Goal: Task Accomplishment & Management: Manage account settings

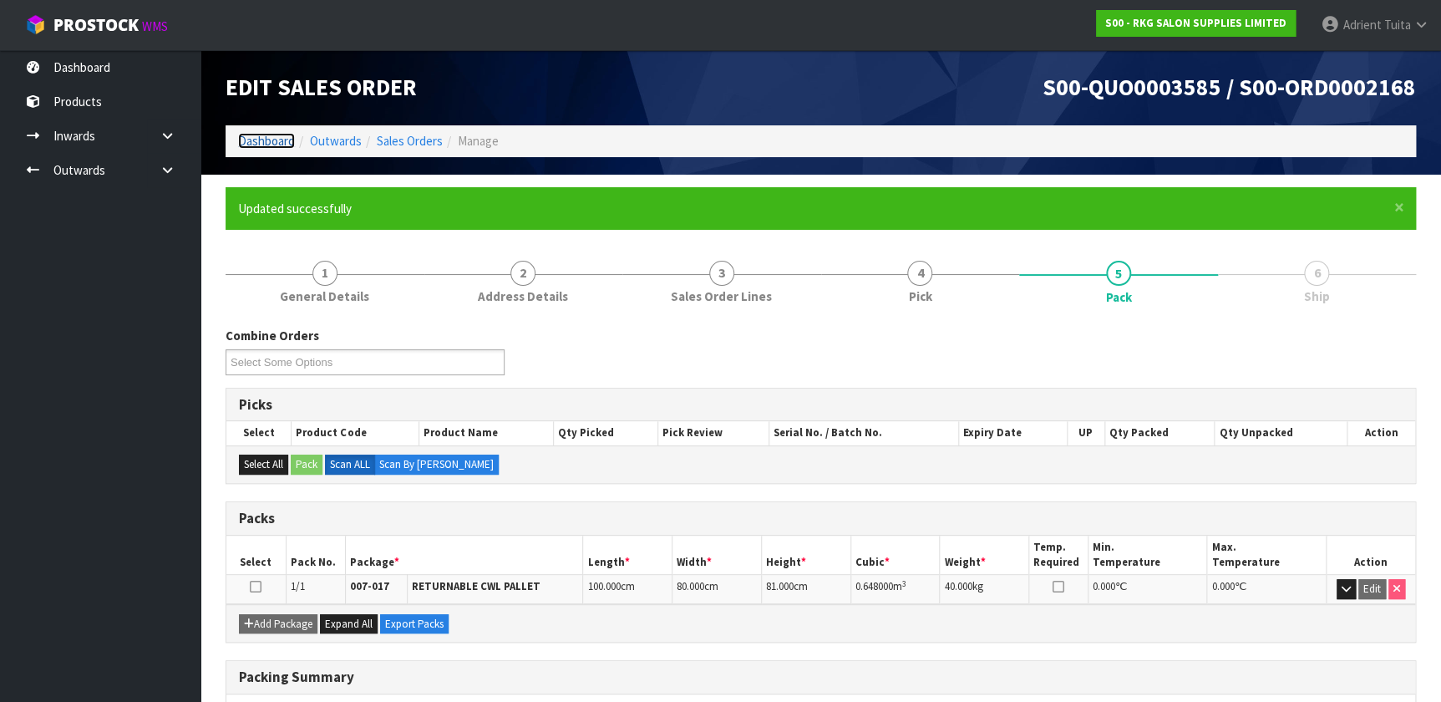
click at [286, 147] on link "Dashboard" at bounding box center [266, 141] width 57 height 16
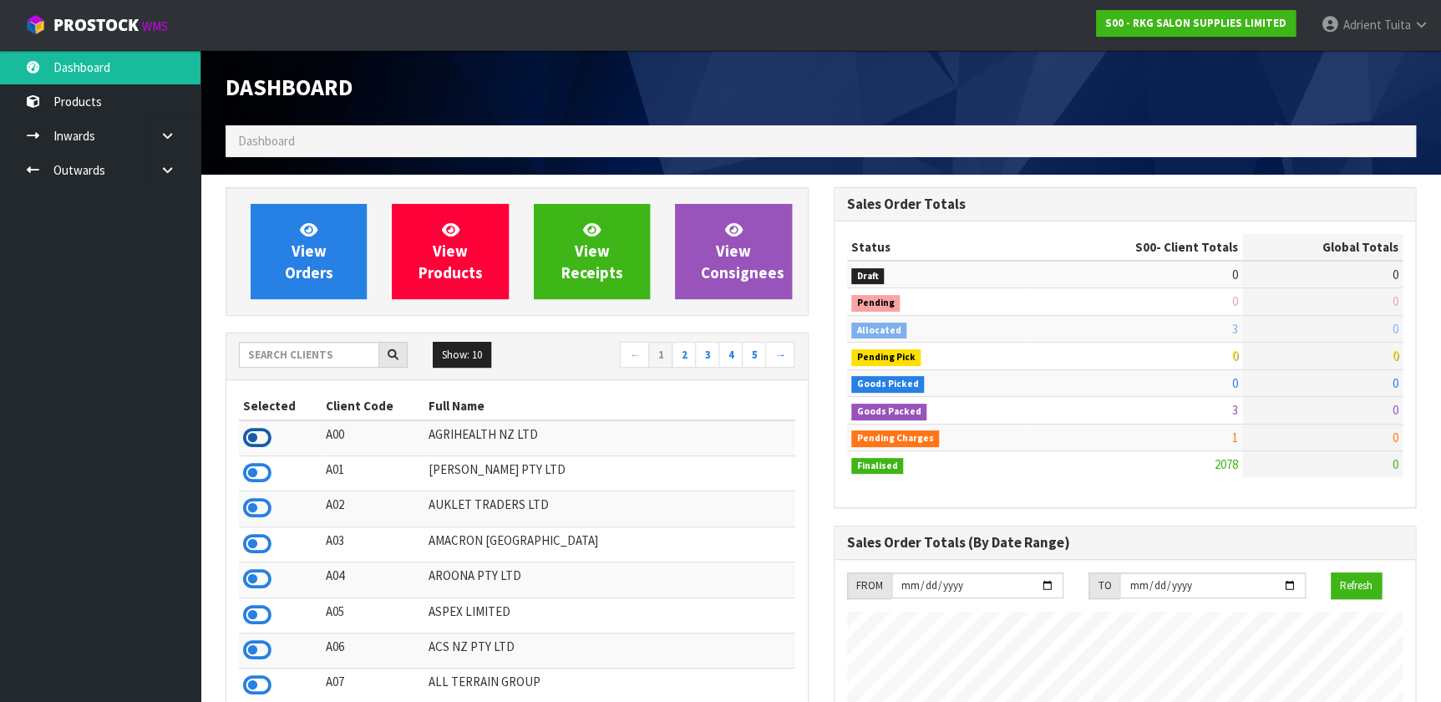
scroll to position [834097, 834806]
click at [256, 436] on icon at bounding box center [257, 437] width 28 height 25
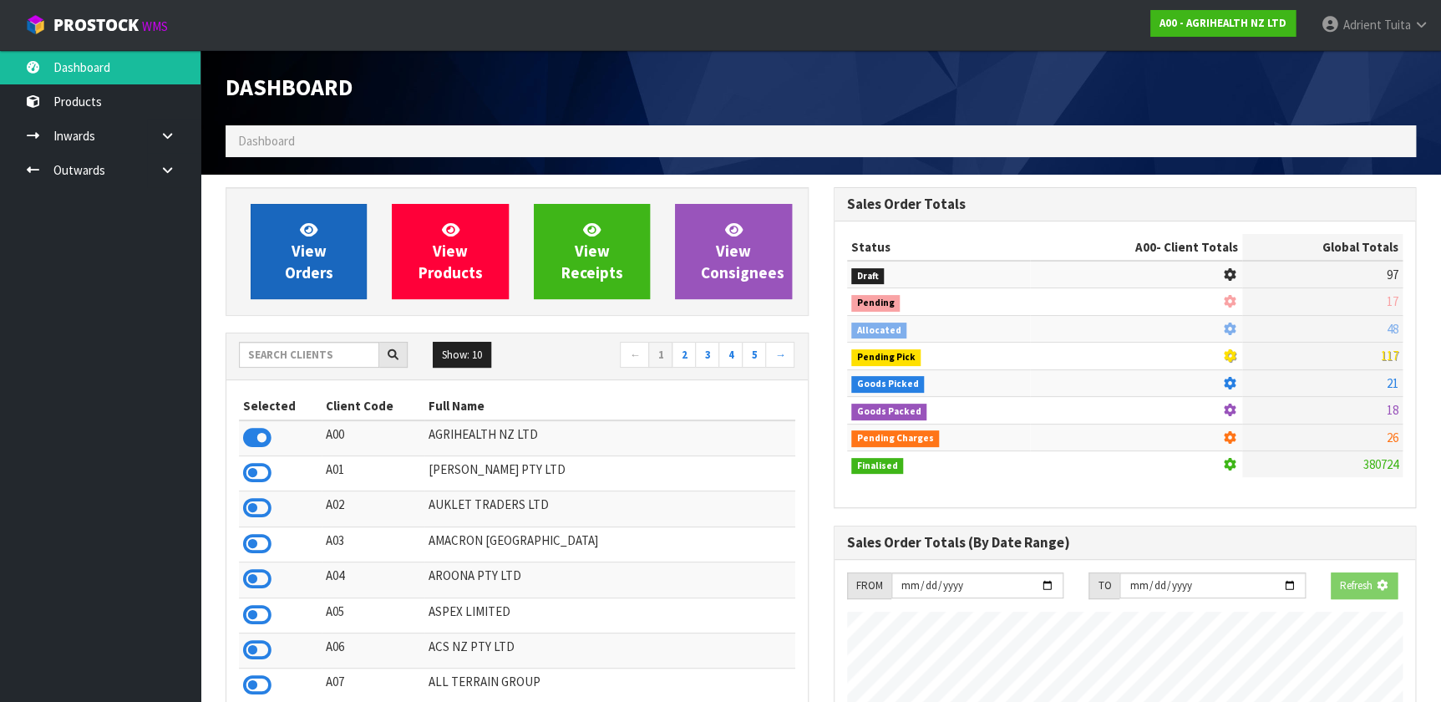
scroll to position [1263, 607]
click at [288, 250] on link "View Orders" at bounding box center [309, 251] width 116 height 95
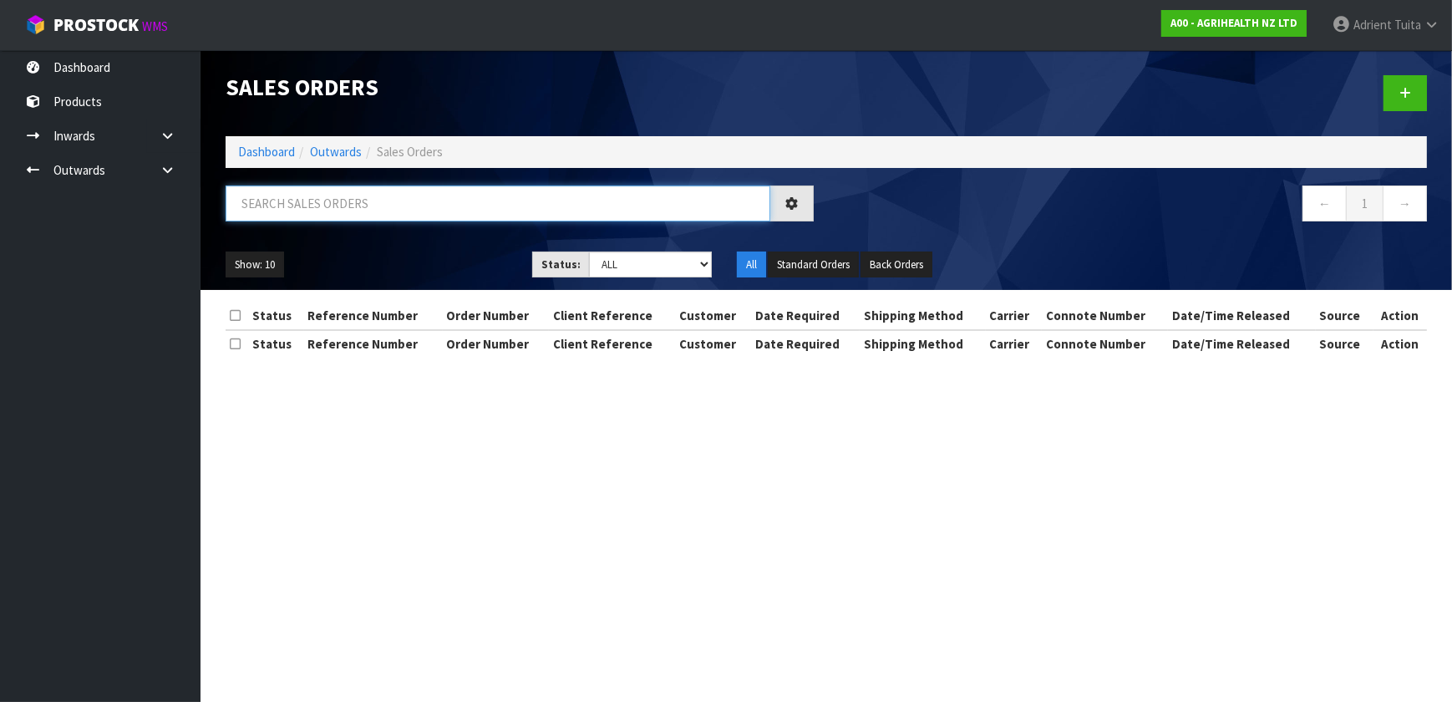
click at [312, 215] on input "text" at bounding box center [498, 203] width 545 height 36
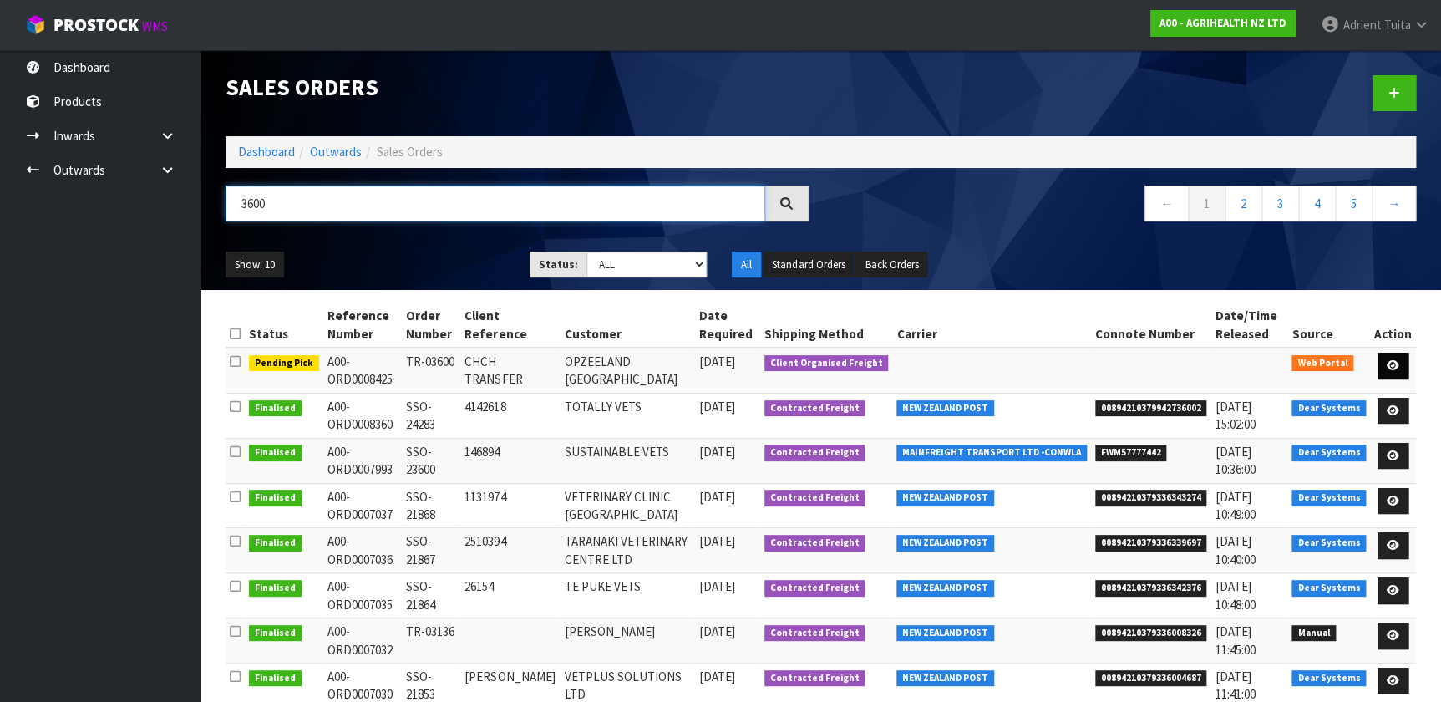
type input "3600"
click at [759, 369] on link at bounding box center [1393, 366] width 31 height 27
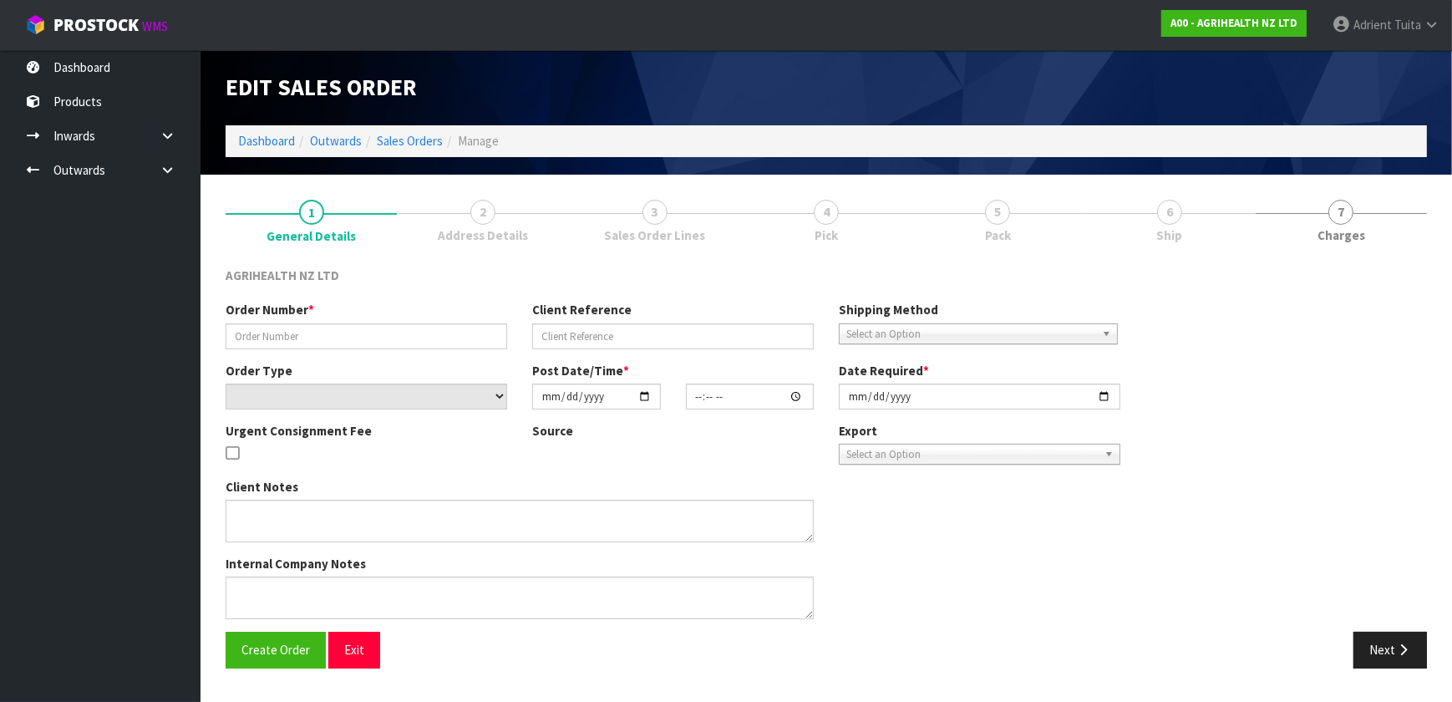
type input "TR-03600"
type input "CHCH TRANSFER"
select select "number:0"
type input "2025-09-10"
type input "08:52:00.000"
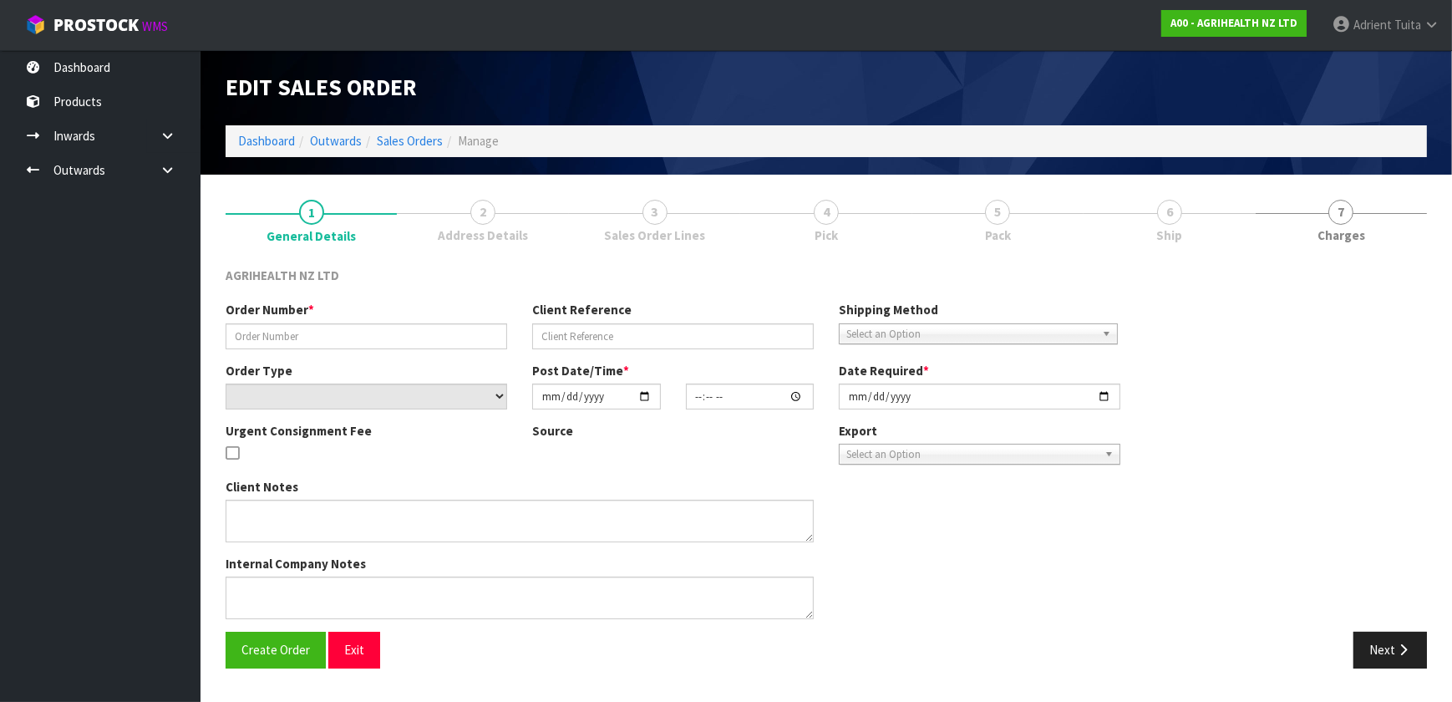
type input "2025-09-10"
type textarea "OPZEELAND TO PICK UP"
type textarea "PLEASE CONFIRM EXPIRY DATE FOR CODE 2325: 31/05/2025 OR 31/03"
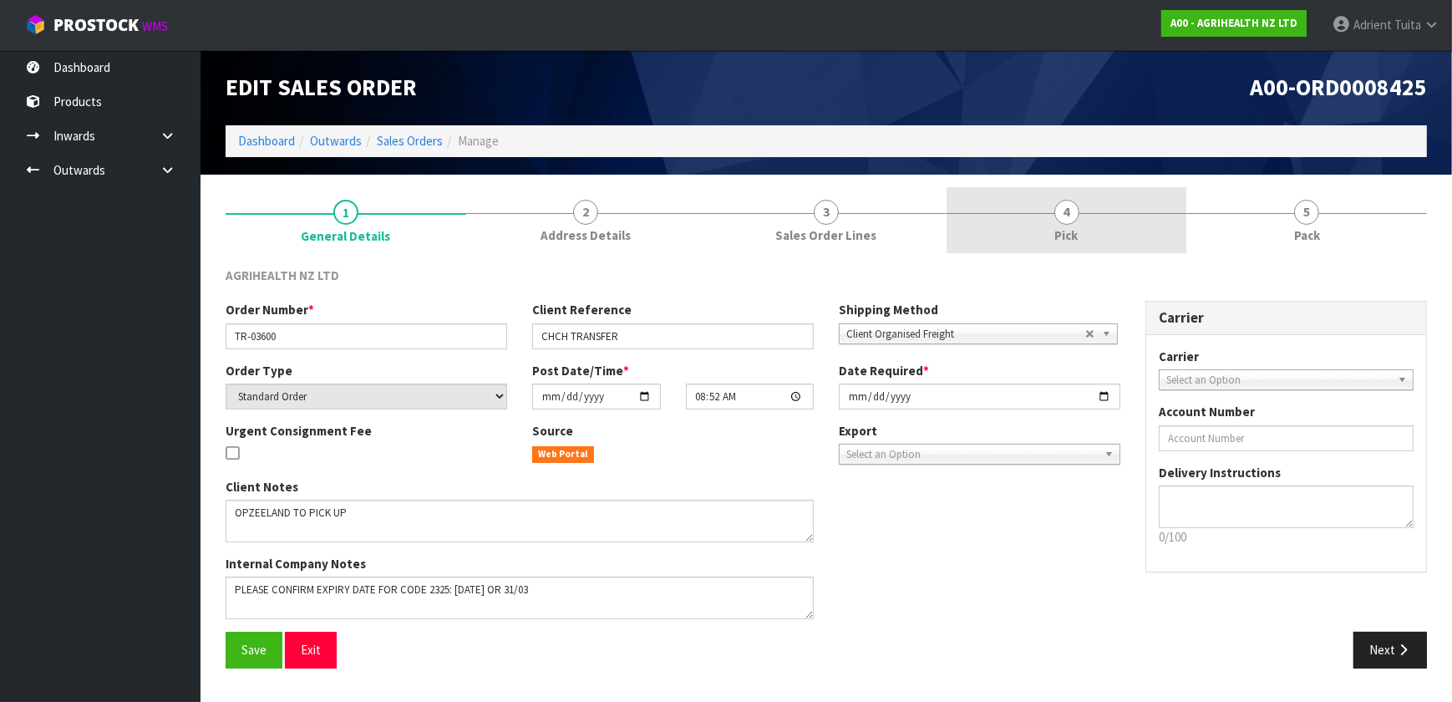
click at [759, 230] on link "4 Pick" at bounding box center [1067, 220] width 241 height 66
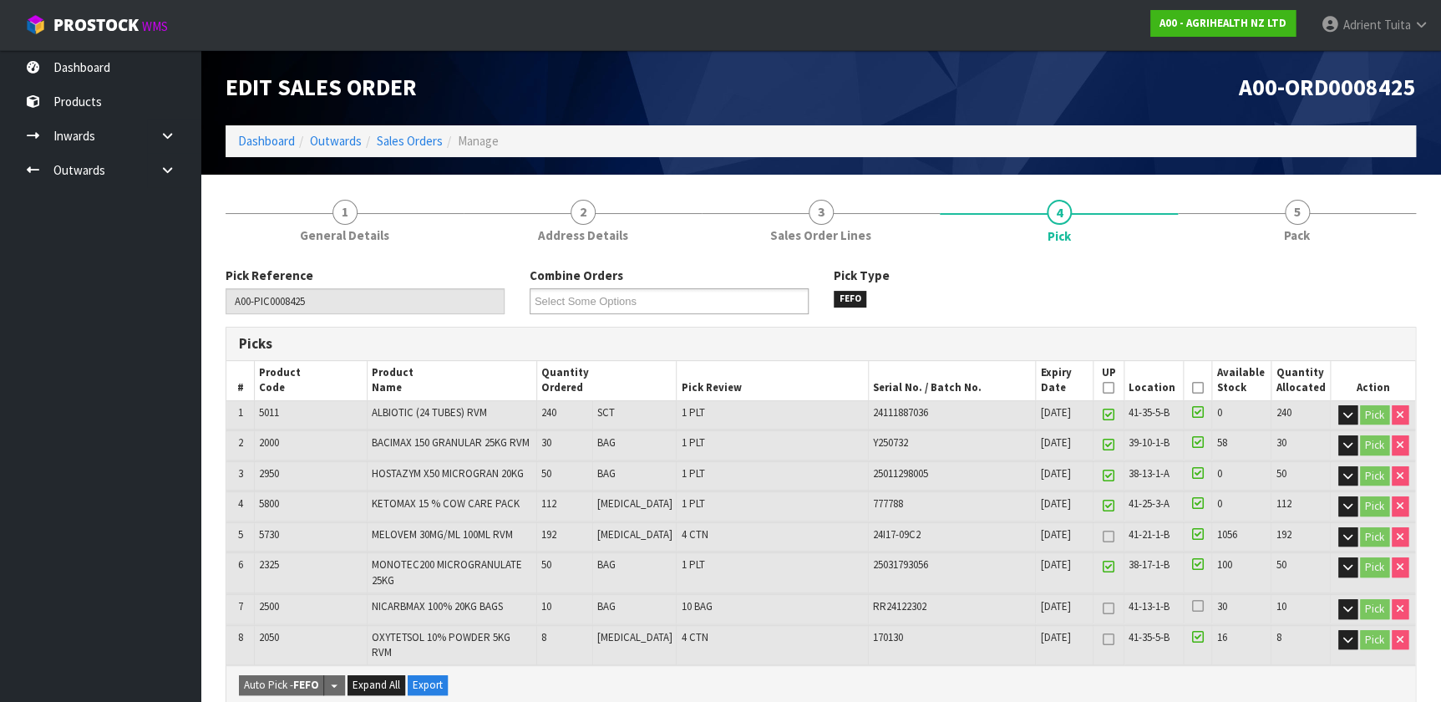
click at [759, 388] on icon at bounding box center [1198, 388] width 12 height 1
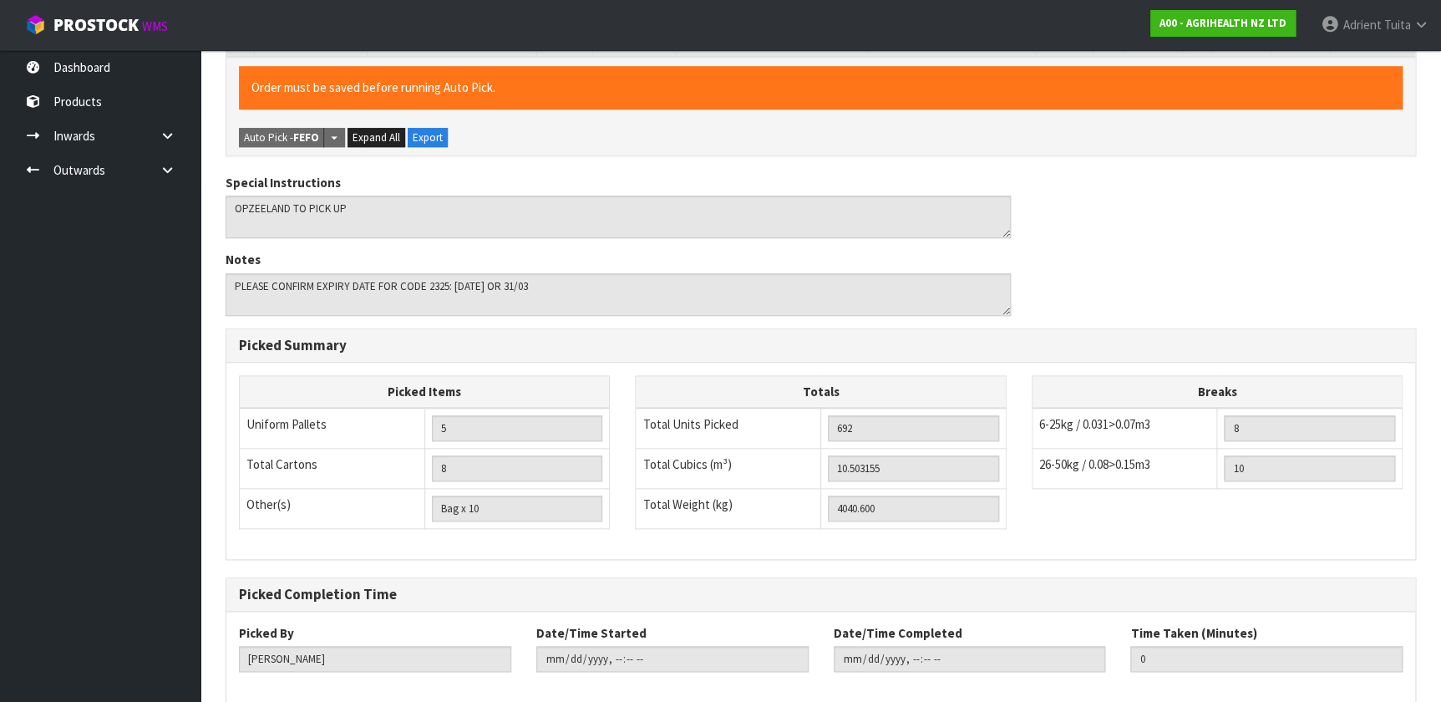
scroll to position [678, 0]
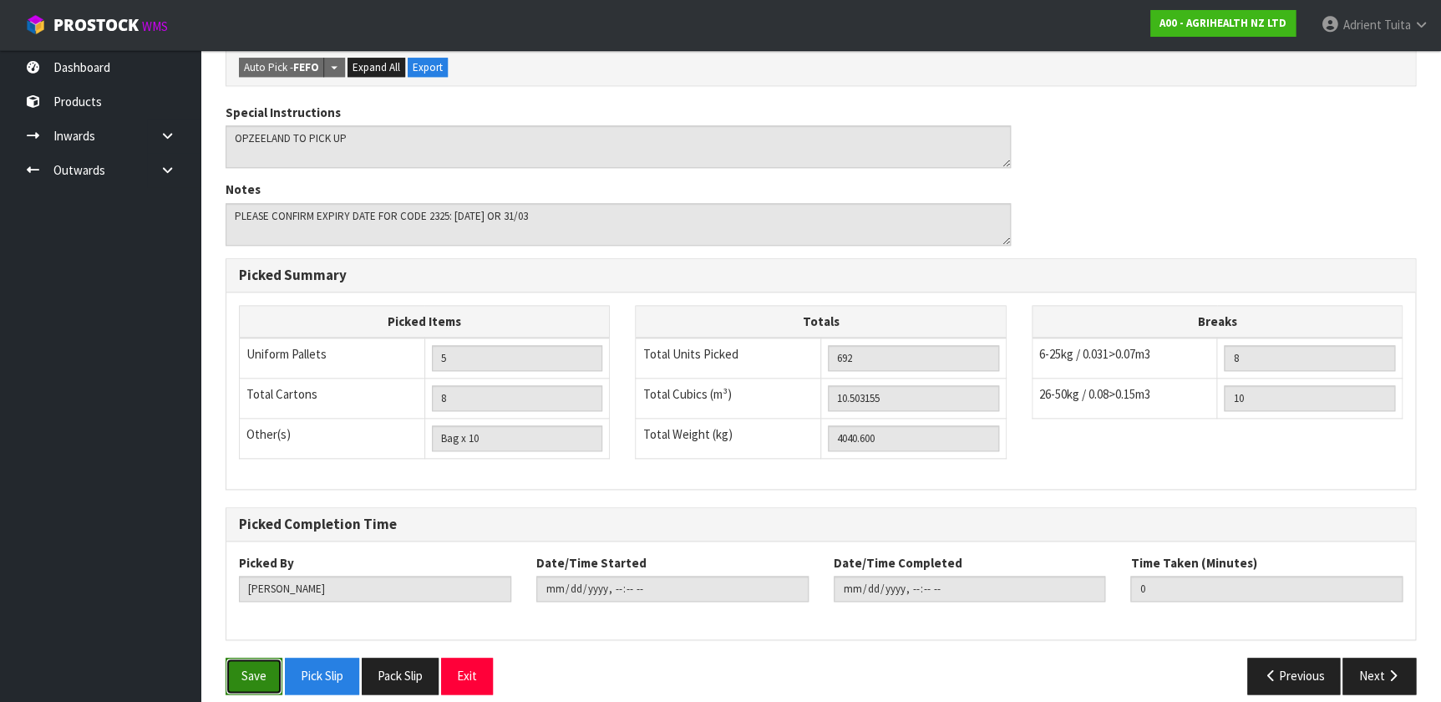
click at [266, 464] on button "Save" at bounding box center [254, 675] width 57 height 36
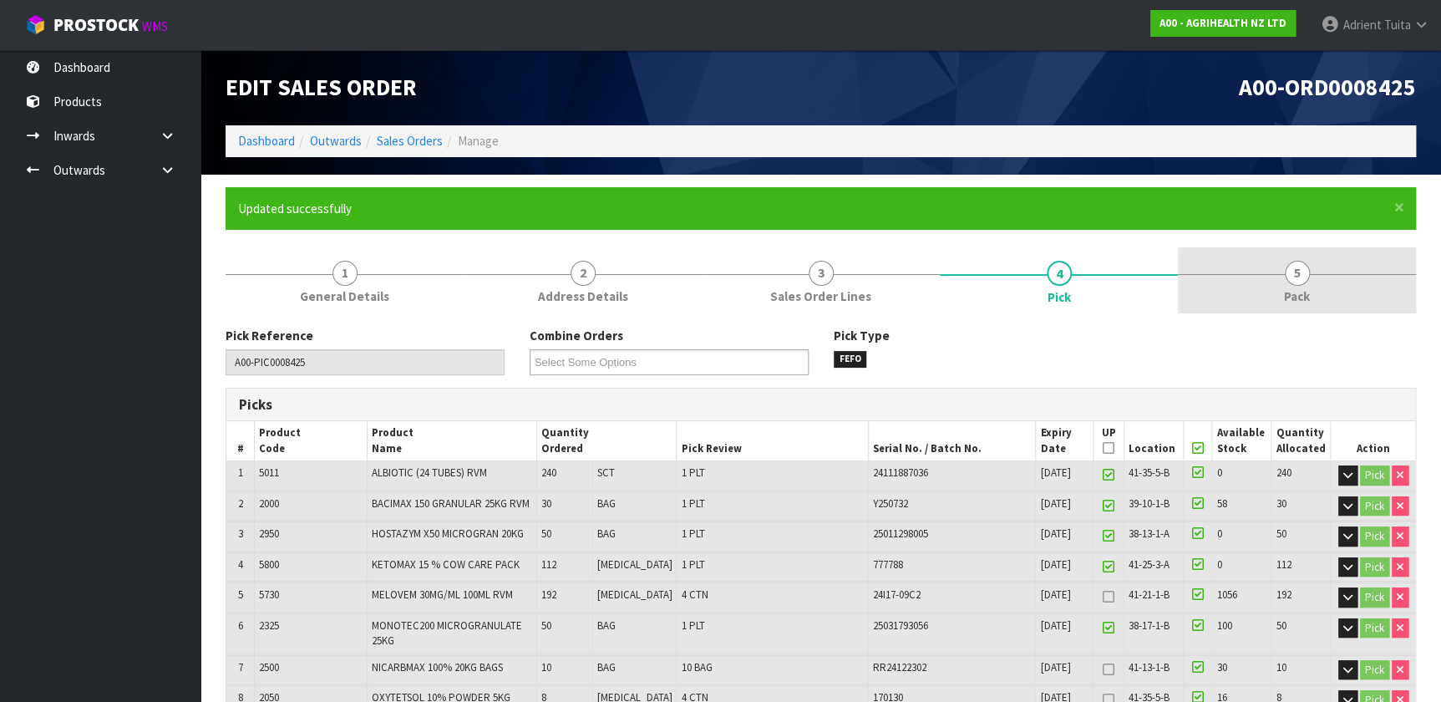
type input "Adrient Tuita"
type input "2025-09-11T09:46:58"
click at [759, 265] on span "5" at bounding box center [1297, 273] width 25 height 25
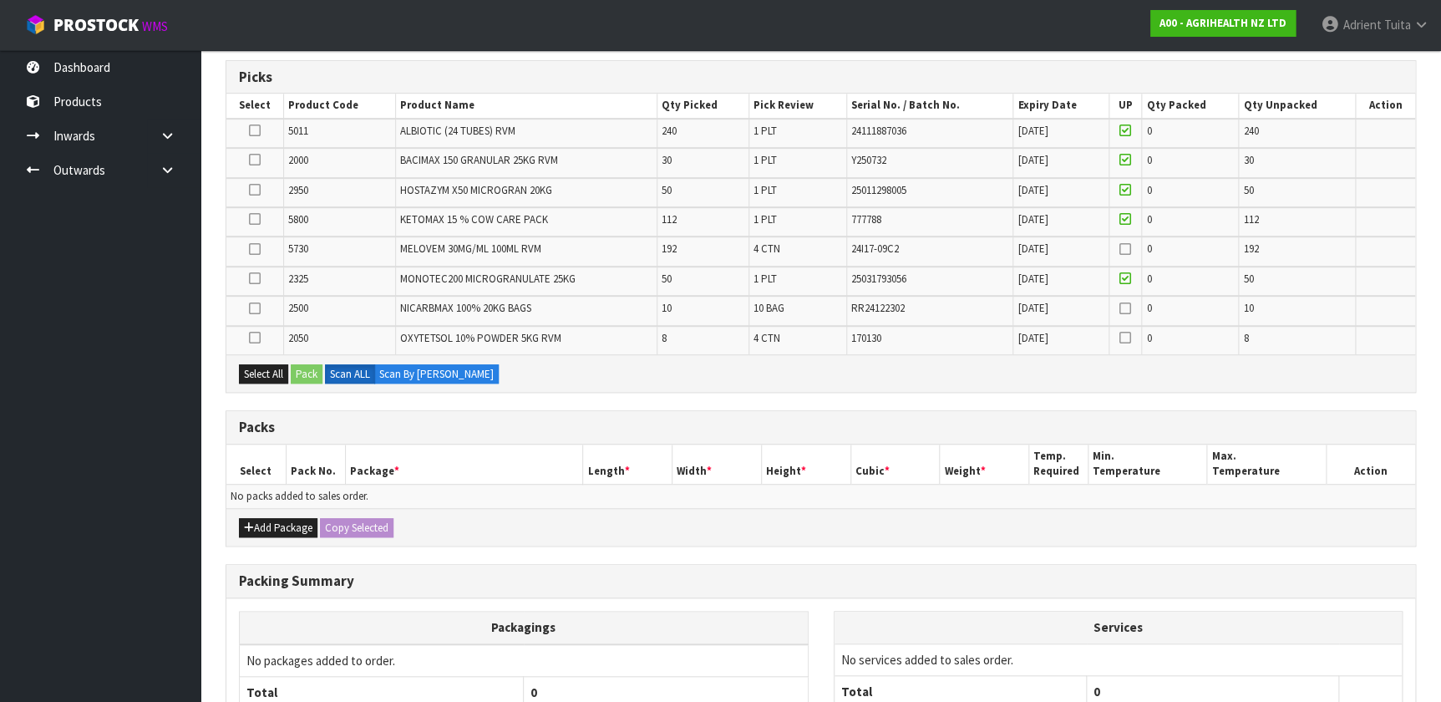
scroll to position [303, 0]
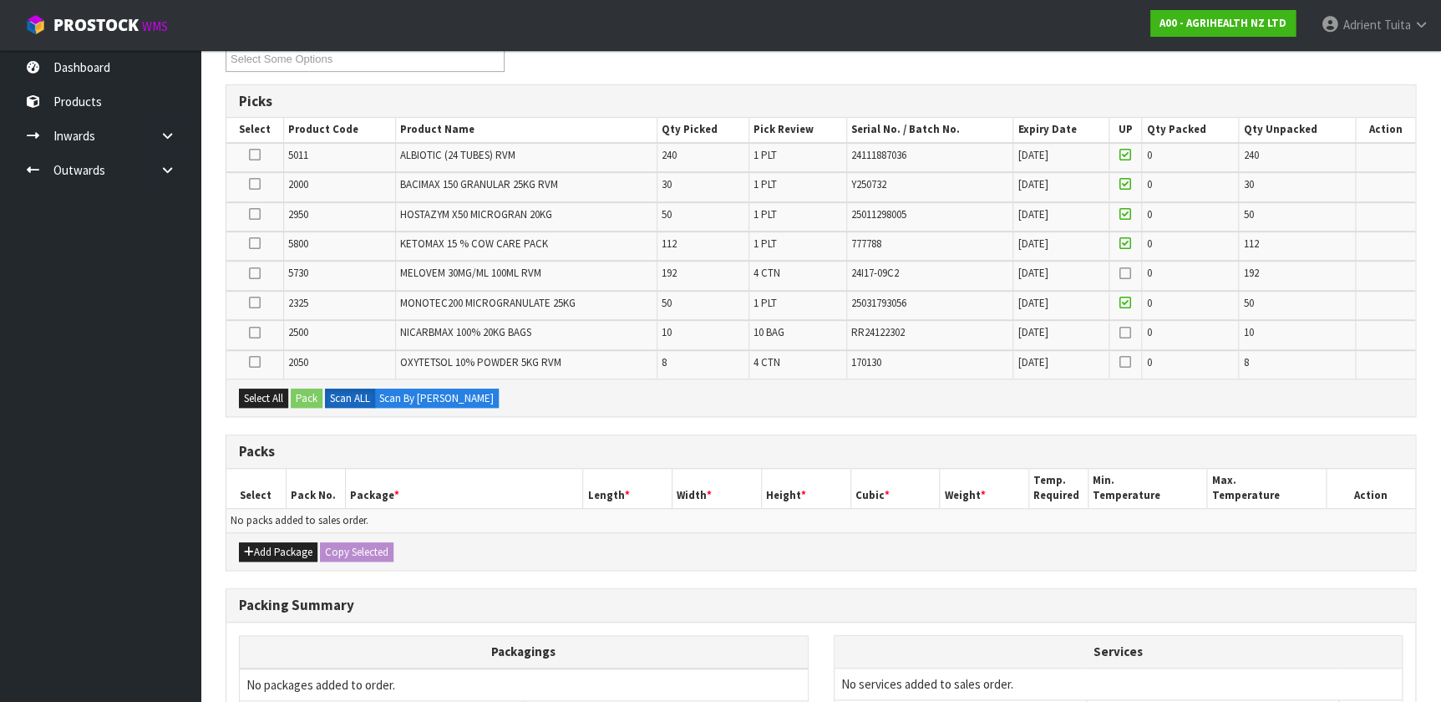
click at [256, 214] on icon at bounding box center [255, 214] width 12 height 1
click at [0, 0] on input "checkbox" at bounding box center [0, 0] width 0 height 0
click at [301, 383] on div "Select All Pack Scan ALL Scan By Quantity" at bounding box center [820, 397] width 1189 height 38
click at [301, 391] on button "Pack" at bounding box center [307, 398] width 32 height 20
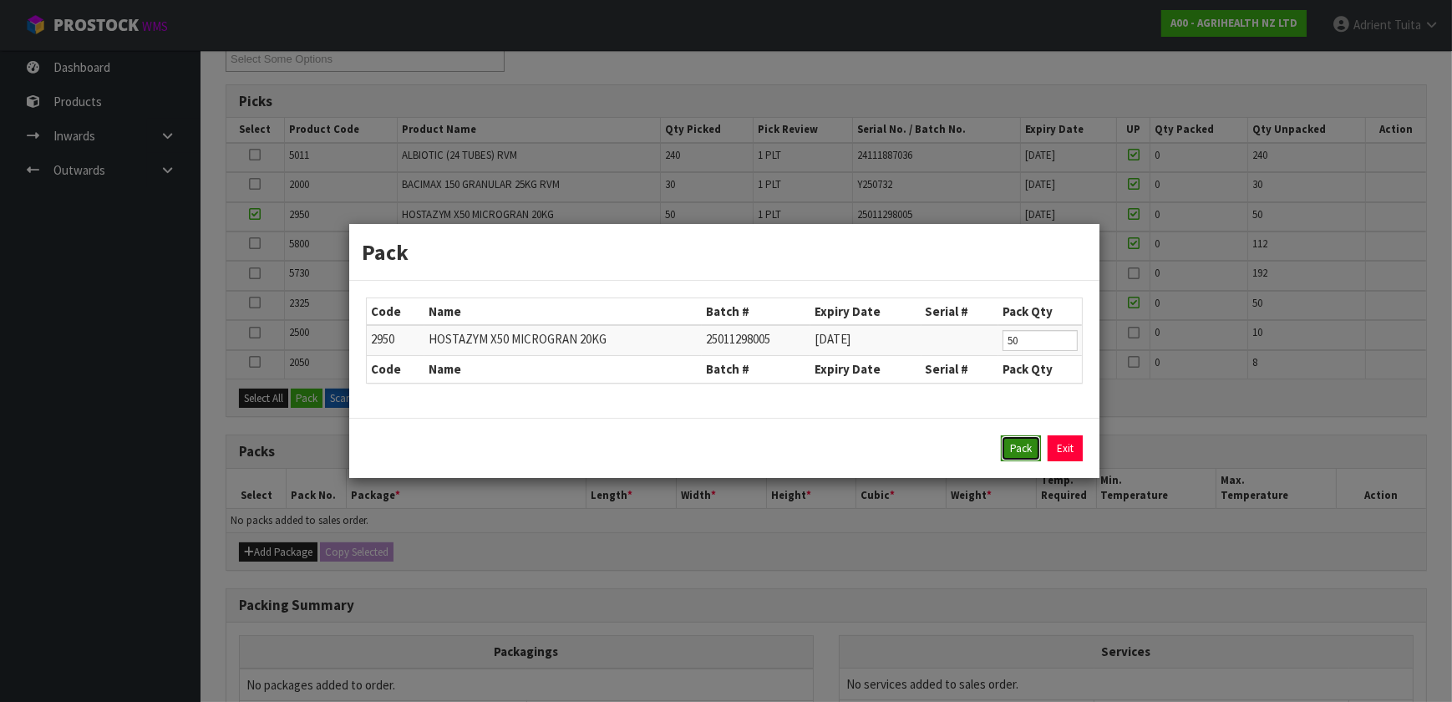
click at [759, 451] on button "Pack" at bounding box center [1021, 448] width 40 height 27
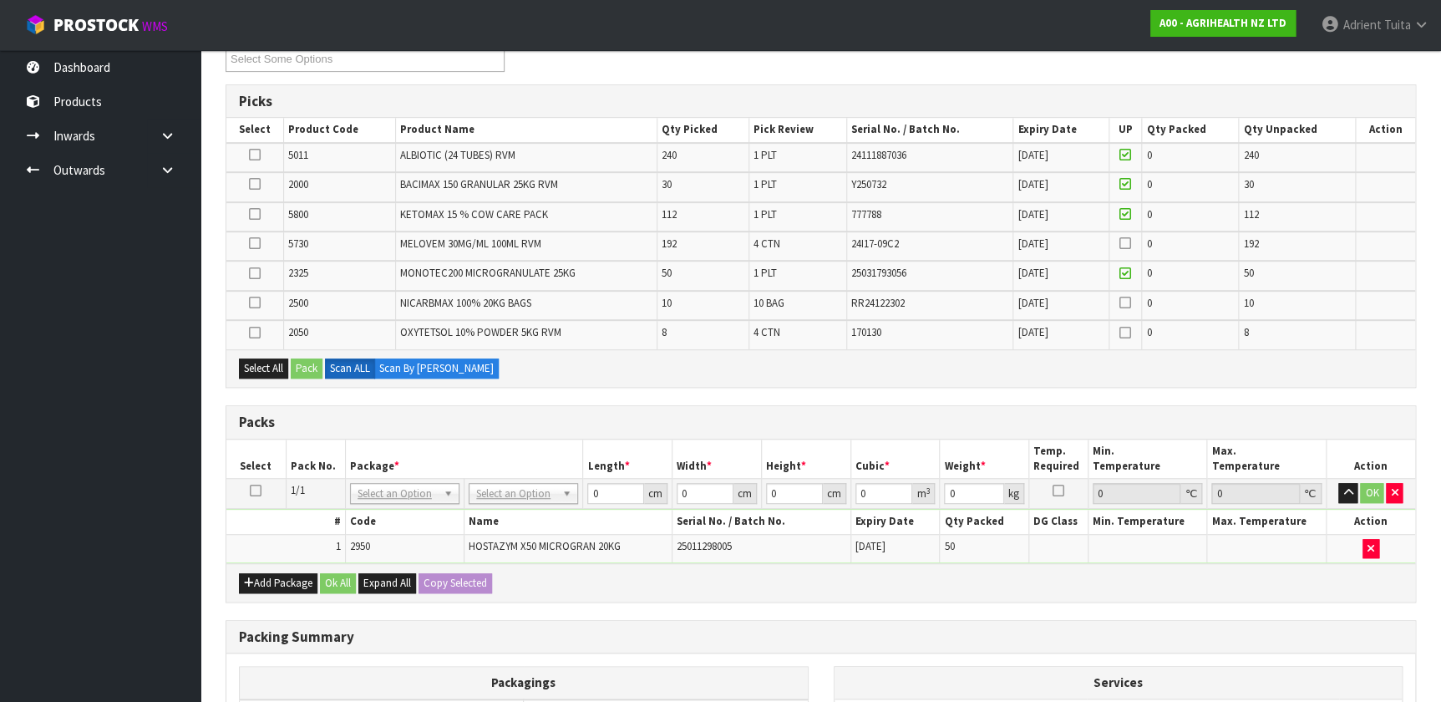
click at [260, 276] on td at bounding box center [255, 275] width 58 height 29
click at [258, 274] on icon at bounding box center [255, 273] width 12 height 1
click at [0, 0] on input "checkbox" at bounding box center [0, 0] width 0 height 0
click at [322, 367] on button "Pack" at bounding box center [307, 368] width 32 height 20
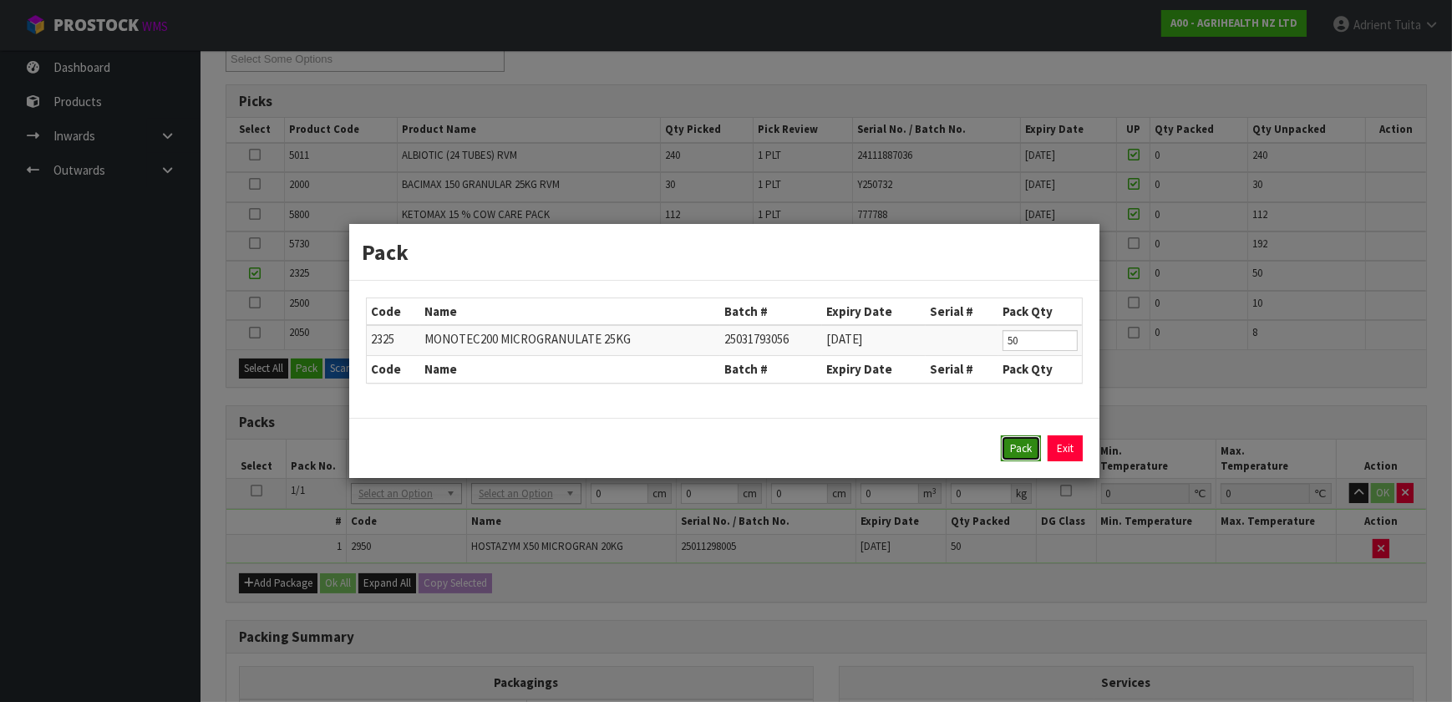
click at [759, 454] on button "Pack" at bounding box center [1021, 448] width 40 height 27
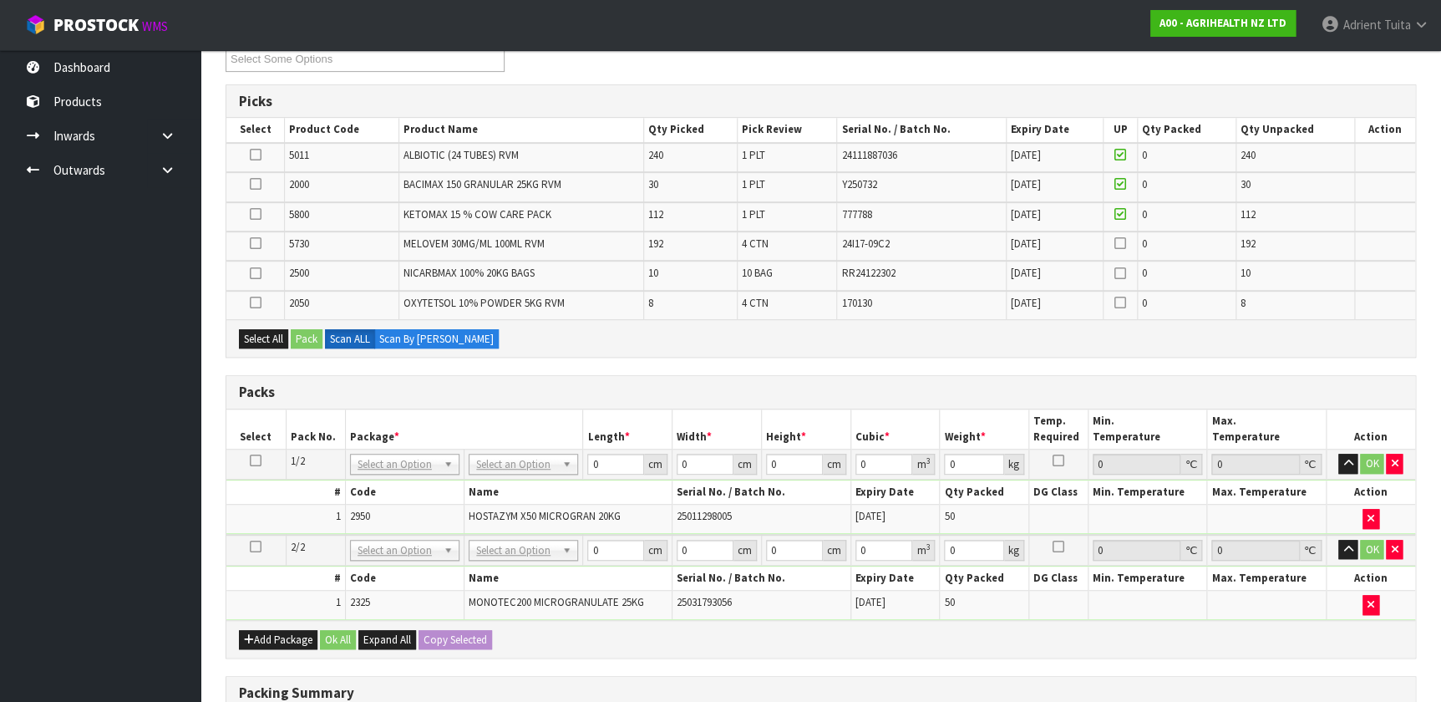
click at [261, 190] on td at bounding box center [255, 186] width 58 height 29
click at [259, 184] on icon at bounding box center [256, 184] width 12 height 1
click at [0, 0] on input "checkbox" at bounding box center [0, 0] width 0 height 0
click at [296, 332] on button "Pack" at bounding box center [307, 339] width 32 height 20
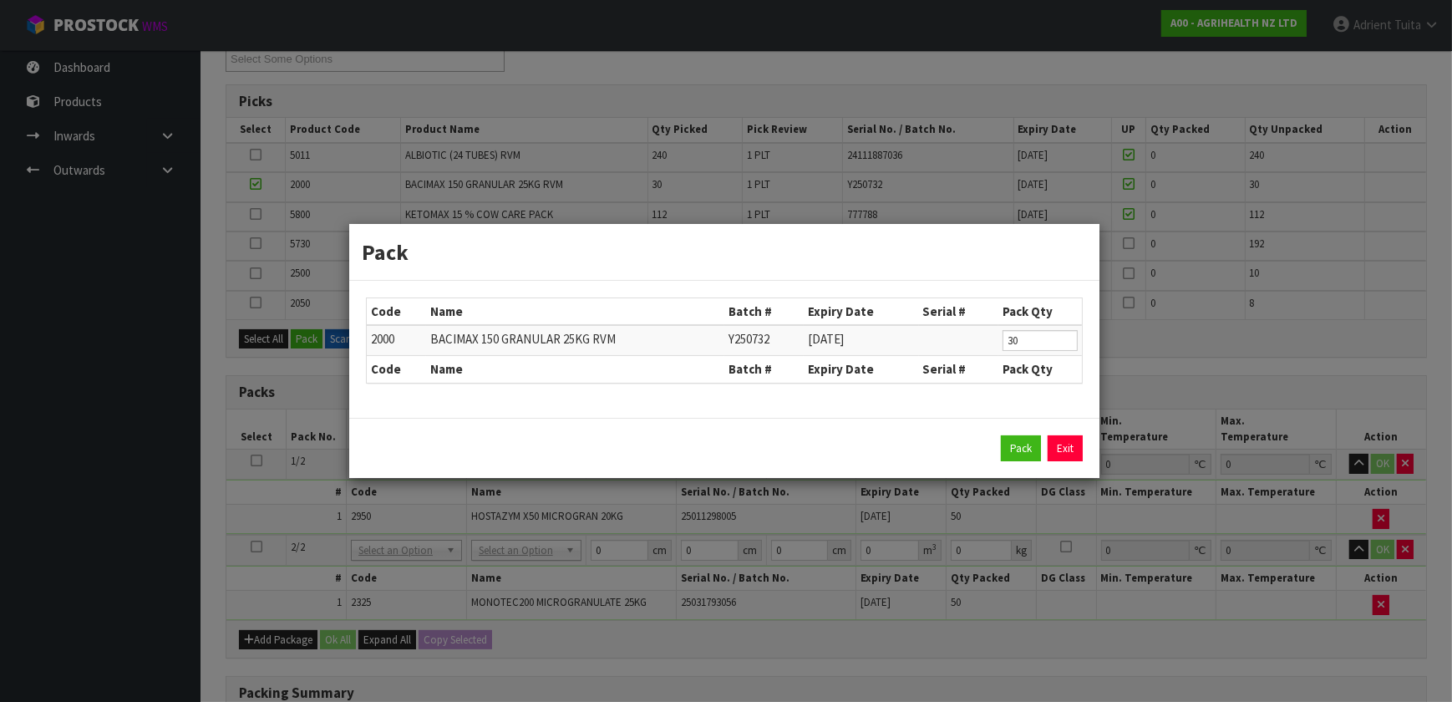
click at [759, 433] on div "Pack Exit" at bounding box center [724, 448] width 750 height 61
click at [759, 442] on button "Pack" at bounding box center [1021, 448] width 40 height 27
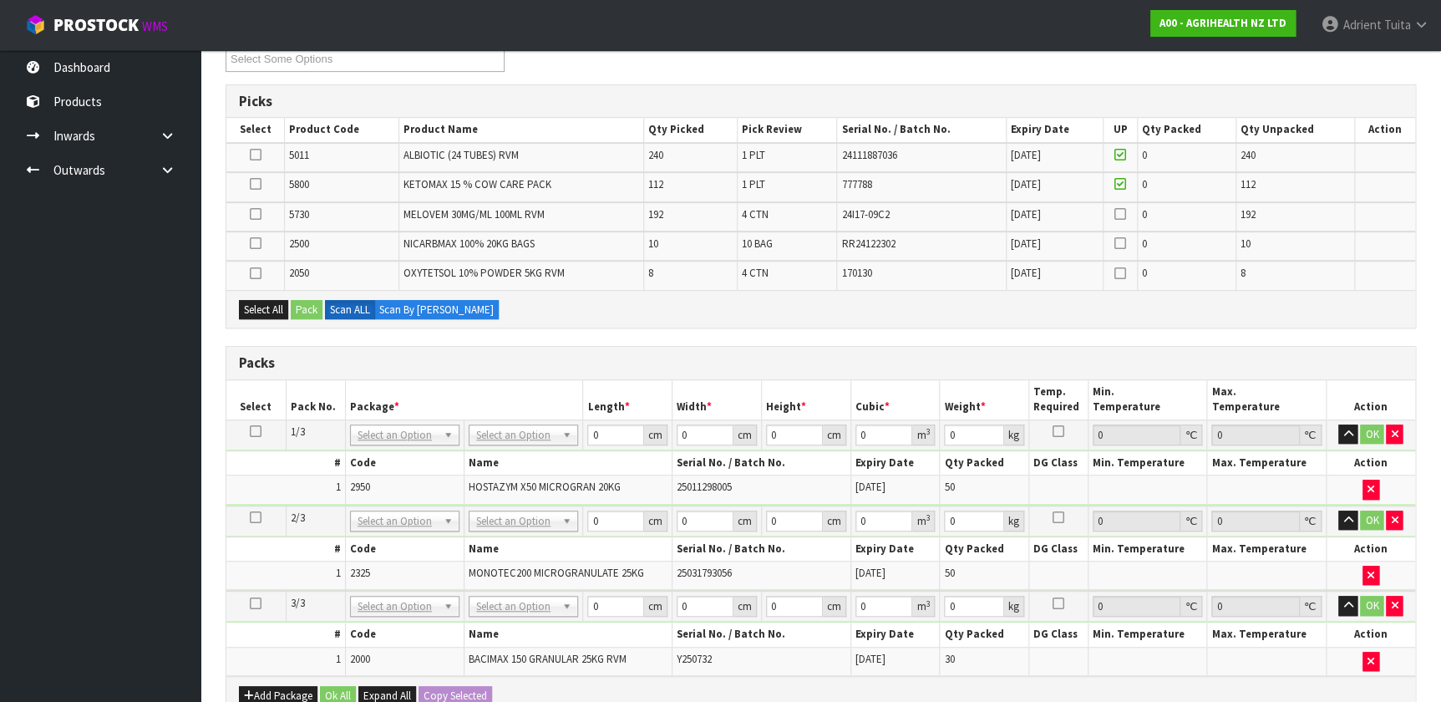
click at [247, 183] on td at bounding box center [255, 186] width 58 height 29
click at [251, 184] on icon at bounding box center [256, 184] width 12 height 1
click at [0, 0] on input "checkbox" at bounding box center [0, 0] width 0 height 0
click at [297, 303] on button "Pack" at bounding box center [307, 310] width 32 height 20
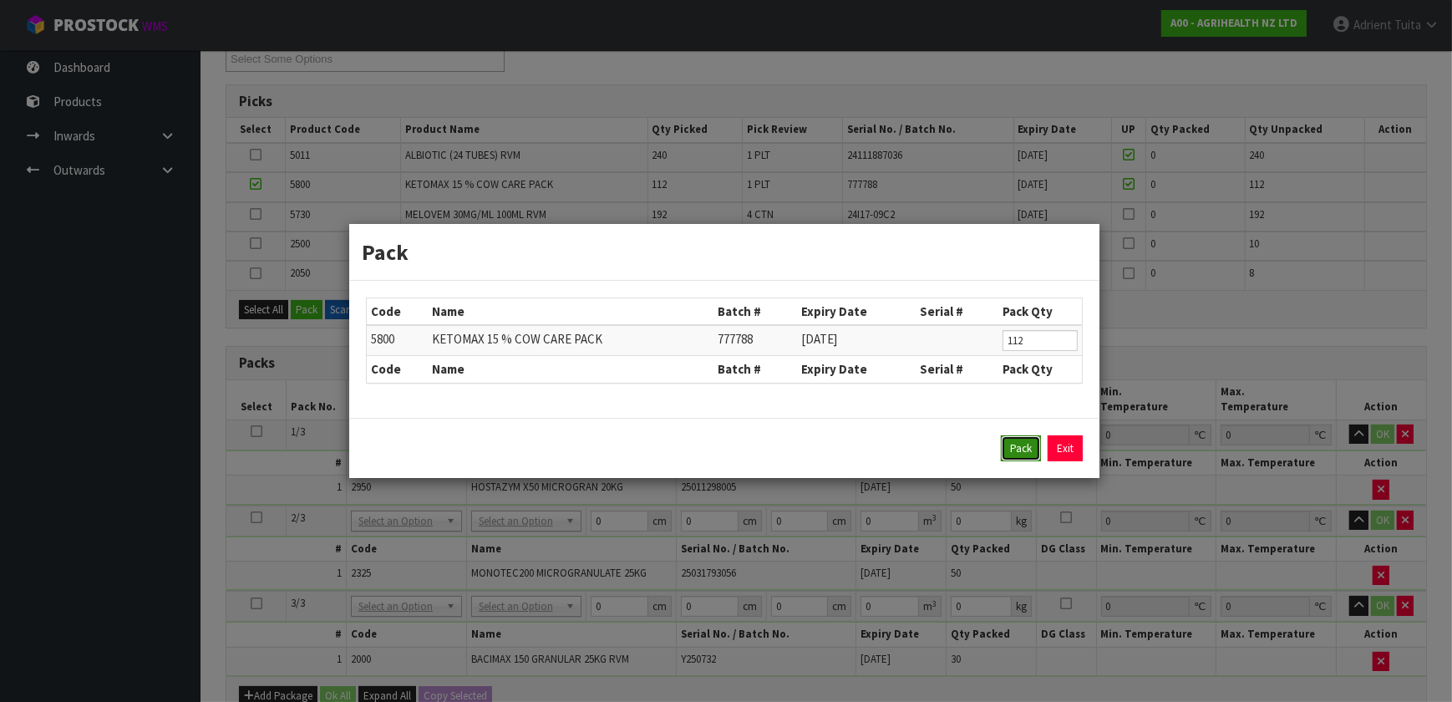
click at [759, 452] on button "Pack" at bounding box center [1021, 448] width 40 height 27
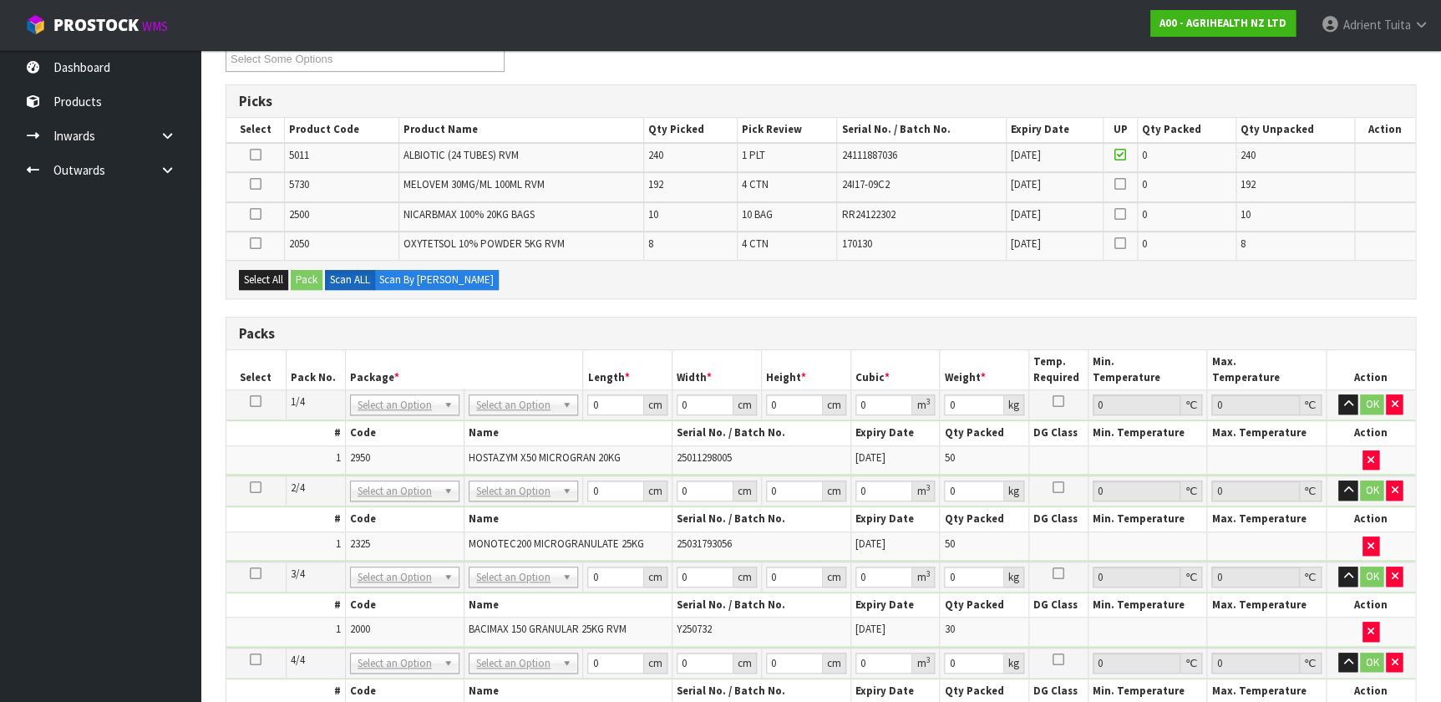
click at [257, 155] on icon at bounding box center [256, 155] width 12 height 1
click at [0, 0] on input "checkbox" at bounding box center [0, 0] width 0 height 0
click at [300, 277] on button "Pack" at bounding box center [307, 280] width 32 height 20
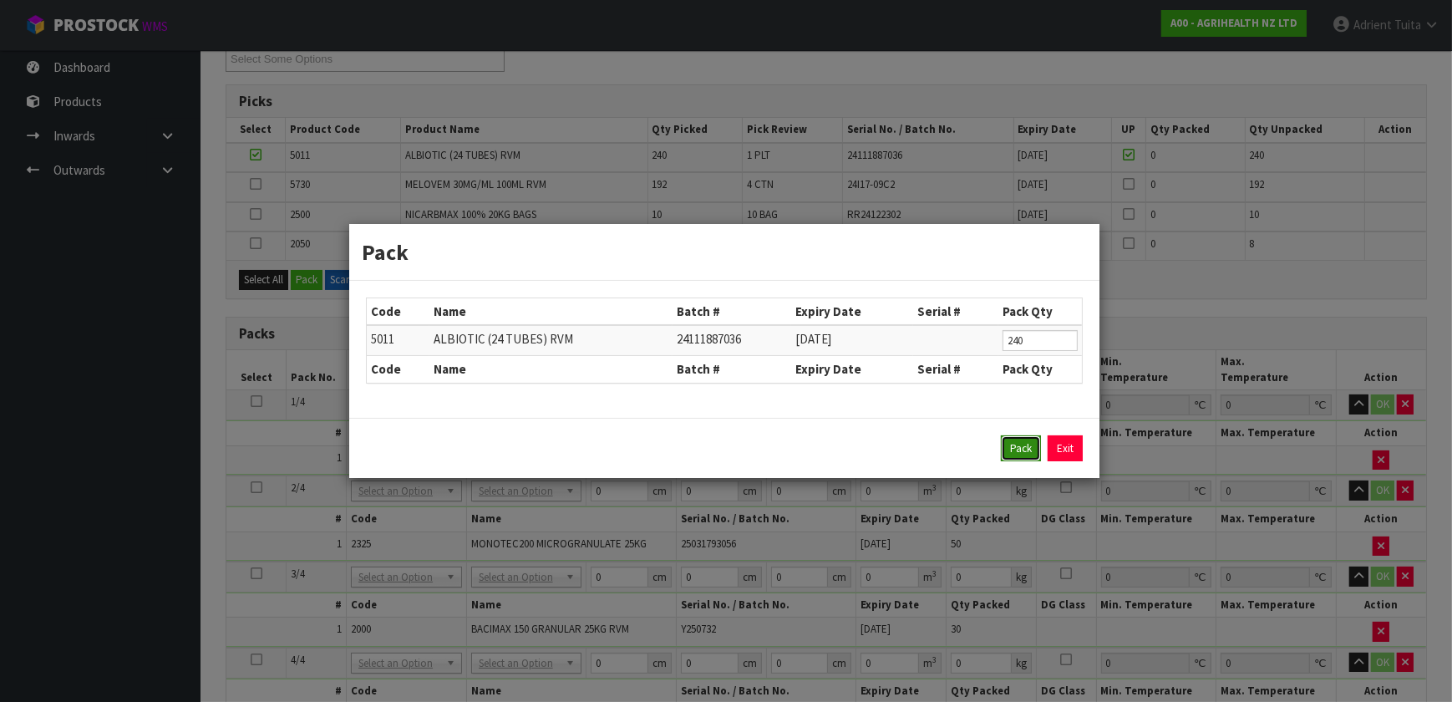
click at [759, 443] on button "Pack" at bounding box center [1021, 448] width 40 height 27
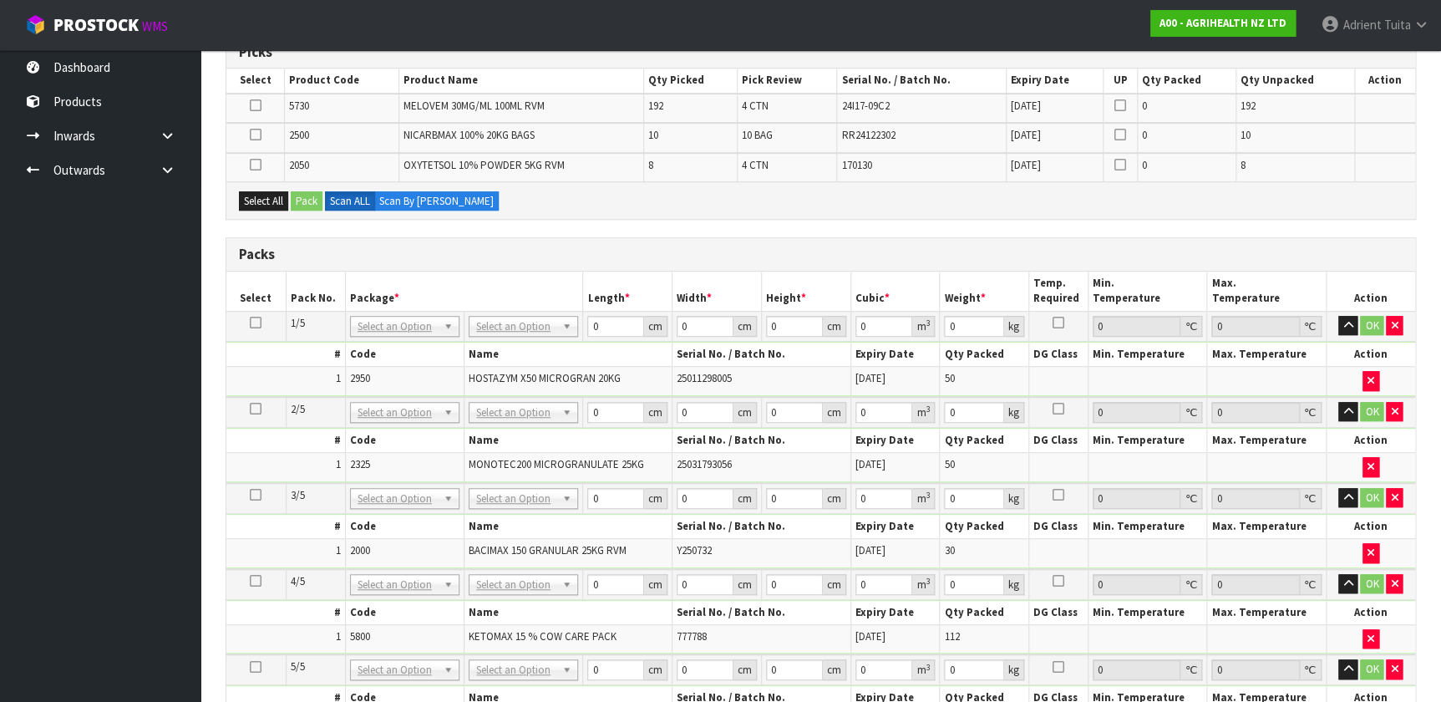
scroll to position [379, 0]
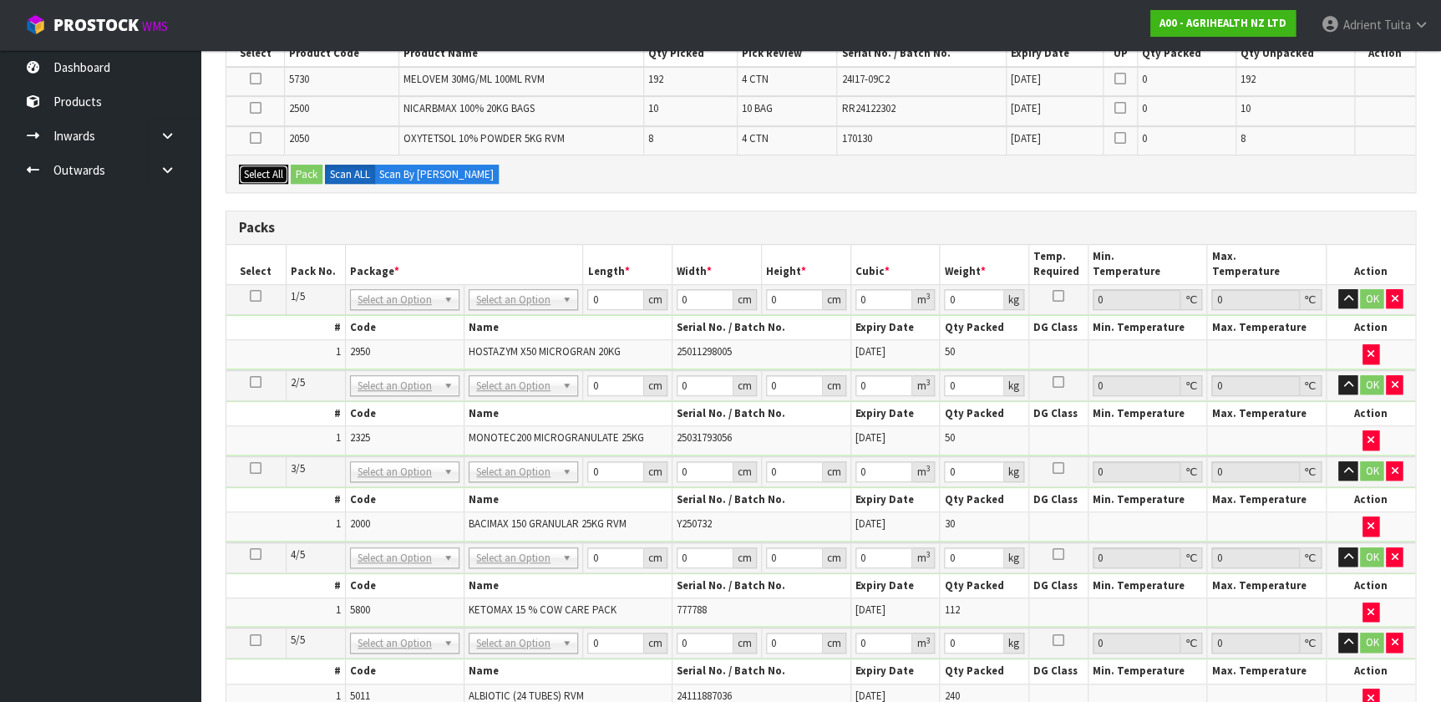
drag, startPoint x: 256, startPoint y: 176, endPoint x: 301, endPoint y: 175, distance: 45.1
click at [256, 176] on button "Select All" at bounding box center [263, 175] width 49 height 20
click at [312, 168] on button "Pack" at bounding box center [307, 175] width 32 height 20
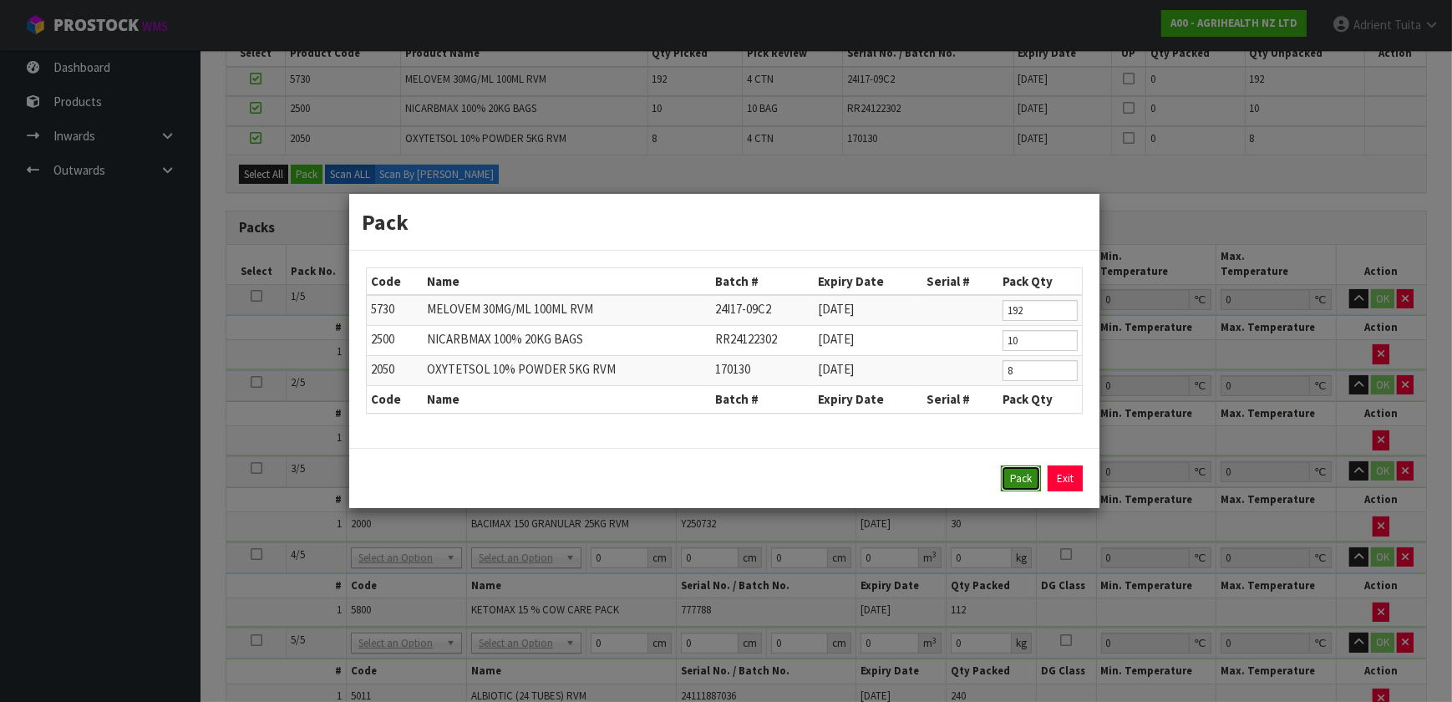
click at [759, 464] on button "Pack" at bounding box center [1021, 478] width 40 height 27
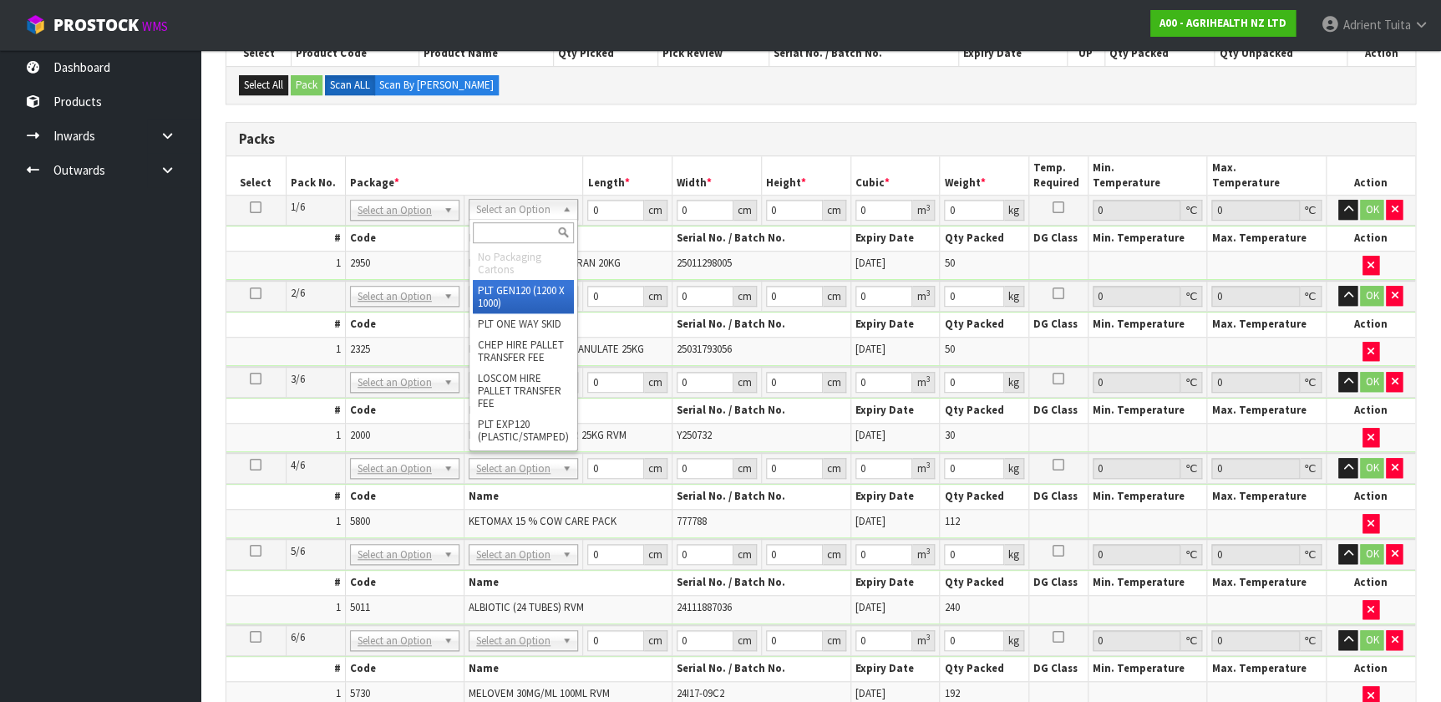
click at [529, 232] on input "text" at bounding box center [523, 232] width 101 height 21
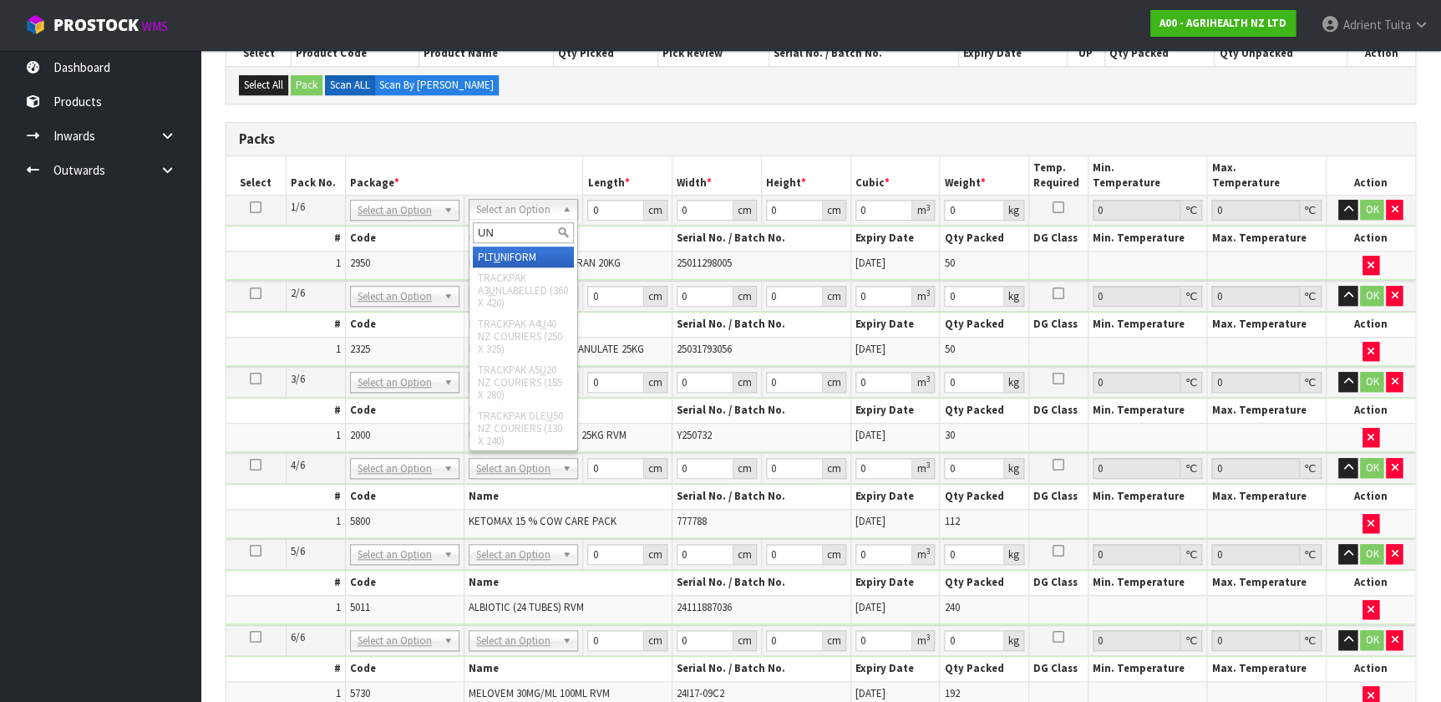
type input "UNI"
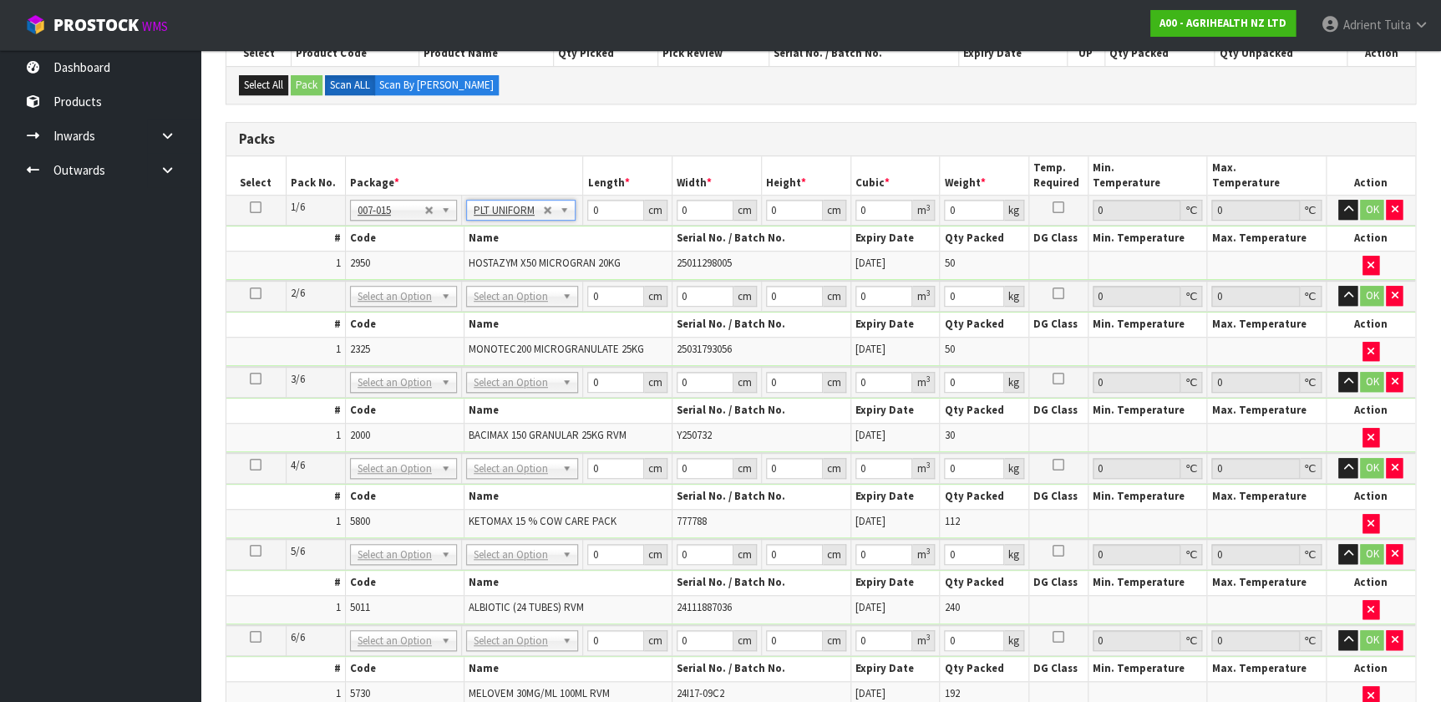
type input "1080"
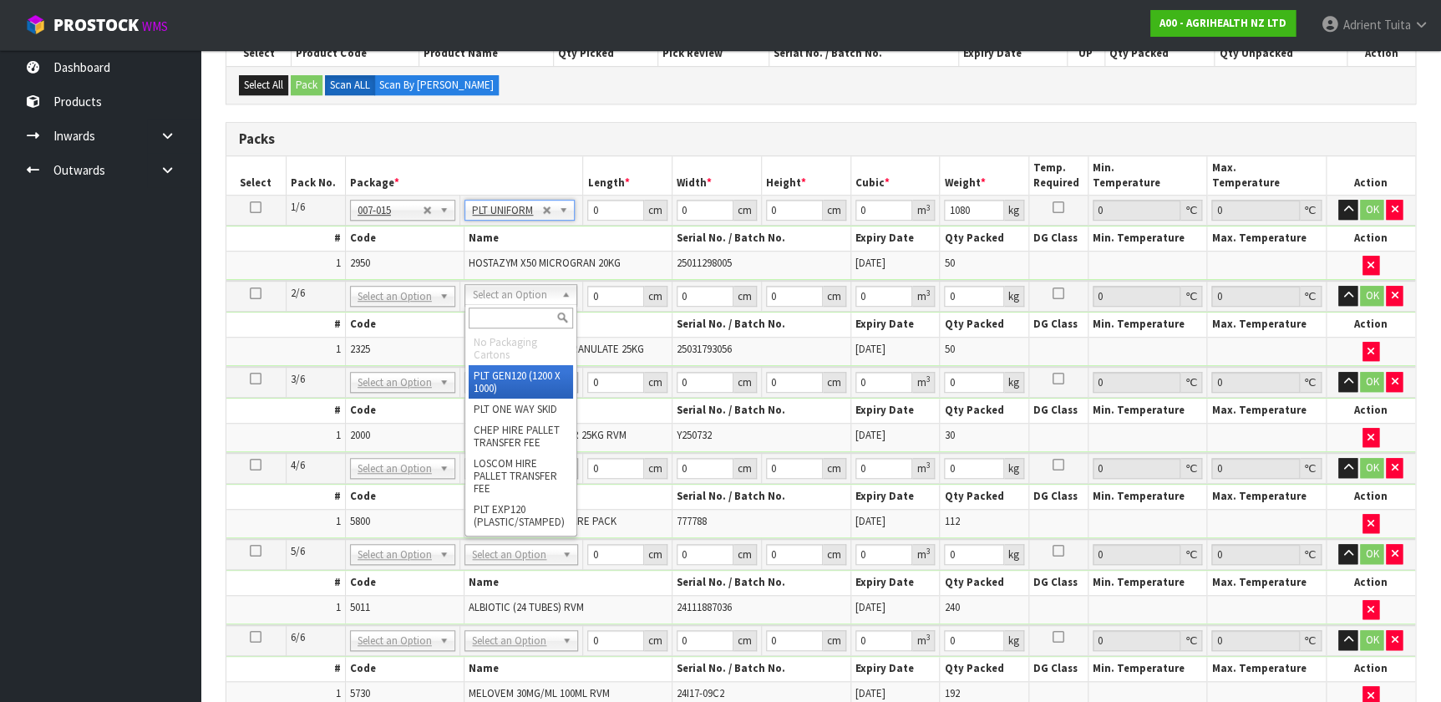
drag, startPoint x: 514, startPoint y: 294, endPoint x: 511, endPoint y: 312, distance: 18.5
click at [511, 312] on input "text" at bounding box center [521, 317] width 104 height 21
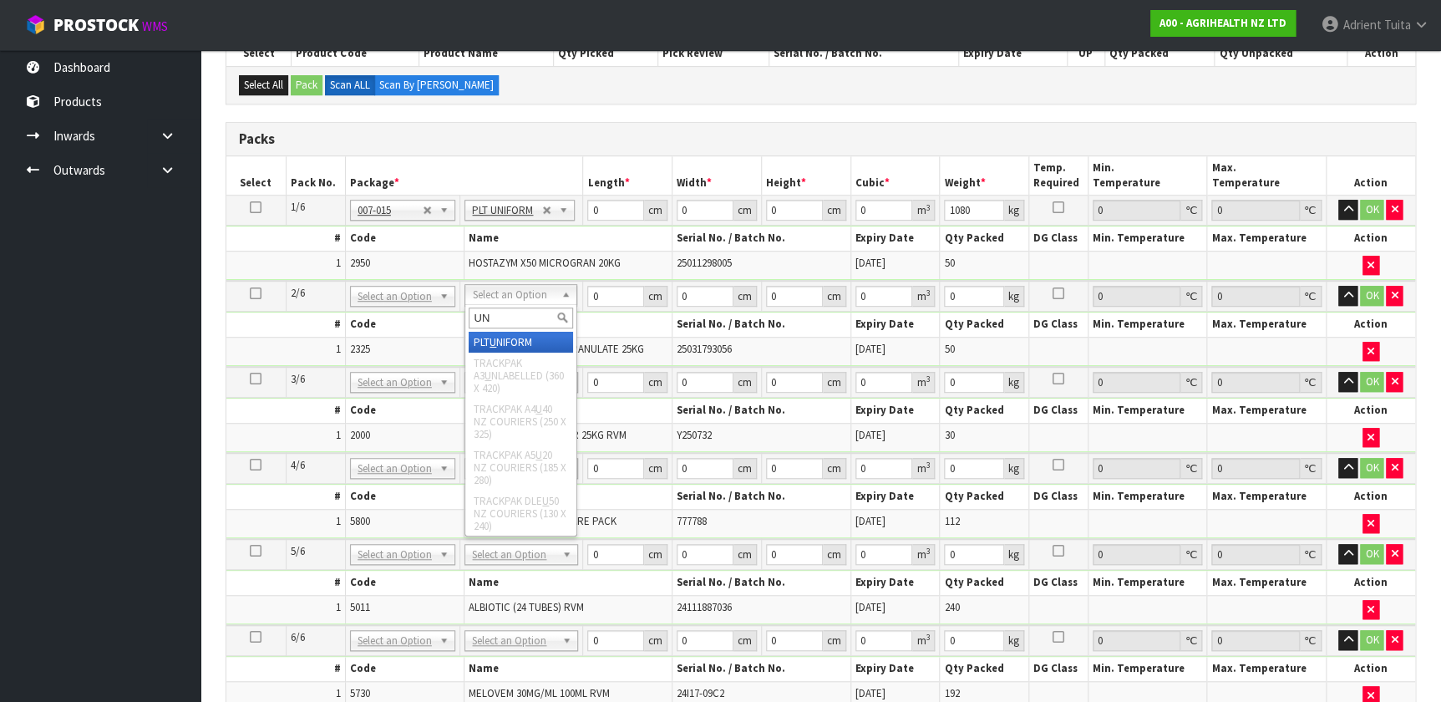
type input "UNI"
type input "2"
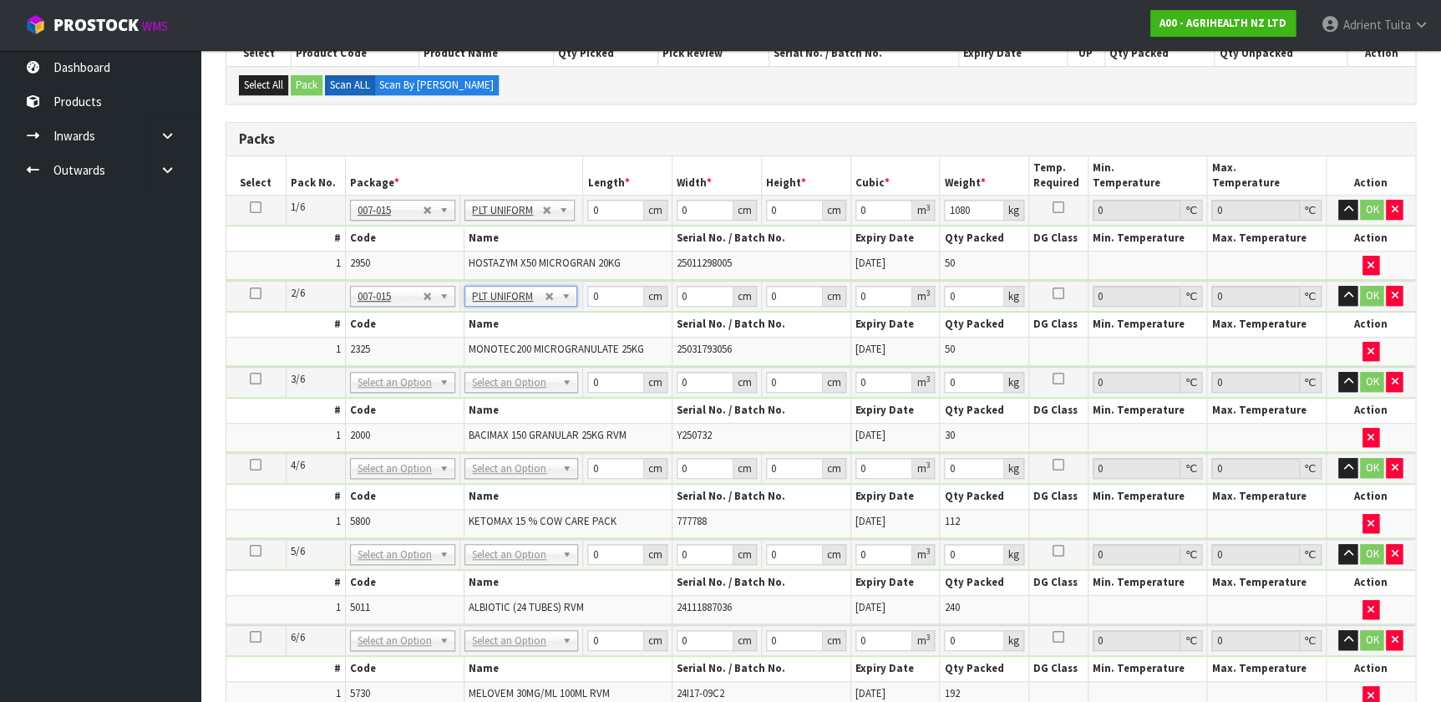
type input "1294"
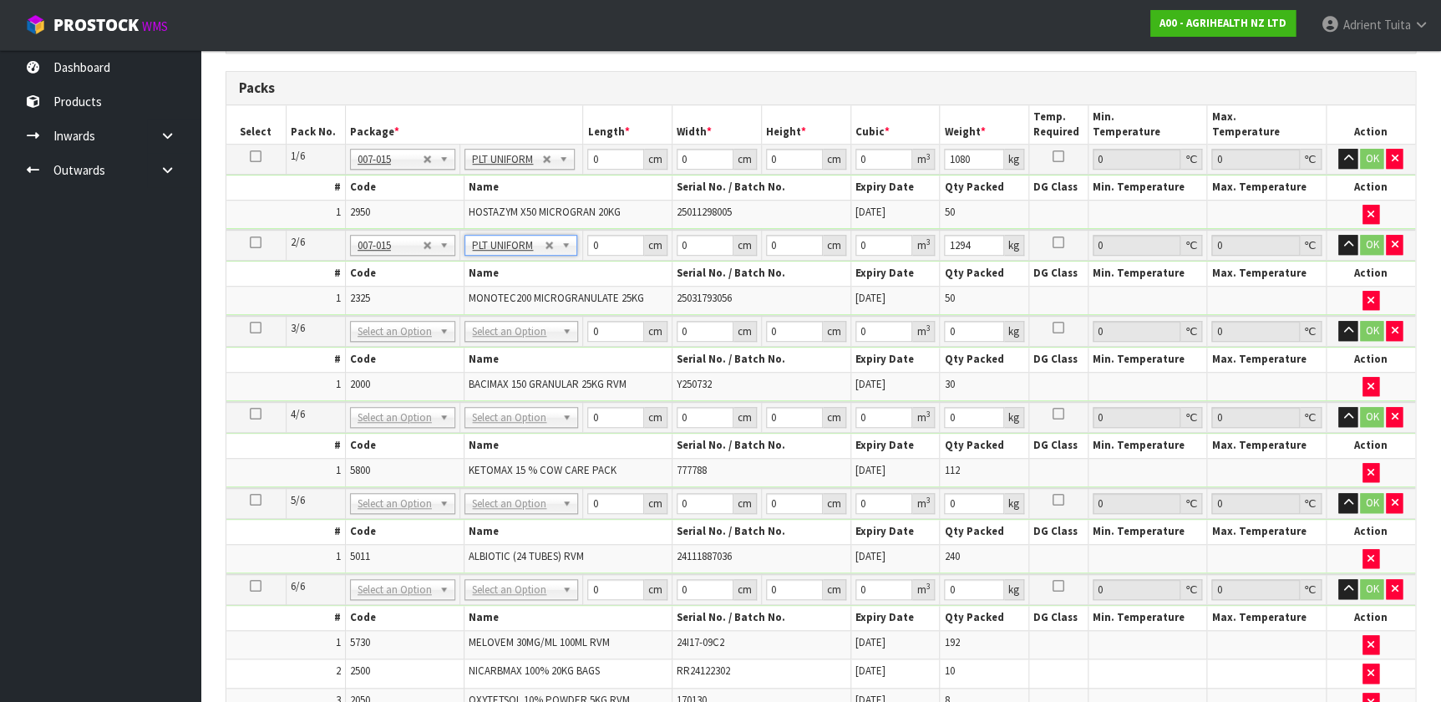
scroll to position [455, 0]
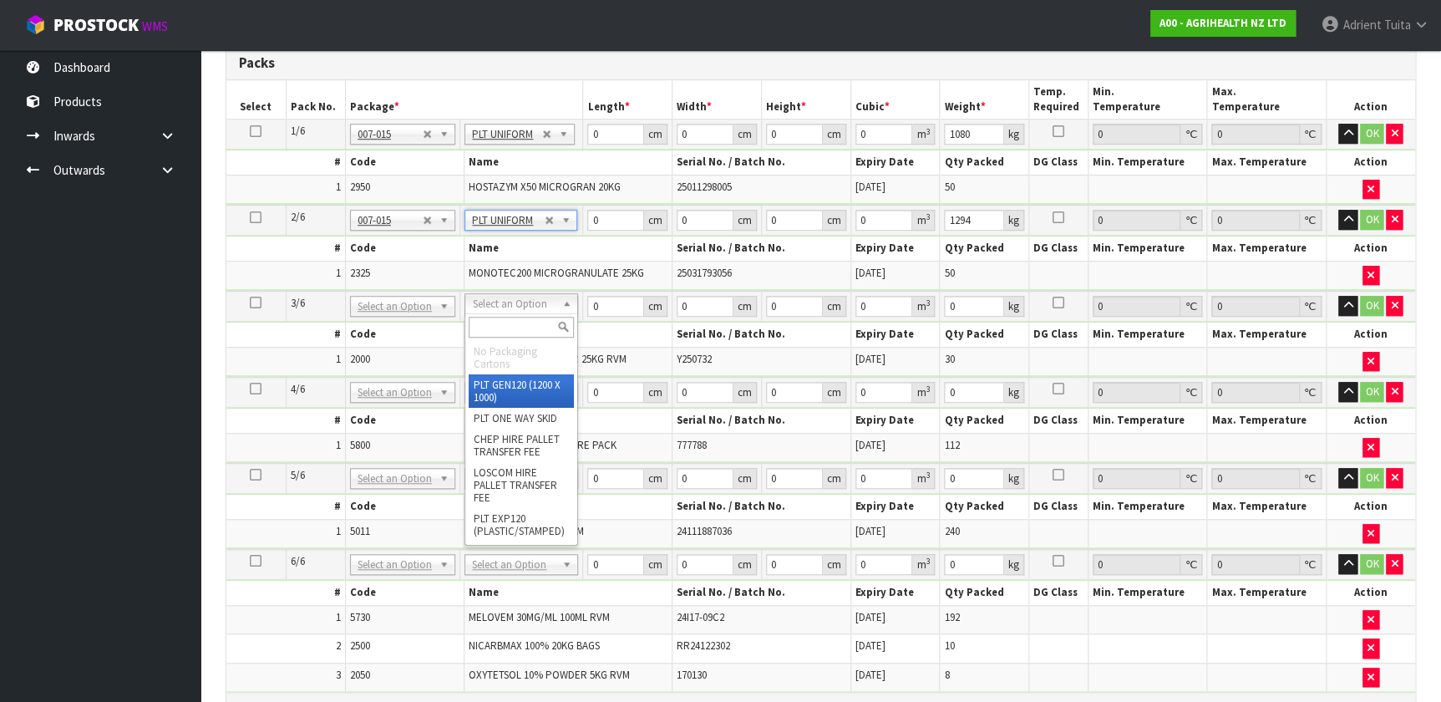
click at [513, 322] on input "text" at bounding box center [521, 327] width 105 height 21
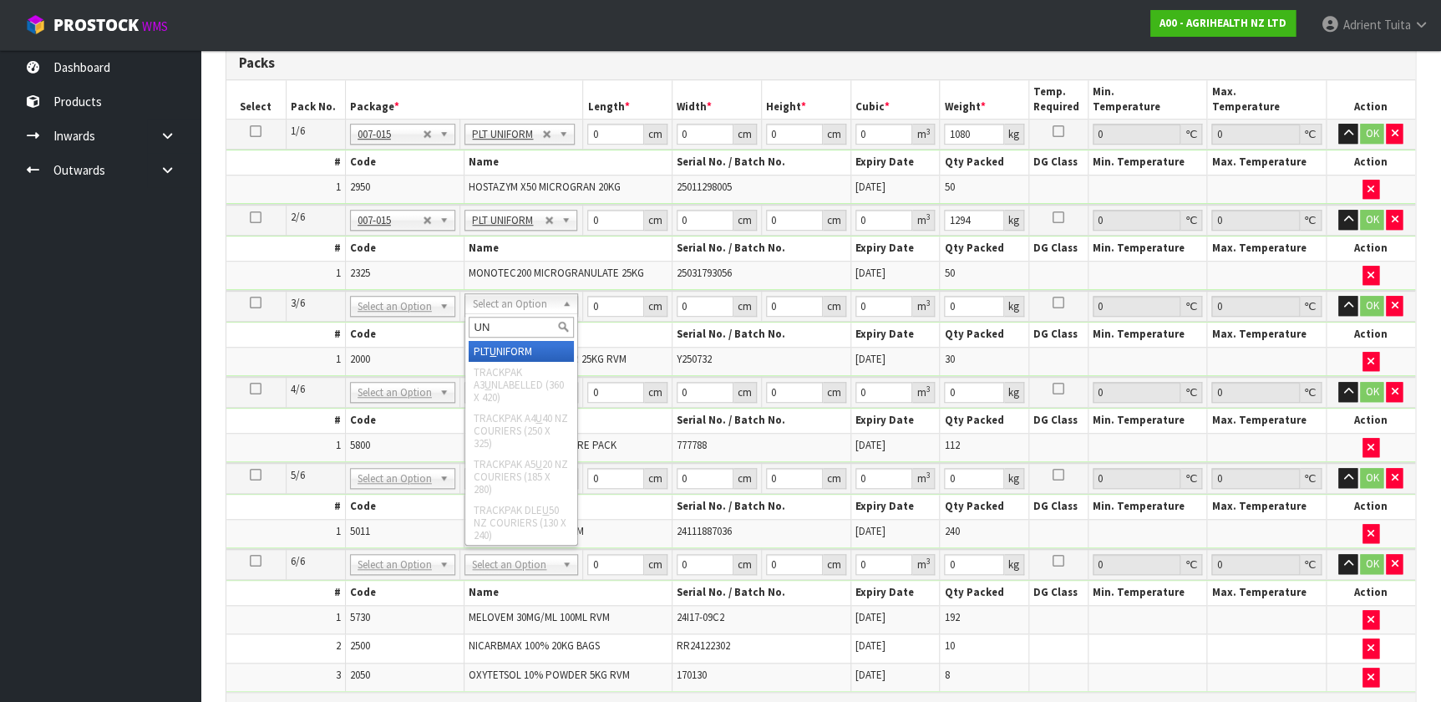
type input "UNI"
type input "3"
type input "776"
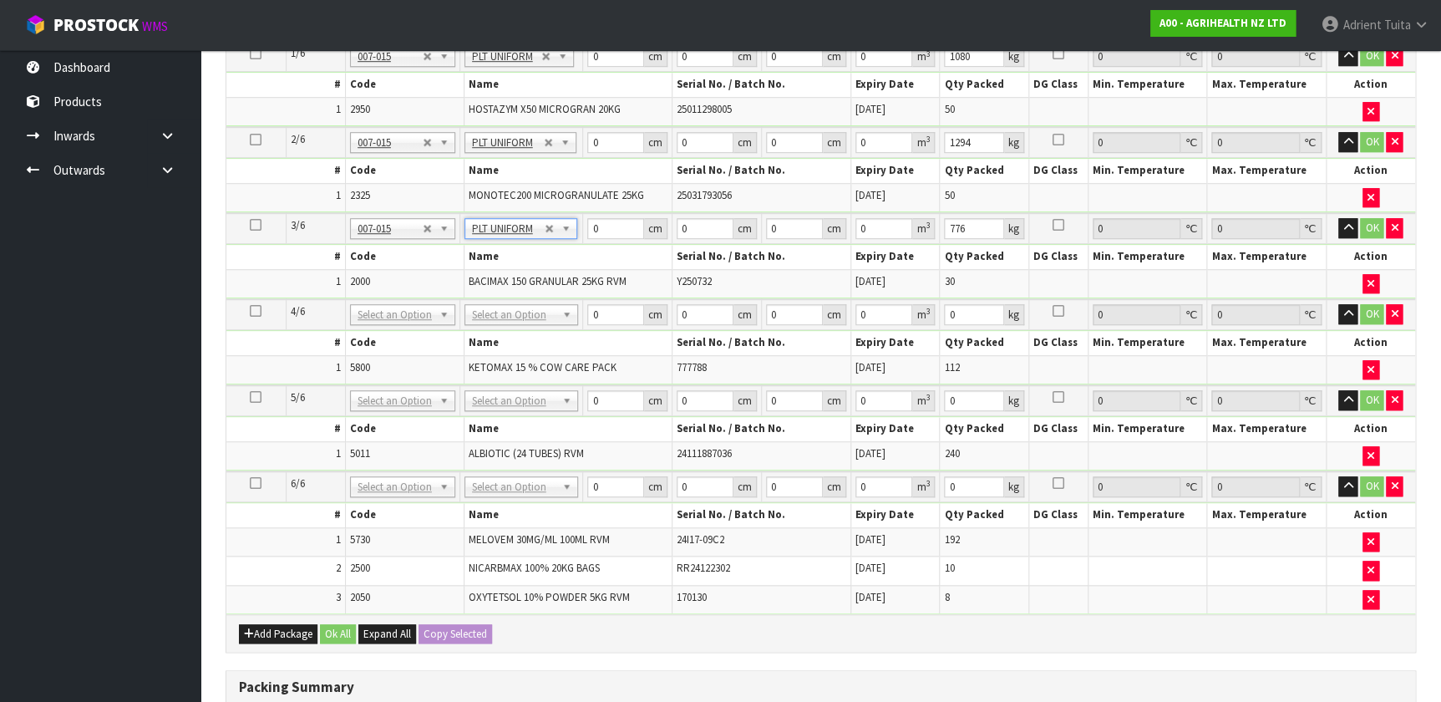
scroll to position [607, 0]
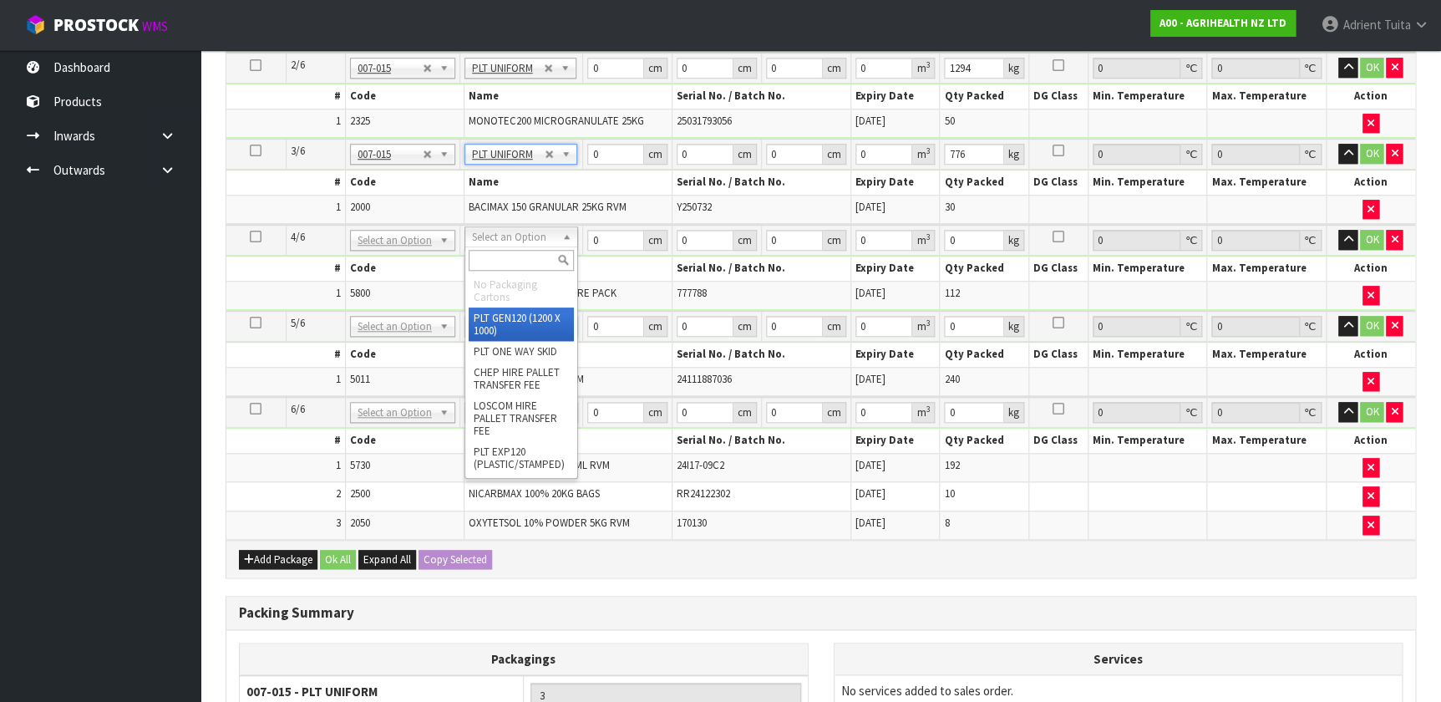
click at [516, 261] on input "text" at bounding box center [522, 260] width 106 height 21
type input "UNI"
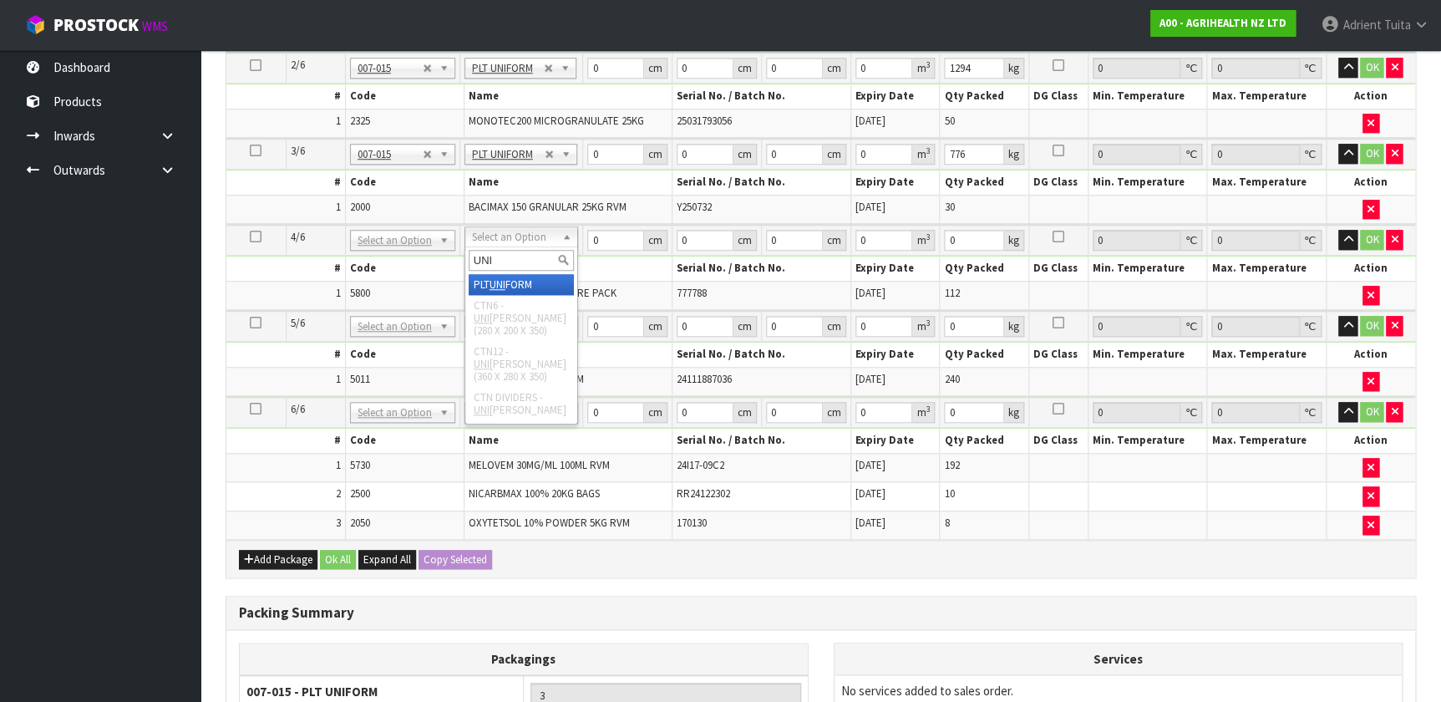
type input "4"
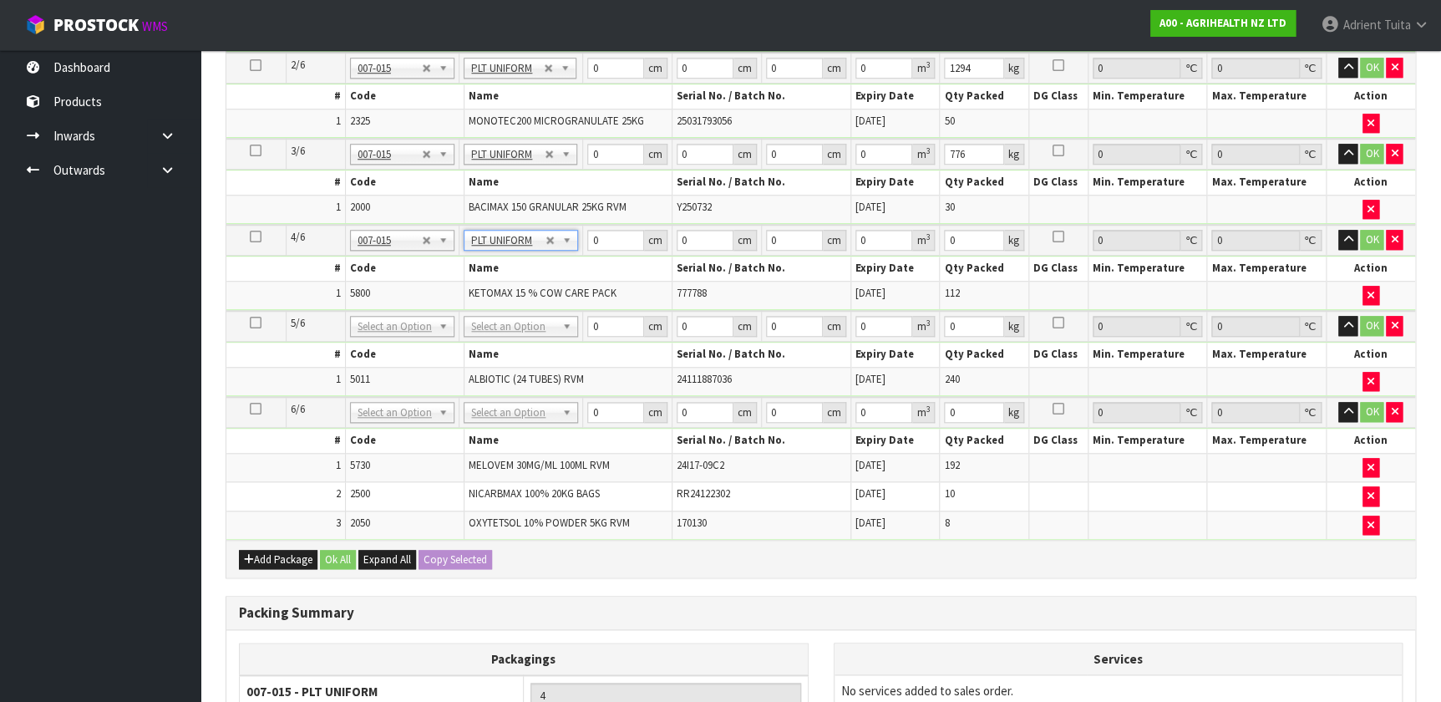
type input "368"
click at [505, 332] on td "No Packaging Cartons PLT GEN120 (1200 X 1000) PLT ONE WAY SKID CHEP HIRE PALLET…" at bounding box center [521, 326] width 124 height 31
click at [505, 335] on td "No Packaging Cartons PLT GEN120 (1200 X 1000) PLT ONE WAY SKID CHEP HIRE PALLET…" at bounding box center [521, 326] width 124 height 31
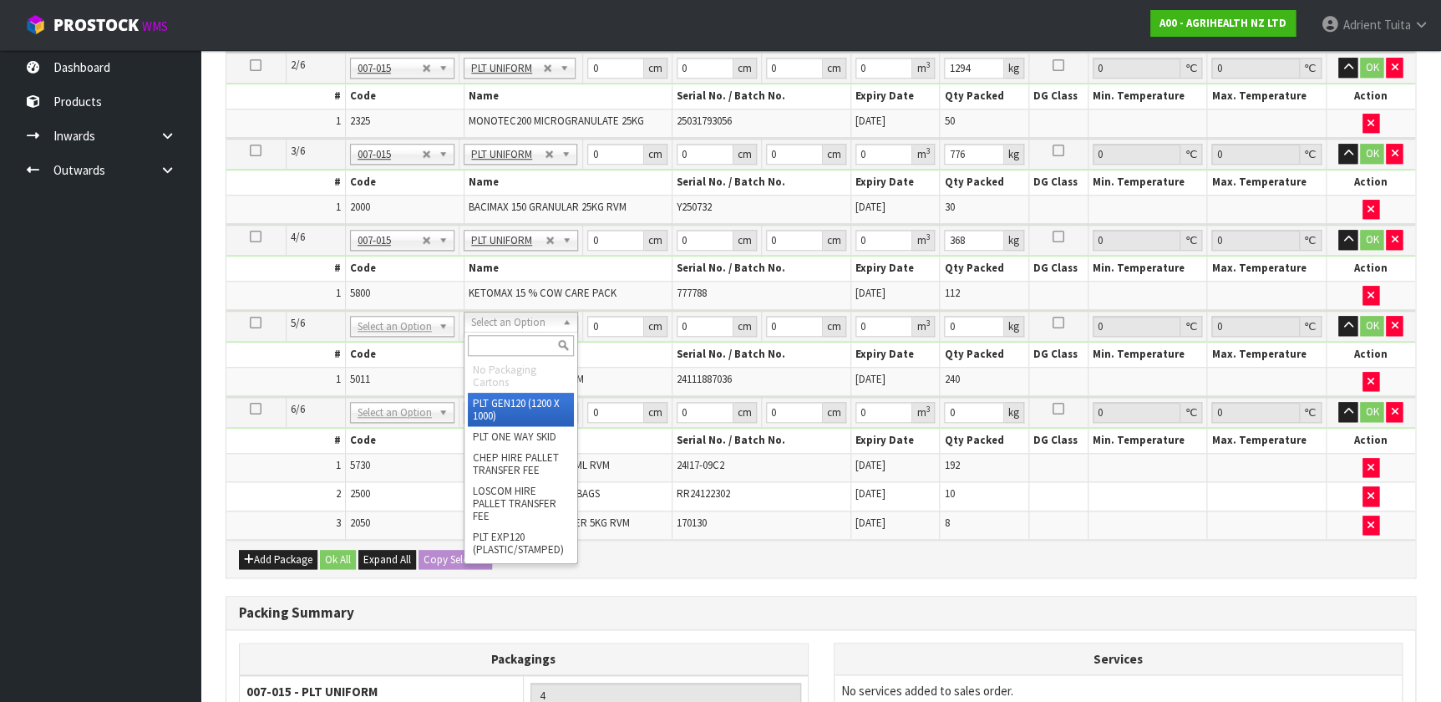
drag, startPoint x: 505, startPoint y: 322, endPoint x: 502, endPoint y: 363, distance: 41.1
click at [502, 363] on li "No Packaging Cartons" at bounding box center [521, 375] width 106 height 33
click at [506, 343] on input "text" at bounding box center [521, 345] width 106 height 21
type input "UNI"
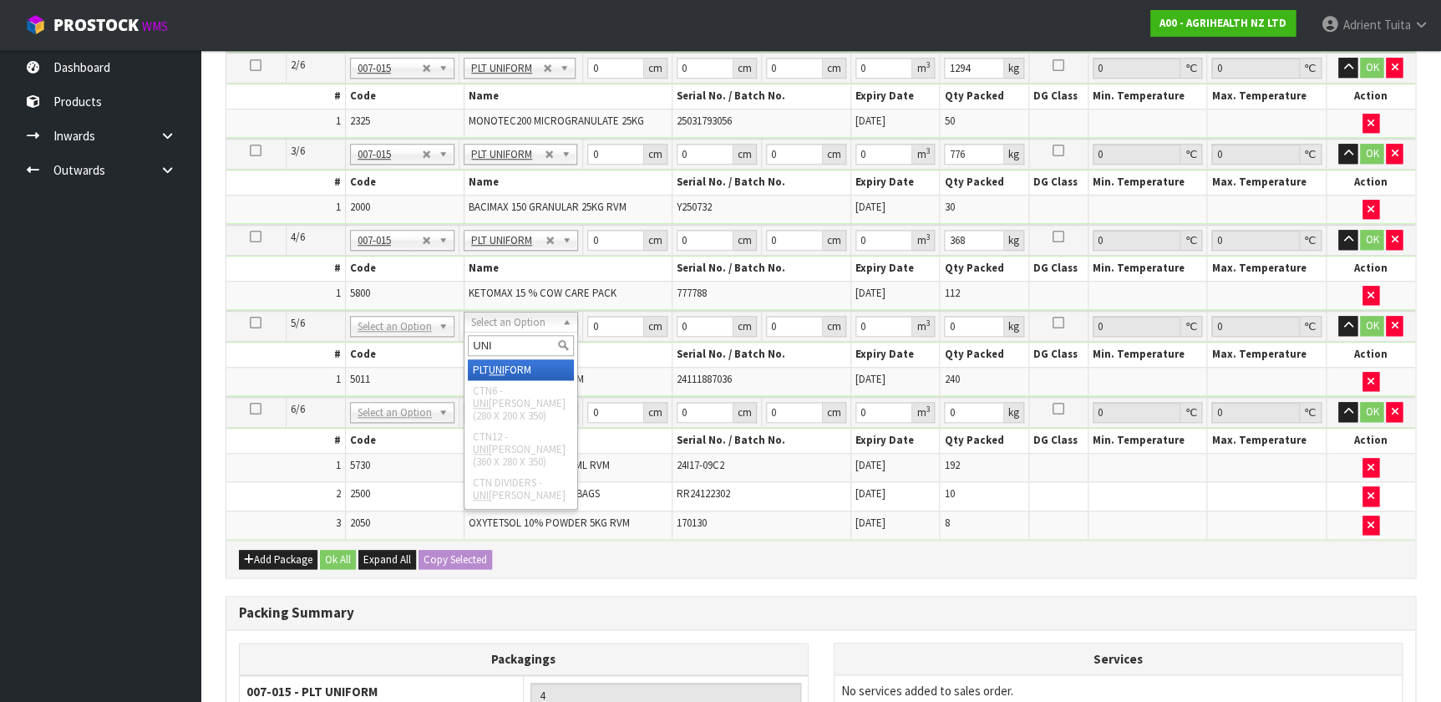
type input "5"
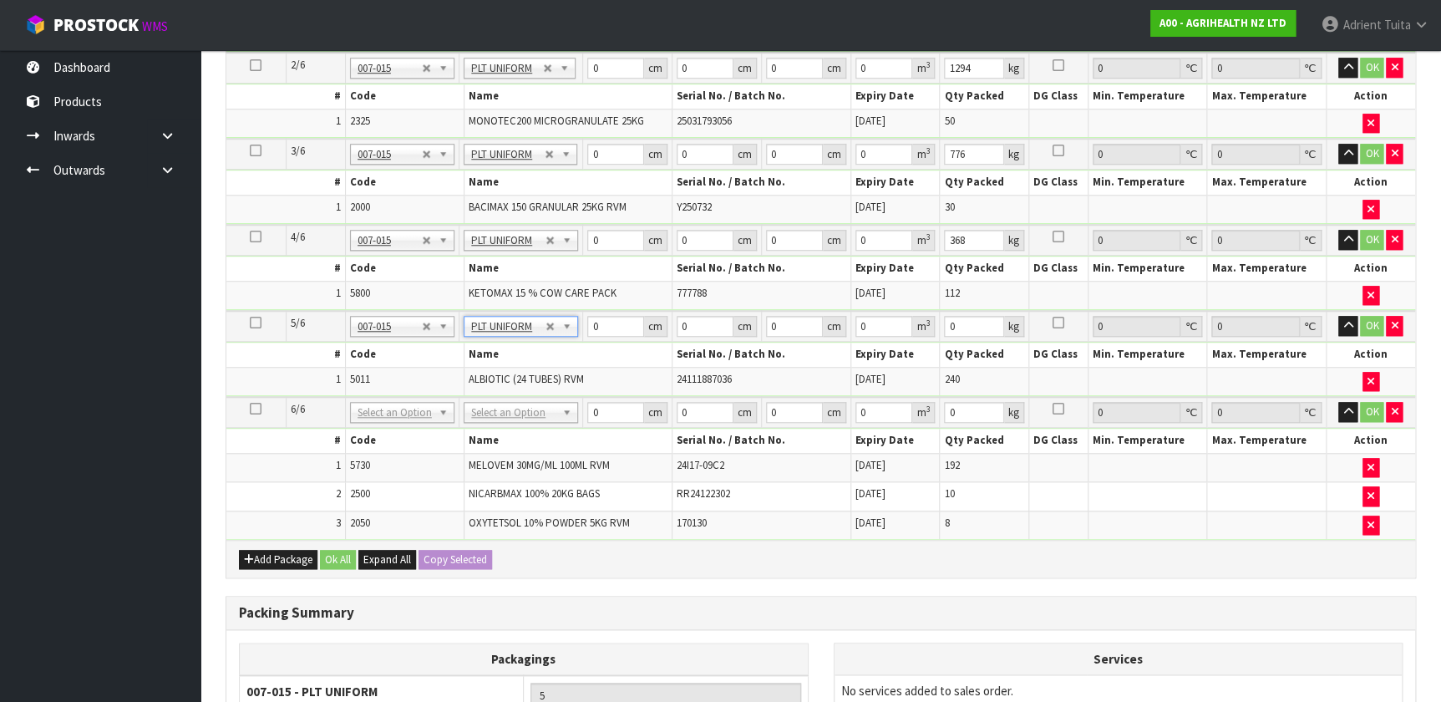
type input "227"
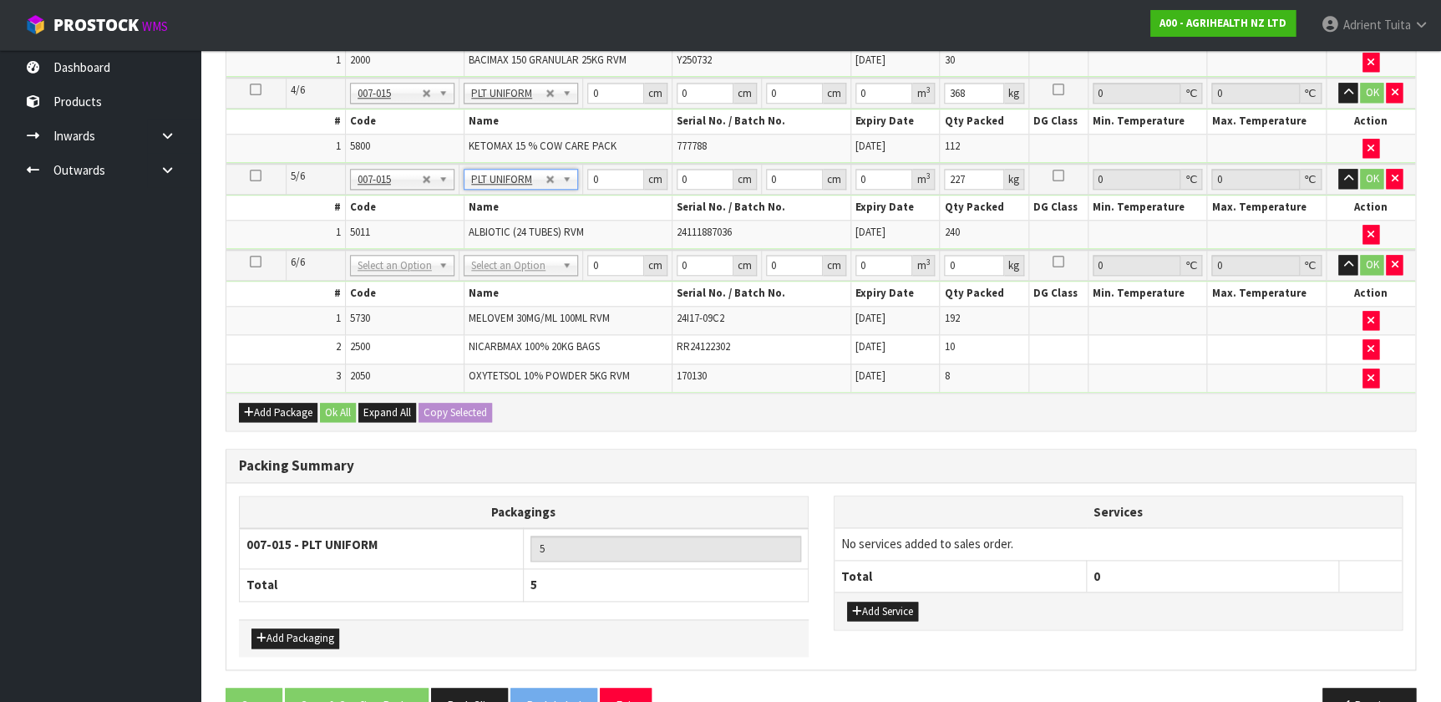
scroll to position [759, 0]
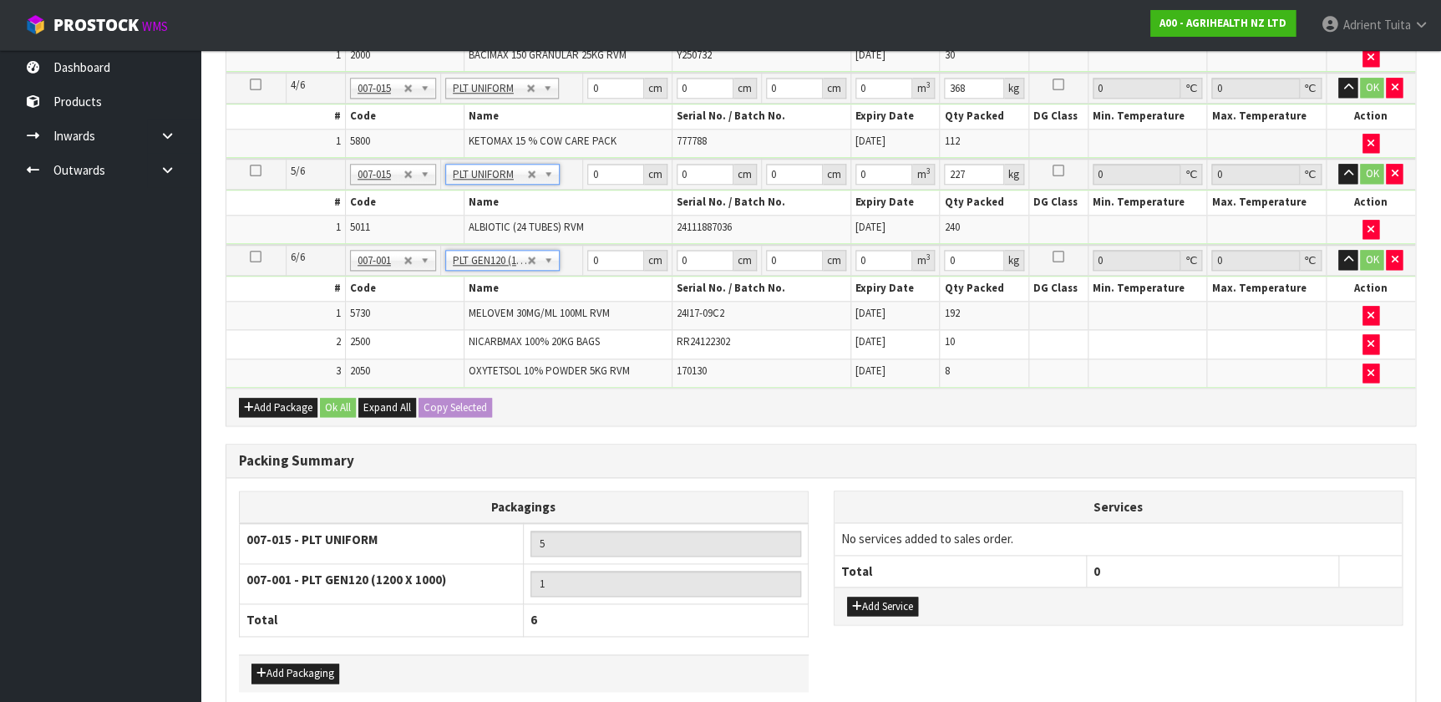
type input "120"
type input "100"
type input "295.6"
click at [301, 464] on button "Add Packaging" at bounding box center [295, 673] width 88 height 20
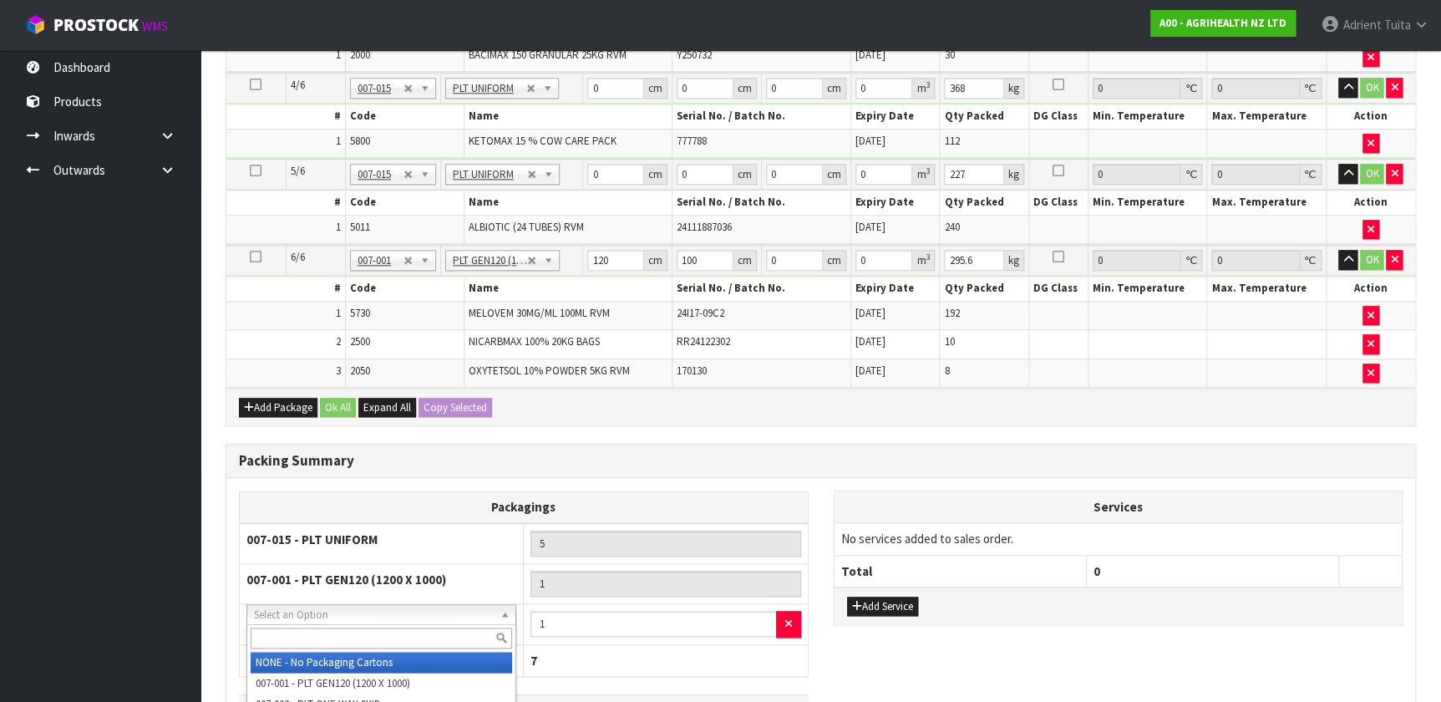
click at [318, 464] on input "text" at bounding box center [381, 637] width 261 height 21
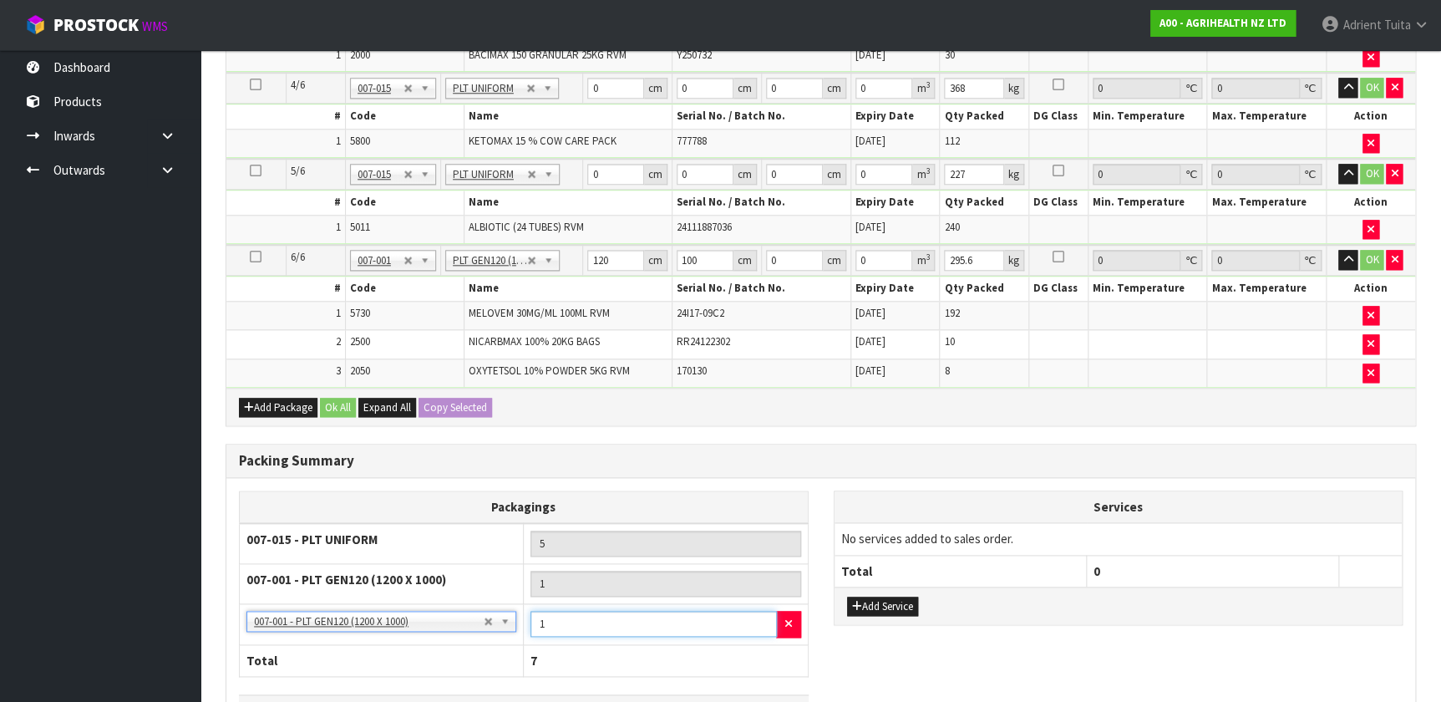
click at [567, 464] on input "1" at bounding box center [653, 624] width 246 height 26
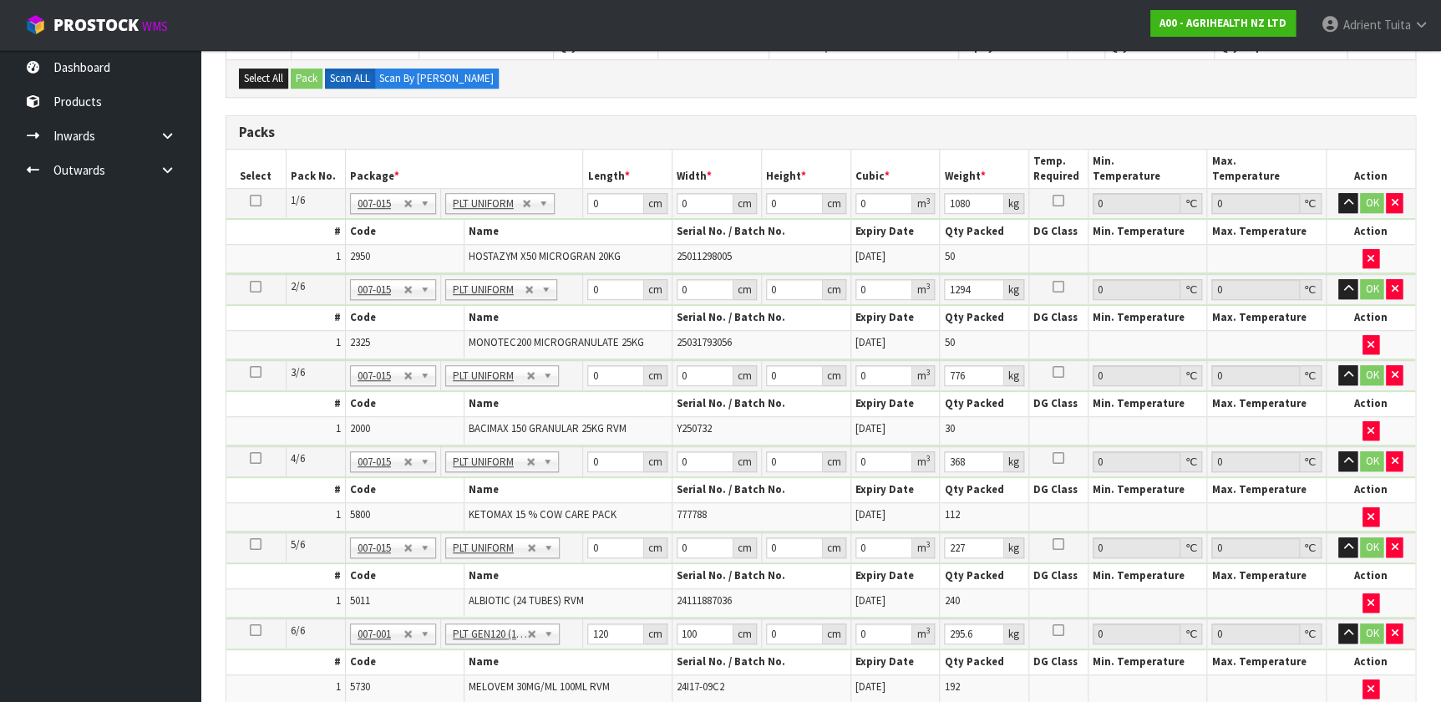
scroll to position [379, 0]
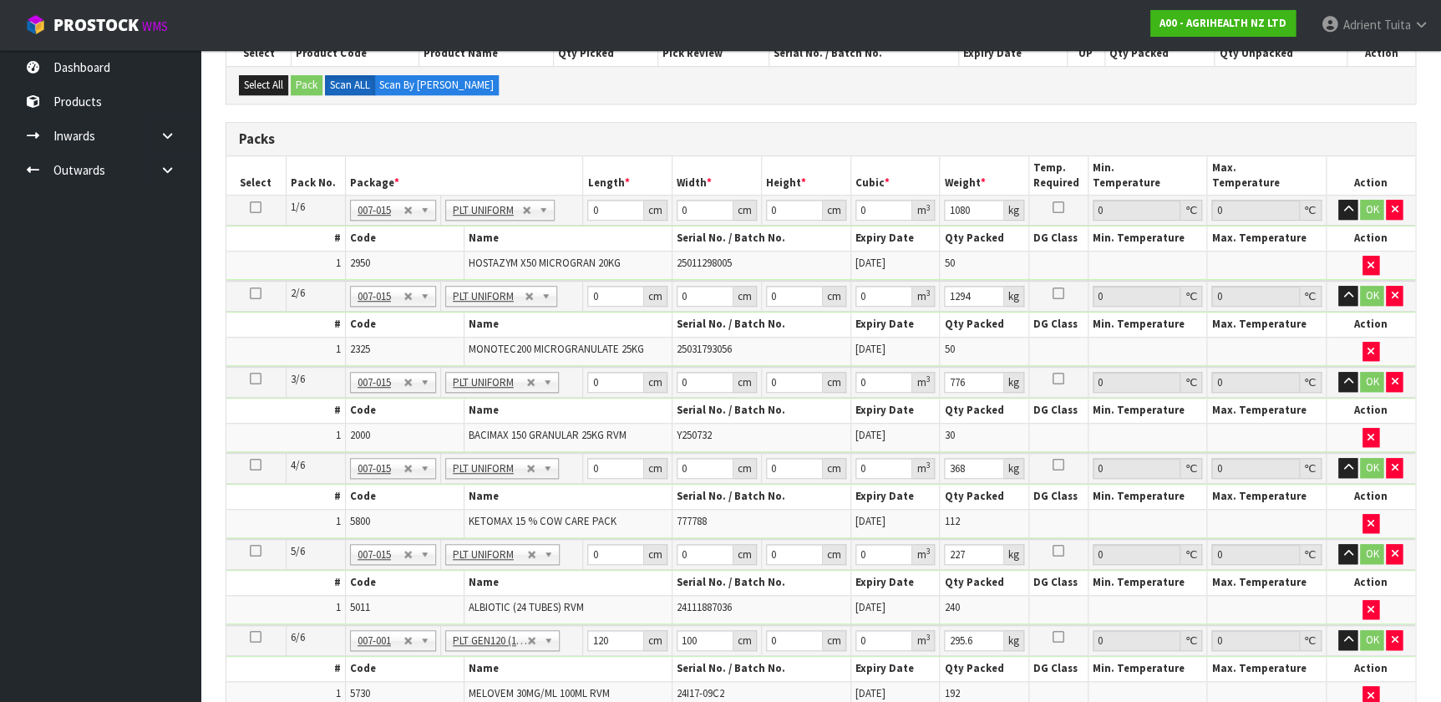
type input "5"
click at [607, 207] on input "0" at bounding box center [615, 210] width 57 height 21
type input "120"
type input "100"
type input "1"
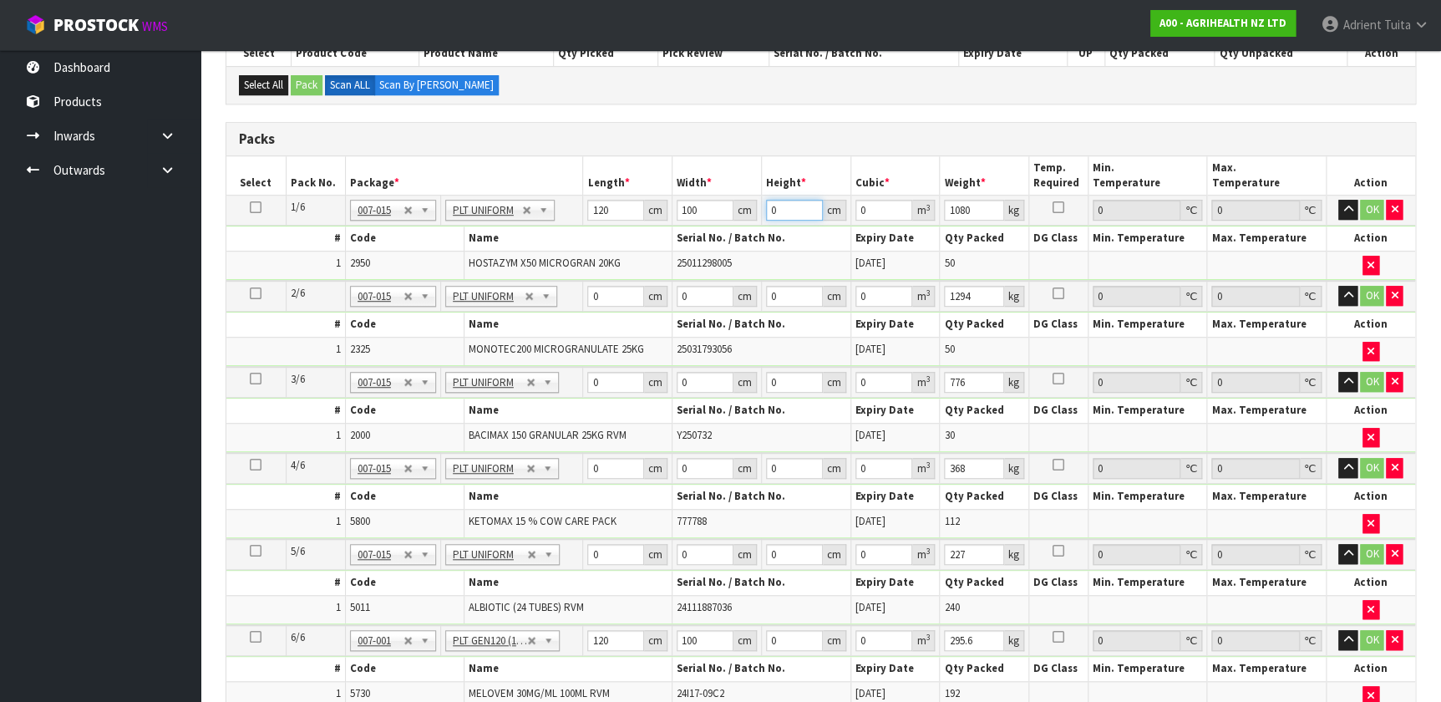
type input "0.012"
type input "19"
type input "0.228"
type input "190"
type input "2.28"
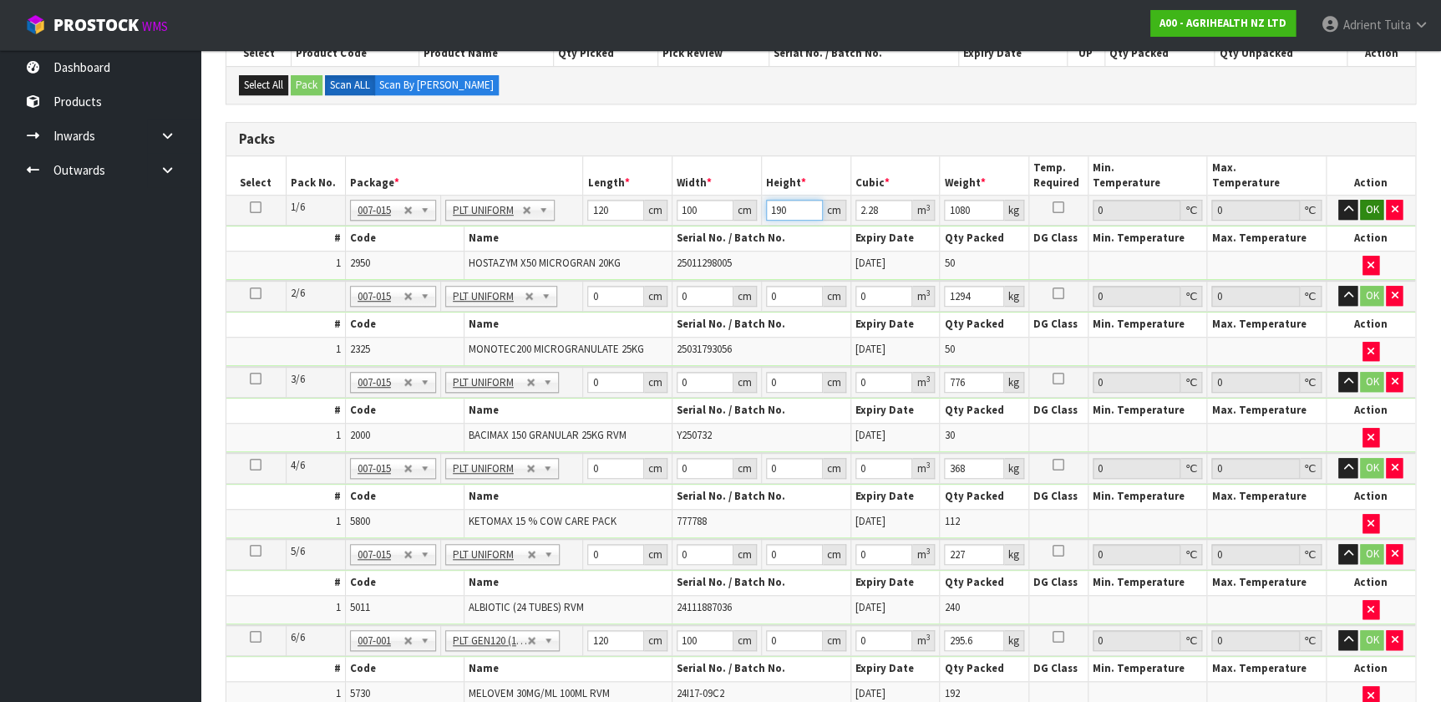
type input "190"
click at [759, 204] on button "OK" at bounding box center [1371, 210] width 23 height 20
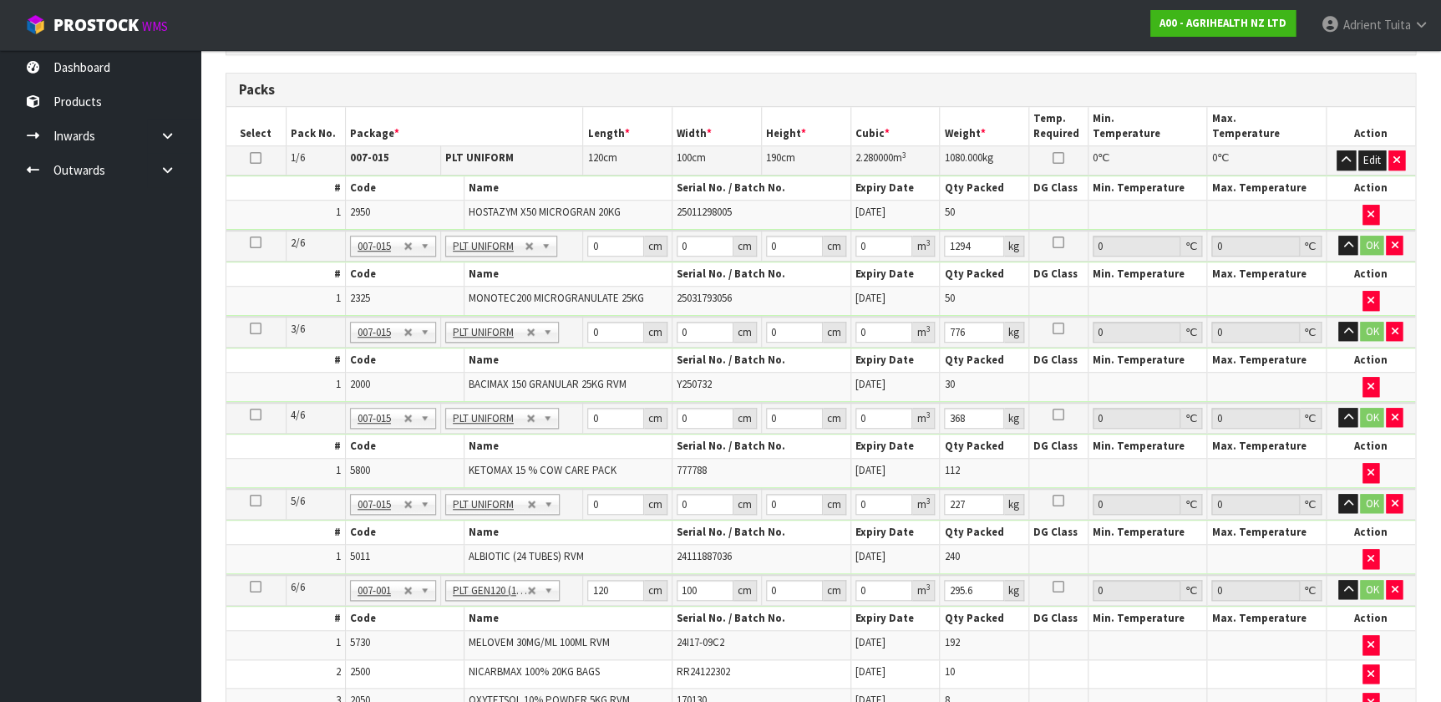
scroll to position [455, 0]
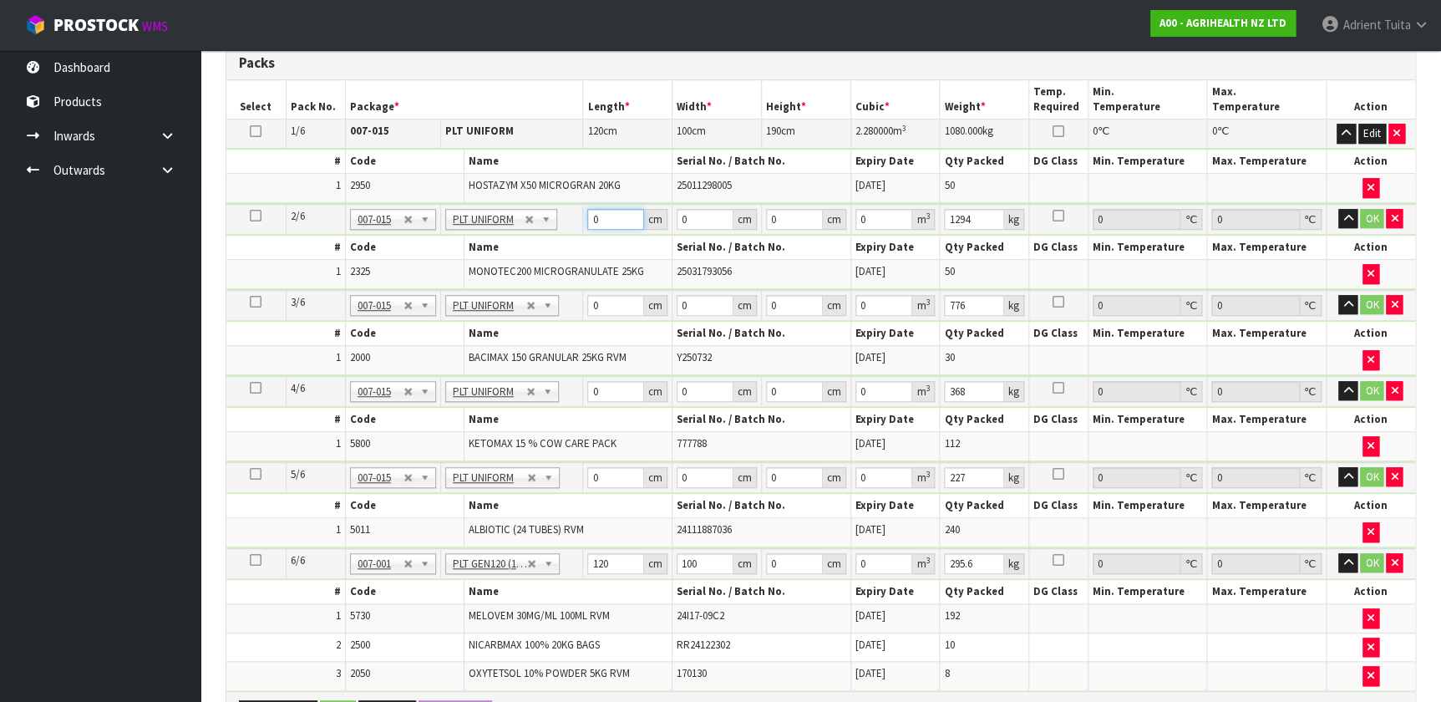
click at [616, 212] on input "0" at bounding box center [615, 219] width 57 height 21
type input "120"
type input "100"
type input "1"
type input "0.012"
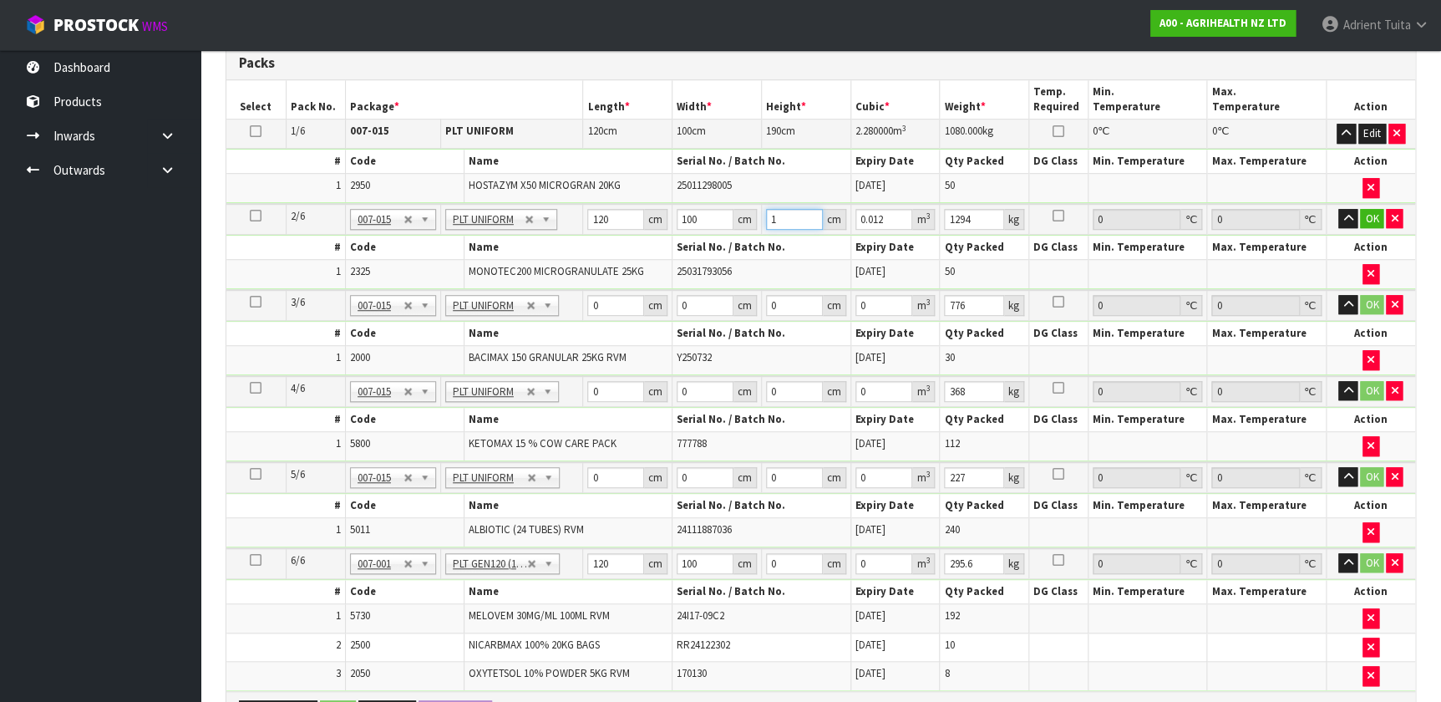
type input "18"
type input "0.216"
type input "186"
type input "2.232"
type input "186"
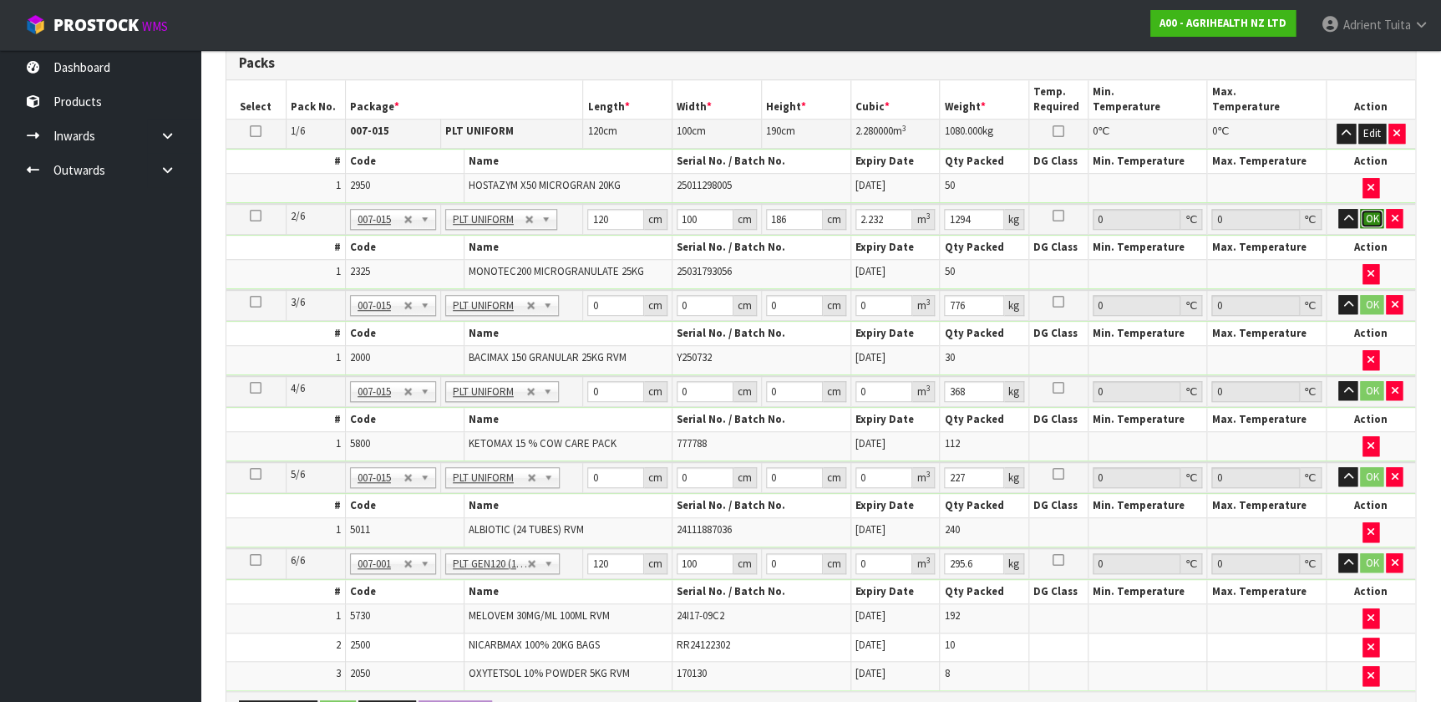
click at [759, 215] on button "OK" at bounding box center [1371, 219] width 23 height 20
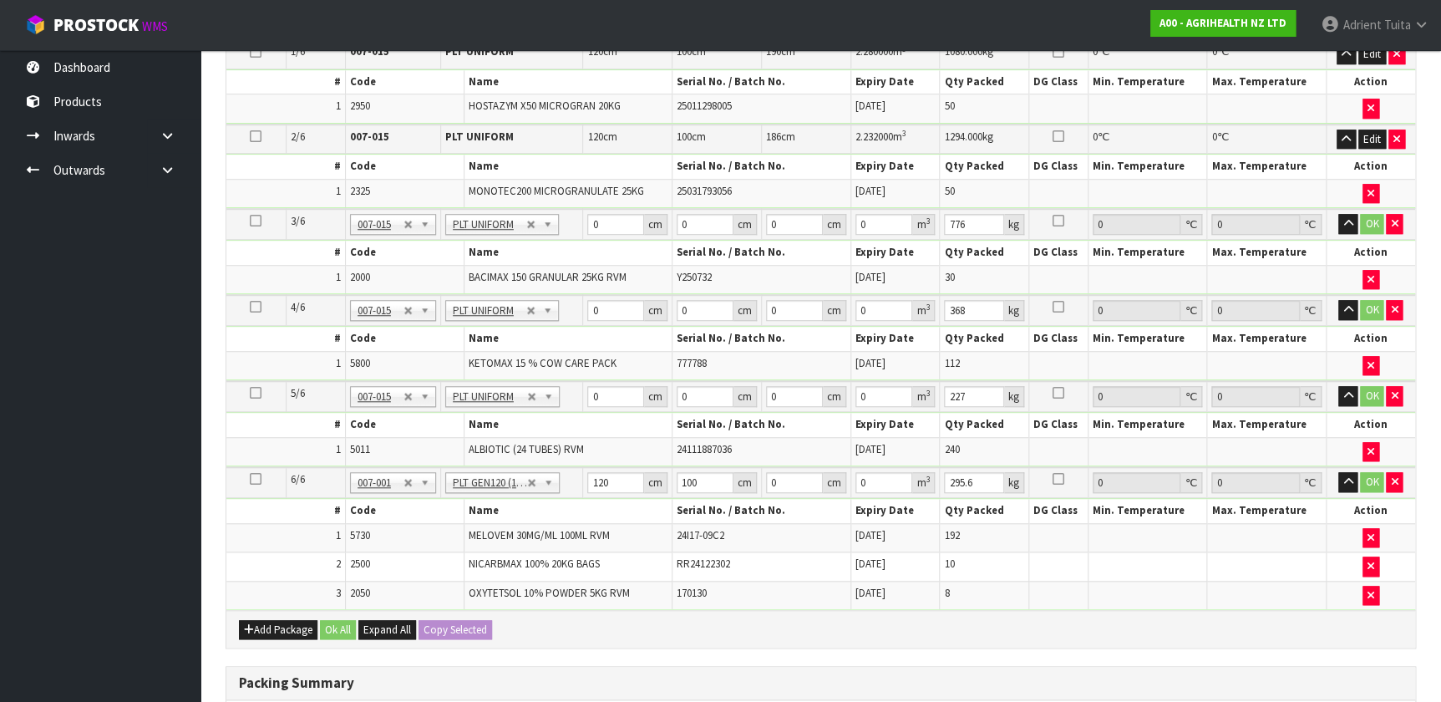
scroll to position [607, 0]
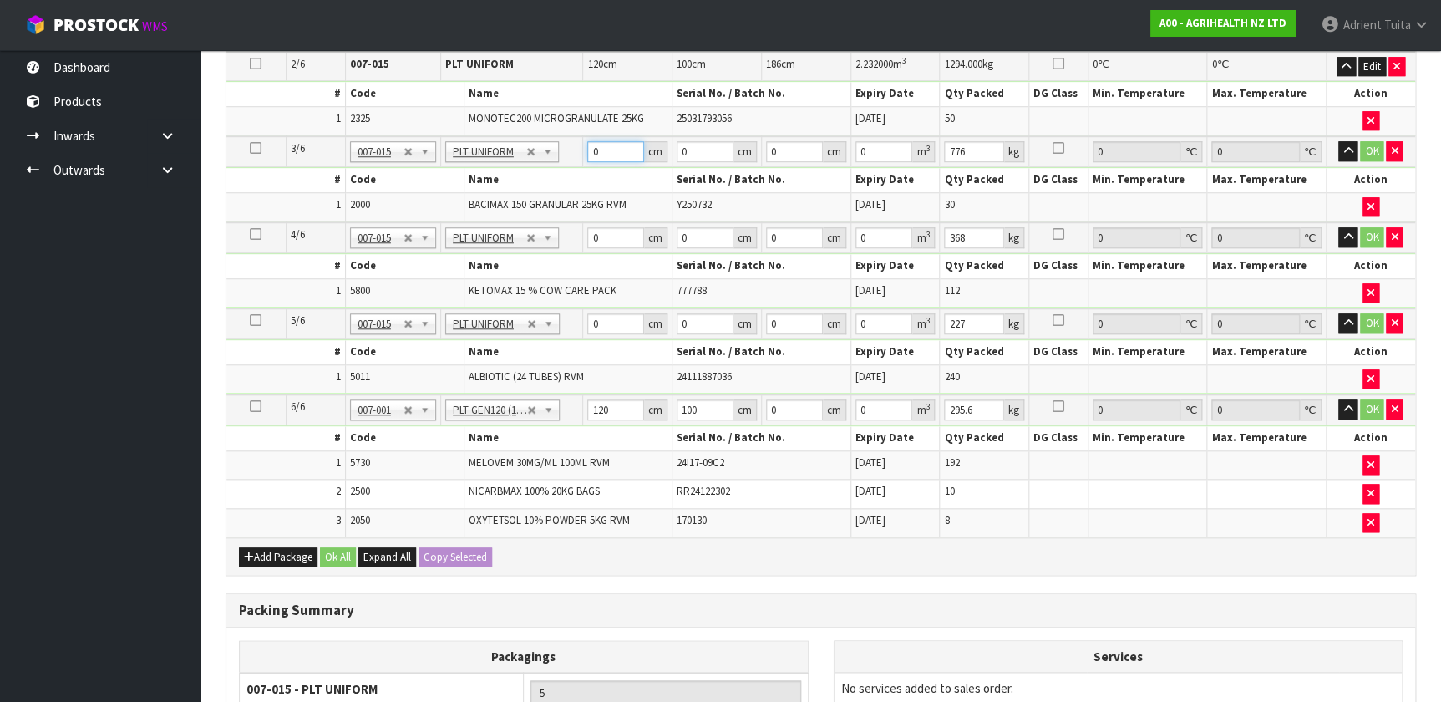
click at [600, 142] on input "0" at bounding box center [615, 151] width 57 height 21
type input "120"
type input "100"
type input "9"
type input "0.108"
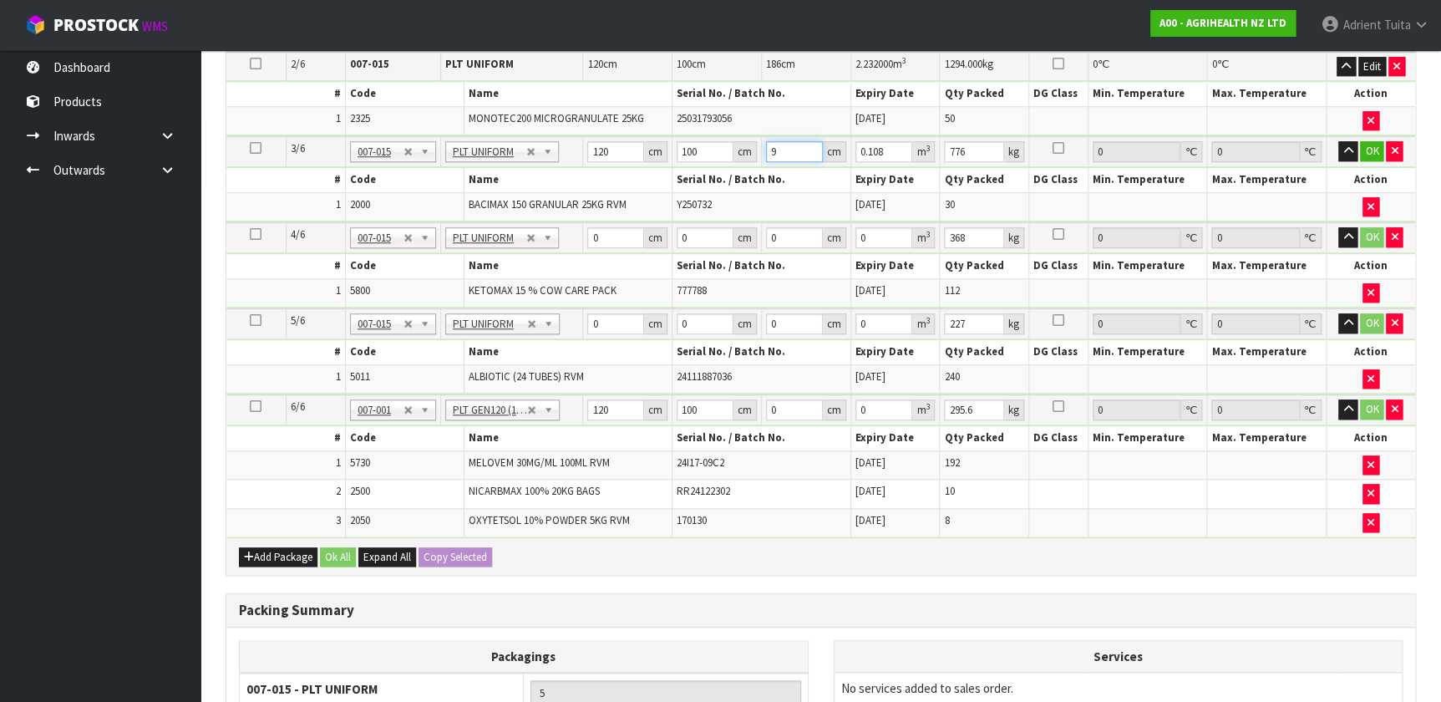
type input "90"
type input "1.08"
type input "90"
click at [759, 155] on button "OK" at bounding box center [1371, 151] width 23 height 20
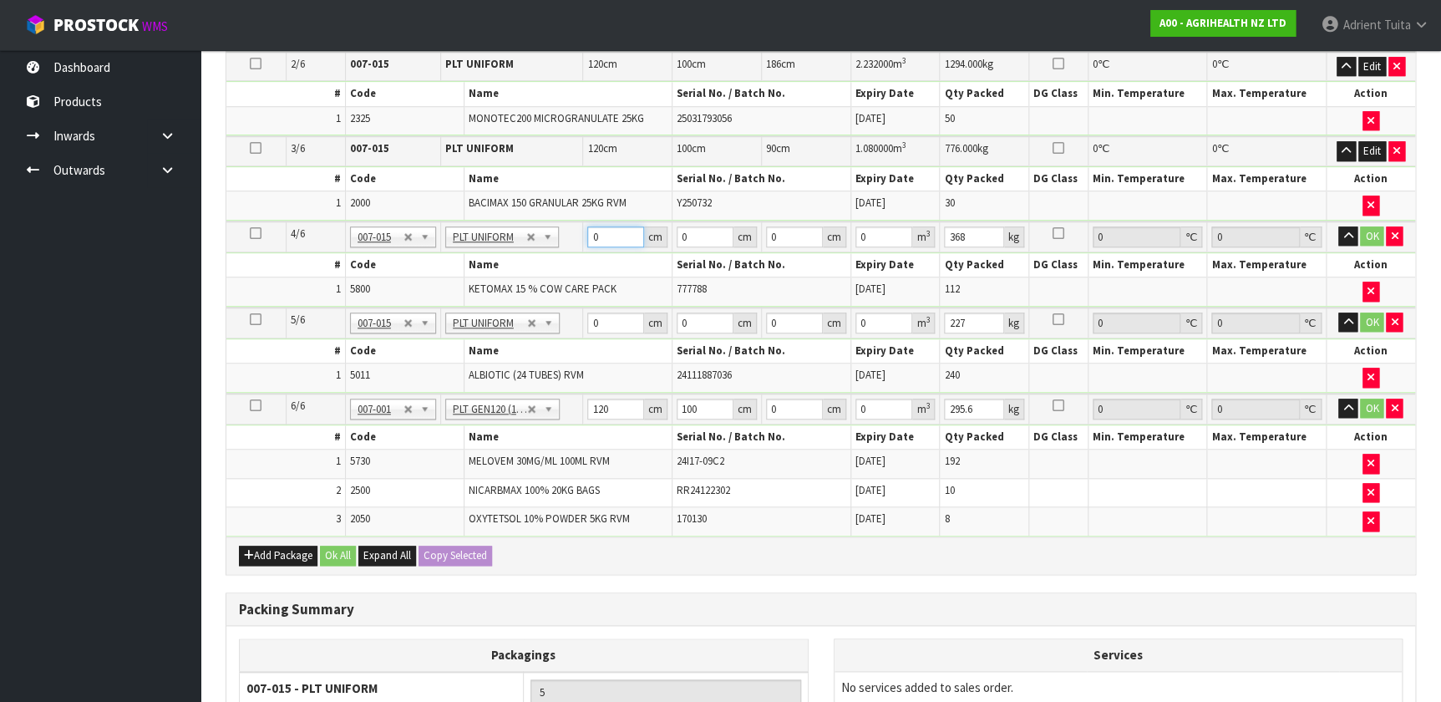
click at [618, 226] on input "0" at bounding box center [615, 236] width 57 height 21
type input "120"
type input "80"
type input "1"
type input "0.0096"
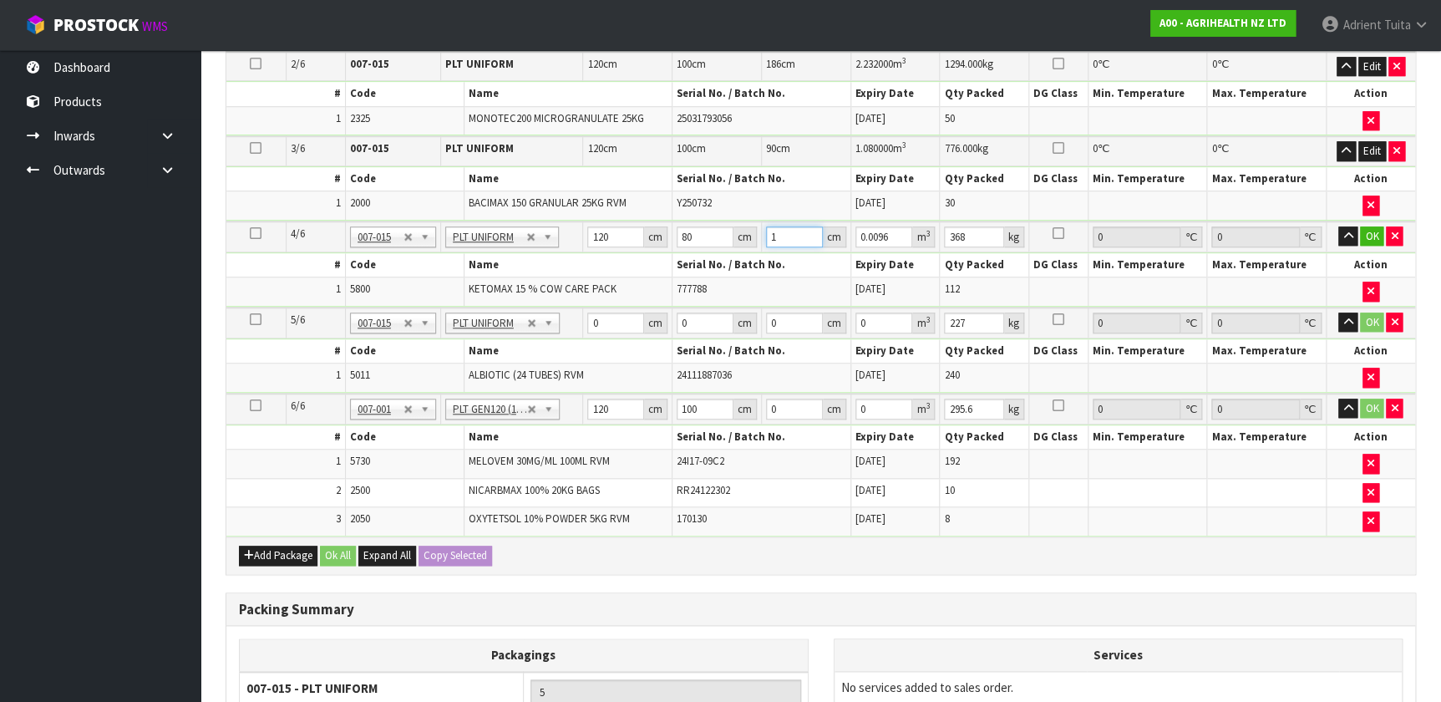
type input "13"
type input "0.1248"
type input "130"
type input "1.248"
type input "130"
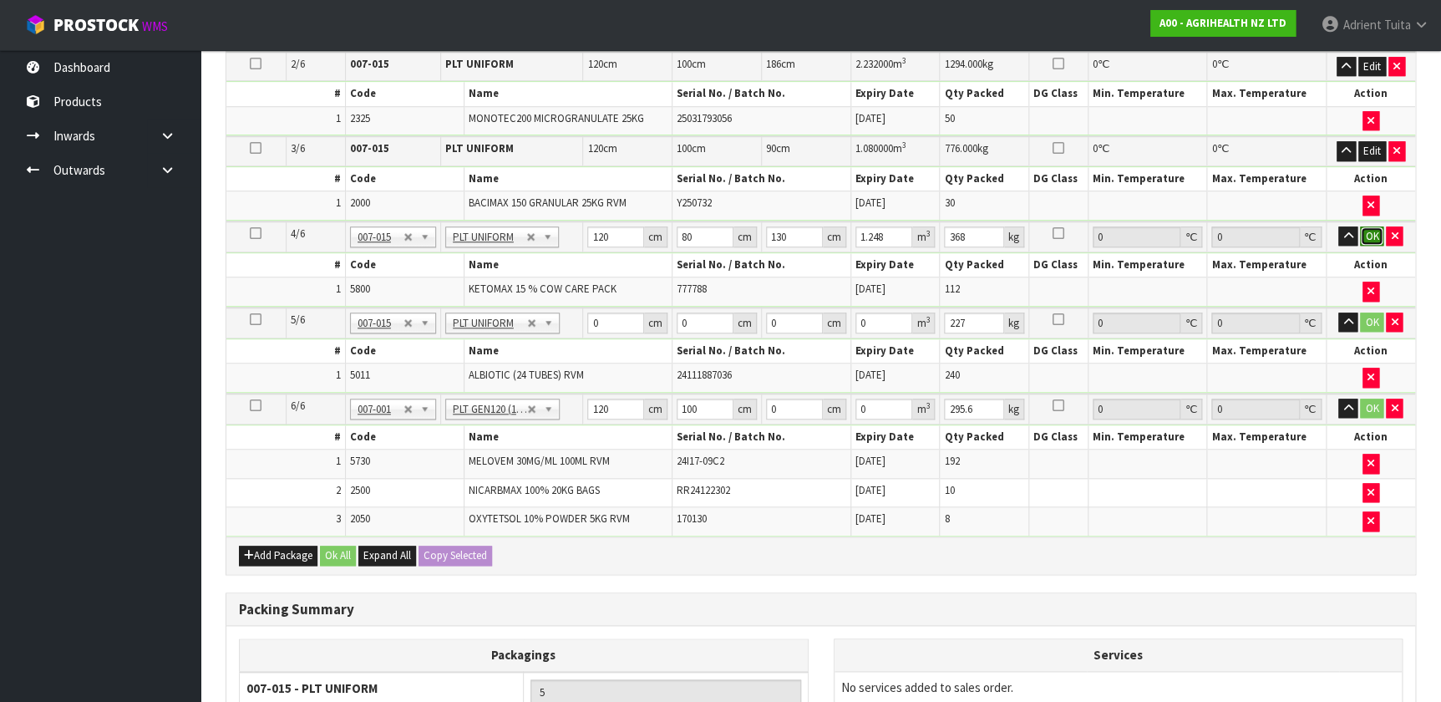
click at [759, 228] on button "OK" at bounding box center [1371, 236] width 23 height 20
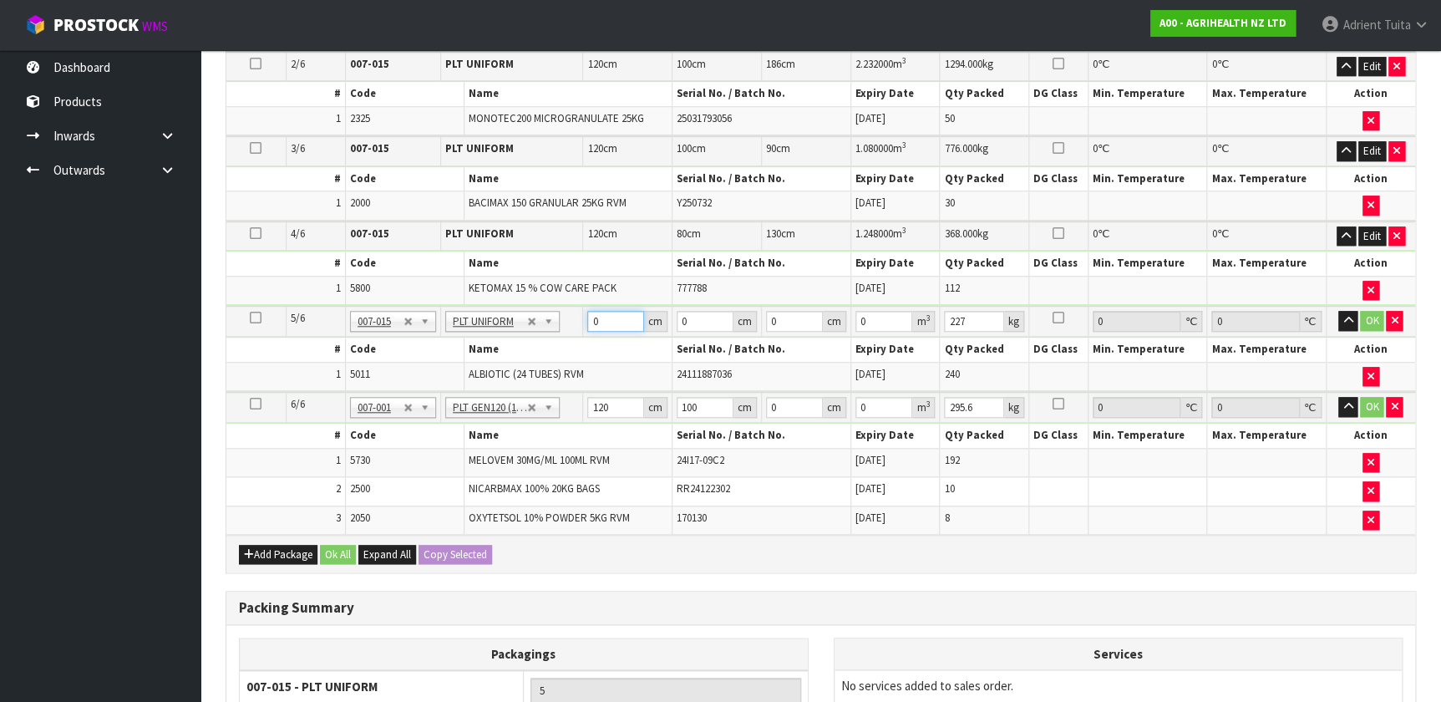
click at [600, 319] on input "0" at bounding box center [615, 321] width 57 height 21
type input "120"
type input "100"
type input "1"
type input "0.012"
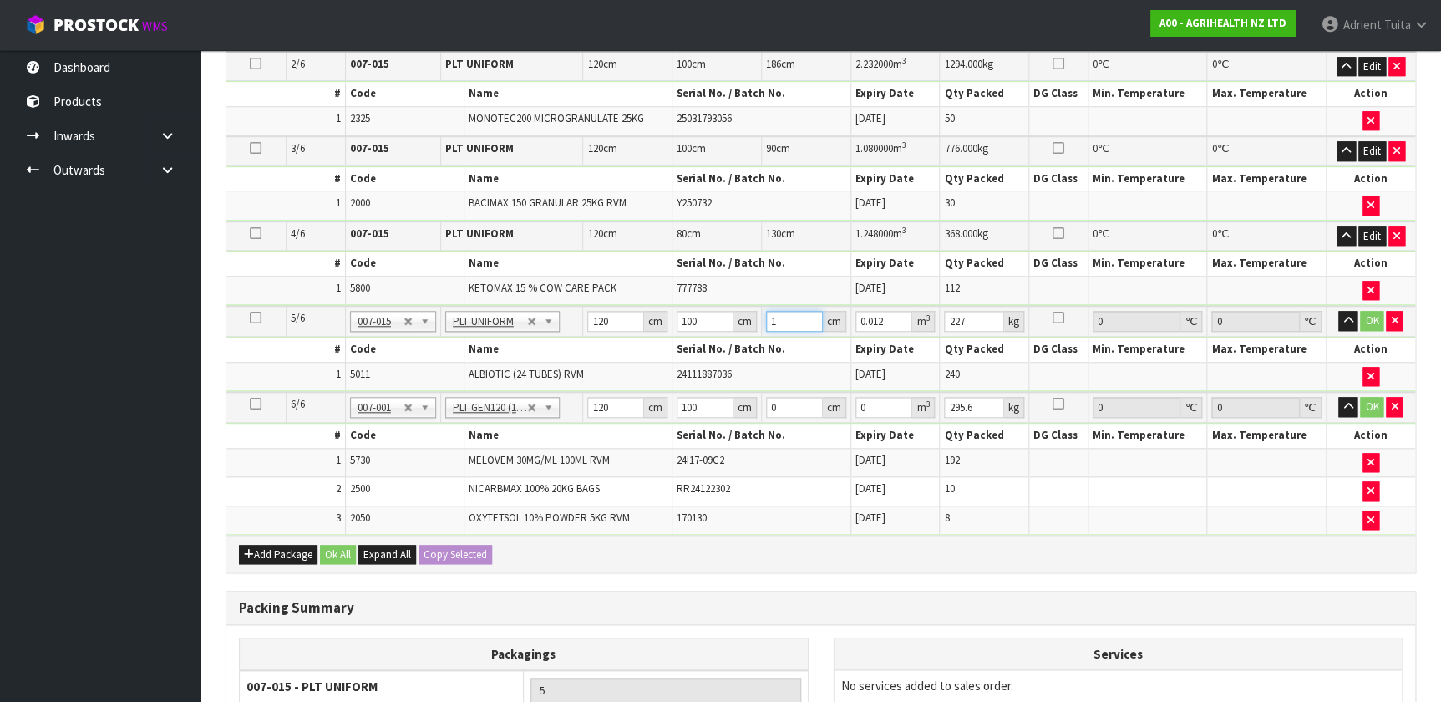
type input "13"
type input "0.156"
type input "130"
type input "1.56"
type input "130"
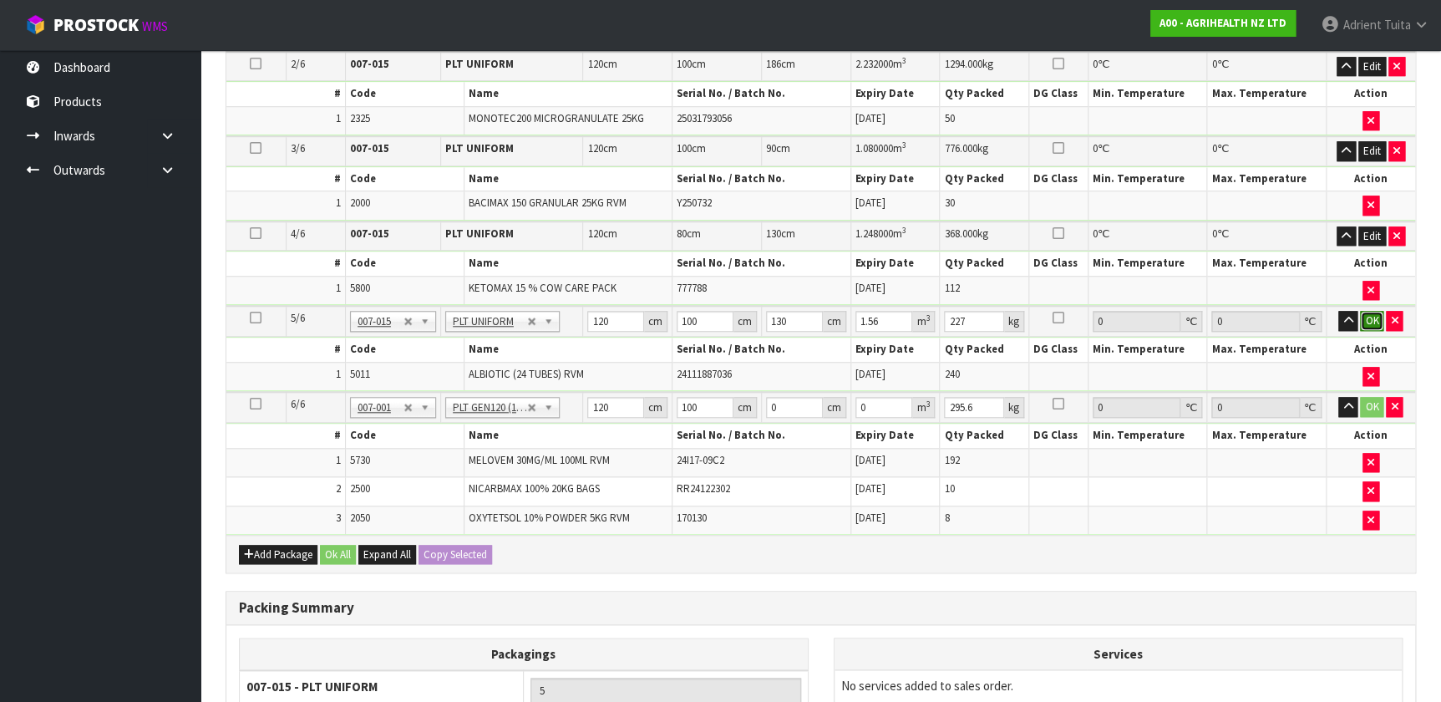
click at [759, 312] on button "OK" at bounding box center [1371, 321] width 23 height 20
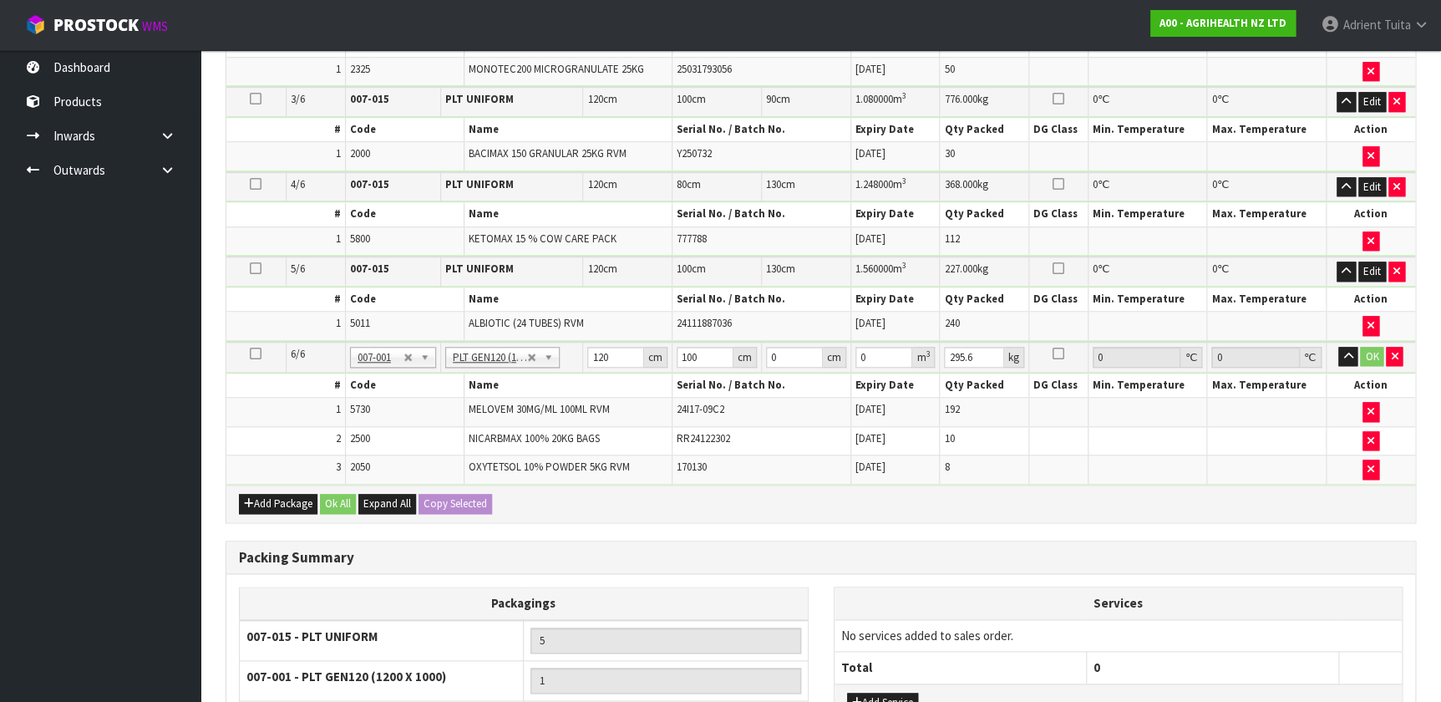
scroll to position [683, 0]
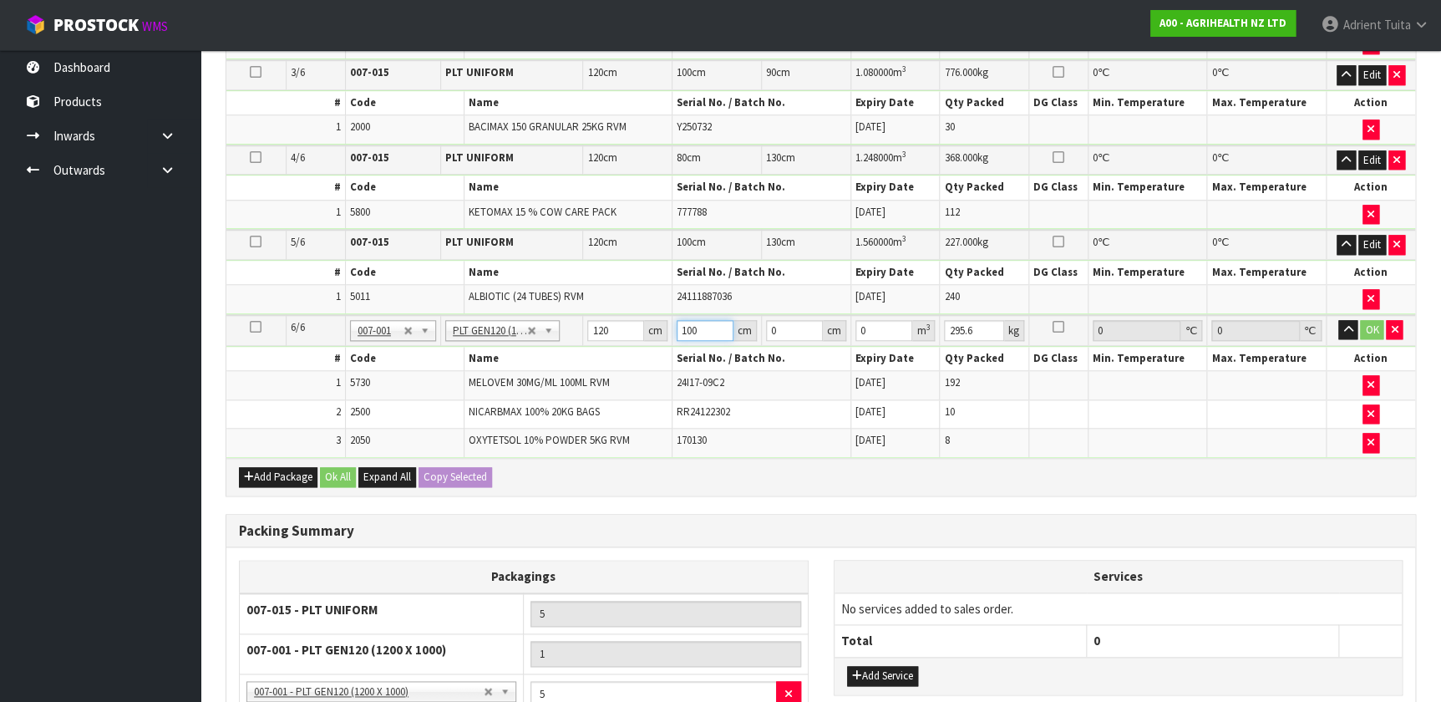
click at [694, 332] on input "100" at bounding box center [705, 330] width 57 height 21
click at [693, 332] on input "100" at bounding box center [705, 330] width 57 height 21
type input "80"
type input "9"
type input "0.0864"
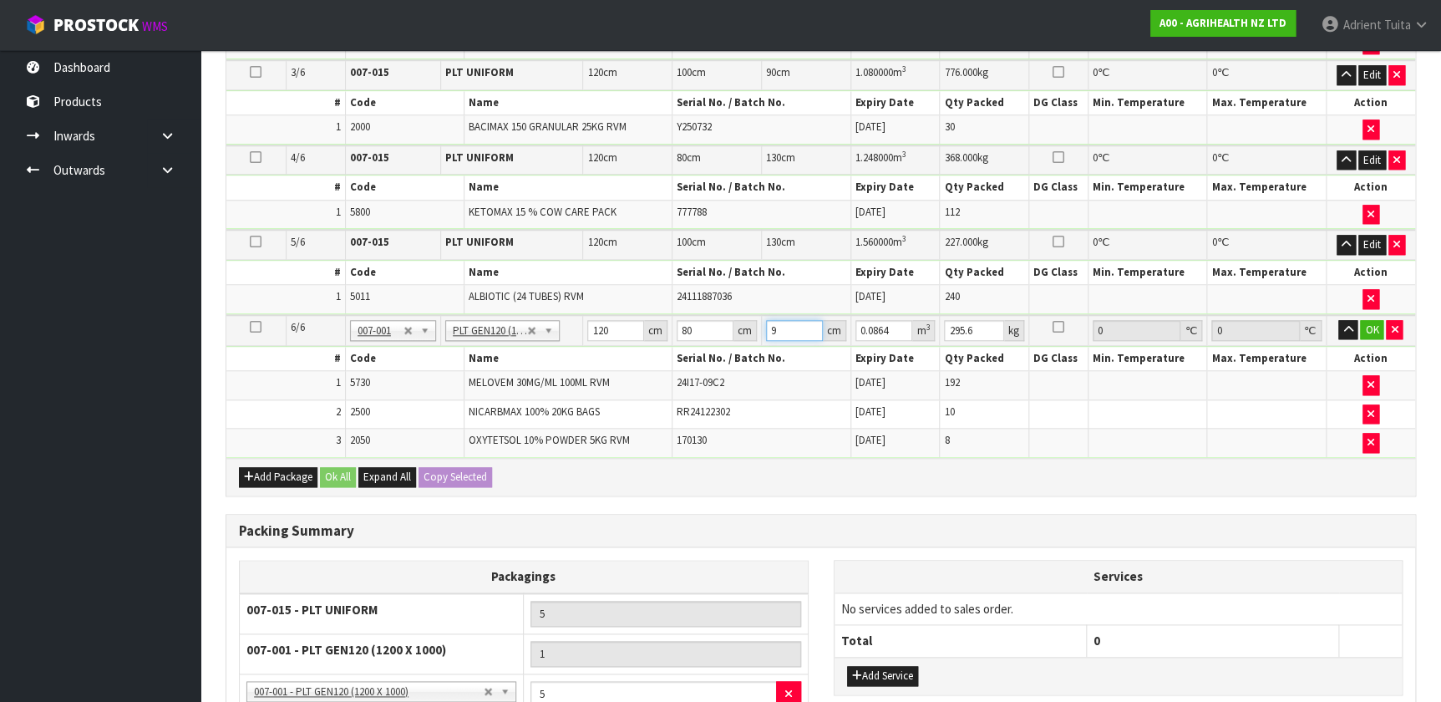
type input "96"
type input "0.9216"
type input "96"
type input "315"
click at [759, 325] on button "OK" at bounding box center [1371, 330] width 23 height 20
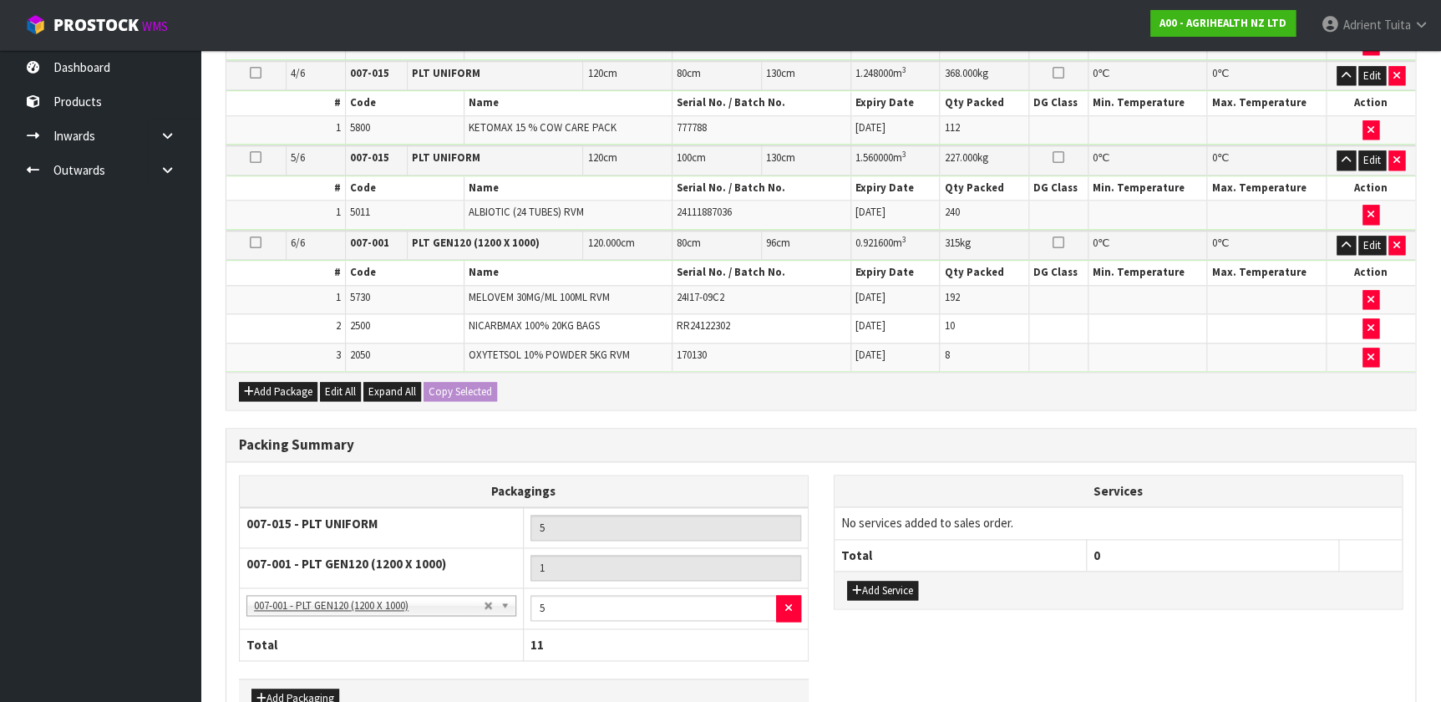
scroll to position [865, 0]
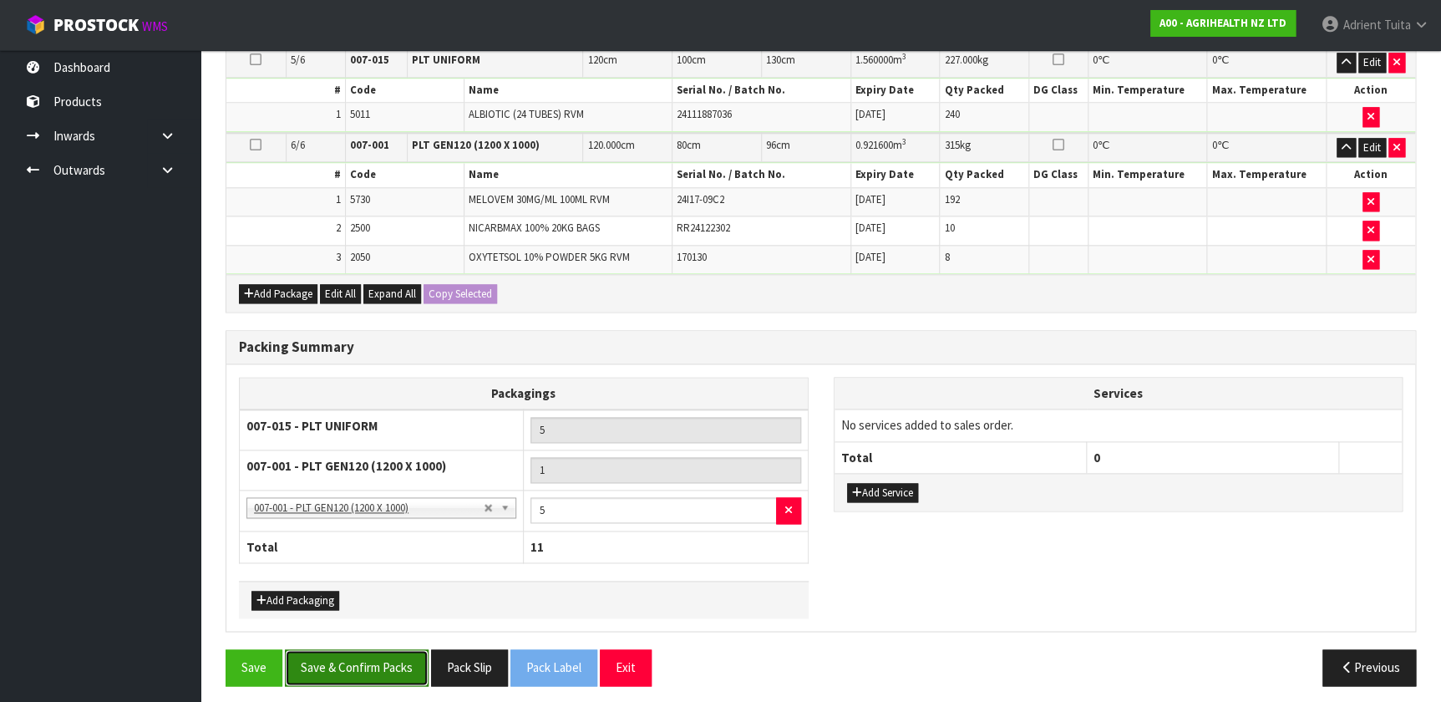
click at [395, 464] on button "Save & Confirm Packs" at bounding box center [357, 667] width 144 height 36
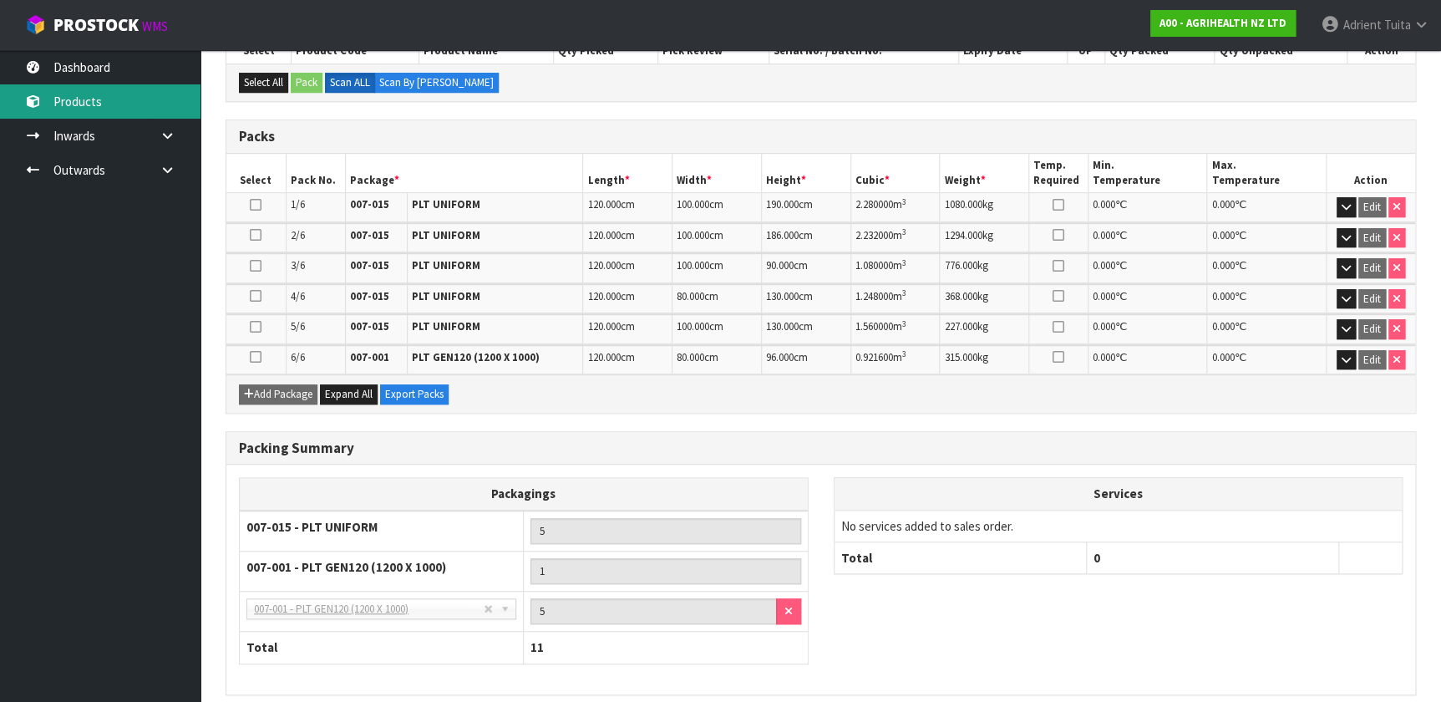
scroll to position [0, 0]
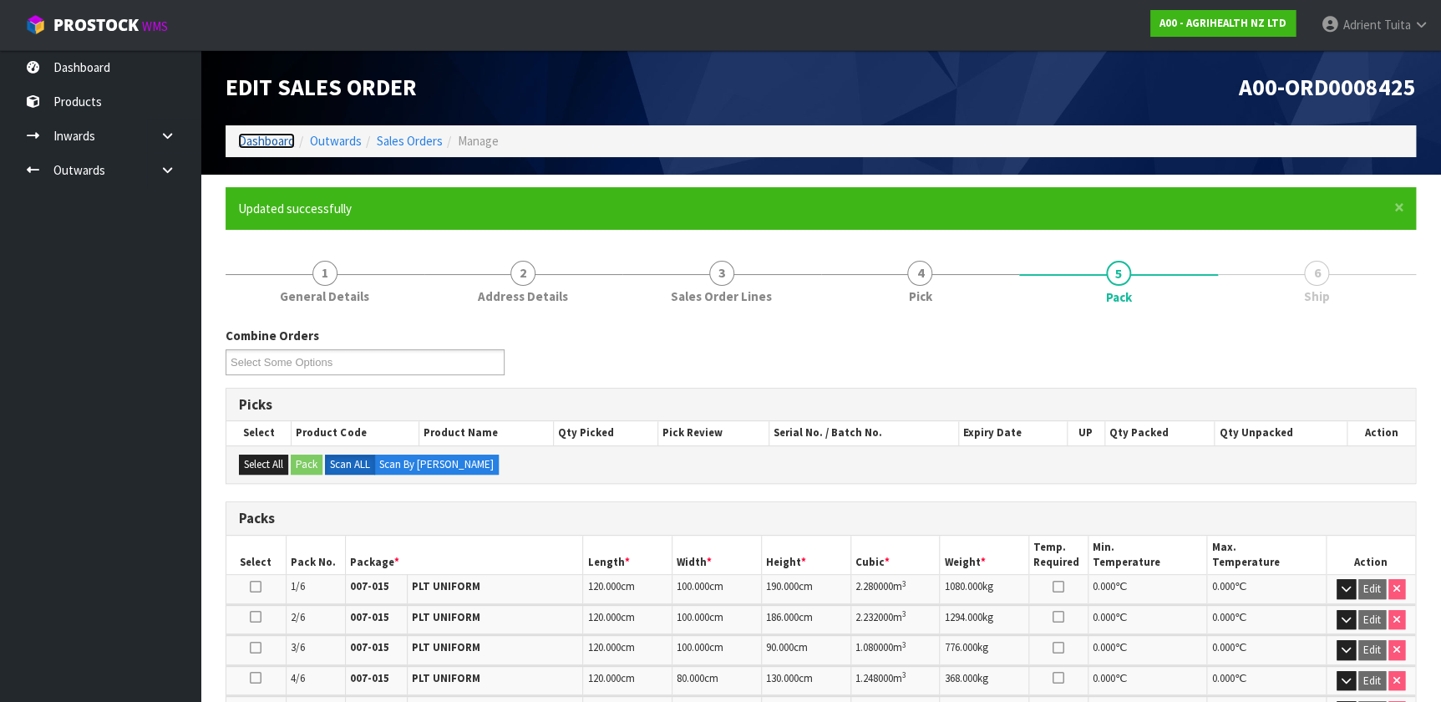
click at [243, 138] on link "Dashboard" at bounding box center [266, 141] width 57 height 16
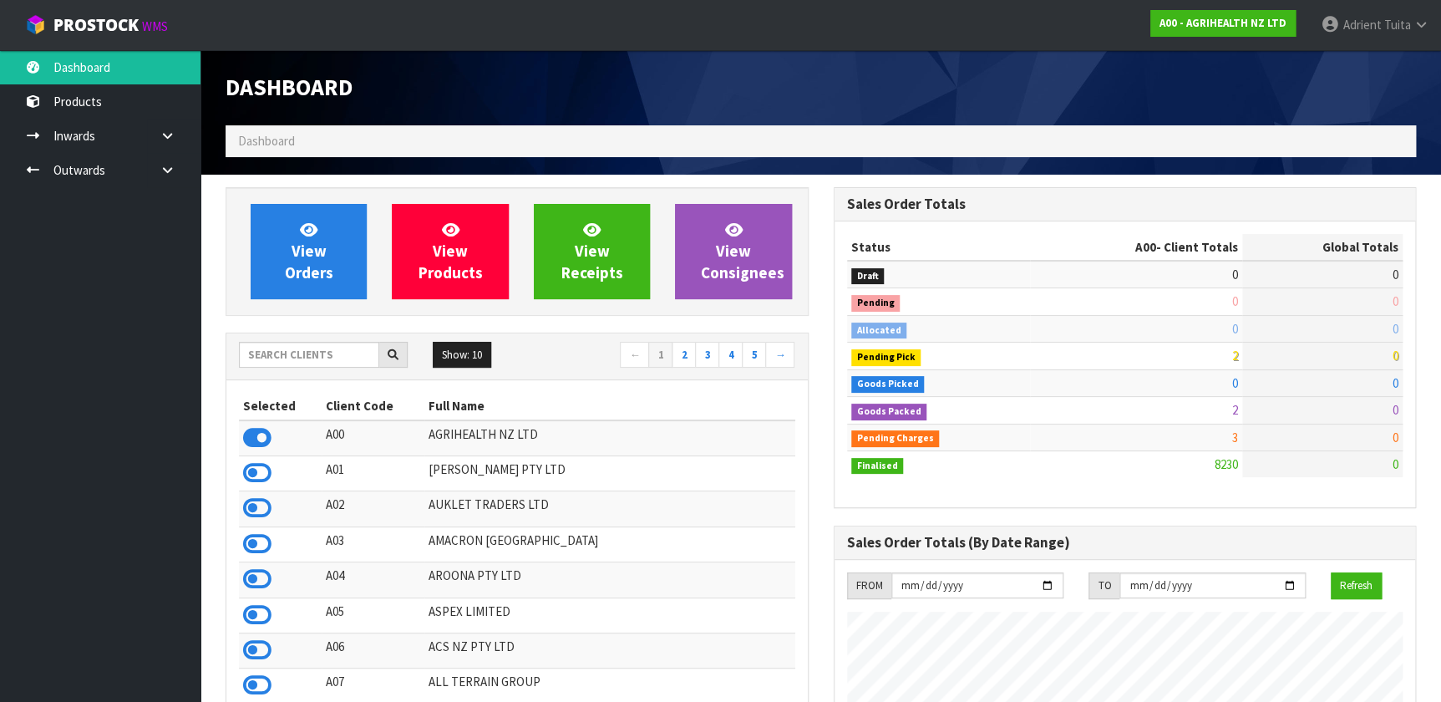
scroll to position [1263, 607]
click at [302, 368] on div "Show: 10 5 10 25 50 ← 1 2 3 4 5 →" at bounding box center [516, 356] width 581 height 29
click at [305, 358] on input "text" at bounding box center [309, 355] width 140 height 26
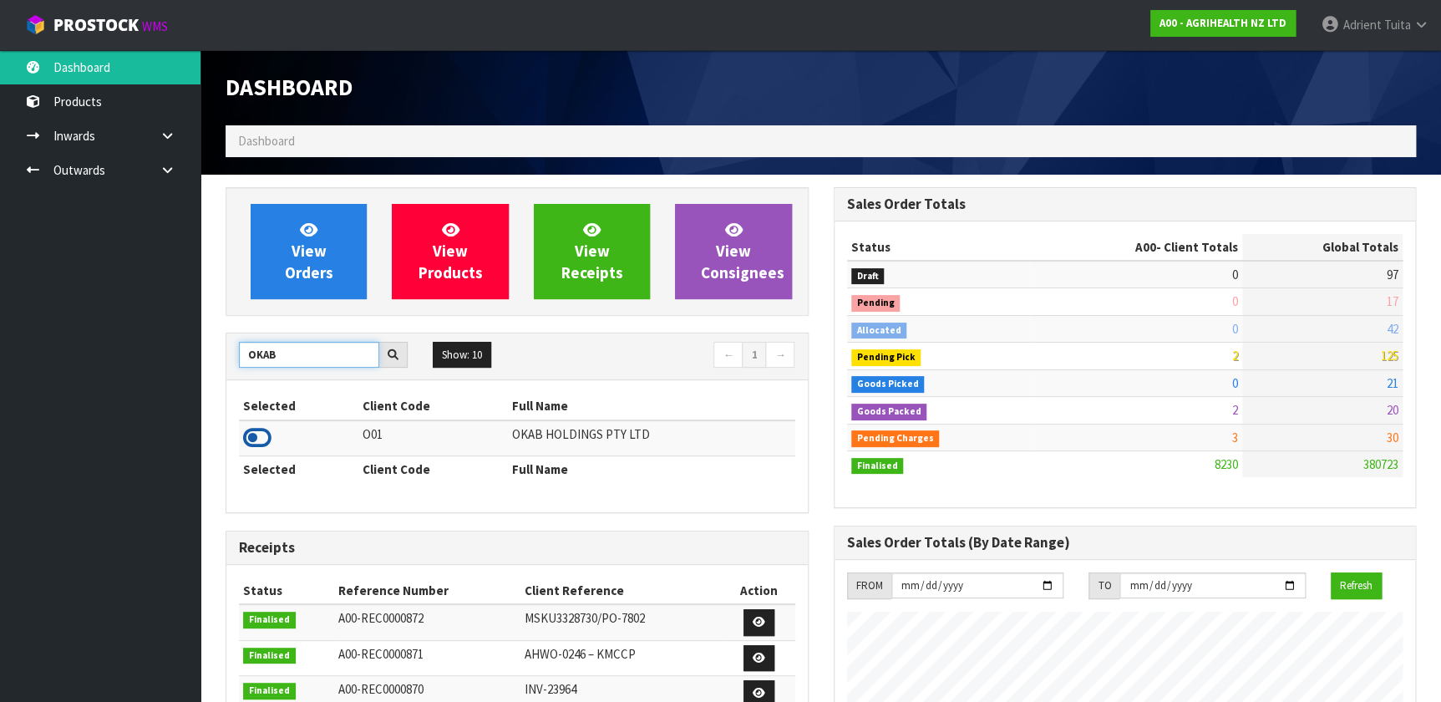
type input "OKAB"
click at [263, 436] on icon at bounding box center [257, 437] width 28 height 25
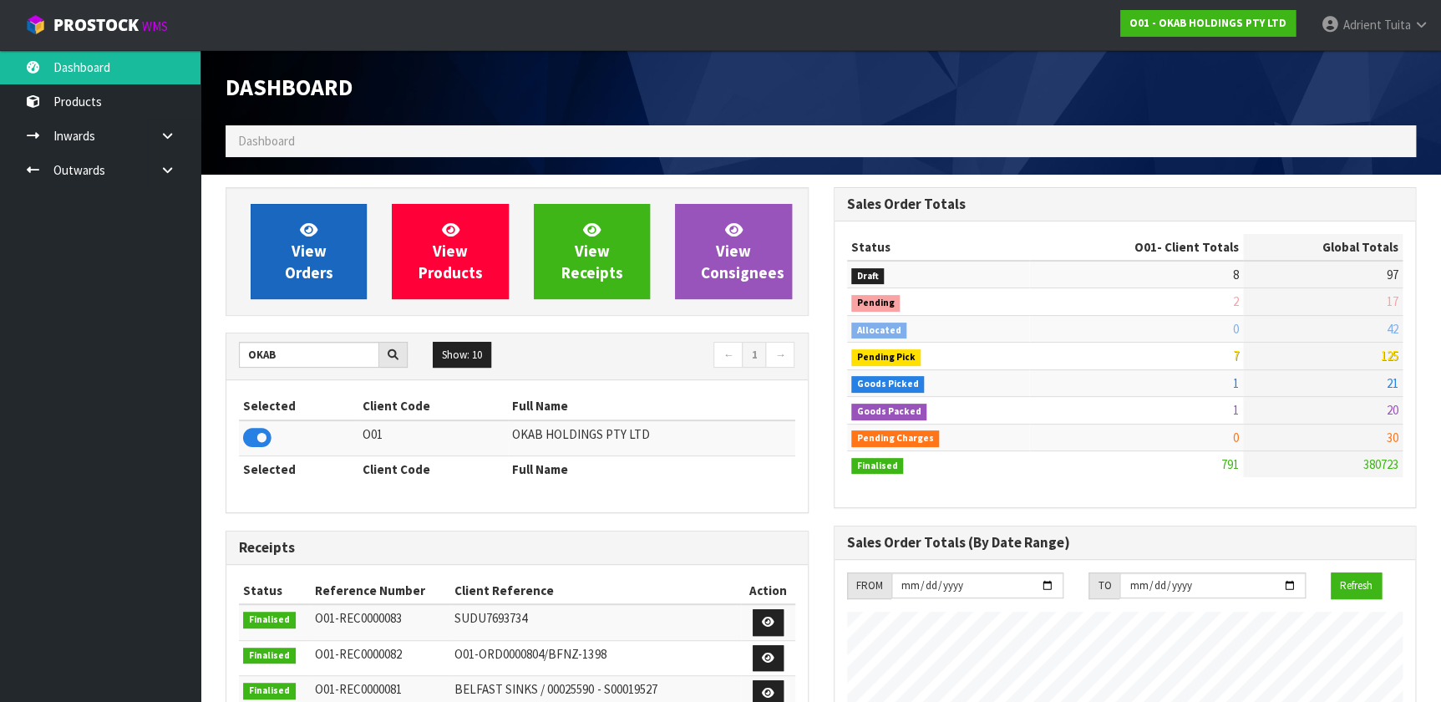
scroll to position [1172, 607]
click at [310, 253] on span "View Orders" at bounding box center [309, 251] width 48 height 63
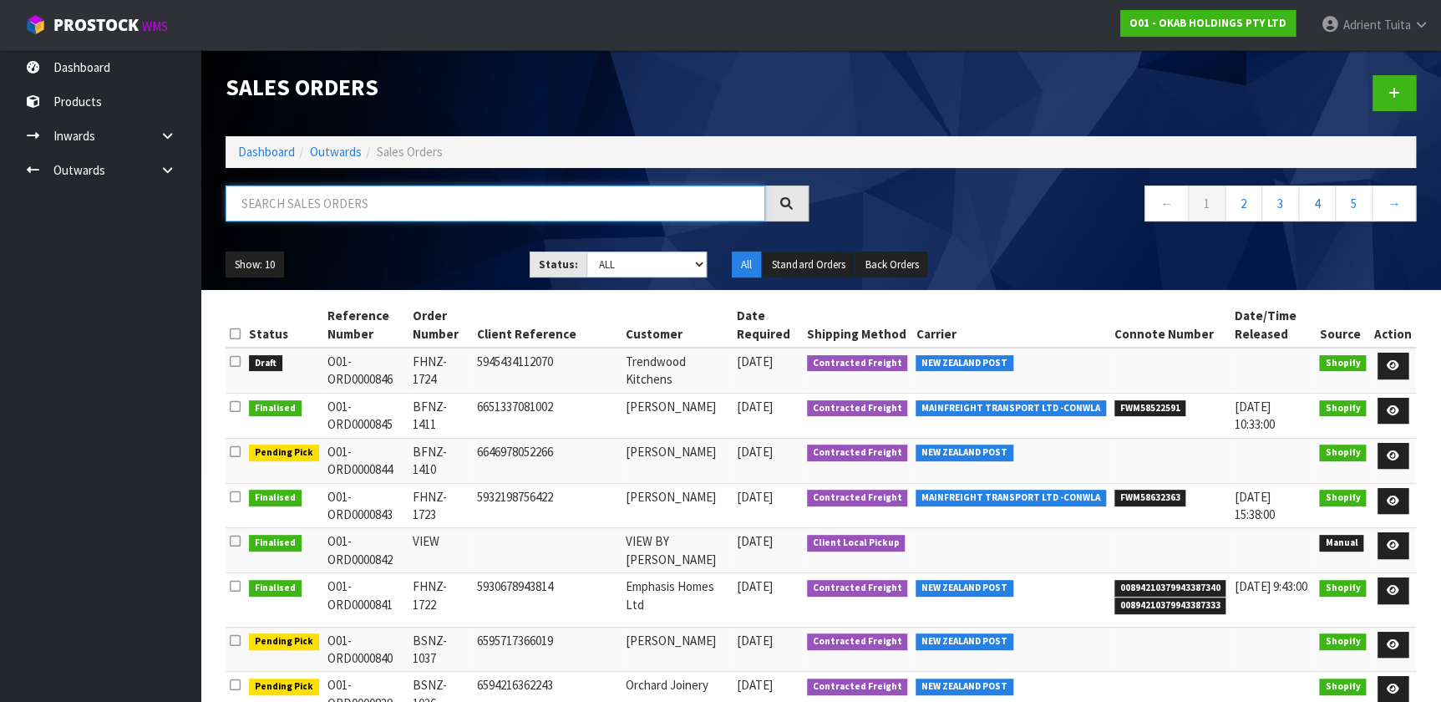
click at [307, 216] on input "text" at bounding box center [496, 203] width 540 height 36
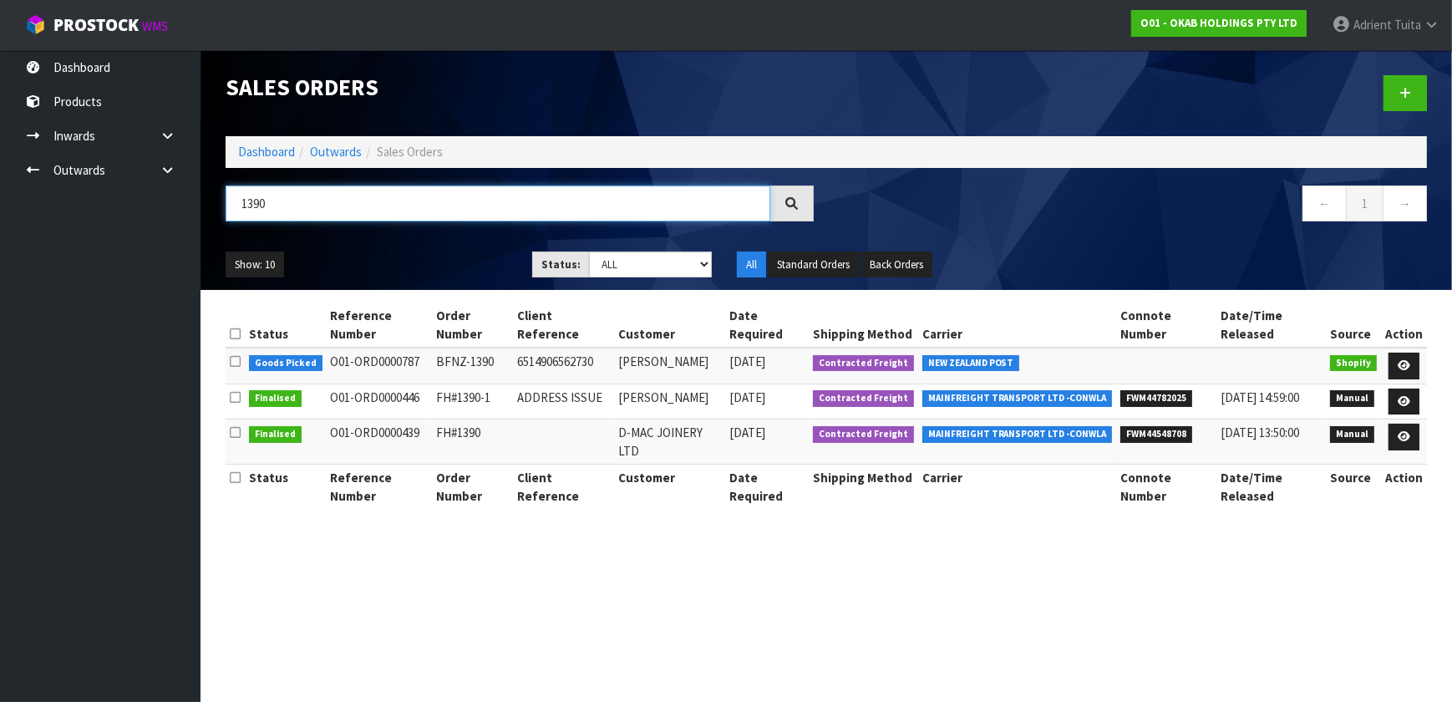
type input "1390"
click at [759, 383] on td at bounding box center [1404, 401] width 46 height 36
click at [759, 360] on icon at bounding box center [1404, 365] width 13 height 11
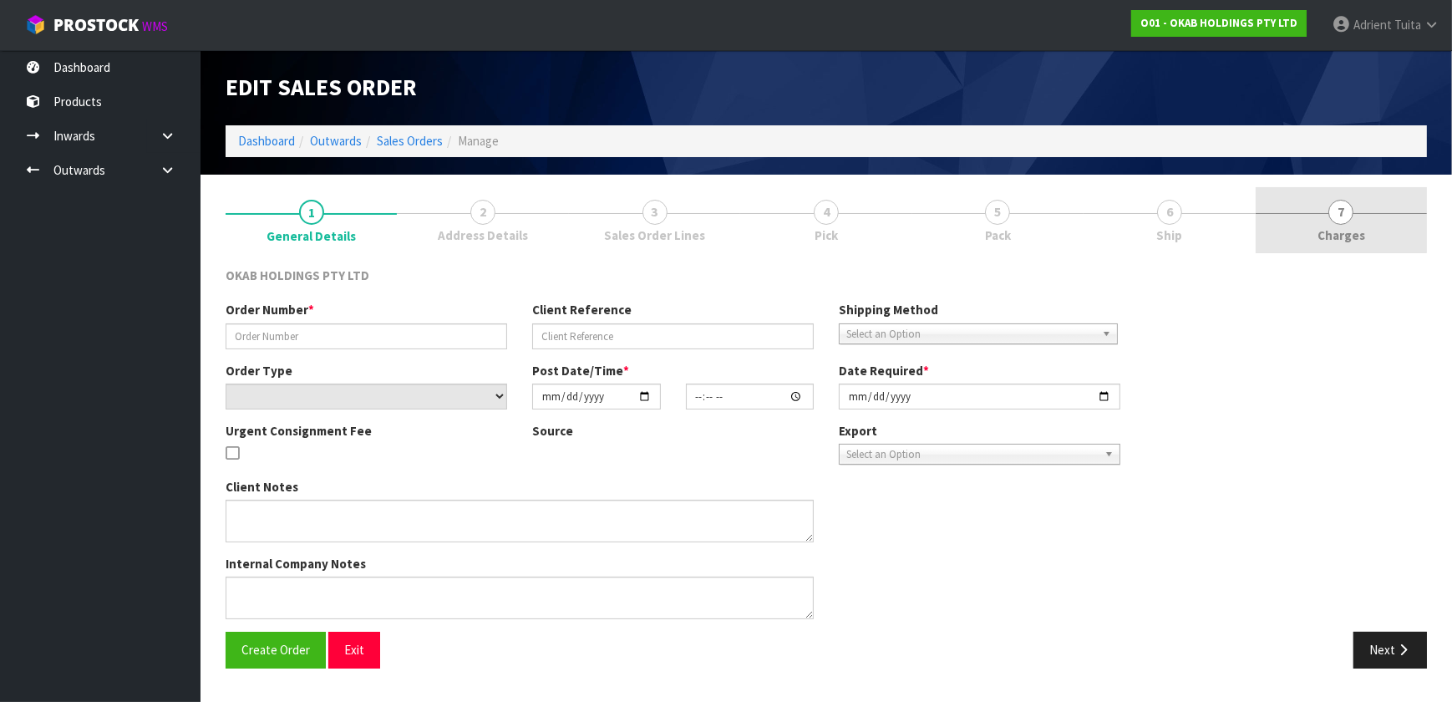
type input "BFNZ-1390"
type input "6514906562730"
select select "number:0"
type input "2025-06-04"
type input "08:29:59.000"
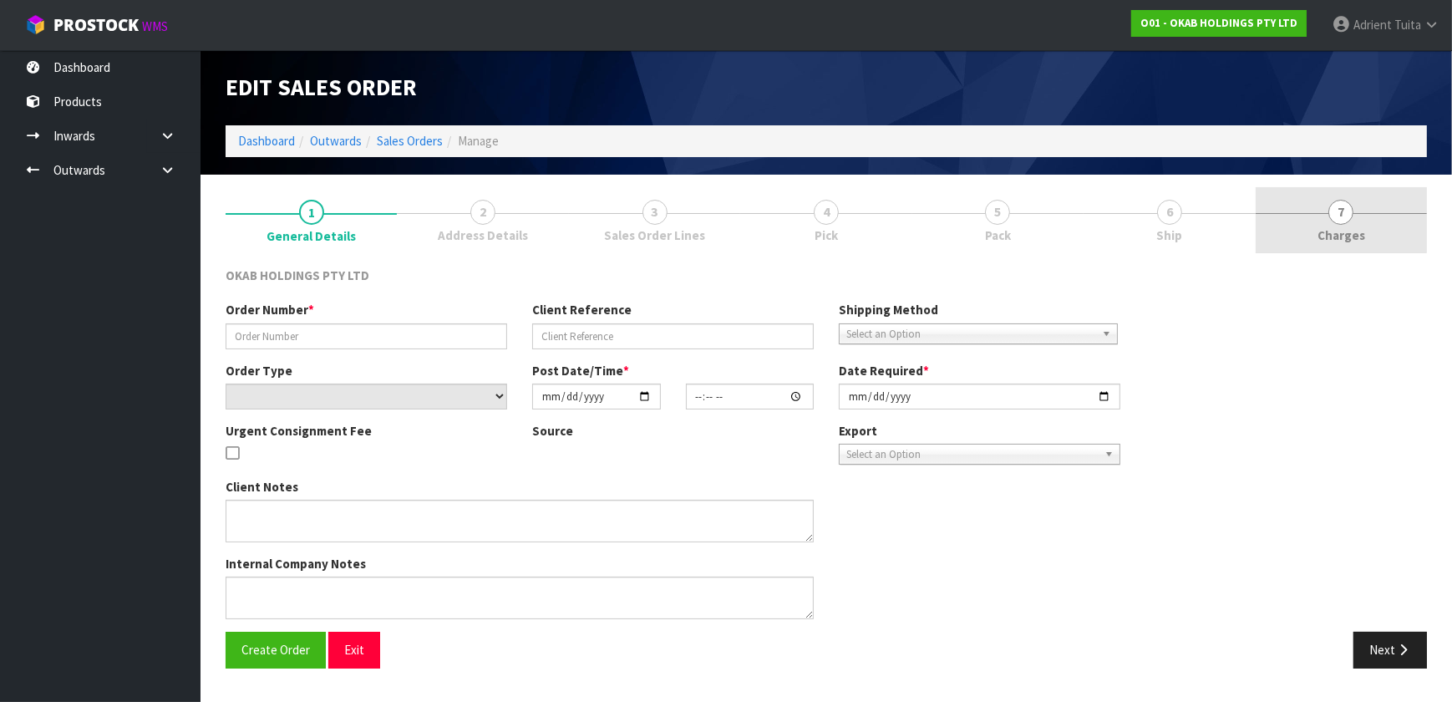
type input "2025-09-10"
type textarea "#1390 4 JUNE AT 4:29 AM DAVID HENDERSON ONLINE STORE $1,825.00 COMPLETEPAID ATT…"
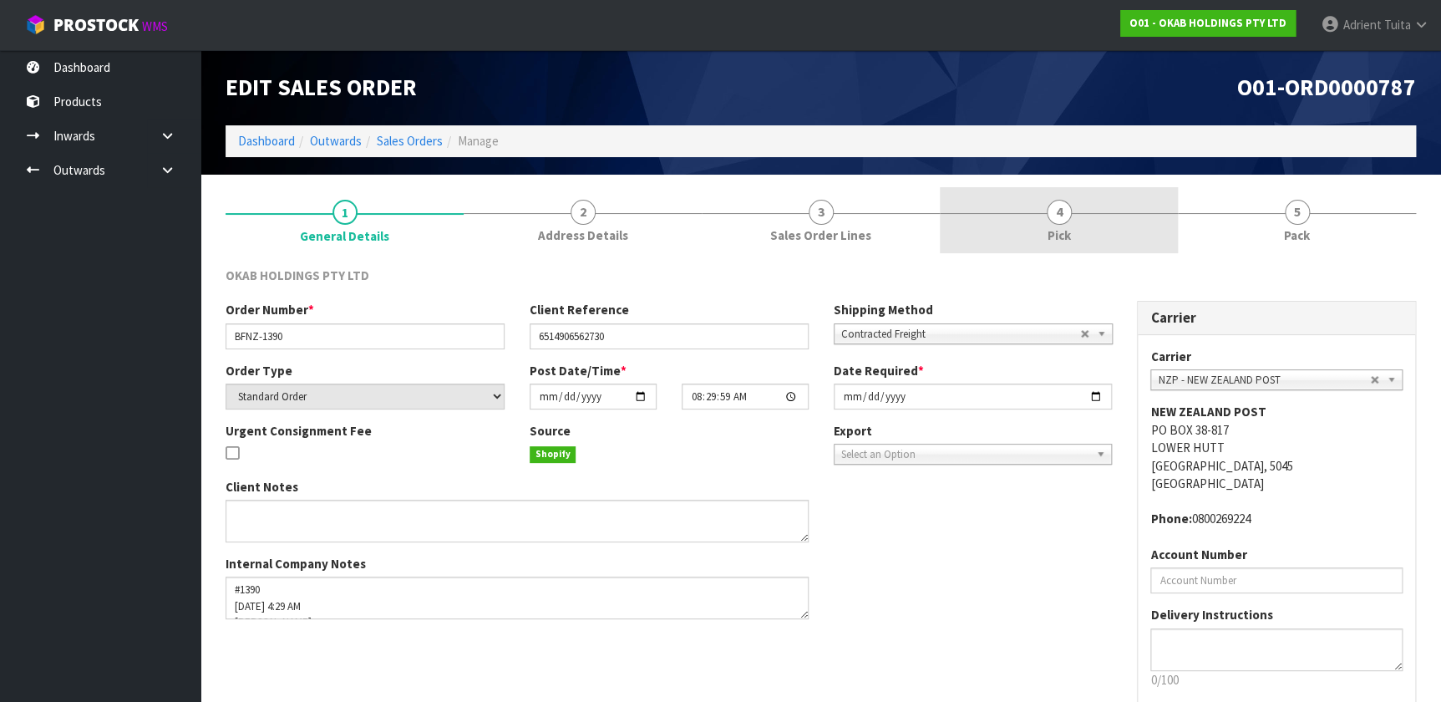
drag, startPoint x: 1316, startPoint y: 241, endPoint x: 1129, endPoint y: 216, distance: 188.1
click at [759, 241] on link "5 Pack" at bounding box center [1297, 220] width 238 height 66
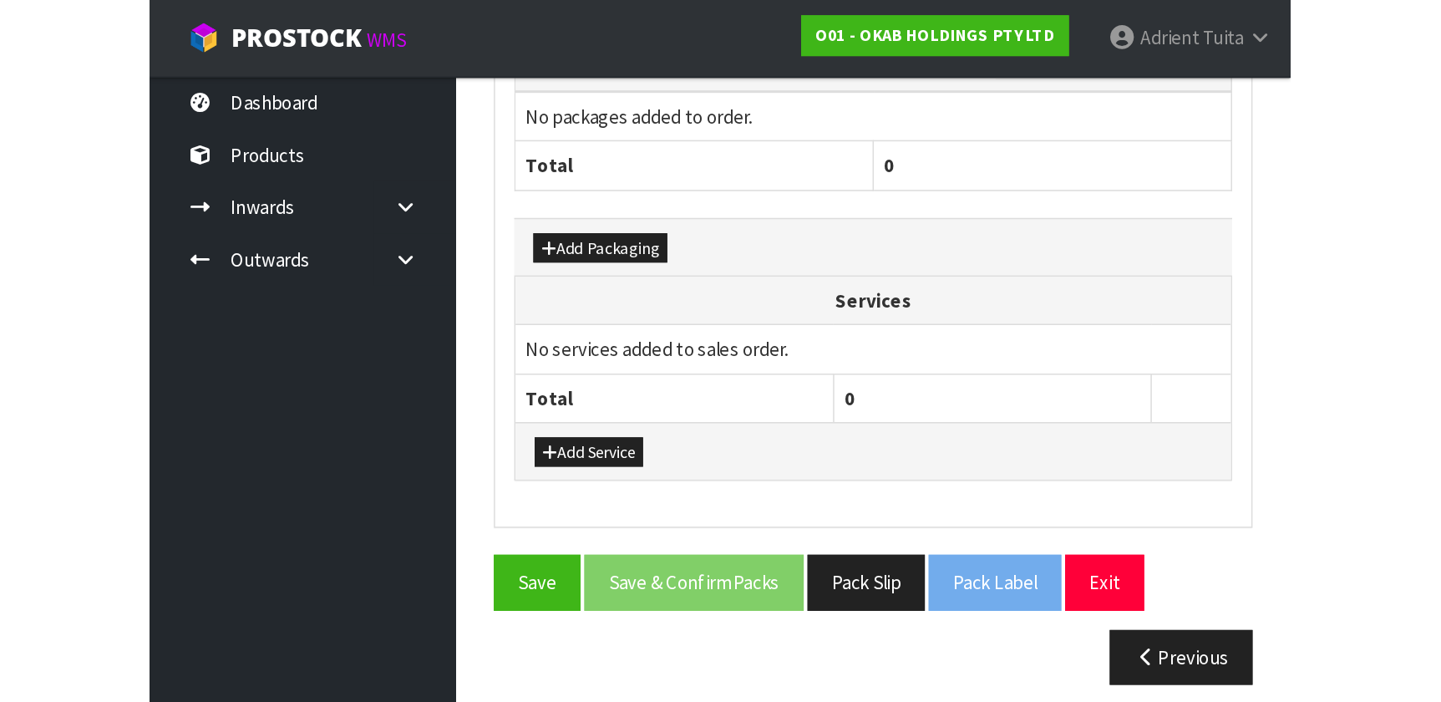
scroll to position [210, 0]
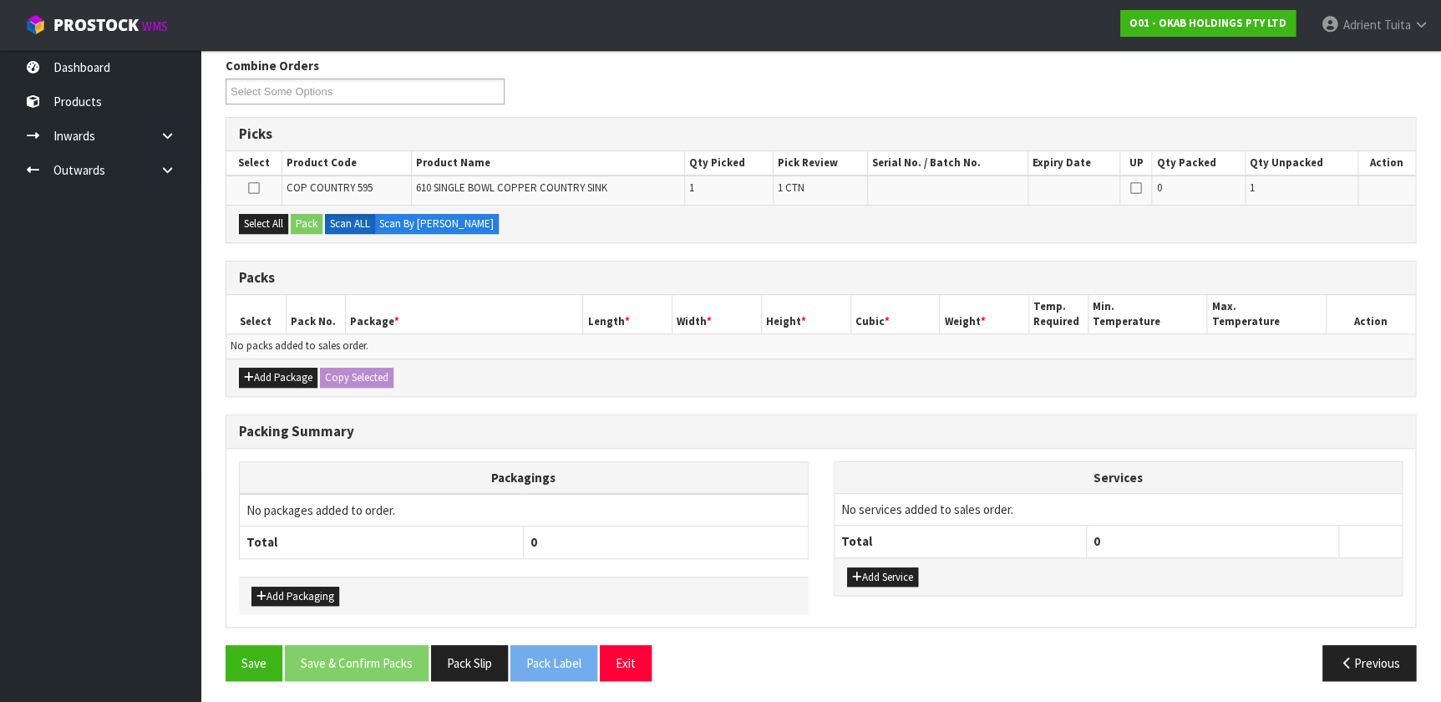
click at [258, 206] on div "Select All Pack Scan ALL Scan By Quantity" at bounding box center [820, 224] width 1189 height 38
drag, startPoint x: 261, startPoint y: 215, endPoint x: 285, endPoint y: 222, distance: 25.4
click at [262, 215] on button "Select All" at bounding box center [263, 224] width 49 height 20
click at [301, 222] on button "Pack" at bounding box center [307, 224] width 32 height 20
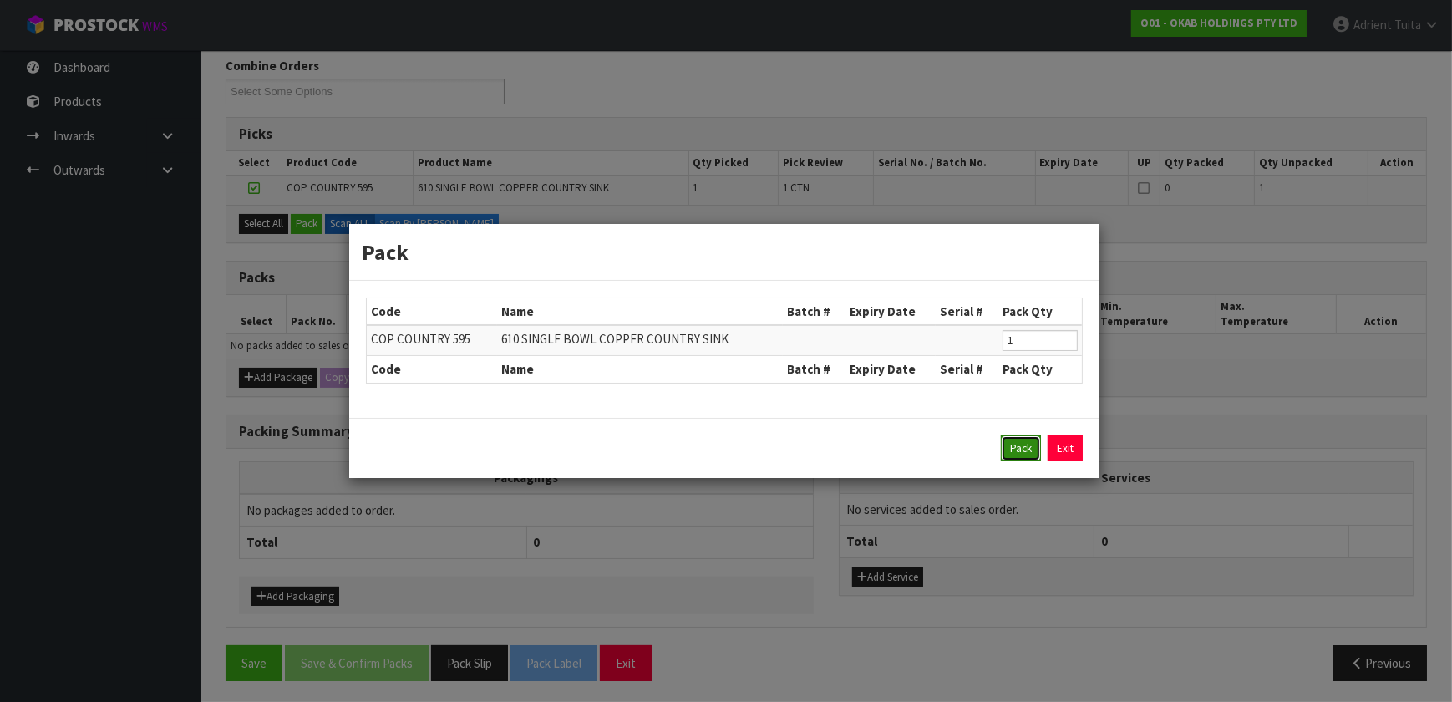
click at [759, 450] on button "Pack" at bounding box center [1021, 448] width 40 height 27
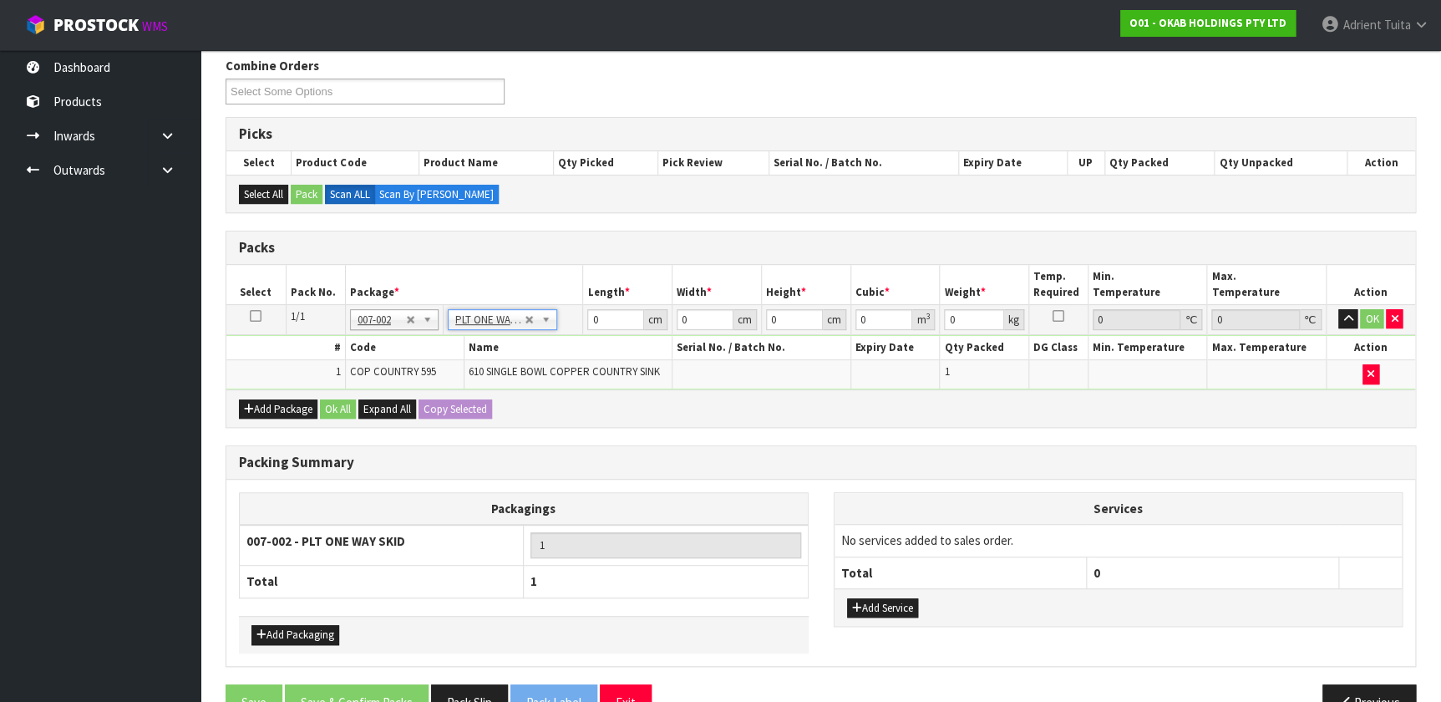
type input "11.3"
click at [599, 316] on input "0" at bounding box center [615, 319] width 57 height 21
type input "81"
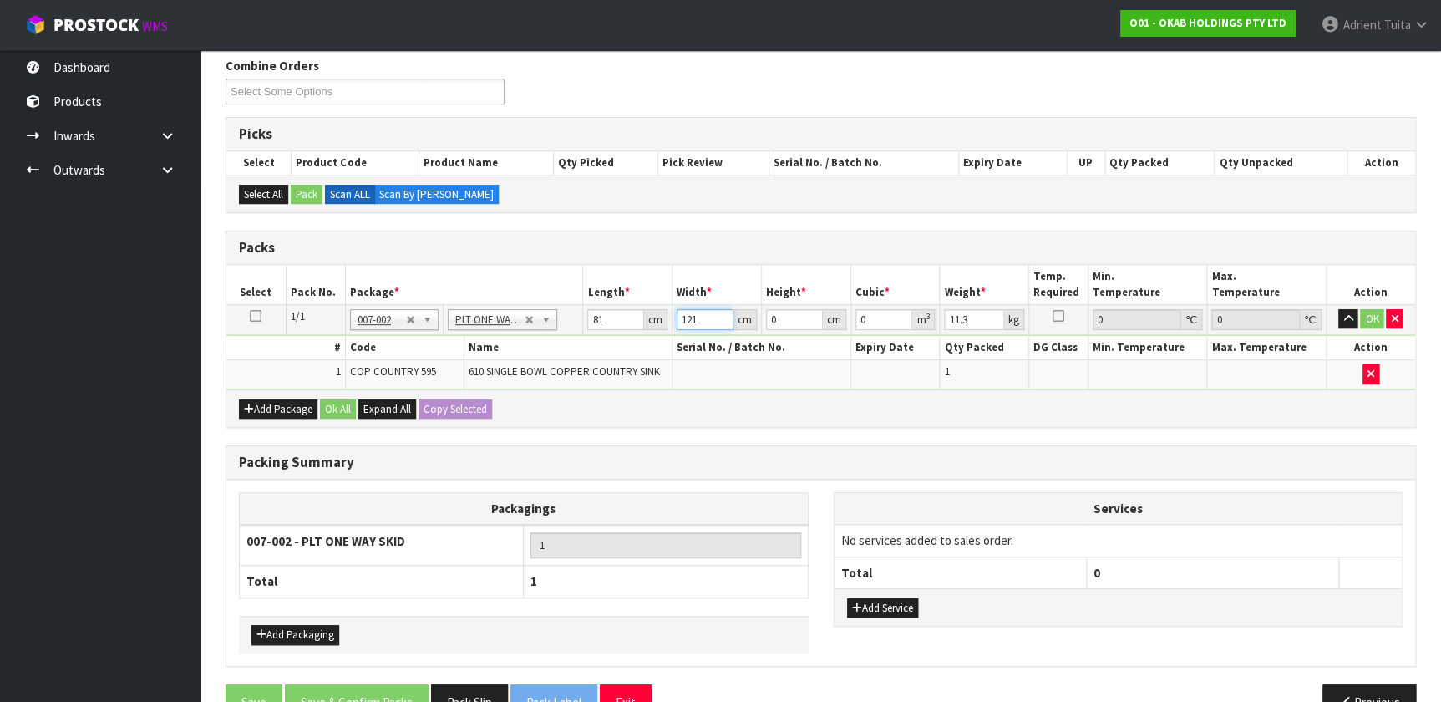
type input "121"
type input "4"
type input "0.039204"
type input "43"
type input "0.421443"
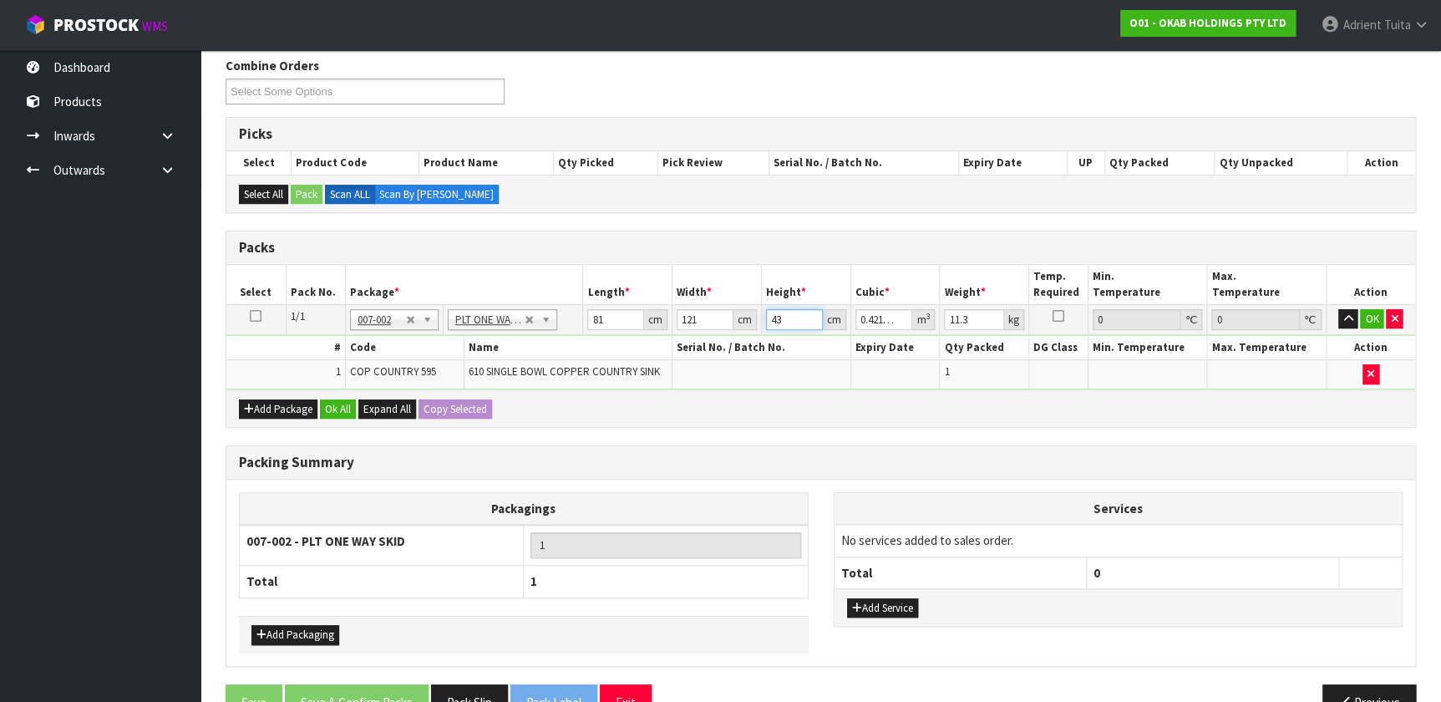
type input "43"
type input "25"
click at [759, 309] on button "OK" at bounding box center [1371, 319] width 23 height 20
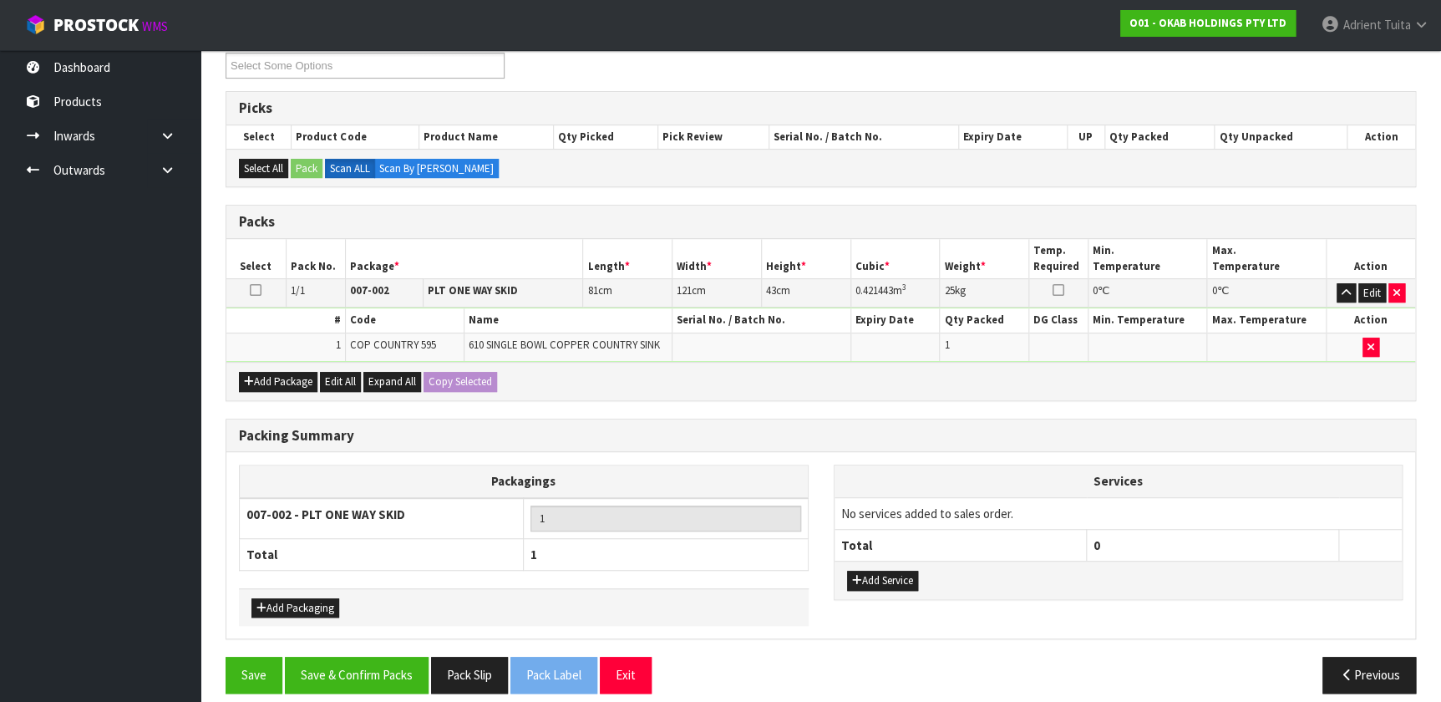
scroll to position [247, 0]
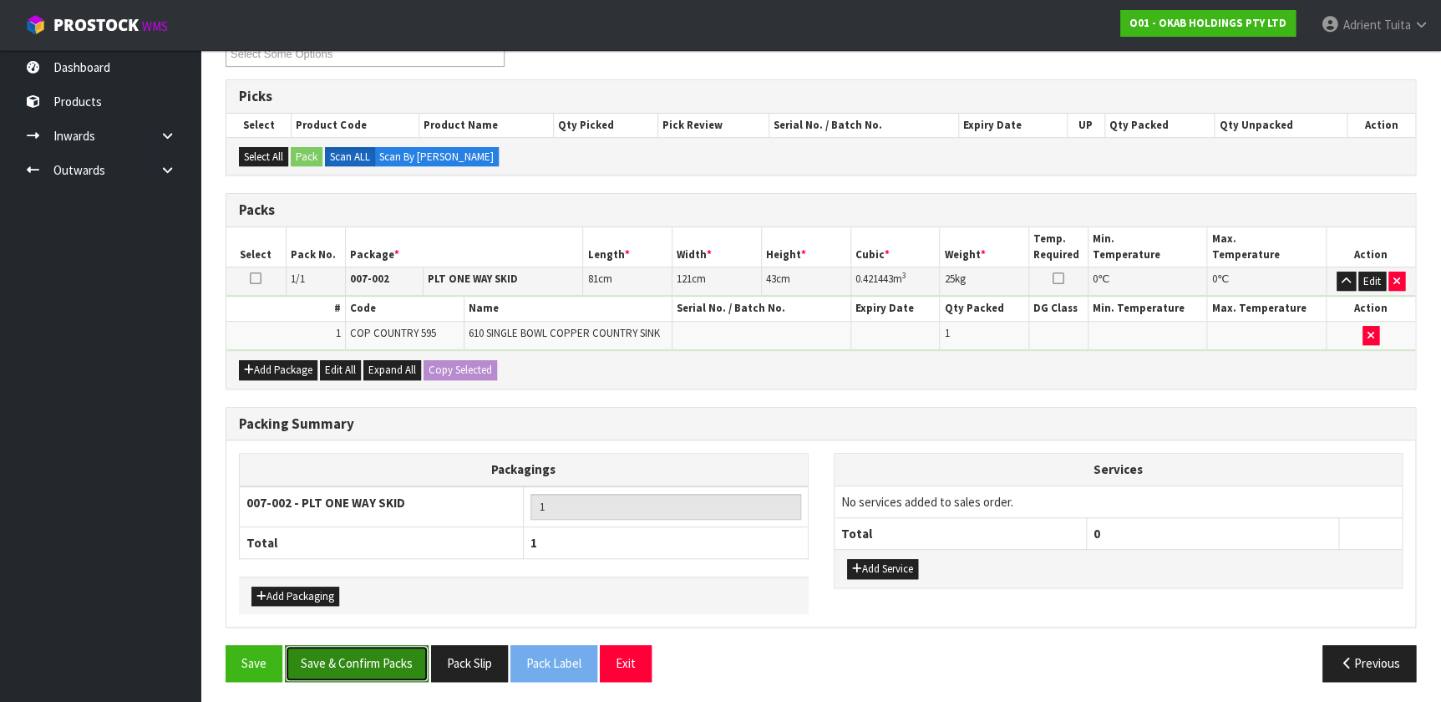
click at [383, 464] on button "Save & Confirm Packs" at bounding box center [357, 663] width 144 height 36
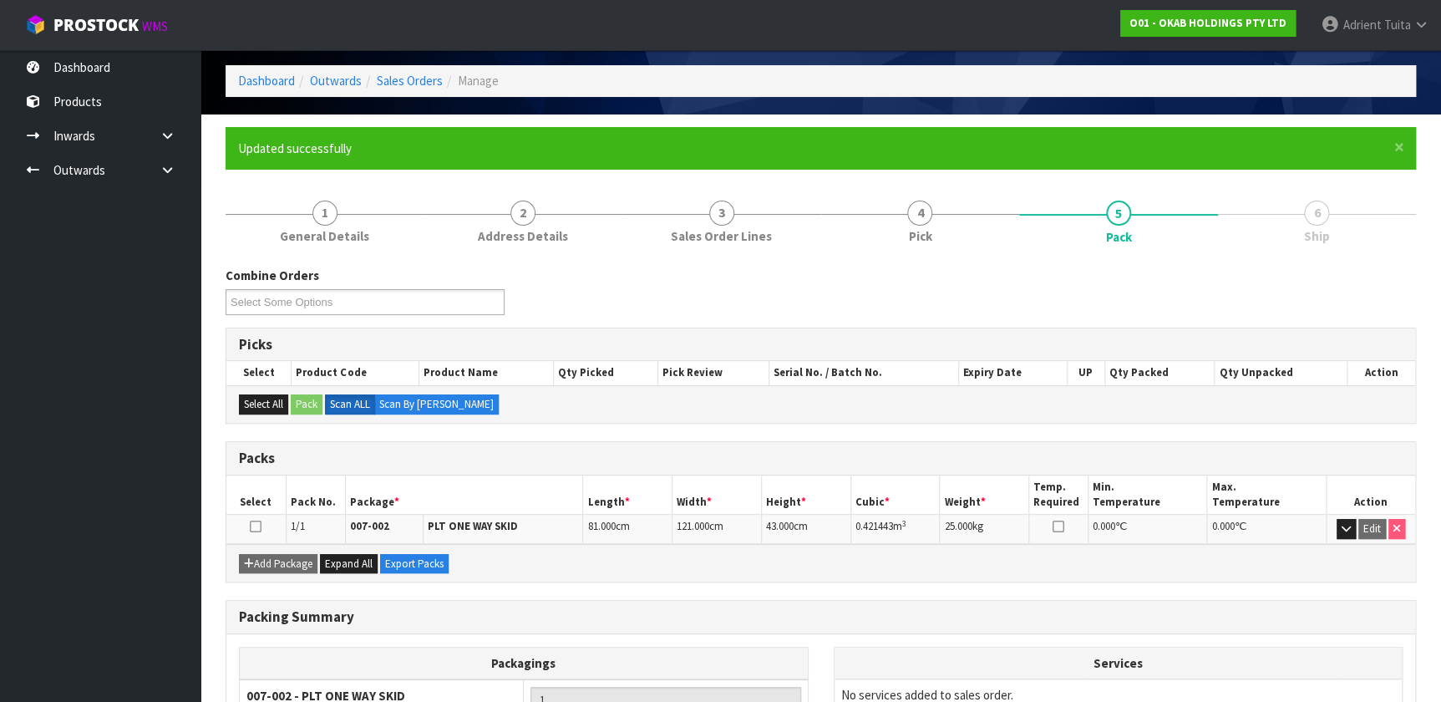
scroll to position [0, 0]
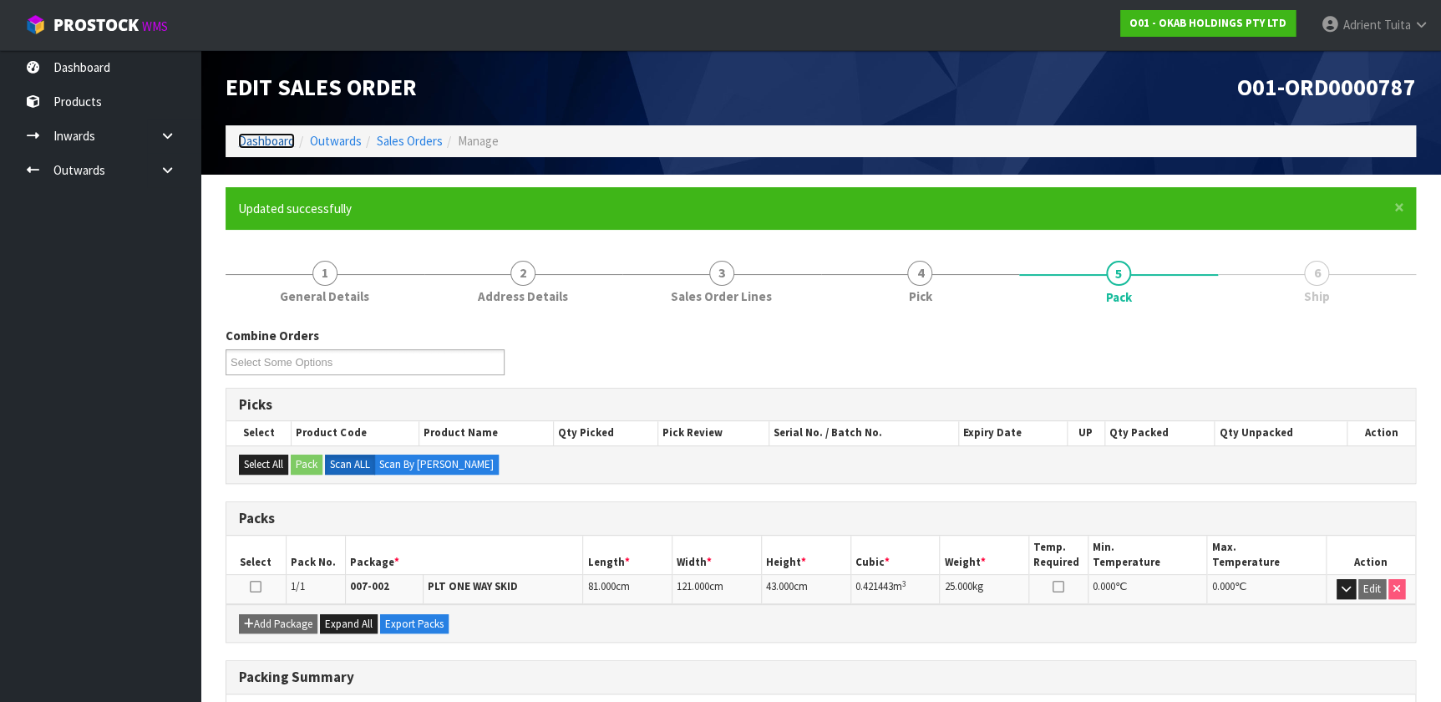
click at [264, 146] on link "Dashboard" at bounding box center [266, 141] width 57 height 16
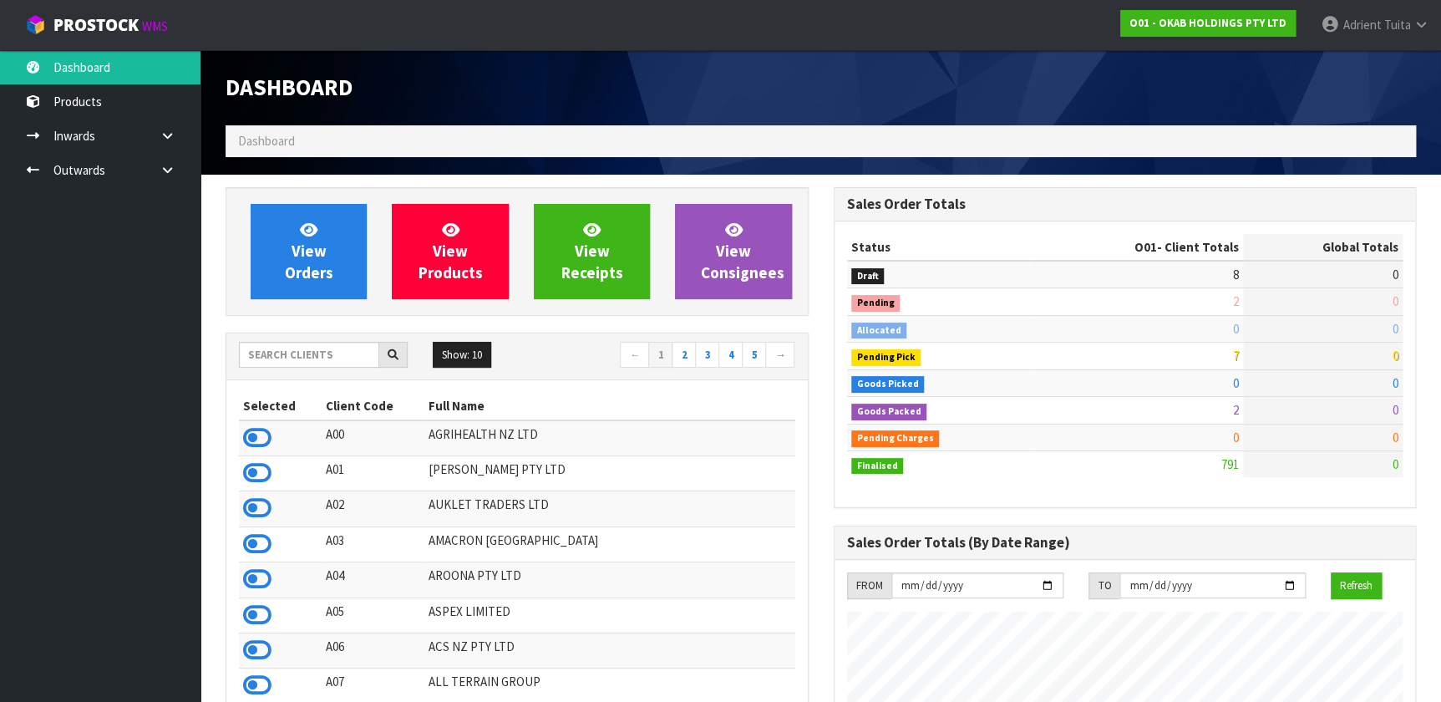
scroll to position [1172, 607]
click at [320, 348] on input "text" at bounding box center [309, 355] width 140 height 26
type input "V02"
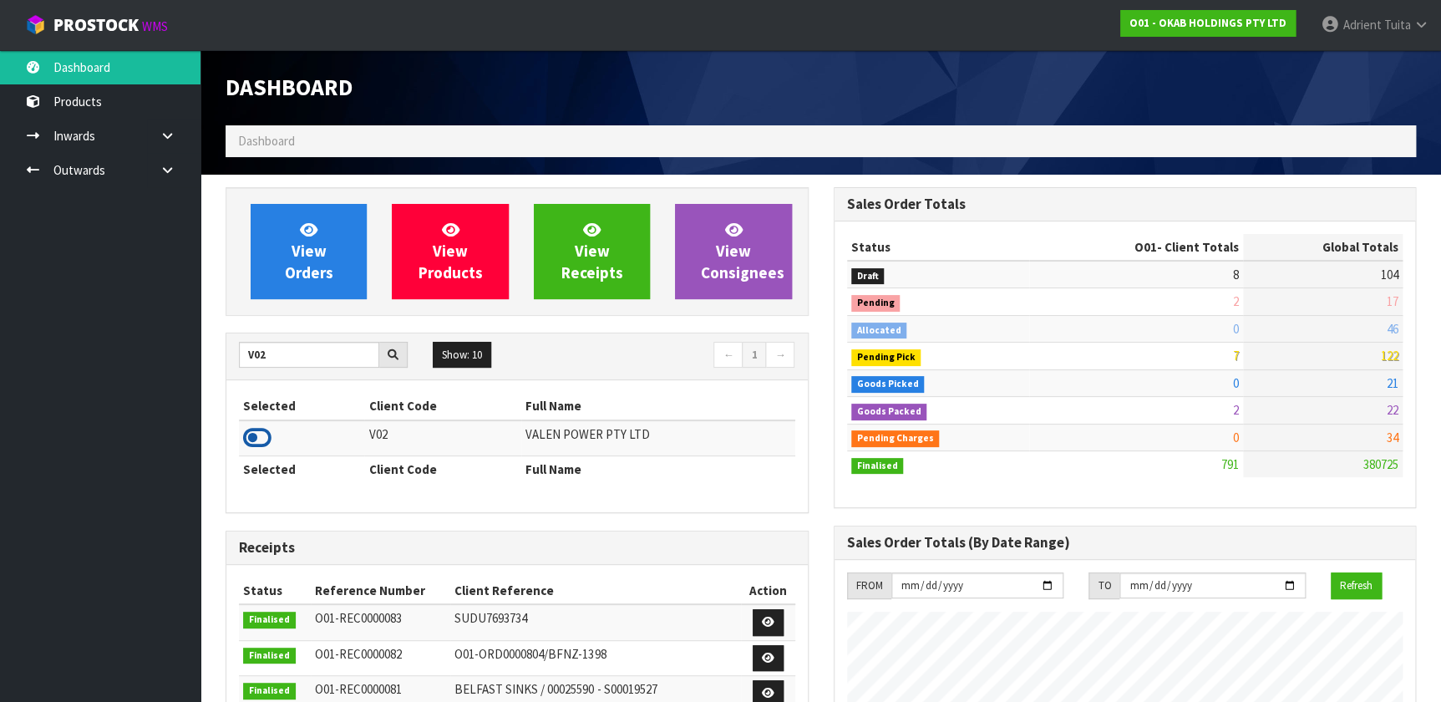
click at [248, 431] on icon at bounding box center [257, 437] width 28 height 25
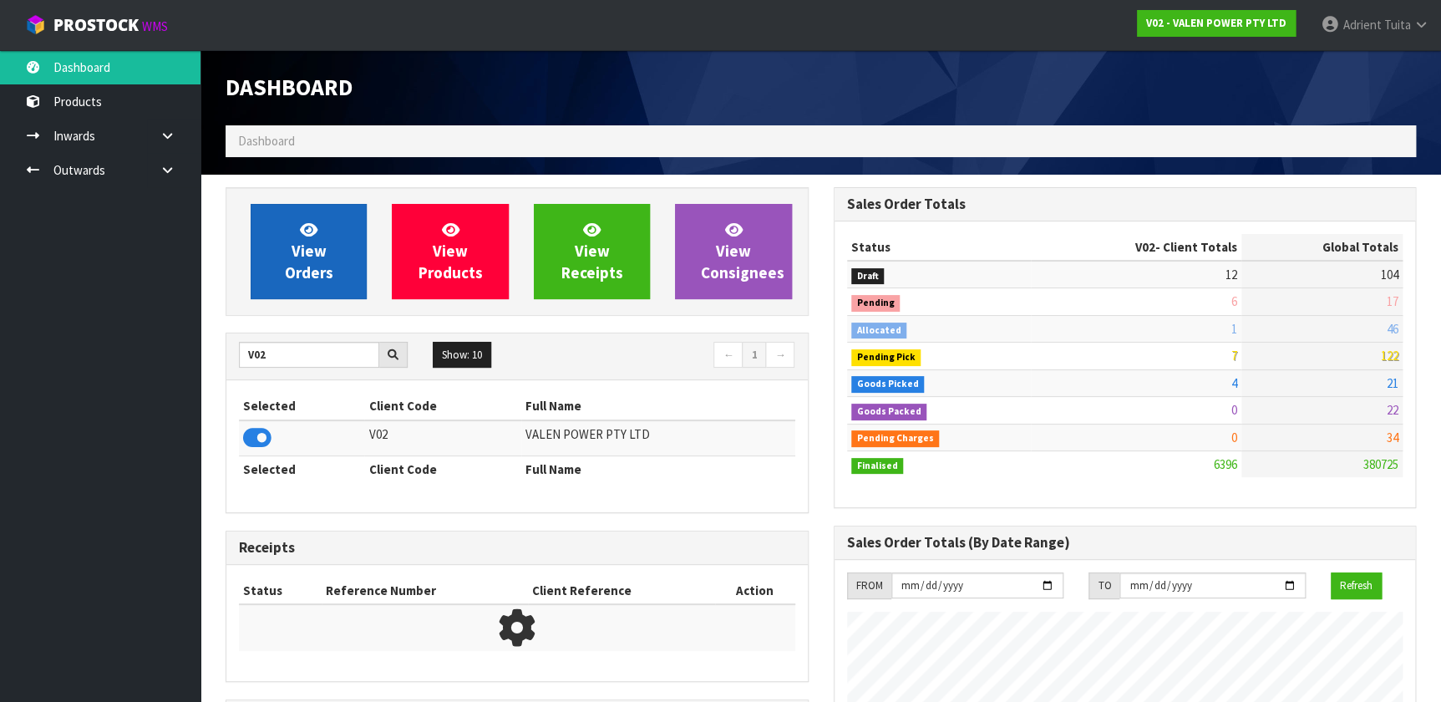
scroll to position [1299, 607]
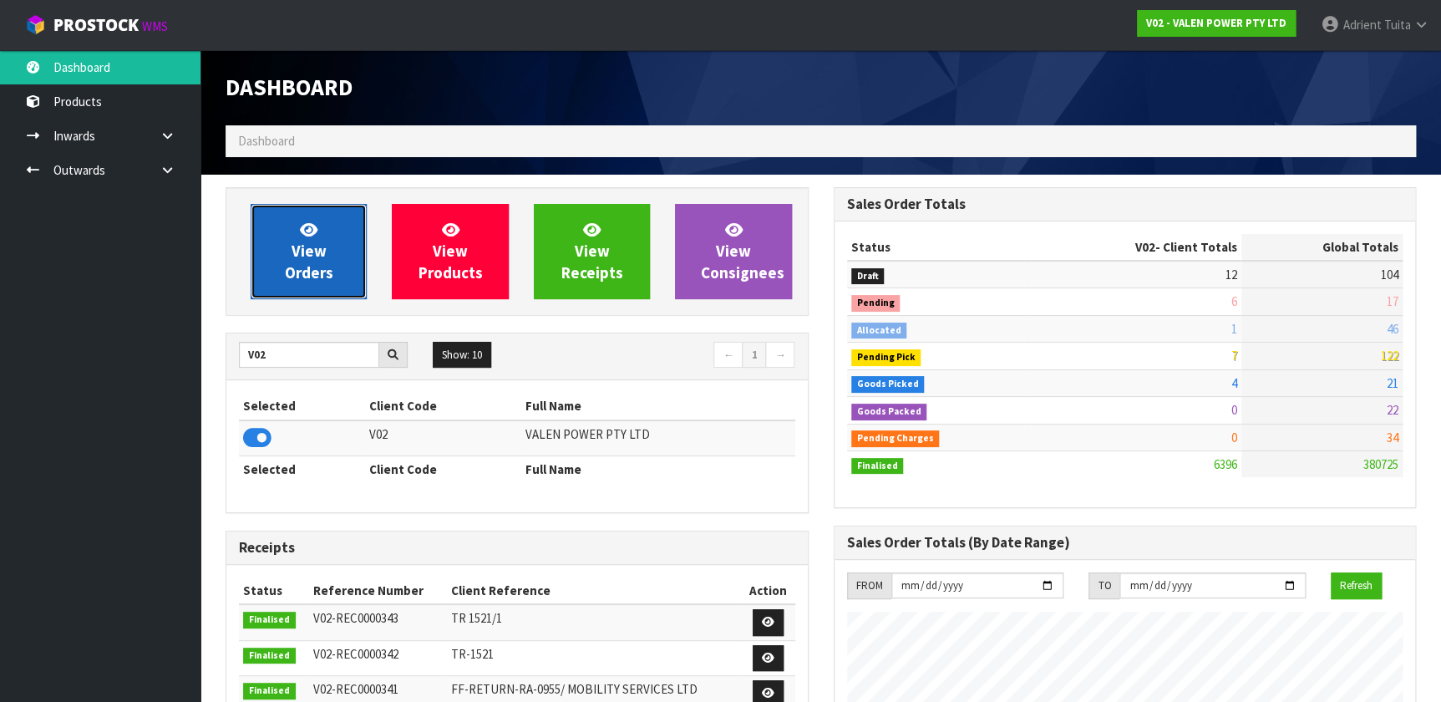
click at [287, 251] on link "View Orders" at bounding box center [309, 251] width 116 height 95
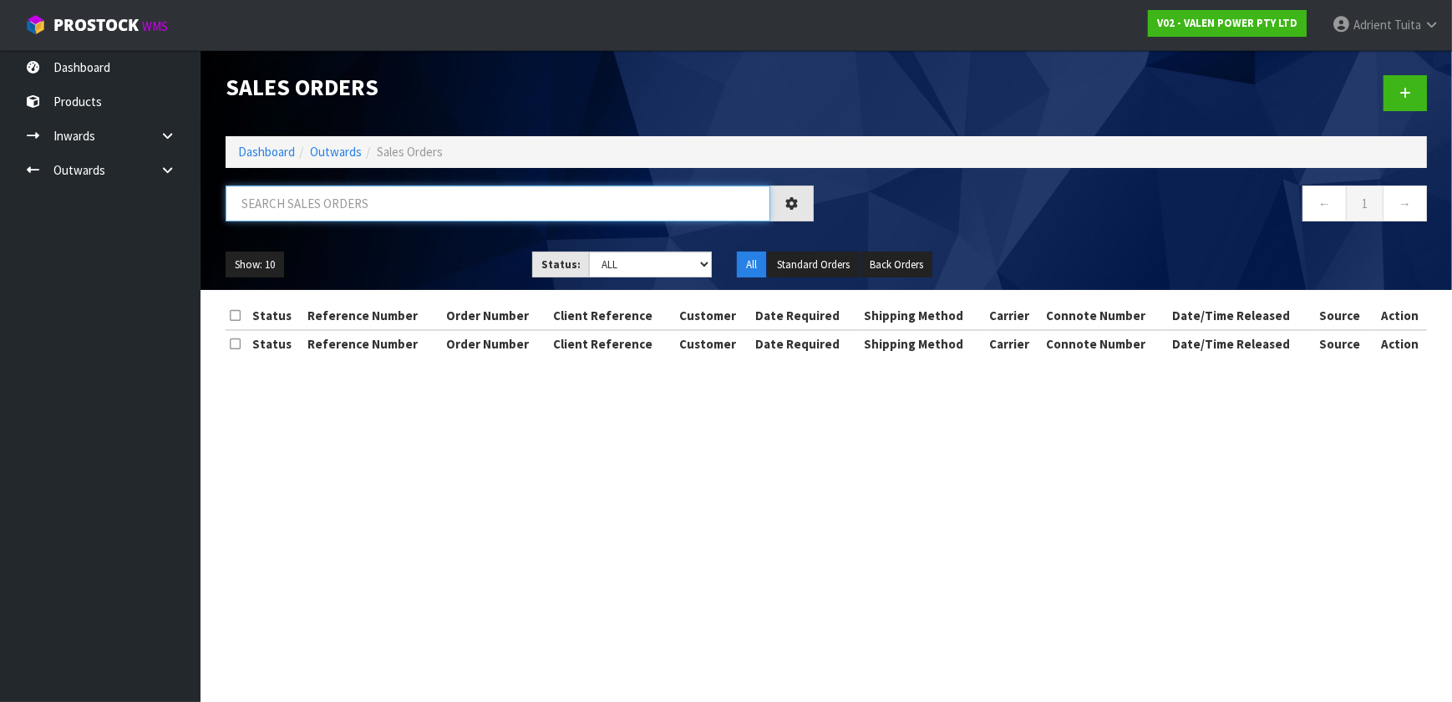
click at [308, 217] on input "text" at bounding box center [498, 203] width 545 height 36
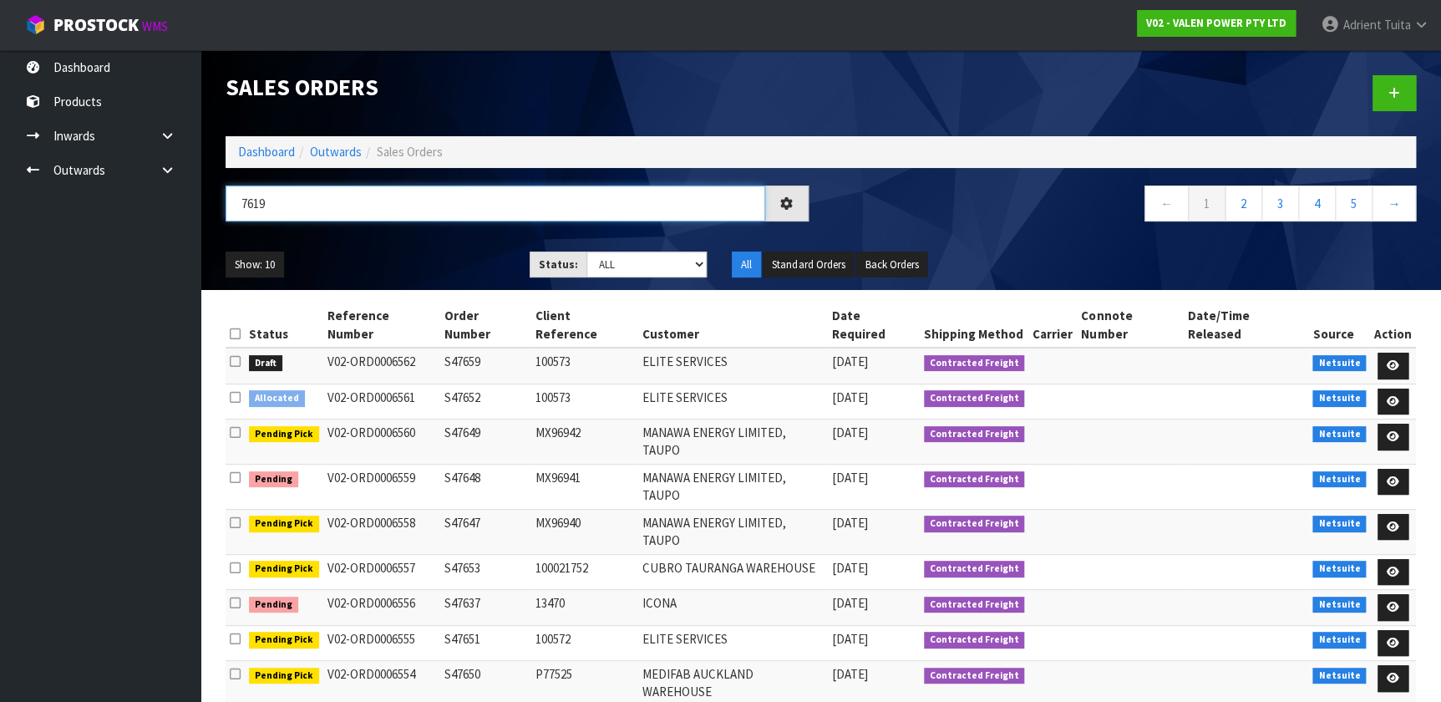
type input "7619"
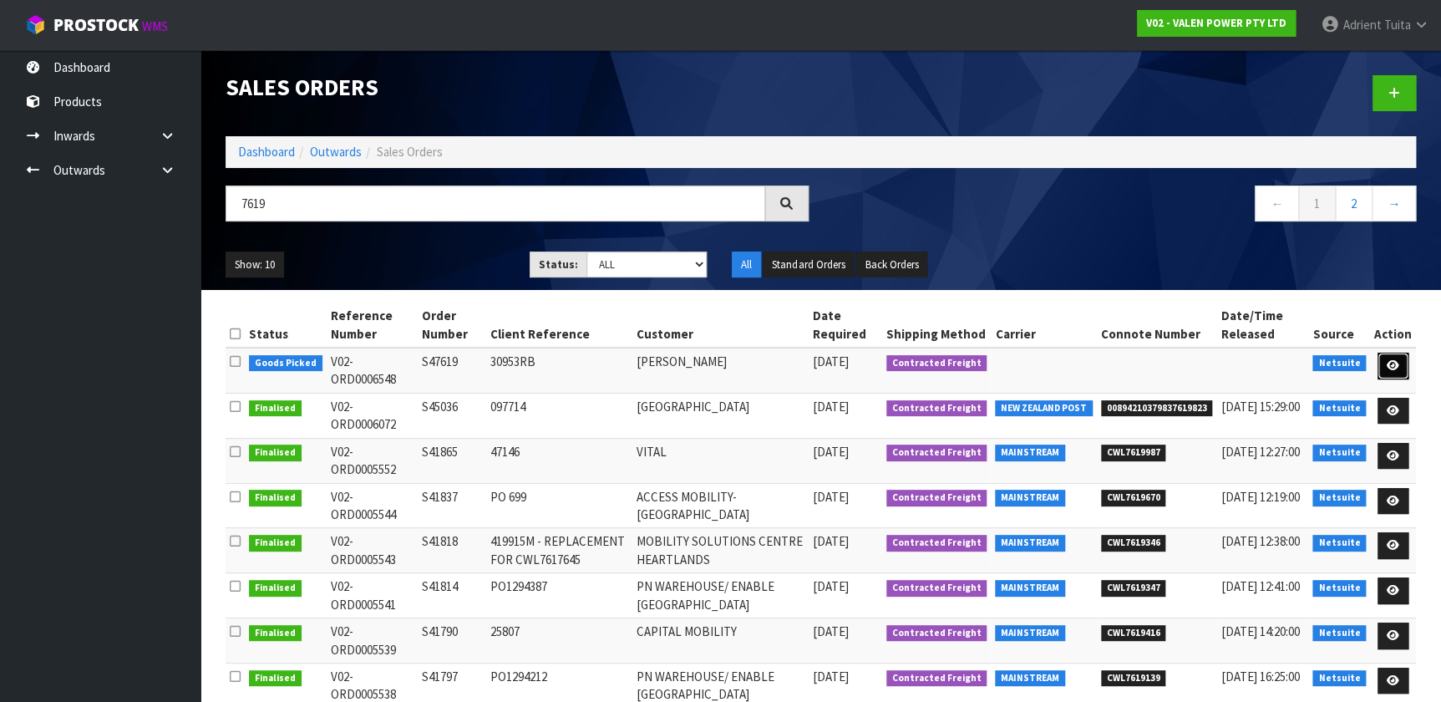
click at [759, 358] on link at bounding box center [1393, 366] width 31 height 27
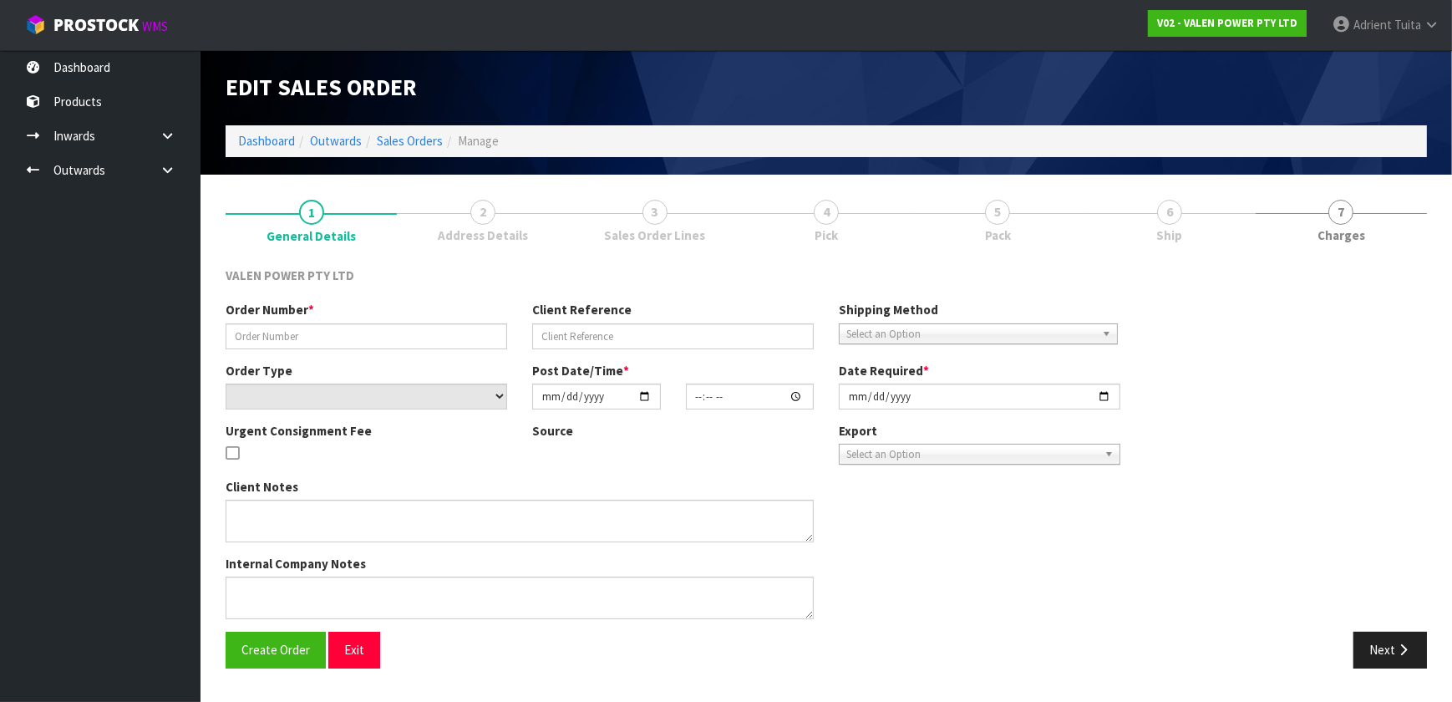
type input "S47619"
type input "30953RB"
select select "number:0"
type input "2025-09-09"
type input "15:15:08.000"
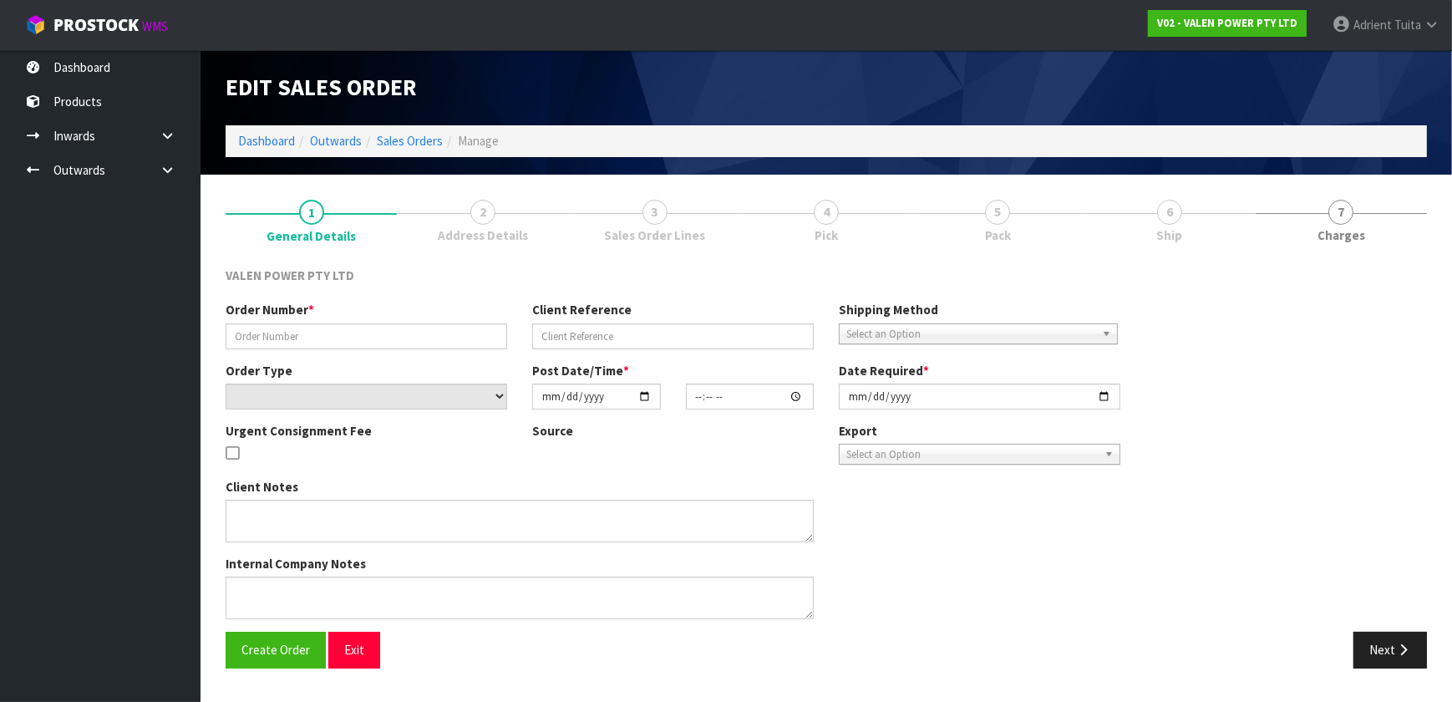
type input "2025-09-11"
type textarea "REMOVED P-LOLLY"
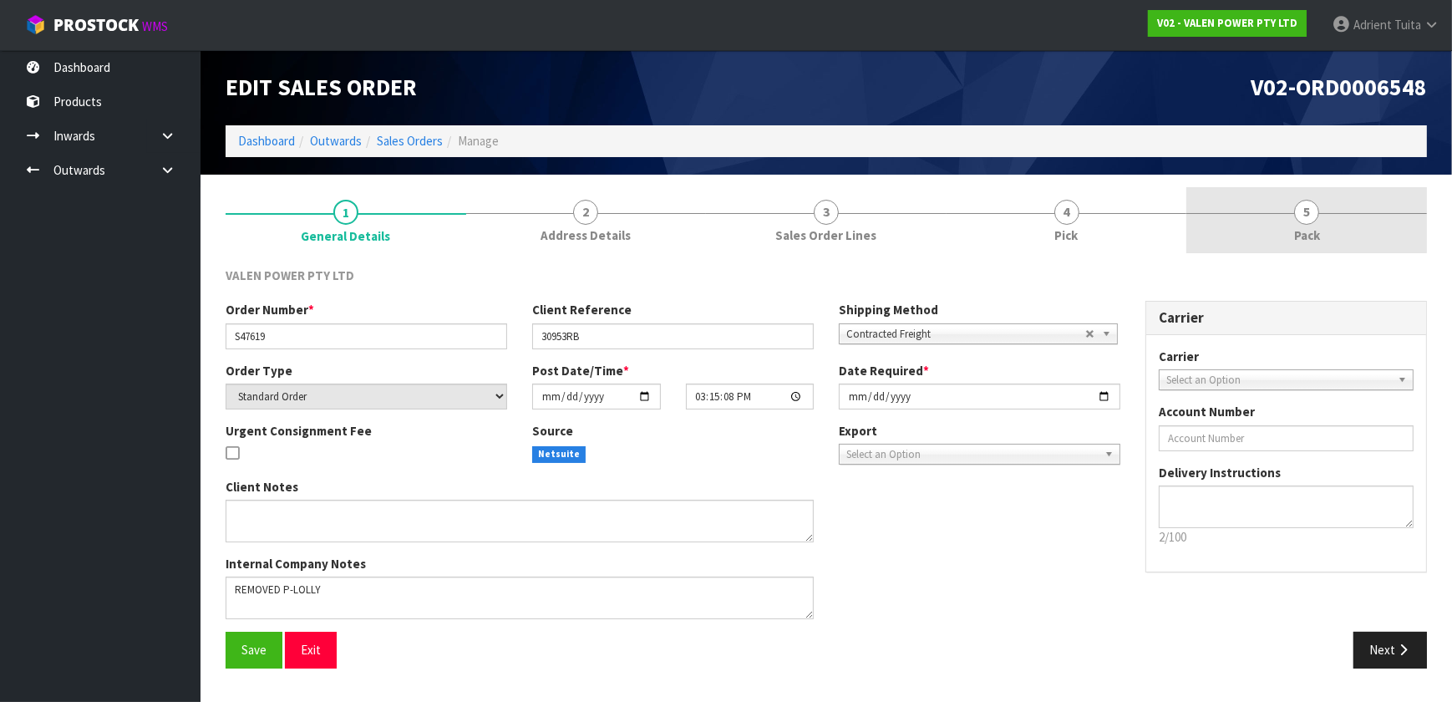
click at [759, 234] on link "5 Pack" at bounding box center [1306, 220] width 241 height 66
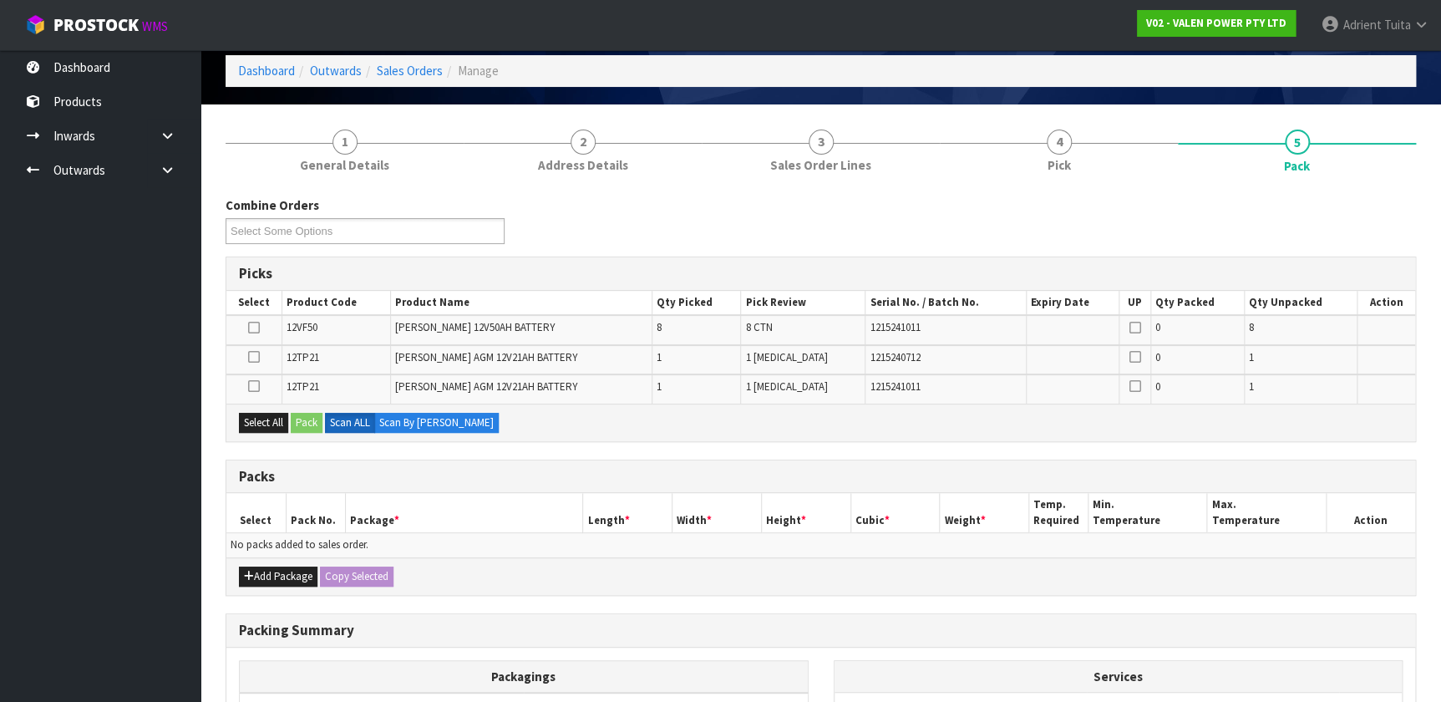
scroll to position [151, 0]
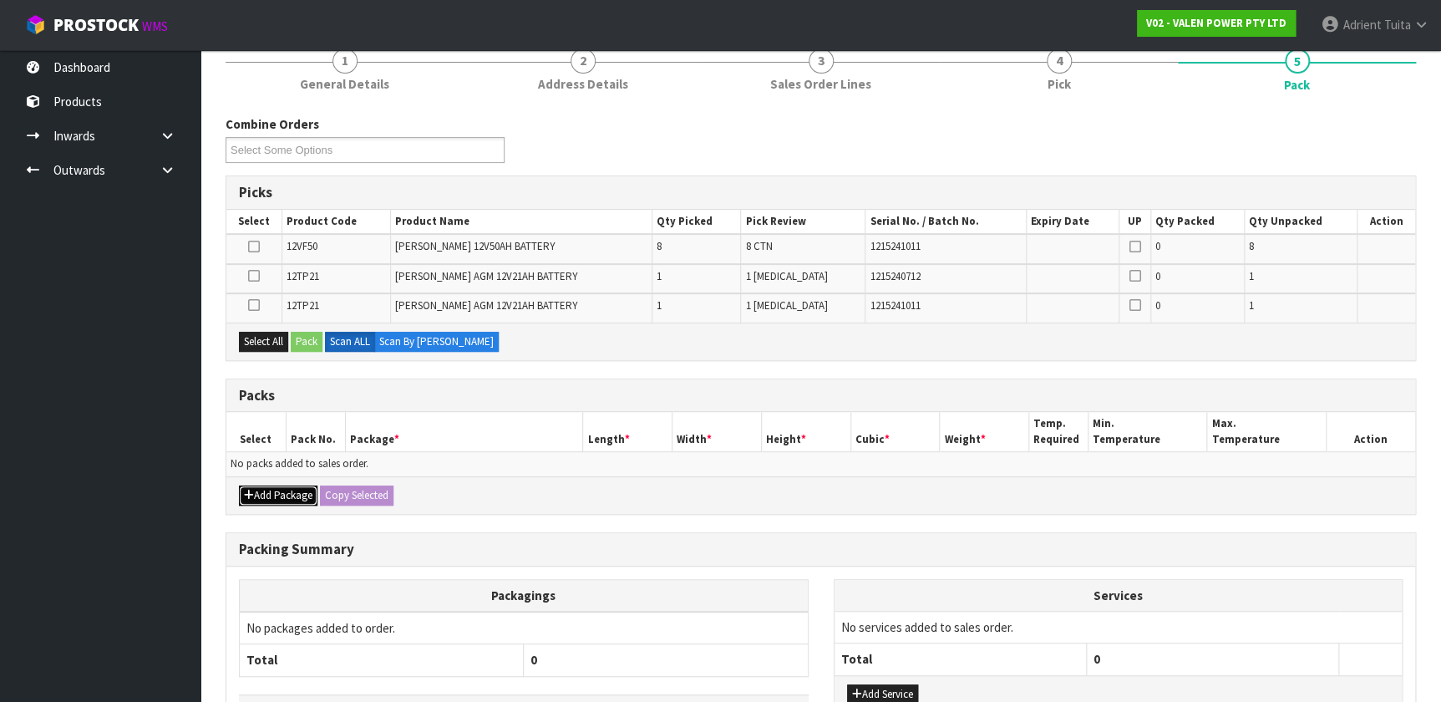
drag, startPoint x: 278, startPoint y: 487, endPoint x: 272, endPoint y: 480, distance: 9.5
click at [277, 464] on button "Add Package" at bounding box center [278, 495] width 79 height 20
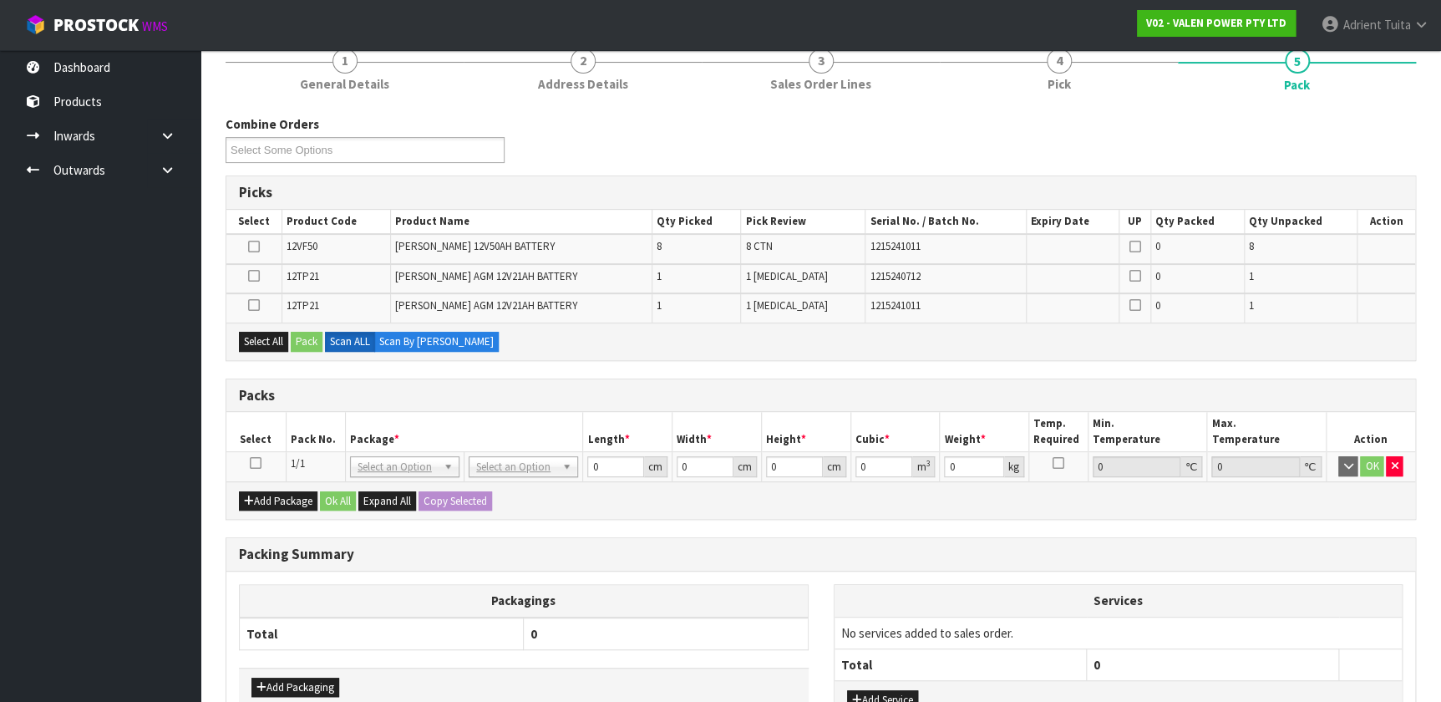
click at [259, 463] on icon at bounding box center [256, 463] width 12 height 1
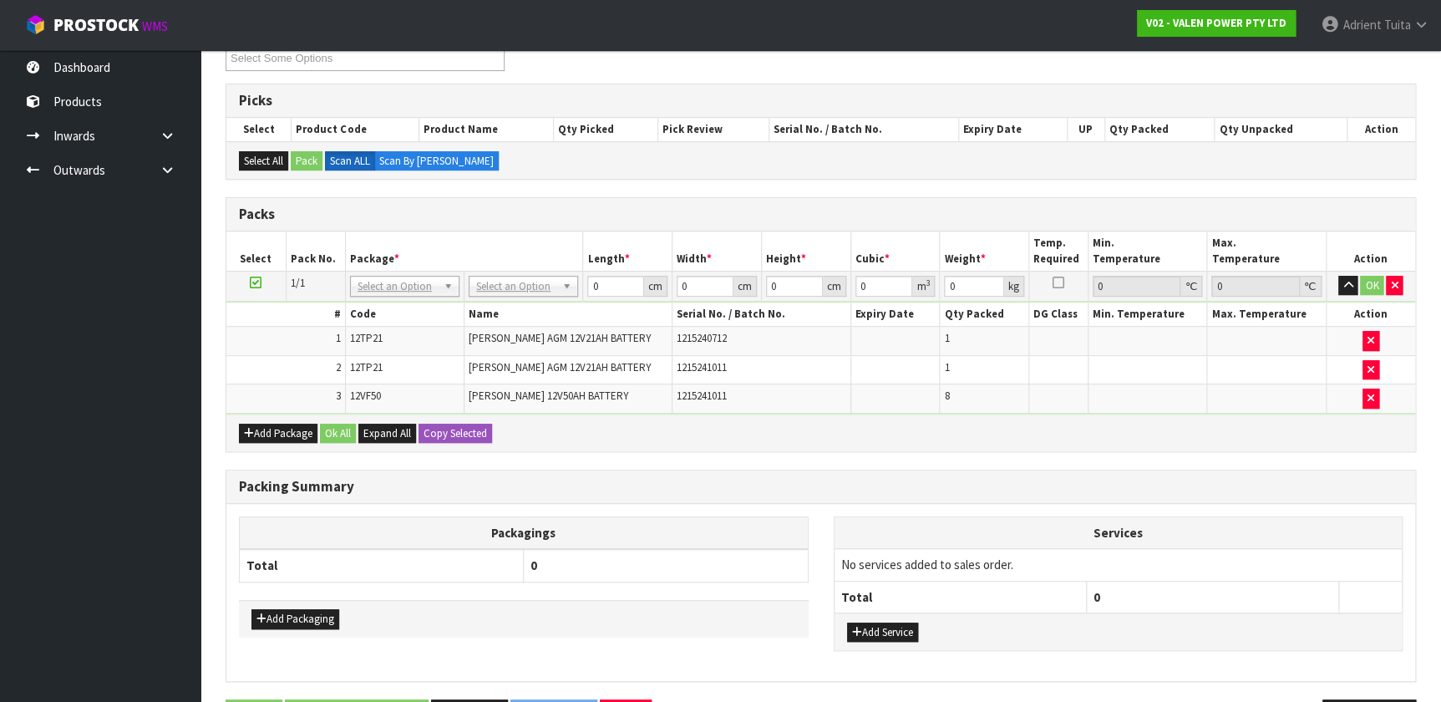
scroll to position [297, 0]
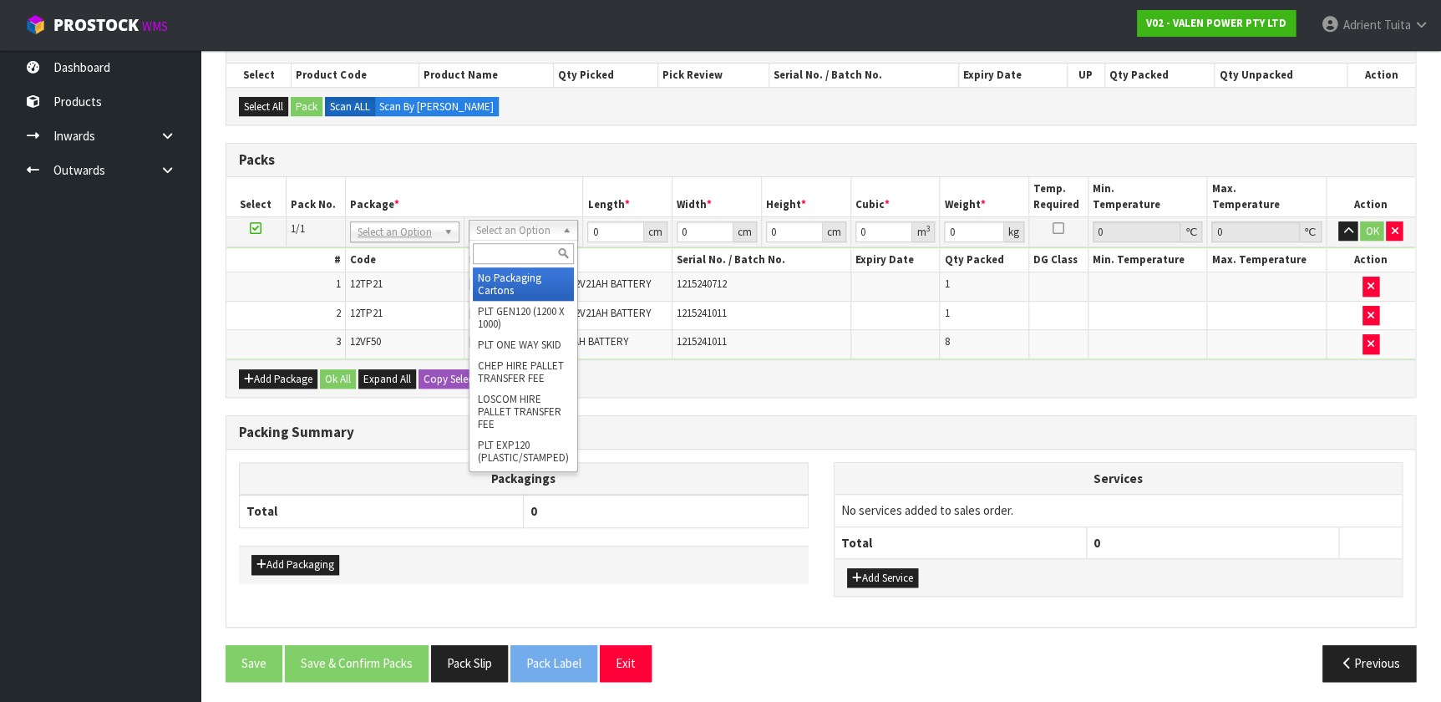
click at [495, 251] on input "text" at bounding box center [523, 253] width 101 height 21
type input "TU"
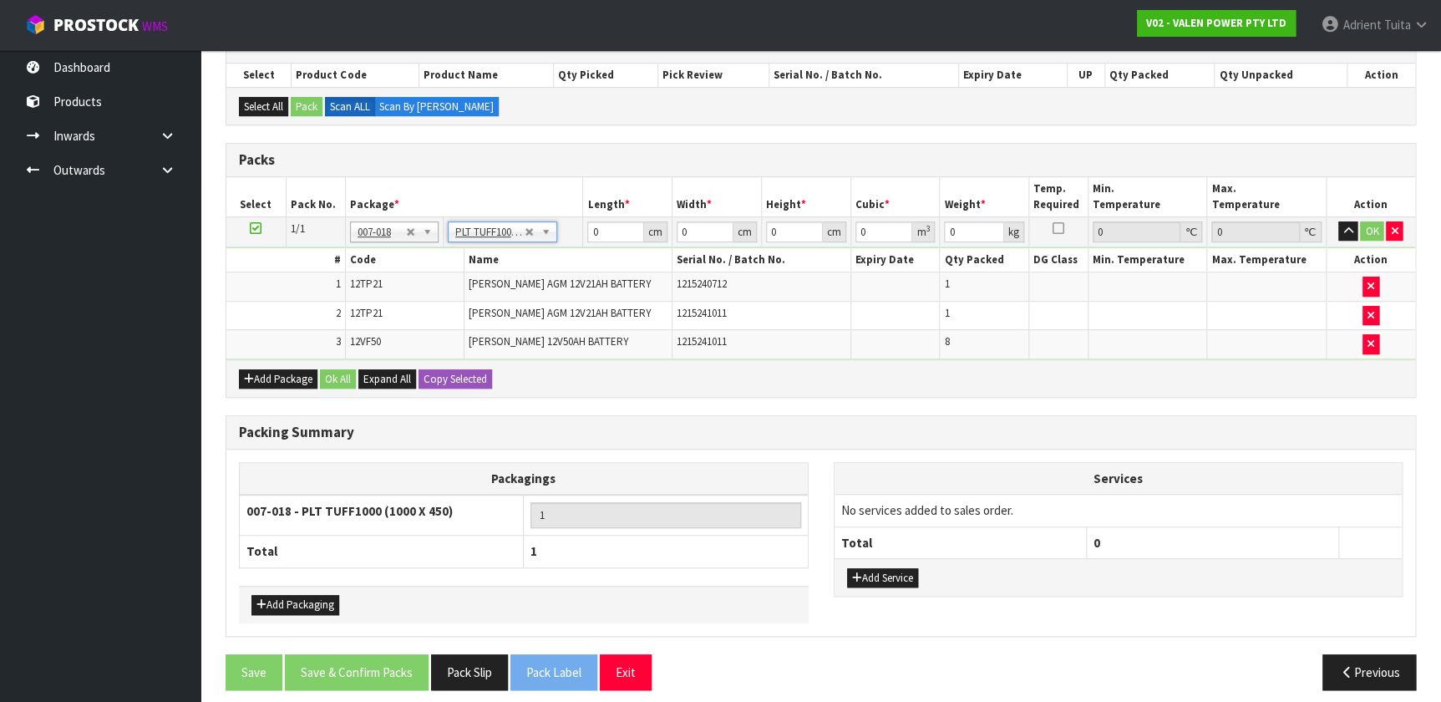
type input "100"
type input "45"
type input "145.8"
click at [591, 236] on input "100" at bounding box center [615, 231] width 57 height 21
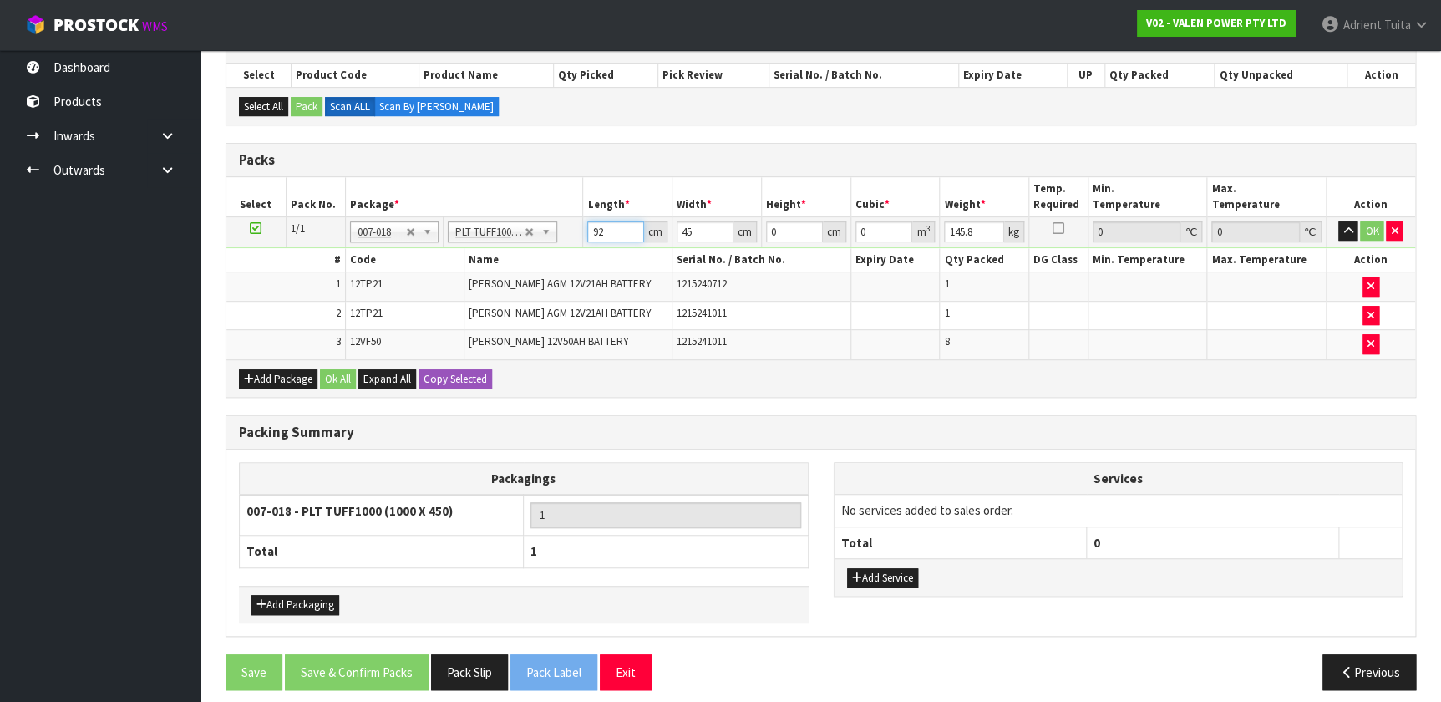
type input "92"
type input "47"
type input "3"
type input "0.012972"
type input "32"
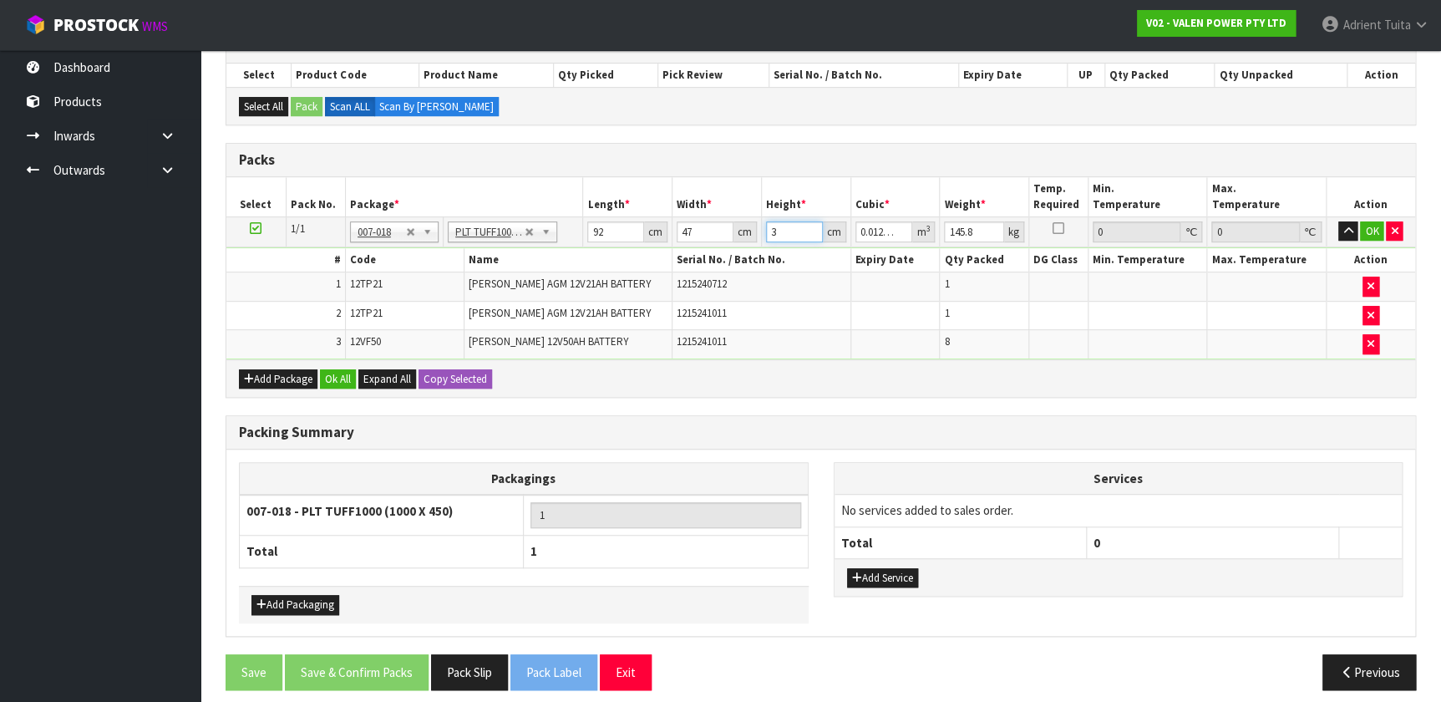
type input "0.138368"
type input "32"
type input "142"
click at [759, 237] on button "OK" at bounding box center [1371, 231] width 23 height 20
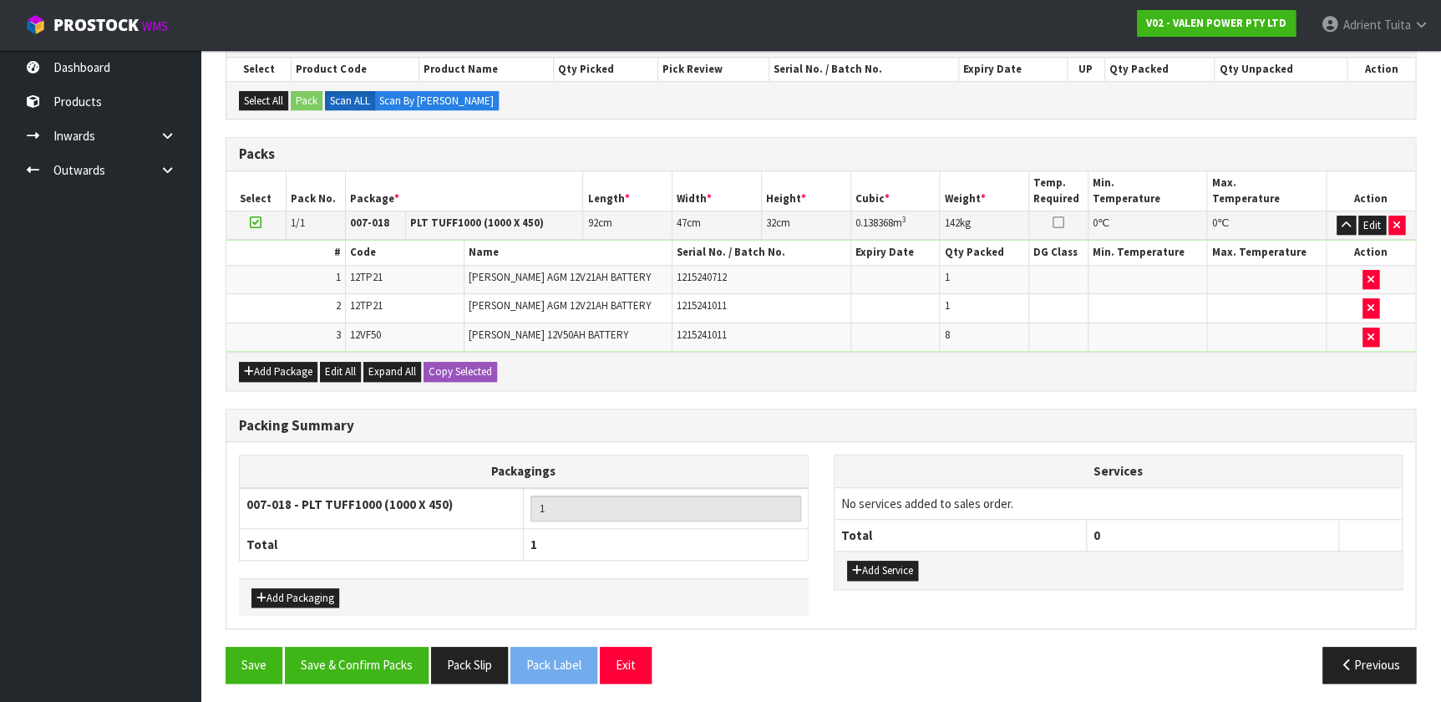
scroll to position [305, 0]
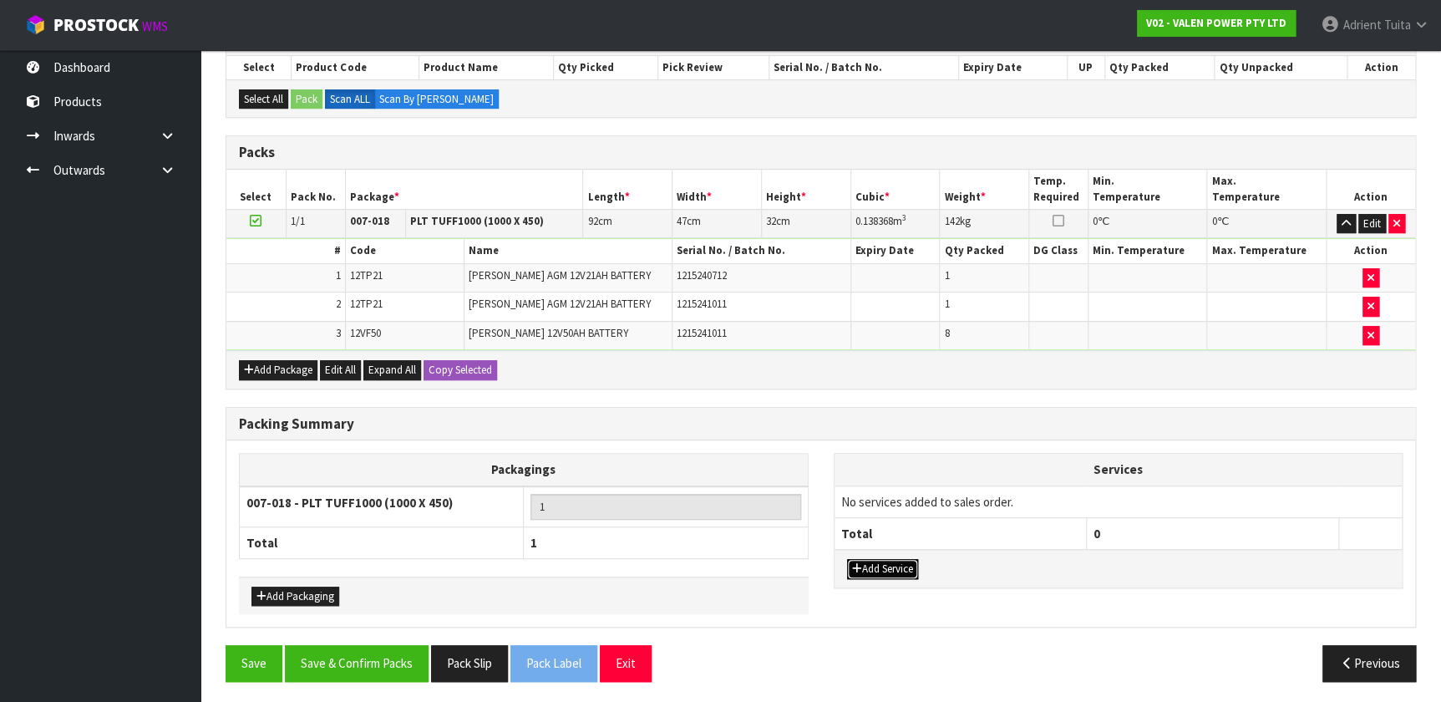
click at [759, 464] on button "Add Service" at bounding box center [882, 569] width 71 height 20
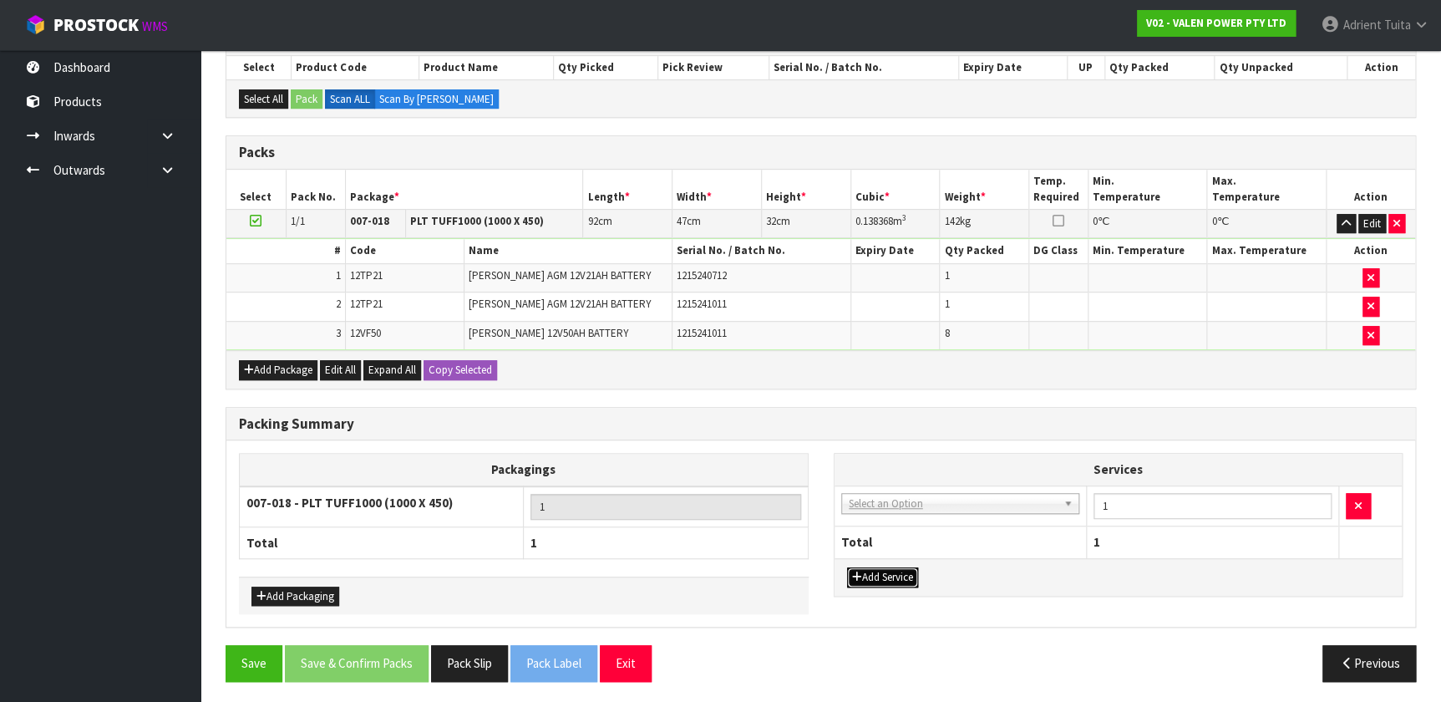
drag, startPoint x: 895, startPoint y: 500, endPoint x: 896, endPoint y: 520, distance: 20.1
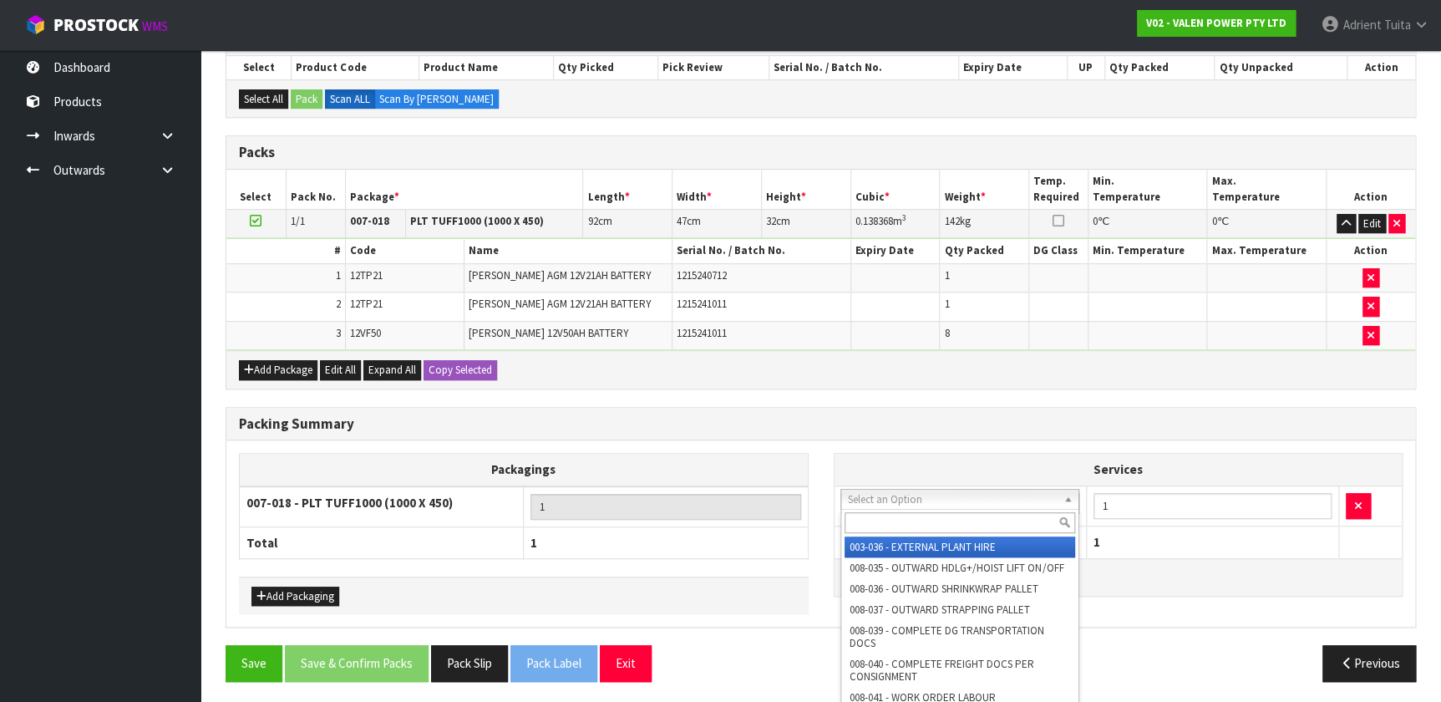
click at [759, 464] on input "text" at bounding box center [960, 522] width 231 height 21
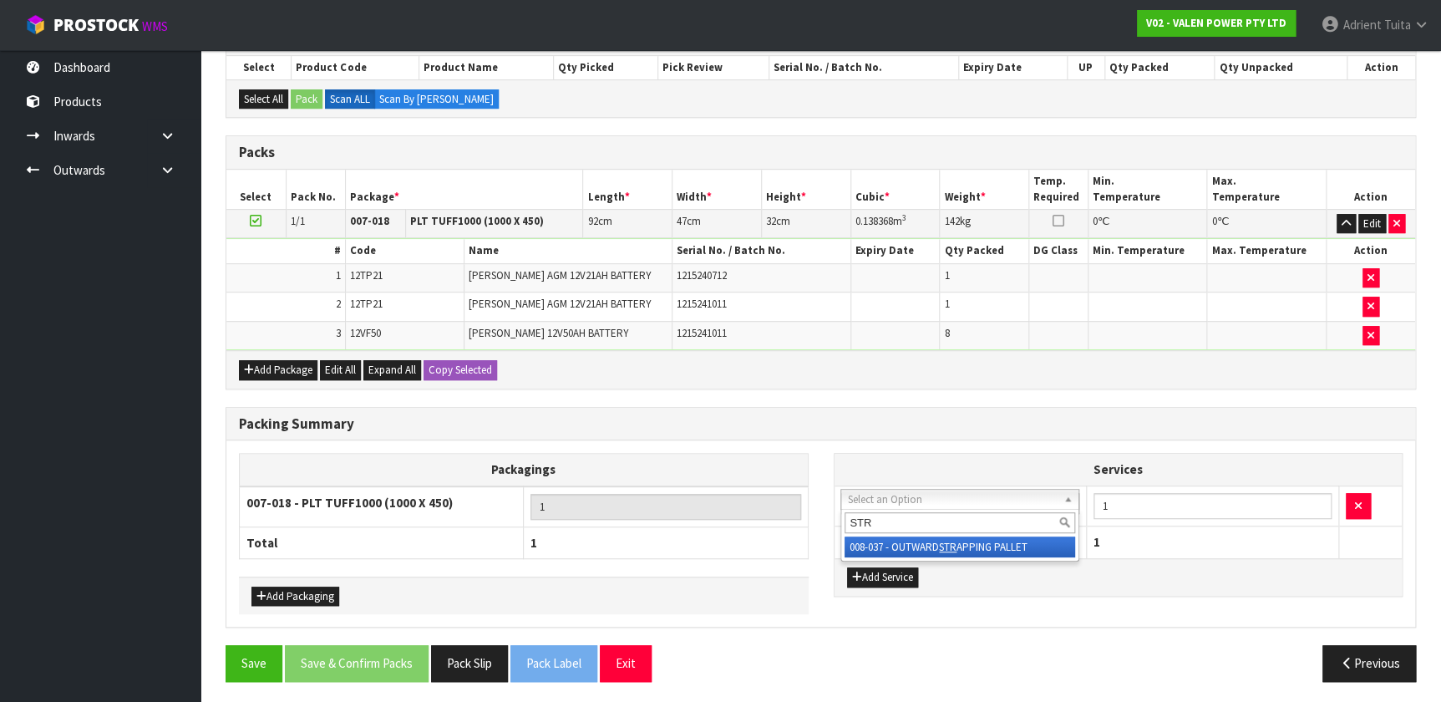
type input "STR"
drag, startPoint x: 896, startPoint y: 546, endPoint x: 1006, endPoint y: 535, distance: 110.0
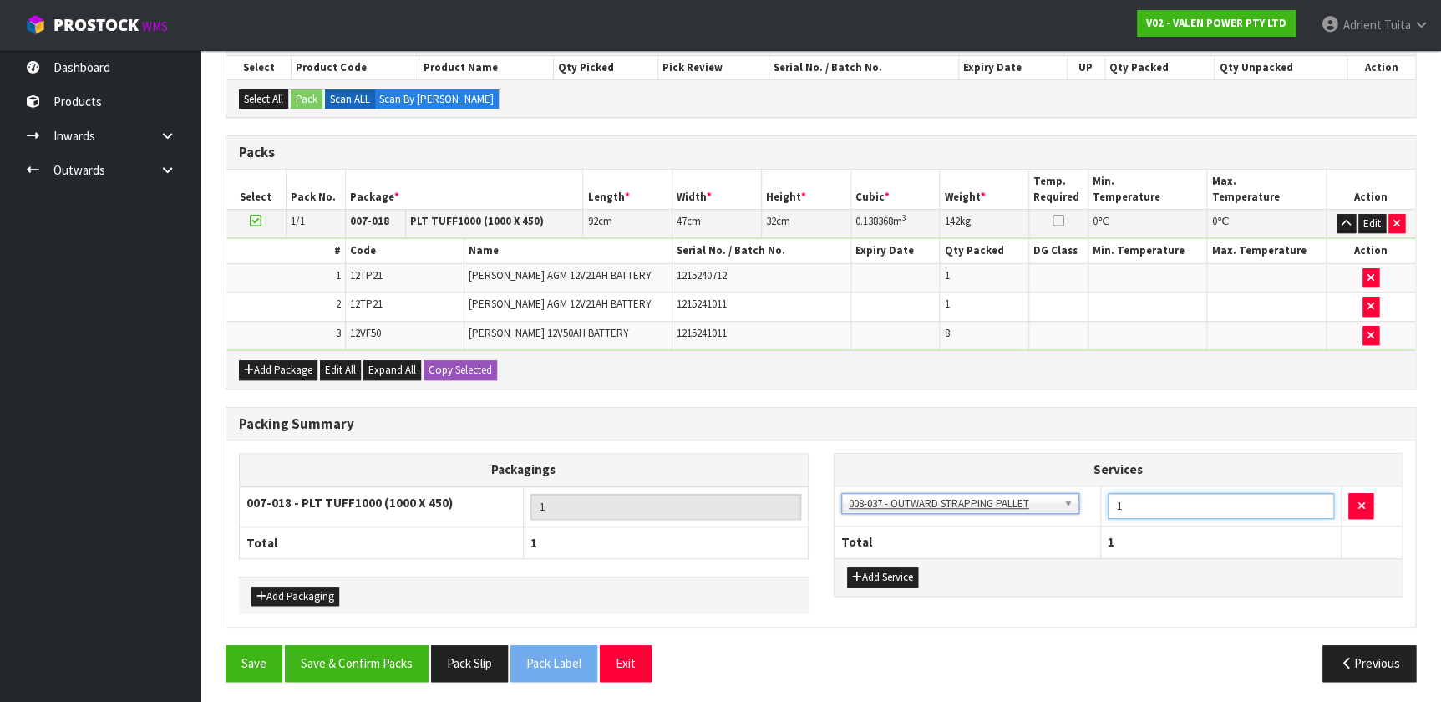
click at [759, 464] on input "1" at bounding box center [1221, 506] width 227 height 26
type input "2"
click at [759, 464] on button "Add Service" at bounding box center [882, 577] width 71 height 20
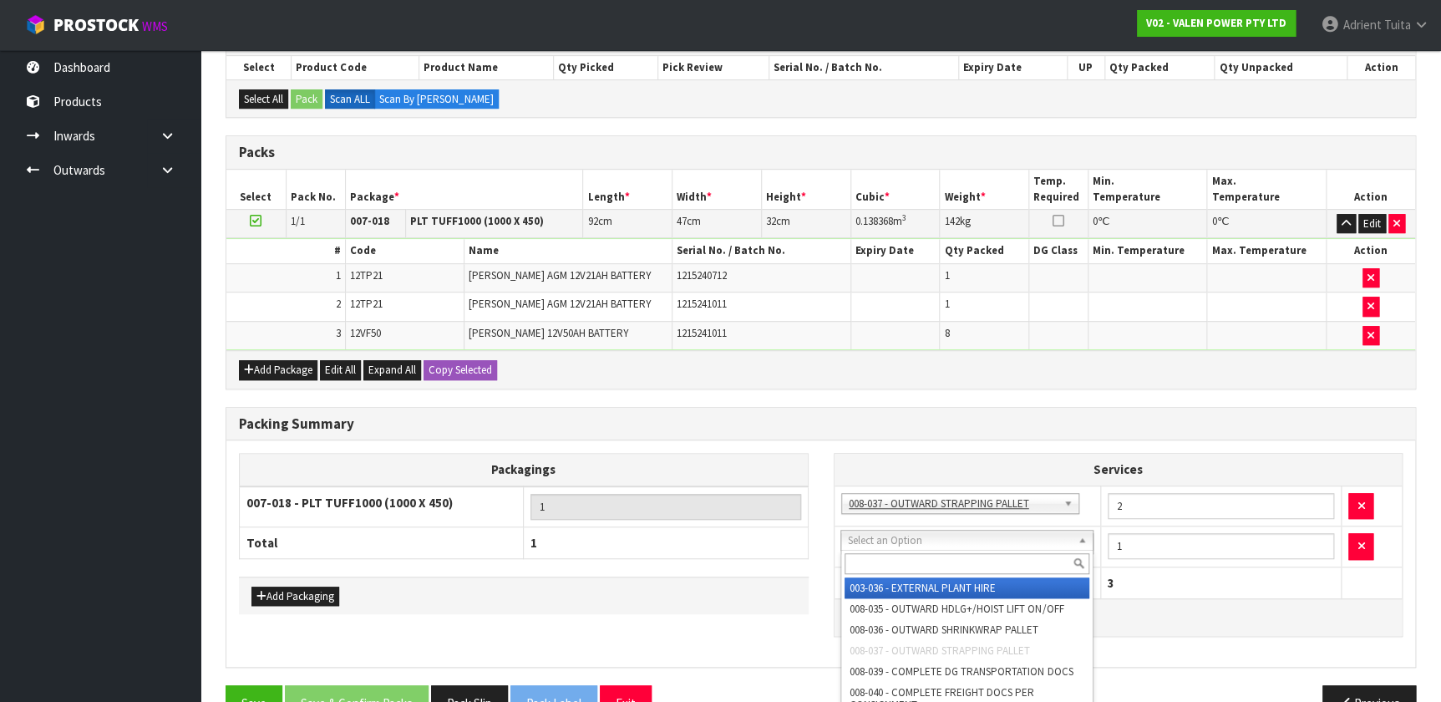
drag, startPoint x: 892, startPoint y: 546, endPoint x: 893, endPoint y: 565, distance: 19.2
click at [759, 464] on input "text" at bounding box center [967, 563] width 244 height 21
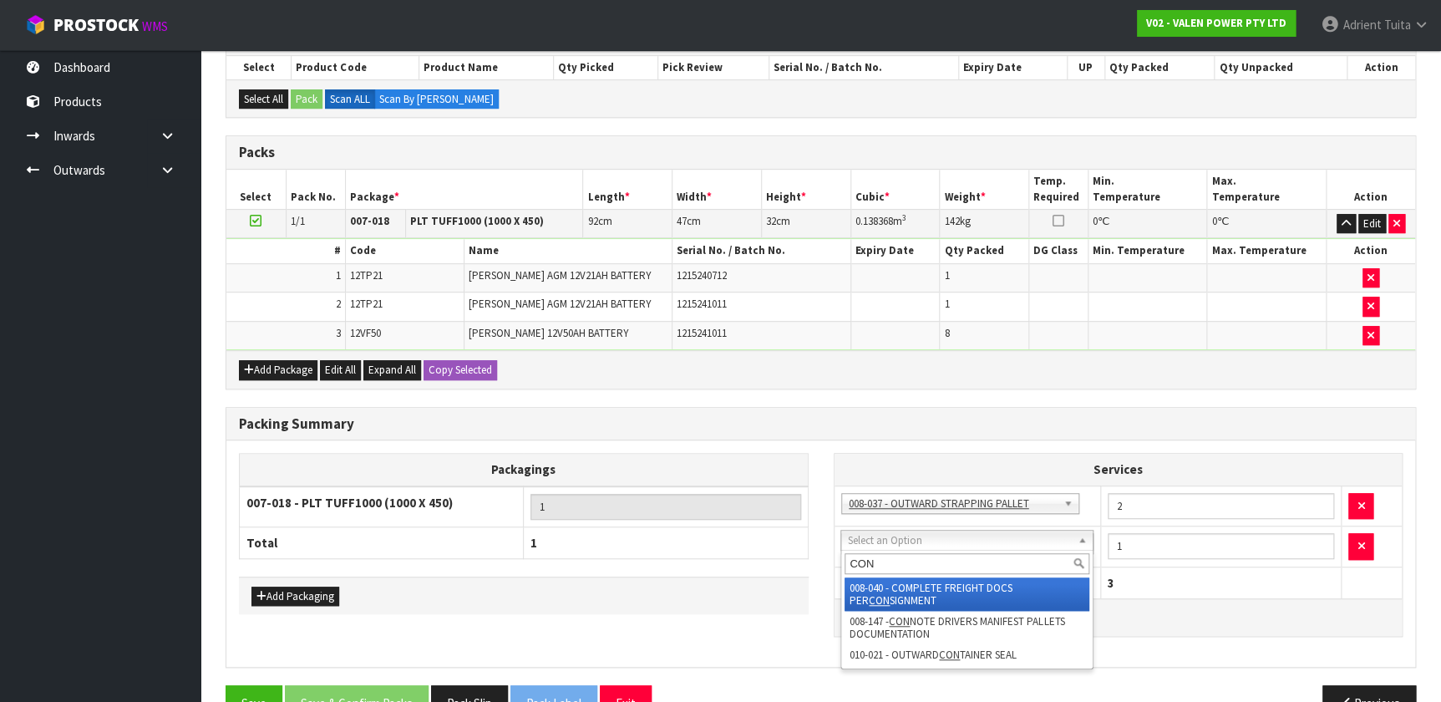
type input "CON"
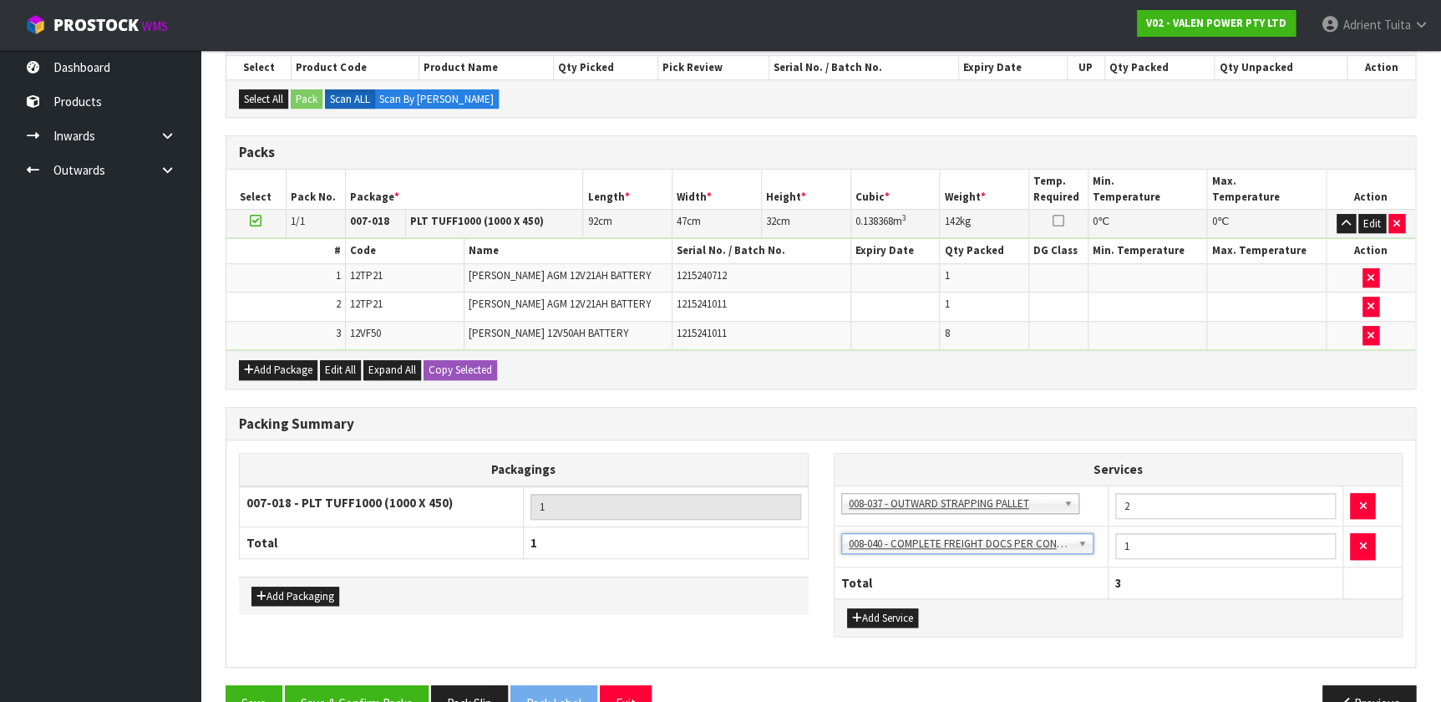
scroll to position [344, 0]
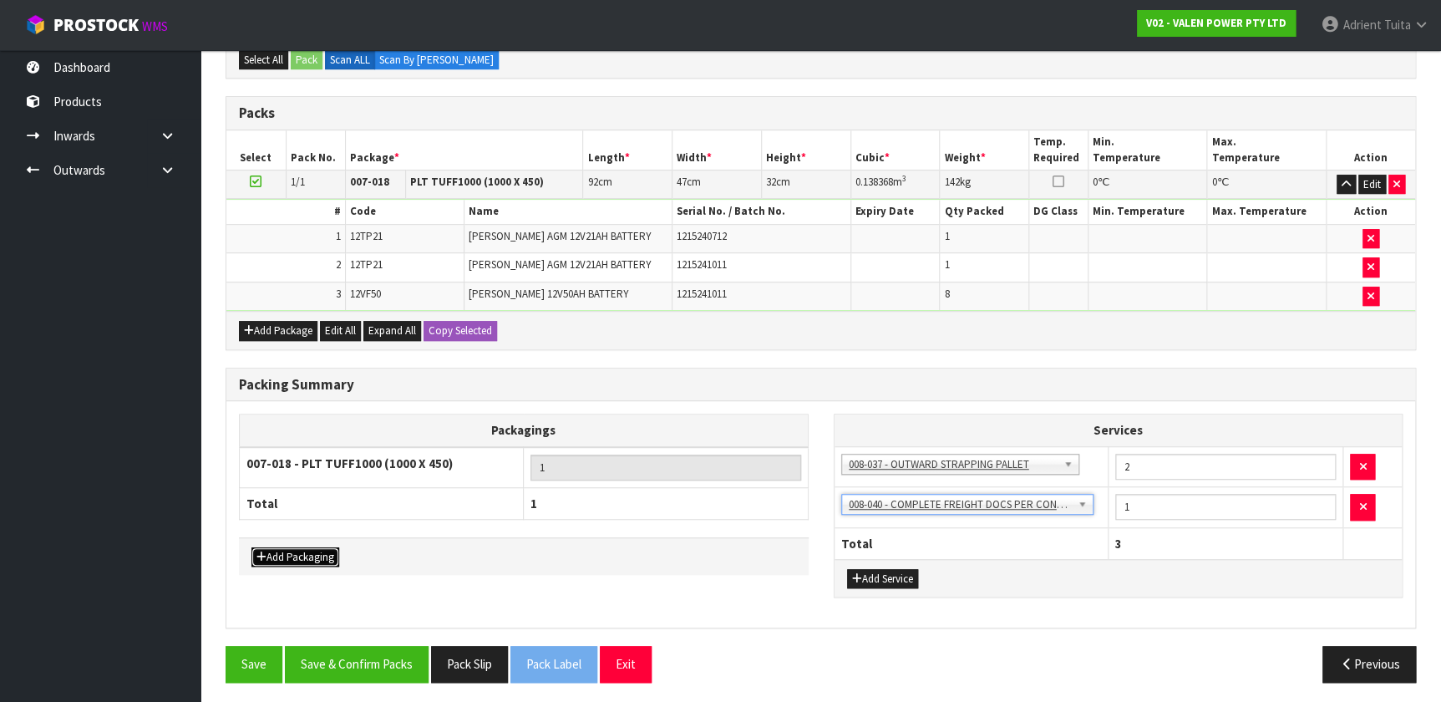
click at [301, 464] on button "Add Packaging" at bounding box center [295, 557] width 88 height 20
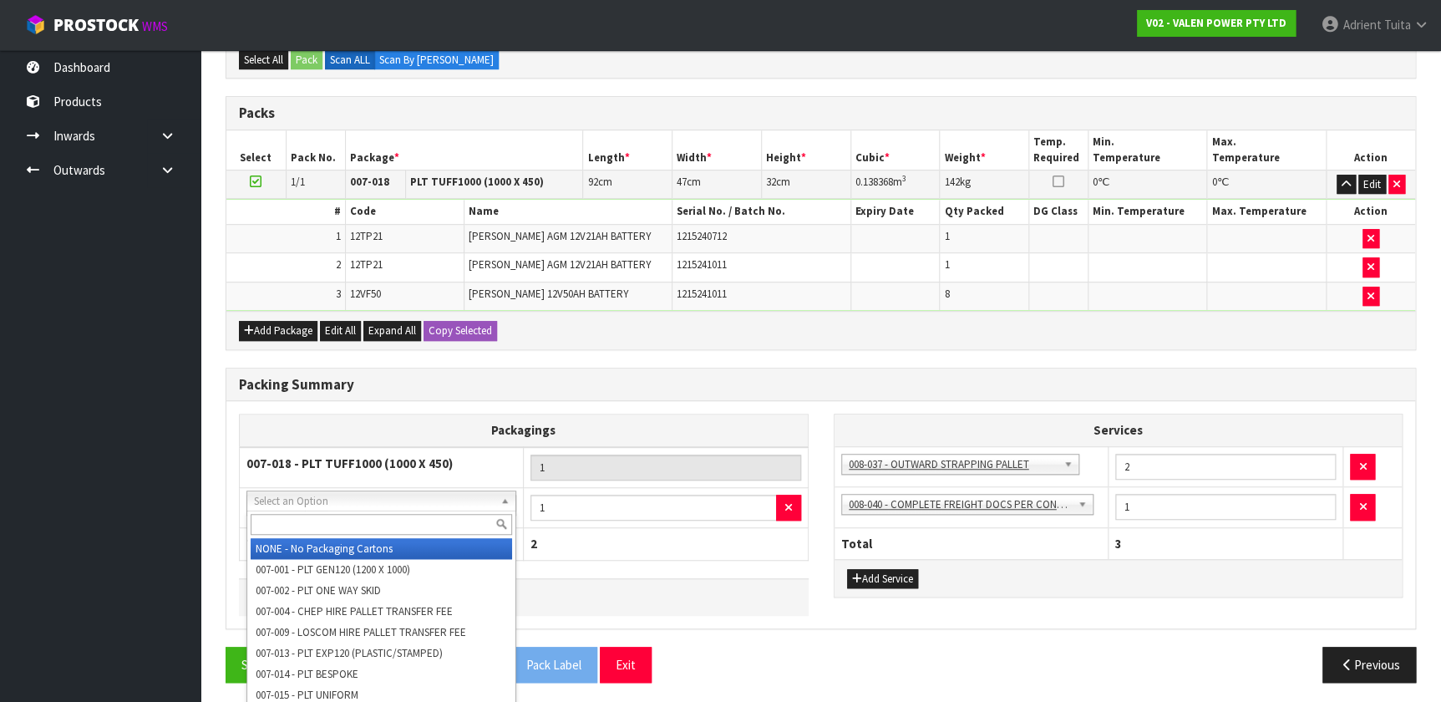
click at [309, 464] on input "text" at bounding box center [381, 524] width 261 height 21
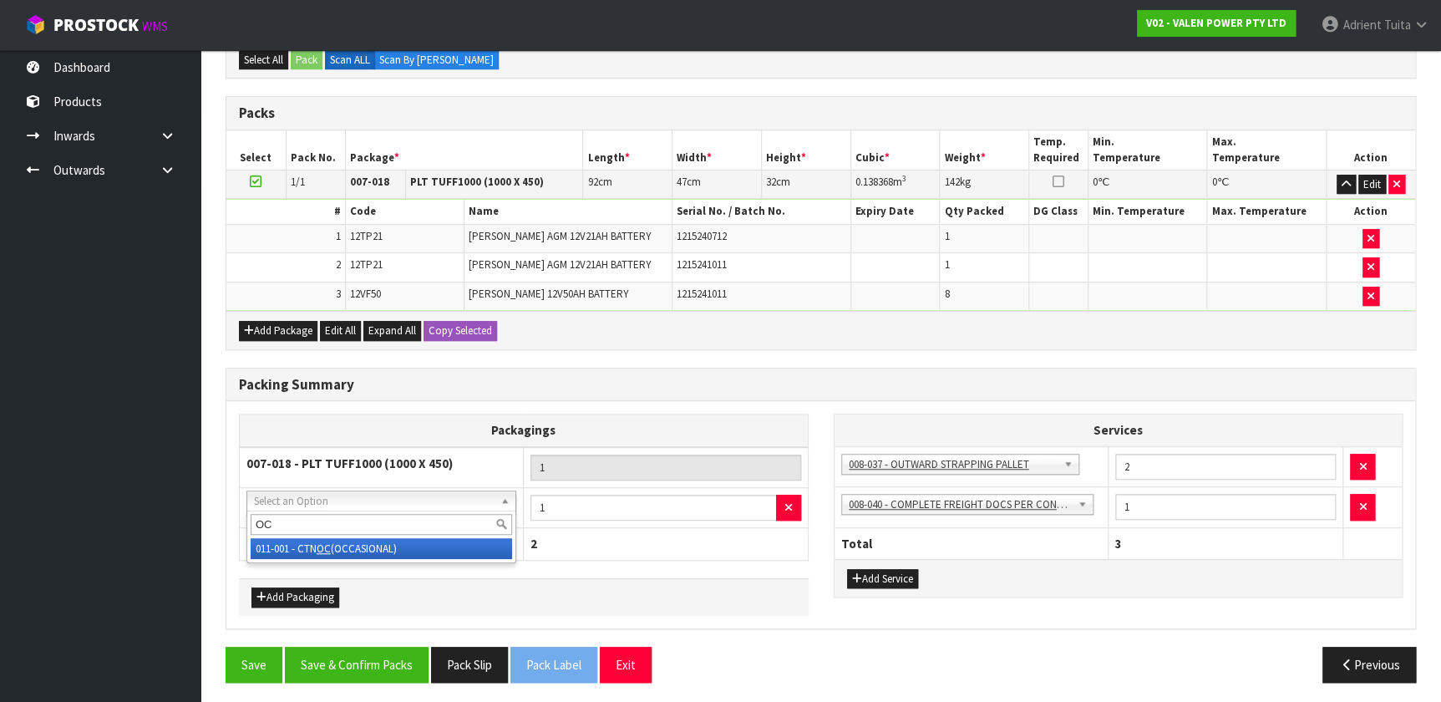
type input "OC"
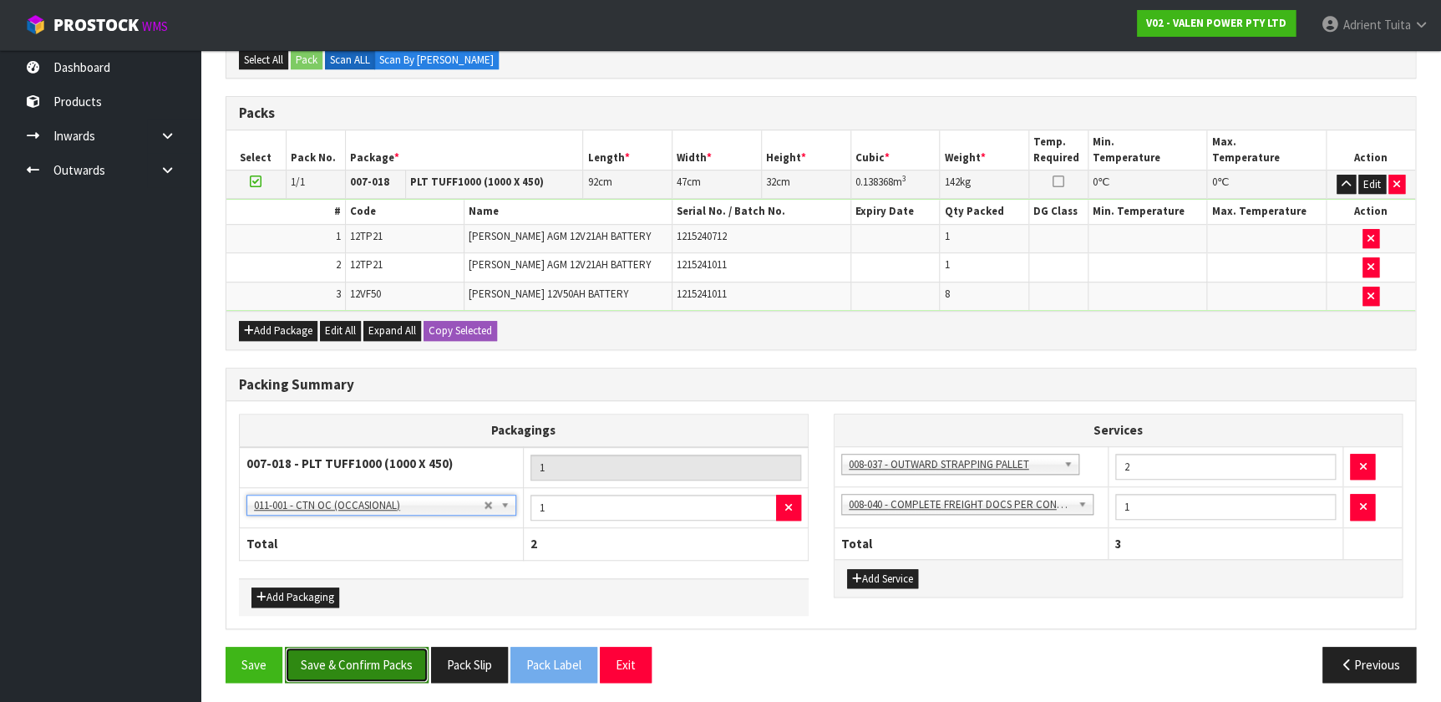
click at [356, 464] on button "Save & Confirm Packs" at bounding box center [357, 665] width 144 height 36
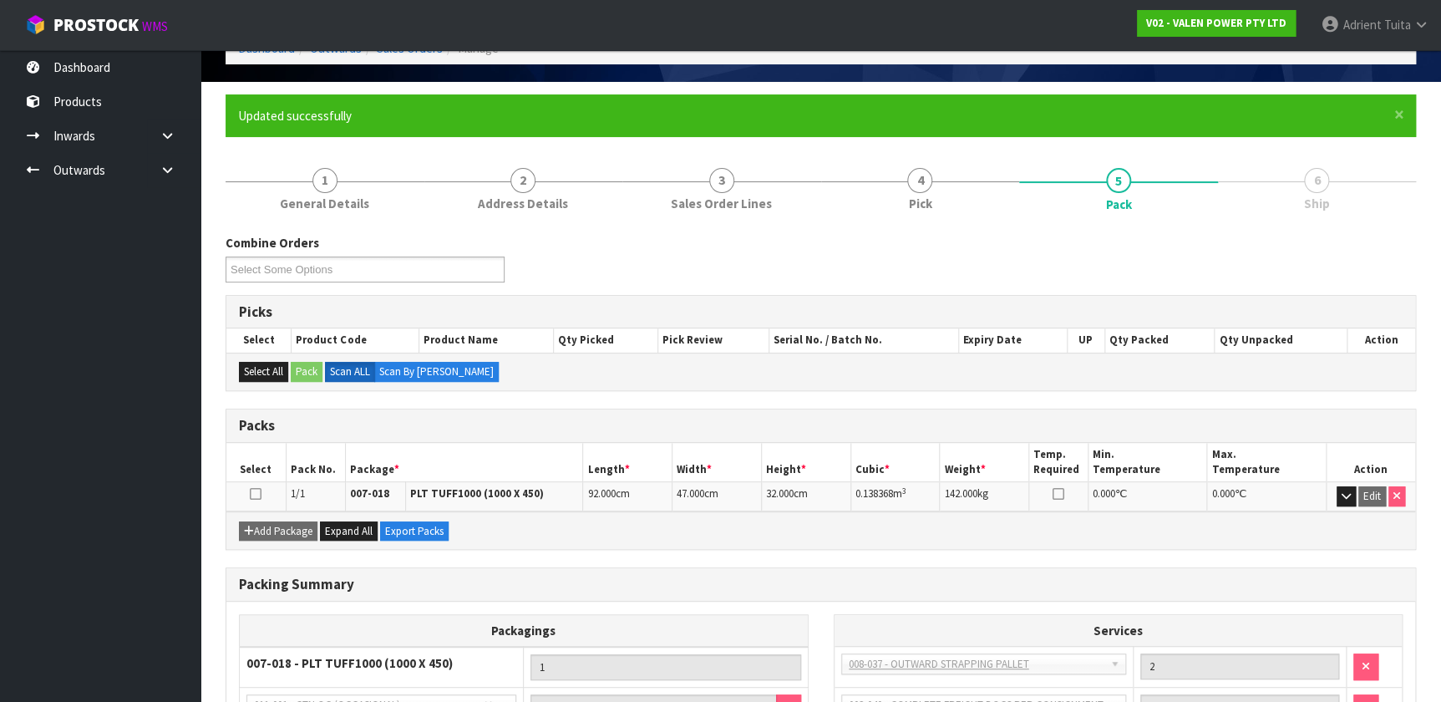
scroll to position [0, 0]
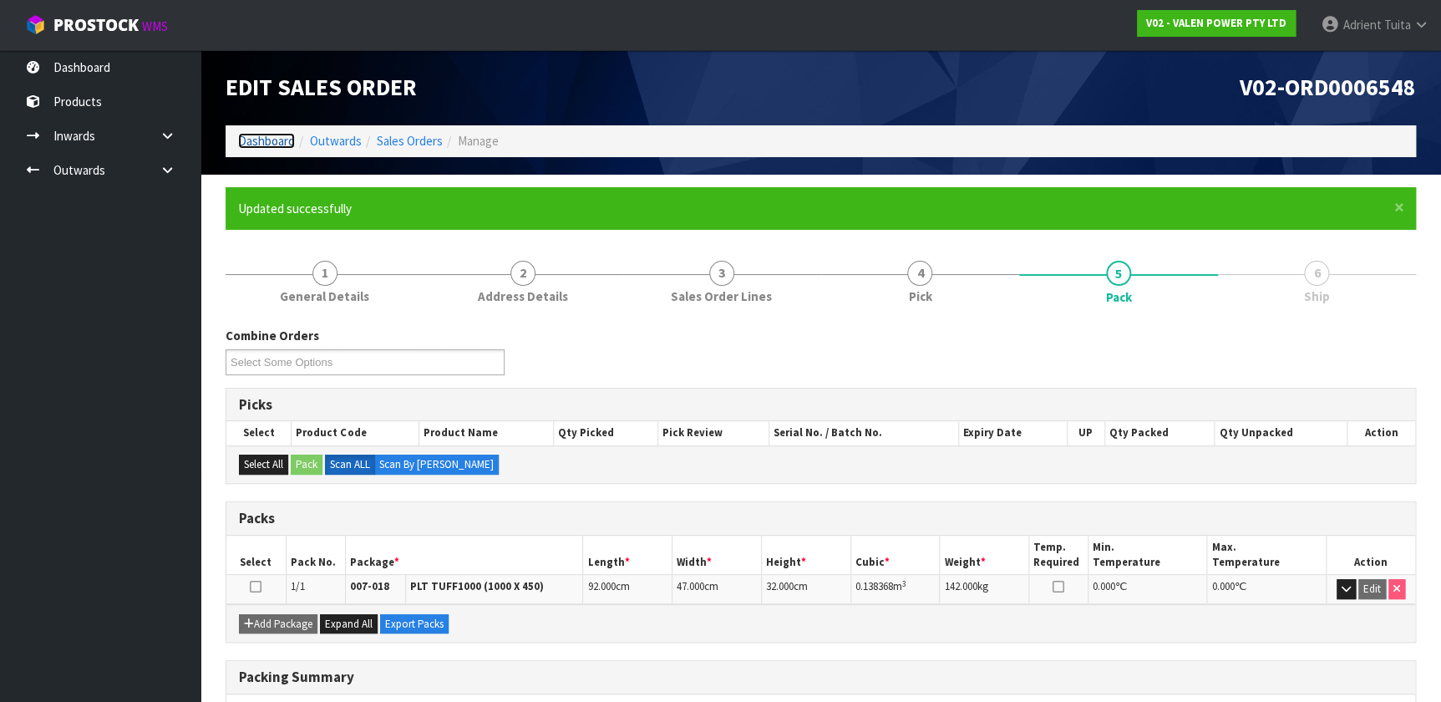
click at [271, 143] on link "Dashboard" at bounding box center [266, 141] width 57 height 16
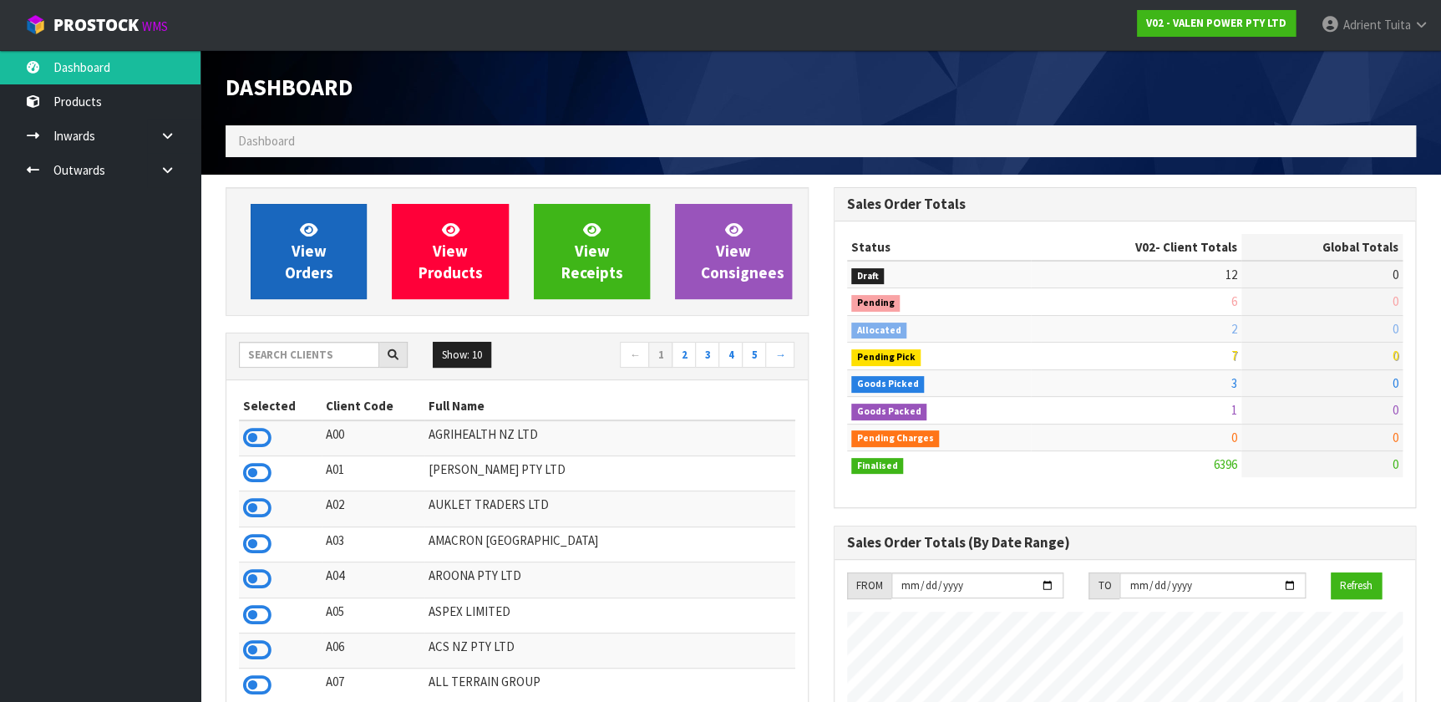
scroll to position [1299, 607]
click at [297, 240] on link "View Orders" at bounding box center [309, 251] width 116 height 95
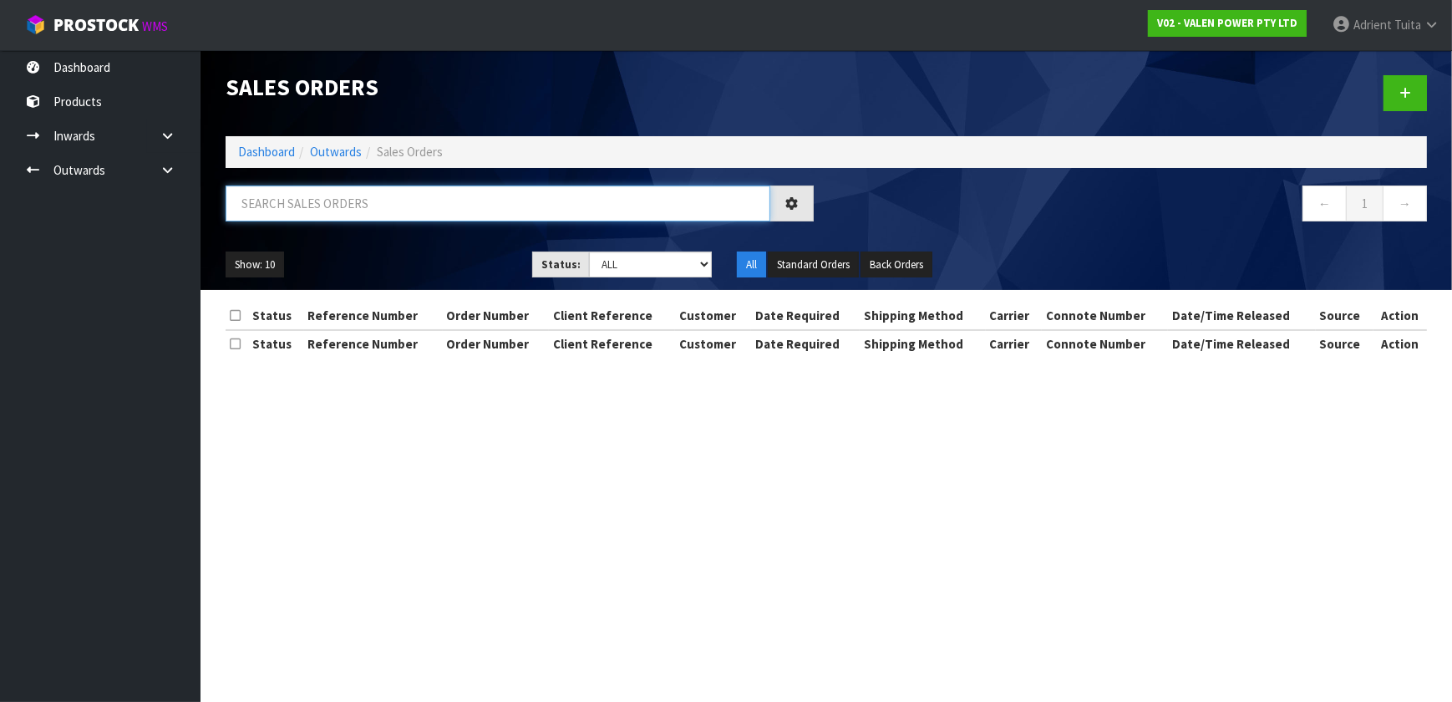
click at [311, 208] on input "text" at bounding box center [498, 203] width 545 height 36
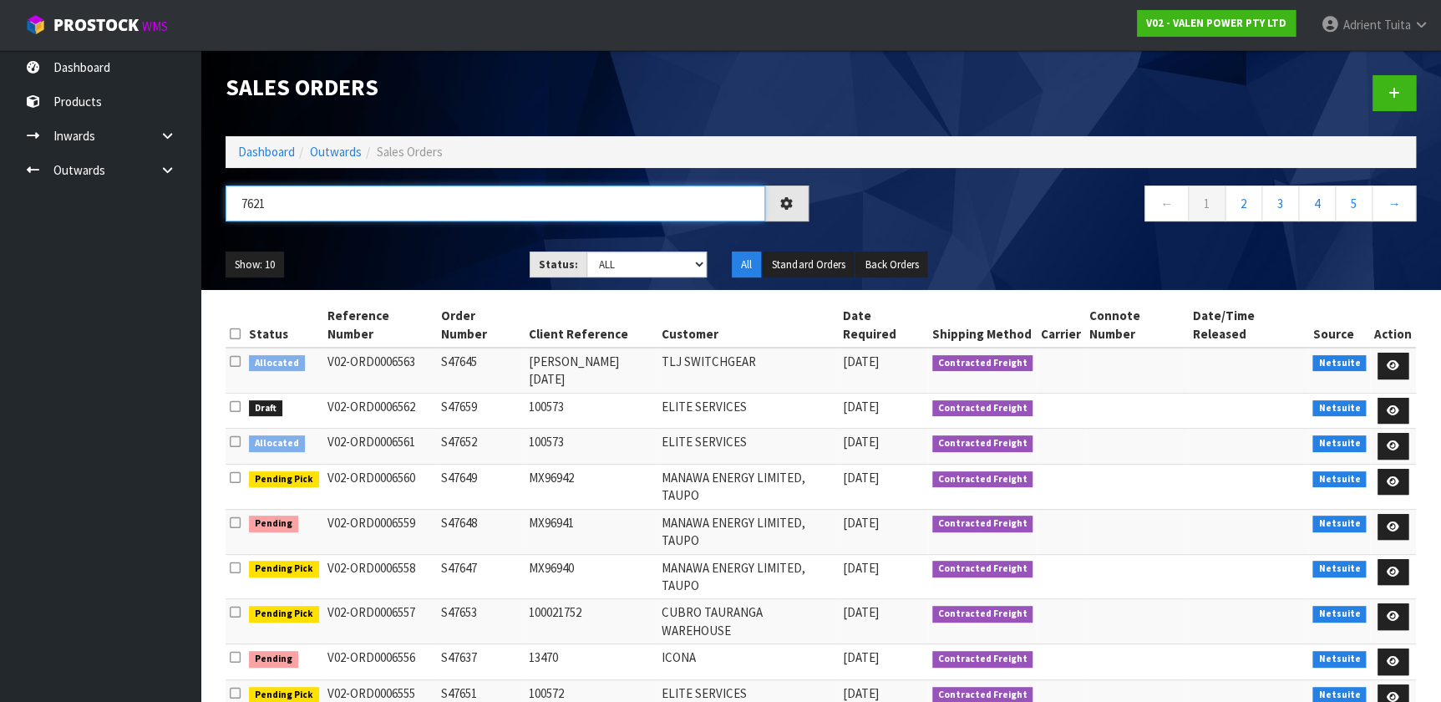
type input "7621"
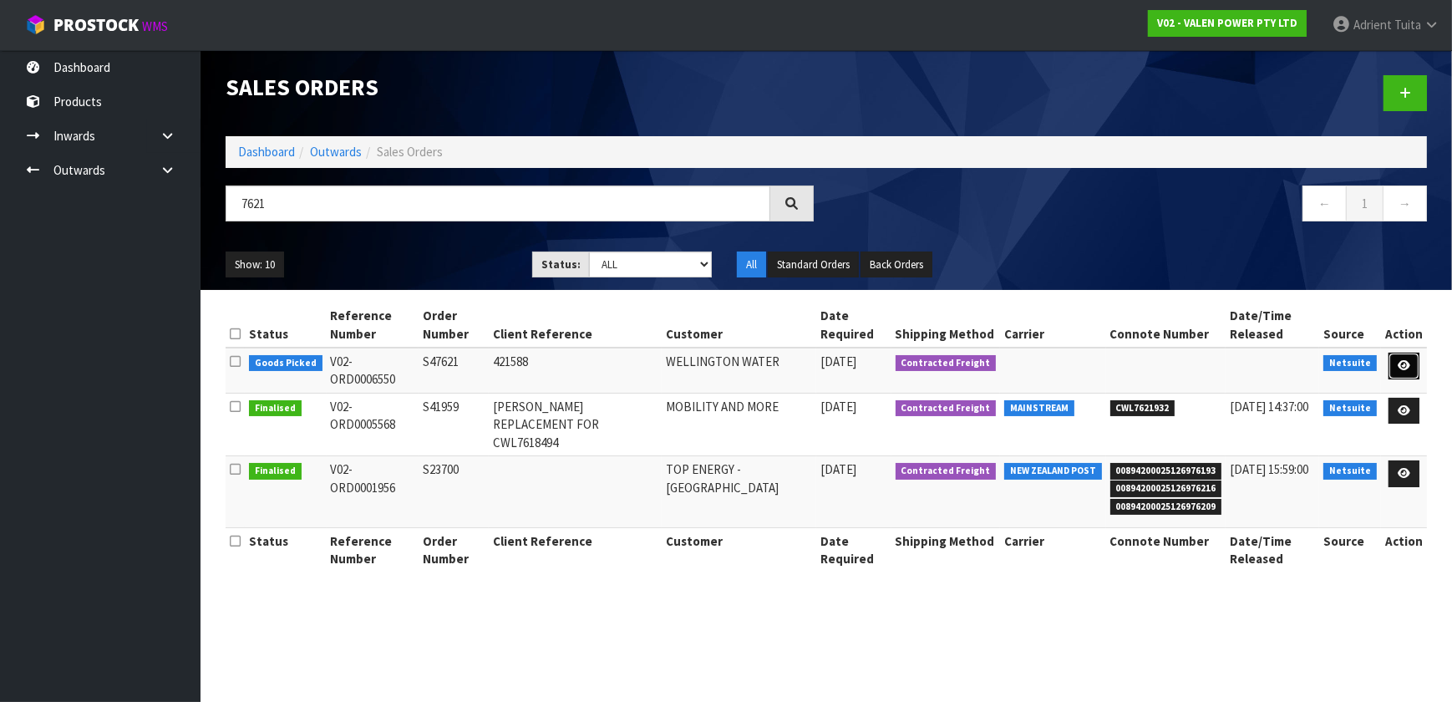
click at [759, 364] on icon at bounding box center [1404, 365] width 13 height 11
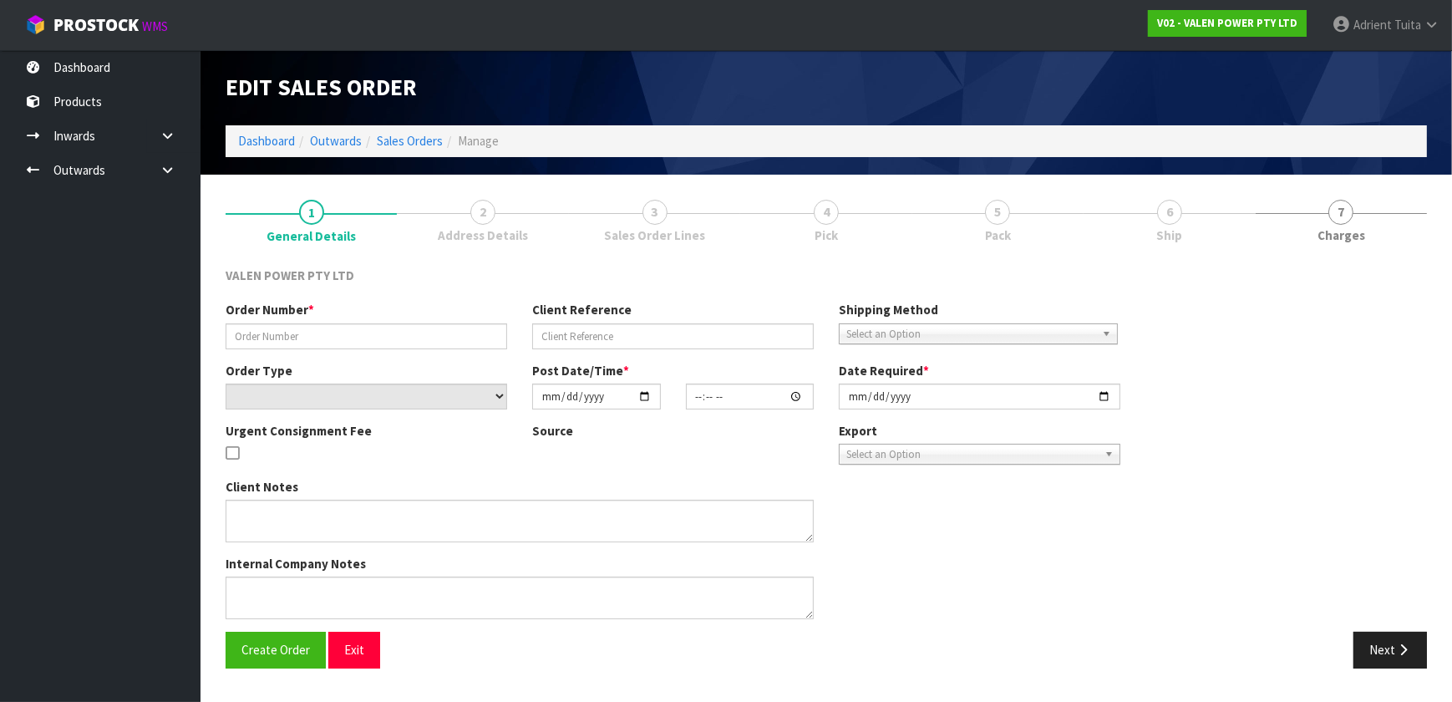
type input "S47621"
type input "421588"
select select "number:0"
type input "2025-09-09"
type input "15:15:13.000"
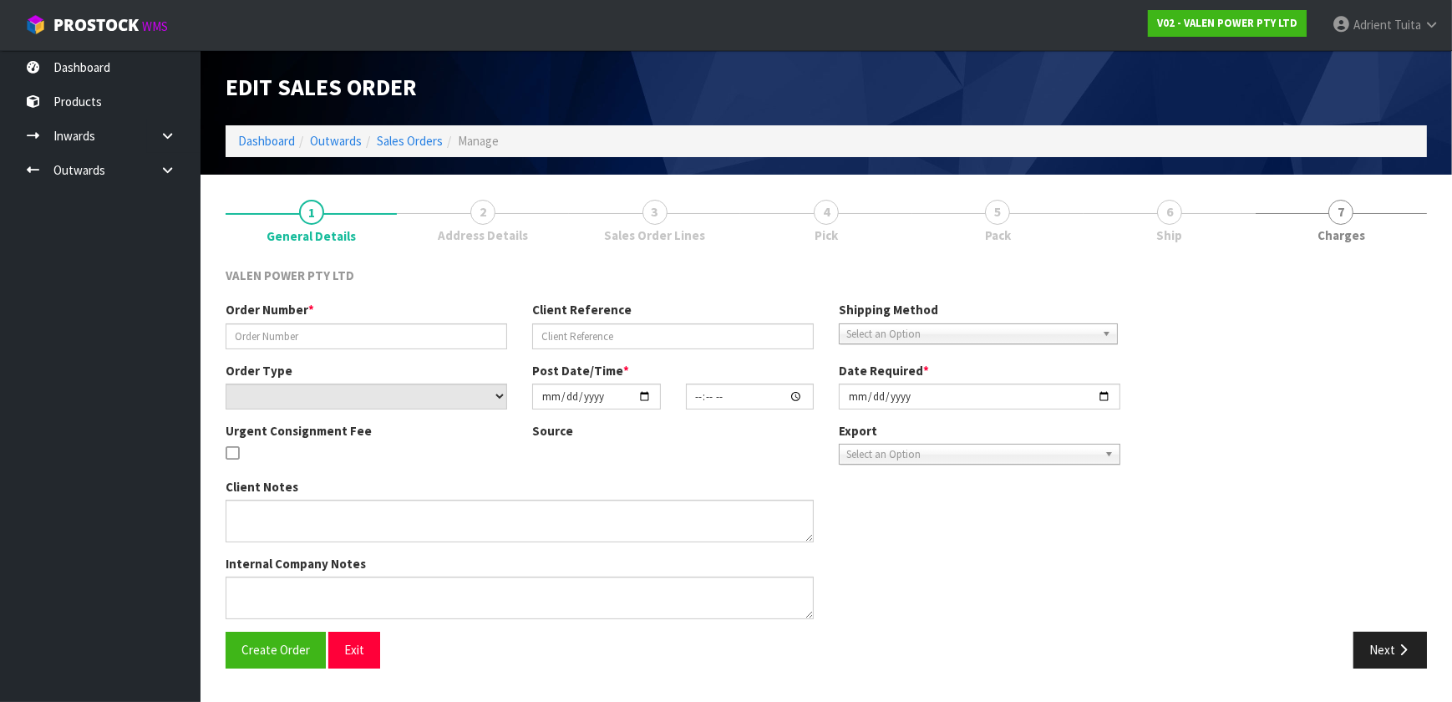
type input "2025-09-11"
type textarea "REMOVED P-LOLLY"
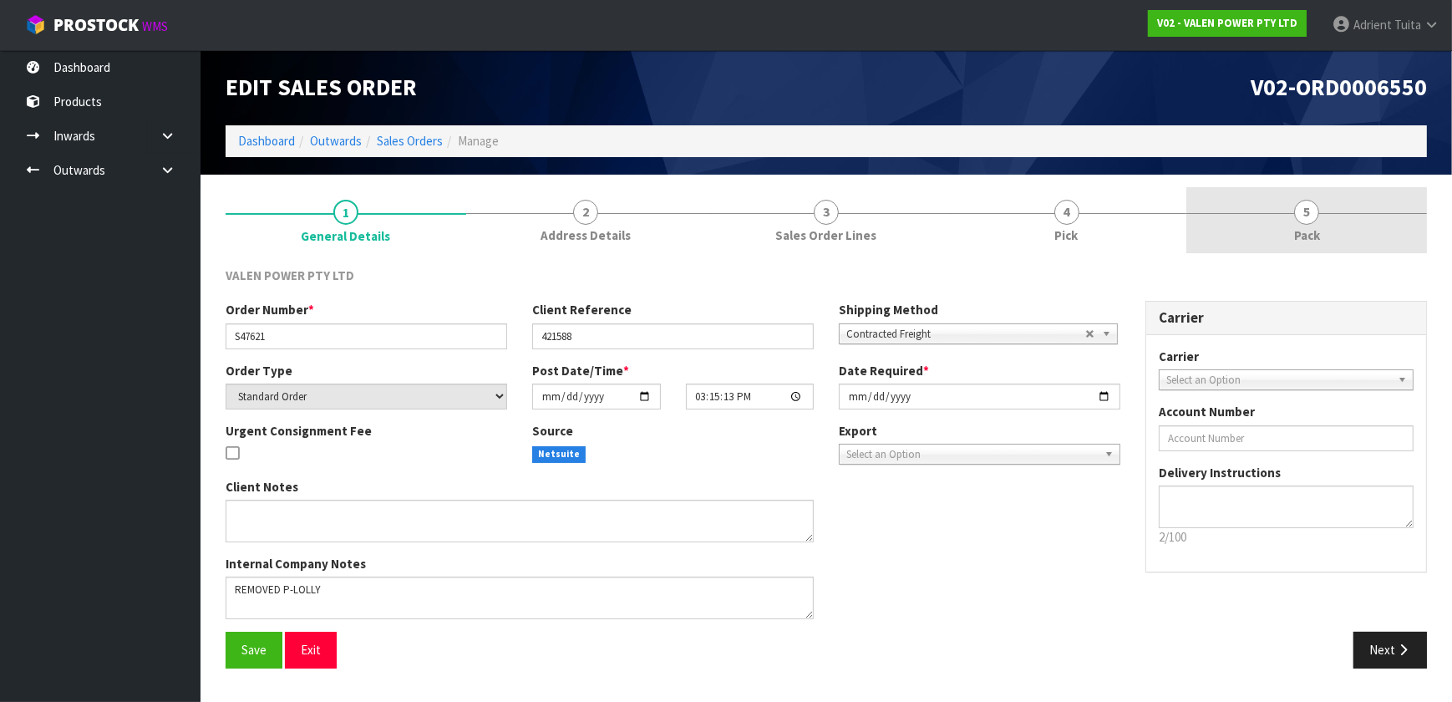
click at [759, 224] on link "5 Pack" at bounding box center [1306, 220] width 241 height 66
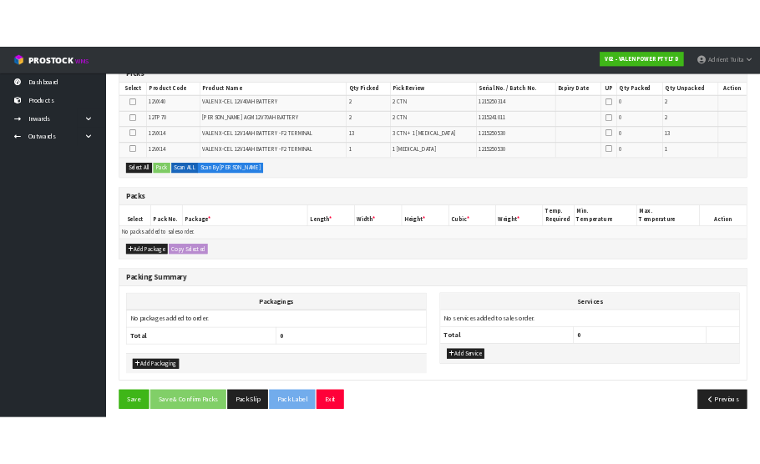
scroll to position [298, 0]
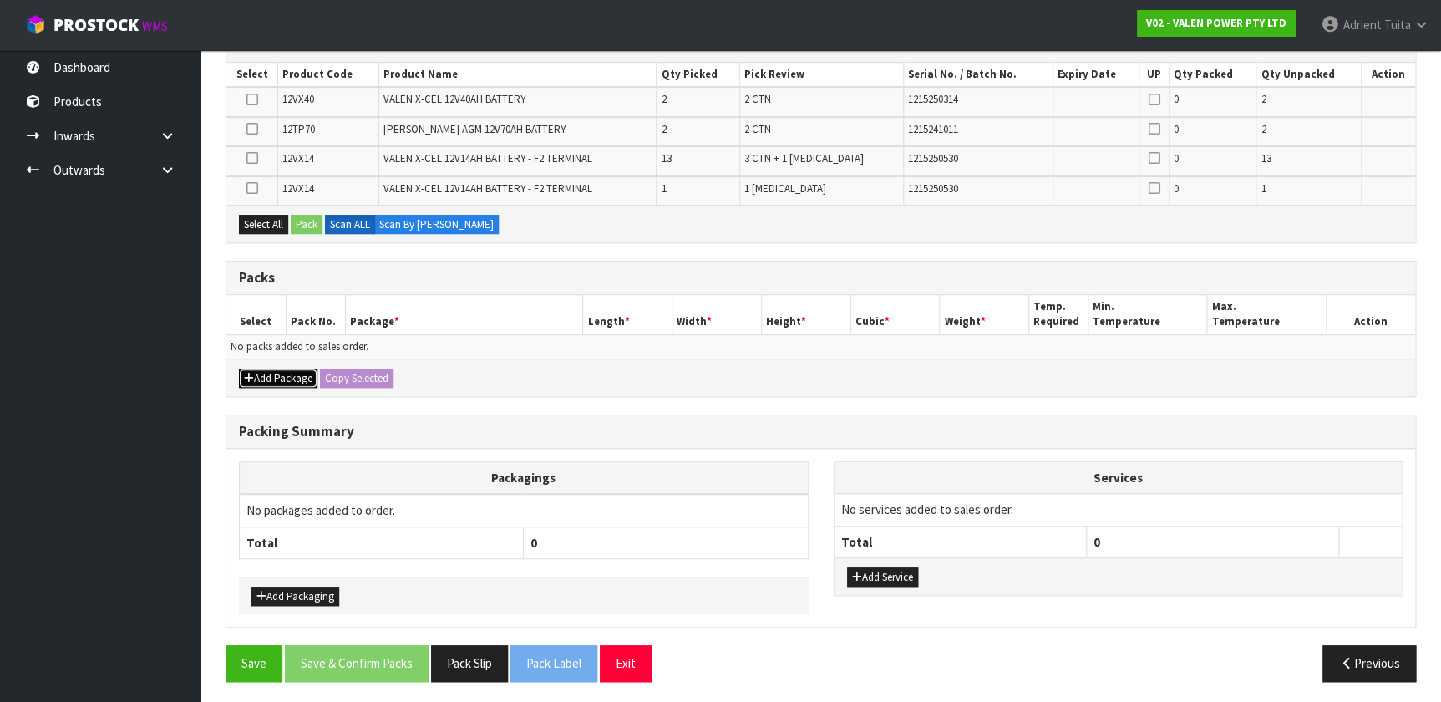
click at [282, 368] on button "Add Package" at bounding box center [278, 378] width 79 height 20
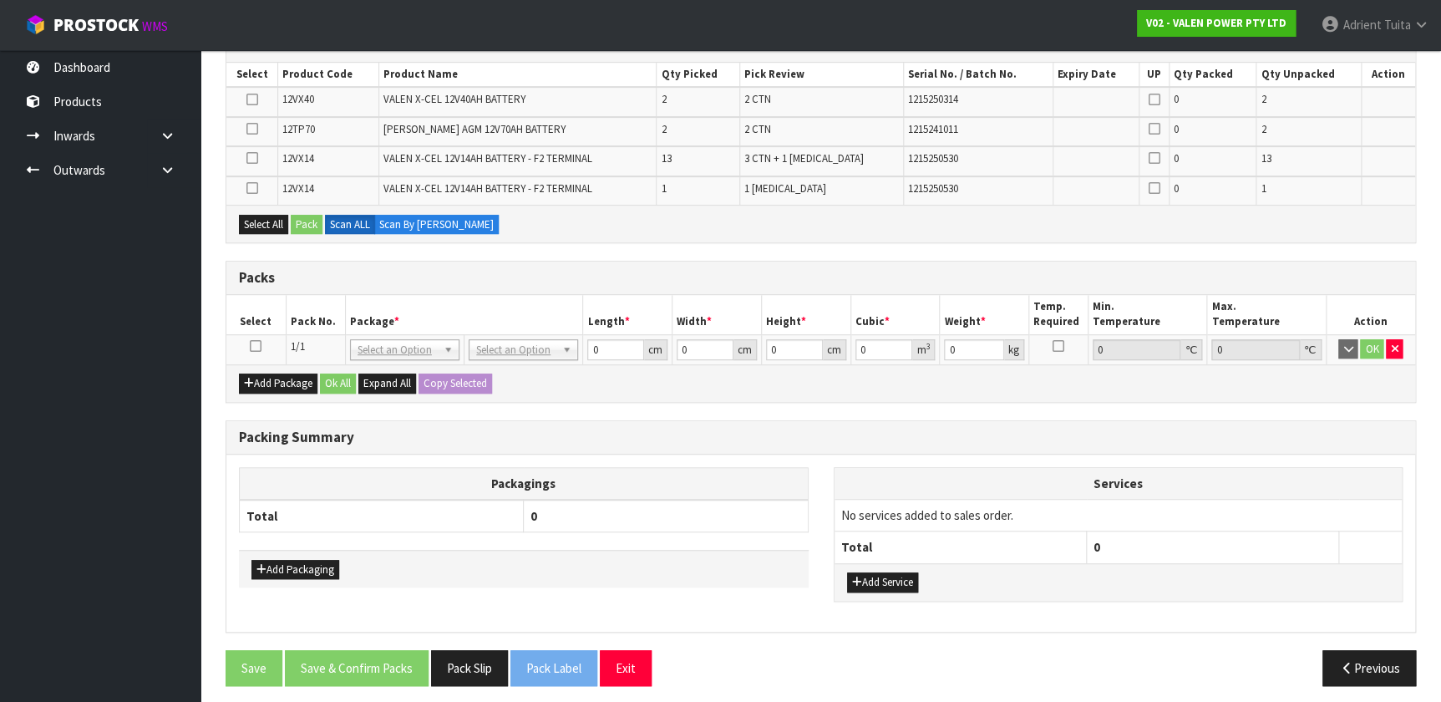
click at [253, 346] on icon at bounding box center [256, 346] width 12 height 1
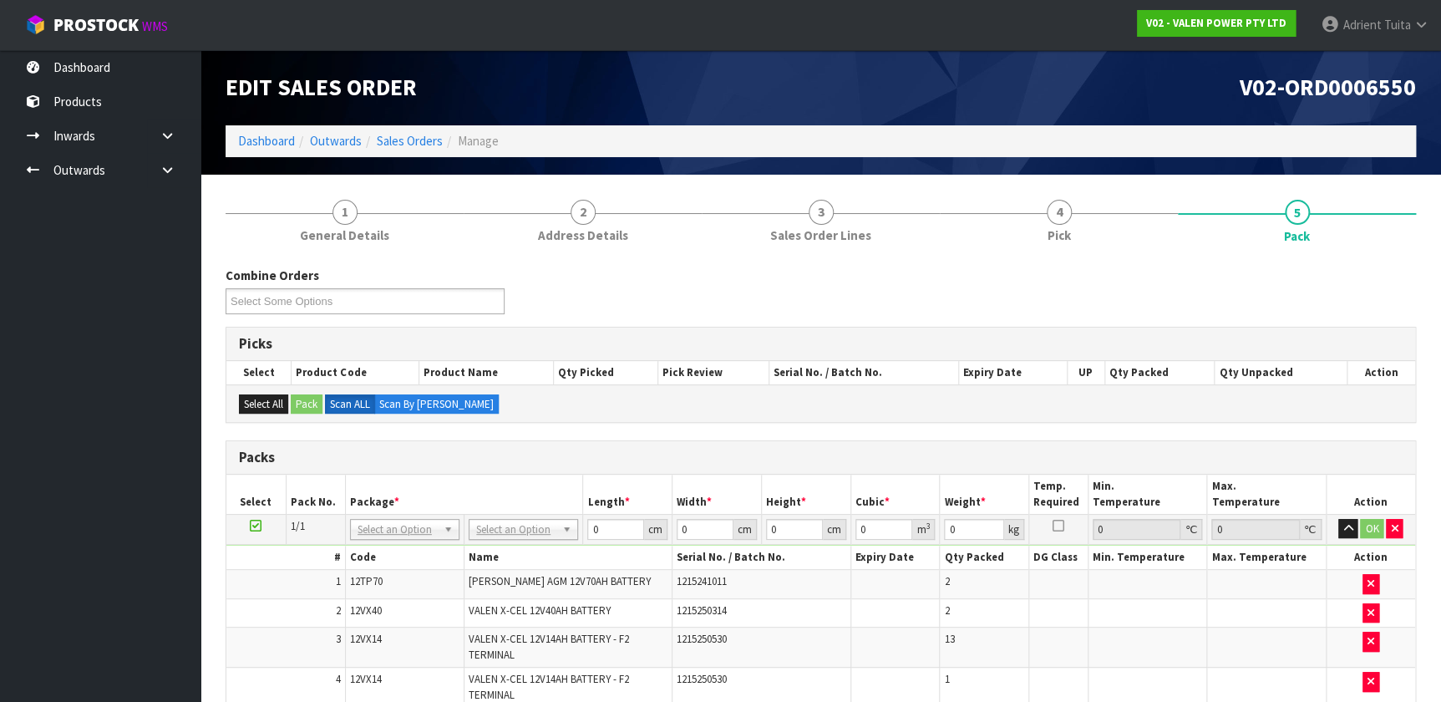
scroll to position [303, 0]
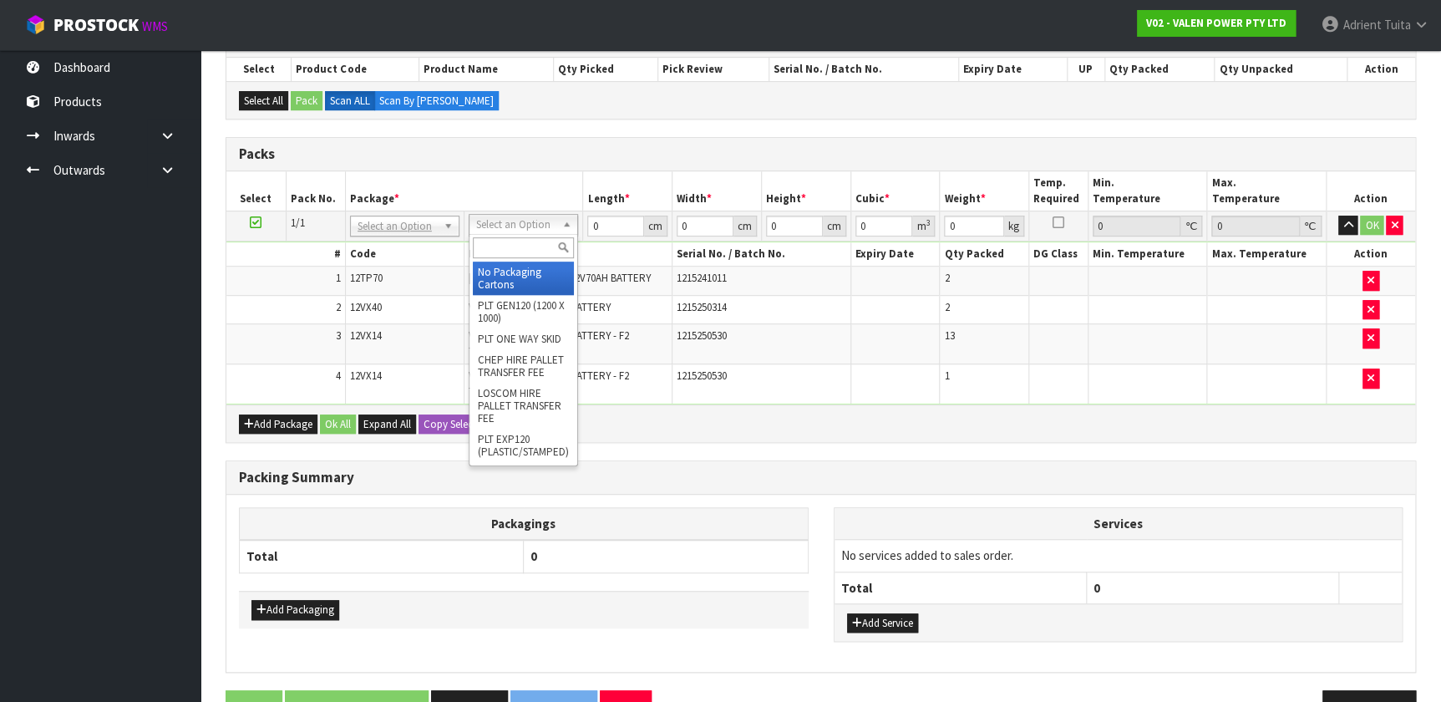
click at [527, 242] on input "text" at bounding box center [523, 247] width 101 height 21
type input "TUF"
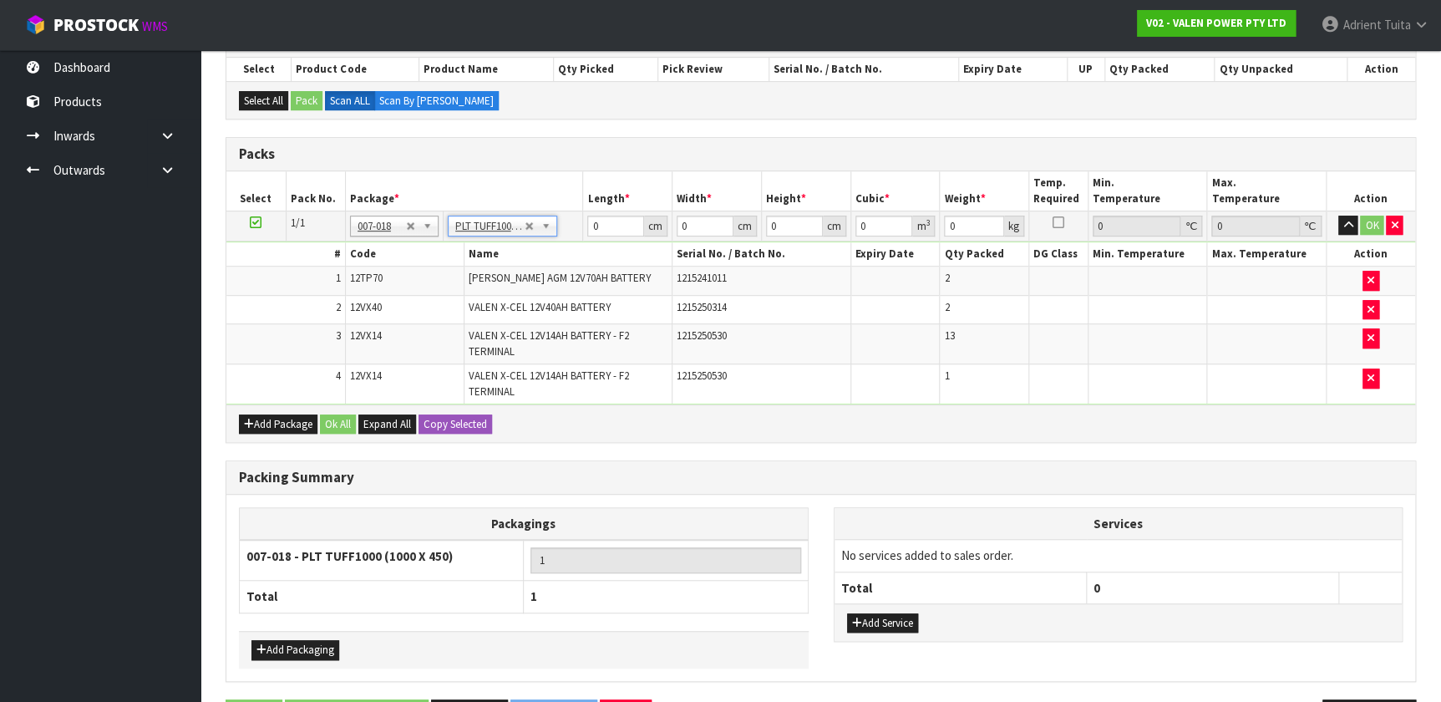
type input "100"
type input "45"
type input "148.75"
click at [590, 230] on input "100" at bounding box center [615, 226] width 57 height 21
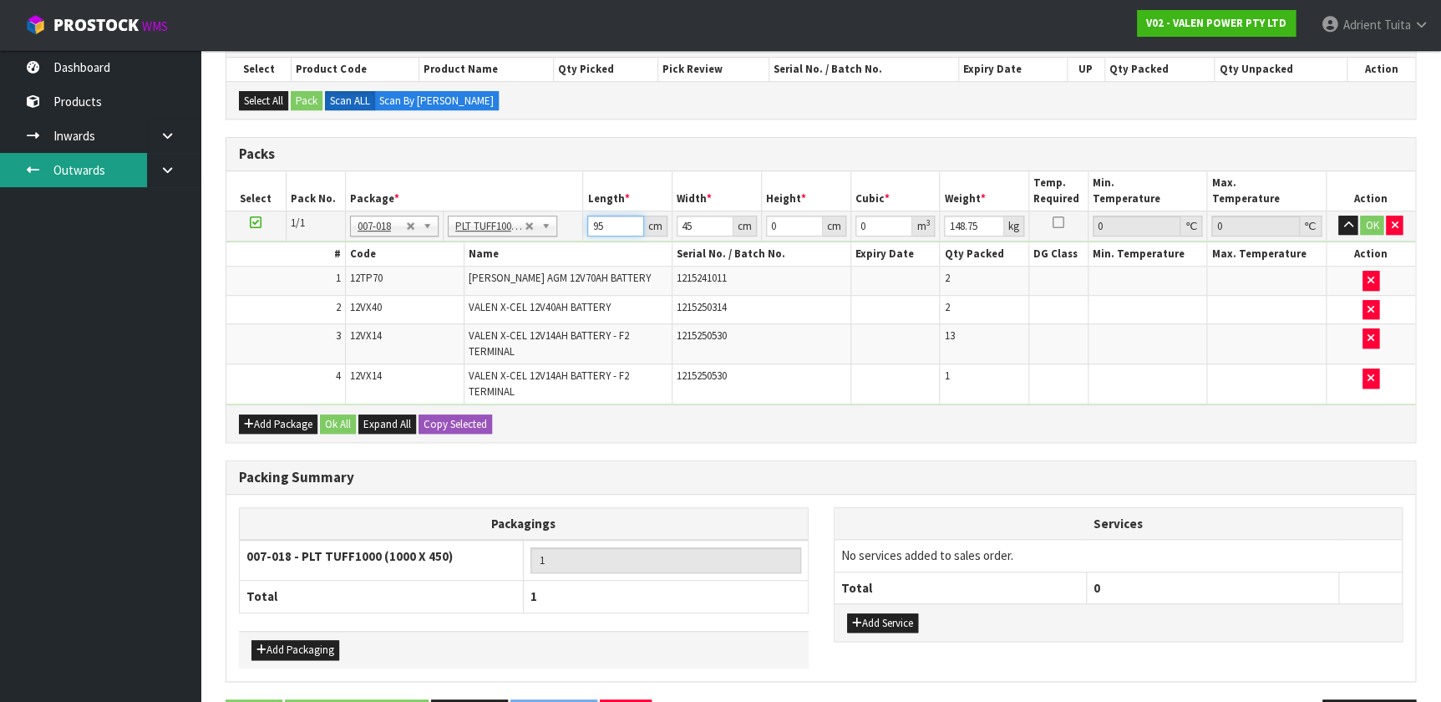
type input "9"
type input "92"
type input "47"
type input "3"
type input "0.012972"
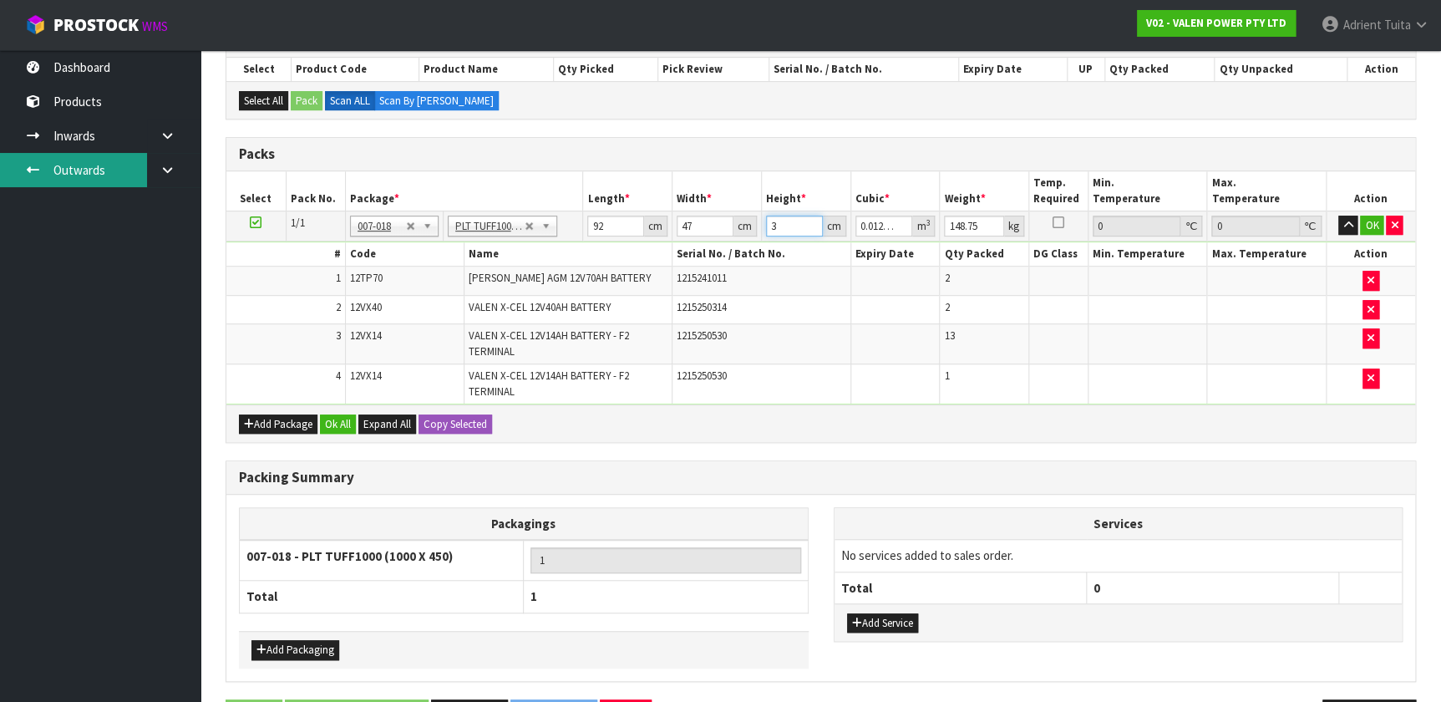
type input "37"
type input "0.159988"
type input "37"
type input "147"
click at [759, 217] on button "OK" at bounding box center [1371, 226] width 23 height 20
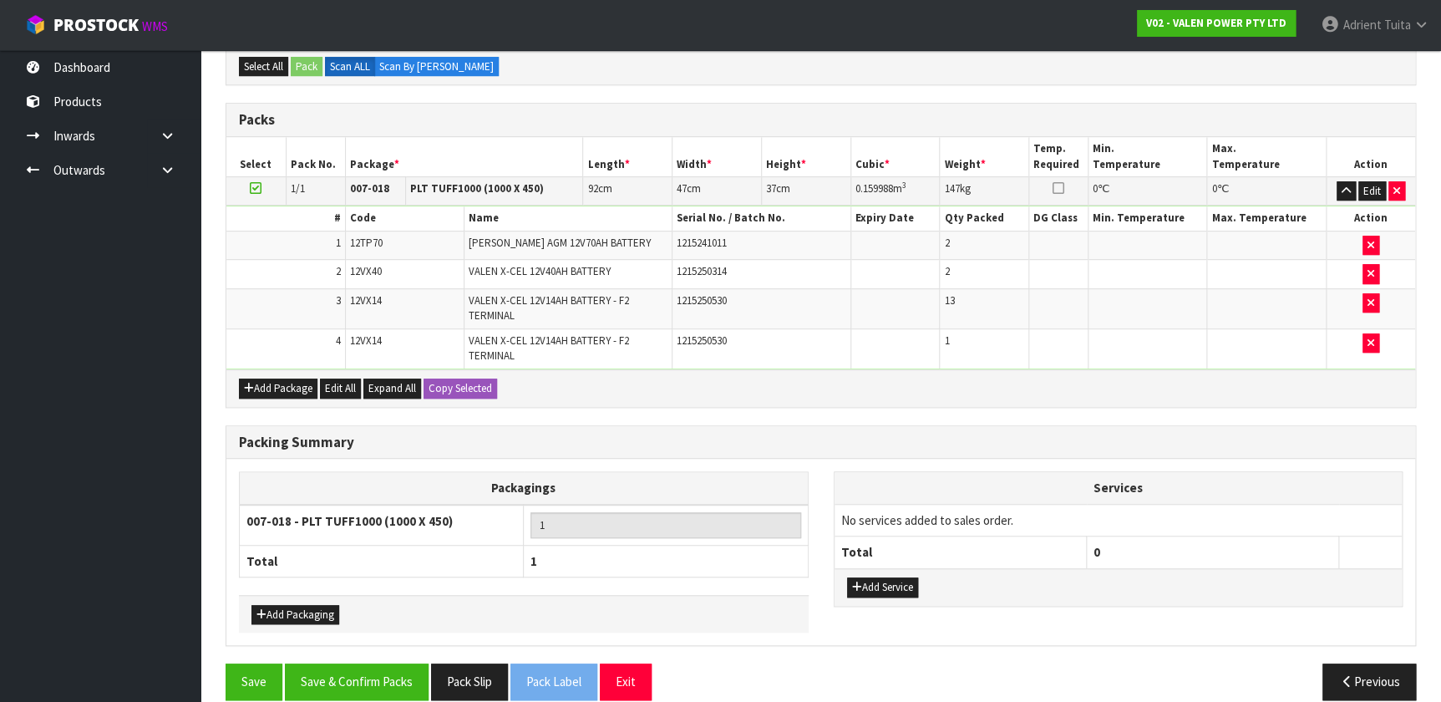
scroll to position [356, 0]
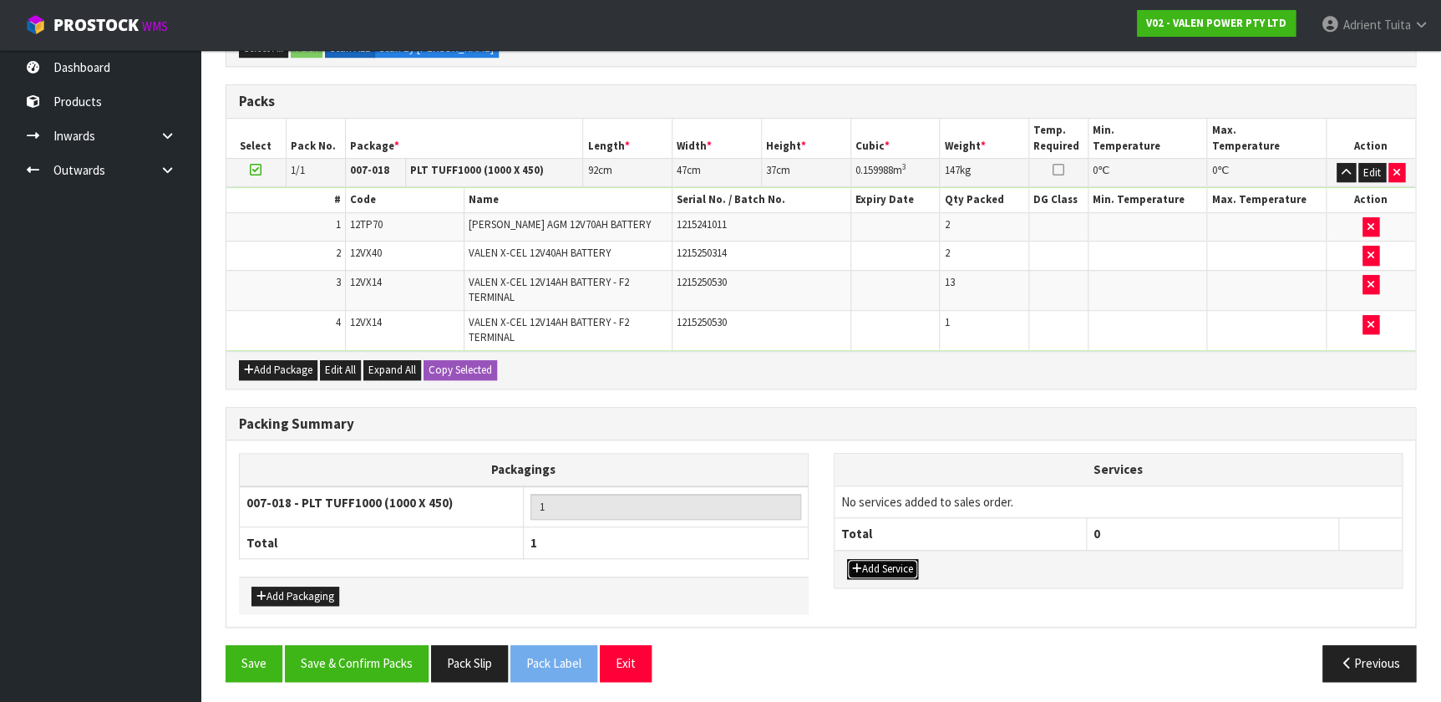
drag, startPoint x: 871, startPoint y: 570, endPoint x: 870, endPoint y: 556, distance: 13.5
click at [759, 464] on button "Add Service" at bounding box center [882, 569] width 71 height 20
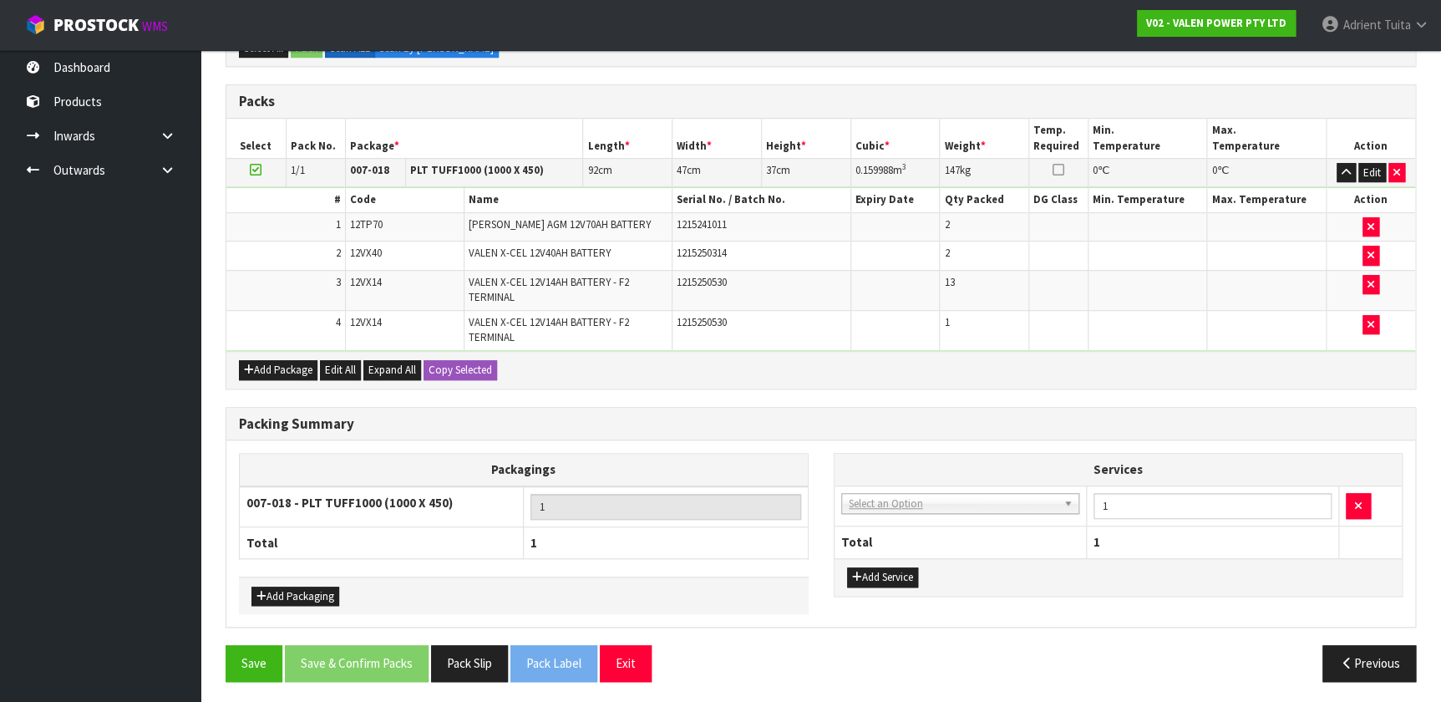
click at [759, 464] on td "003-036 - EXTERNAL PLANT HIRE 008-035 - OUTWARD HDLG+/HOIST LIFT ON/OFF 008-036…" at bounding box center [961, 505] width 252 height 41
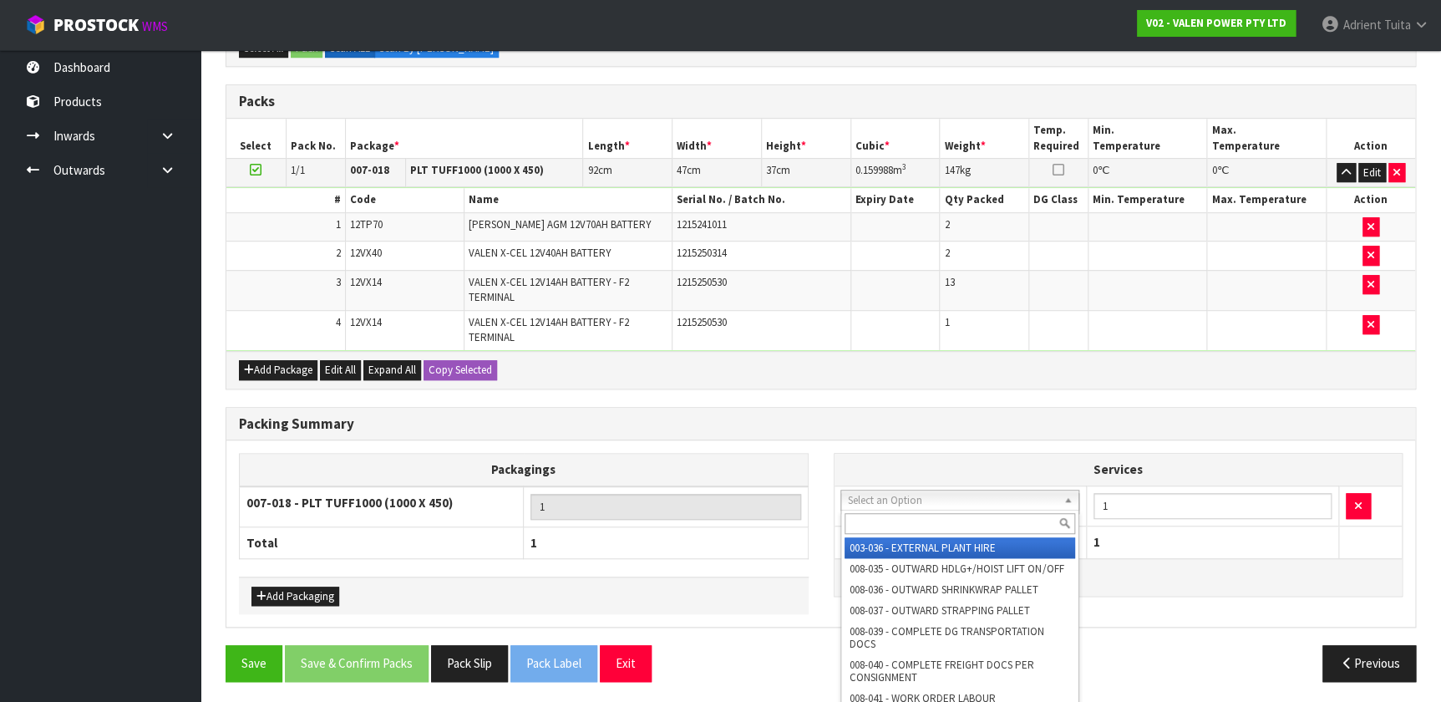
click at [759, 464] on input "text" at bounding box center [960, 523] width 231 height 21
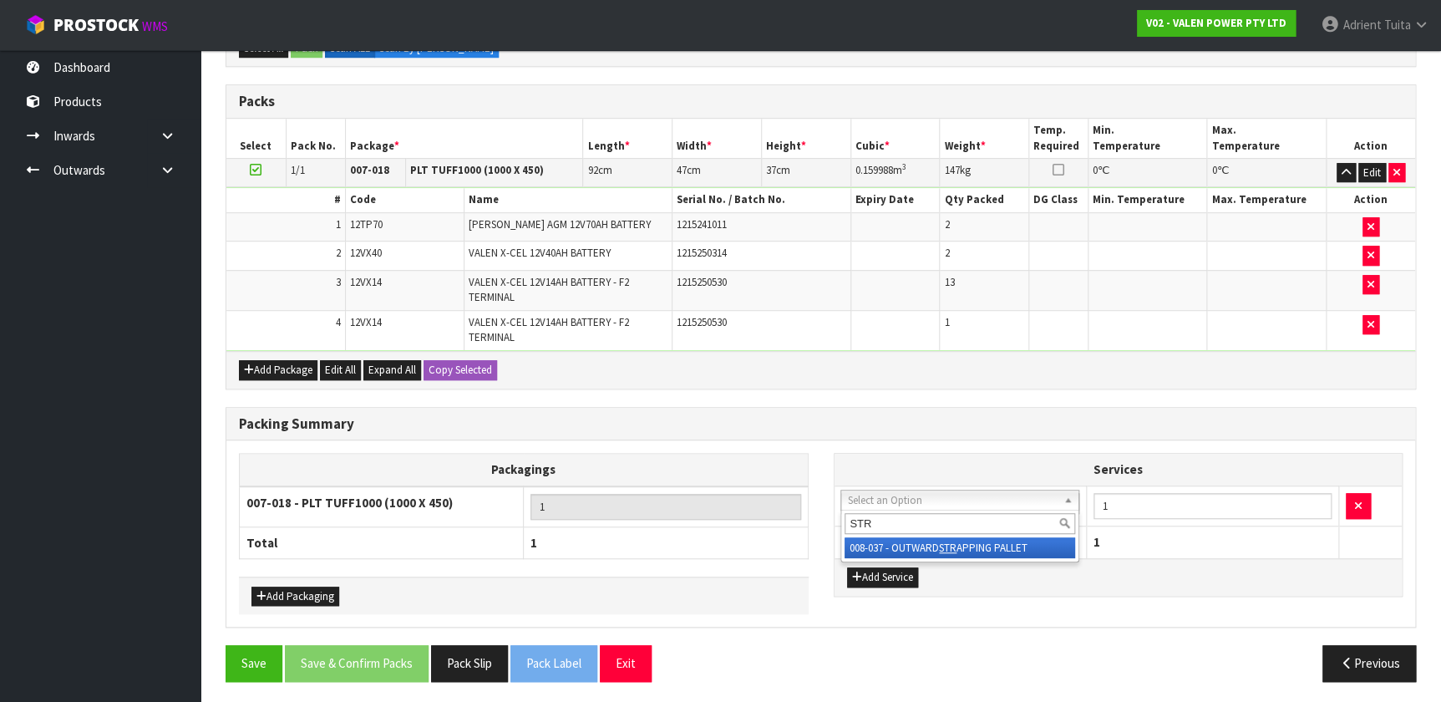
type input "STR"
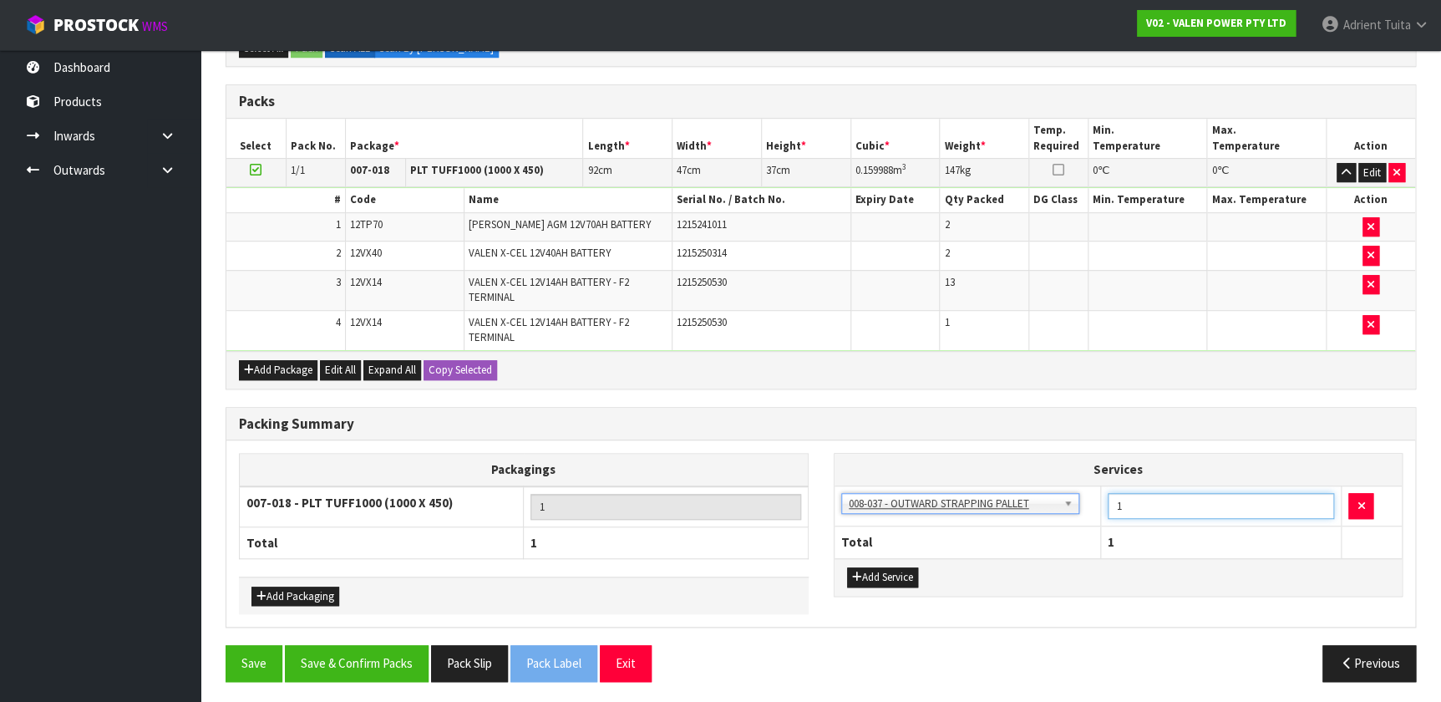
click at [759, 464] on input "1" at bounding box center [1221, 506] width 227 height 26
type input "2"
click at [759, 464] on button "Add Service" at bounding box center [882, 577] width 71 height 20
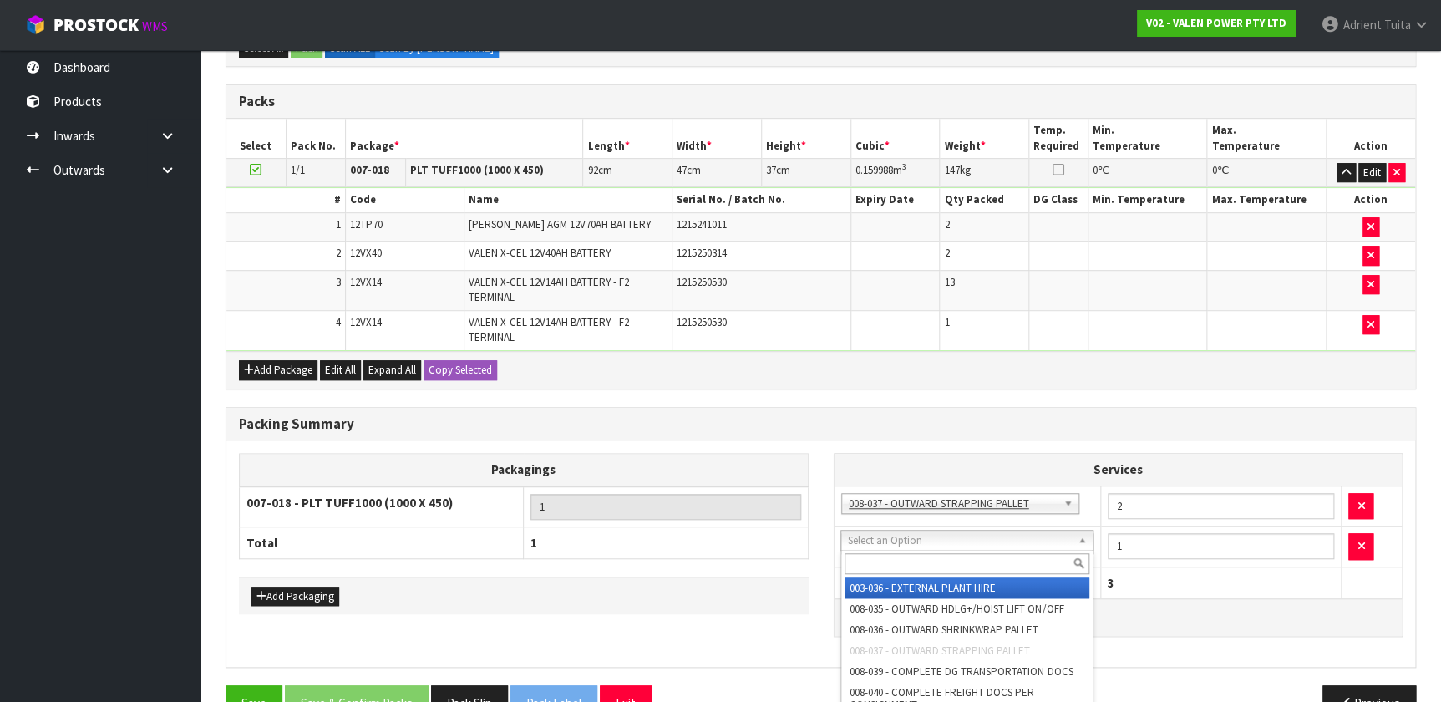
click at [759, 464] on input "text" at bounding box center [967, 563] width 244 height 21
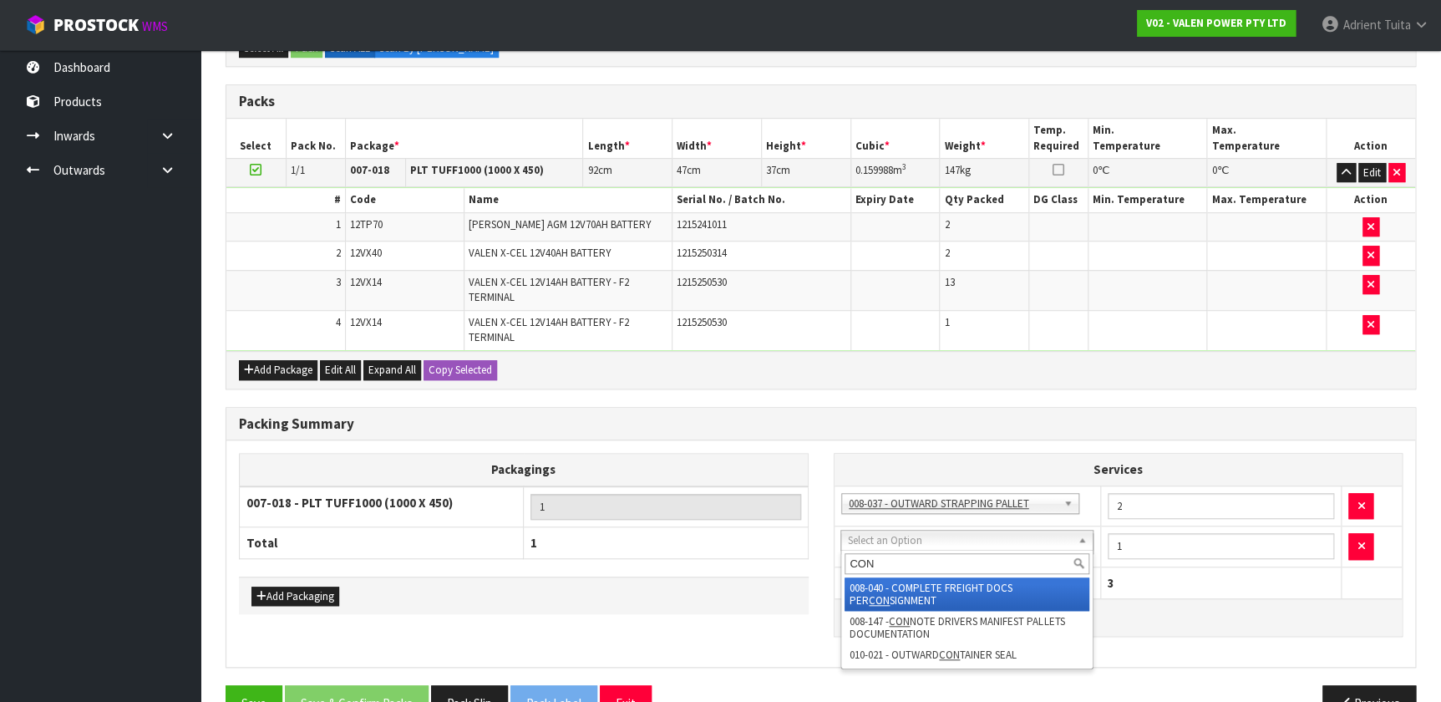
type input "CON"
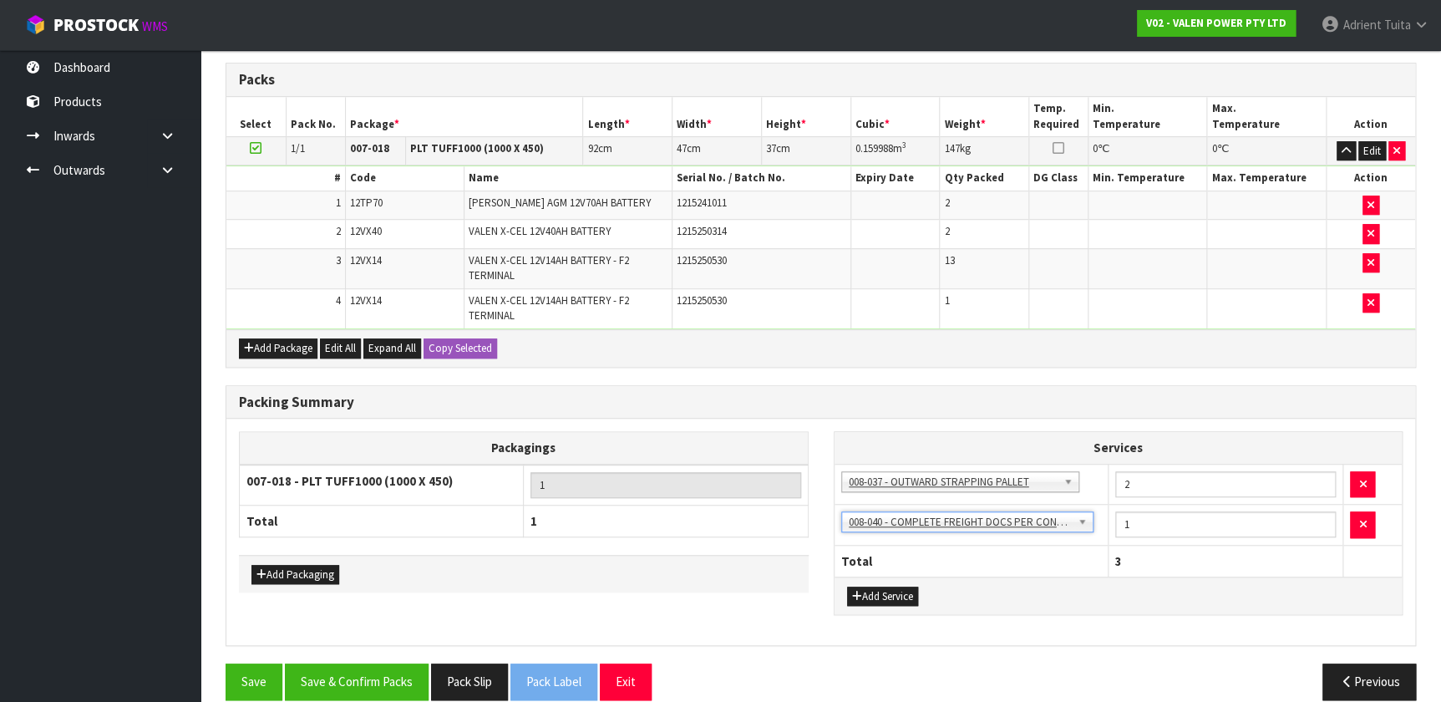
scroll to position [395, 0]
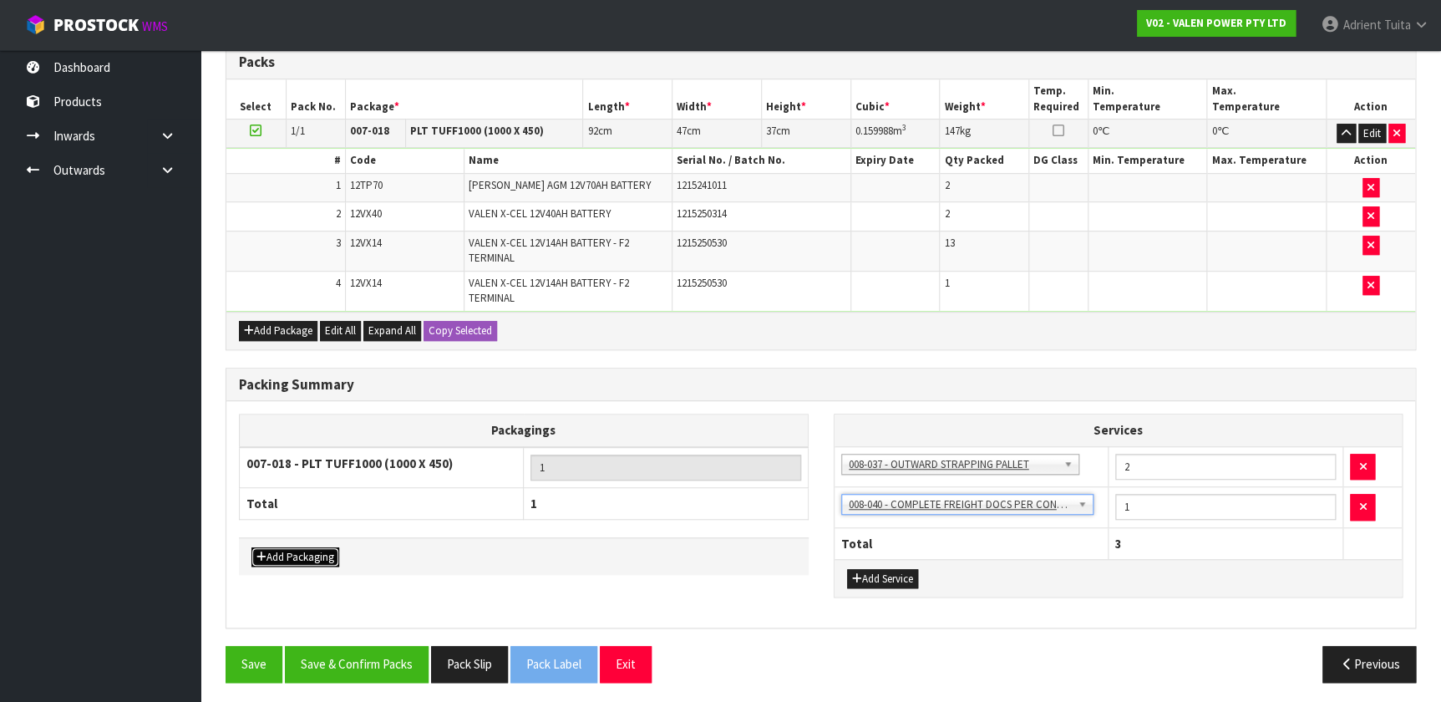
click at [316, 464] on button "Add Packaging" at bounding box center [295, 557] width 88 height 20
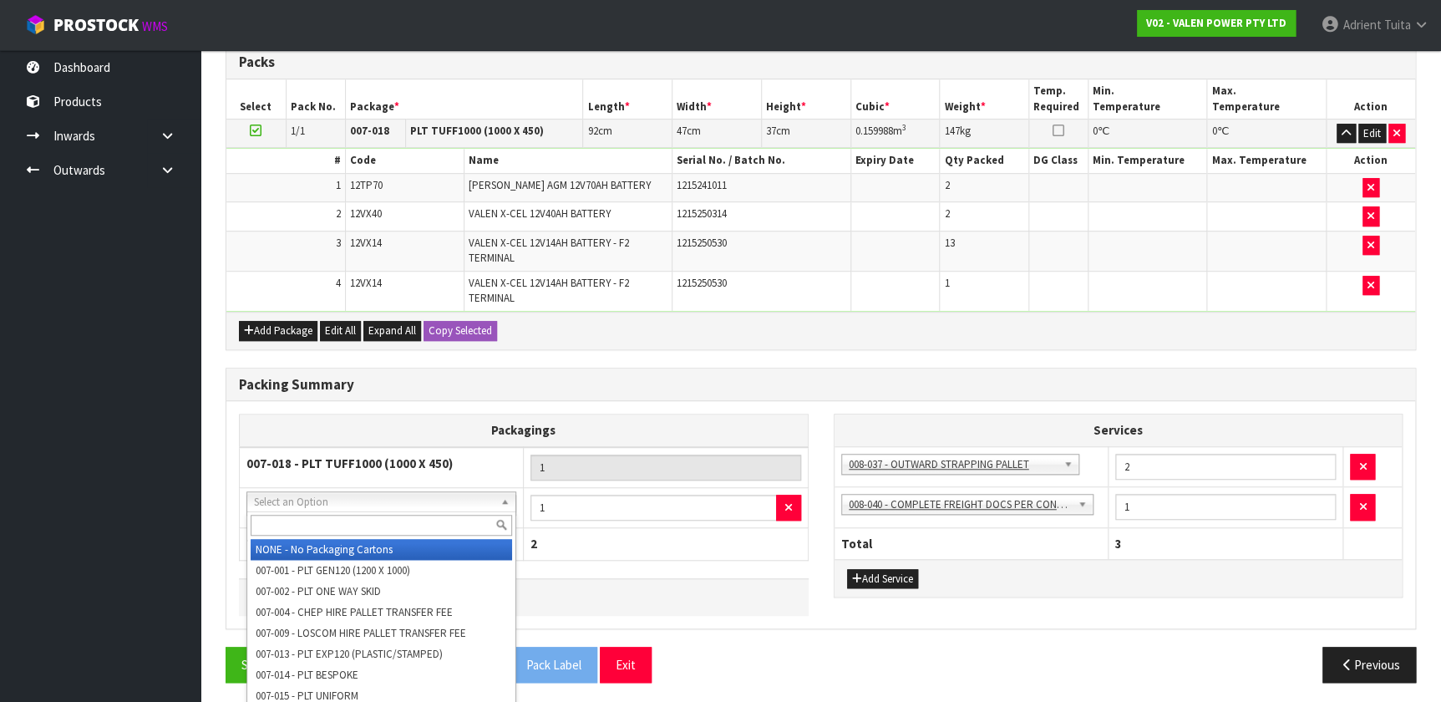
click at [335, 464] on input "text" at bounding box center [381, 525] width 261 height 21
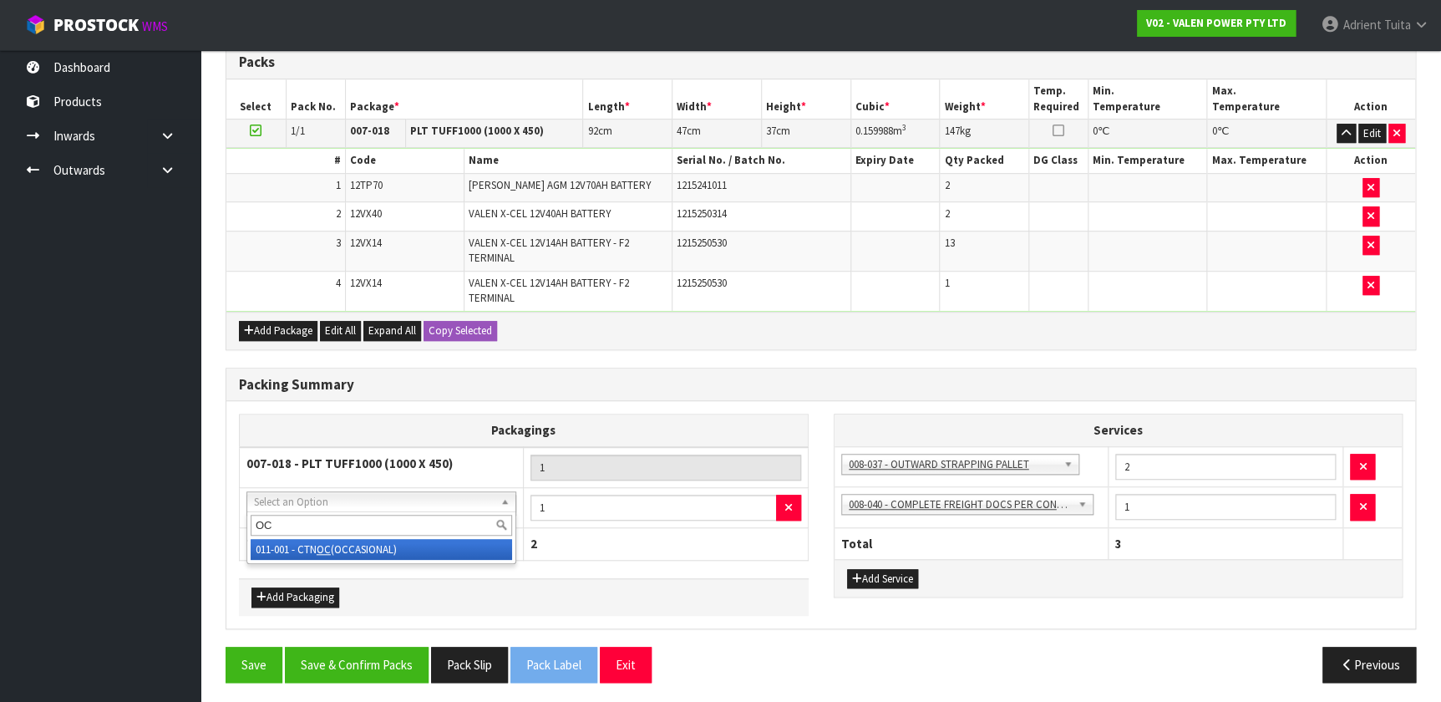
type input "OC"
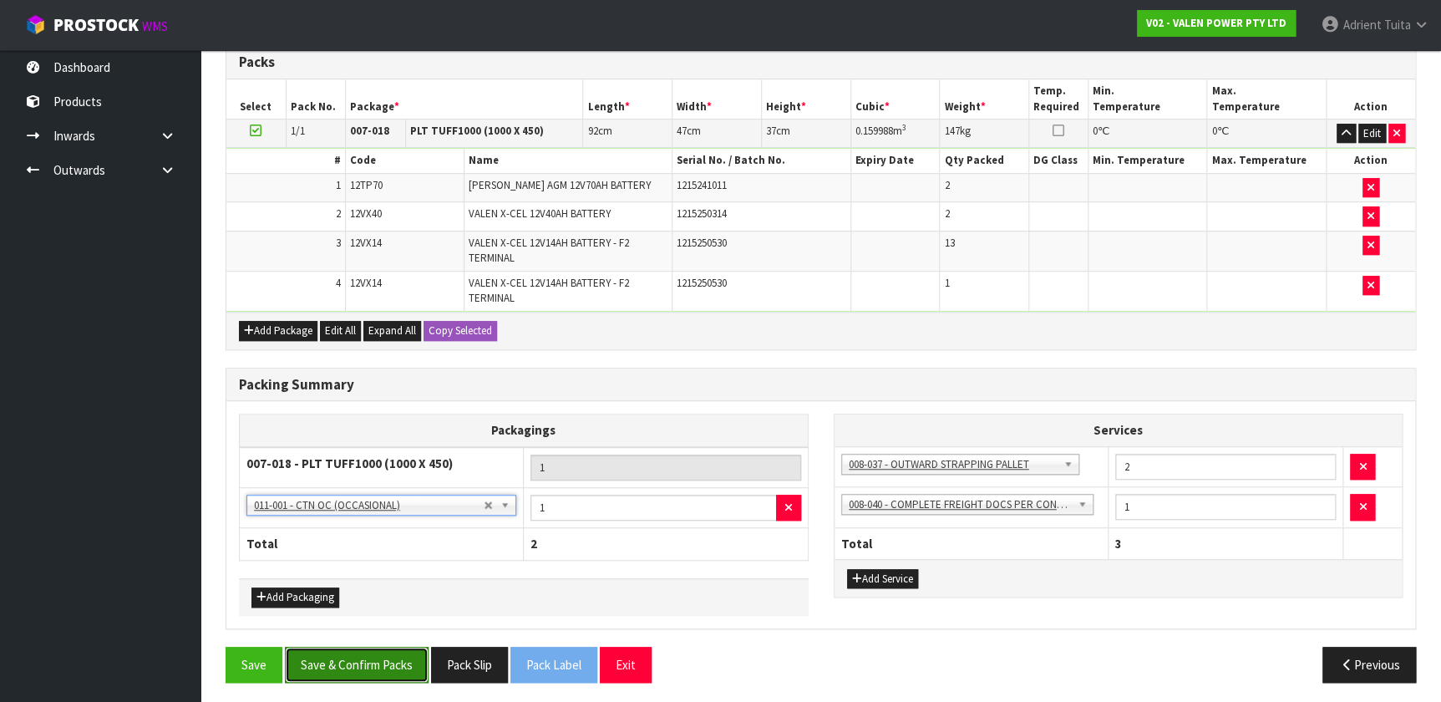
click at [326, 464] on button "Save & Confirm Packs" at bounding box center [357, 665] width 144 height 36
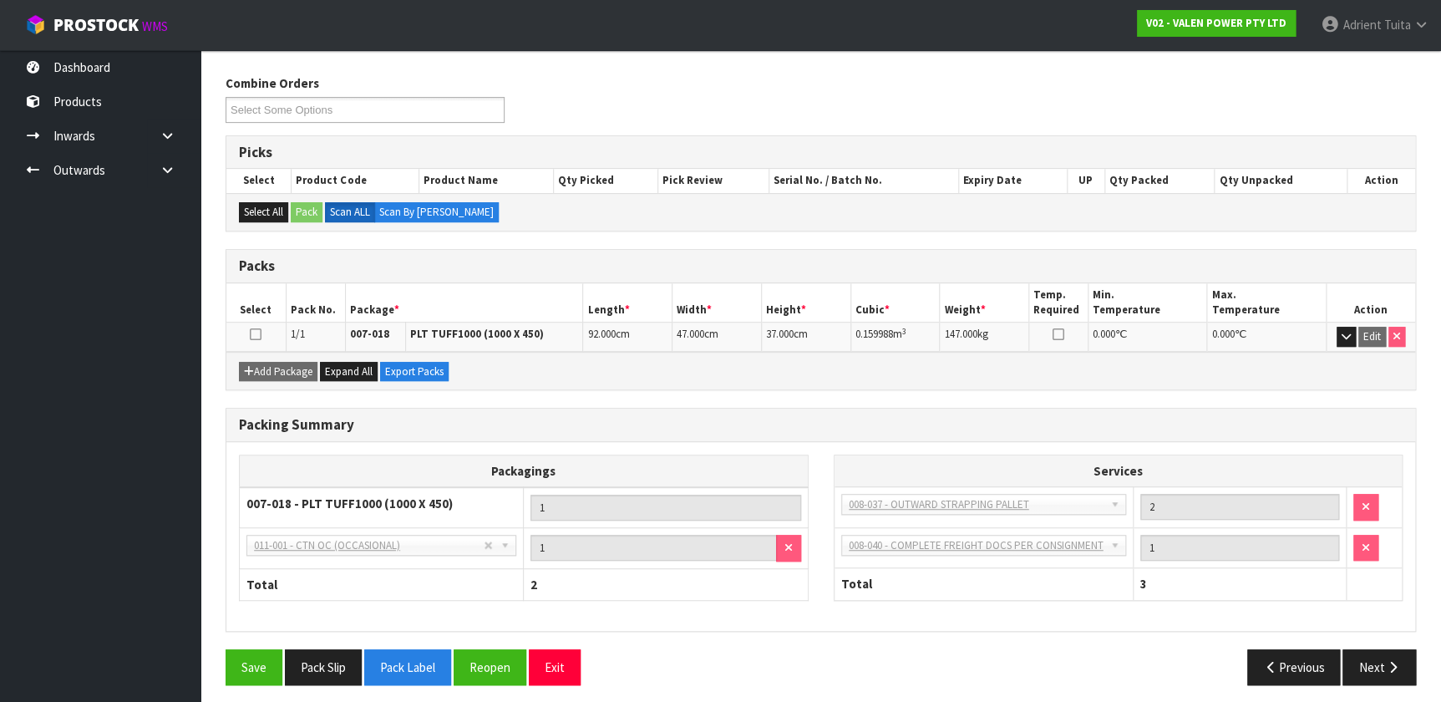
scroll to position [257, 0]
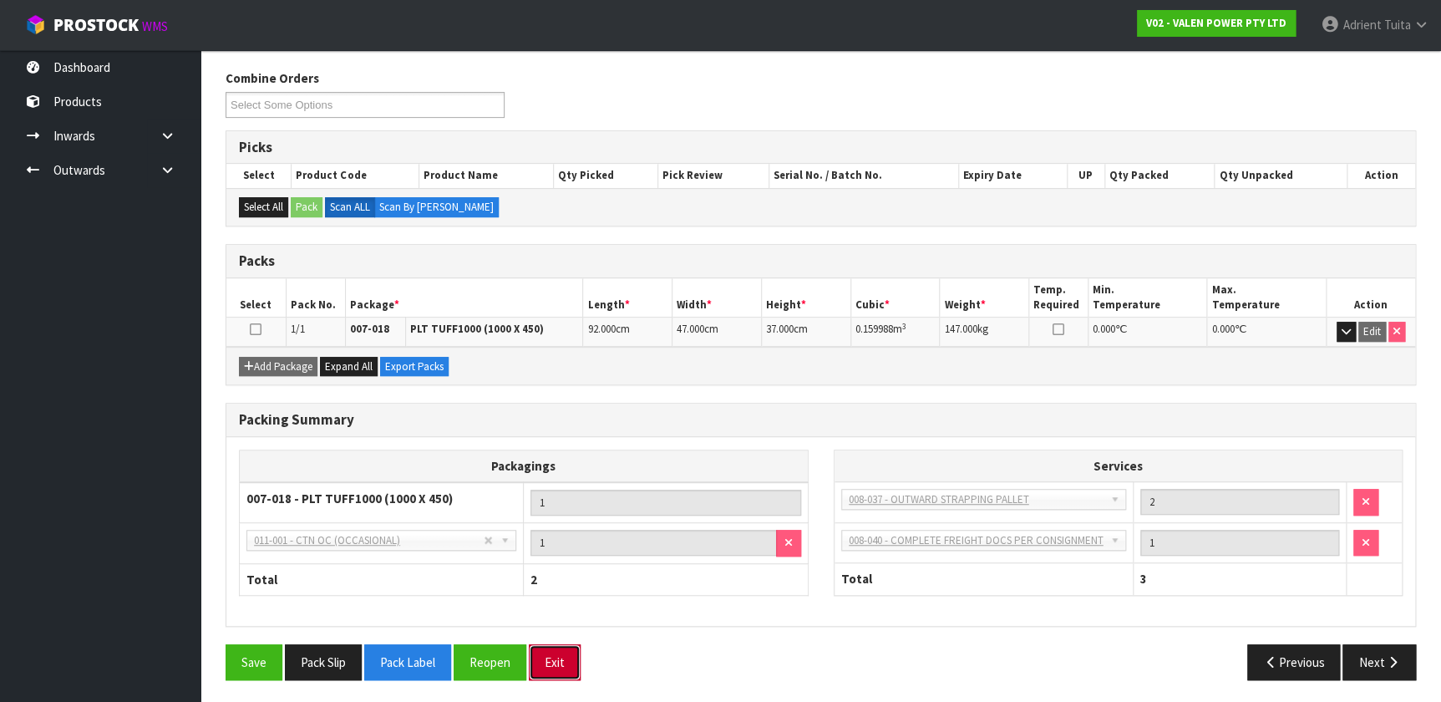
click at [555, 464] on button "Exit" at bounding box center [555, 662] width 52 height 36
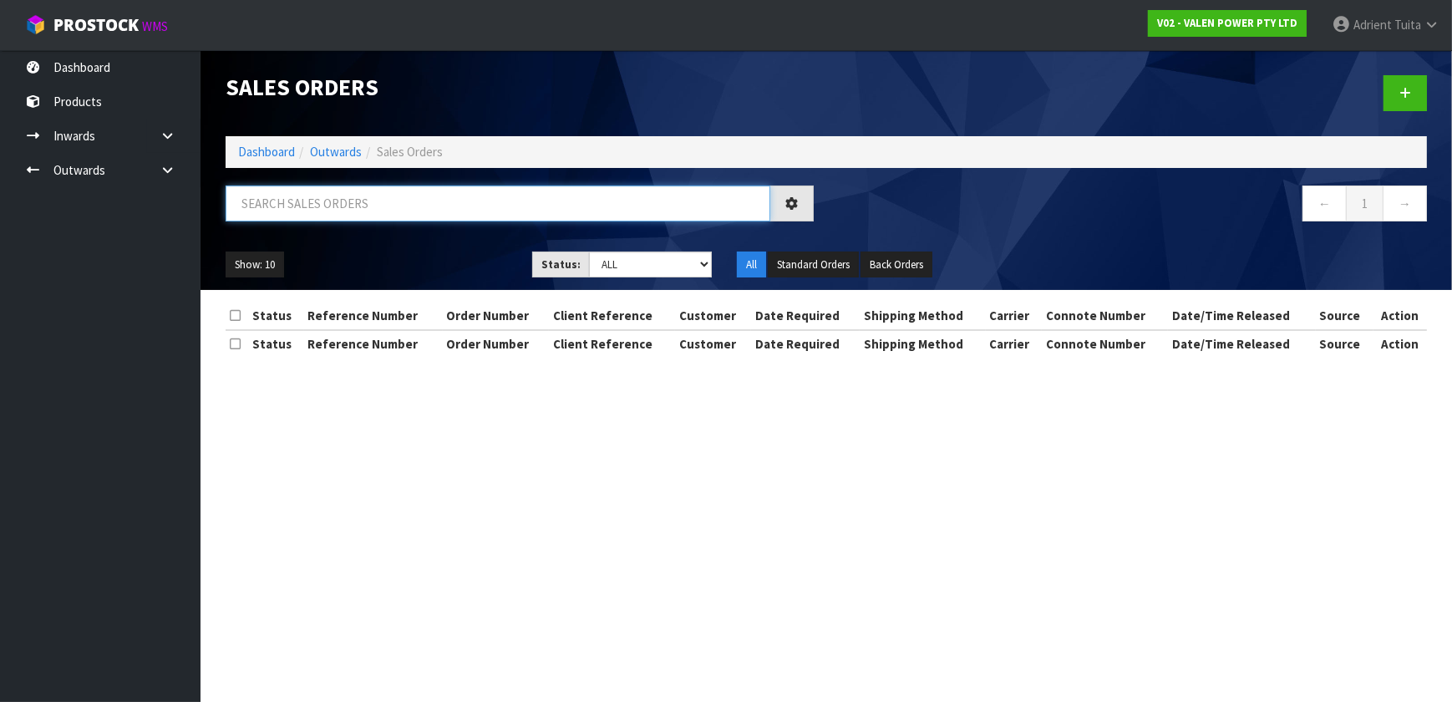
click at [460, 210] on input "text" at bounding box center [498, 203] width 545 height 36
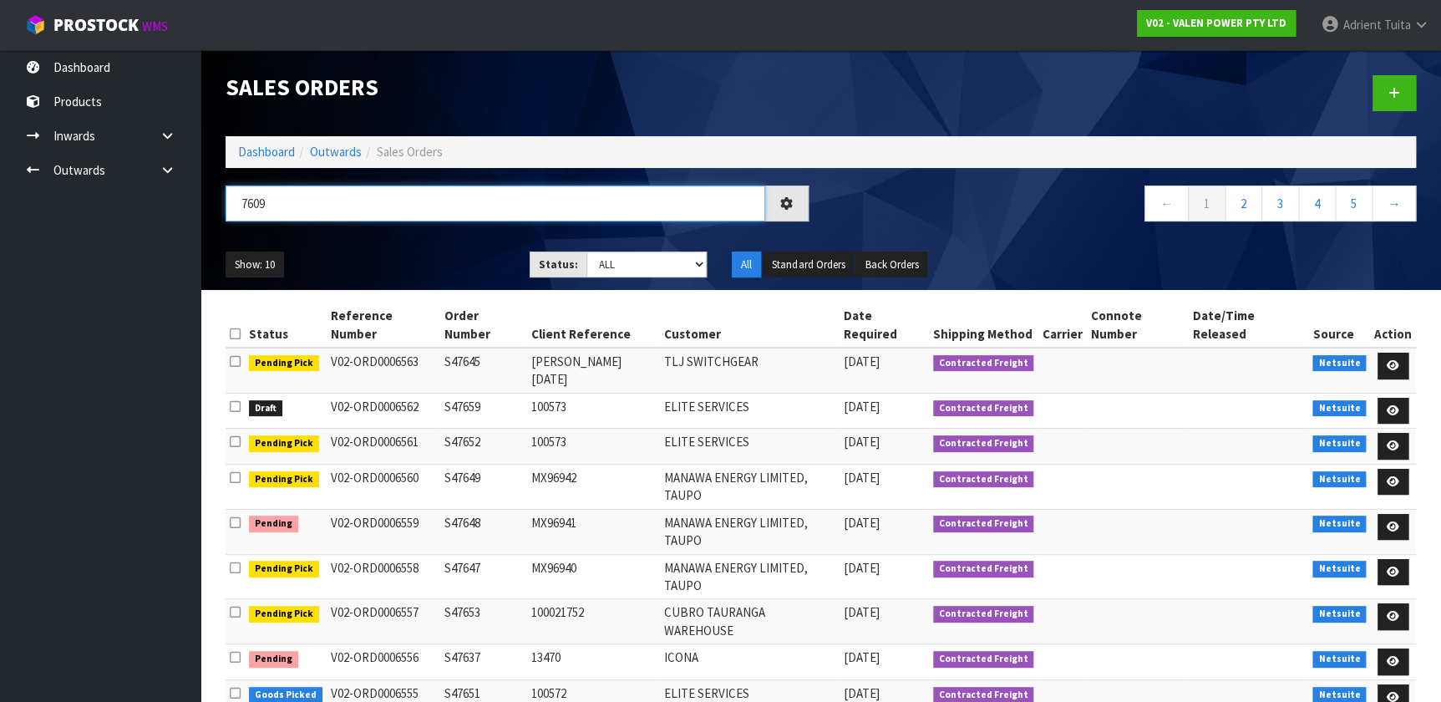
type input "7609"
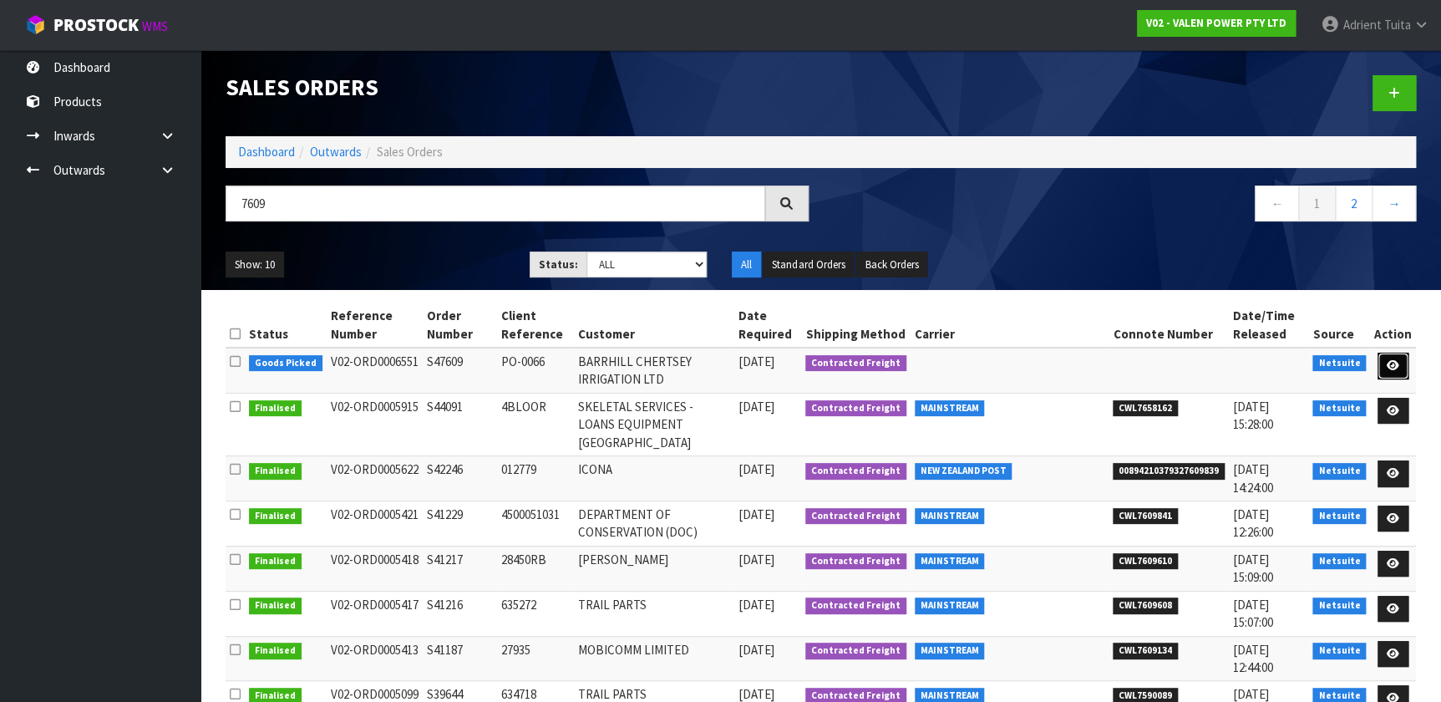
click at [759, 364] on icon at bounding box center [1393, 365] width 13 height 11
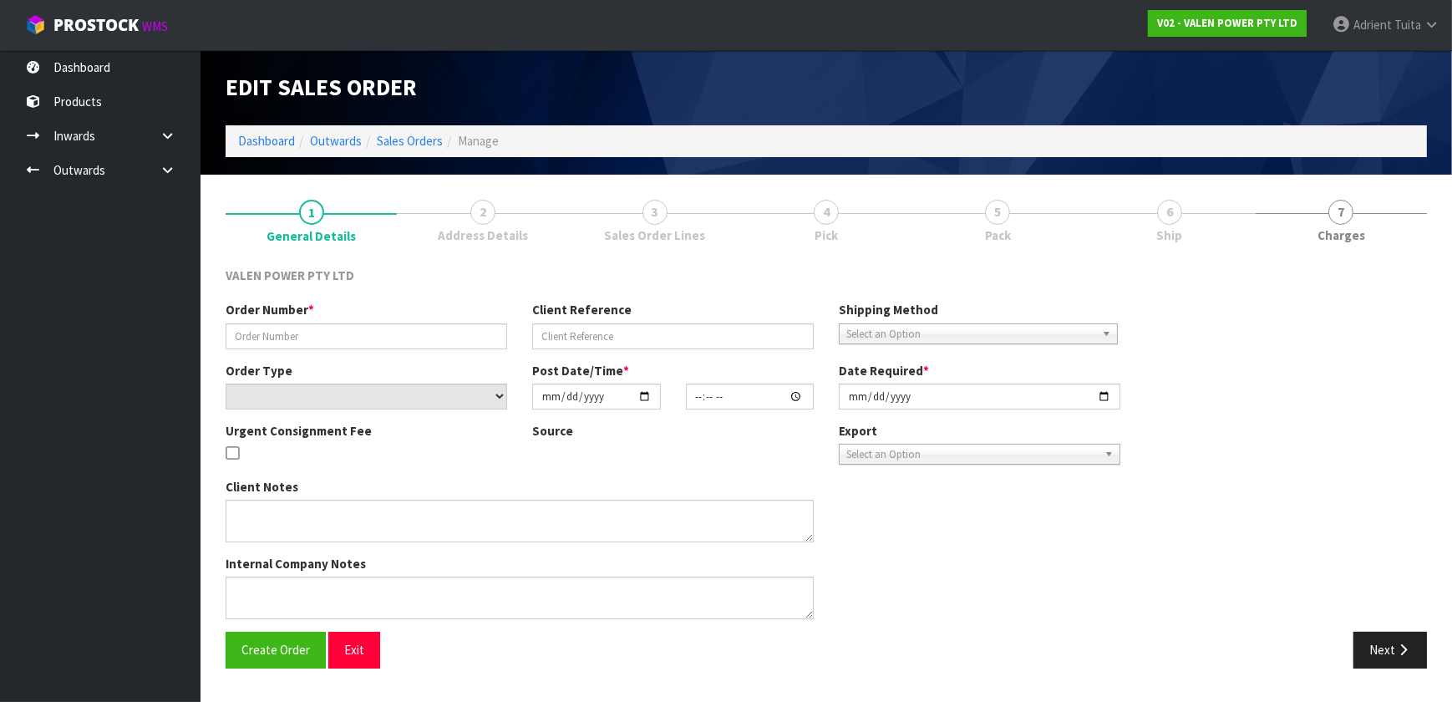
type input "S47609"
type input "PO-0066"
select select "number:0"
type input "2025-09-09"
type input "18:30:08.000"
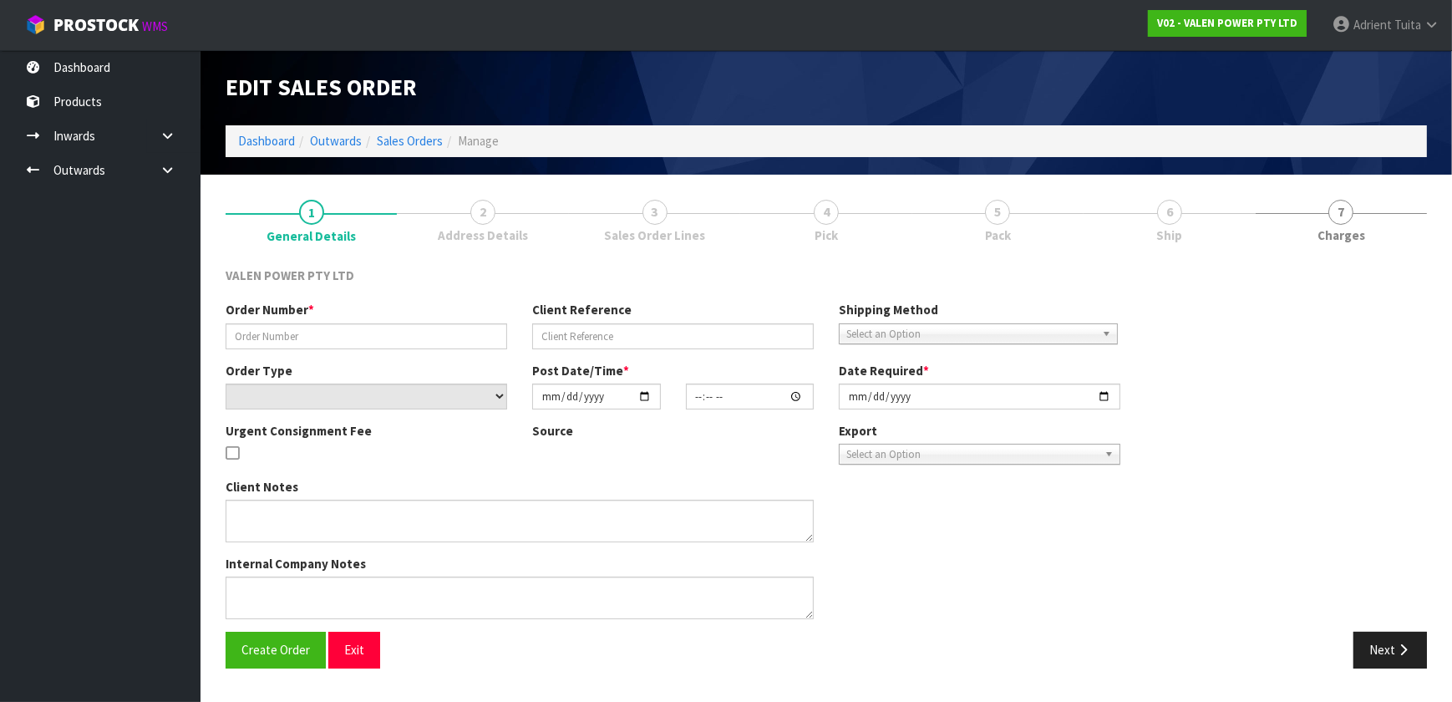
type input "2025-09-11"
type textarea "REMOVED P-LOLLY"
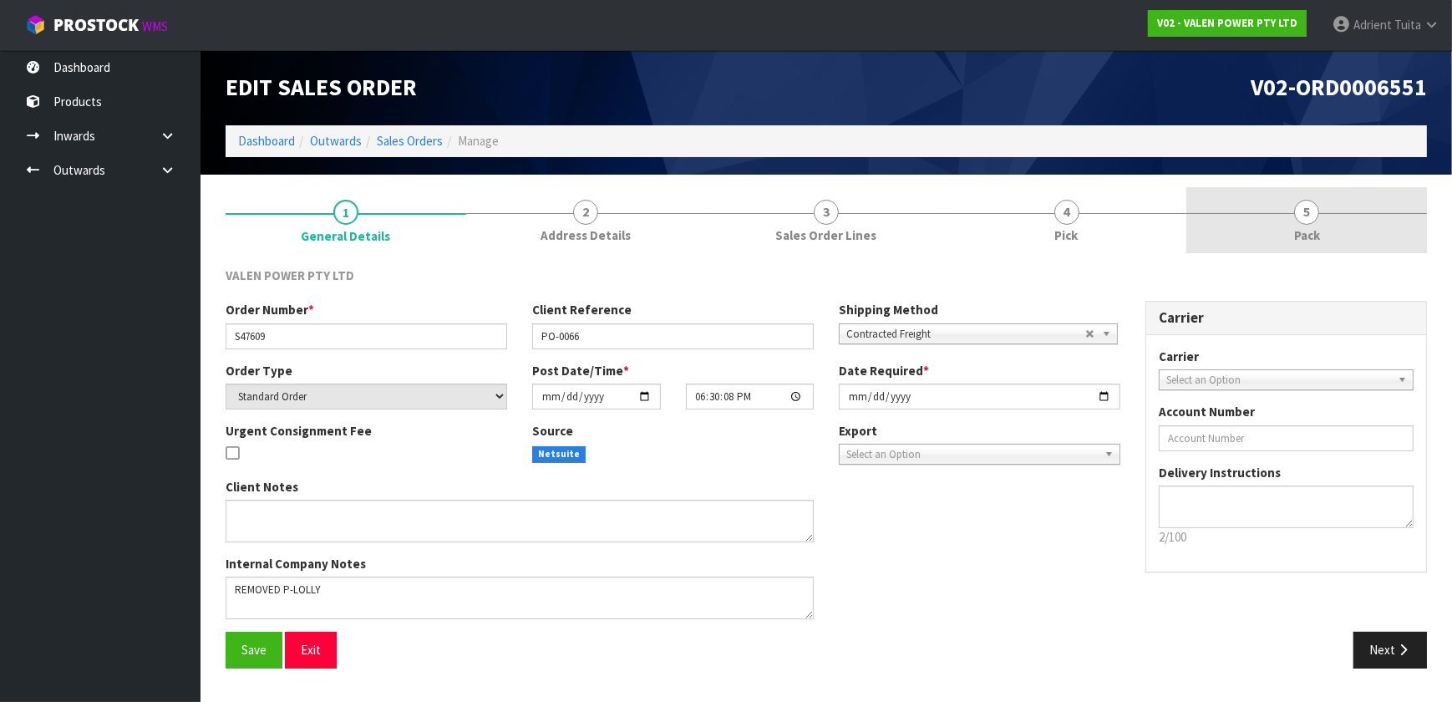
drag, startPoint x: 1323, startPoint y: 241, endPoint x: 1292, endPoint y: 241, distance: 31.8
click at [759, 241] on link "5 Pack" at bounding box center [1306, 220] width 241 height 66
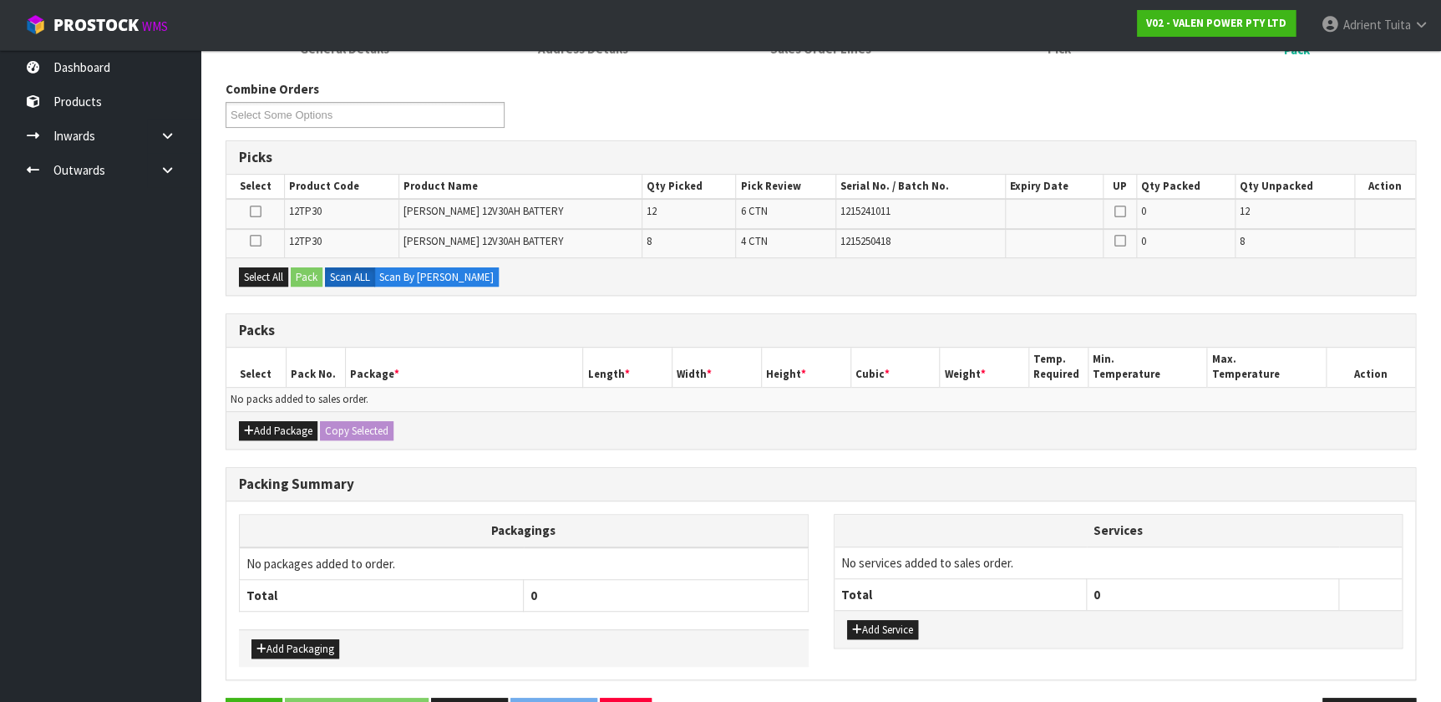
scroll to position [240, 0]
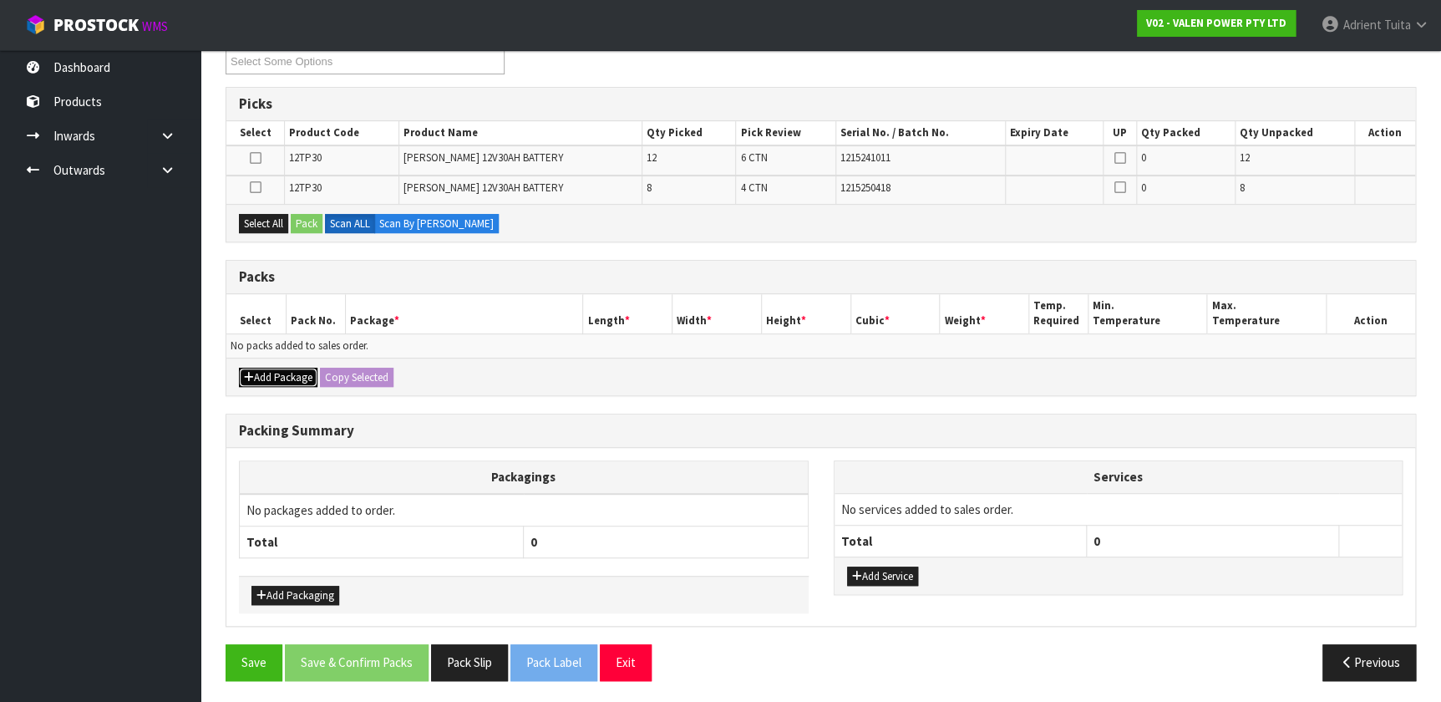
click at [251, 376] on icon "button" at bounding box center [249, 377] width 10 height 11
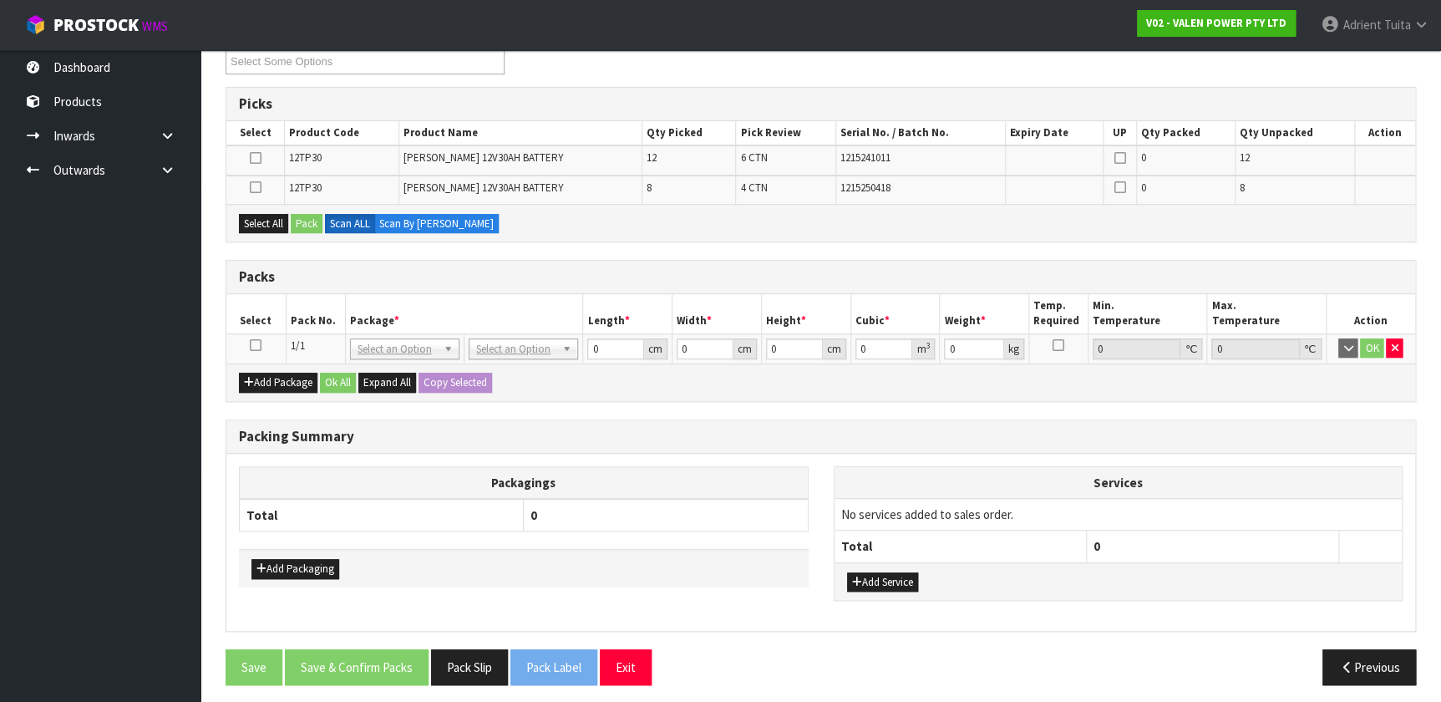
click at [253, 345] on icon at bounding box center [256, 345] width 12 height 1
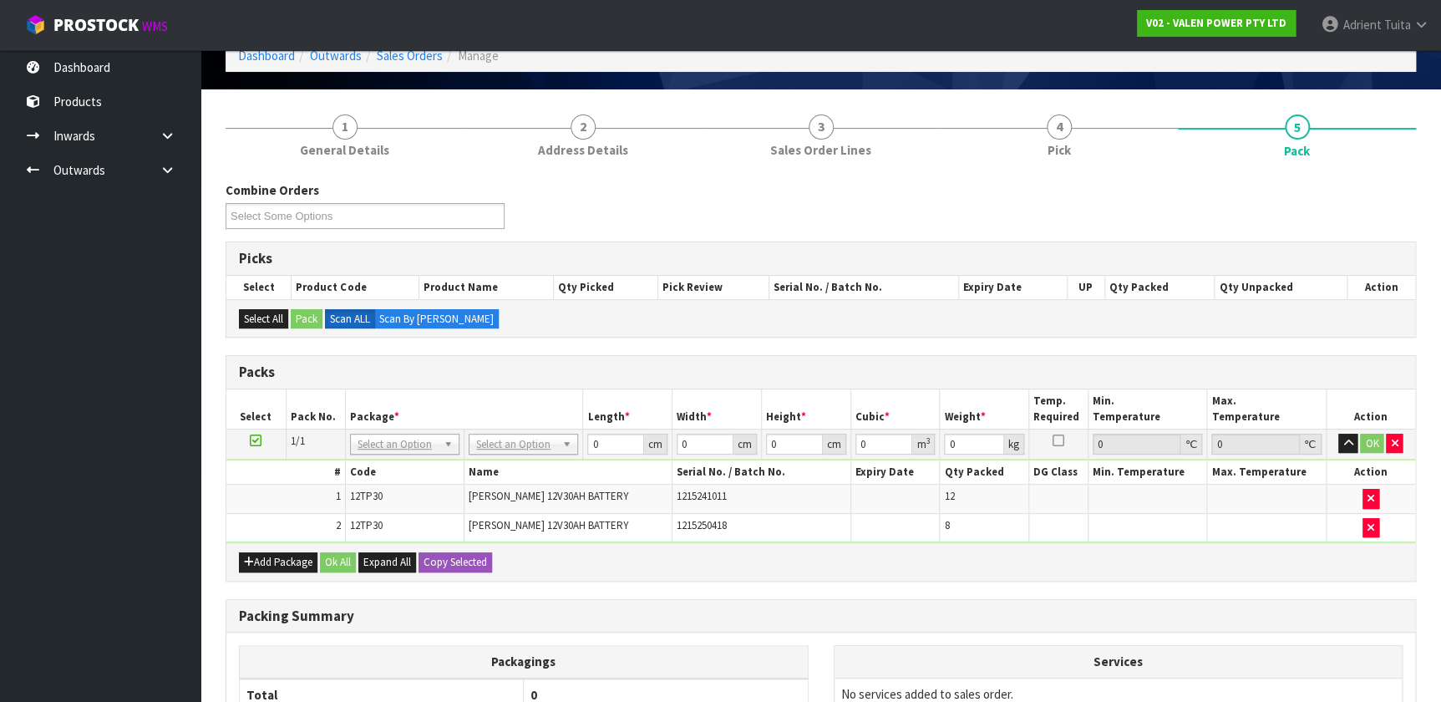
scroll to position [227, 0]
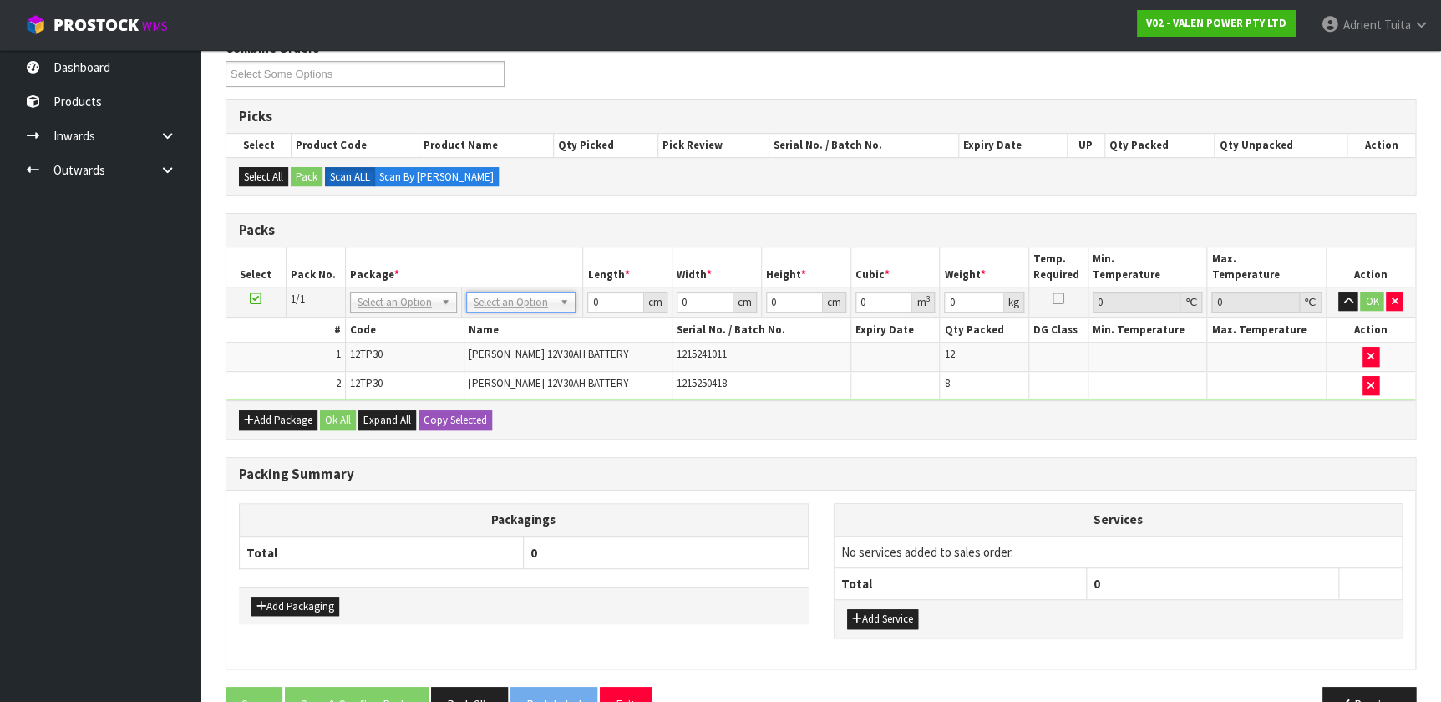
drag, startPoint x: 525, startPoint y: 301, endPoint x: 523, endPoint y: 331, distance: 30.2
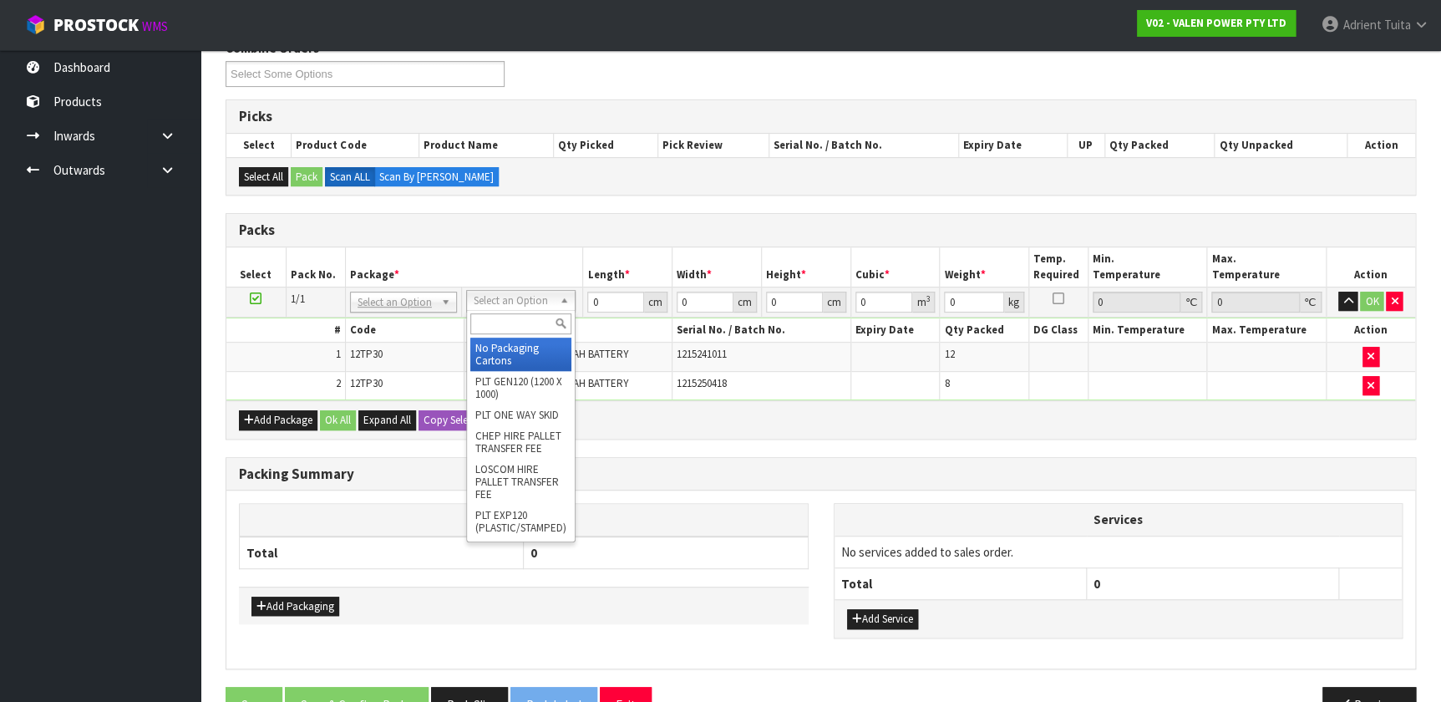
click at [532, 319] on input "text" at bounding box center [520, 323] width 101 height 21
type input "TU"
drag, startPoint x: 526, startPoint y: 341, endPoint x: 535, endPoint y: 338, distance: 8.7
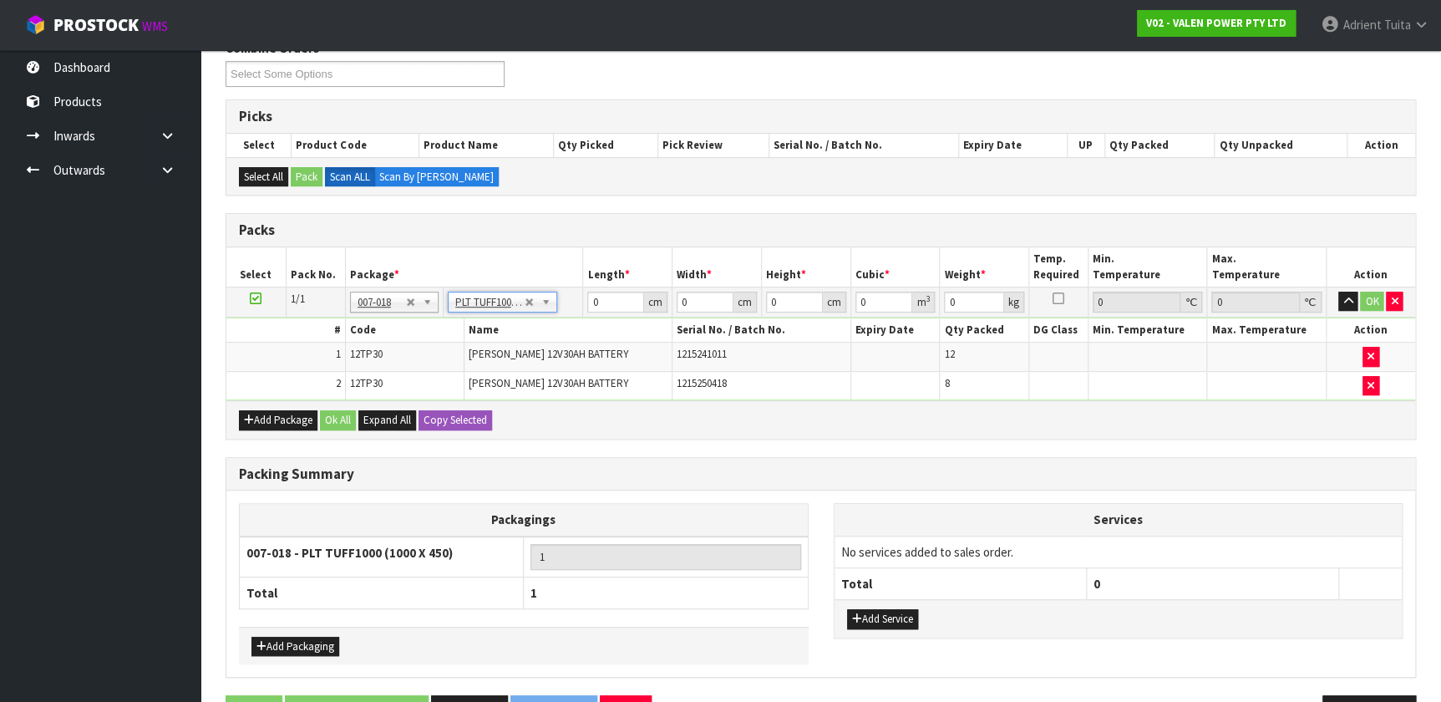
type input "100"
type input "45"
type input "208"
click at [596, 301] on input "100" at bounding box center [615, 302] width 57 height 21
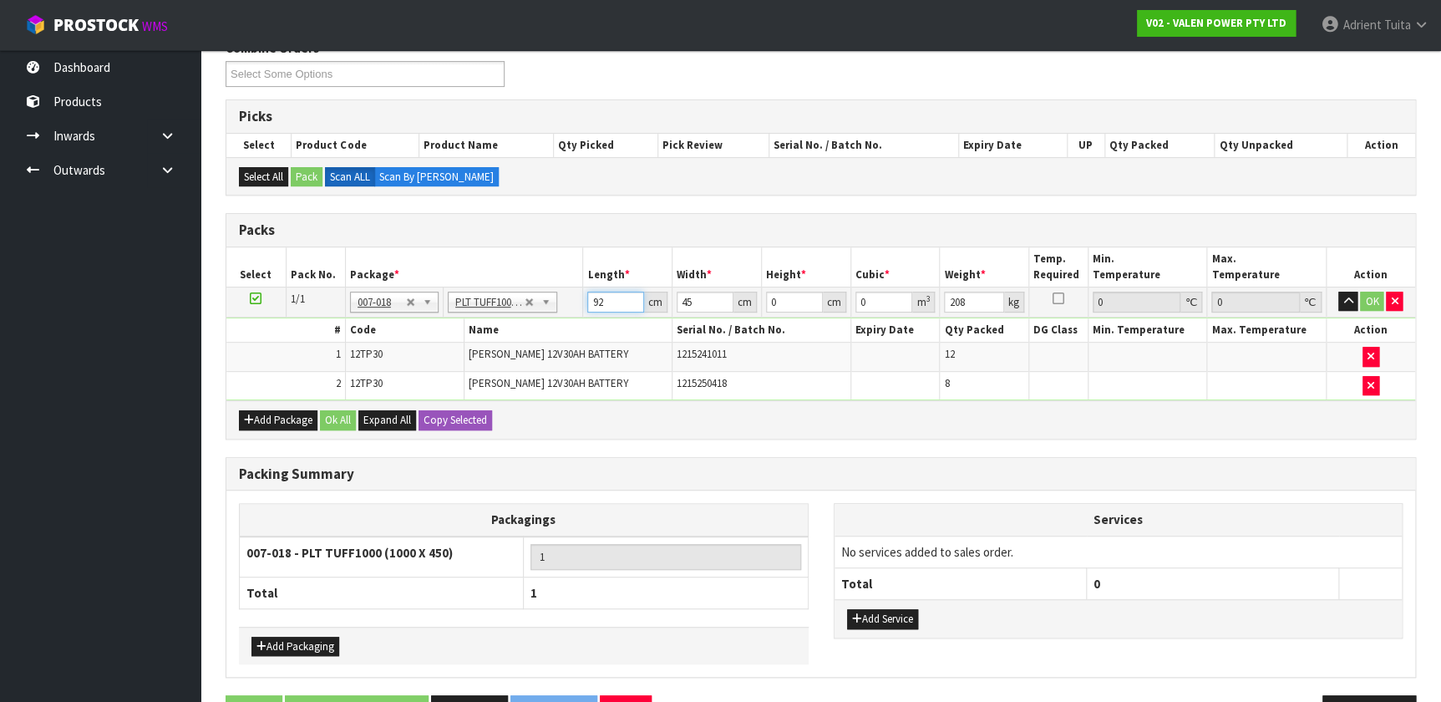
type input "92"
type input "47"
type input "4"
type input "0.017296"
type input "0"
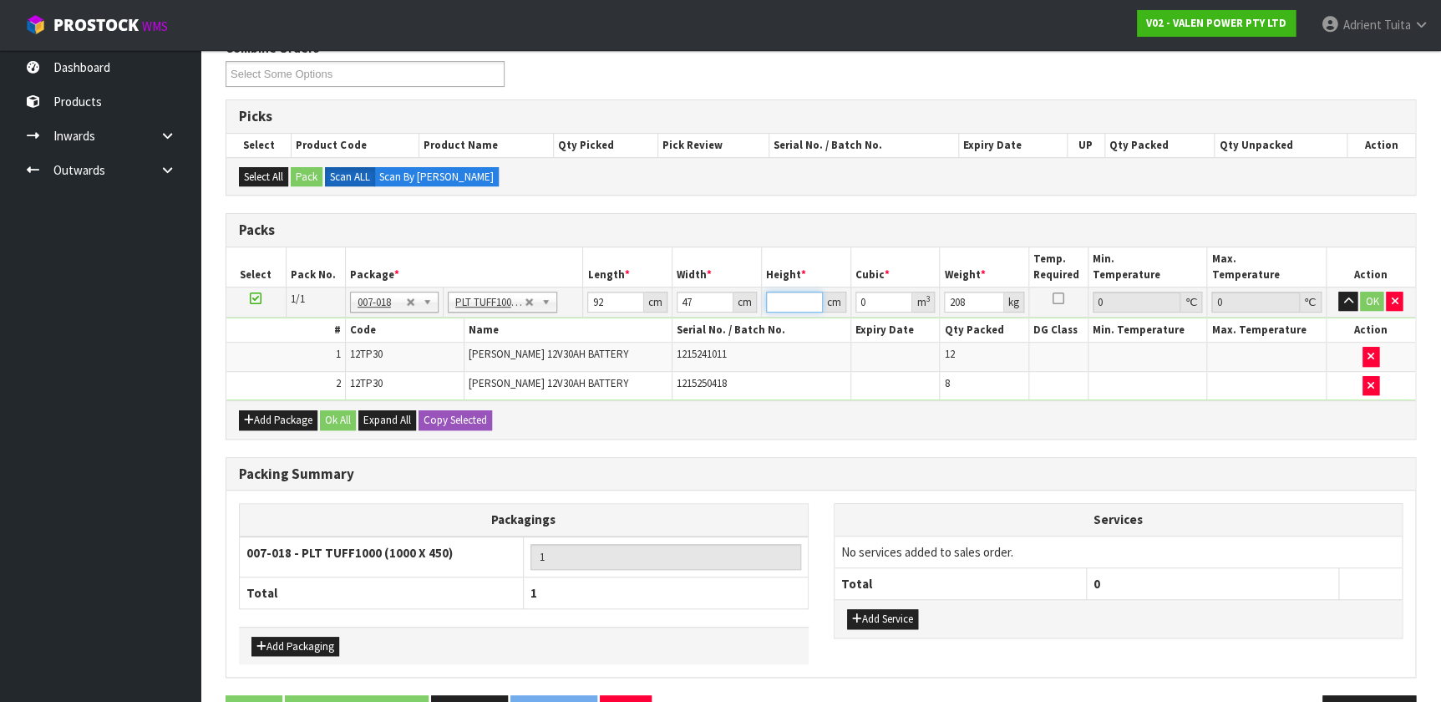
type input "5"
type input "0.02162"
type input "53"
type input "0.229172"
type input "53"
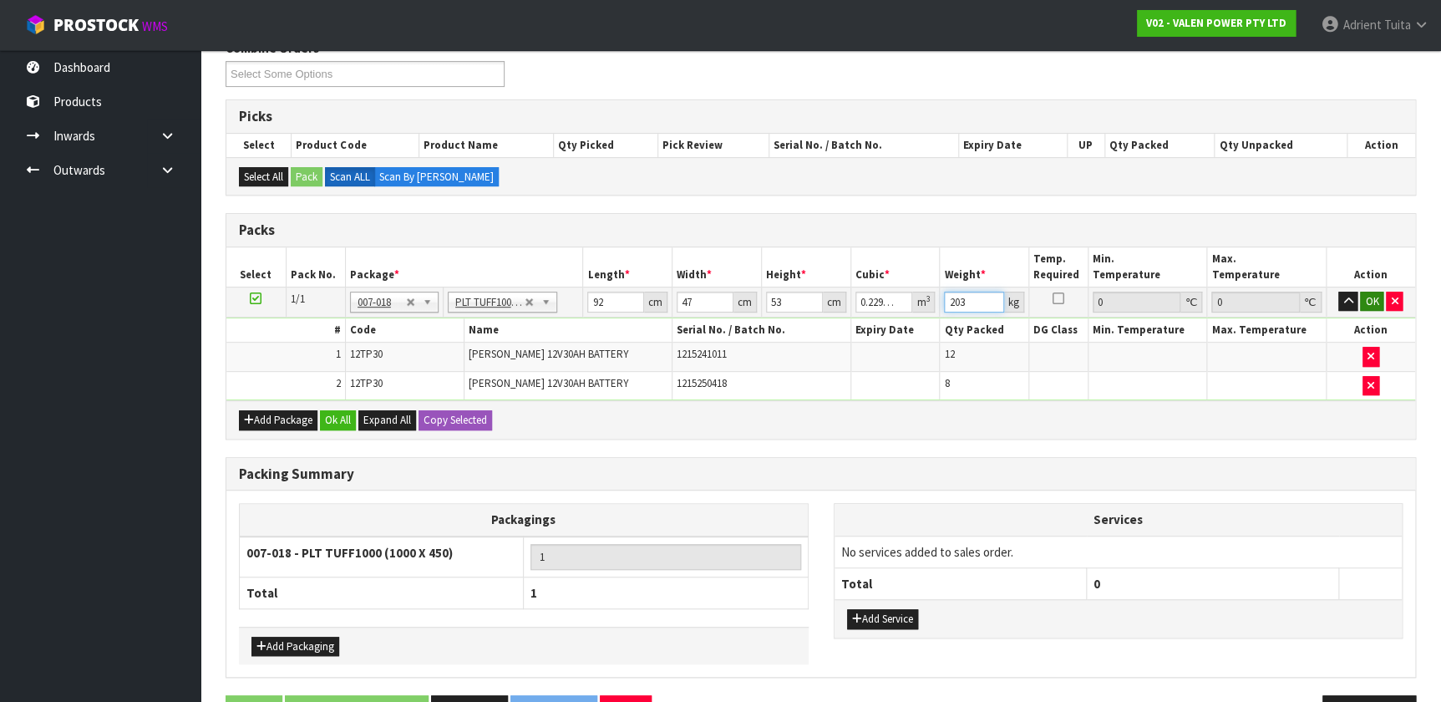
type input "203"
click at [759, 298] on button "OK" at bounding box center [1371, 302] width 23 height 20
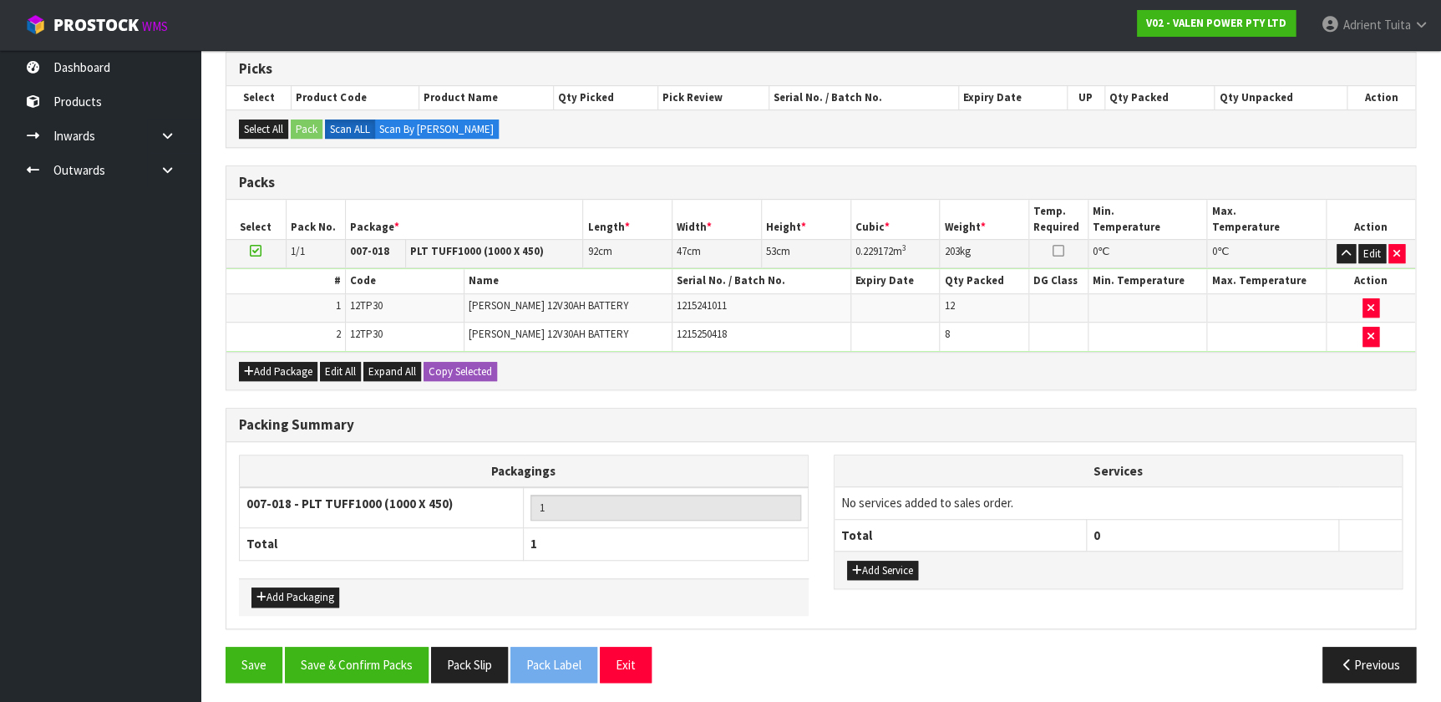
scroll to position [276, 0]
click at [759, 464] on div "Add Service" at bounding box center [1119, 569] width 568 height 38
drag, startPoint x: 871, startPoint y: 579, endPoint x: 879, endPoint y: 485, distance: 93.9
click at [759, 464] on div "Add Service" at bounding box center [1119, 569] width 568 height 38
click at [759, 464] on td "No services added to sales order." at bounding box center [1119, 502] width 568 height 32
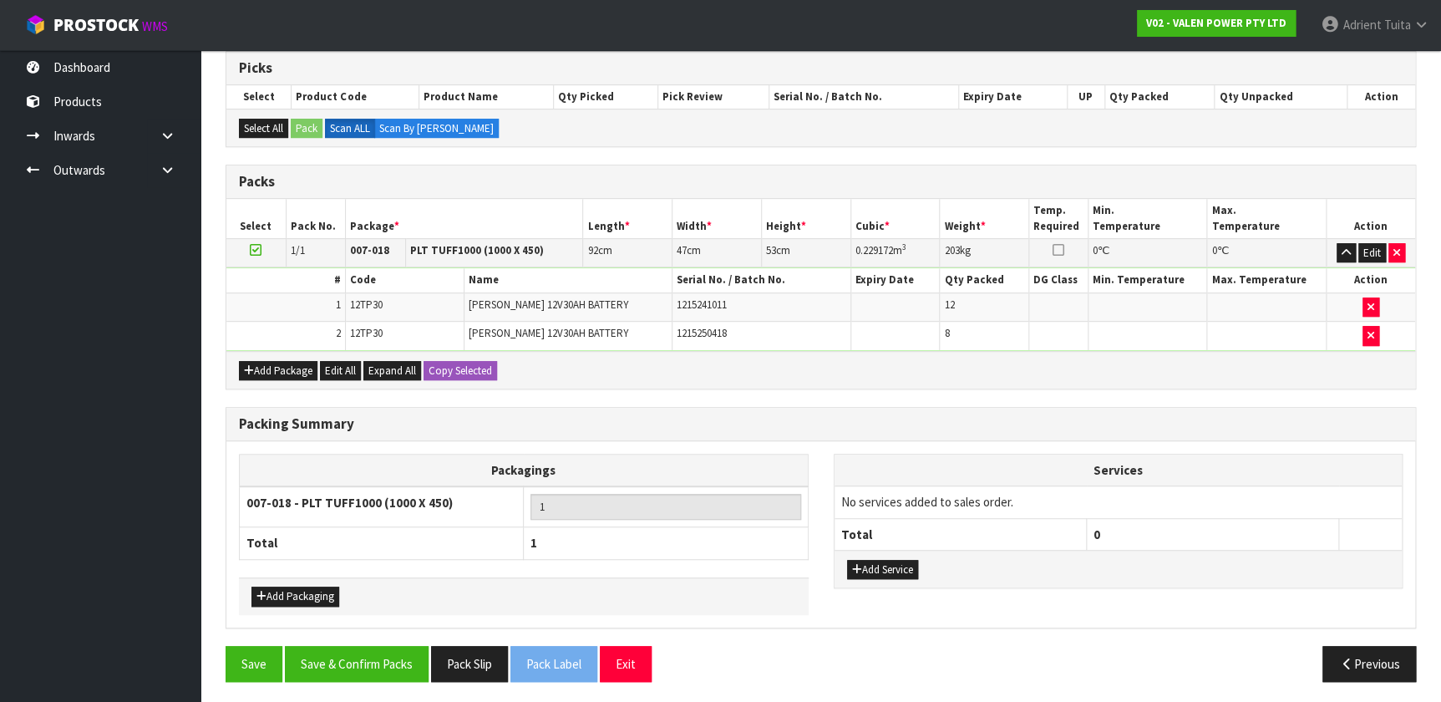
click at [759, 464] on div "Services No services added to sales order. Total 0 Add Service" at bounding box center [1118, 530] width 595 height 152
click at [759, 464] on button "Add Service" at bounding box center [882, 570] width 71 height 20
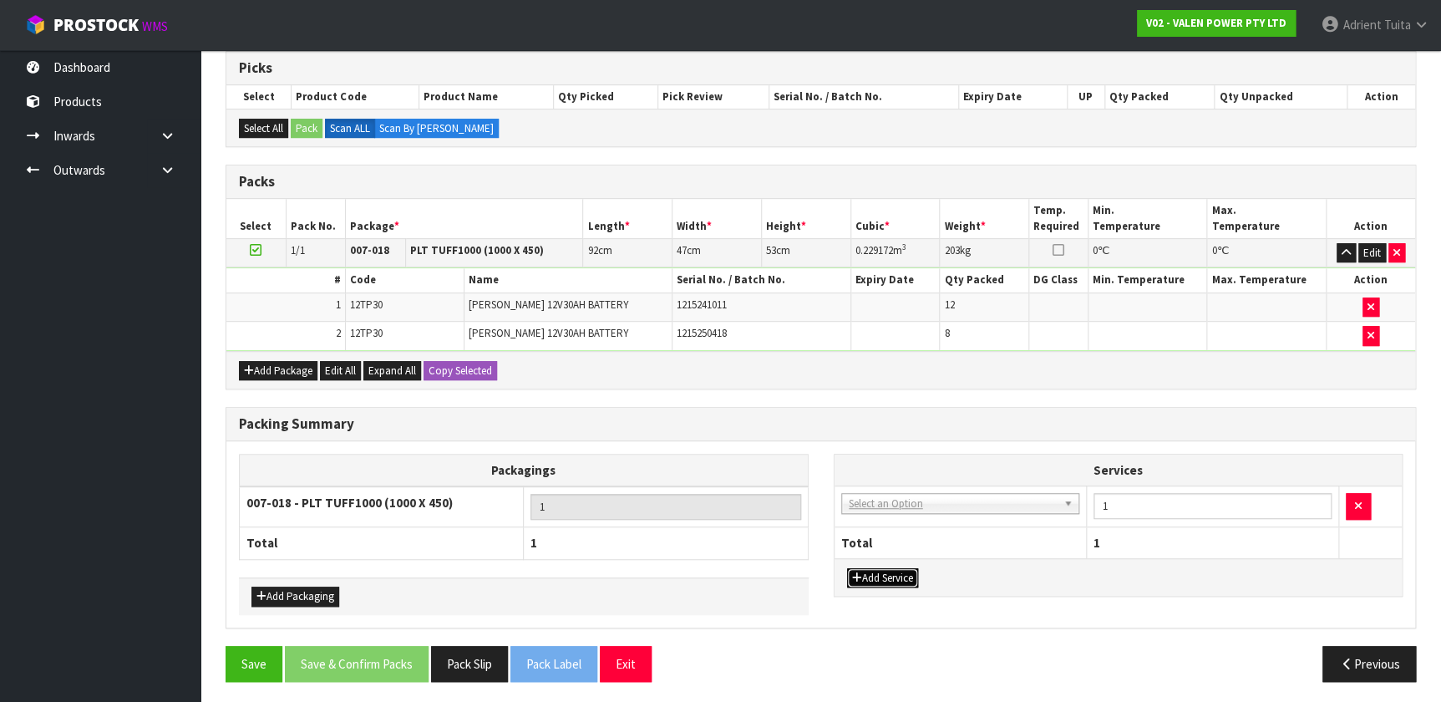
drag, startPoint x: 889, startPoint y: 495, endPoint x: 890, endPoint y: 515, distance: 20.1
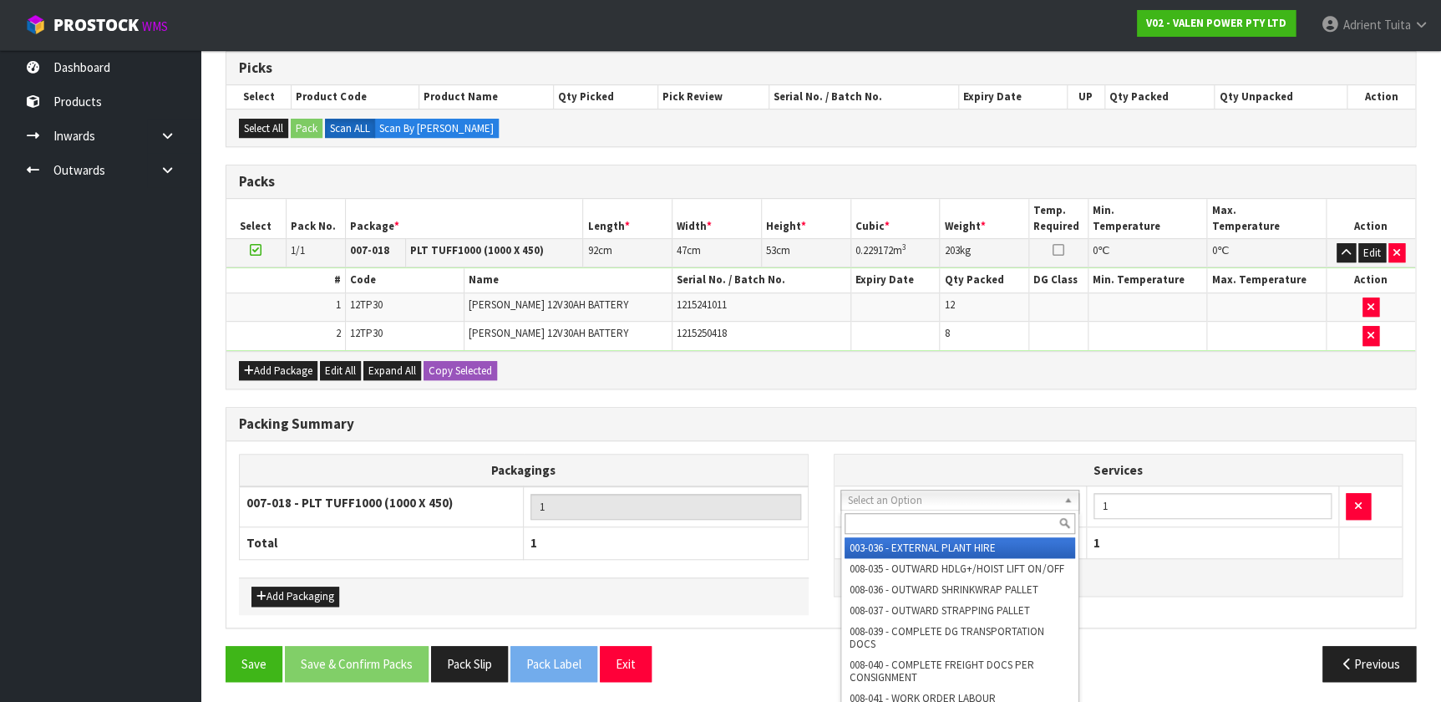
click at [759, 464] on input "text" at bounding box center [960, 523] width 231 height 21
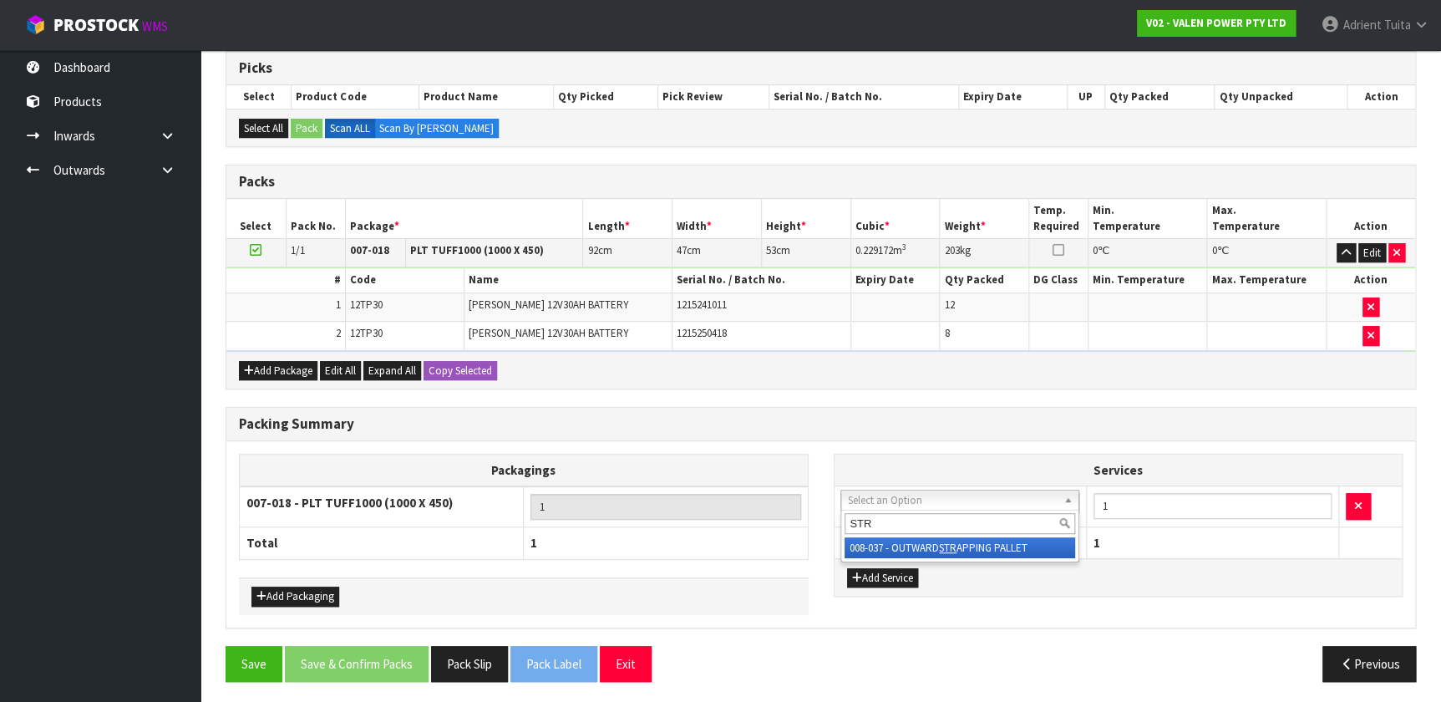
type input "STR"
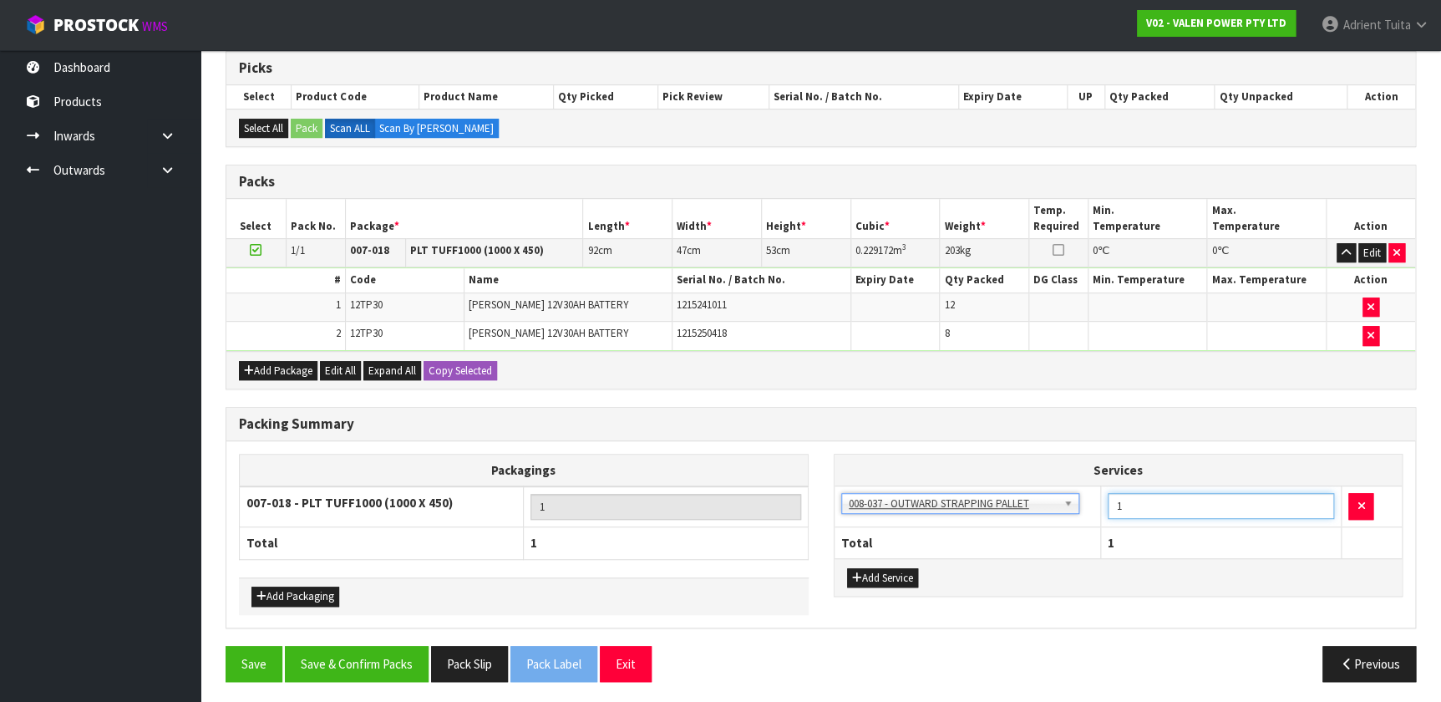
click at [759, 464] on input "1" at bounding box center [1221, 506] width 227 height 26
type input "3"
click at [759, 464] on div "Add Service" at bounding box center [1119, 577] width 568 height 38
drag, startPoint x: 860, startPoint y: 606, endPoint x: 868, endPoint y: 589, distance: 18.3
click at [759, 464] on div "Services 003-036 - EXTERNAL PLANT HIRE 008-035 - OUTWARD HDLG+/HOIST LIFT ON/OF…" at bounding box center [1118, 534] width 595 height 160
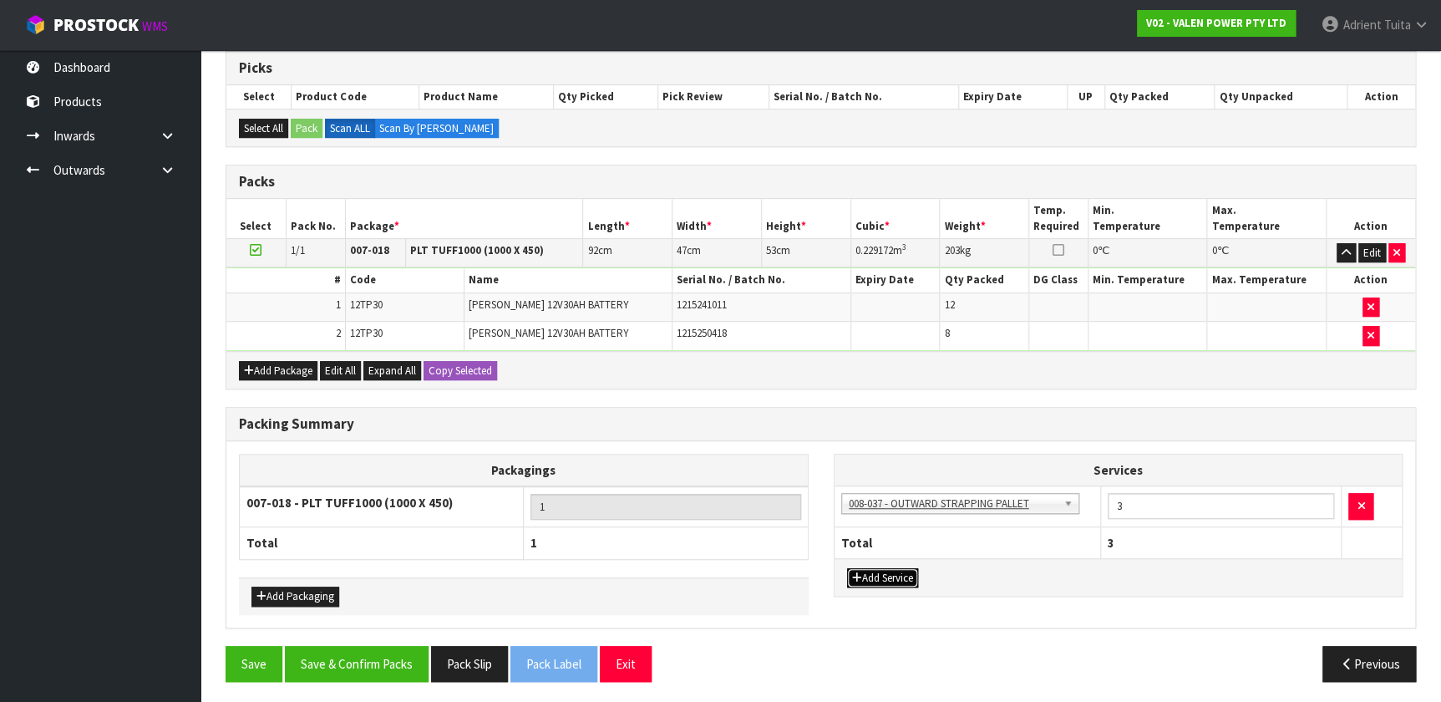
click at [759, 464] on button "Add Service" at bounding box center [882, 578] width 71 height 20
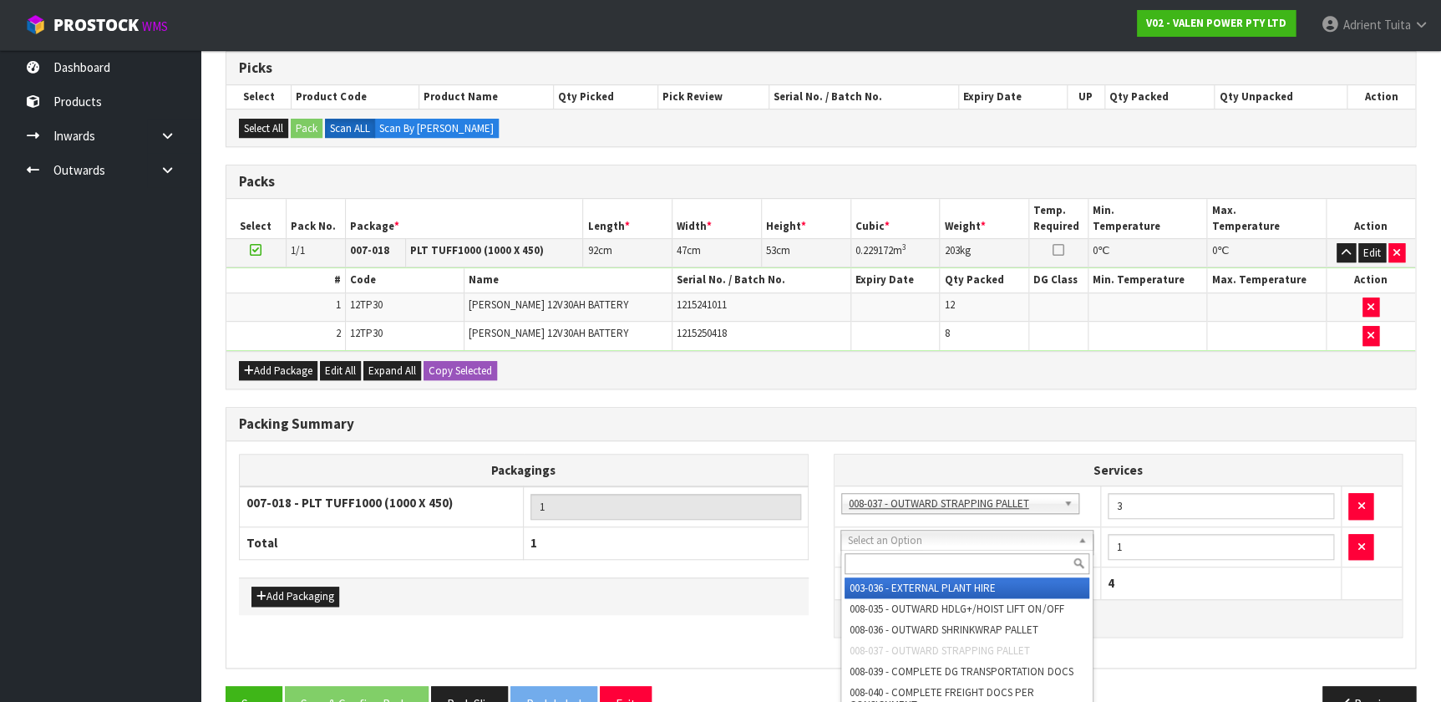
click at [759, 464] on div at bounding box center [966, 564] width 251 height 28
click at [759, 464] on input "text" at bounding box center [967, 563] width 244 height 21
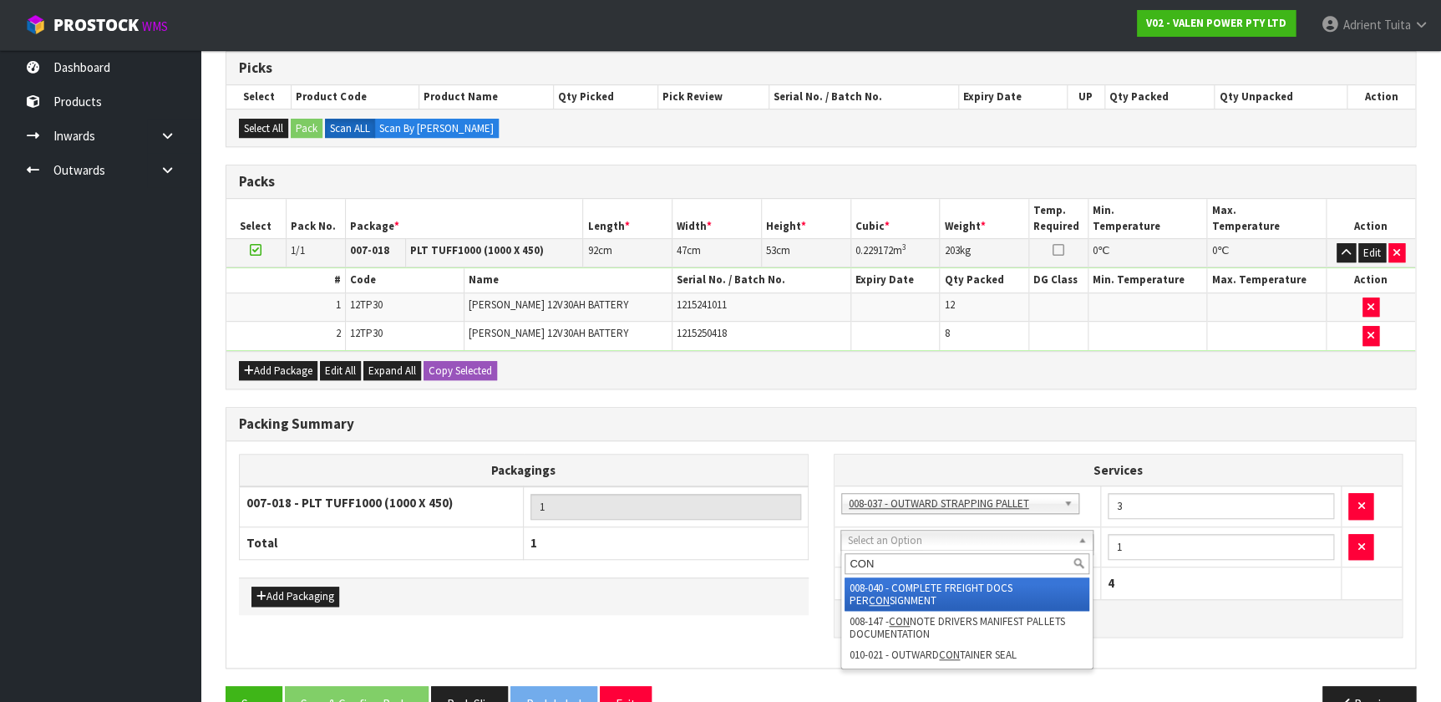
type input "CON"
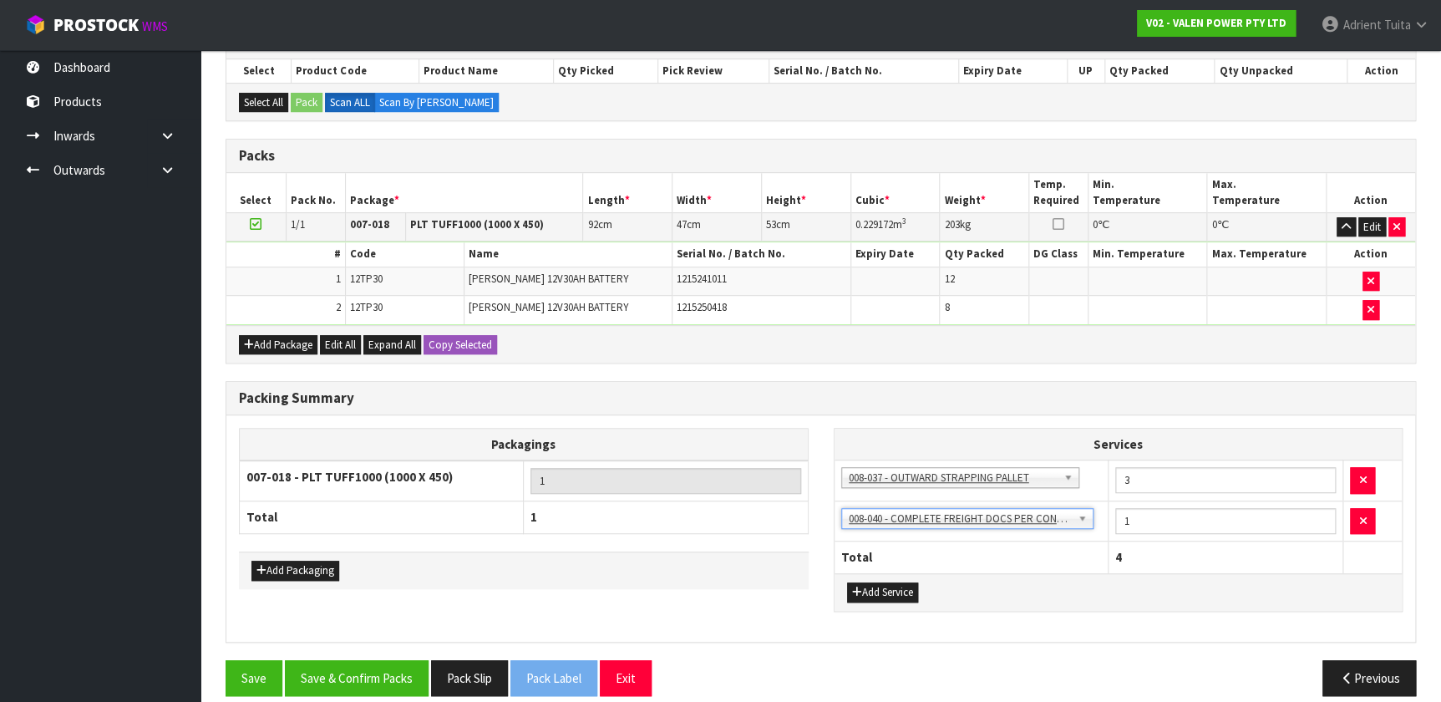
scroll to position [316, 0]
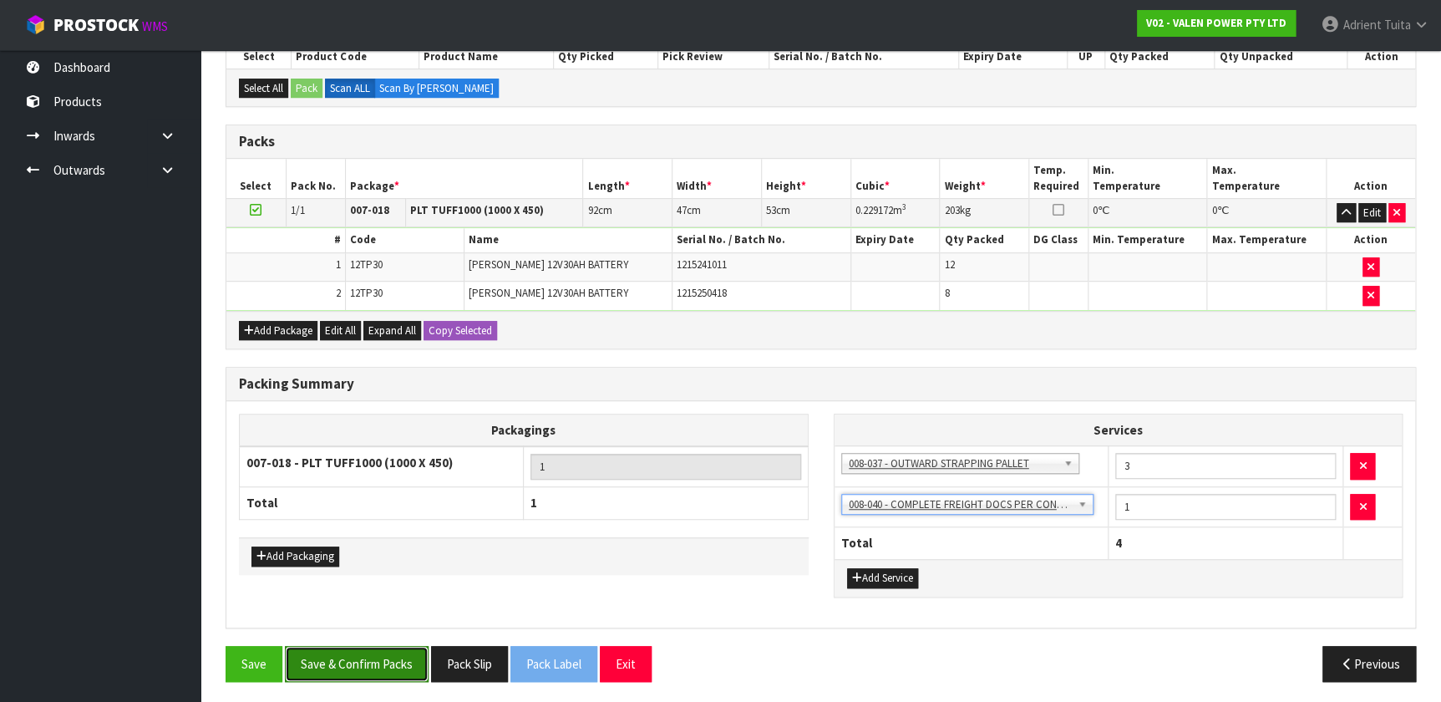
click at [383, 464] on button "Save & Confirm Packs" at bounding box center [357, 664] width 144 height 36
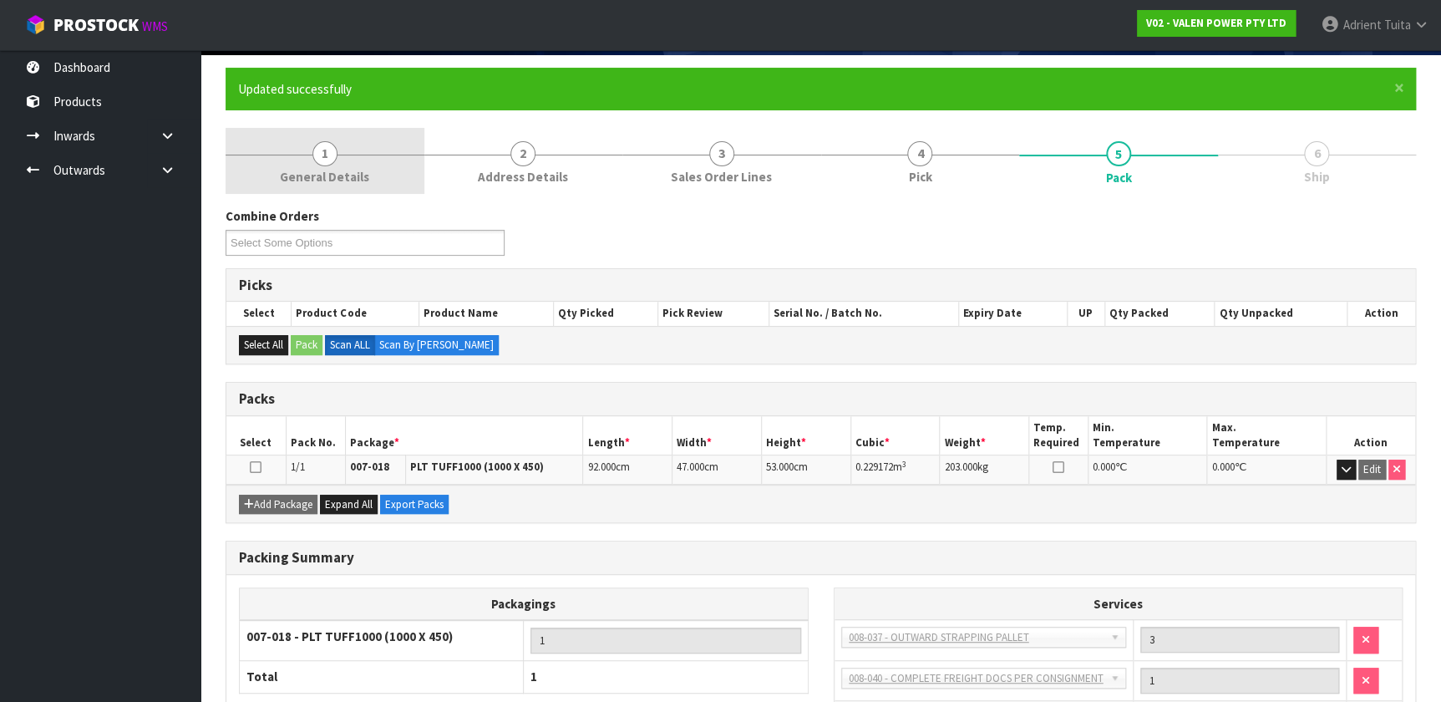
scroll to position [0, 0]
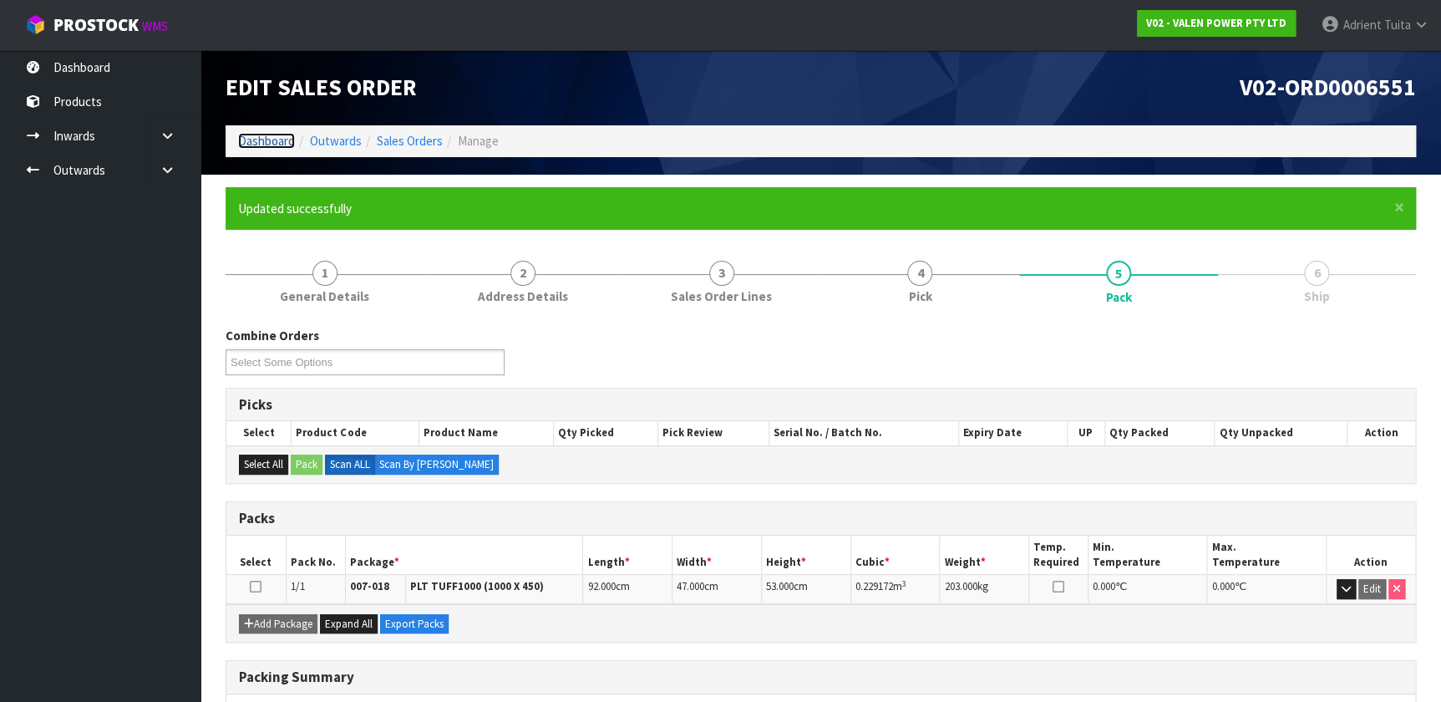
click at [263, 138] on link "Dashboard" at bounding box center [266, 141] width 57 height 16
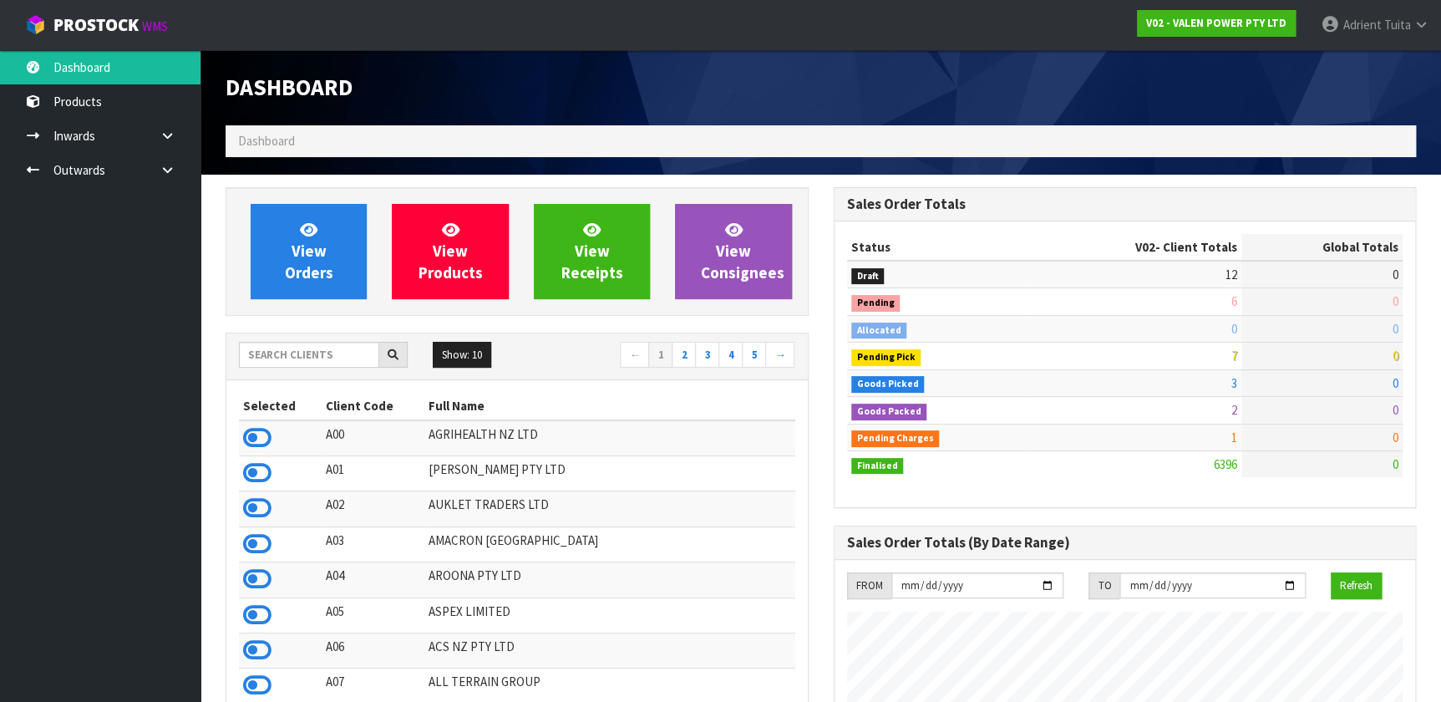
scroll to position [1299, 607]
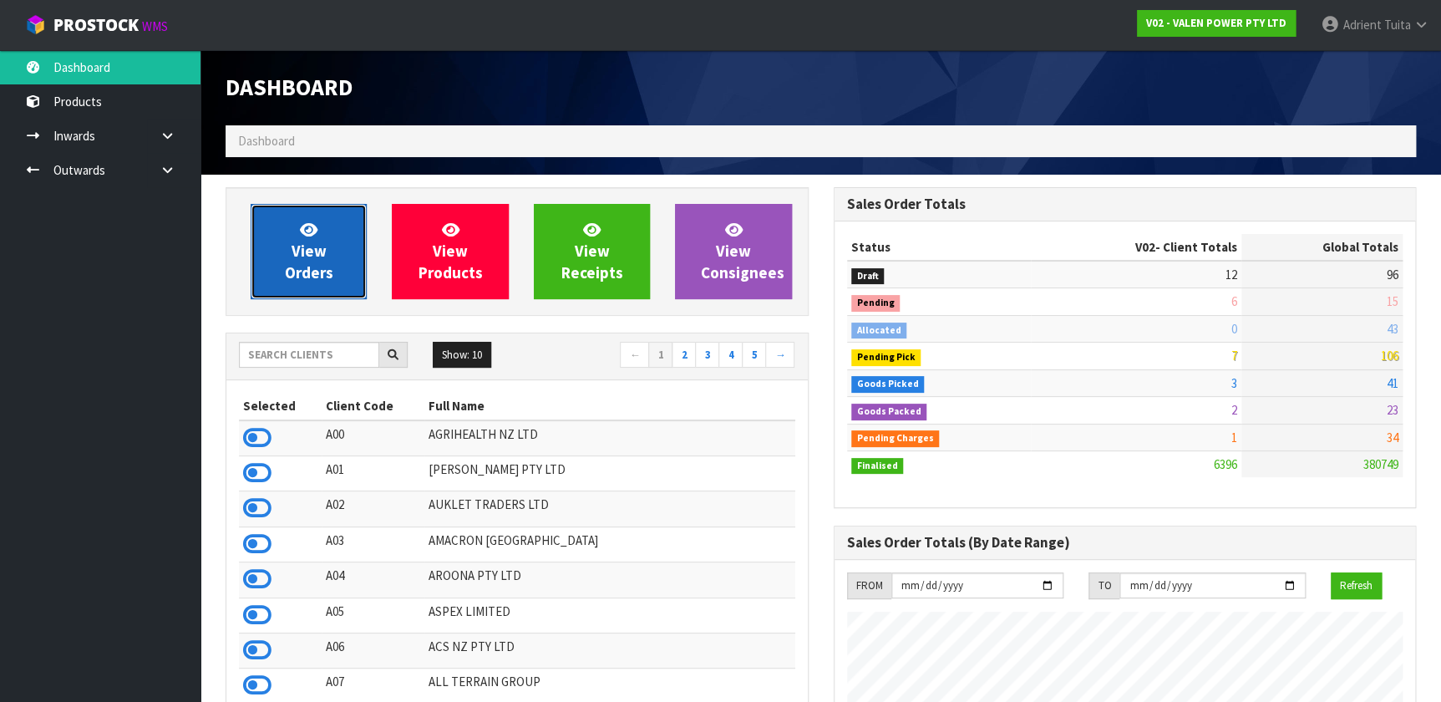
click at [345, 240] on link "View Orders" at bounding box center [309, 251] width 116 height 95
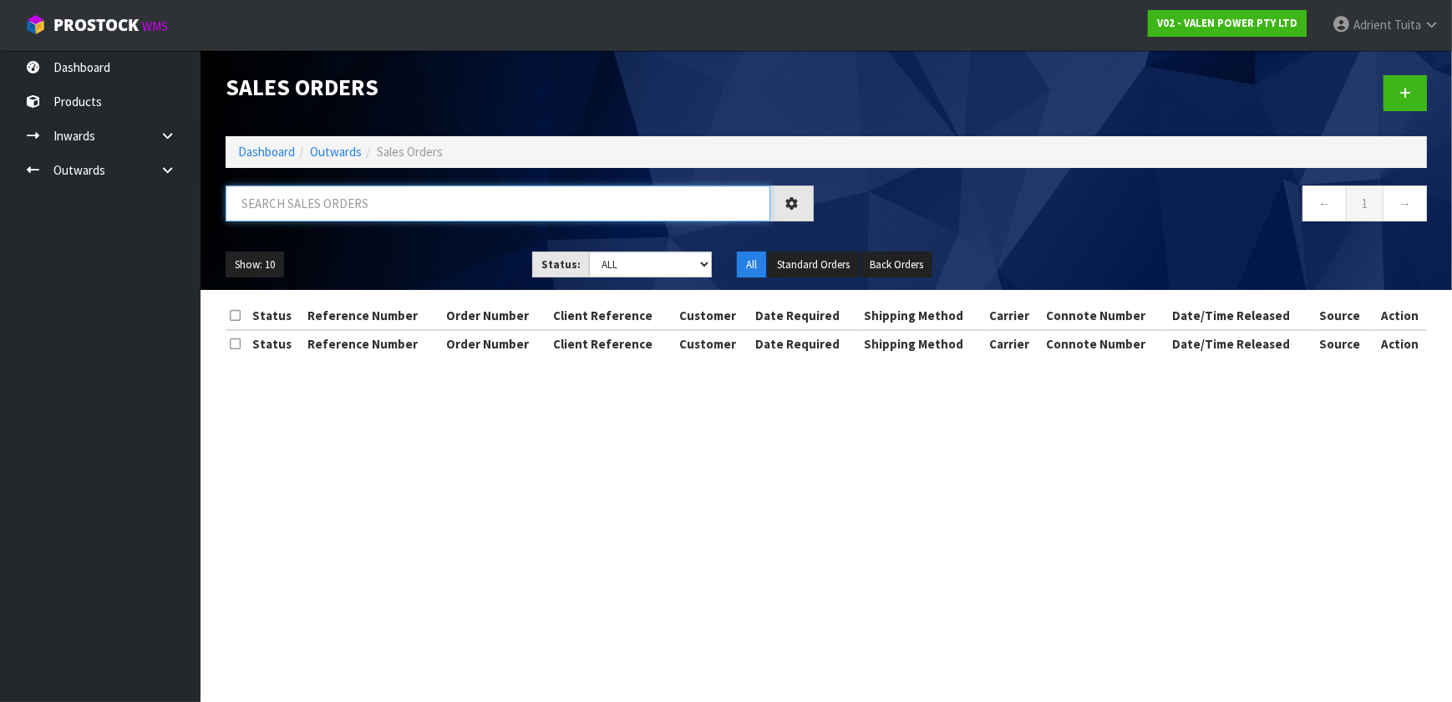
click at [343, 205] on input "text" at bounding box center [498, 203] width 545 height 36
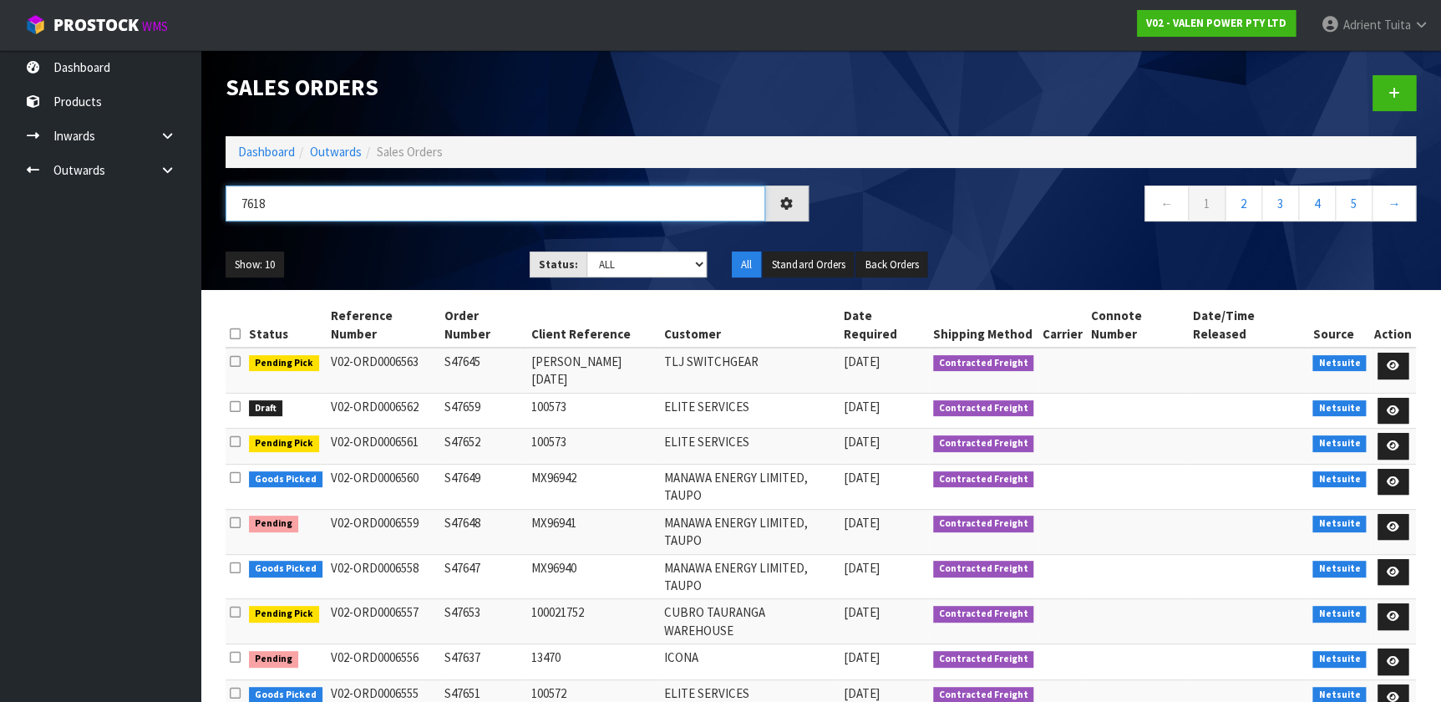
type input "7618"
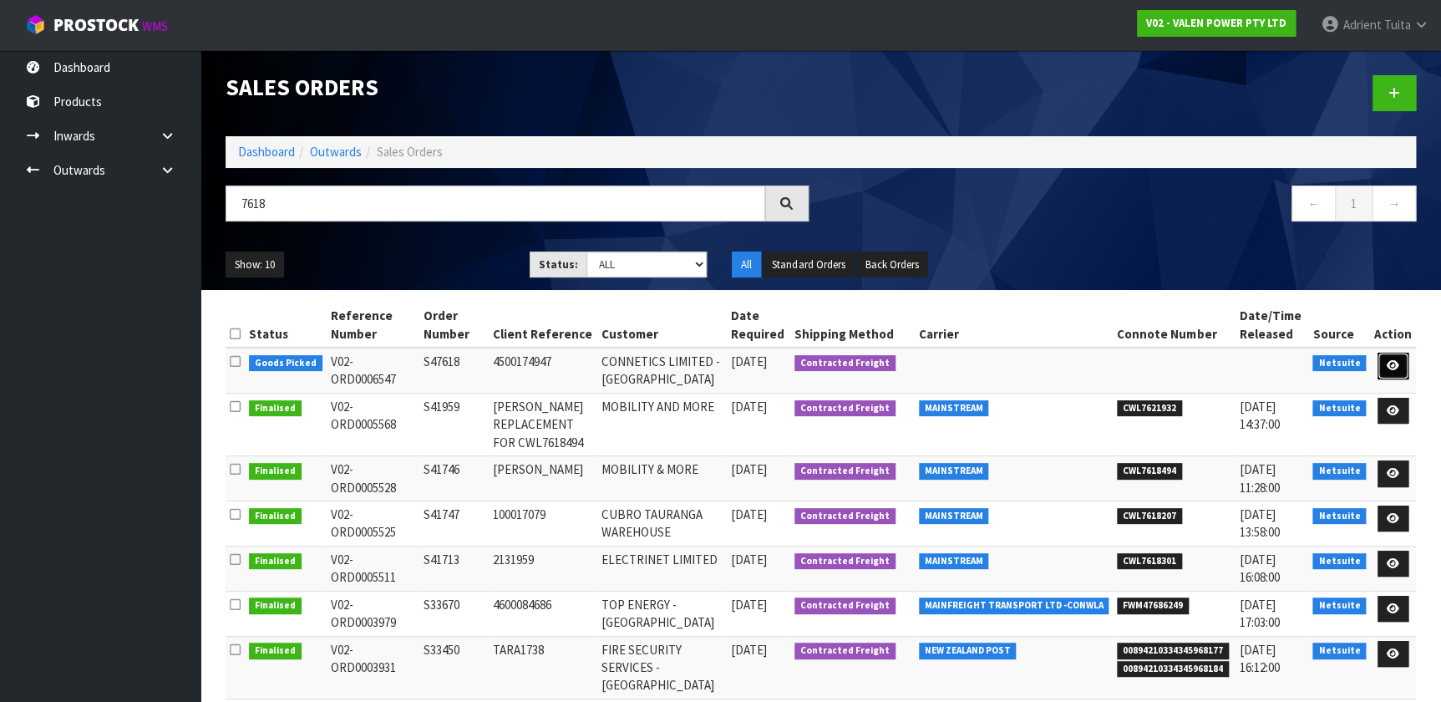
click at [759, 365] on link at bounding box center [1393, 366] width 31 height 27
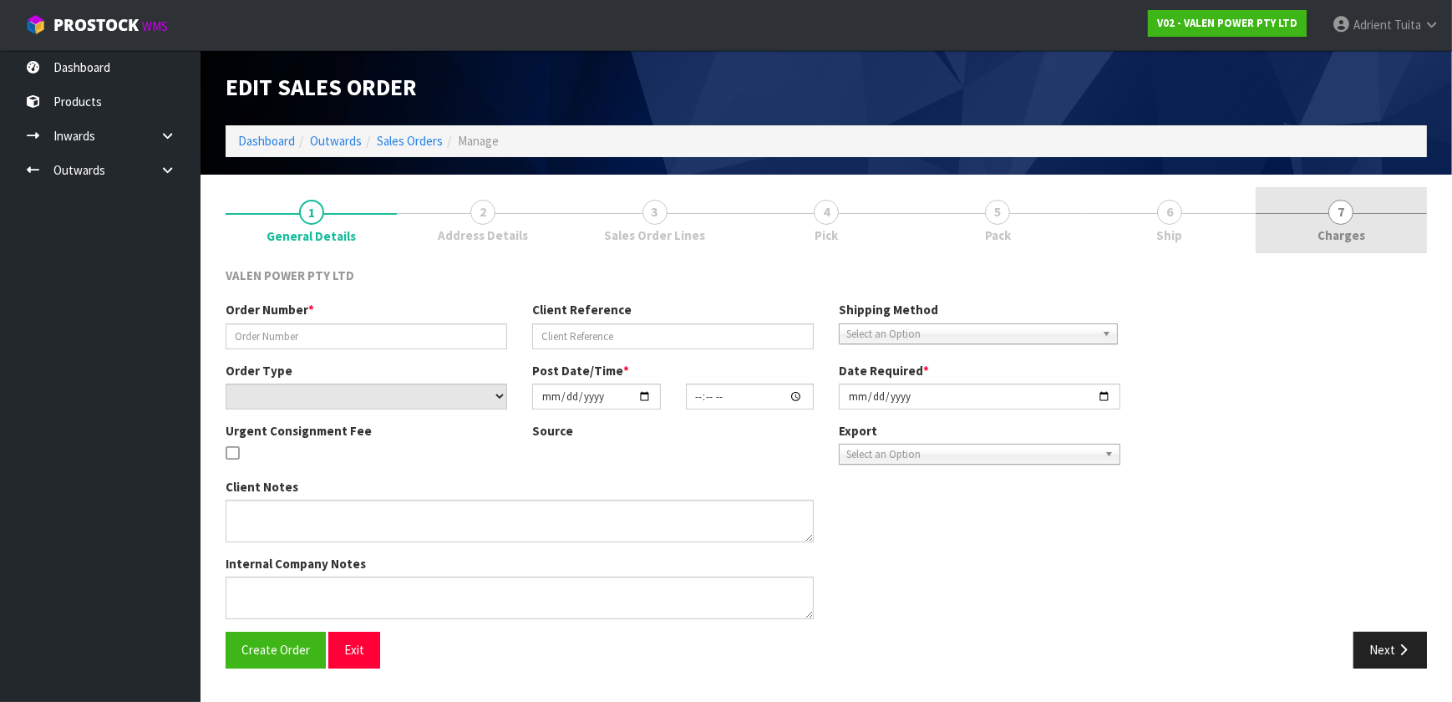
type input "S47618"
type input "4500174947"
select select "number:0"
type input "2025-09-09"
type input "15:00:09.000"
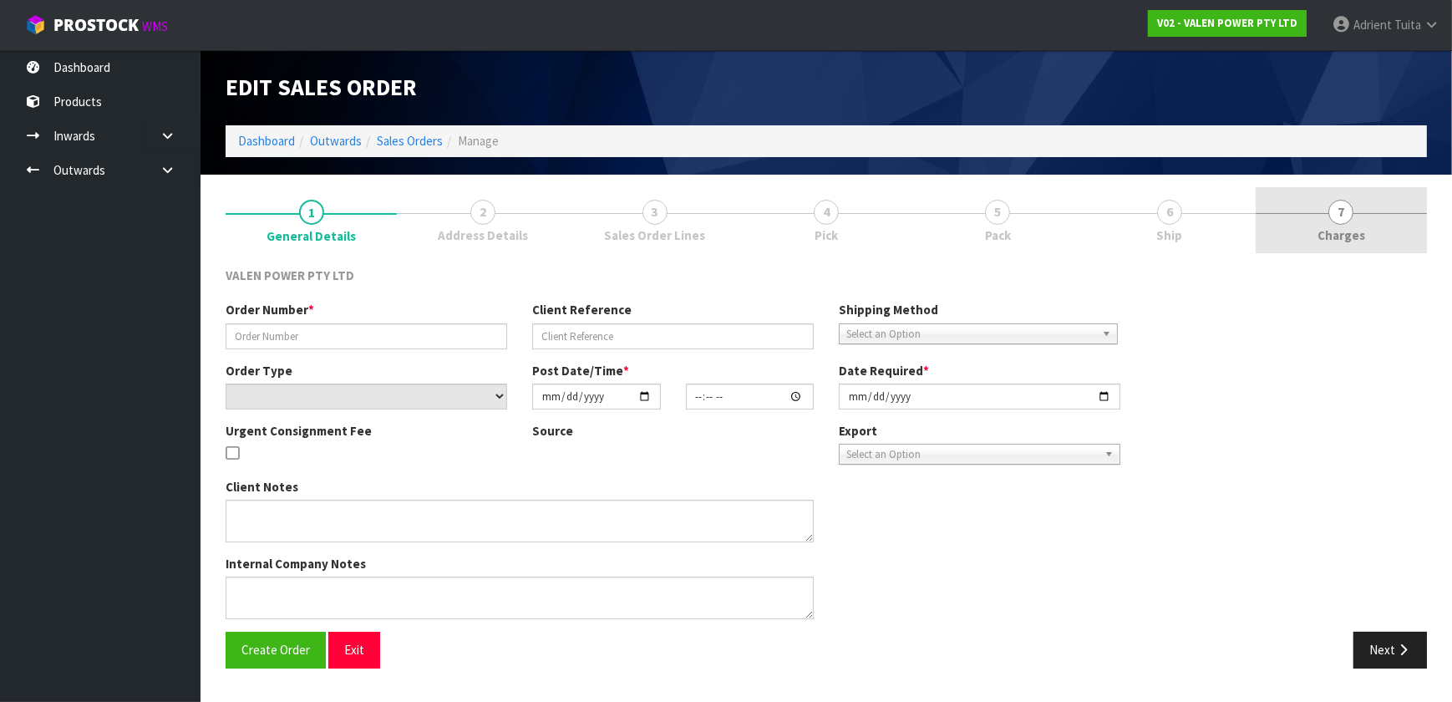
type input "2025-09-11"
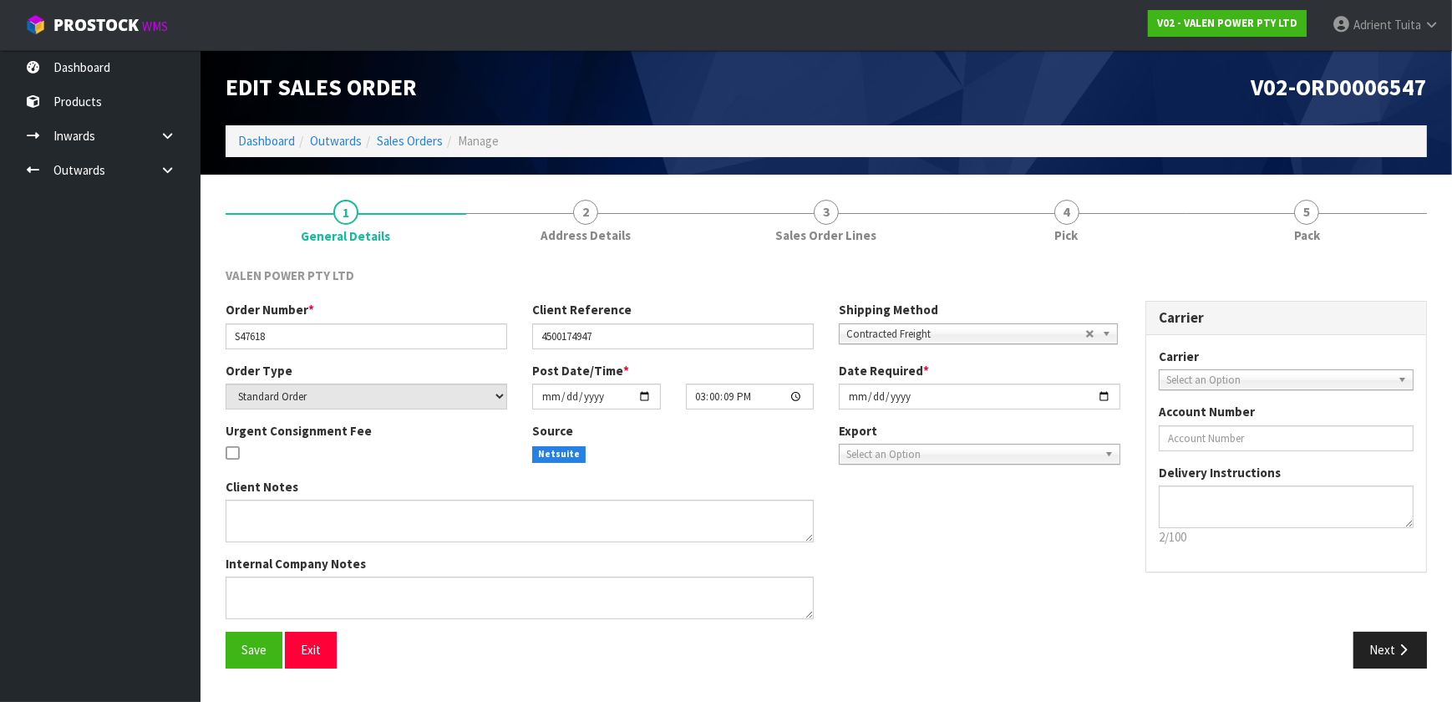
click at [759, 244] on link "5 Pack" at bounding box center [1306, 220] width 241 height 66
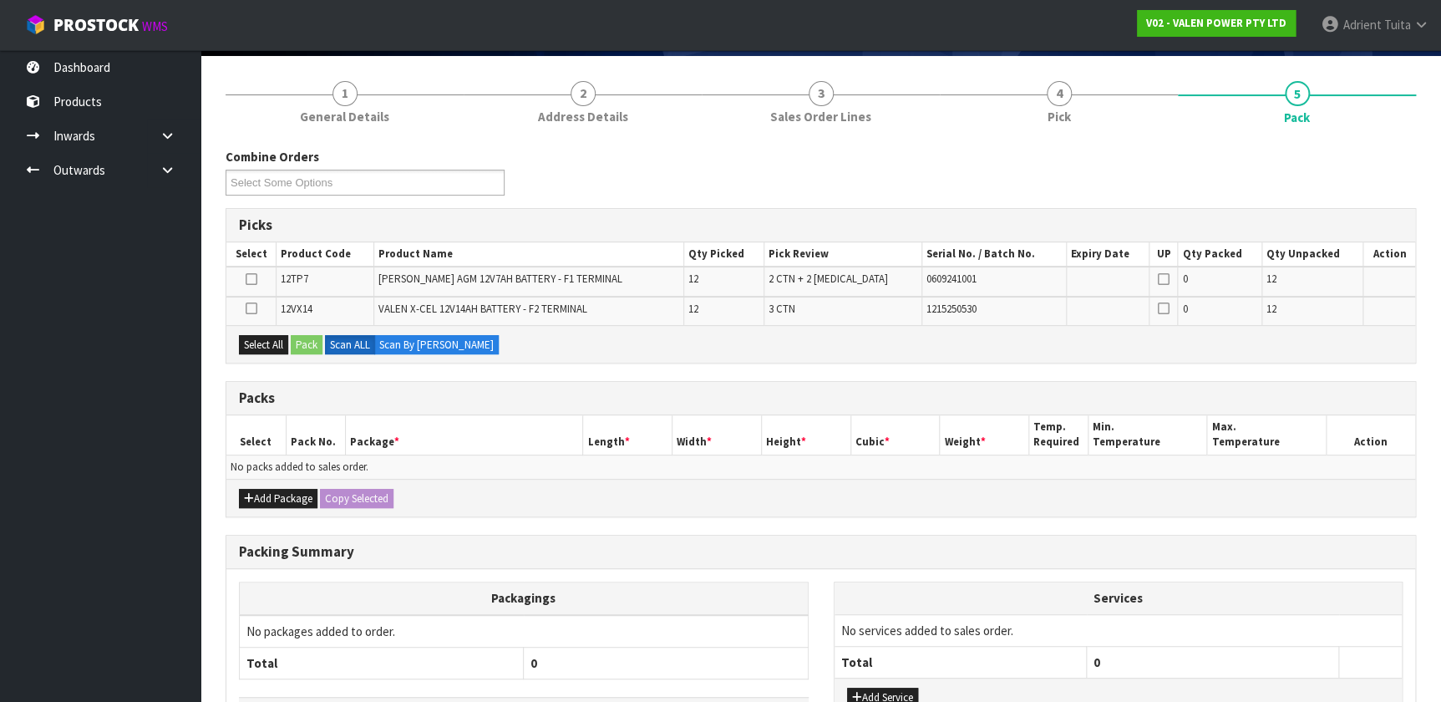
scroll to position [240, 0]
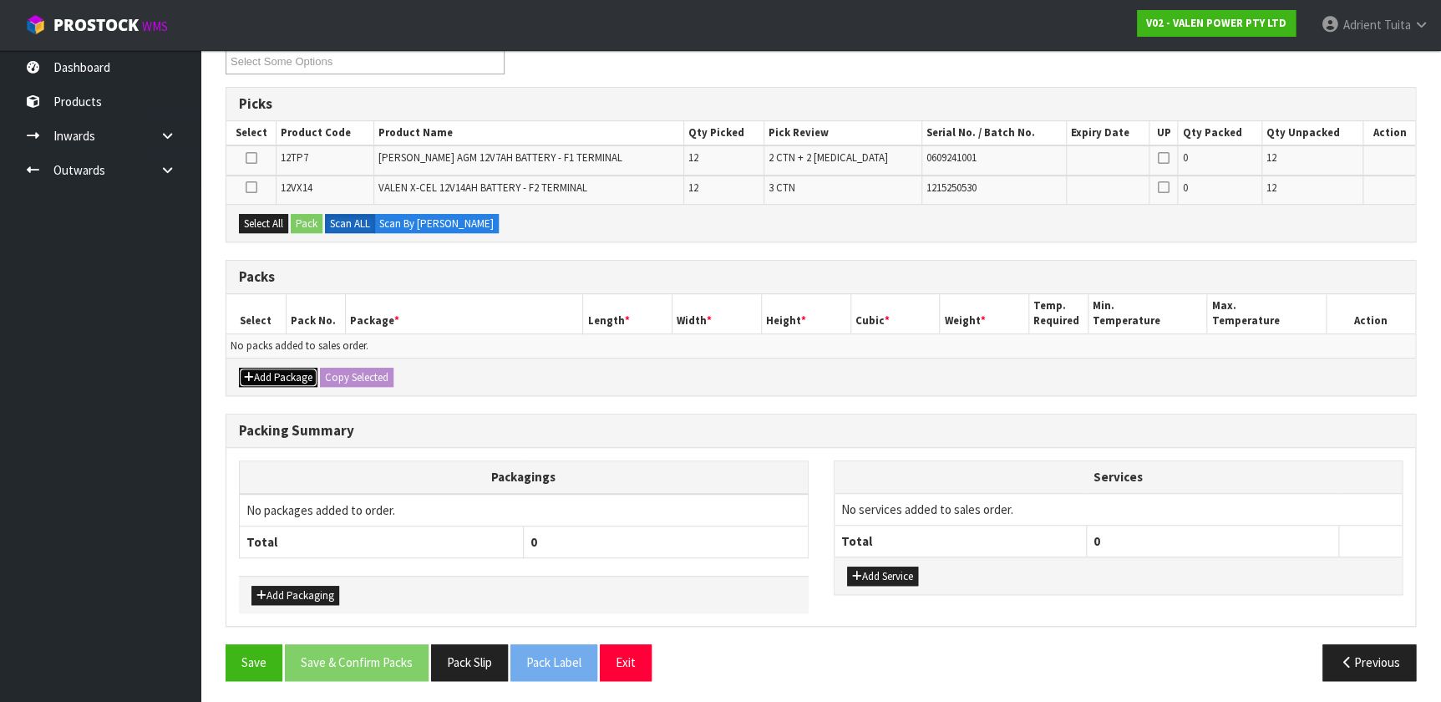
click at [277, 382] on button "Add Package" at bounding box center [278, 378] width 79 height 20
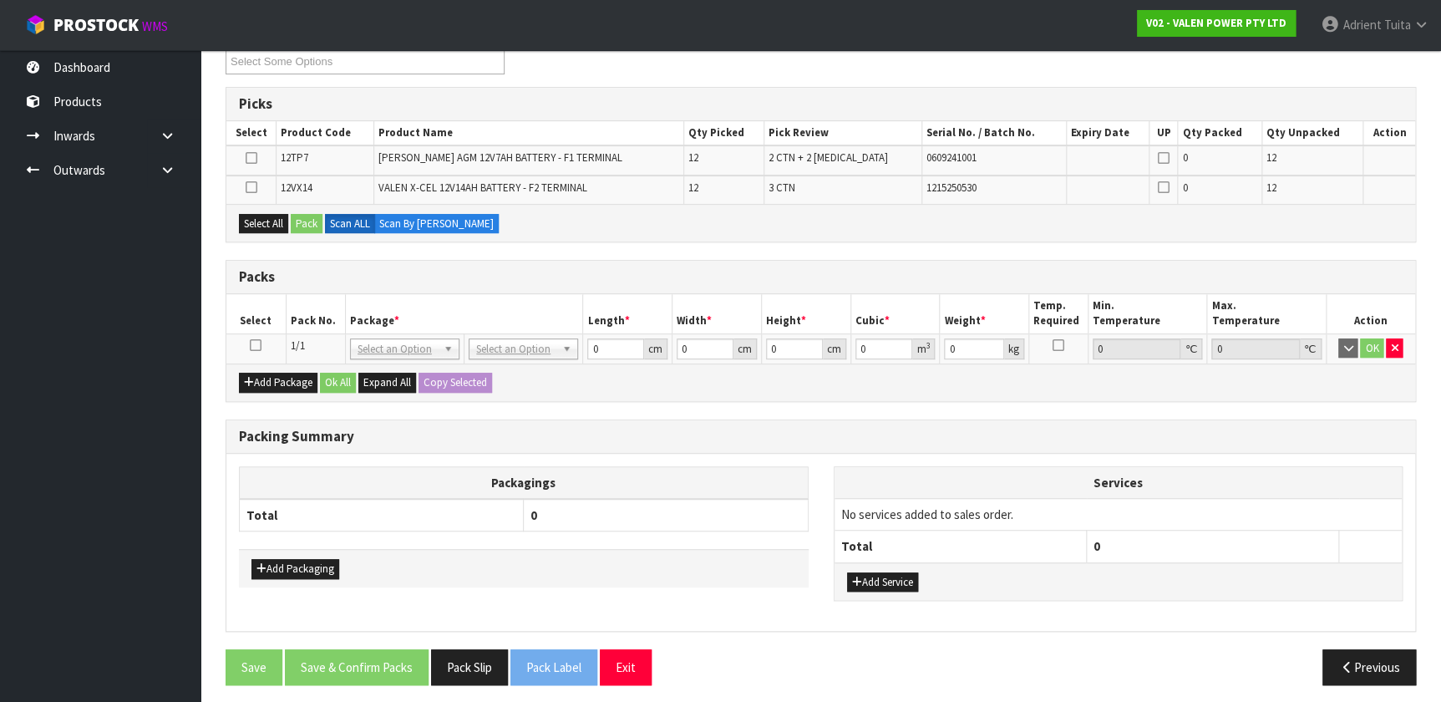
click at [255, 345] on icon at bounding box center [256, 345] width 12 height 1
click at [256, 159] on icon at bounding box center [251, 158] width 12 height 1
click at [0, 0] on input "checkbox" at bounding box center [0, 0] width 0 height 0
click at [311, 222] on button "Pack" at bounding box center [307, 224] width 32 height 20
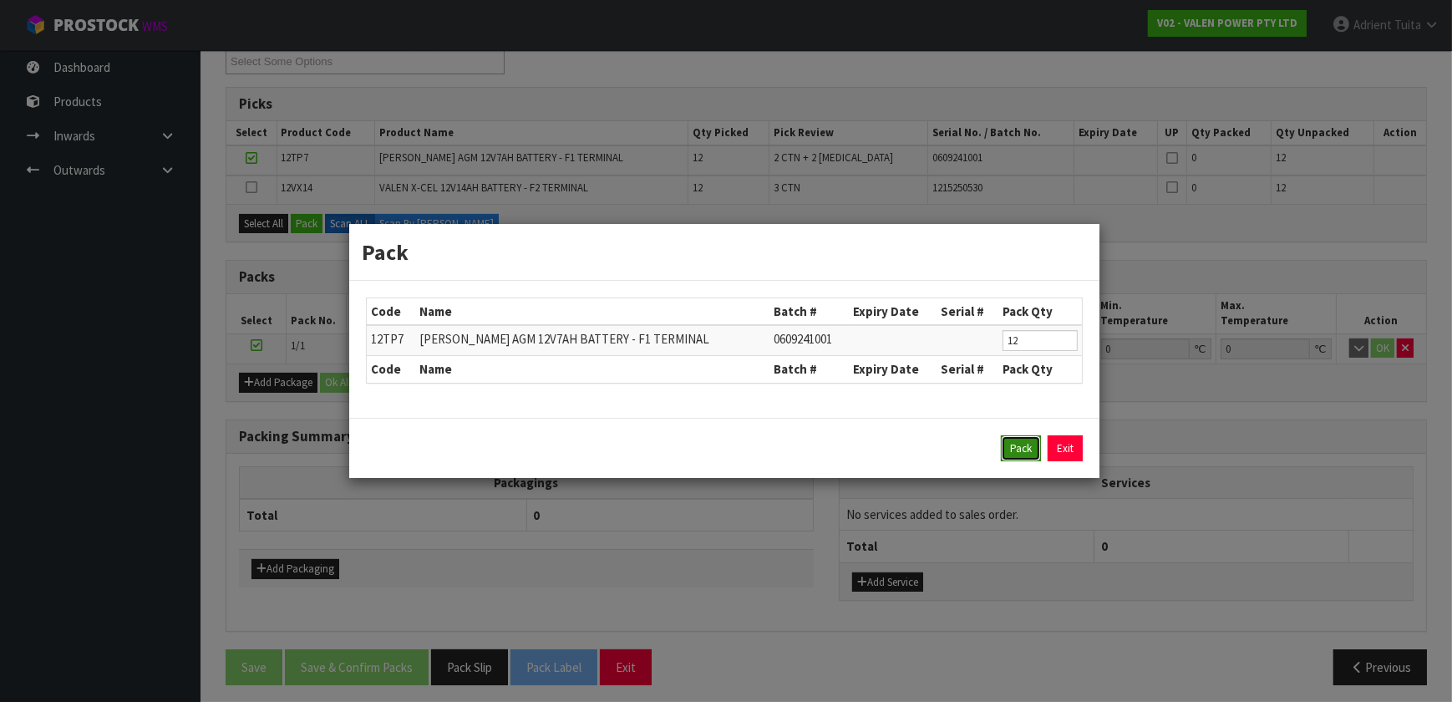
click at [759, 455] on button "Pack" at bounding box center [1021, 448] width 40 height 27
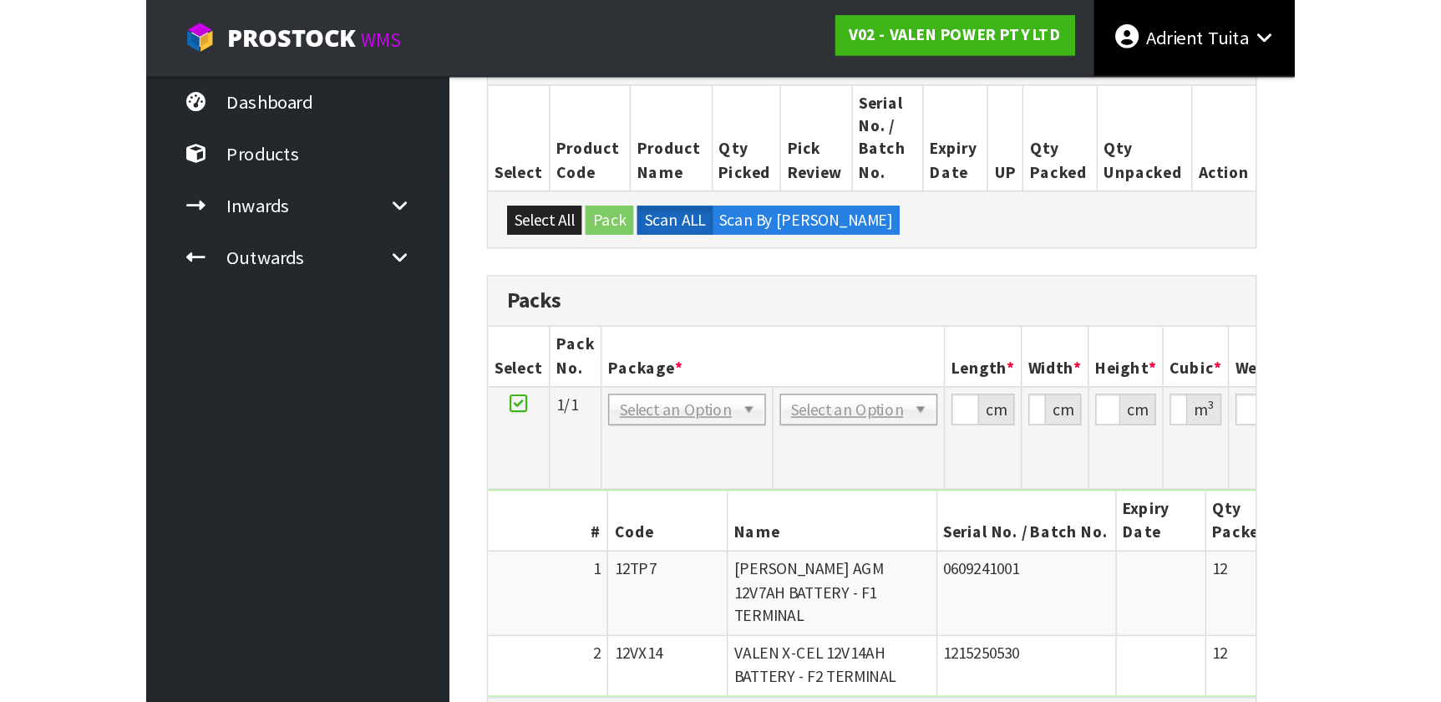
scroll to position [290, 0]
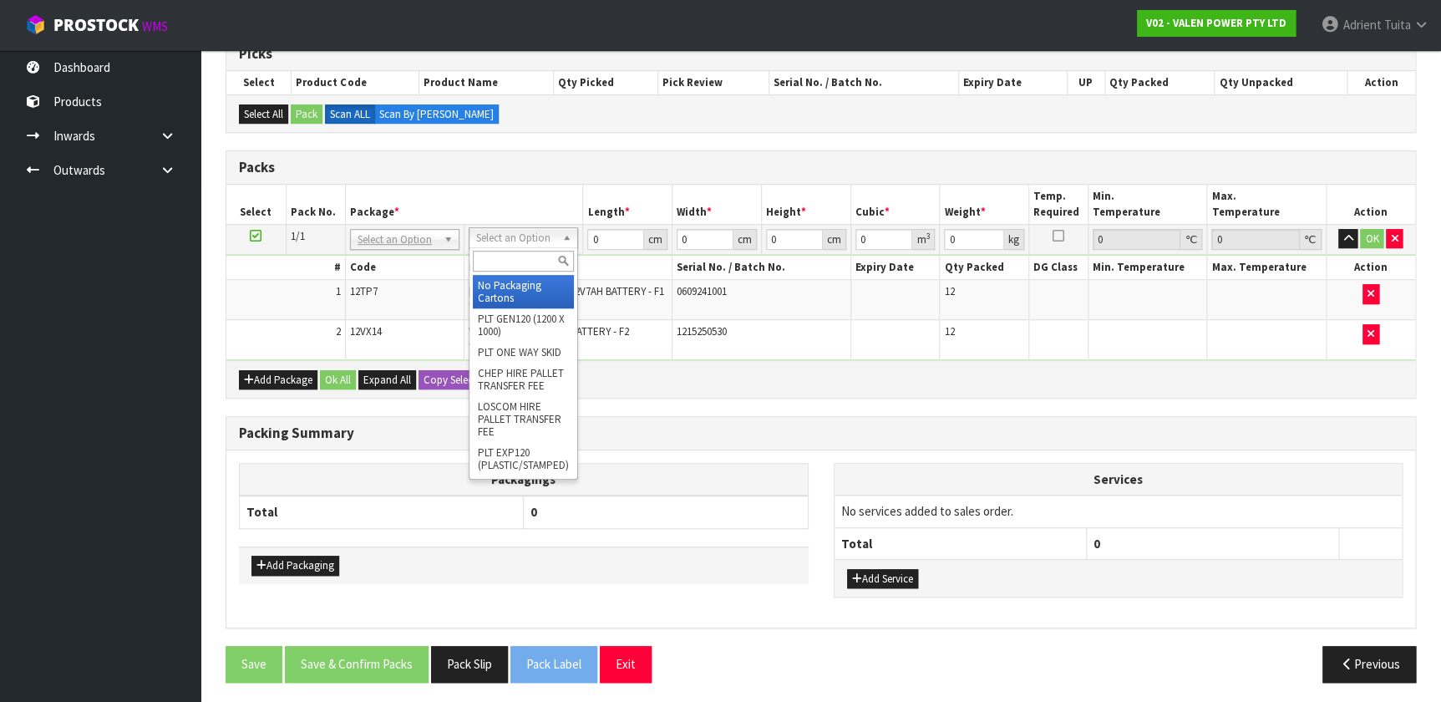
click at [543, 259] on input "text" at bounding box center [523, 261] width 101 height 21
type input "TUF"
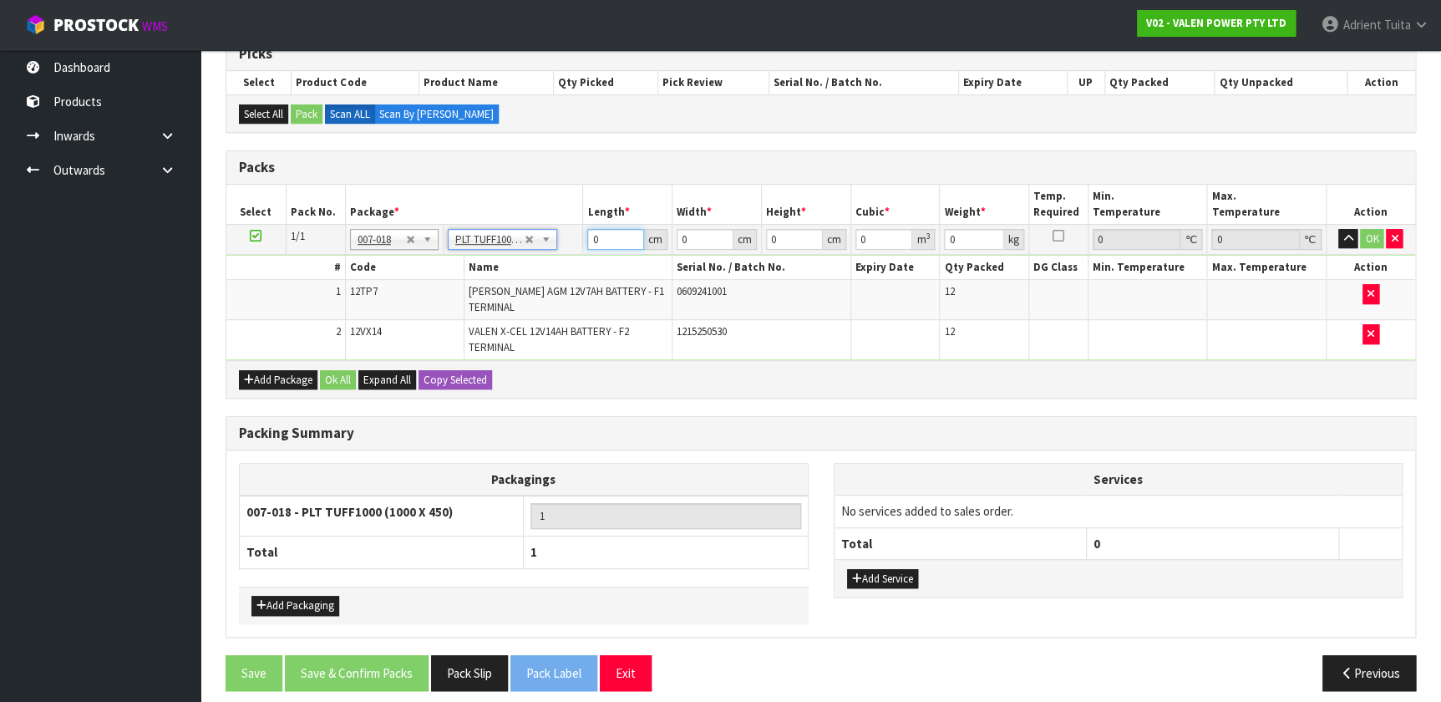
type input "100"
type input "45"
type input "86.87"
click at [595, 242] on input "100" at bounding box center [615, 239] width 57 height 21
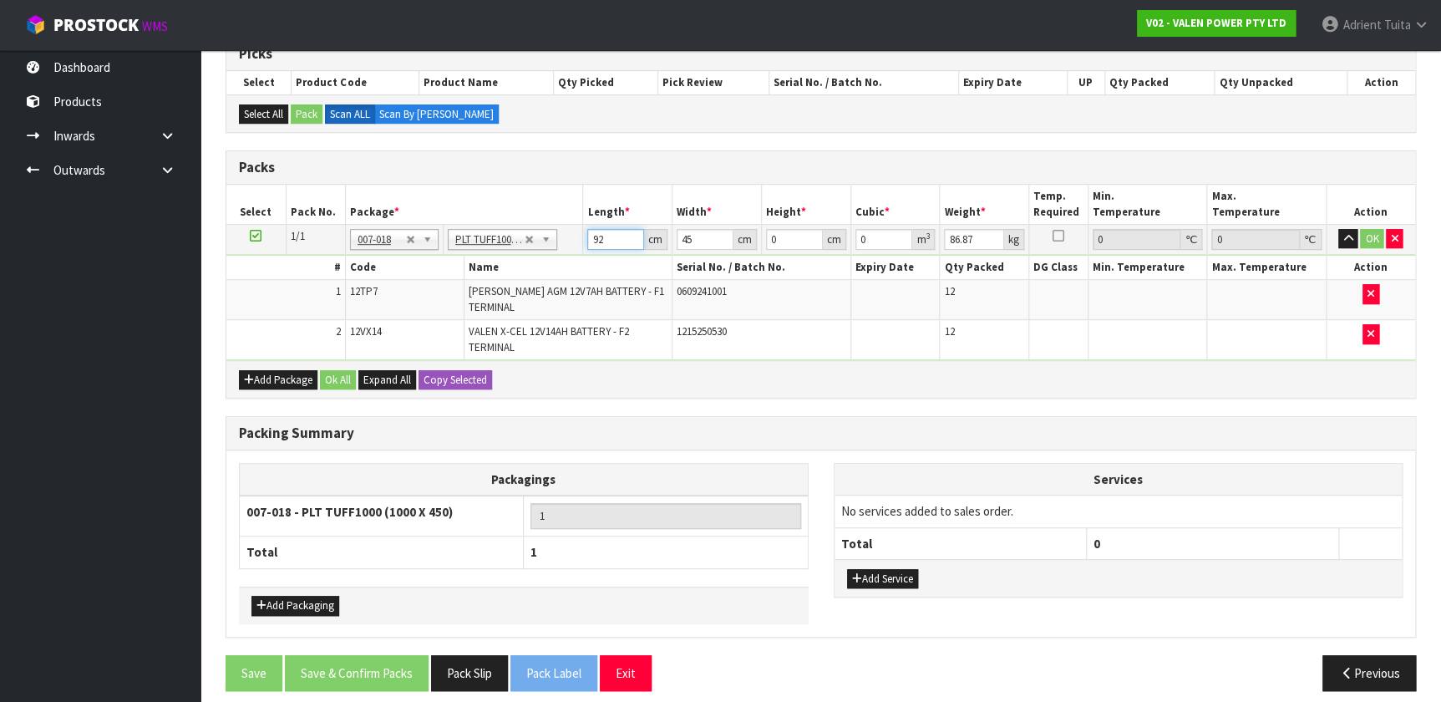
type input "92"
type input "47"
type input "3"
type input "0.012972"
type input "35"
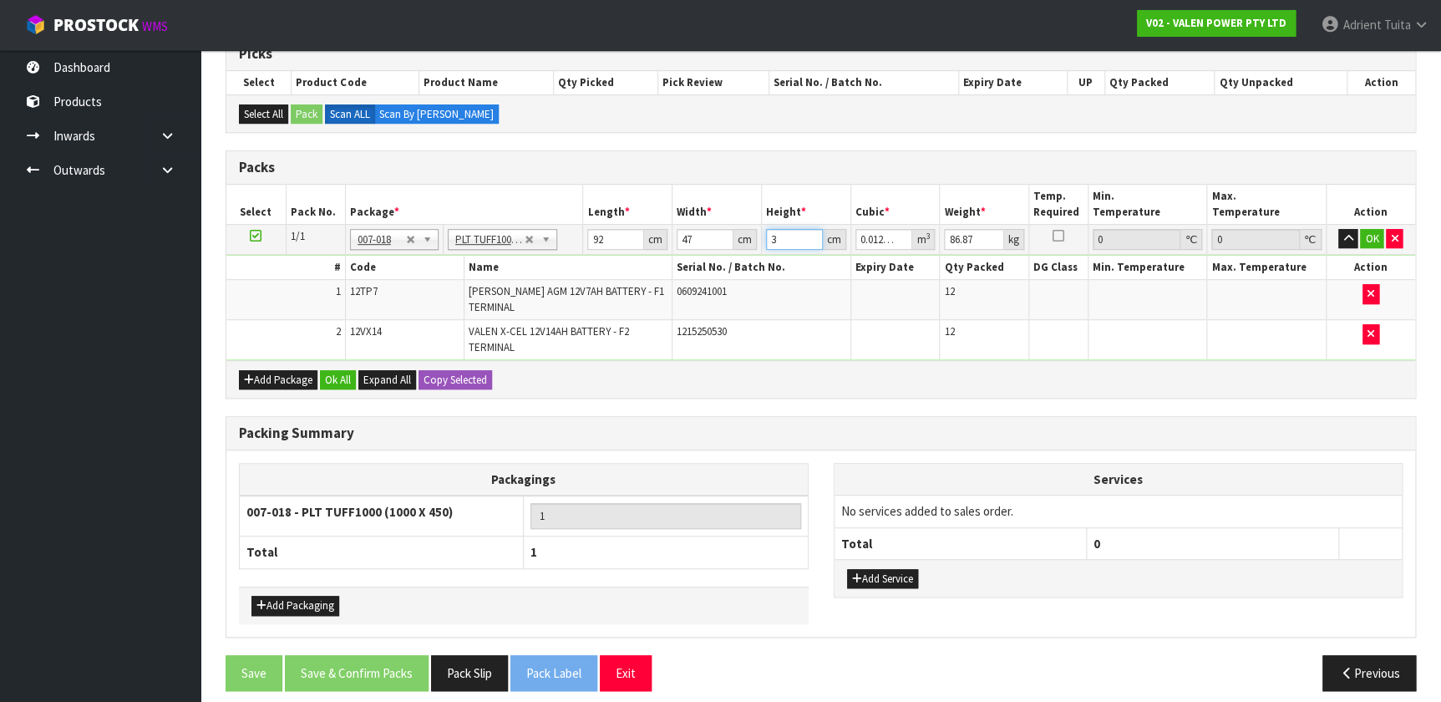
type input "0.15134"
type input "35"
type input "85"
click at [759, 238] on button "OK" at bounding box center [1371, 239] width 23 height 20
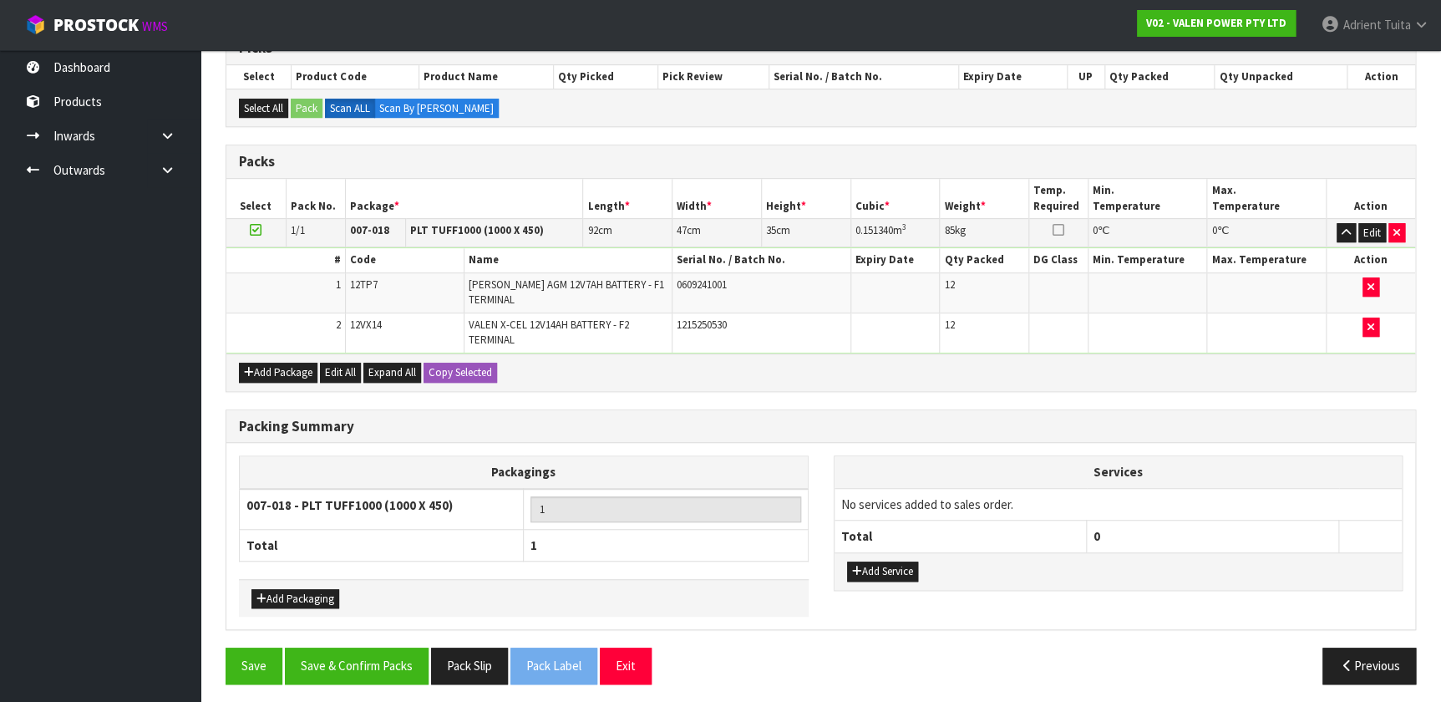
scroll to position [299, 0]
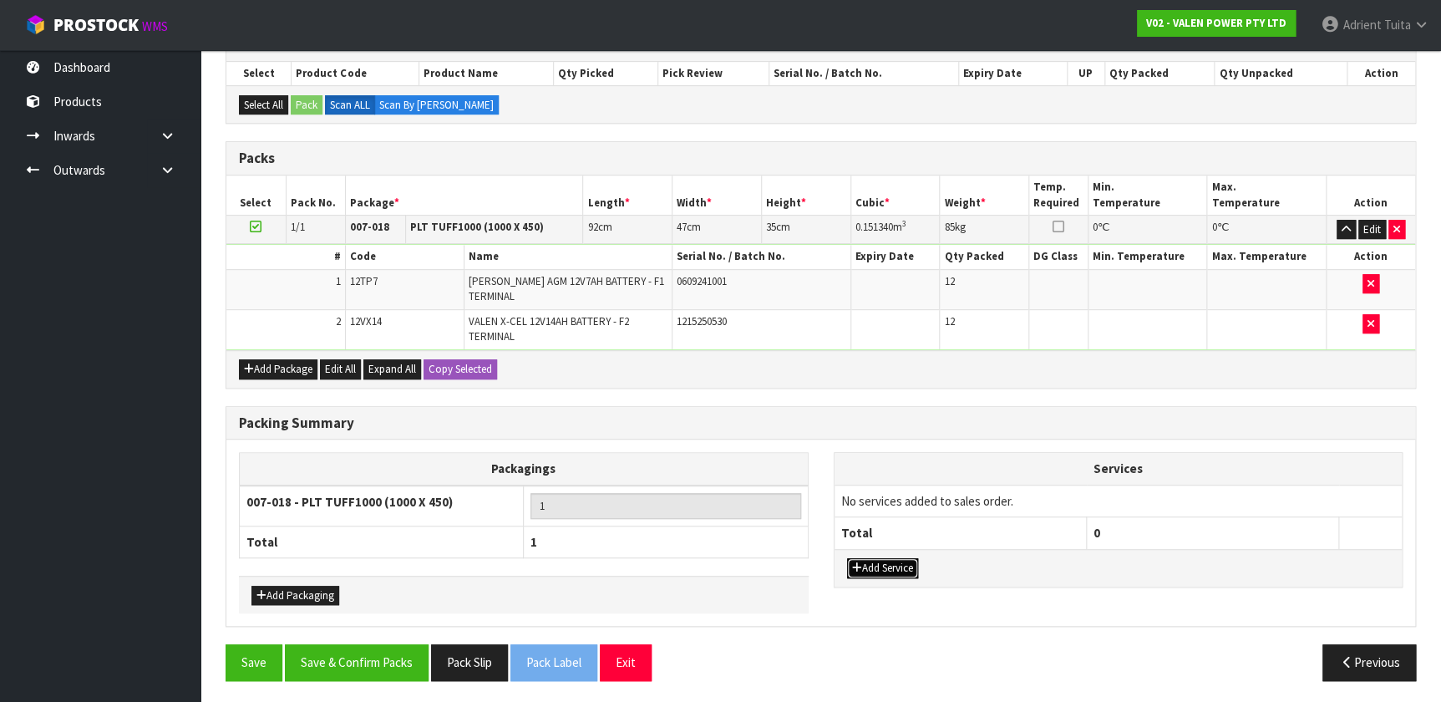
click at [759, 464] on button "Add Service" at bounding box center [882, 568] width 71 height 20
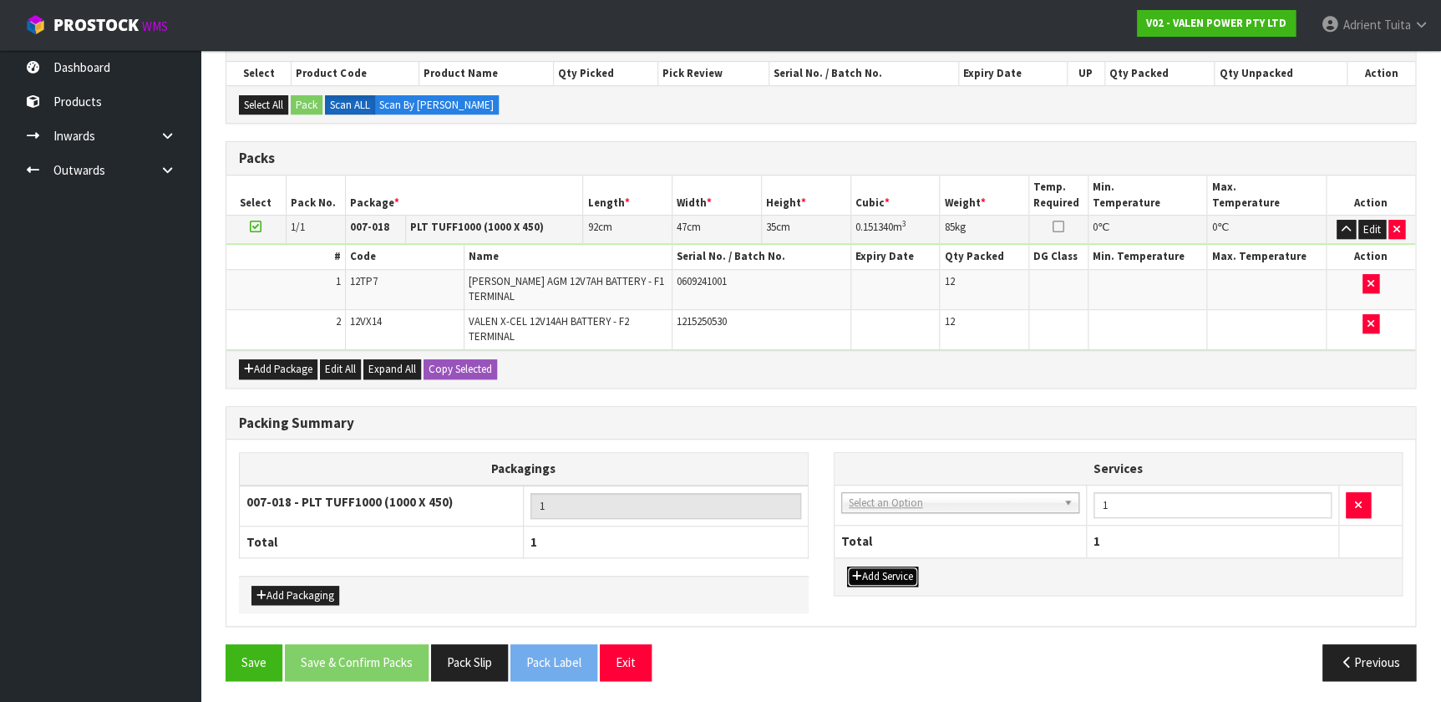
drag, startPoint x: 905, startPoint y: 501, endPoint x: 902, endPoint y: 525, distance: 24.4
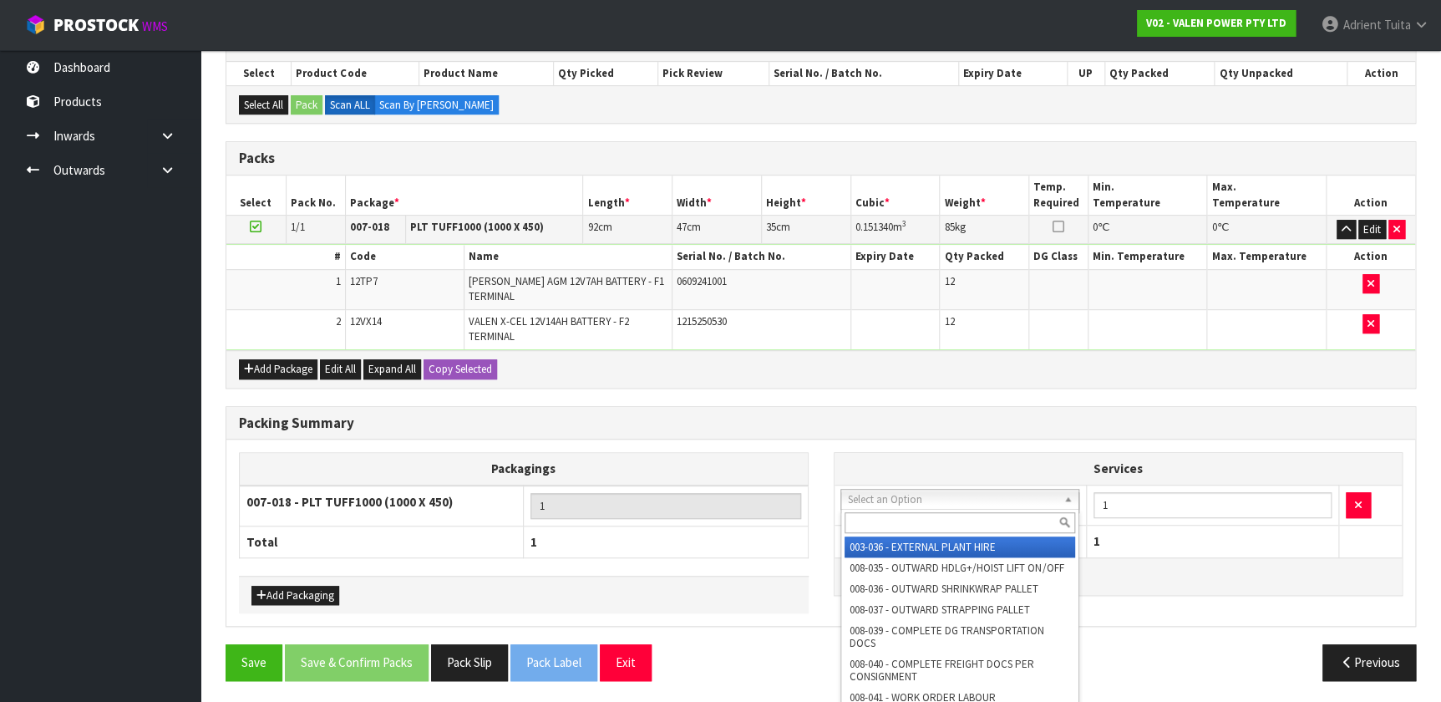
click at [759, 464] on input "text" at bounding box center [960, 522] width 231 height 21
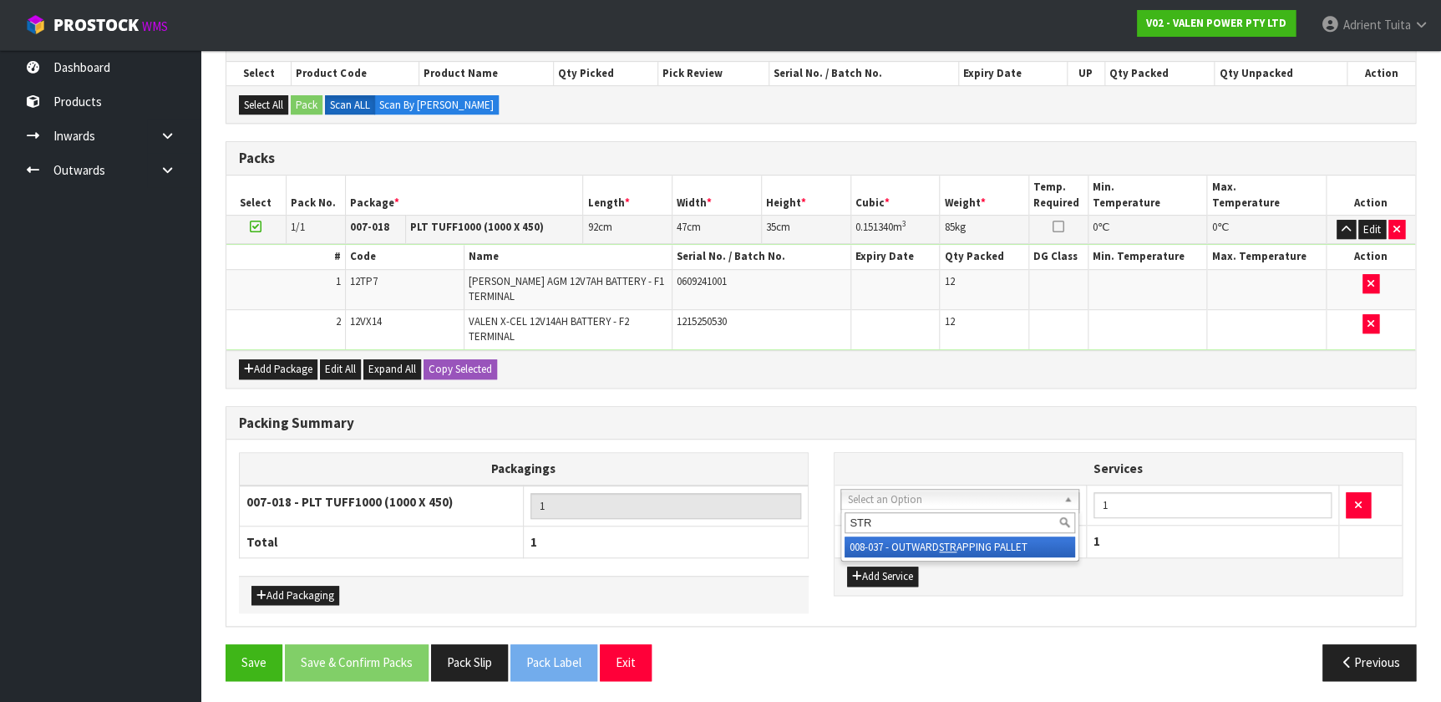
type input "STR"
drag, startPoint x: 906, startPoint y: 535, endPoint x: 924, endPoint y: 546, distance: 21.8
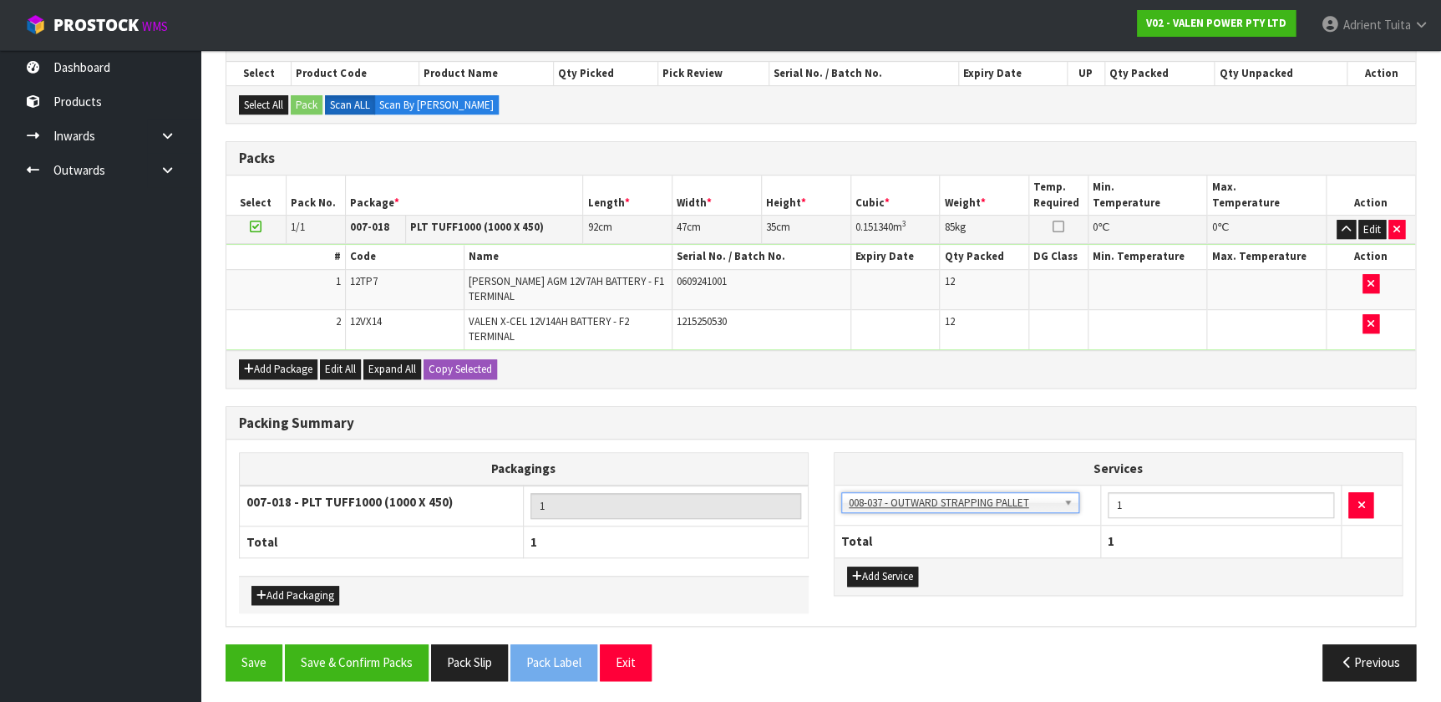
click at [759, 464] on td "1" at bounding box center [1220, 505] width 241 height 41
click at [759, 464] on input "1" at bounding box center [1221, 505] width 227 height 26
type input "2"
click at [759, 464] on button "Add Service" at bounding box center [882, 576] width 71 height 20
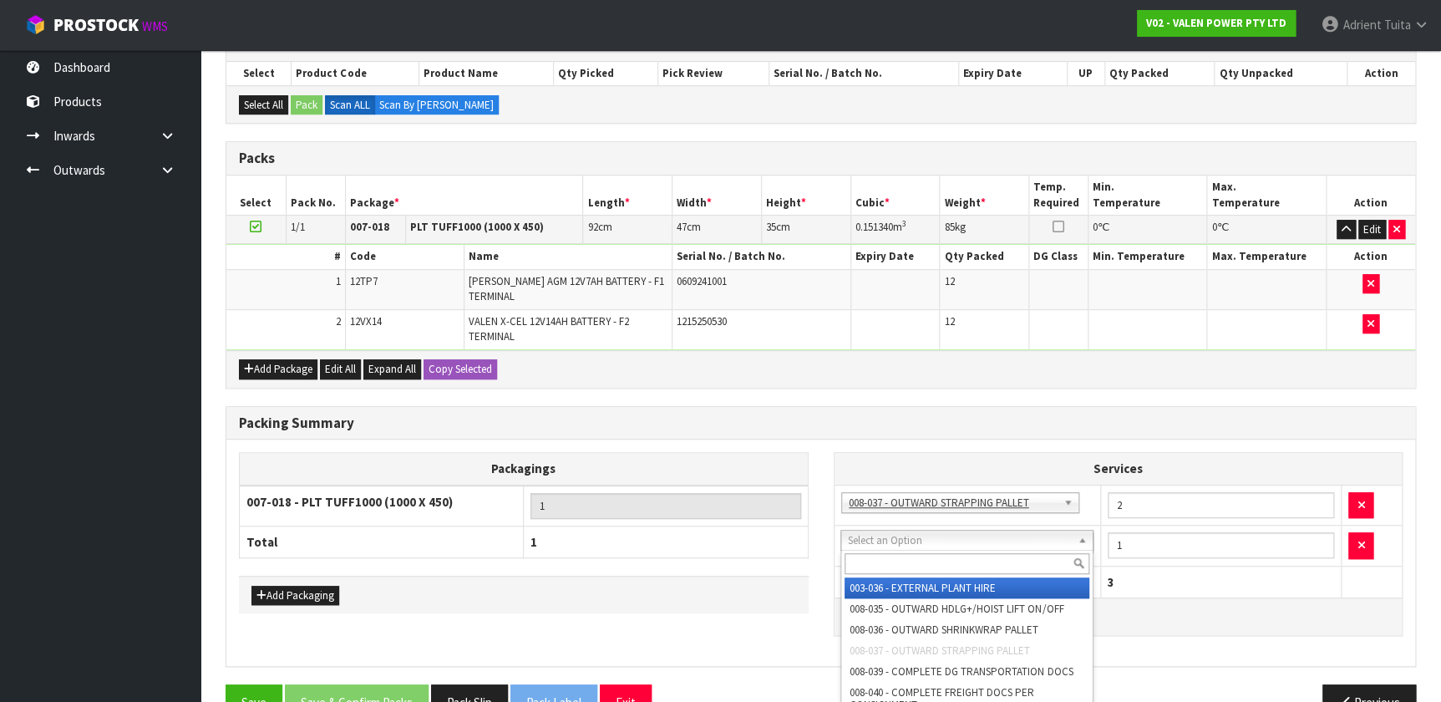
drag, startPoint x: 924, startPoint y: 544, endPoint x: 920, endPoint y: 561, distance: 18.0
click at [759, 464] on input "text" at bounding box center [967, 563] width 244 height 21
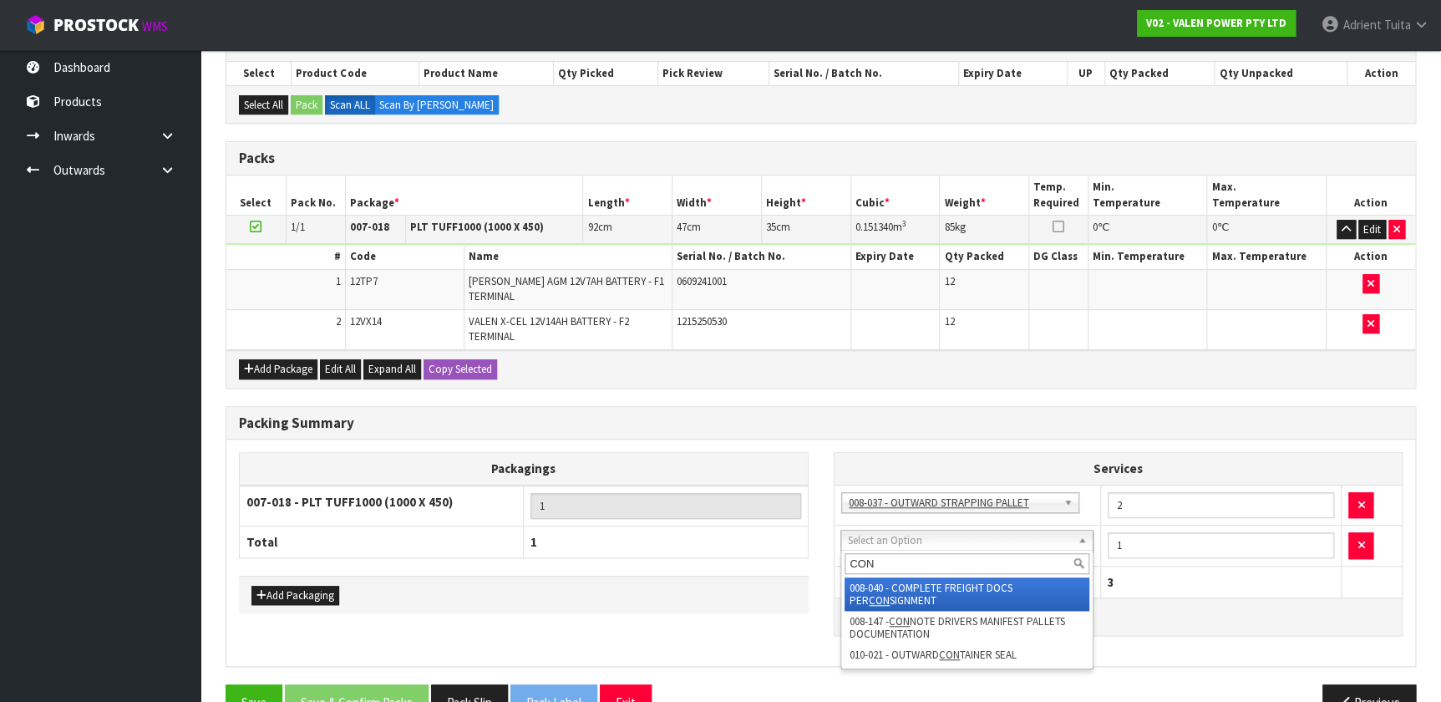
type input "CON"
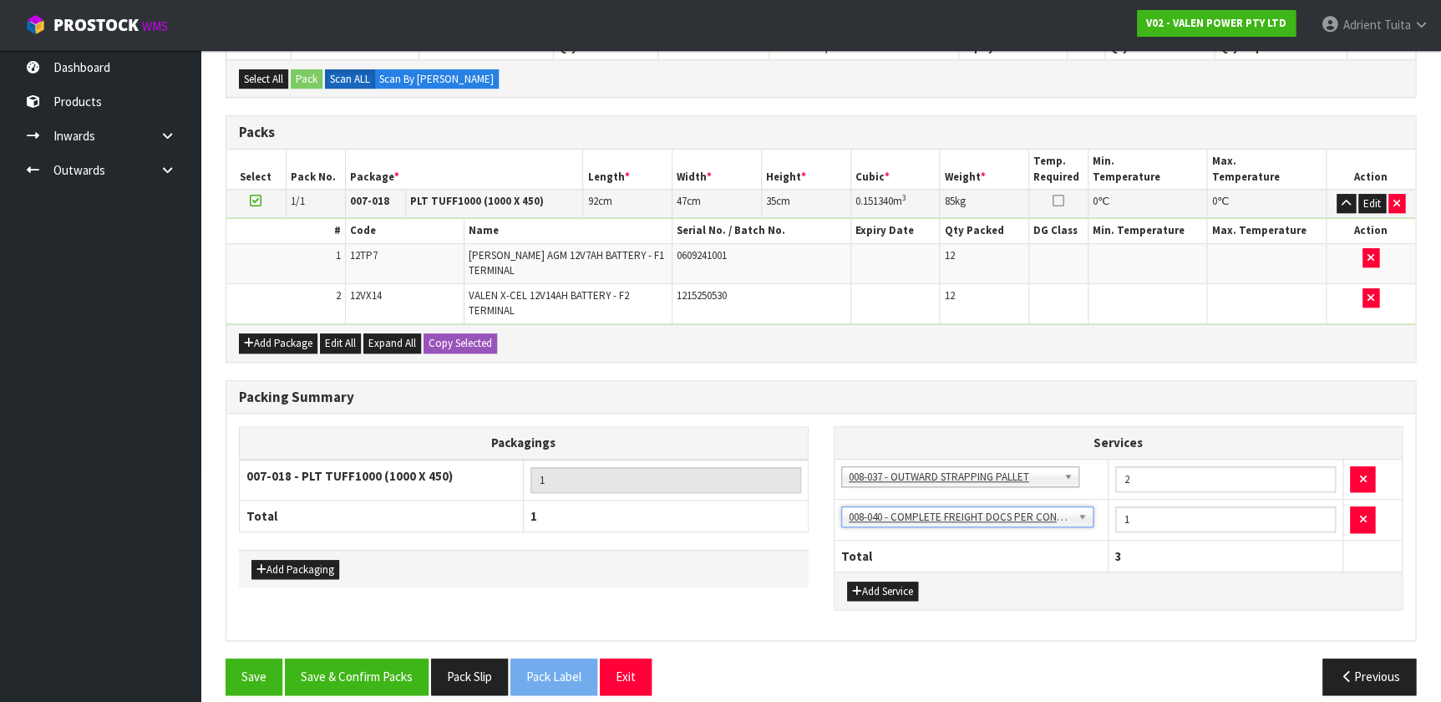
scroll to position [338, 0]
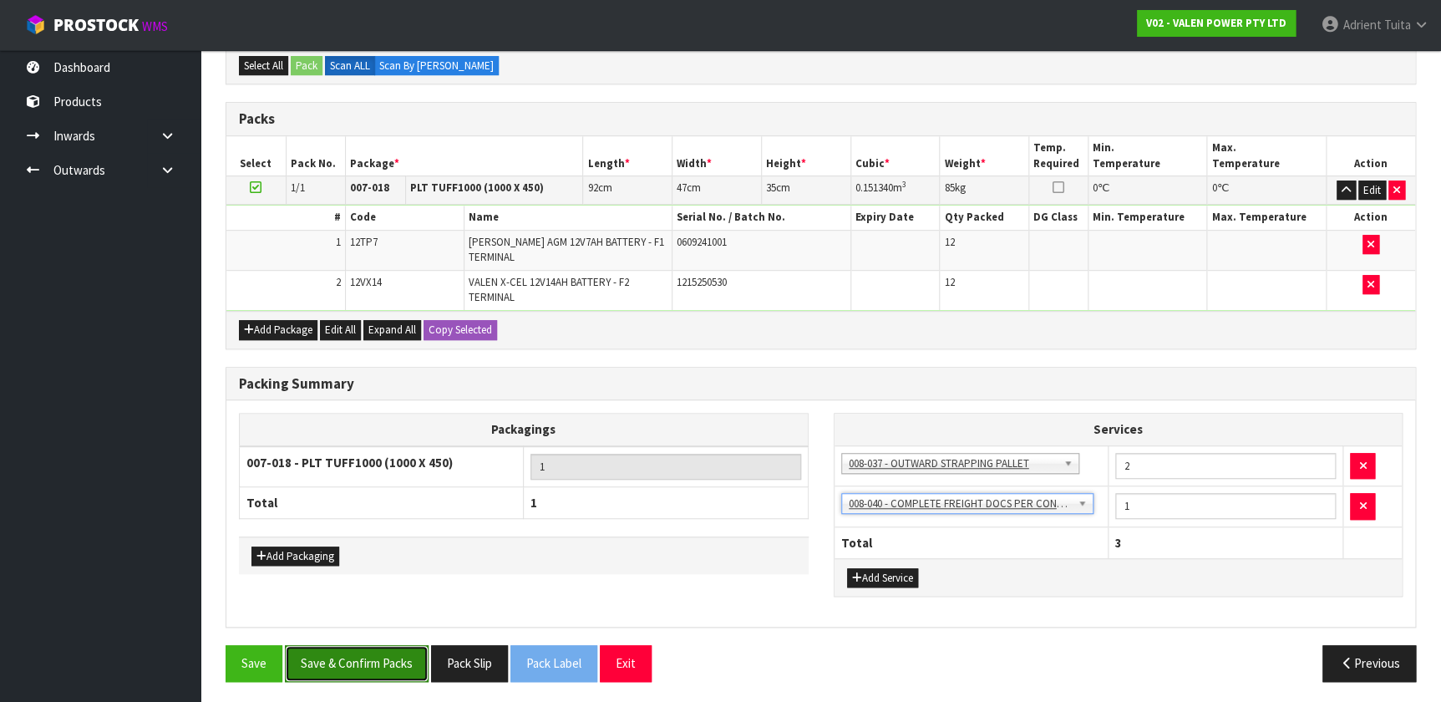
click at [394, 464] on button "Save & Confirm Packs" at bounding box center [357, 663] width 144 height 36
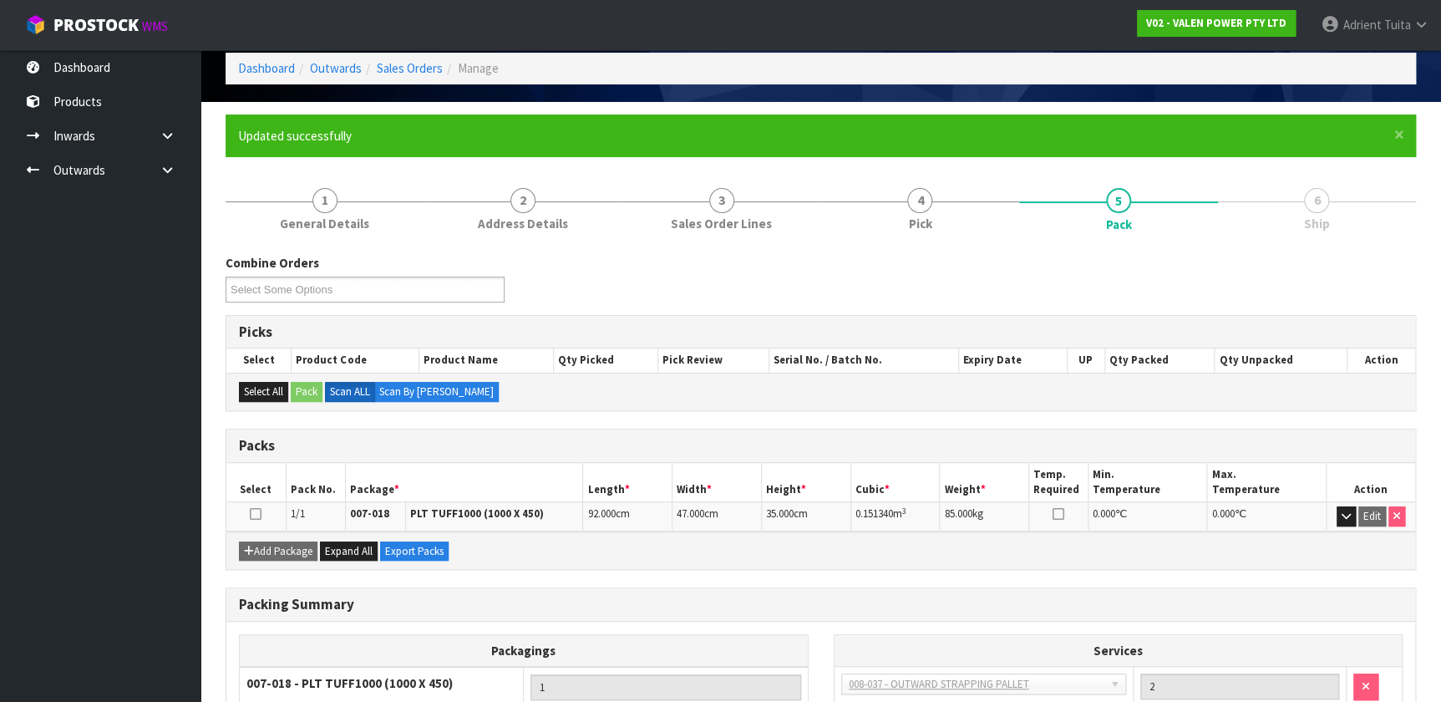
scroll to position [0, 0]
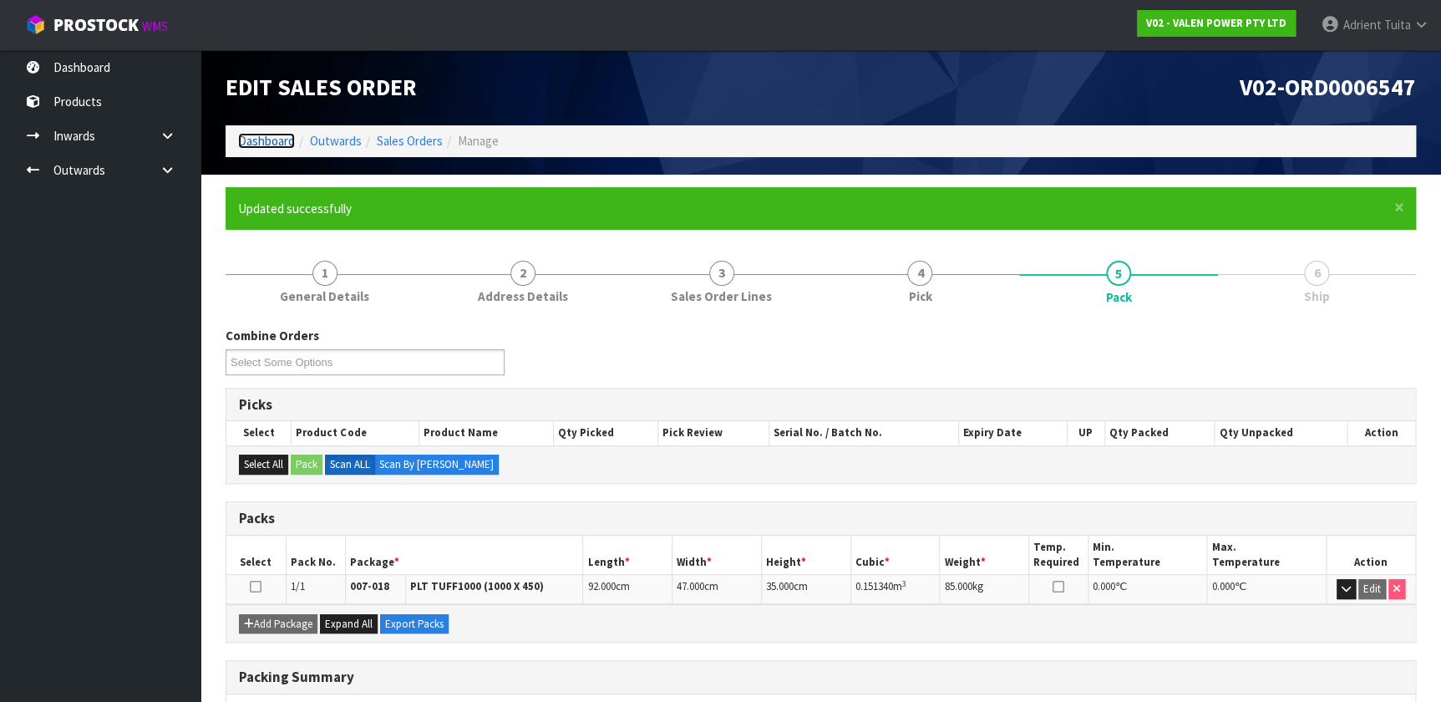
click at [284, 135] on link "Dashboard" at bounding box center [266, 141] width 57 height 16
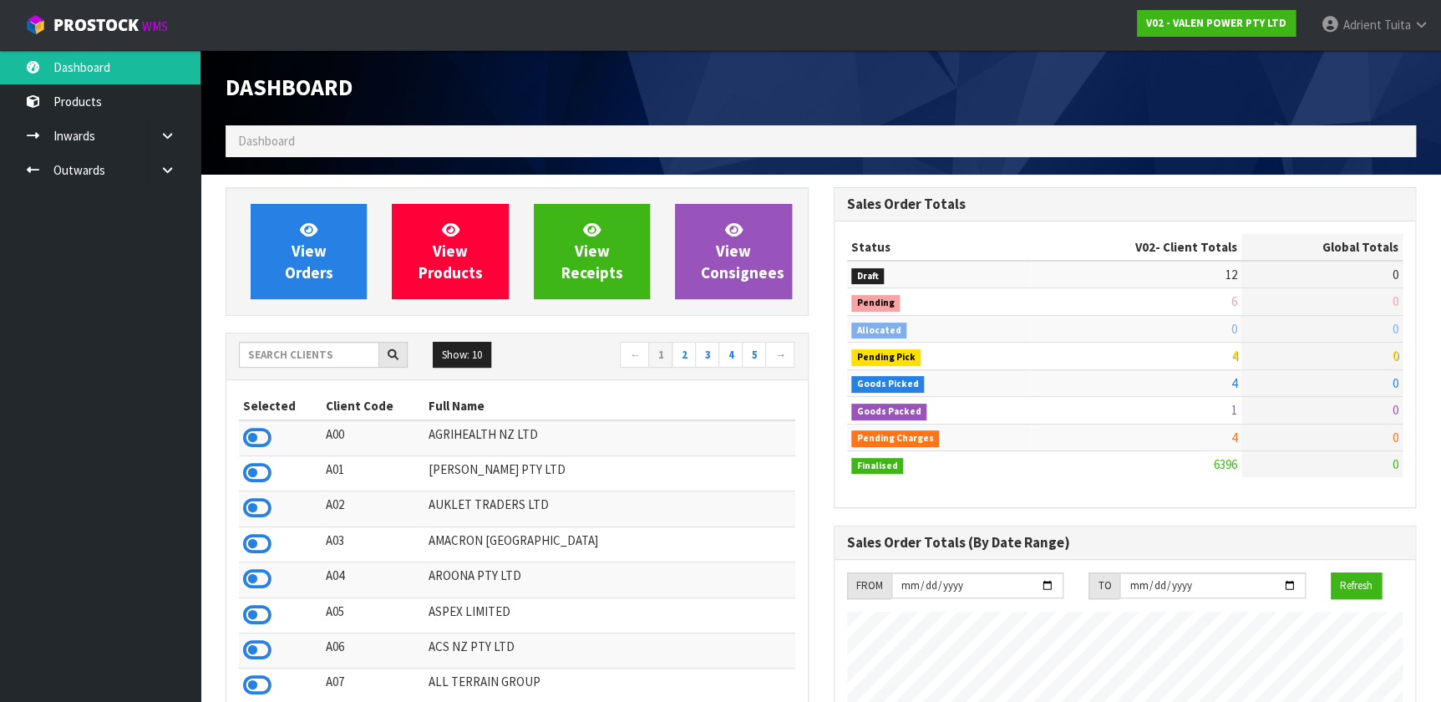
scroll to position [1299, 607]
click at [302, 362] on input "text" at bounding box center [309, 355] width 140 height 26
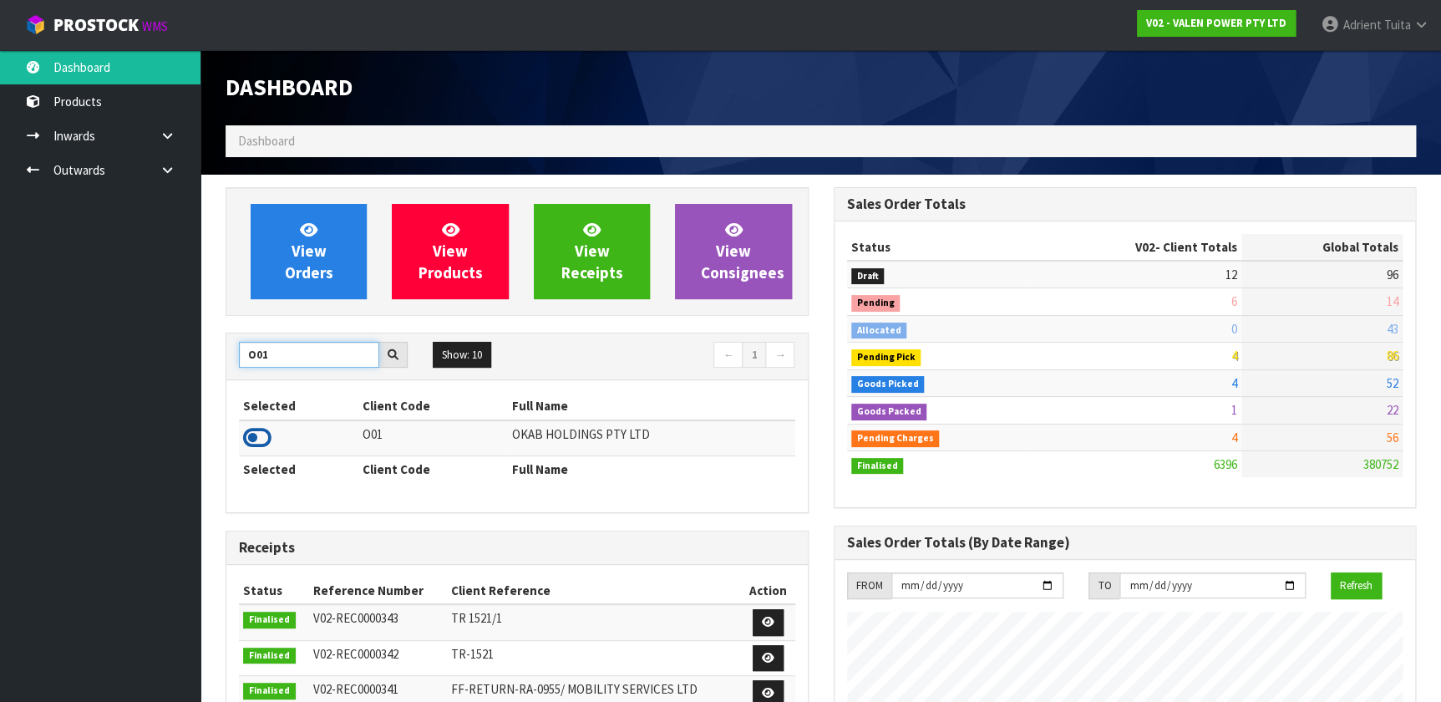
type input "O01"
click at [255, 429] on icon at bounding box center [257, 437] width 28 height 25
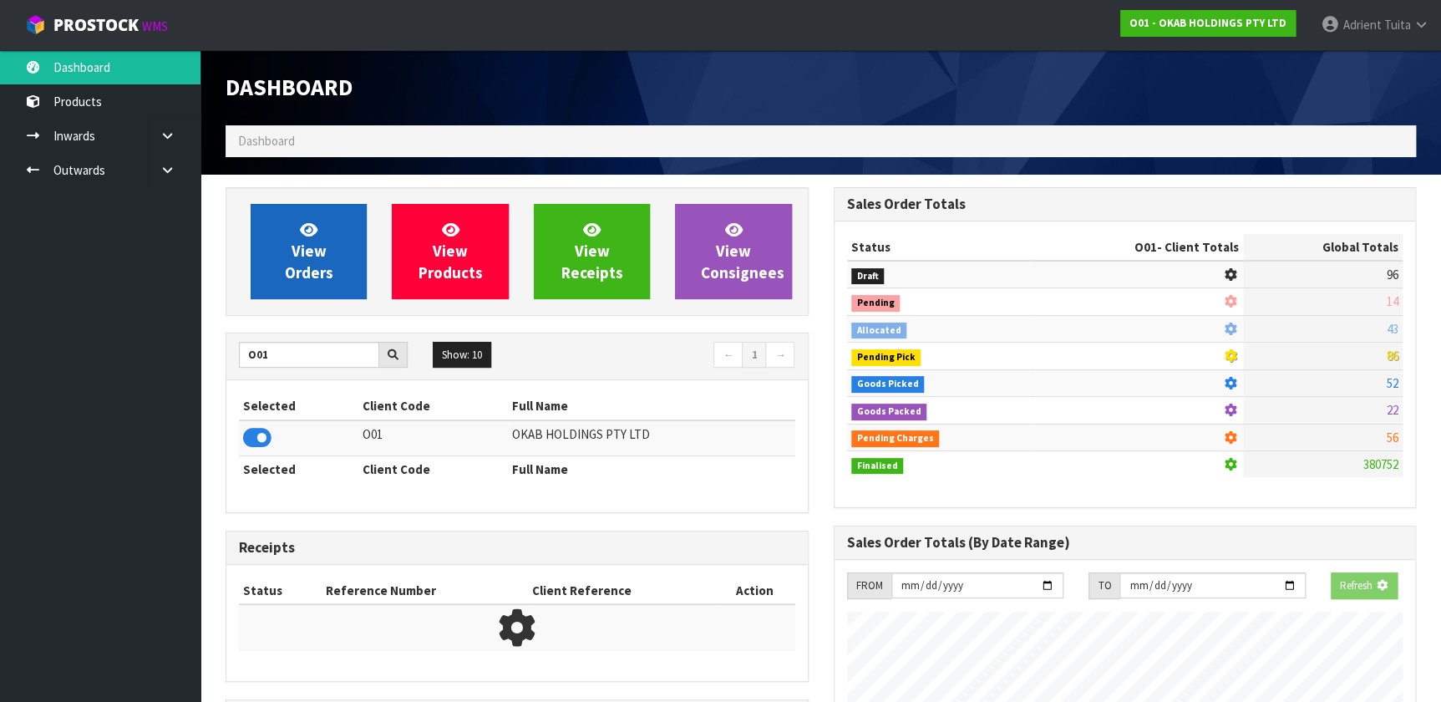
scroll to position [1100, 607]
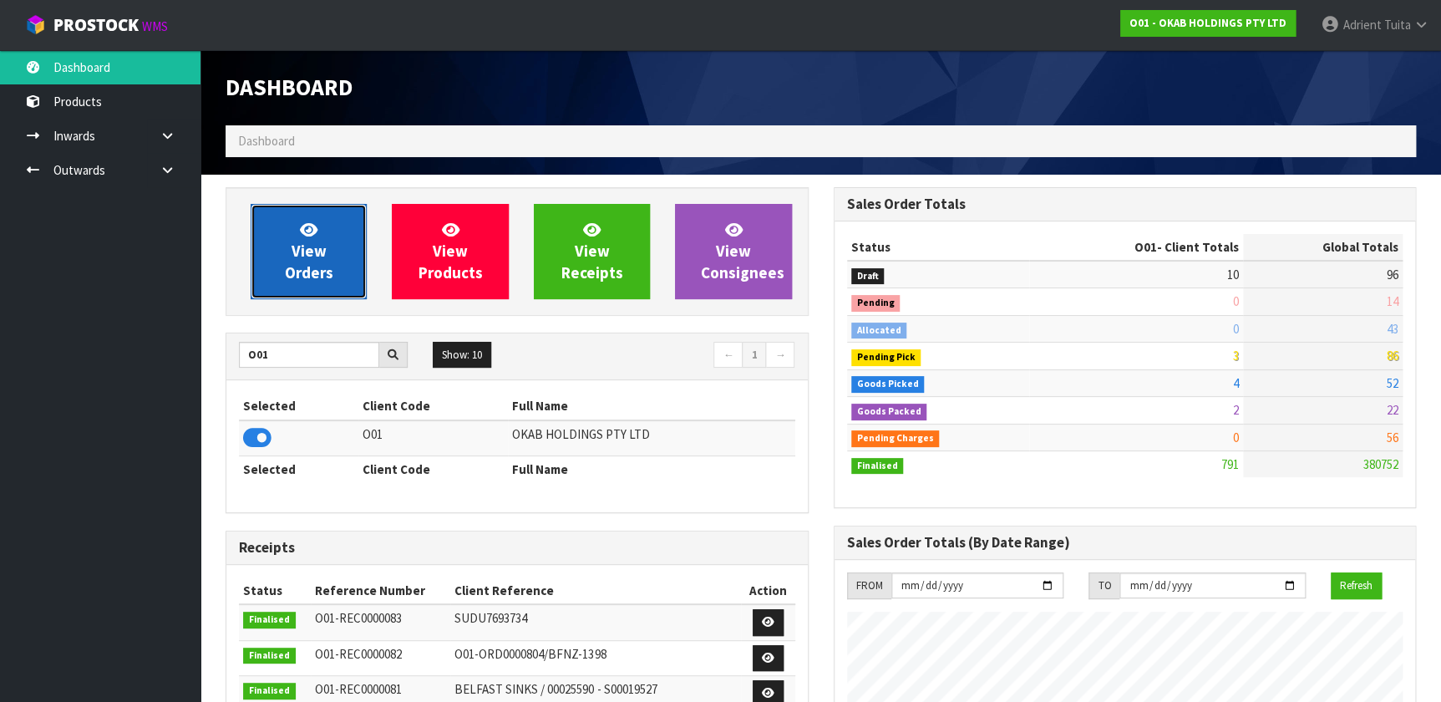
click at [277, 267] on link "View Orders" at bounding box center [309, 251] width 116 height 95
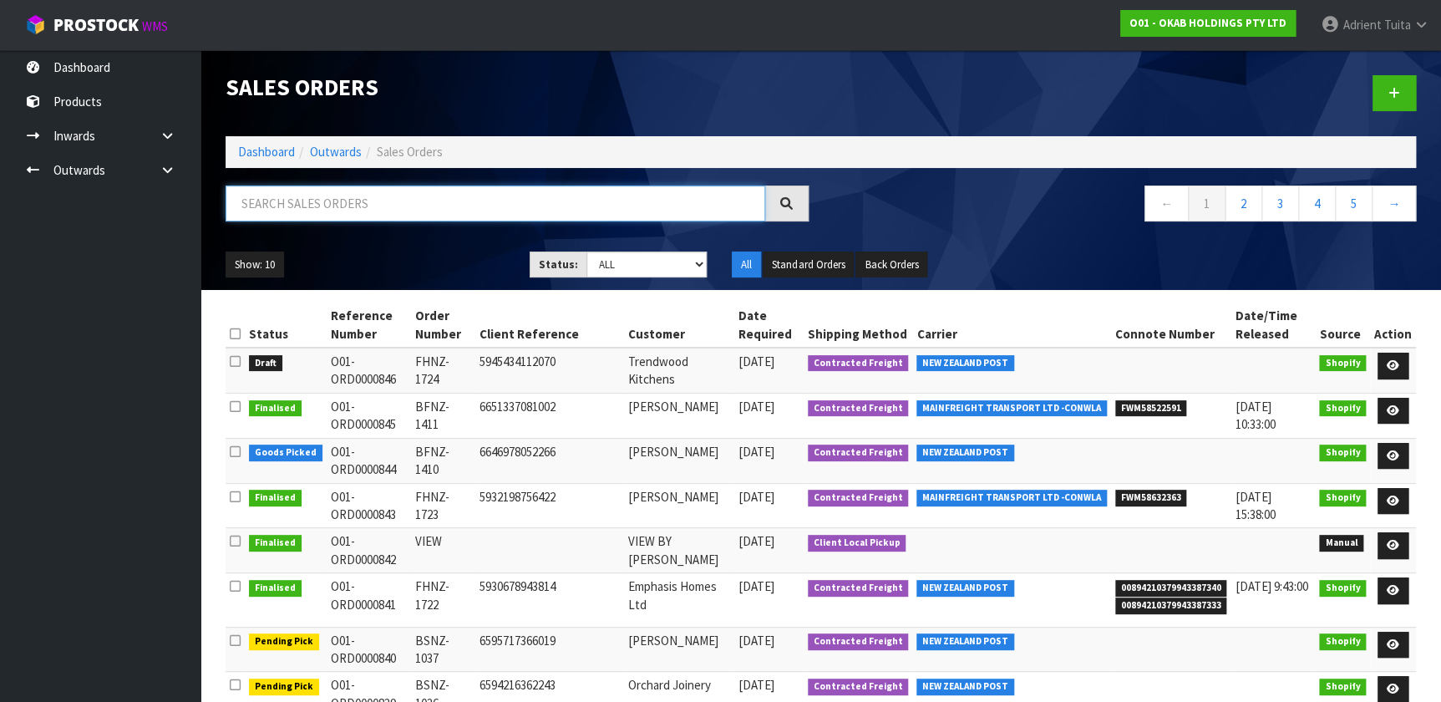
click at [344, 215] on input "text" at bounding box center [496, 203] width 540 height 36
type input "1403"
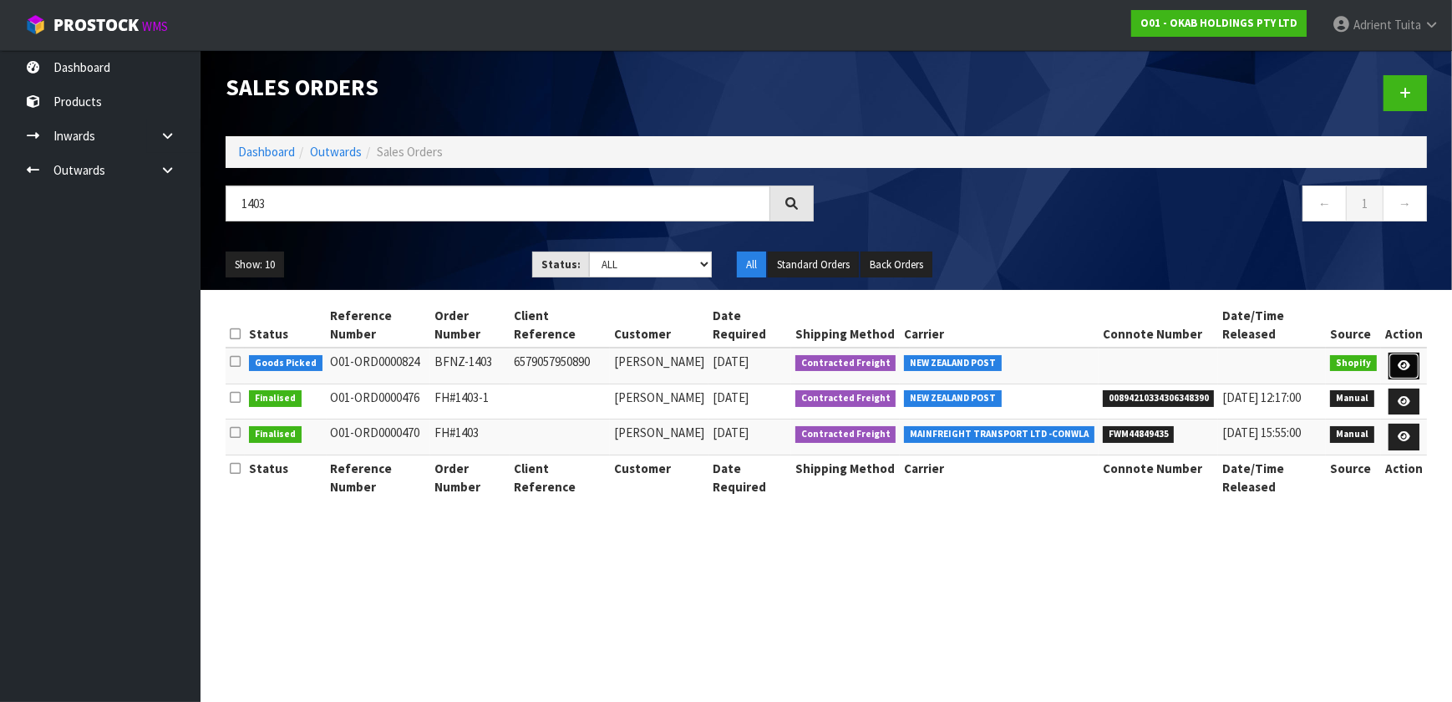
click at [759, 360] on icon at bounding box center [1404, 365] width 13 height 11
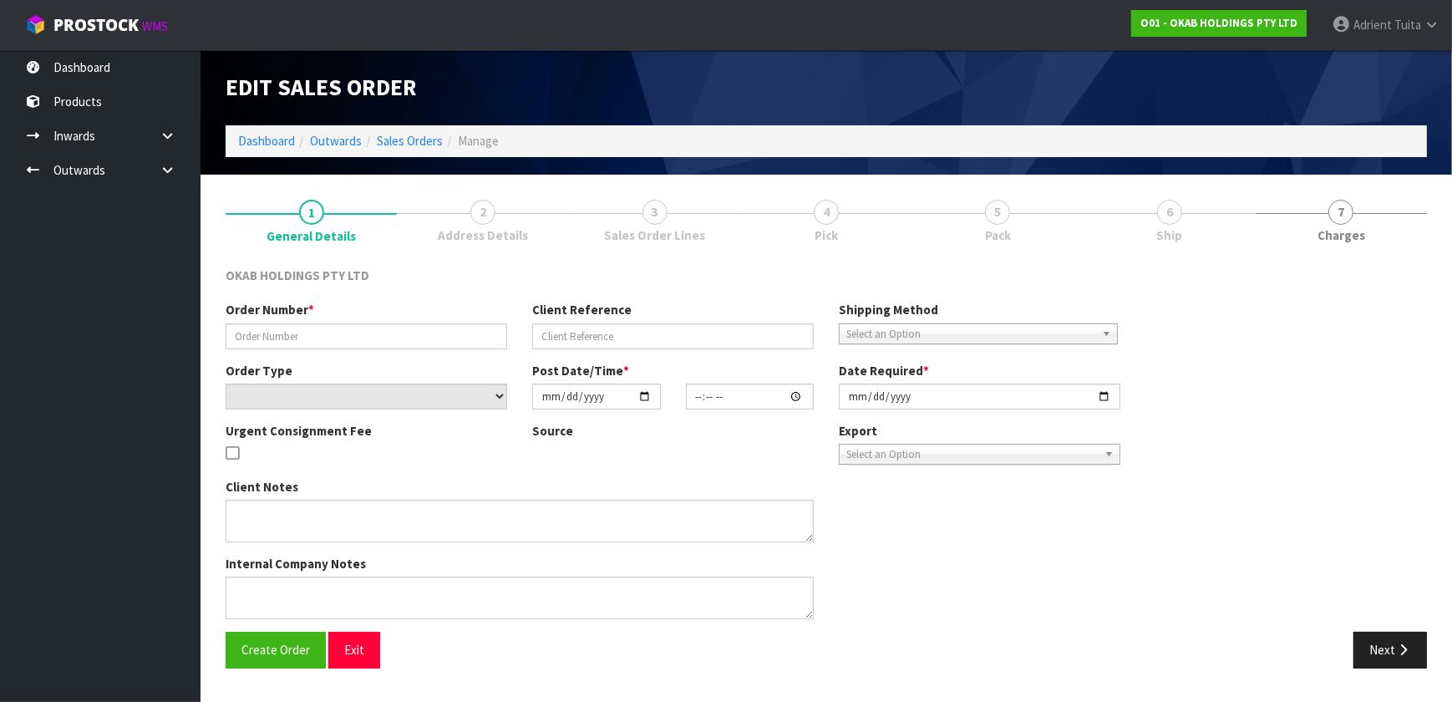
type input "BFNZ-1403"
type input "6579057950890"
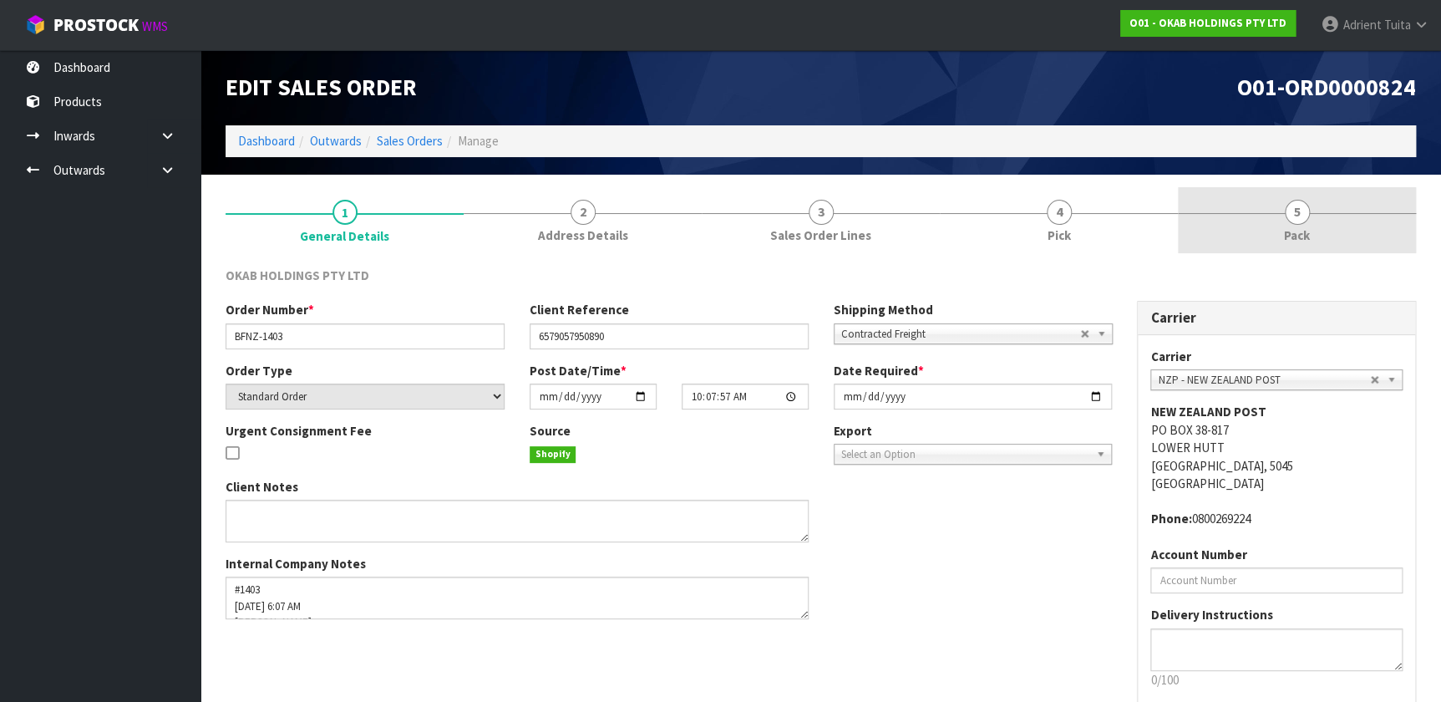
click at [759, 213] on div at bounding box center [1297, 213] width 238 height 1
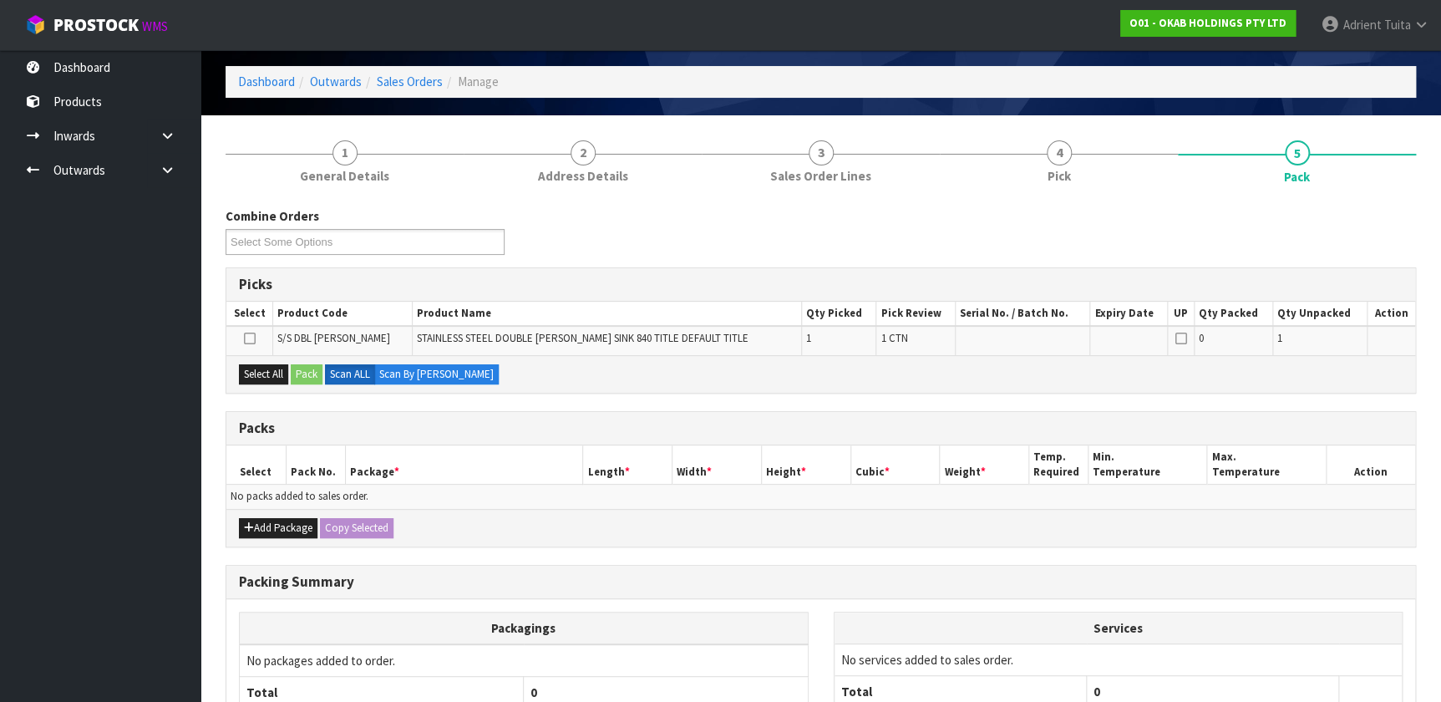
scroll to position [151, 0]
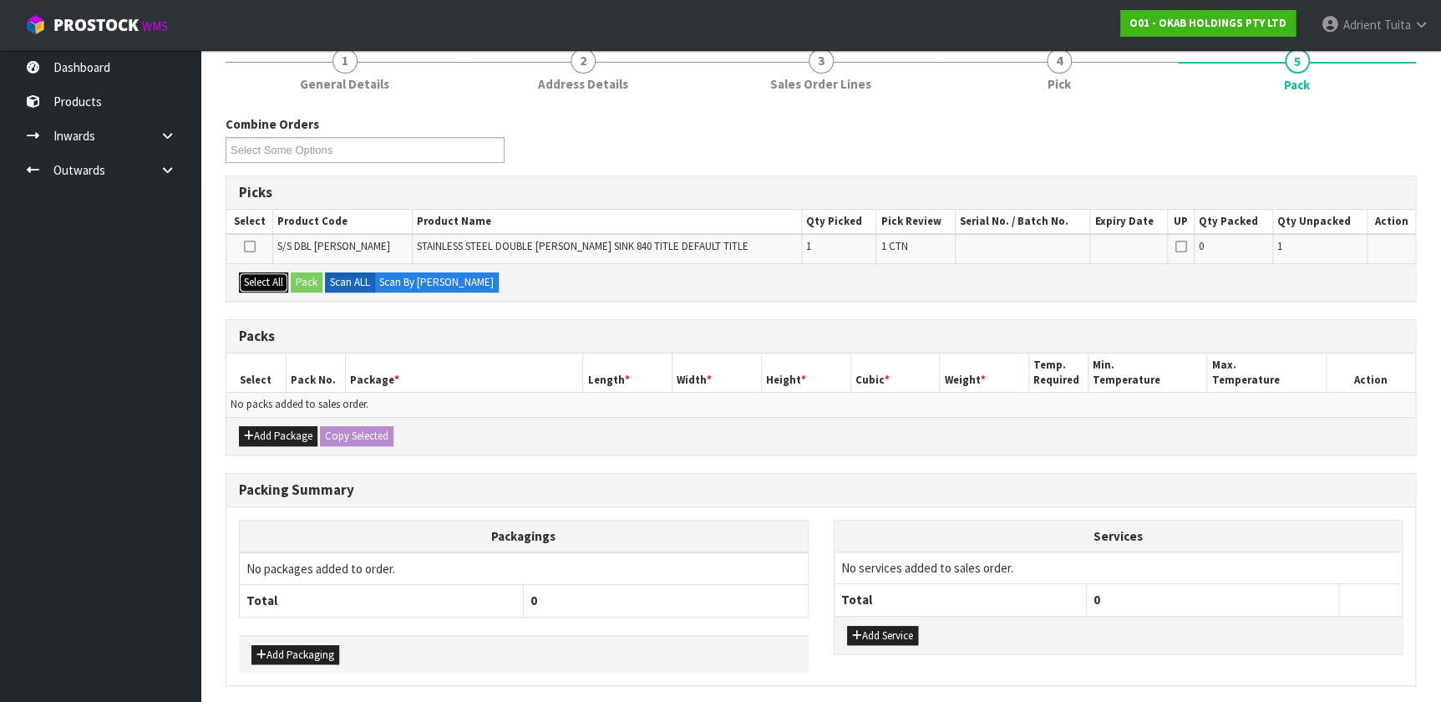
click at [265, 283] on button "Select All" at bounding box center [263, 282] width 49 height 20
click at [295, 282] on button "Pack" at bounding box center [307, 282] width 32 height 20
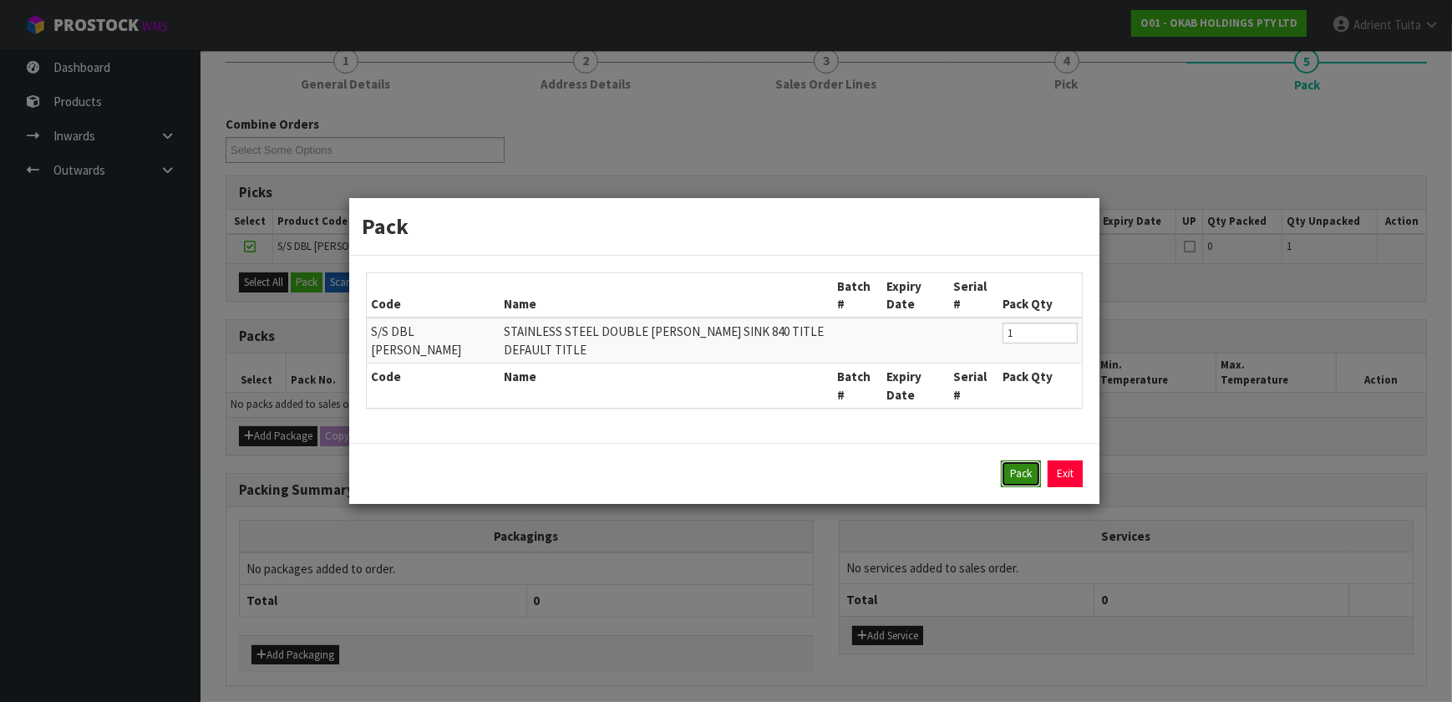
click at [759, 460] on button "Pack" at bounding box center [1021, 473] width 40 height 27
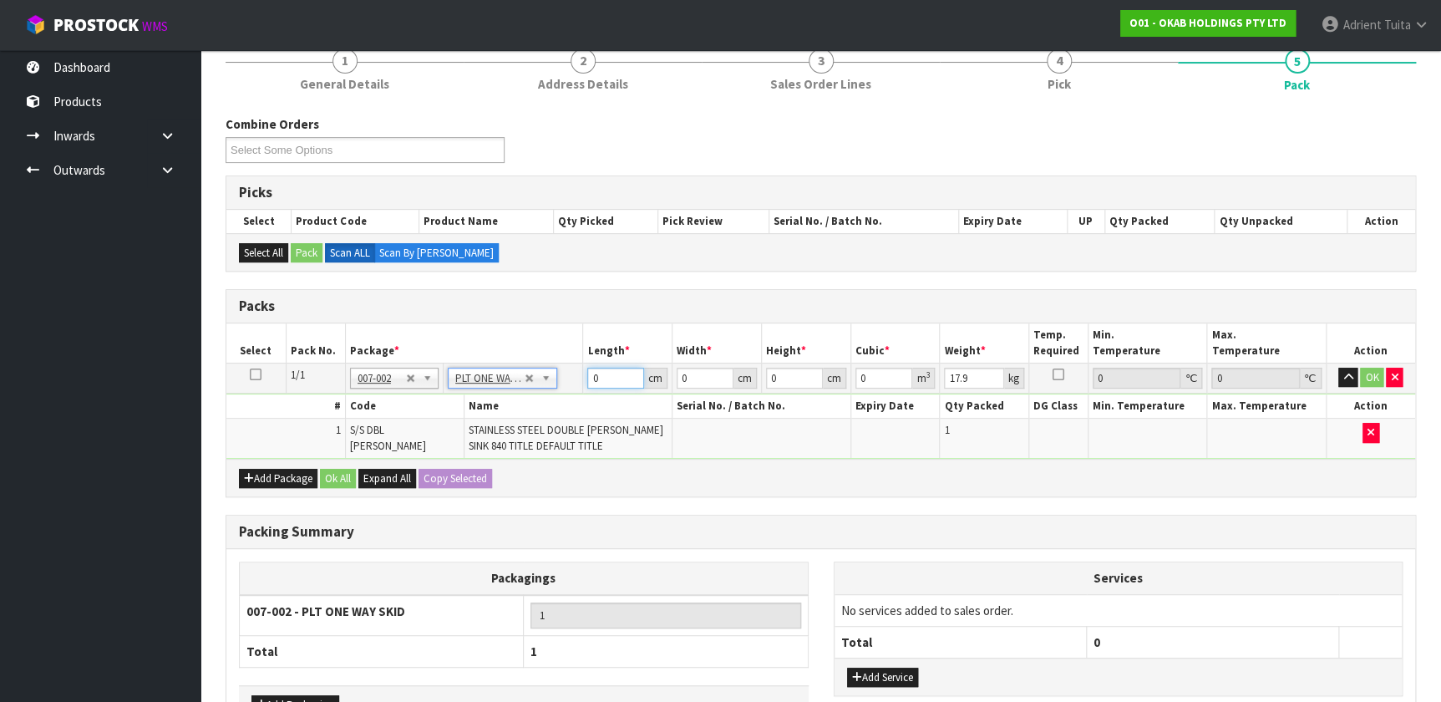
click at [599, 378] on input "0" at bounding box center [615, 378] width 57 height 21
click at [597, 378] on input "111584423" at bounding box center [615, 378] width 57 height 21
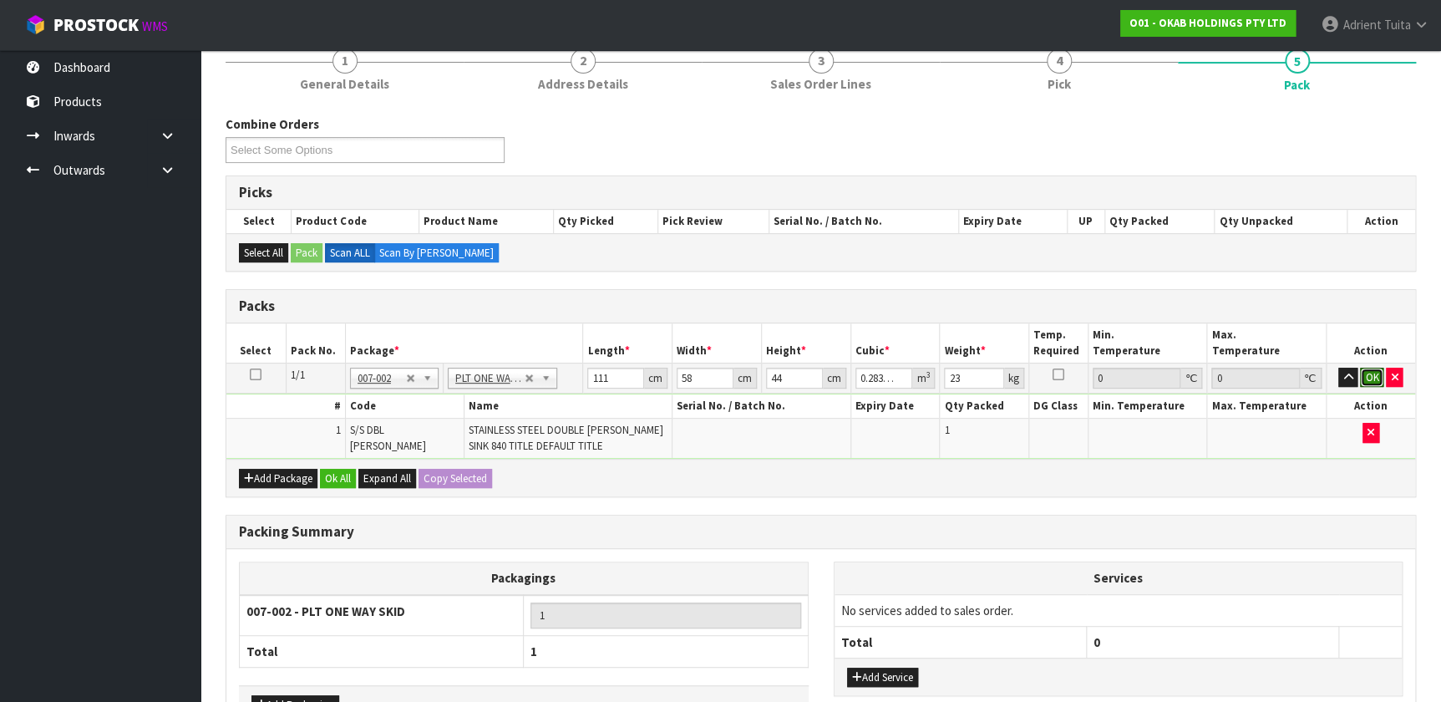
drag, startPoint x: 1372, startPoint y: 381, endPoint x: 1338, endPoint y: 392, distance: 35.1
click at [759, 380] on button "OK" at bounding box center [1371, 378] width 23 height 20
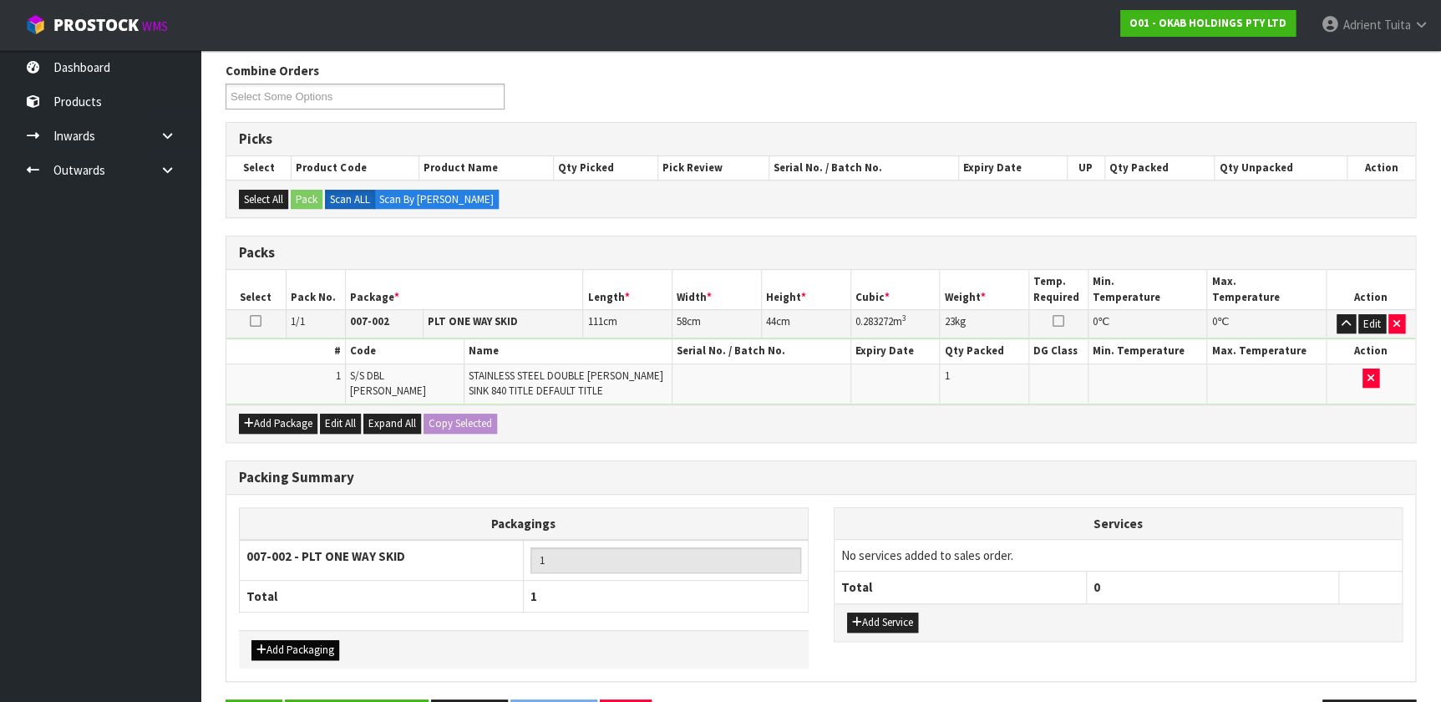
scroll to position [259, 0]
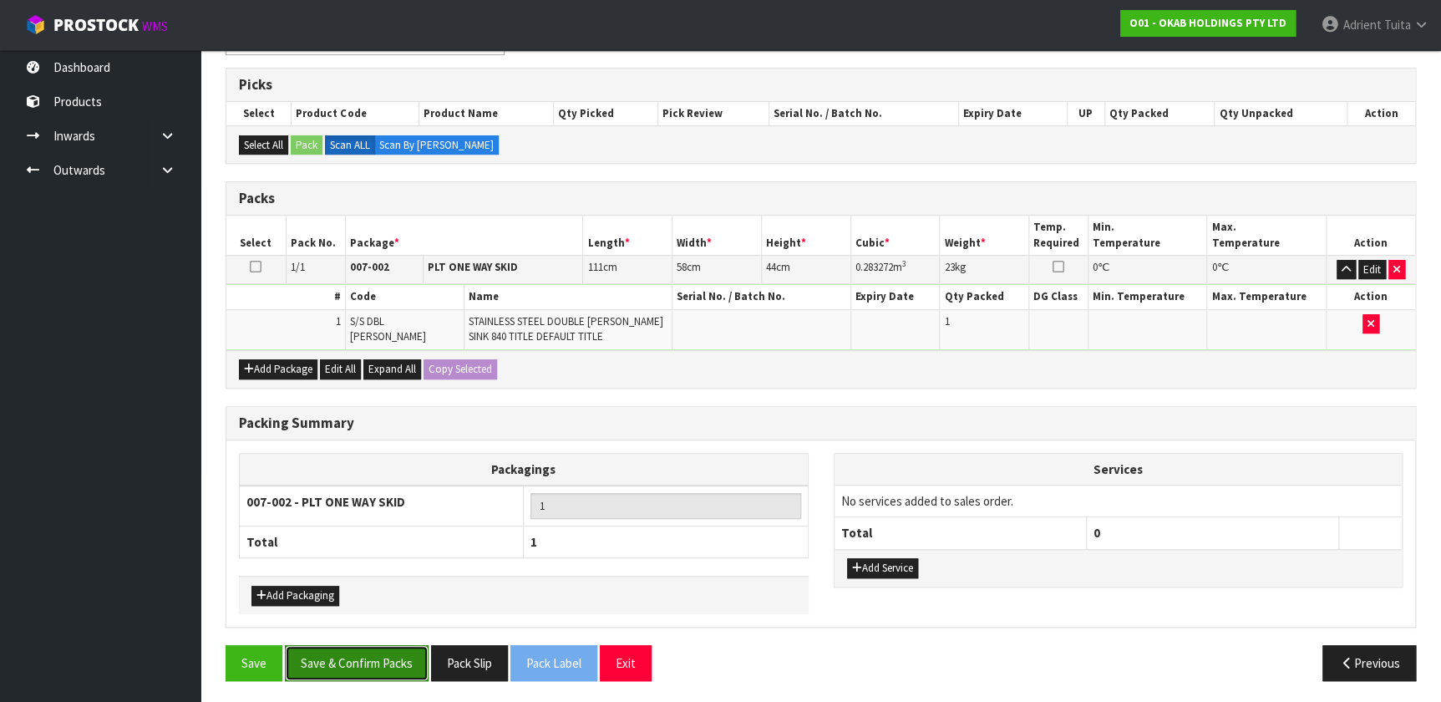
click at [373, 464] on button "Save & Confirm Packs" at bounding box center [357, 663] width 144 height 36
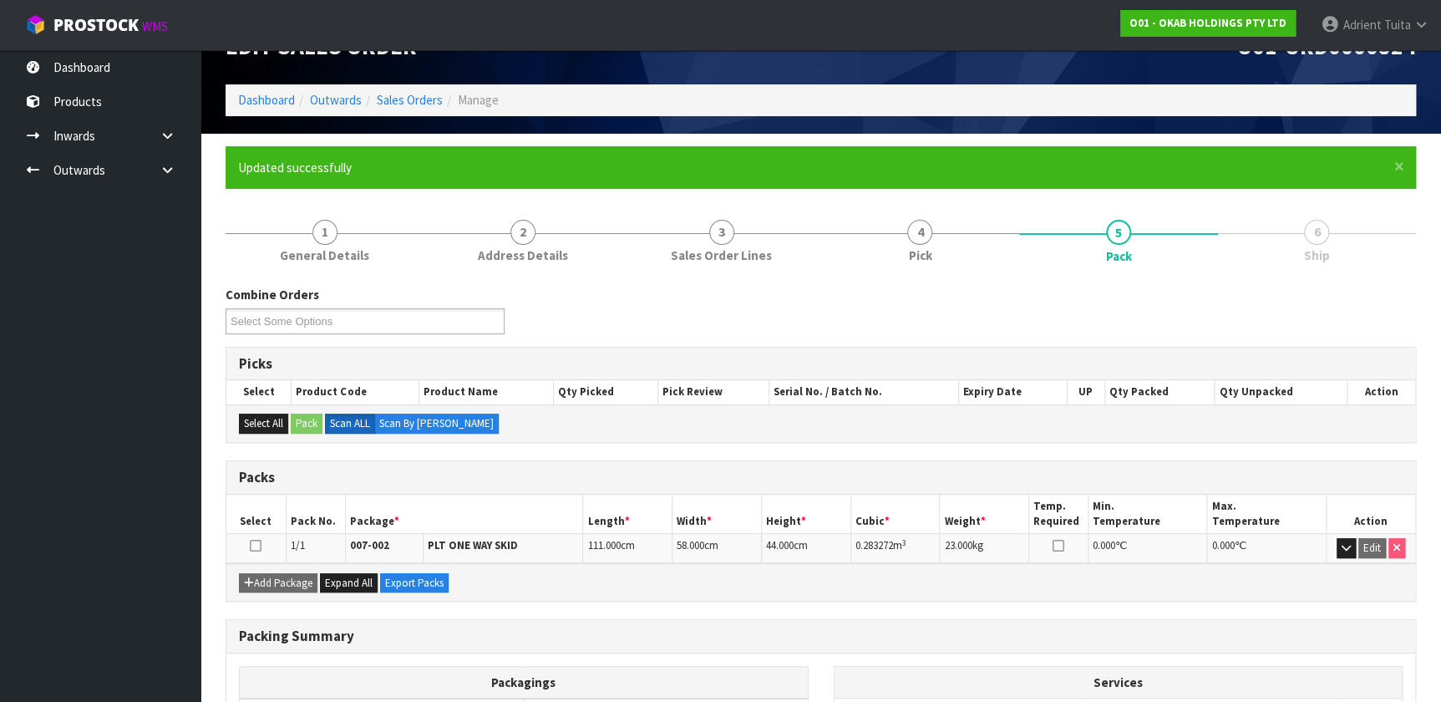
scroll to position [217, 0]
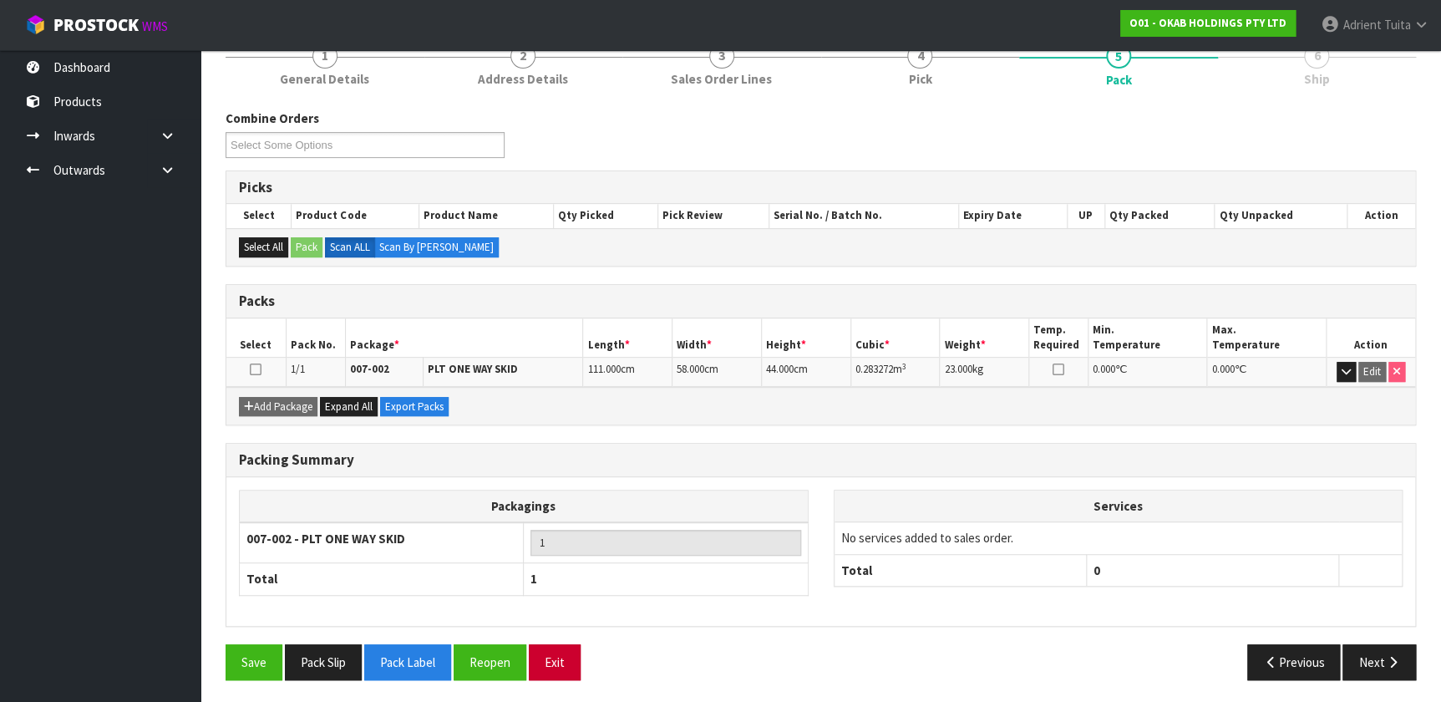
drag, startPoint x: 552, startPoint y: 622, endPoint x: 554, endPoint y: 642, distance: 21.0
click at [555, 464] on div "Packing Summary Packagings 007-002 - PLT ONE WAY SKID 1 Total 1 Services No ser…" at bounding box center [821, 543] width 1216 height 201
click at [554, 464] on button "Exit" at bounding box center [555, 662] width 52 height 36
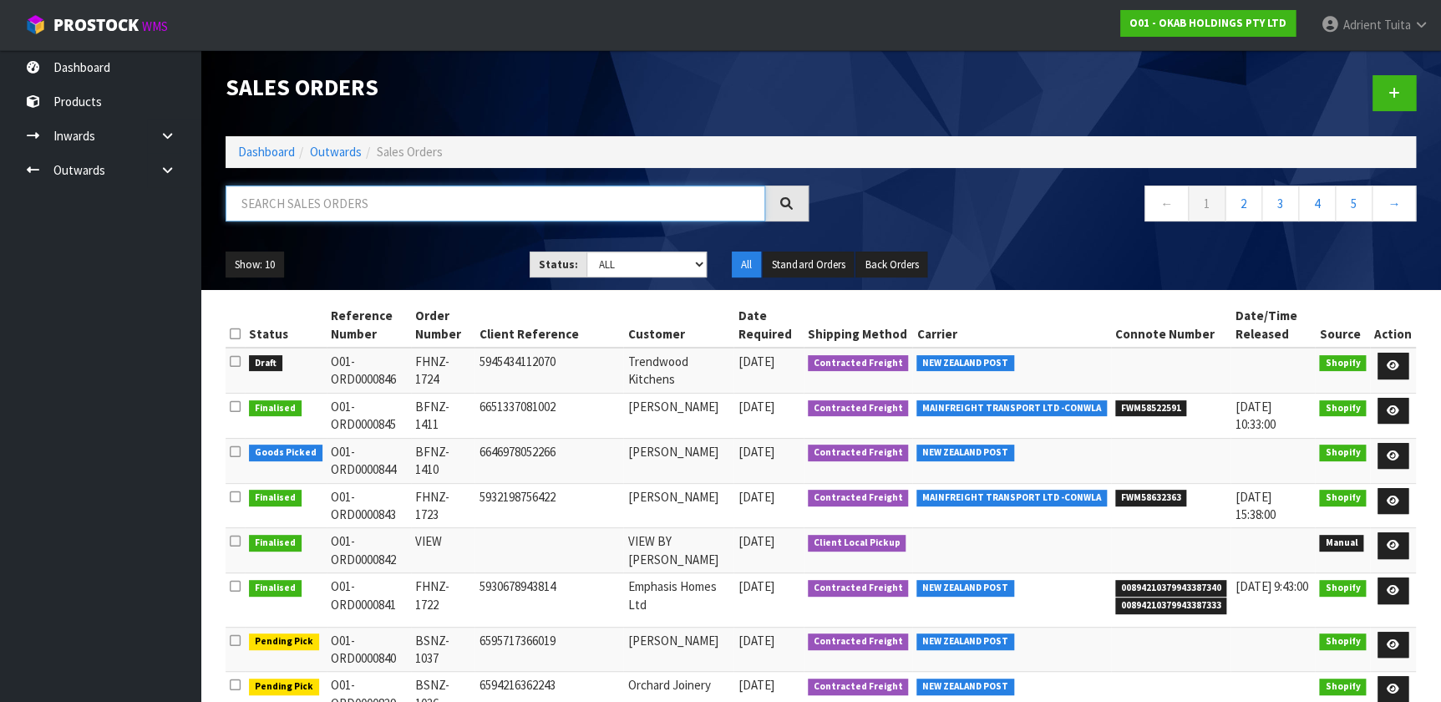
click at [309, 214] on input "text" at bounding box center [496, 203] width 540 height 36
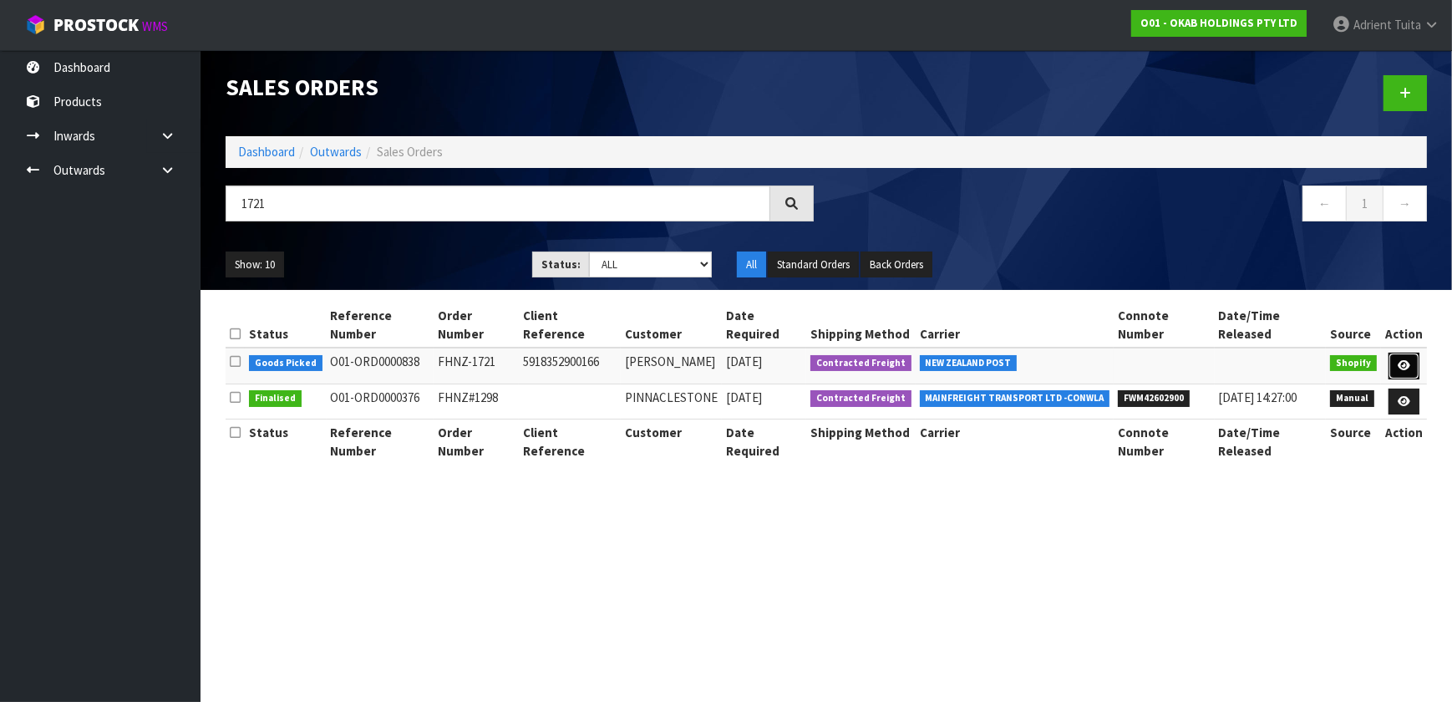
click at [759, 353] on link at bounding box center [1403, 366] width 31 height 27
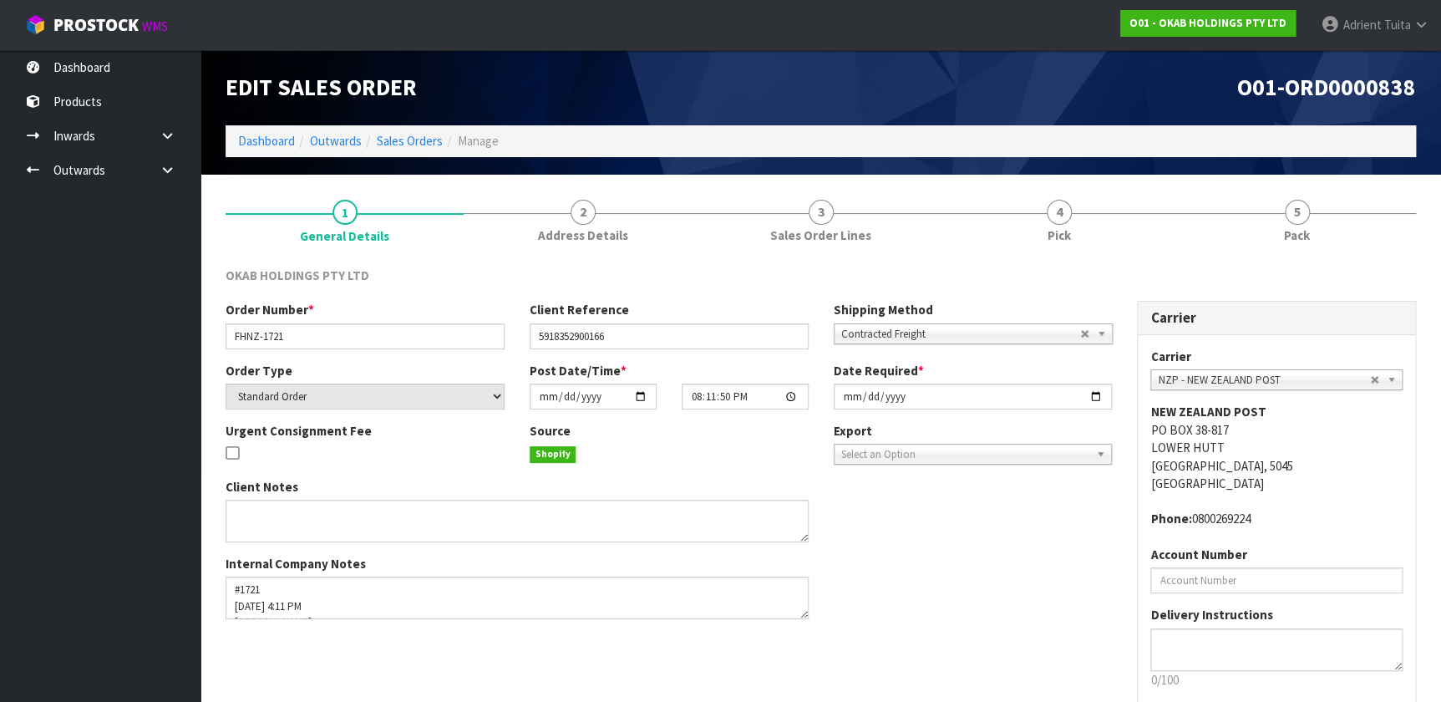
click at [759, 217] on link "5 Pack" at bounding box center [1297, 220] width 238 height 66
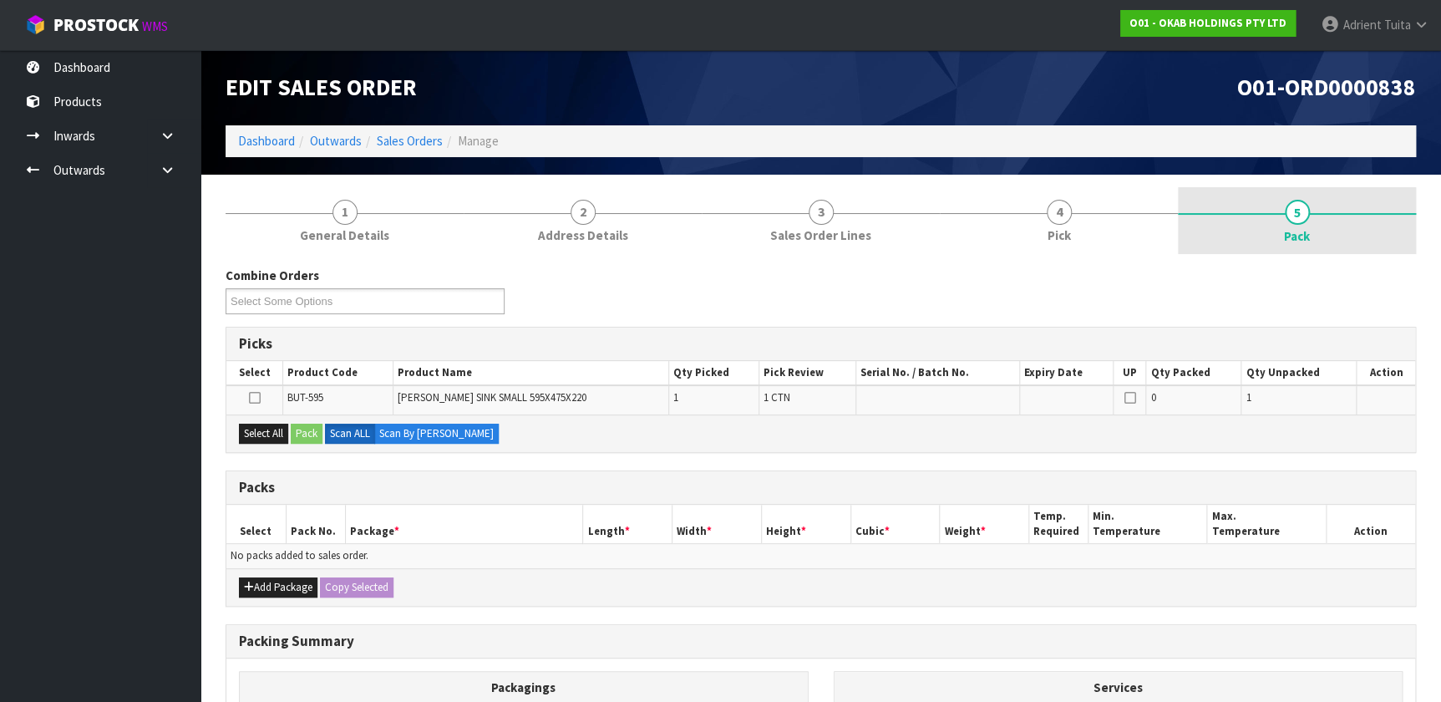
scroll to position [210, 0]
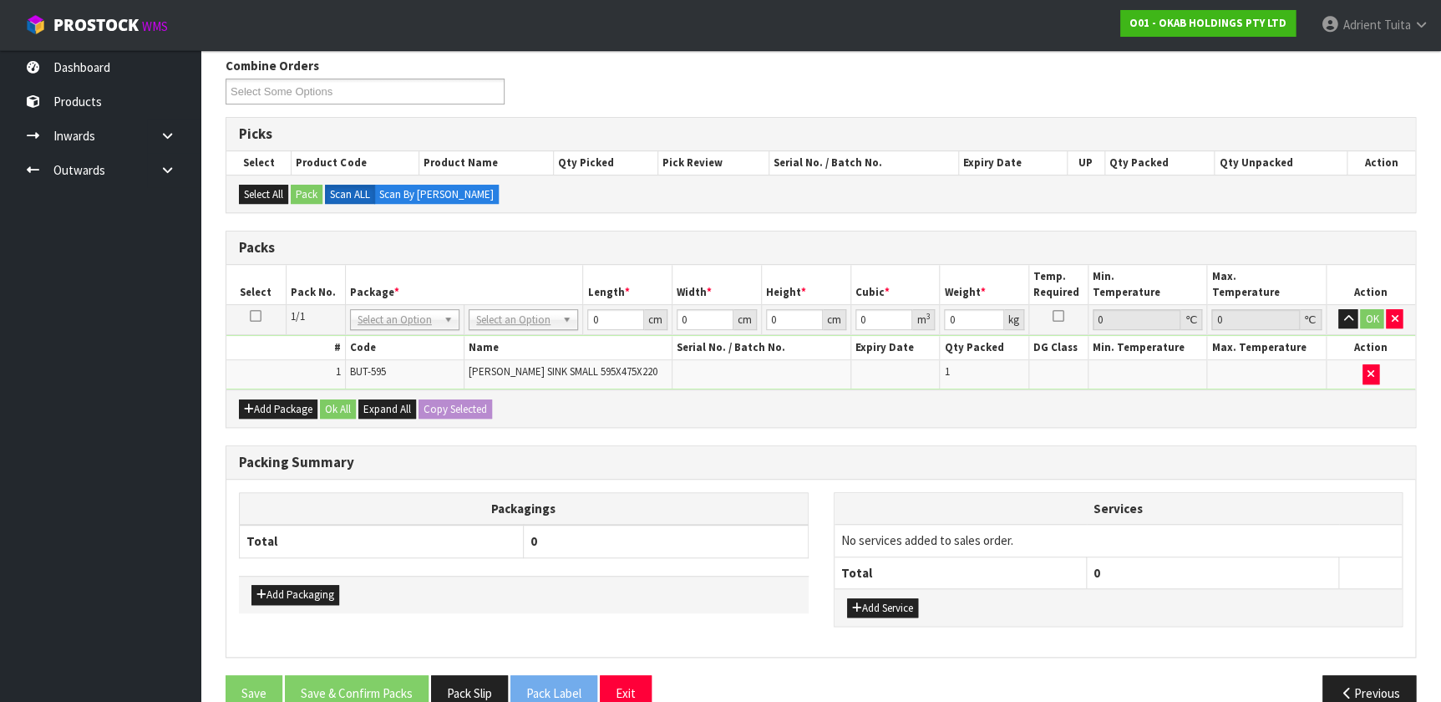
drag, startPoint x: 530, startPoint y: 322, endPoint x: 531, endPoint y: 332, distance: 10.1
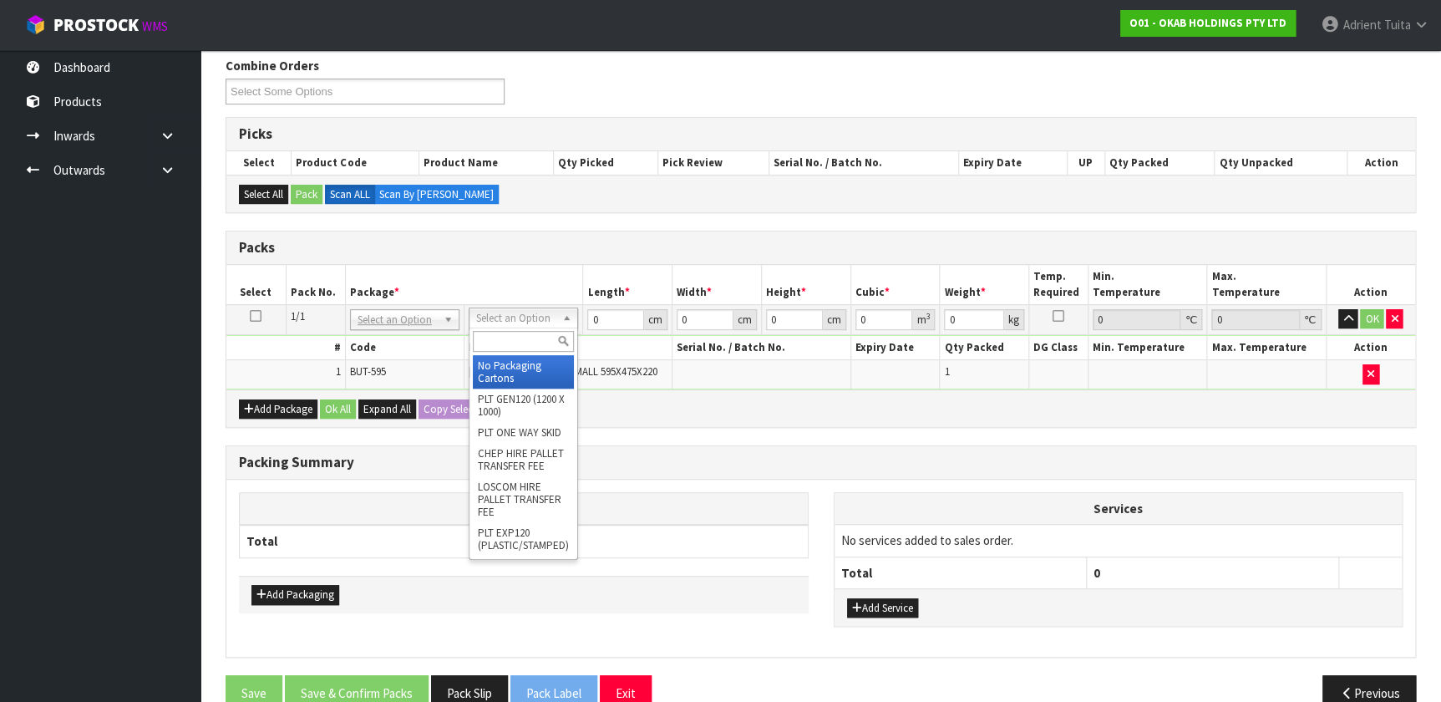
click at [531, 342] on input "text" at bounding box center [523, 341] width 101 height 21
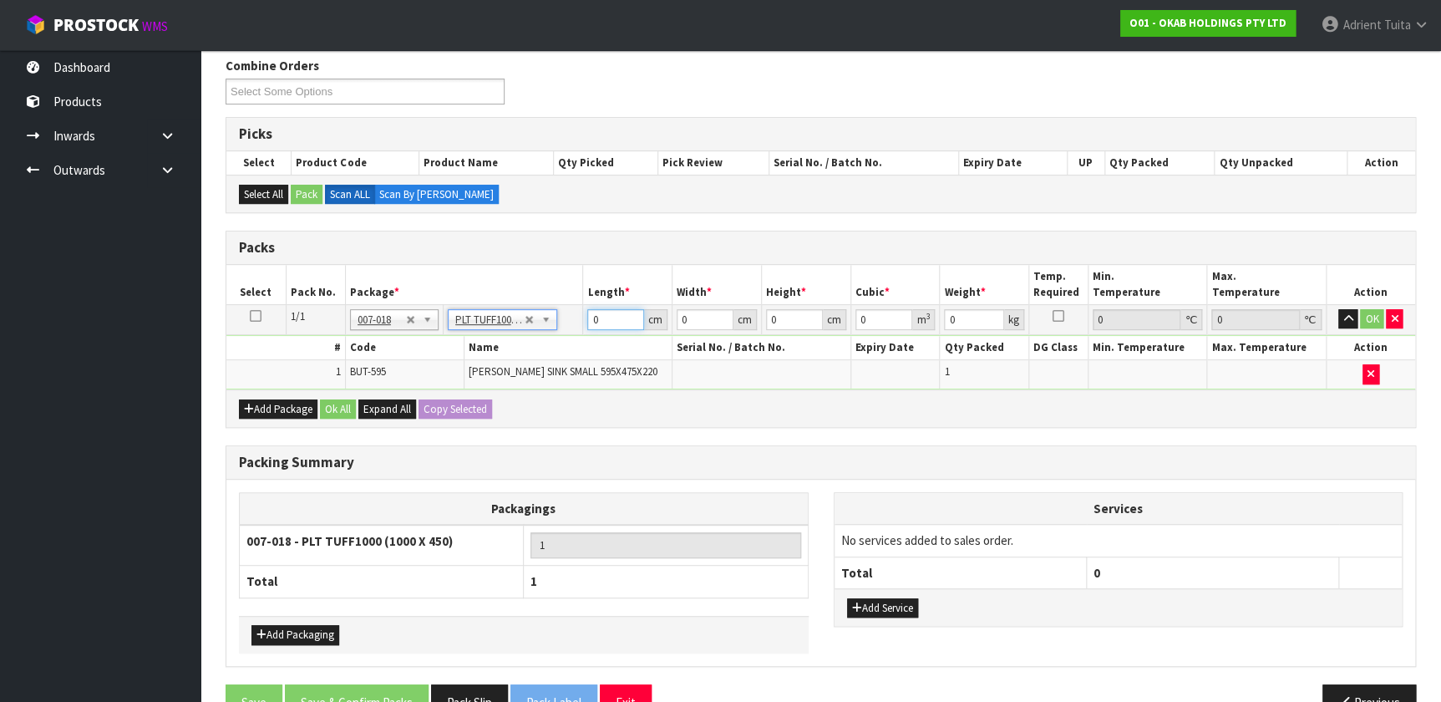
click at [590, 322] on input "0" at bounding box center [615, 319] width 57 height 21
click at [590, 322] on input "100" at bounding box center [615, 319] width 57 height 21
click at [759, 317] on button "OK" at bounding box center [1371, 319] width 23 height 20
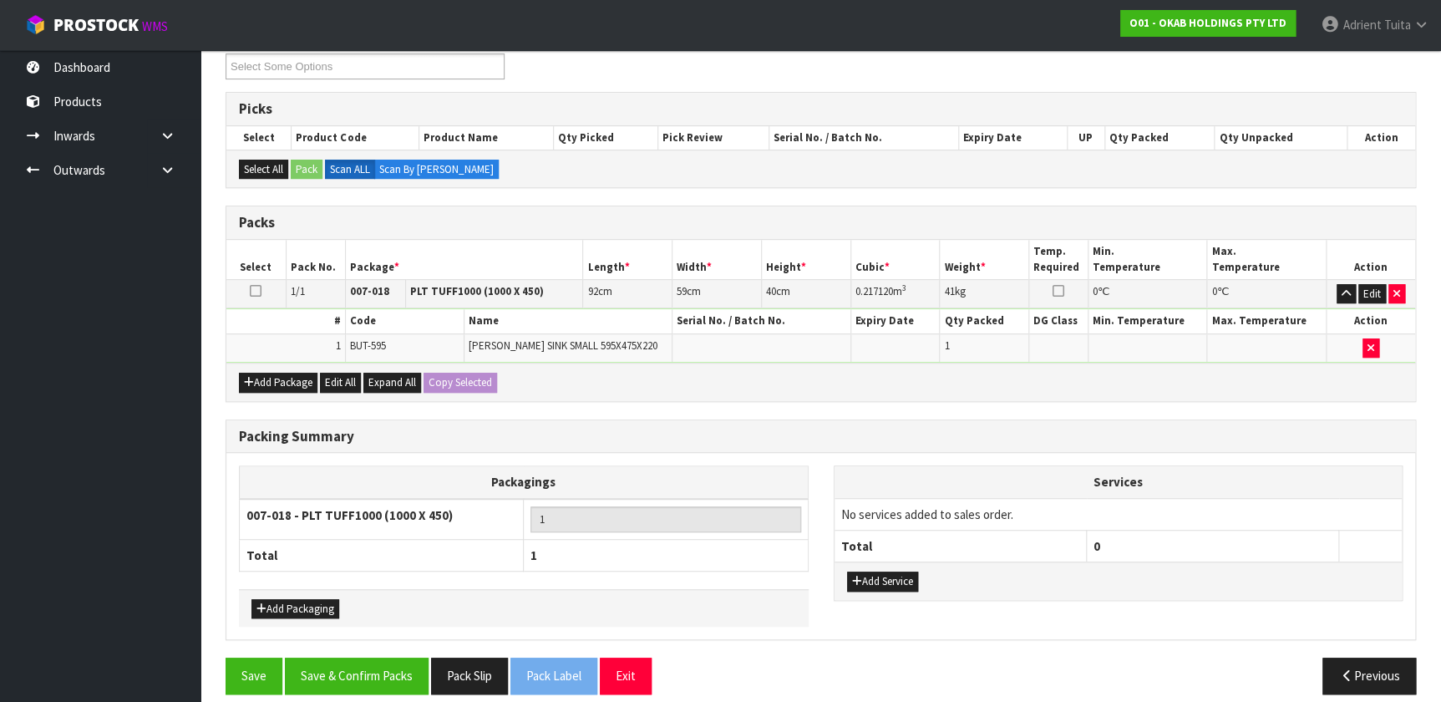
scroll to position [247, 0]
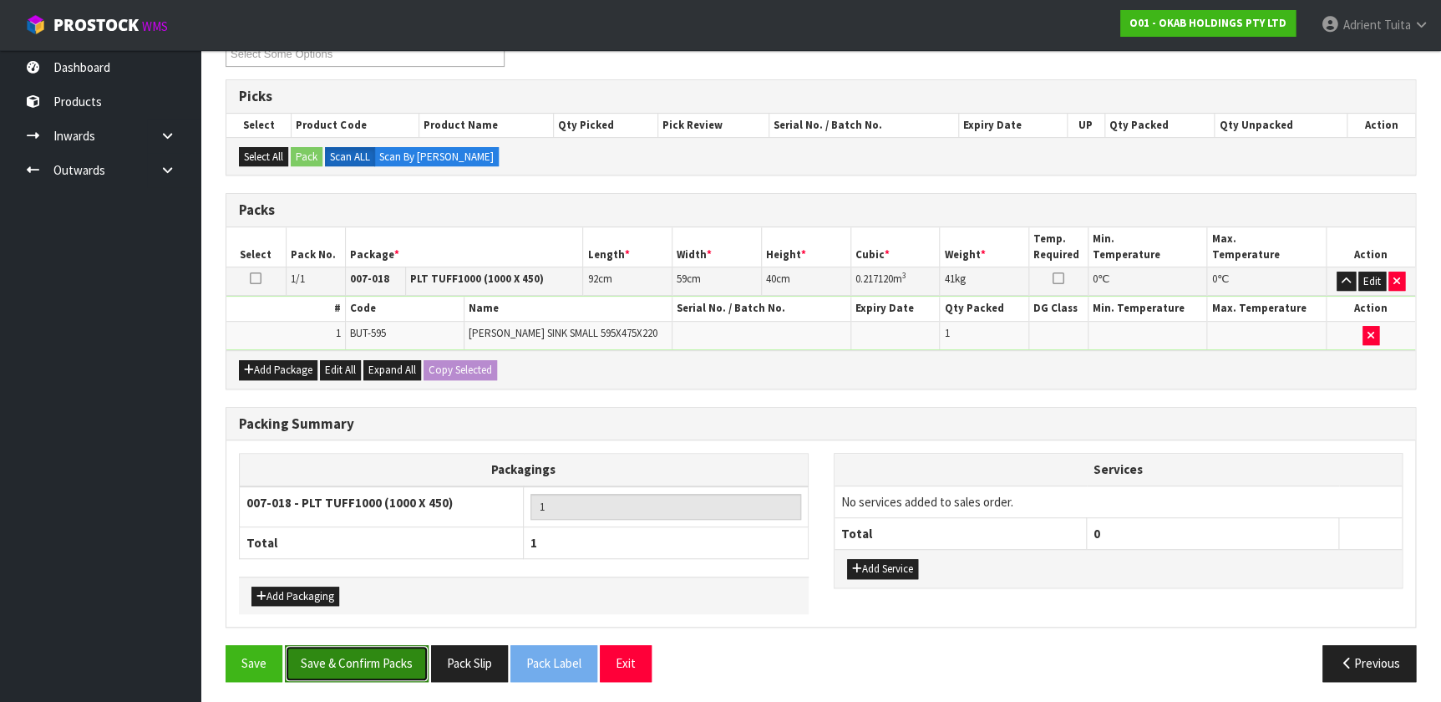
click at [383, 464] on button "Save & Confirm Packs" at bounding box center [357, 663] width 144 height 36
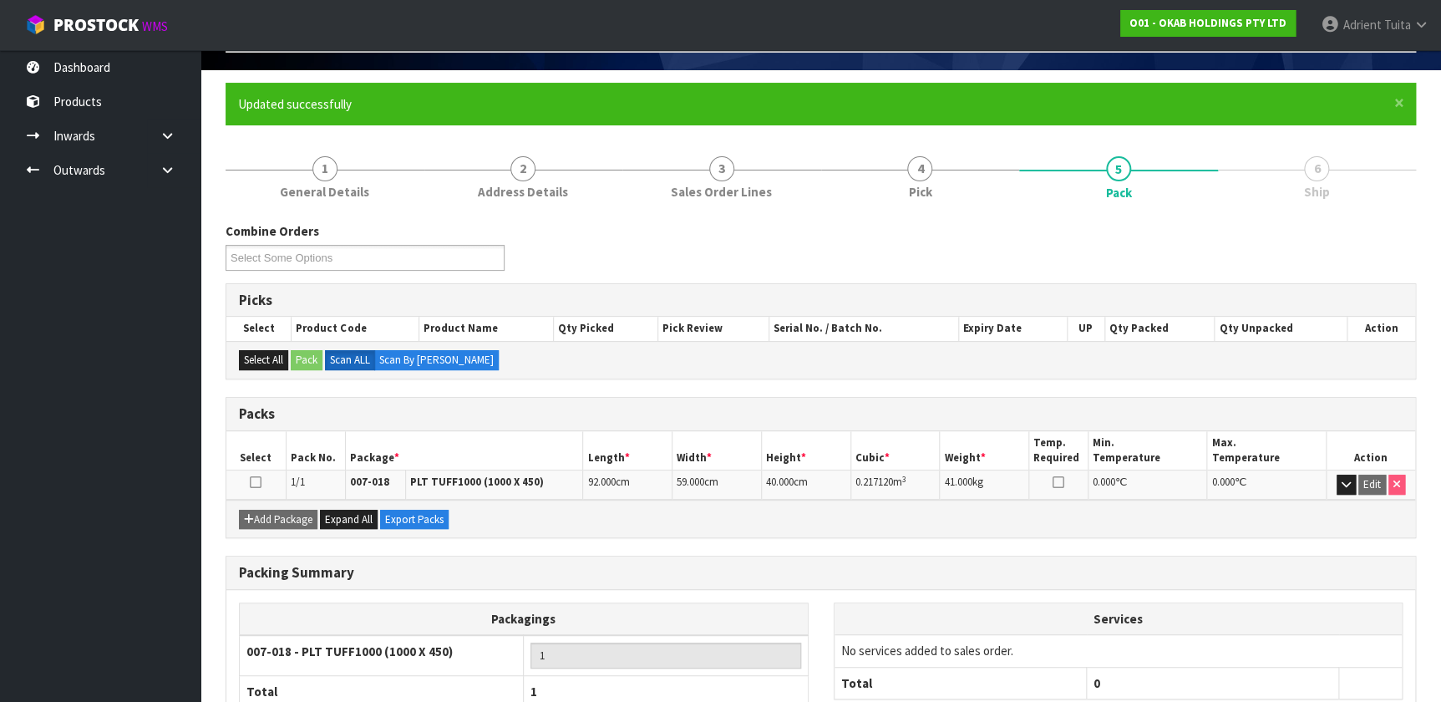
scroll to position [217, 0]
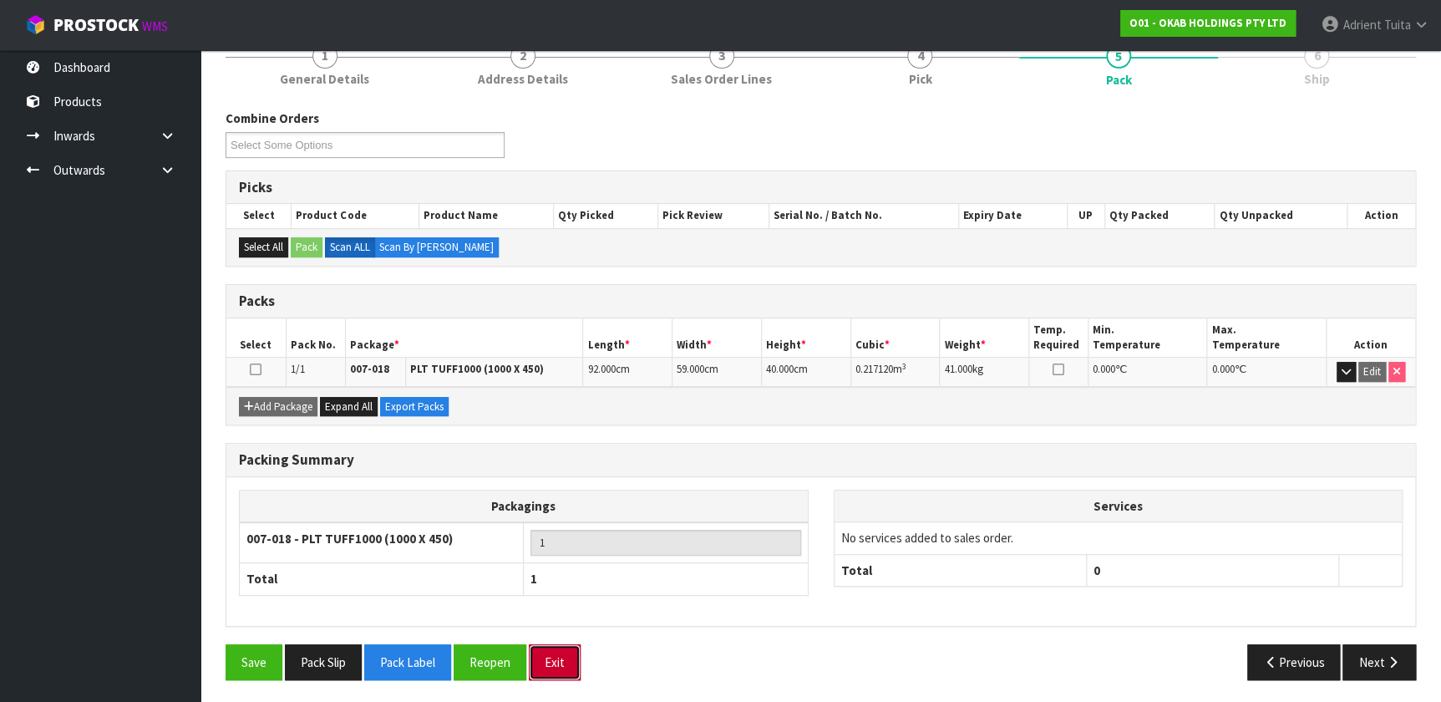
click at [565, 464] on button "Exit" at bounding box center [555, 662] width 52 height 36
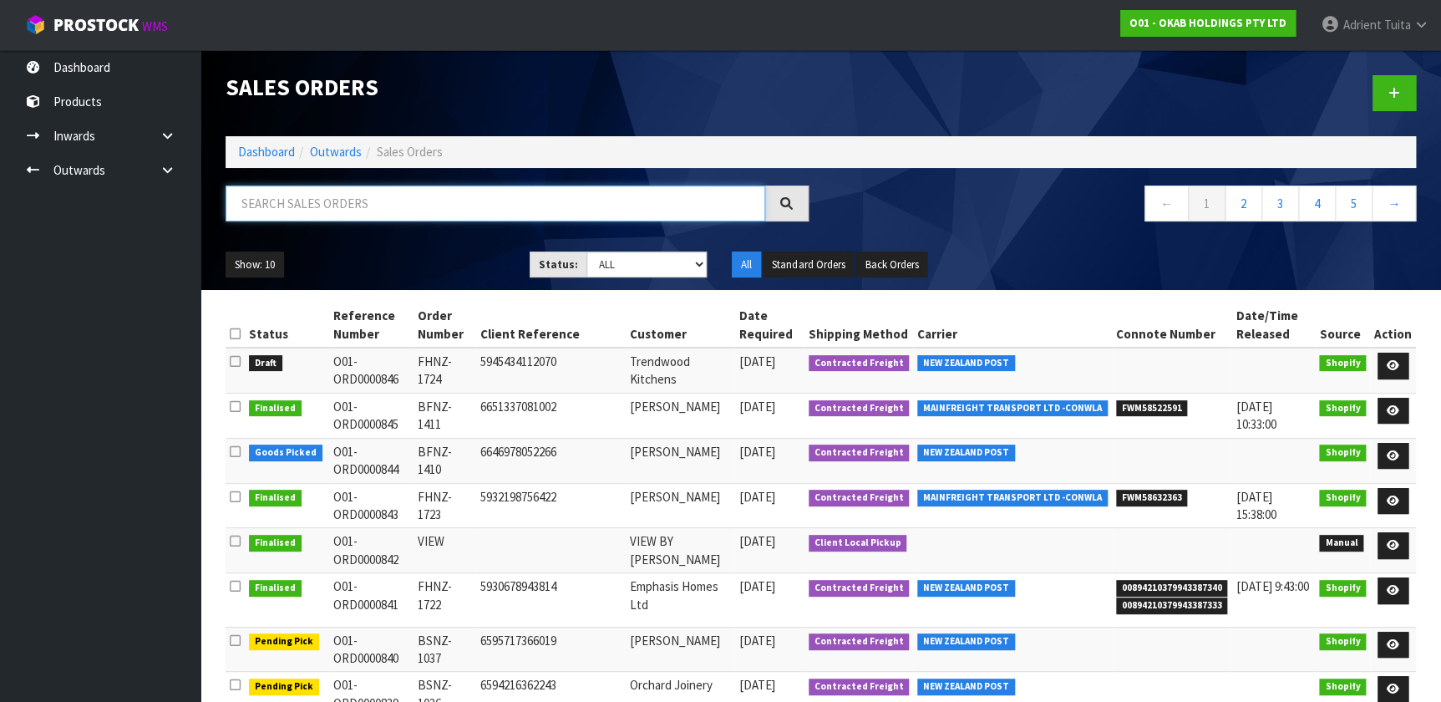
click at [389, 200] on input "text" at bounding box center [496, 203] width 540 height 36
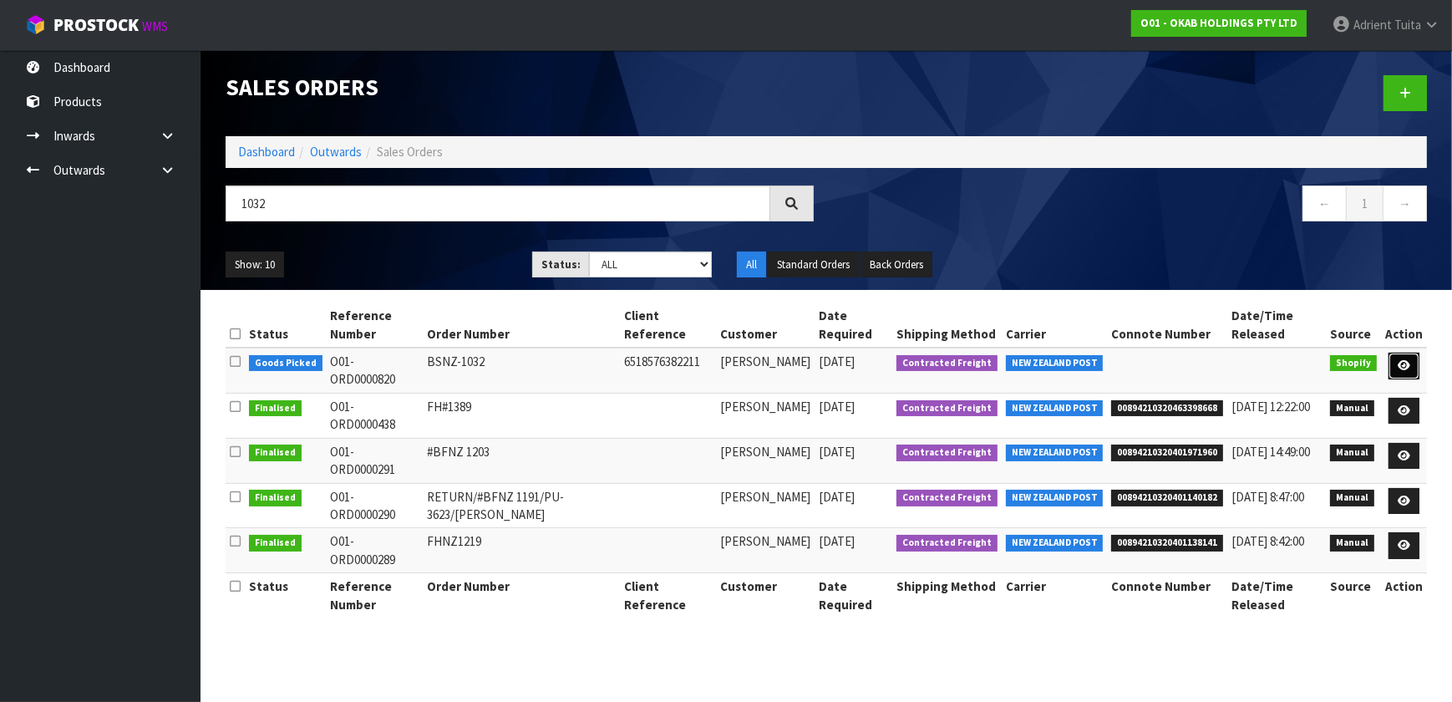
click at [759, 361] on icon at bounding box center [1404, 365] width 13 height 11
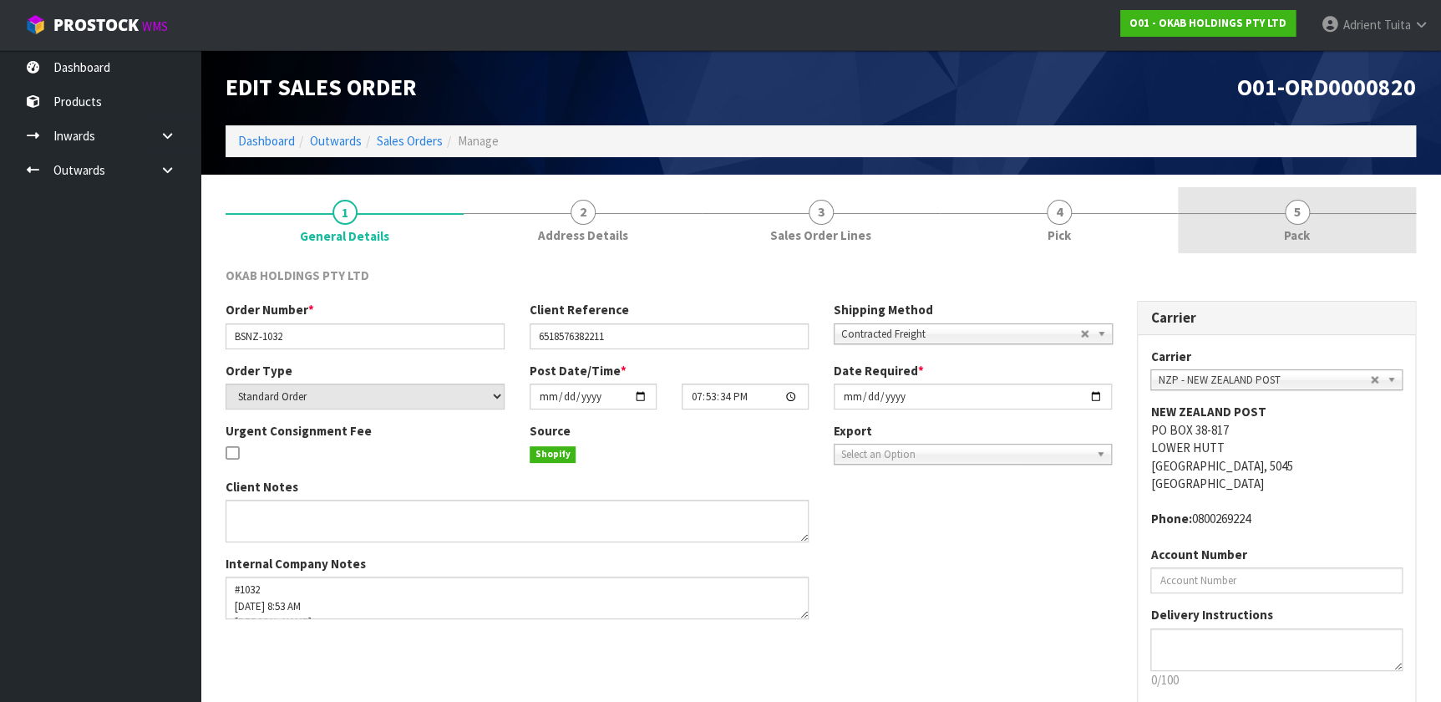
click at [759, 217] on link "5 Pack" at bounding box center [1297, 220] width 238 height 66
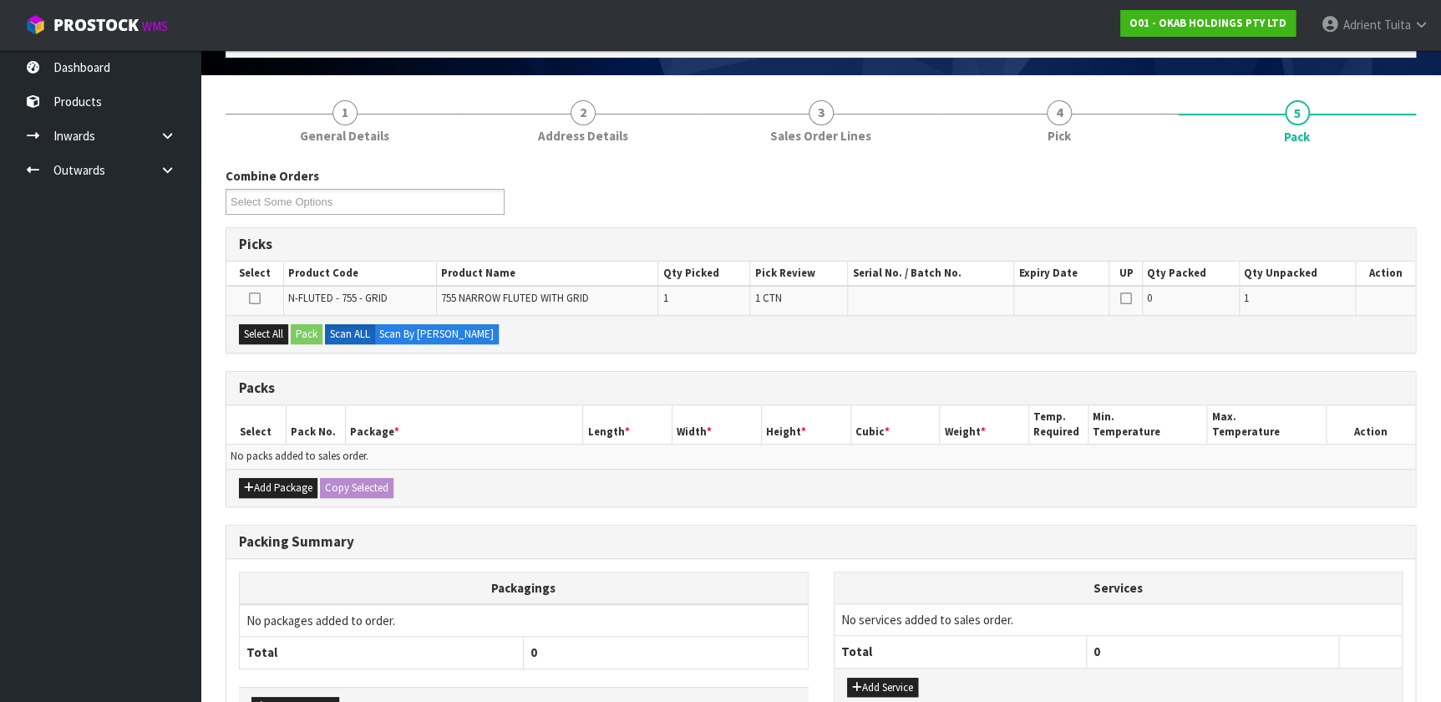
scroll to position [210, 0]
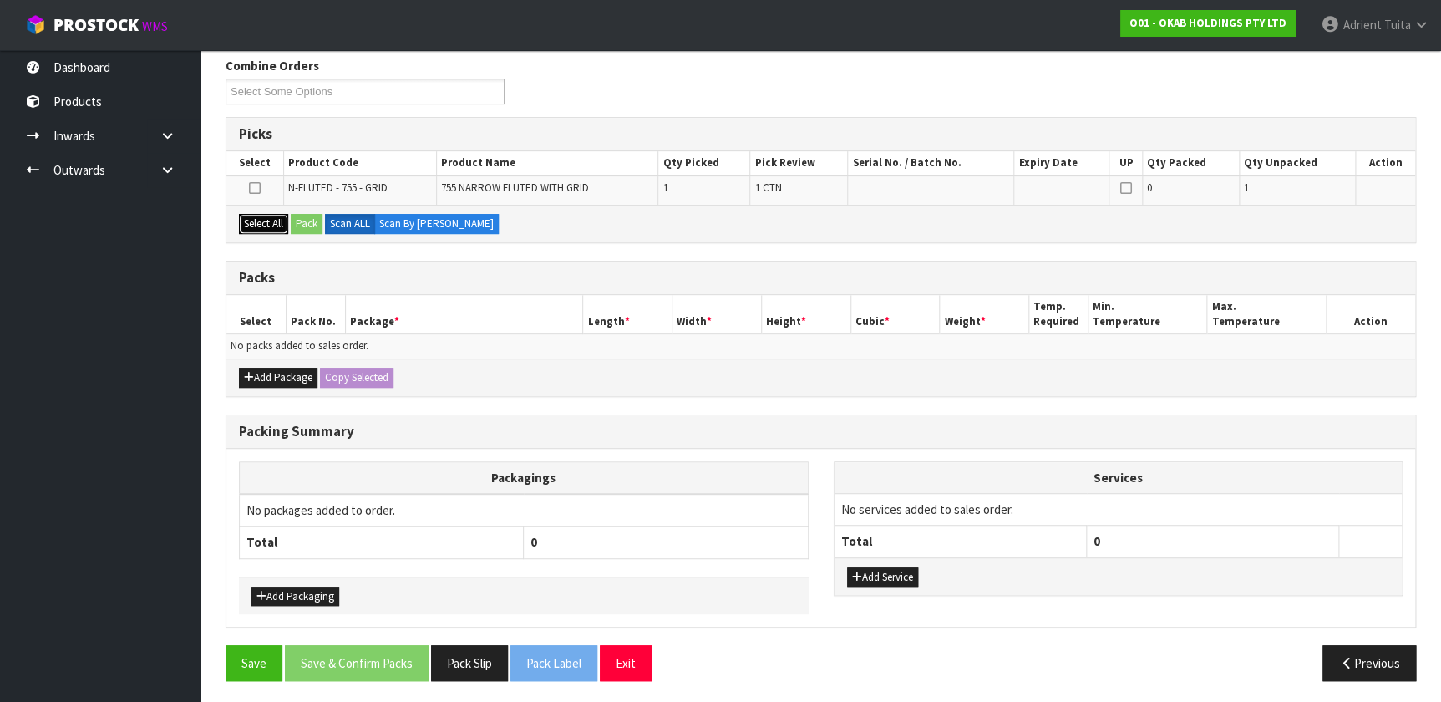
drag, startPoint x: 267, startPoint y: 215, endPoint x: 299, endPoint y: 226, distance: 33.6
click at [267, 215] on button "Select All" at bounding box center [263, 224] width 49 height 20
click at [300, 226] on button "Pack" at bounding box center [307, 224] width 32 height 20
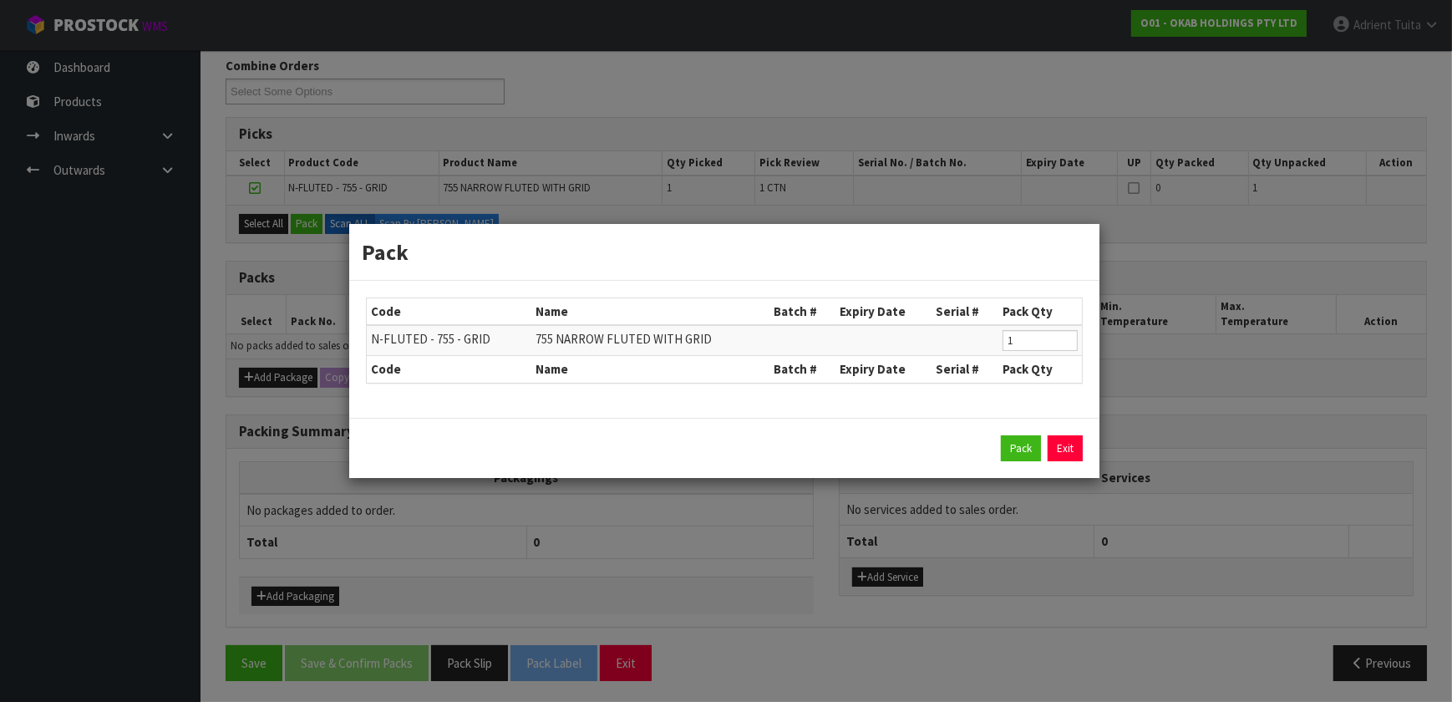
click at [759, 460] on div "Pack Exit" at bounding box center [724, 448] width 750 height 61
drag, startPoint x: 1024, startPoint y: 454, endPoint x: 993, endPoint y: 450, distance: 31.2
click at [759, 454] on button "Pack" at bounding box center [1021, 448] width 40 height 27
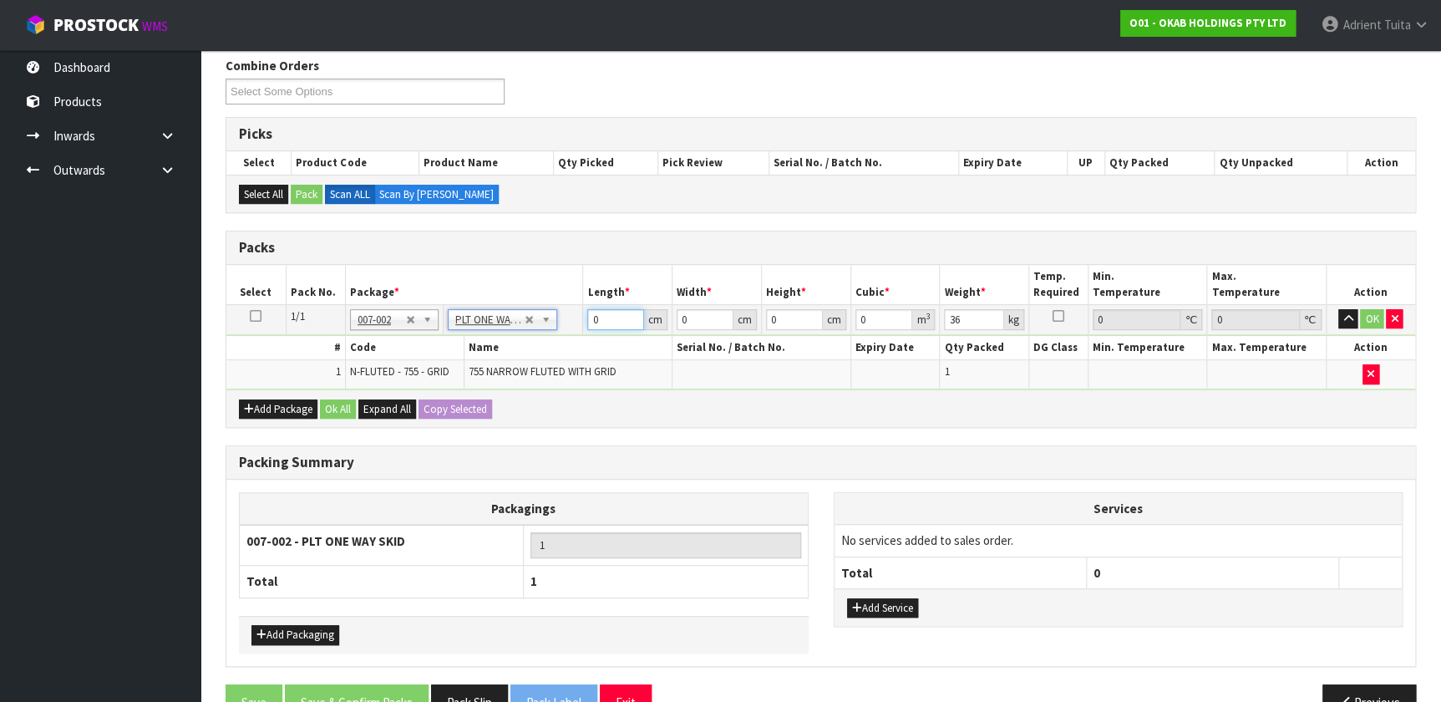
click at [596, 317] on input "0" at bounding box center [615, 319] width 57 height 21
click at [595, 317] on input "0" at bounding box center [615, 319] width 57 height 21
click at [759, 319] on button "OK" at bounding box center [1371, 319] width 23 height 20
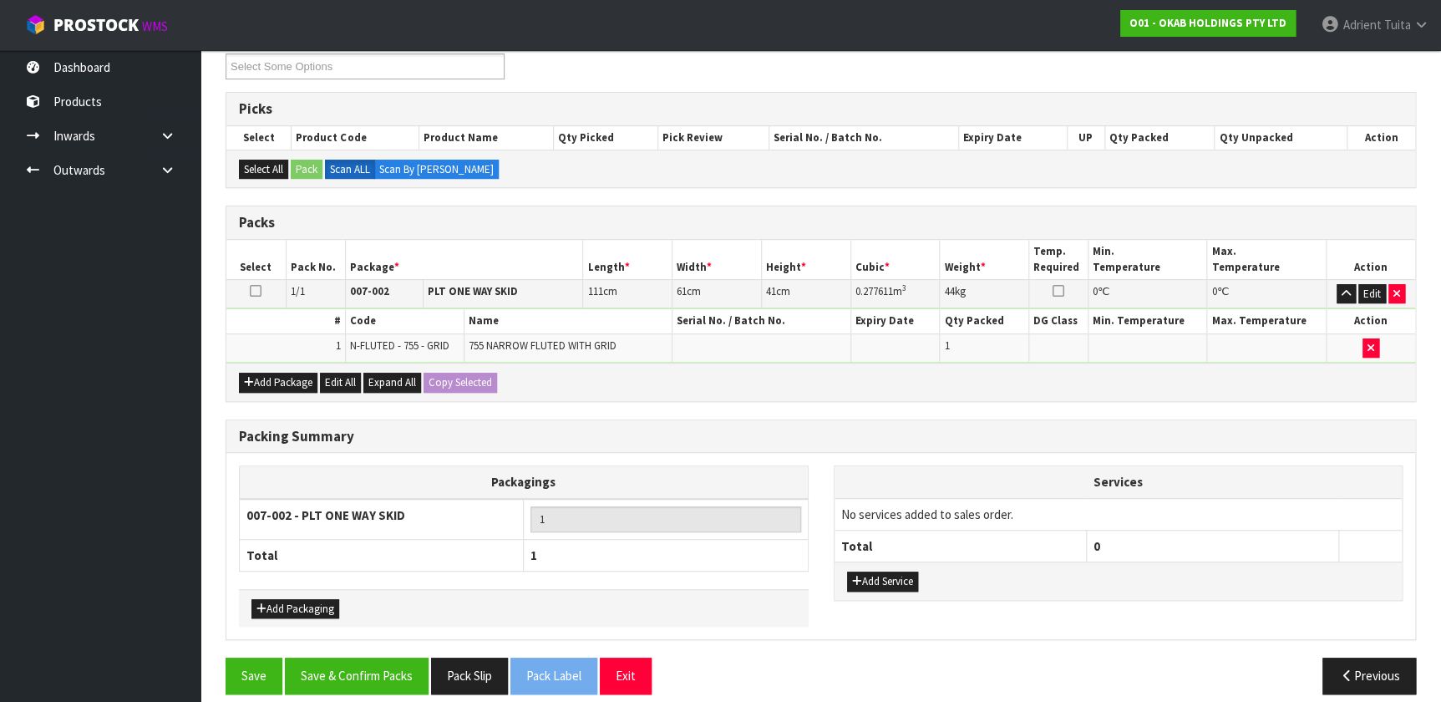
scroll to position [247, 0]
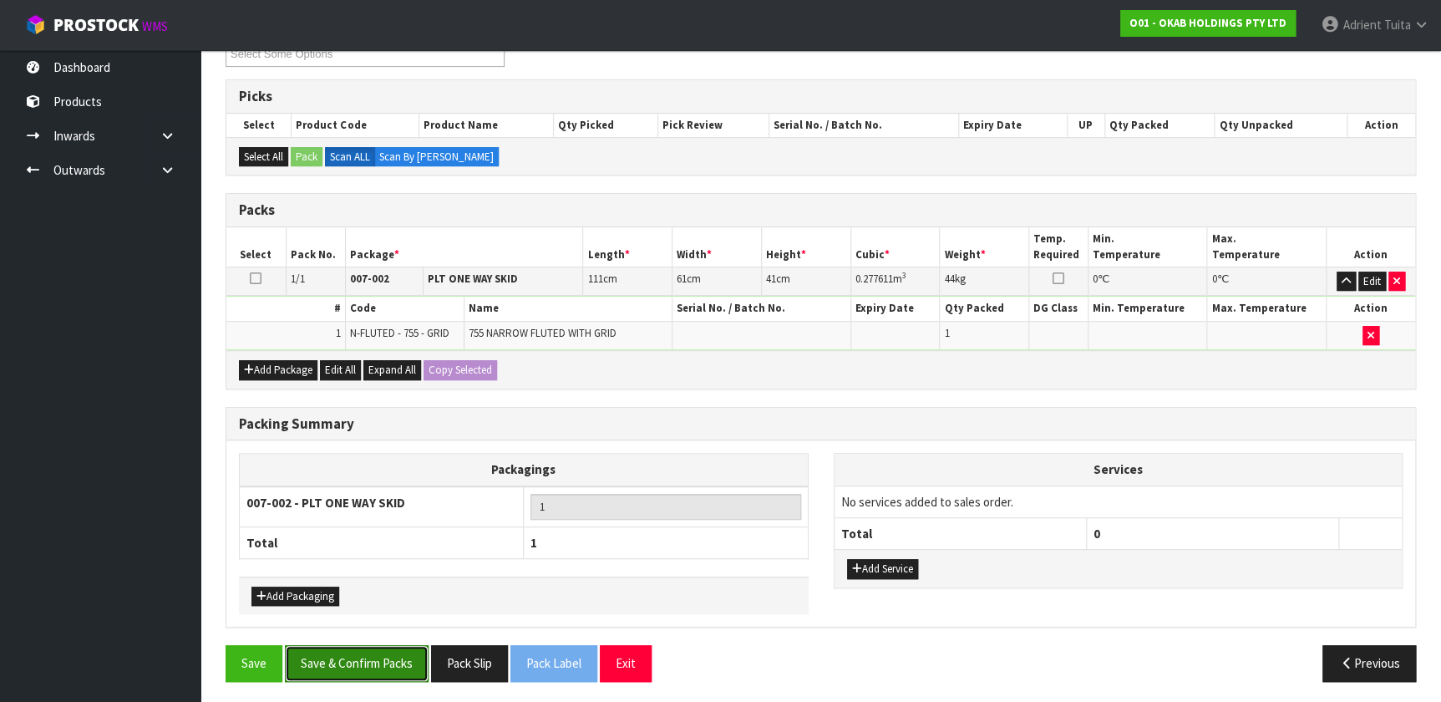
click at [356, 464] on button "Save & Confirm Packs" at bounding box center [357, 663] width 144 height 36
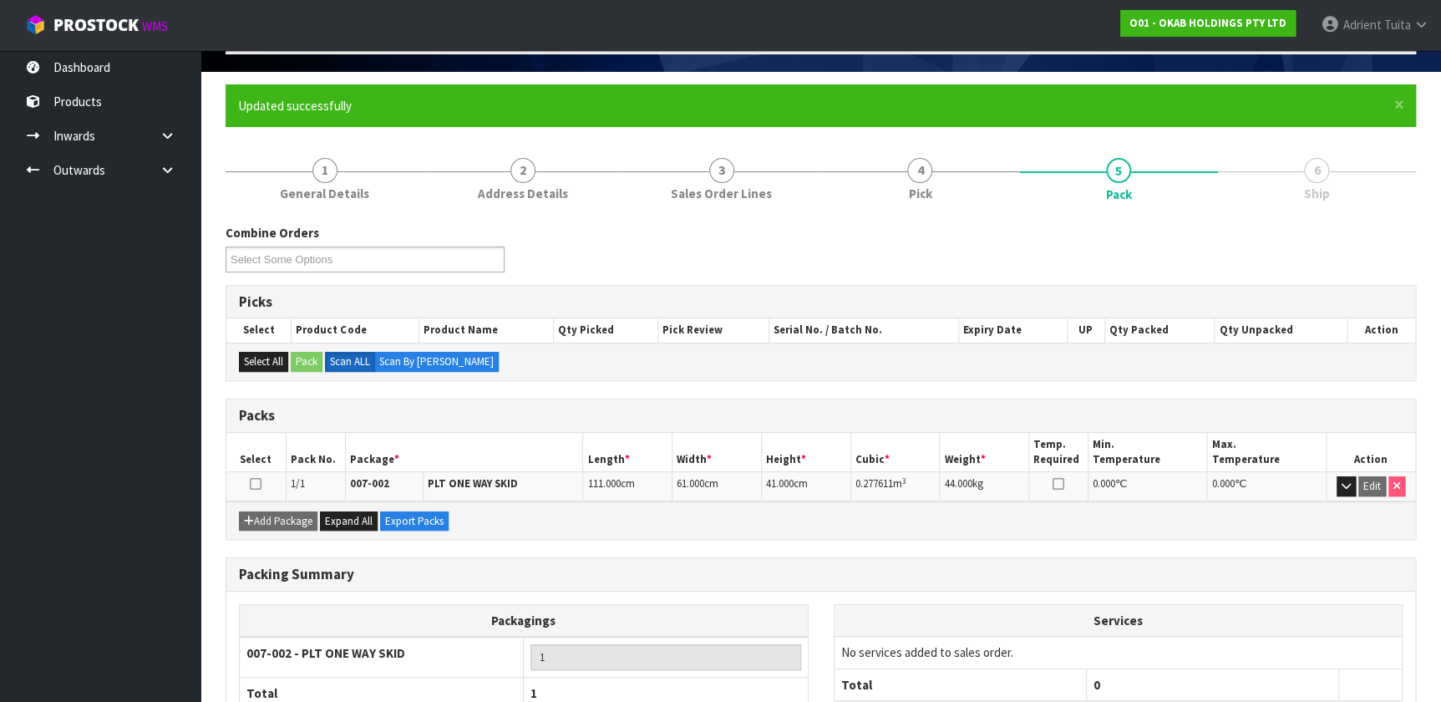
scroll to position [217, 0]
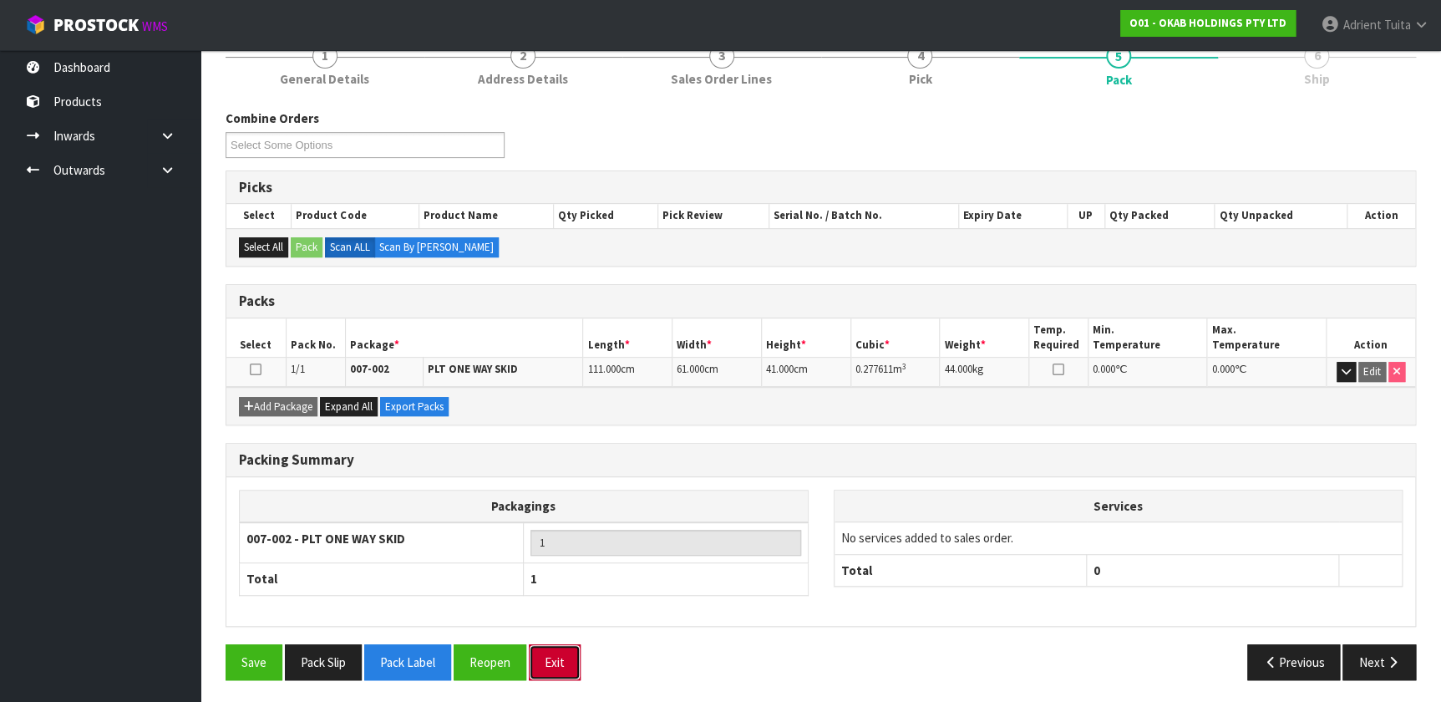
click at [538, 464] on button "Exit" at bounding box center [555, 662] width 52 height 36
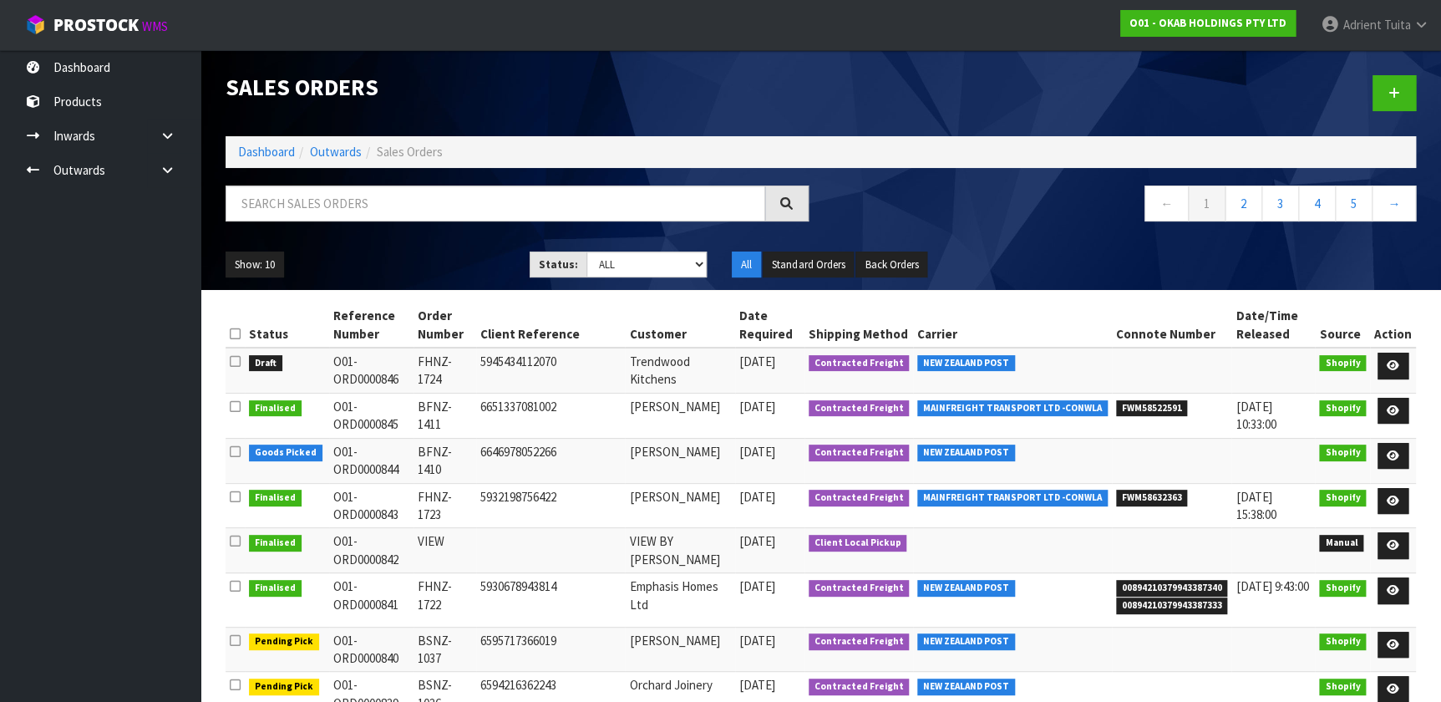
click at [381, 182] on div "Sales Orders Dashboard Outwards Sales Orders ← 1 2 3 4 5 → Show: 10 5 10 25 50 …" at bounding box center [821, 170] width 1216 height 240
click at [378, 200] on input "text" at bounding box center [496, 203] width 540 height 36
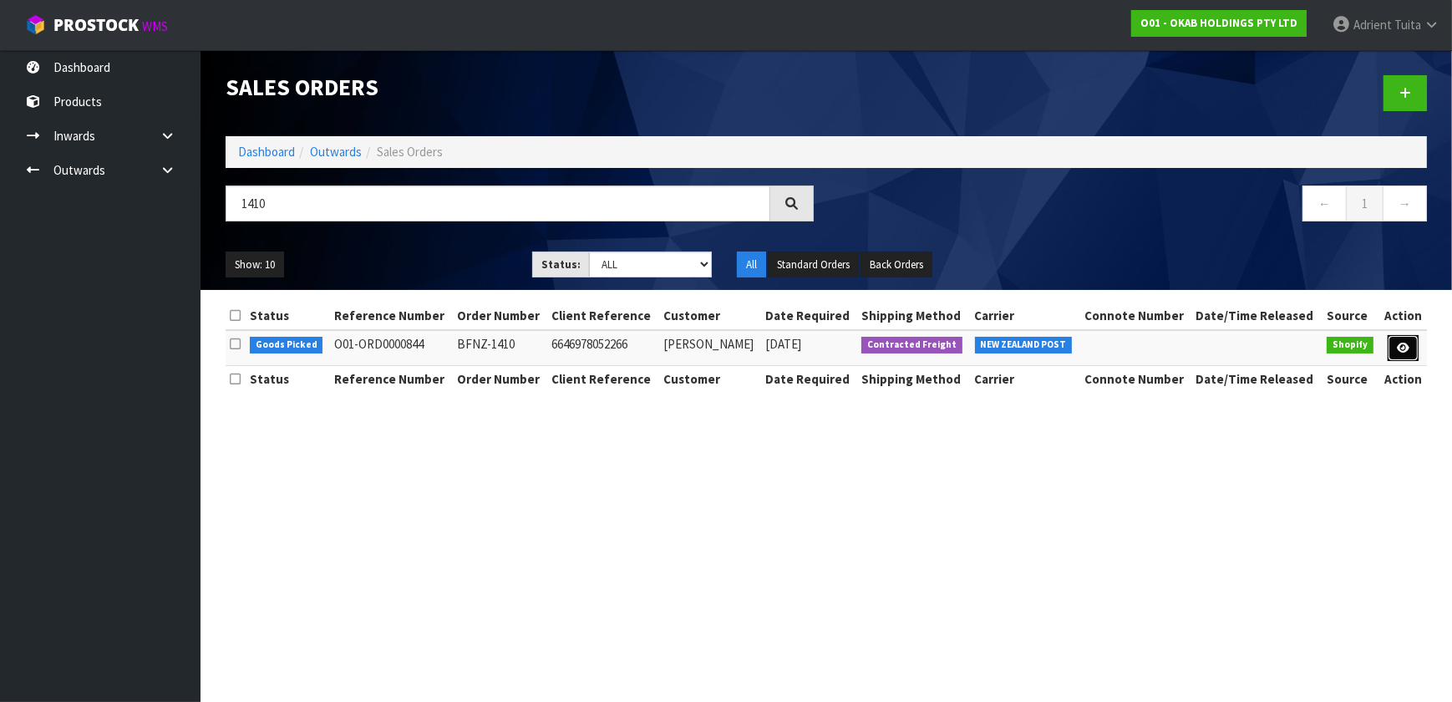
click at [759, 351] on link at bounding box center [1403, 348] width 31 height 27
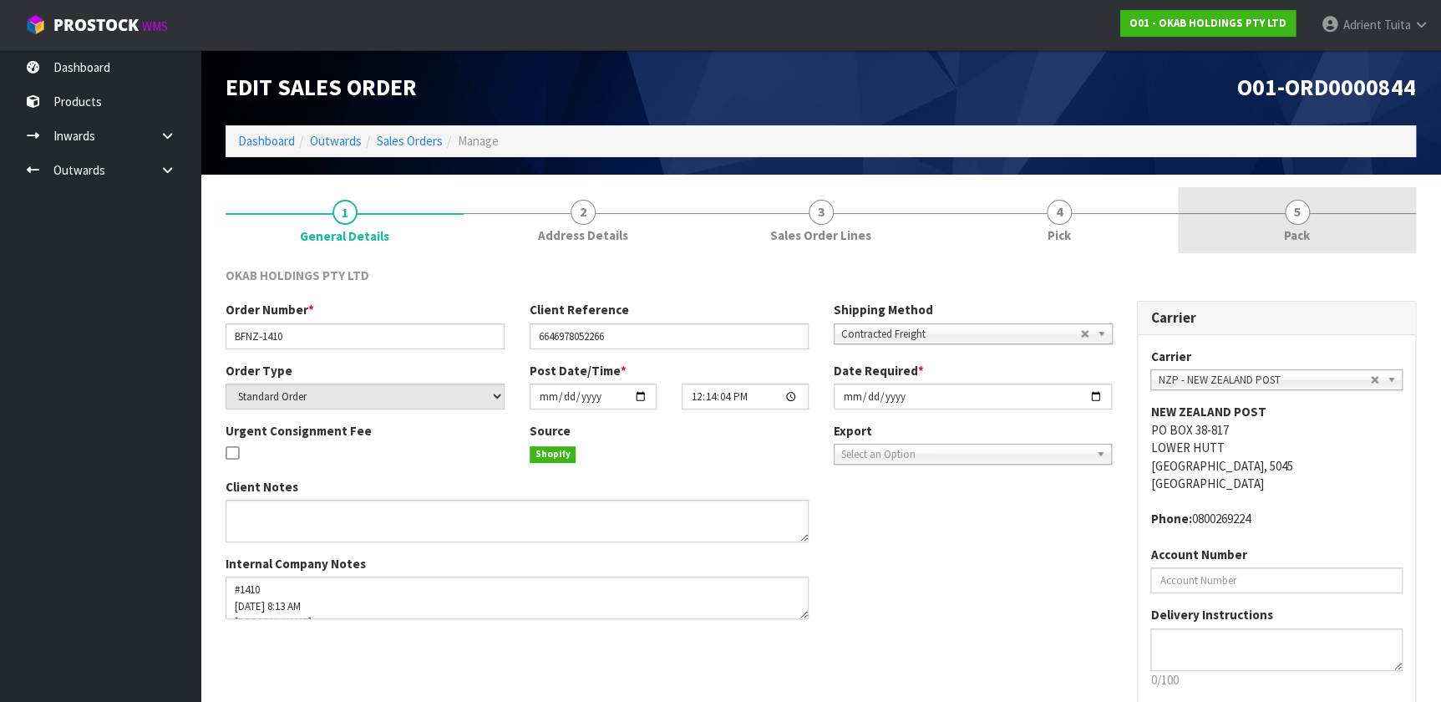
click at [759, 214] on link "5 Pack" at bounding box center [1297, 220] width 238 height 66
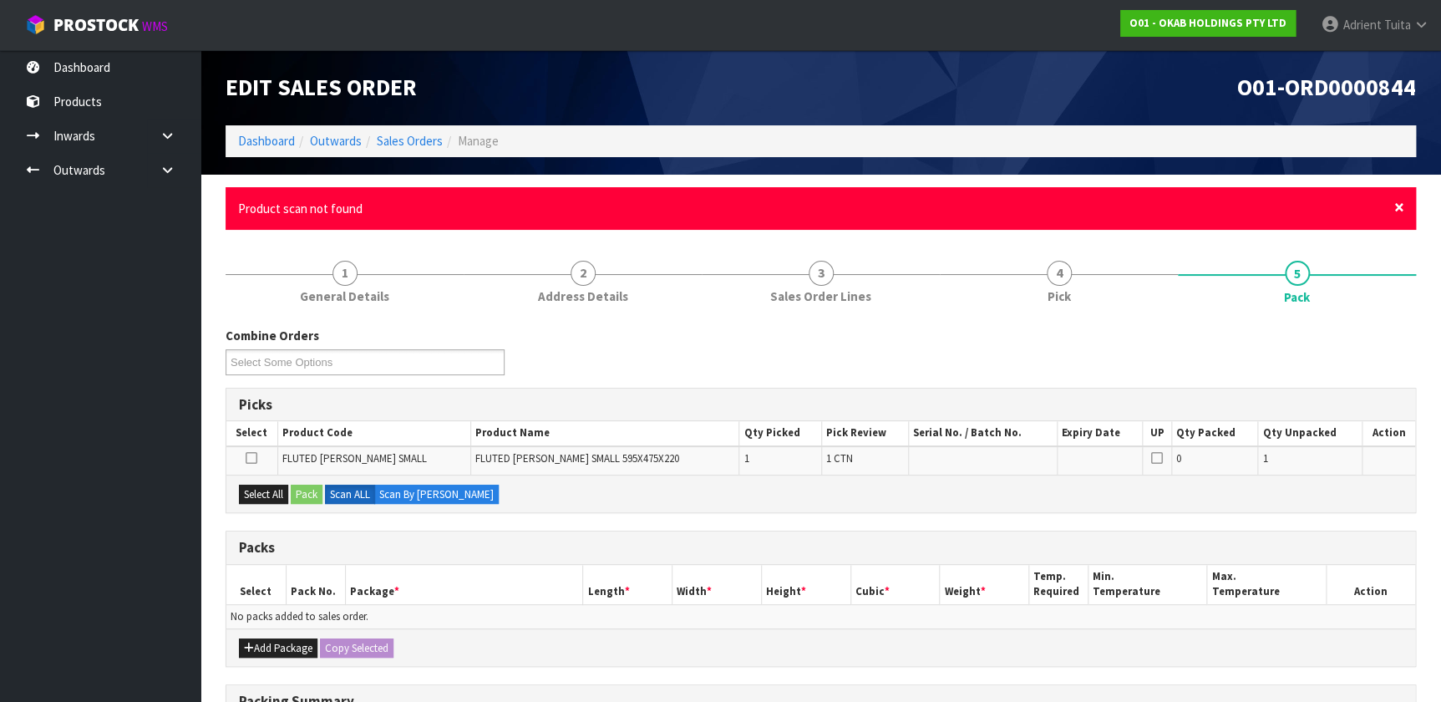
click at [759, 206] on div "× Close Product scan not found" at bounding box center [821, 208] width 1190 height 43
click at [759, 211] on span "×" at bounding box center [1399, 206] width 10 height 23
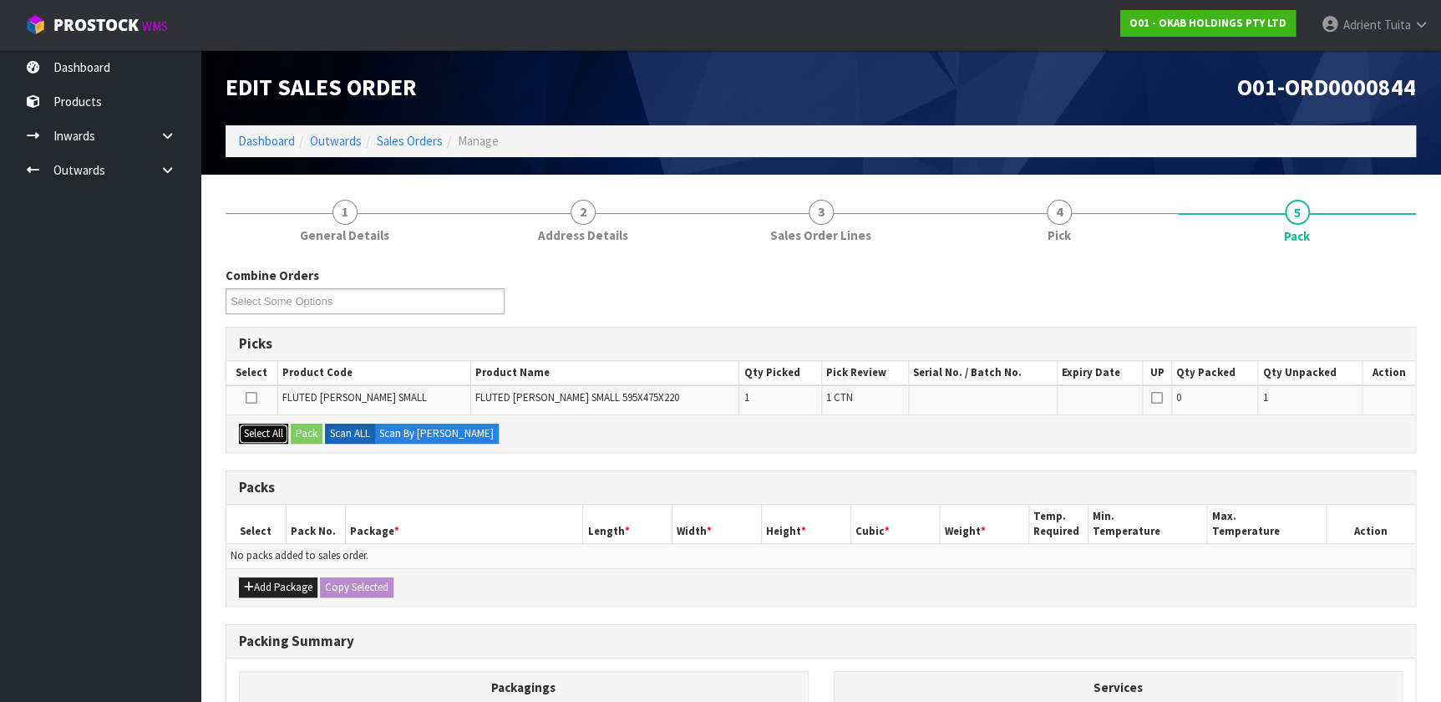
drag, startPoint x: 277, startPoint y: 431, endPoint x: 289, endPoint y: 434, distance: 12.8
click at [277, 432] on button "Select All" at bounding box center [263, 434] width 49 height 20
click at [297, 434] on button "Pack" at bounding box center [307, 434] width 32 height 20
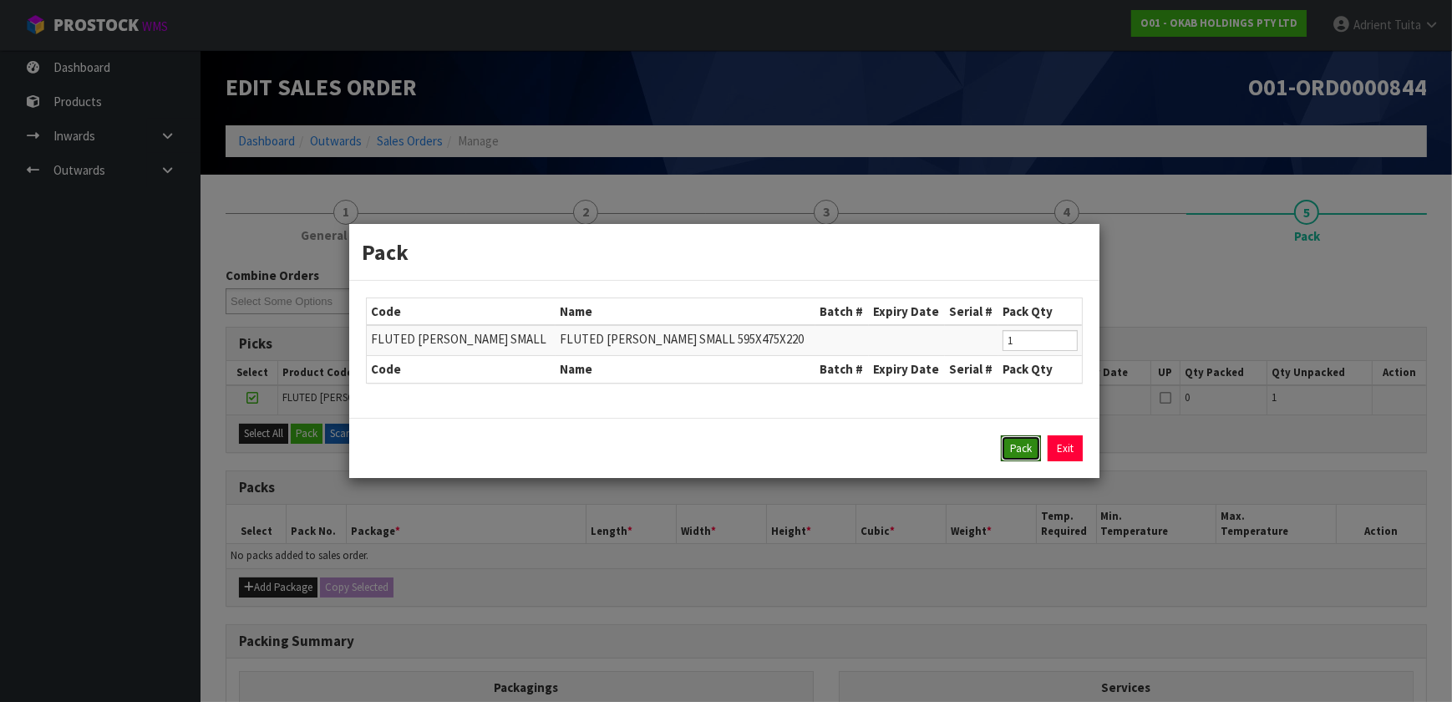
click at [759, 453] on button "Pack" at bounding box center [1021, 448] width 40 height 27
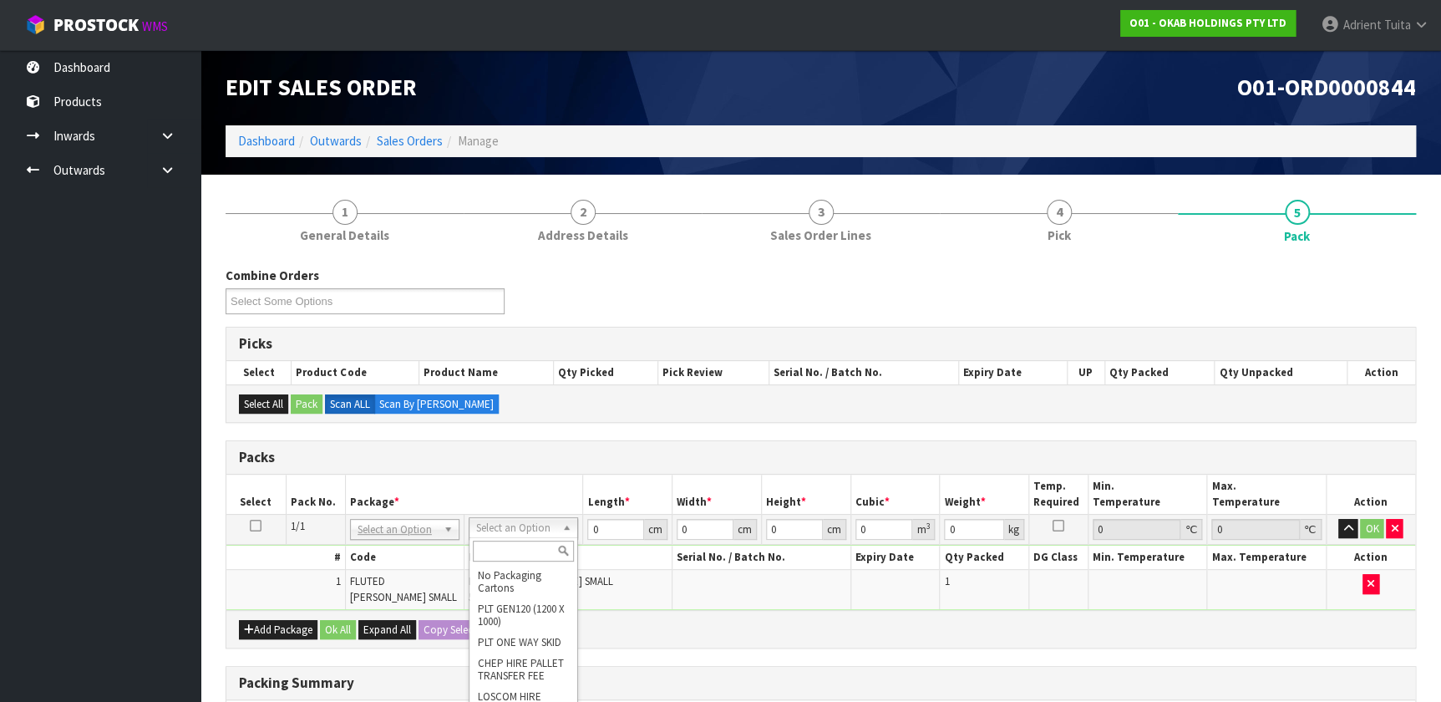
click at [530, 464] on input "text" at bounding box center [523, 551] width 101 height 21
drag, startPoint x: 540, startPoint y: 581, endPoint x: 612, endPoint y: 554, distance: 77.4
click at [602, 464] on input "100" at bounding box center [615, 529] width 57 height 21
click at [759, 464] on button "OK" at bounding box center [1371, 529] width 23 height 20
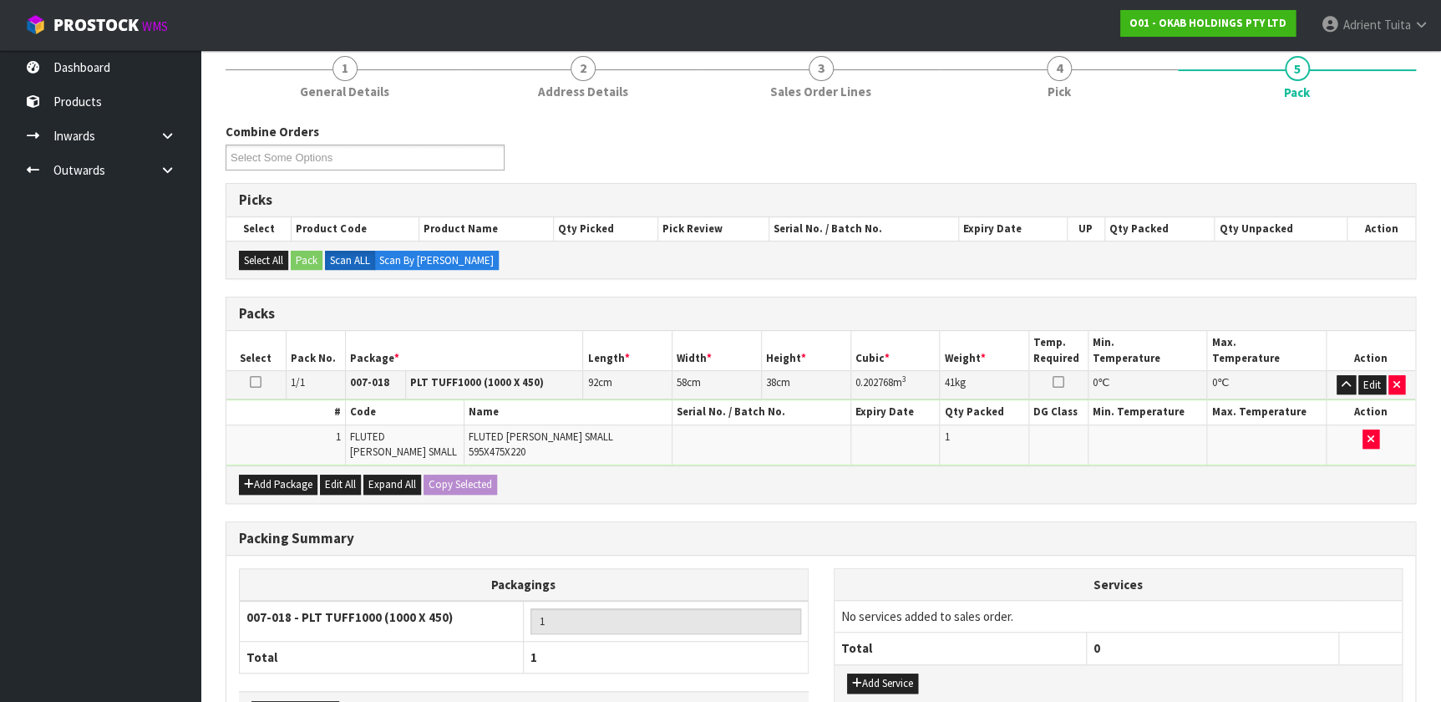
scroll to position [247, 0]
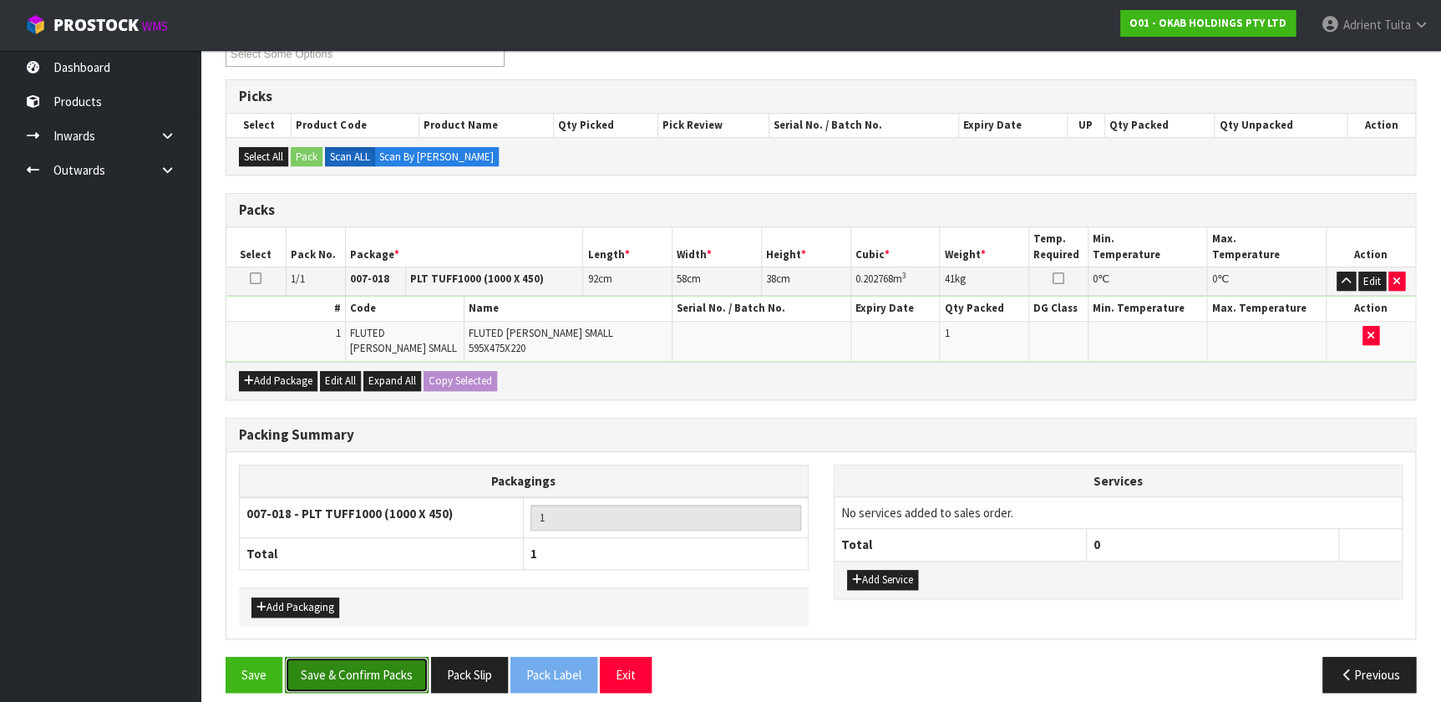
click at [329, 464] on button "Save & Confirm Packs" at bounding box center [357, 675] width 144 height 36
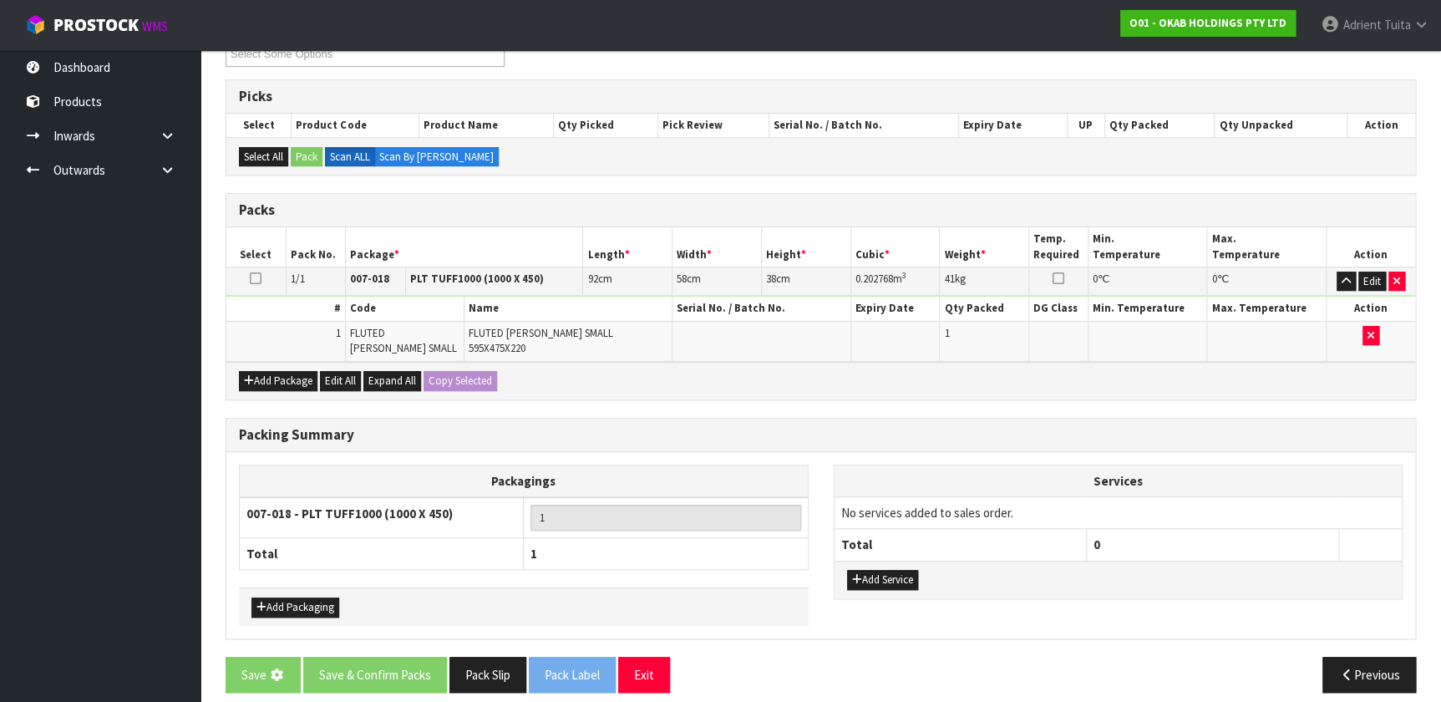
scroll to position [0, 0]
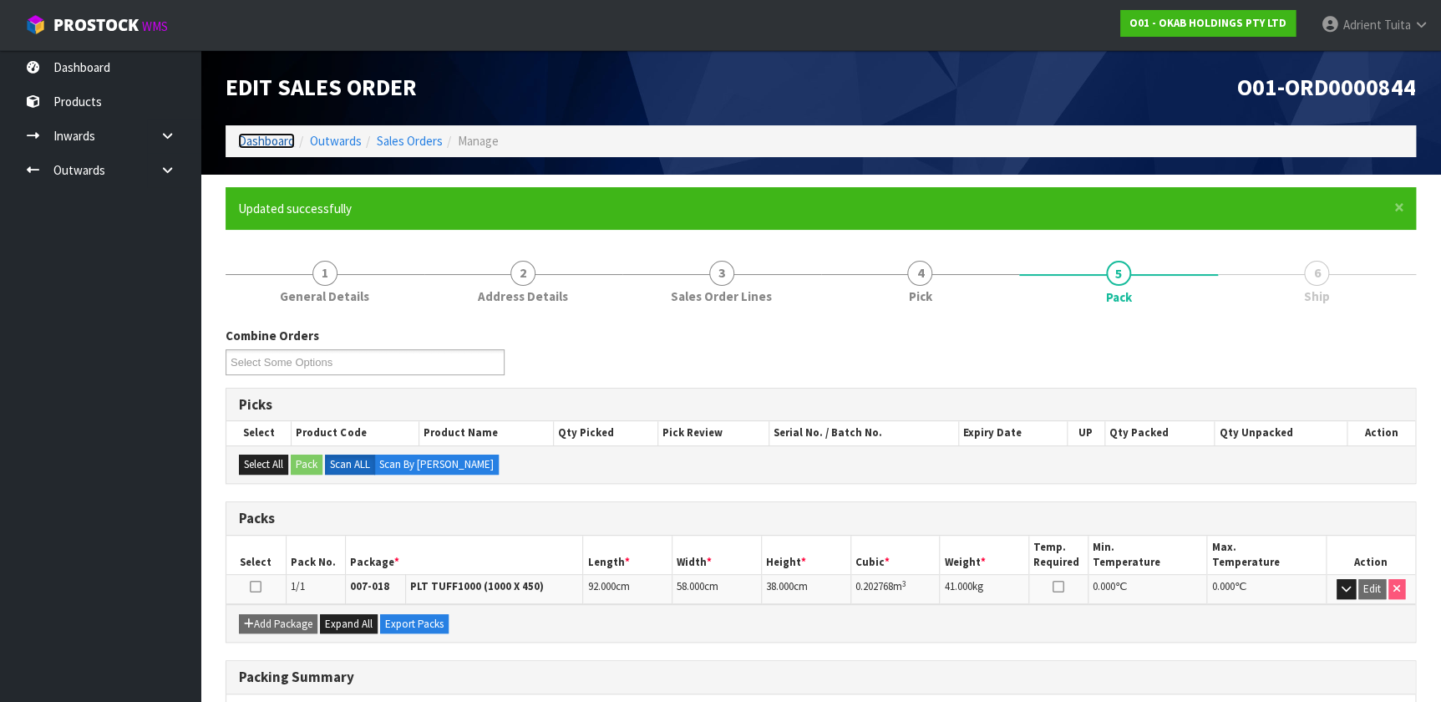
click at [275, 145] on link "Dashboard" at bounding box center [266, 141] width 57 height 16
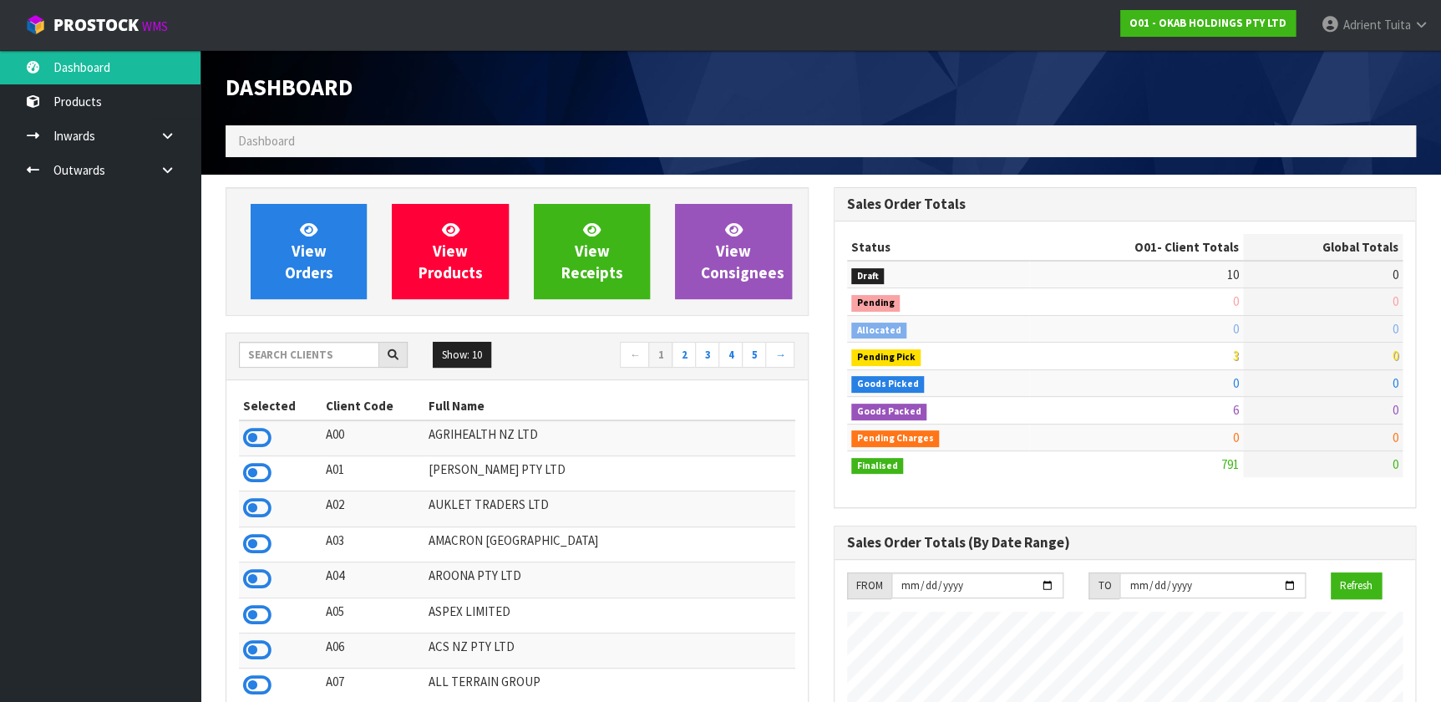
scroll to position [1100, 607]
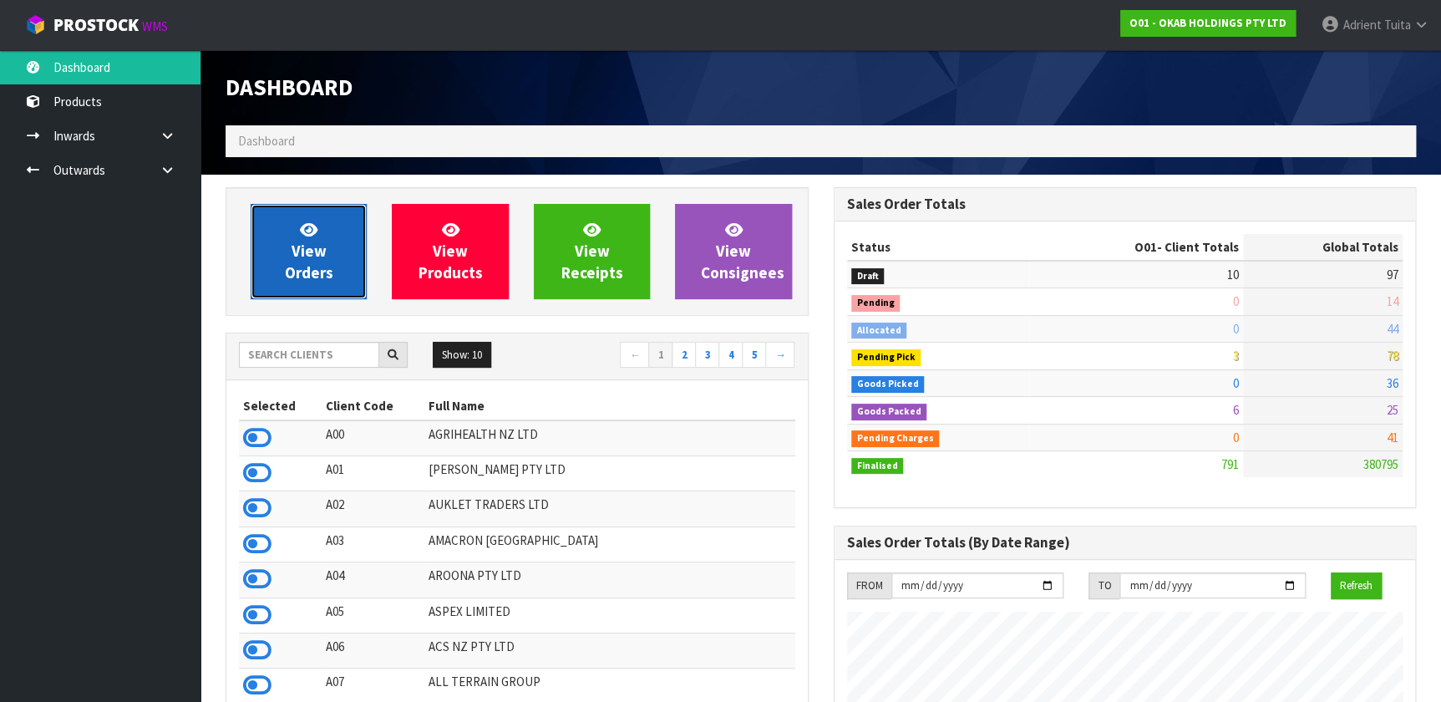
click at [285, 220] on link "View Orders" at bounding box center [309, 251] width 116 height 95
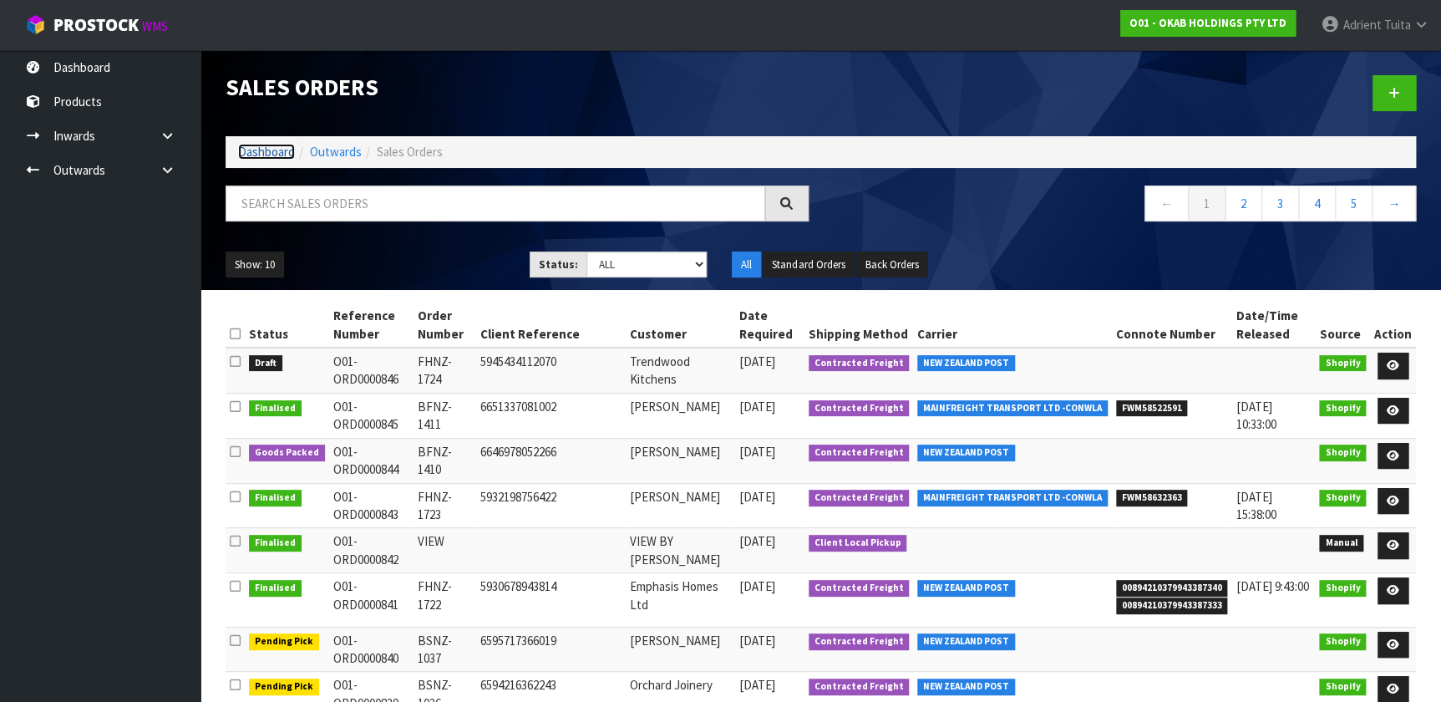
click at [287, 146] on link "Dashboard" at bounding box center [266, 152] width 57 height 16
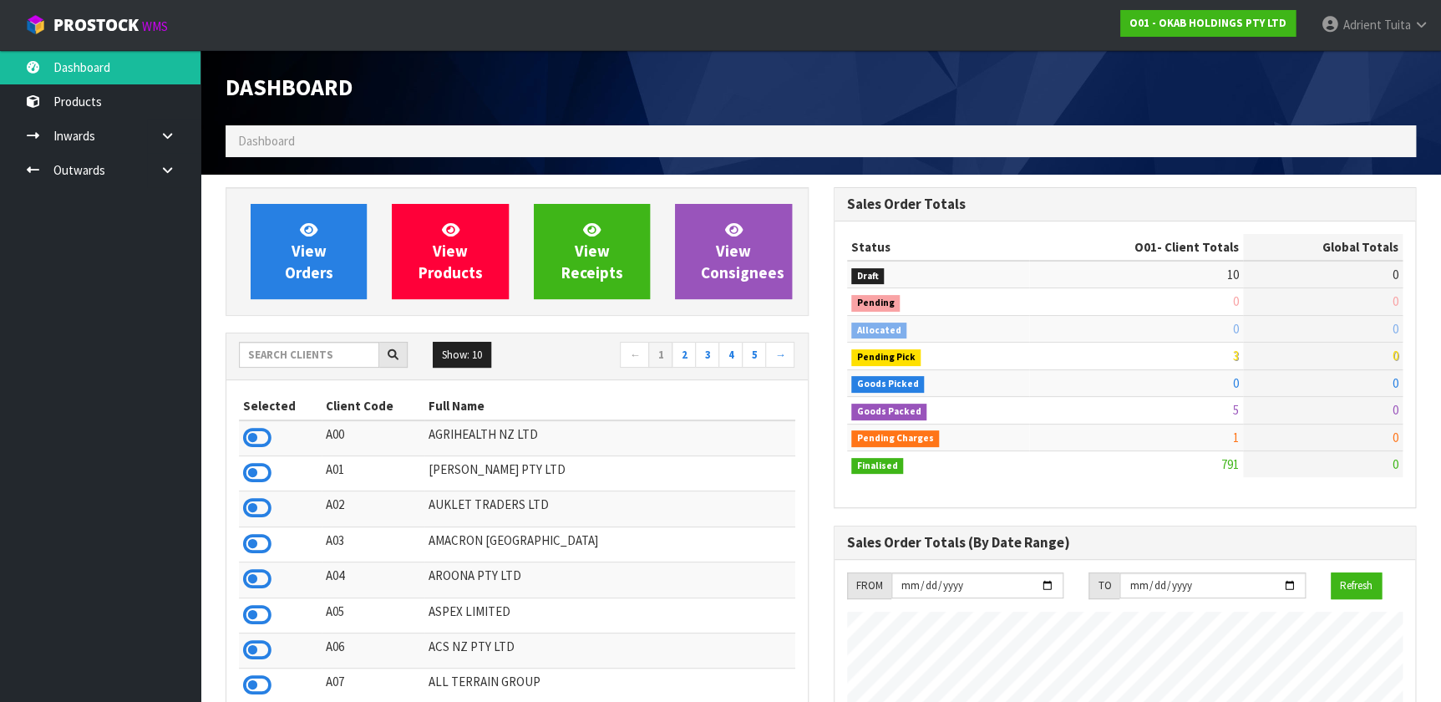
scroll to position [1100, 607]
click at [288, 357] on input "text" at bounding box center [309, 355] width 140 height 26
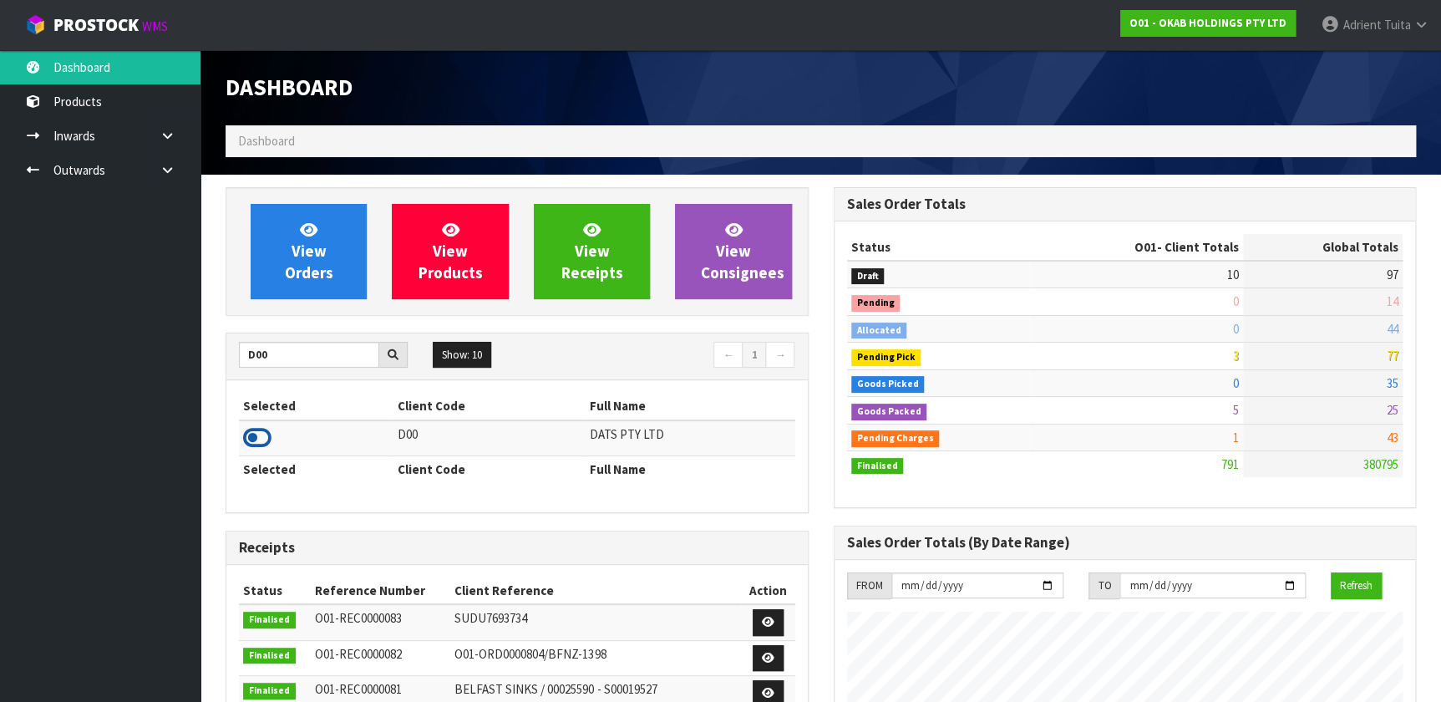
click at [249, 448] on icon at bounding box center [257, 437] width 28 height 25
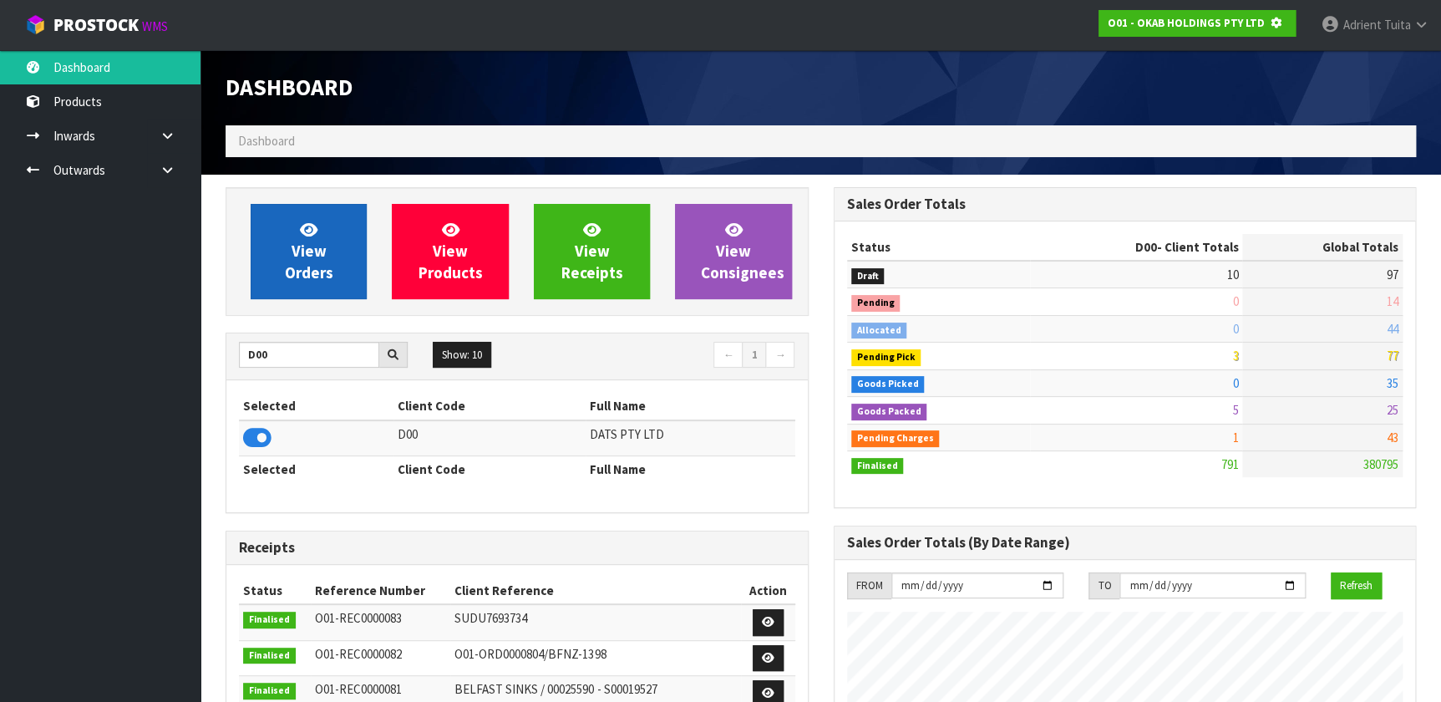
scroll to position [1040, 607]
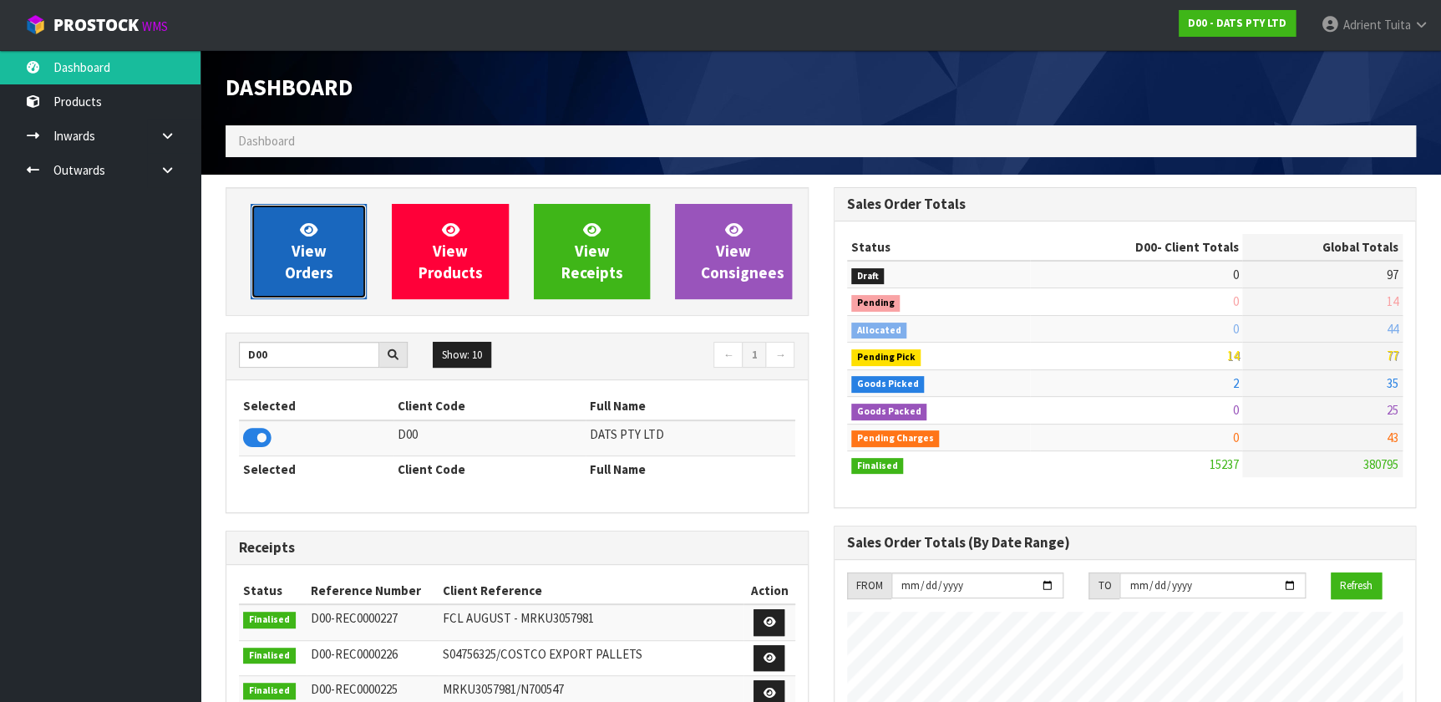
click at [285, 265] on span "View Orders" at bounding box center [309, 251] width 48 height 63
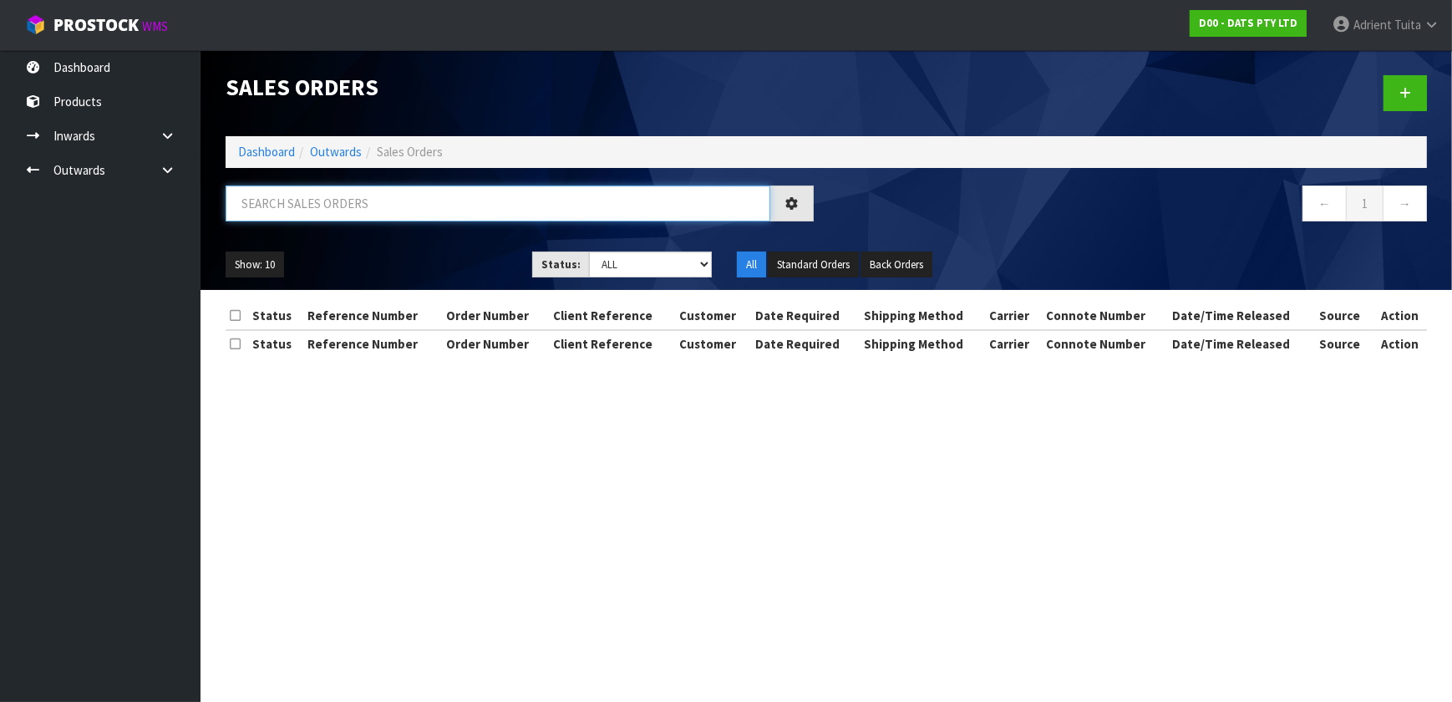
click at [332, 211] on input "text" at bounding box center [498, 203] width 545 height 36
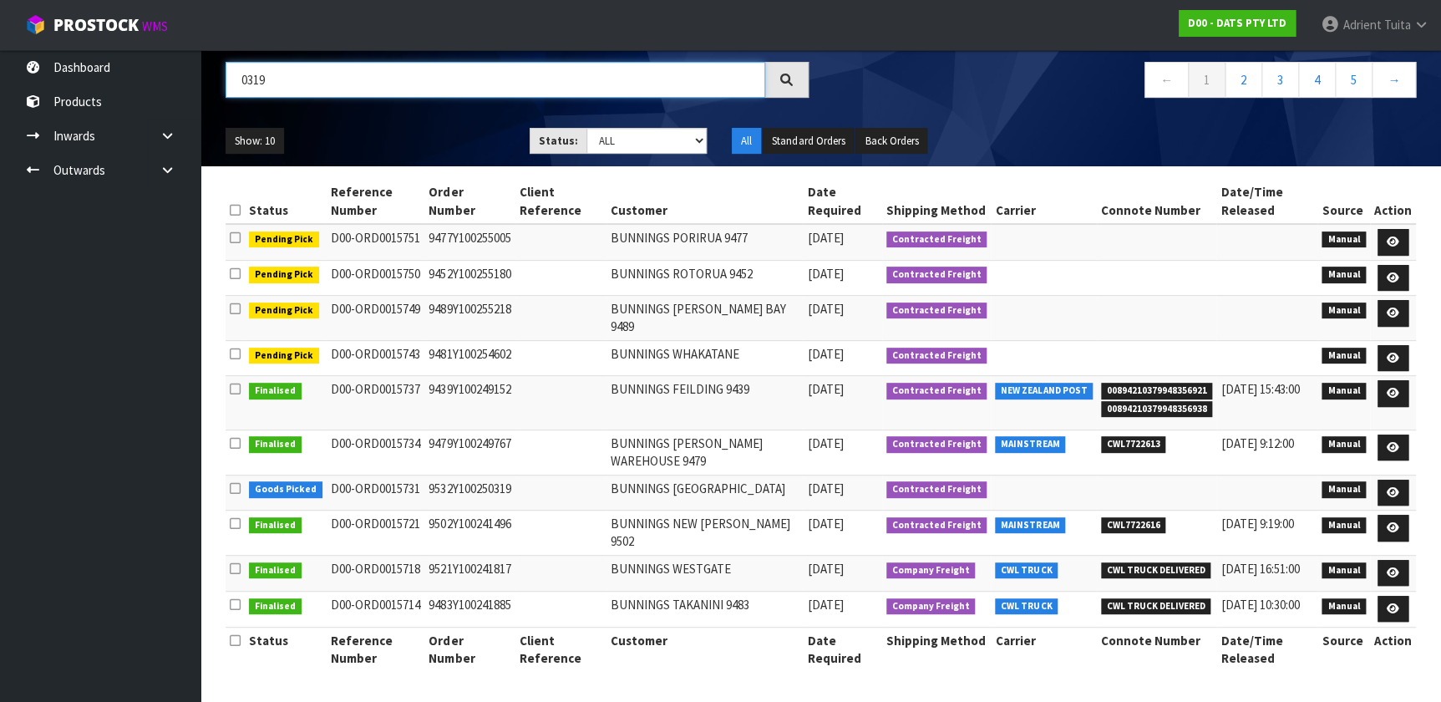
scroll to position [140, 0]
click at [759, 464] on link at bounding box center [1393, 493] width 31 height 27
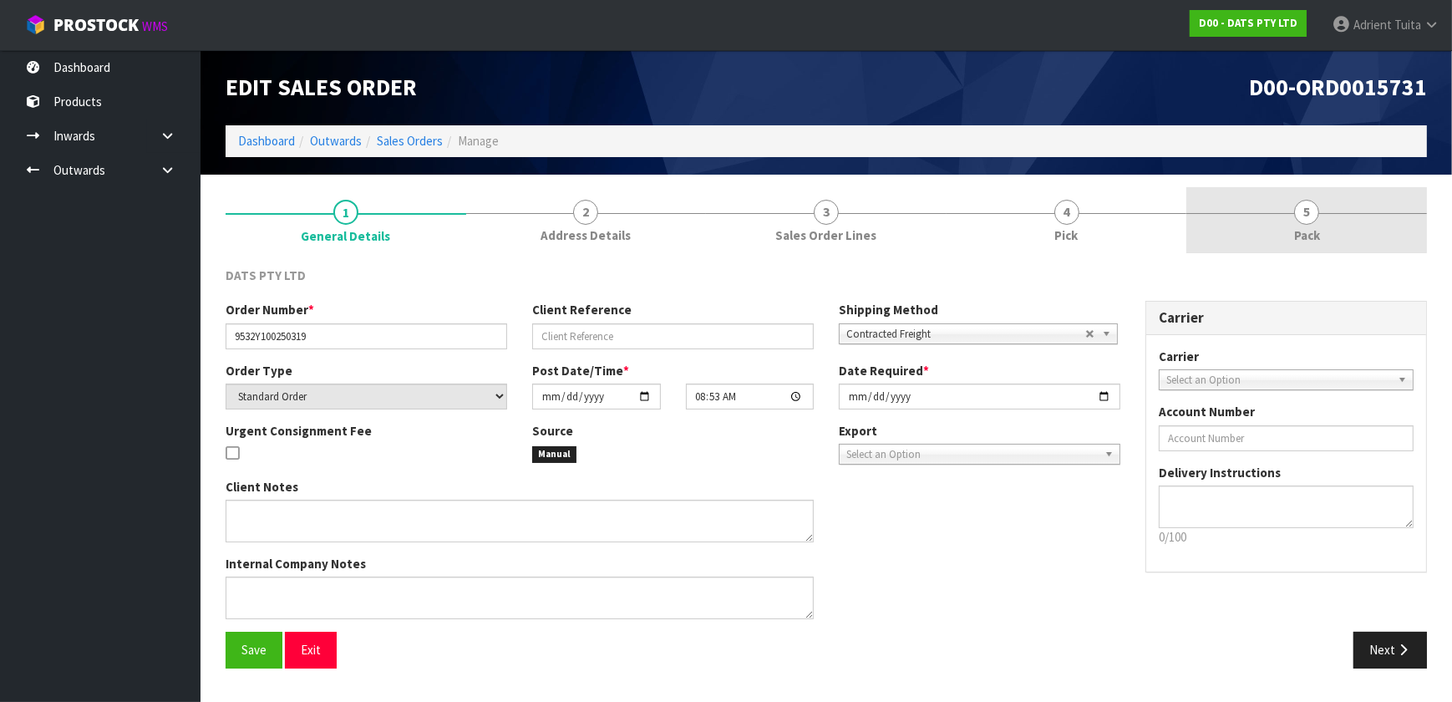
click at [759, 209] on link "5 Pack" at bounding box center [1306, 220] width 241 height 66
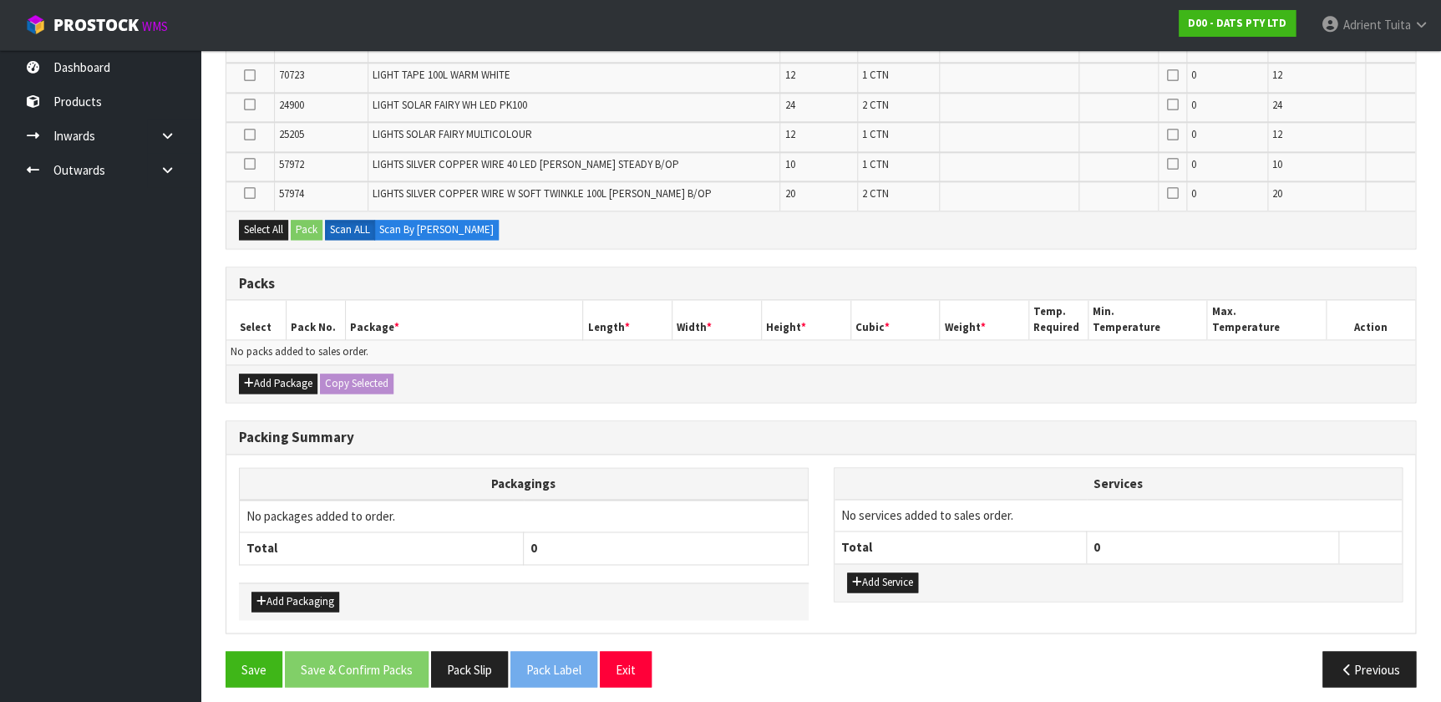
scroll to position [946, 0]
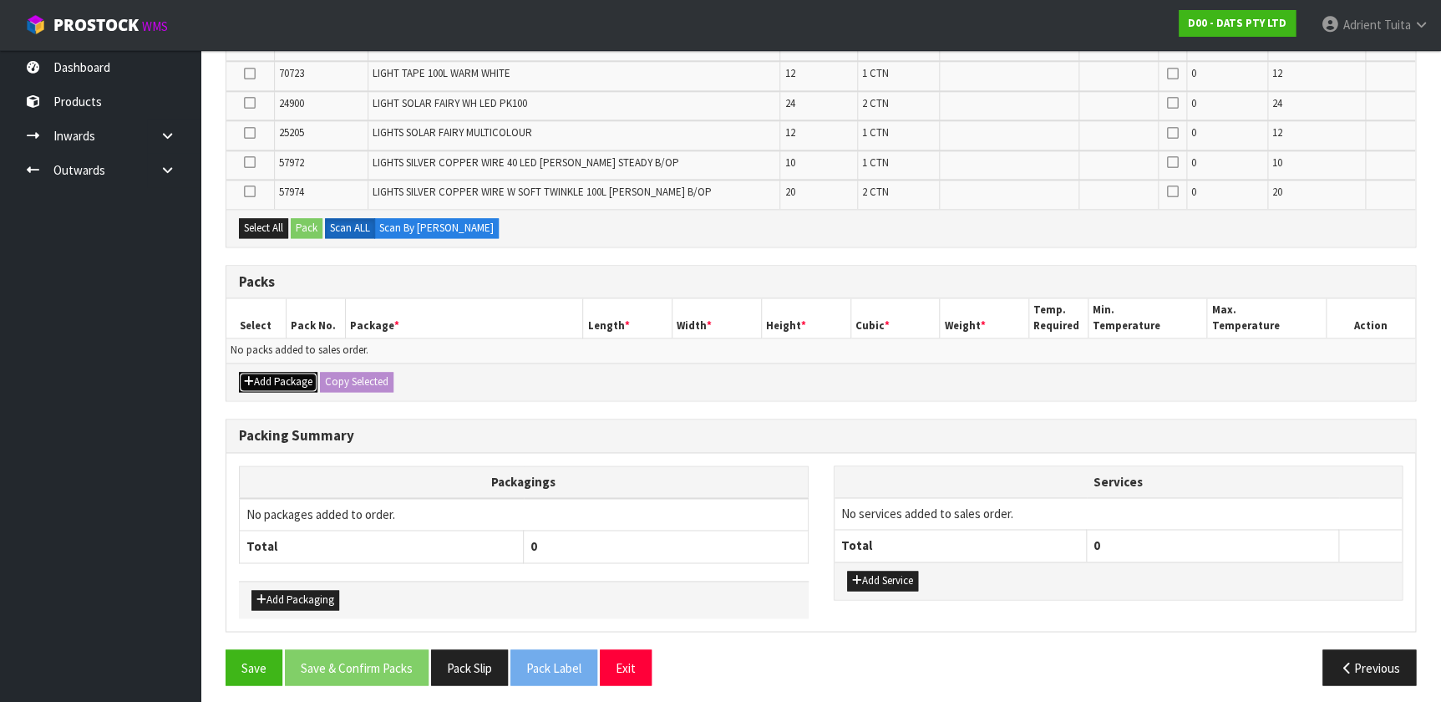
click at [252, 379] on icon "button" at bounding box center [249, 381] width 10 height 11
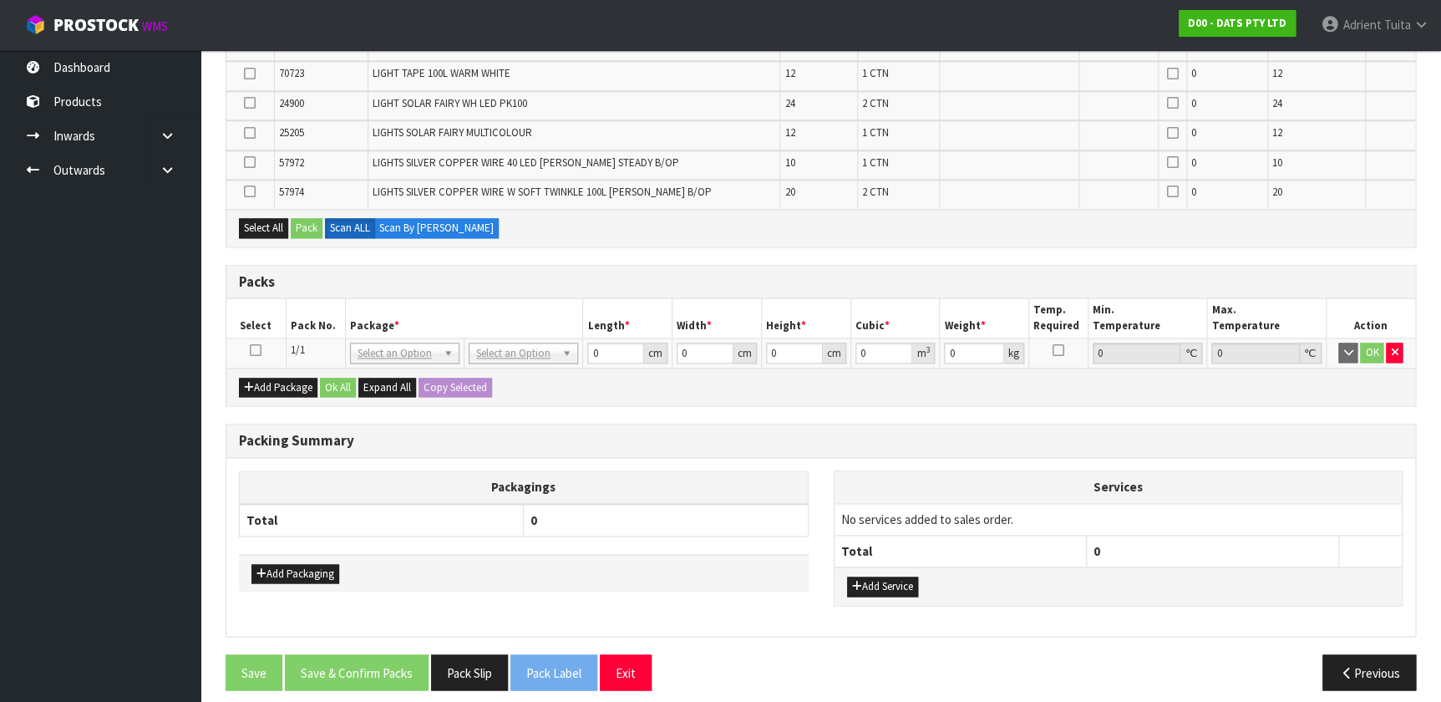
click at [258, 350] on icon at bounding box center [256, 350] width 12 height 1
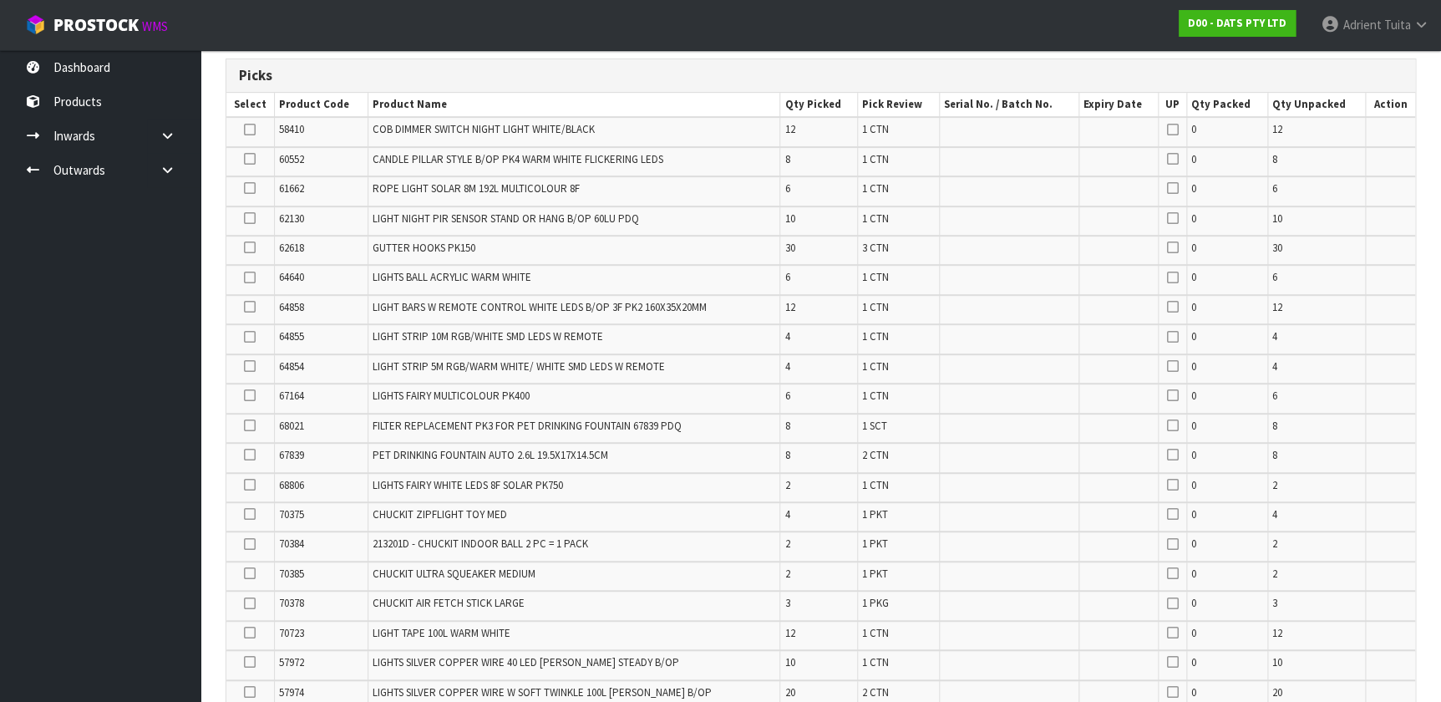
scroll to position [221, 0]
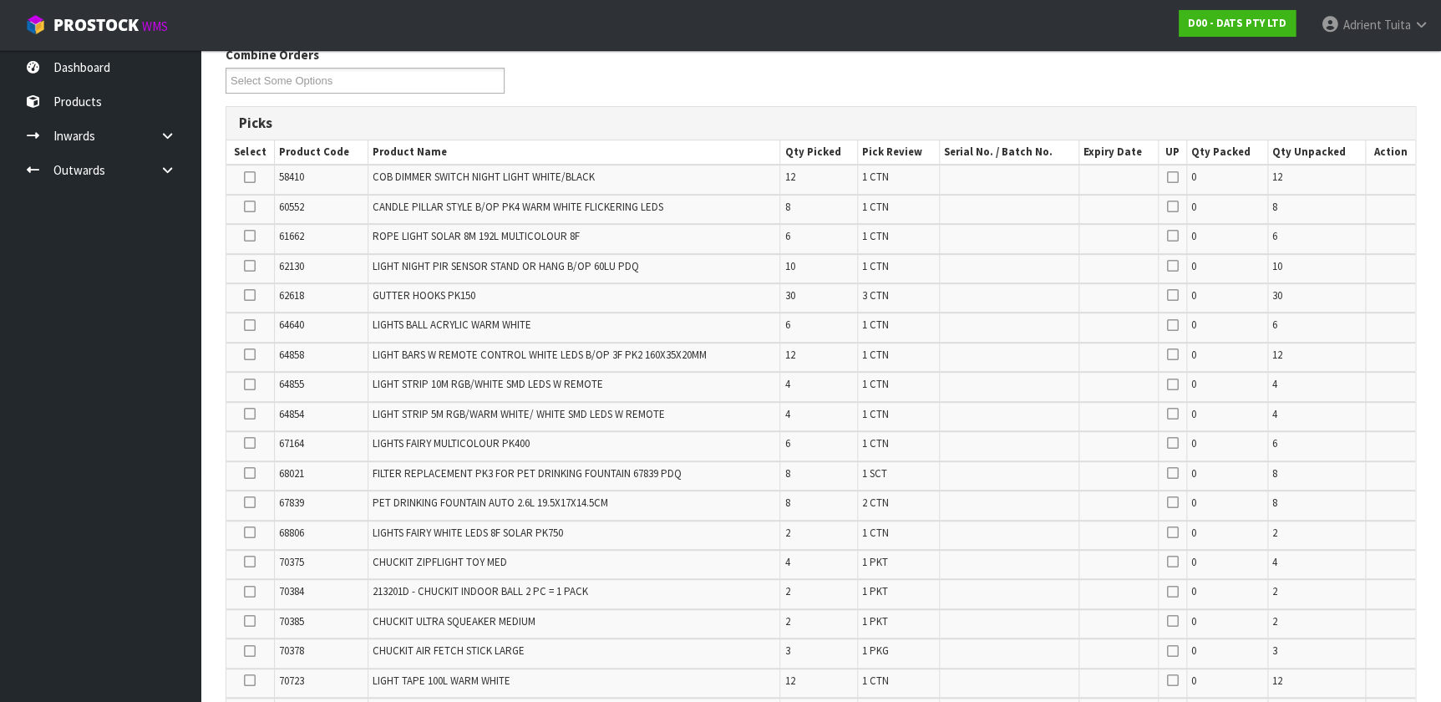
click at [250, 207] on icon at bounding box center [250, 206] width 12 height 1
click at [0, 0] on input "checkbox" at bounding box center [0, 0] width 0 height 0
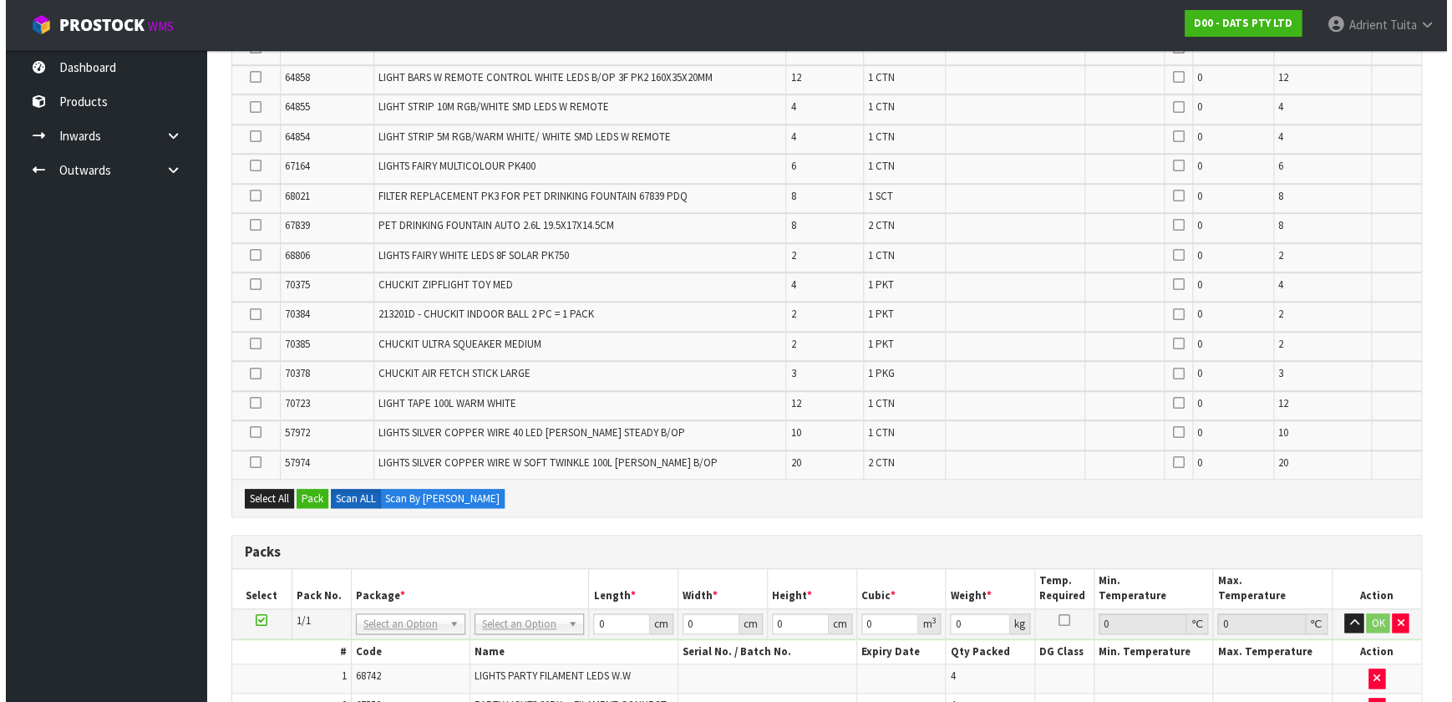
scroll to position [525, 0]
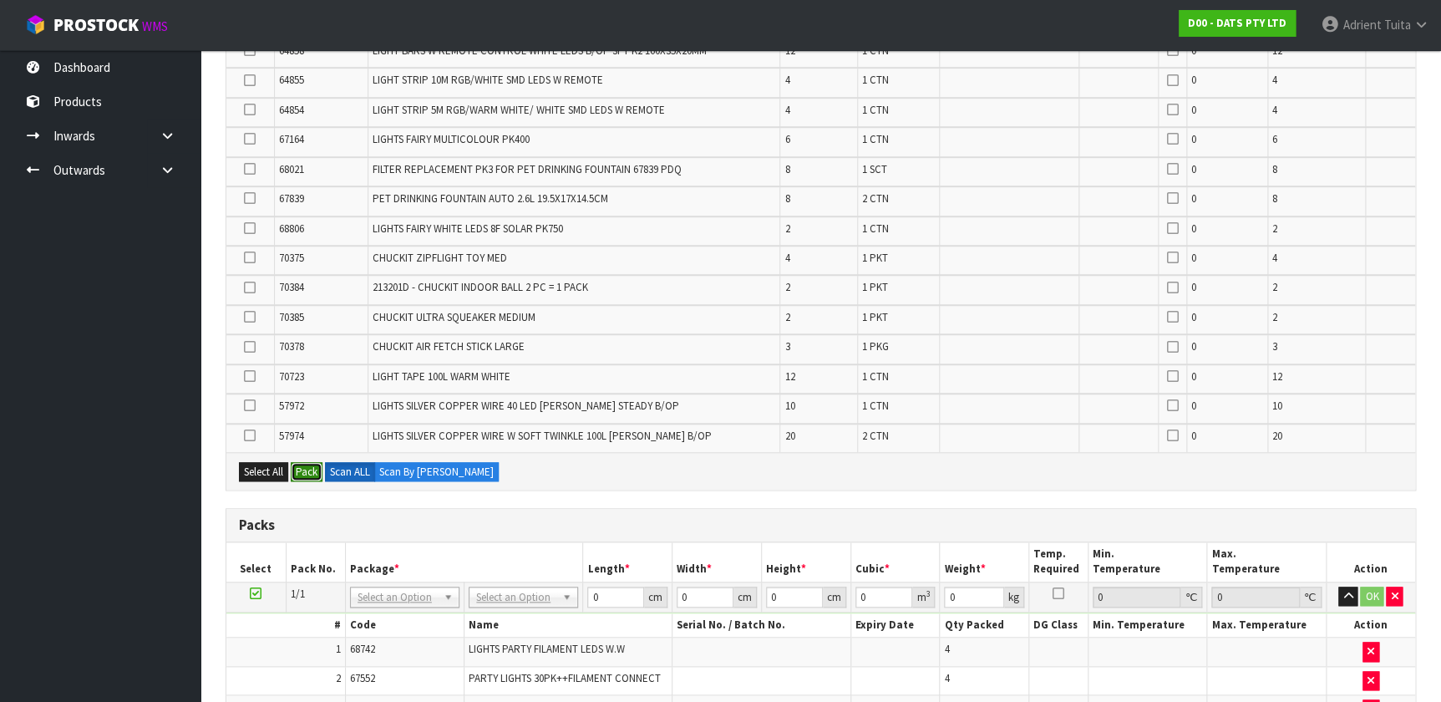
click at [295, 464] on button "Pack" at bounding box center [307, 472] width 32 height 20
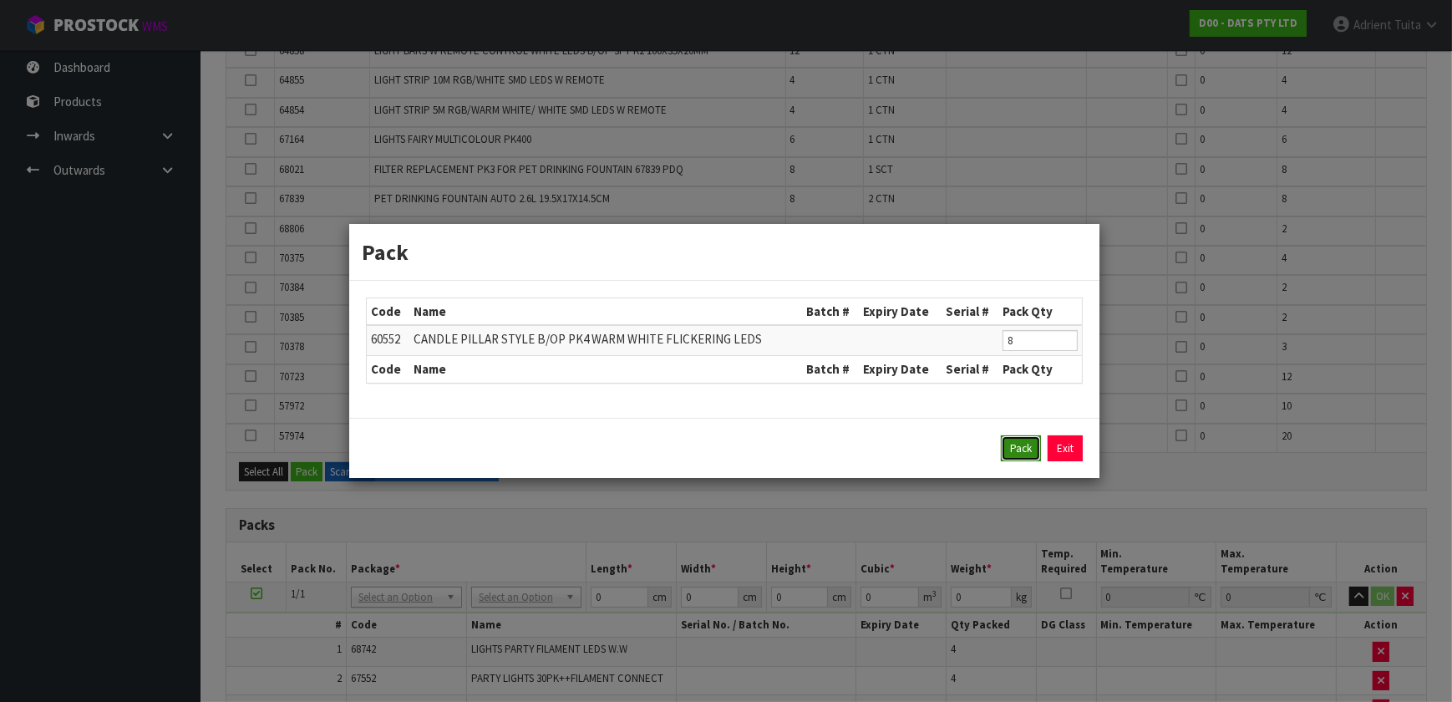
click at [759, 448] on button "Pack" at bounding box center [1021, 448] width 40 height 27
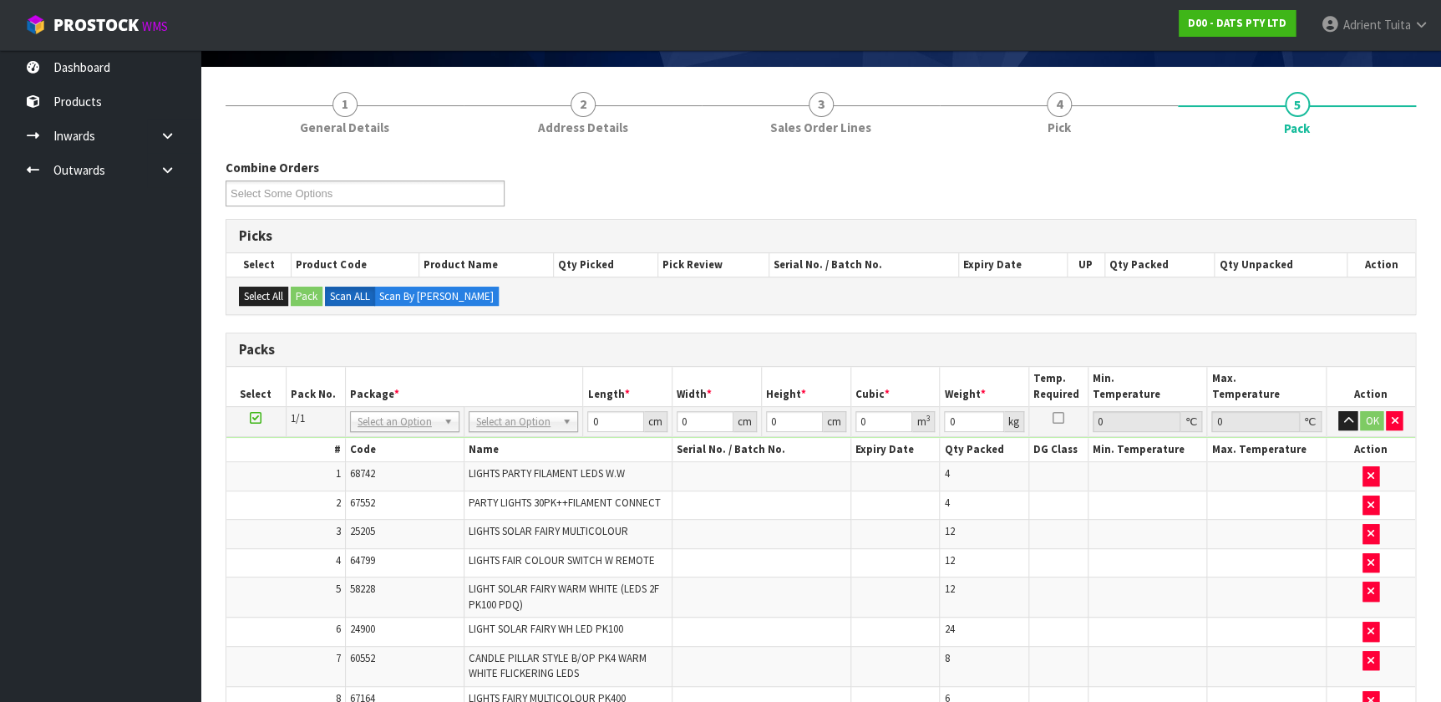
scroll to position [181, 0]
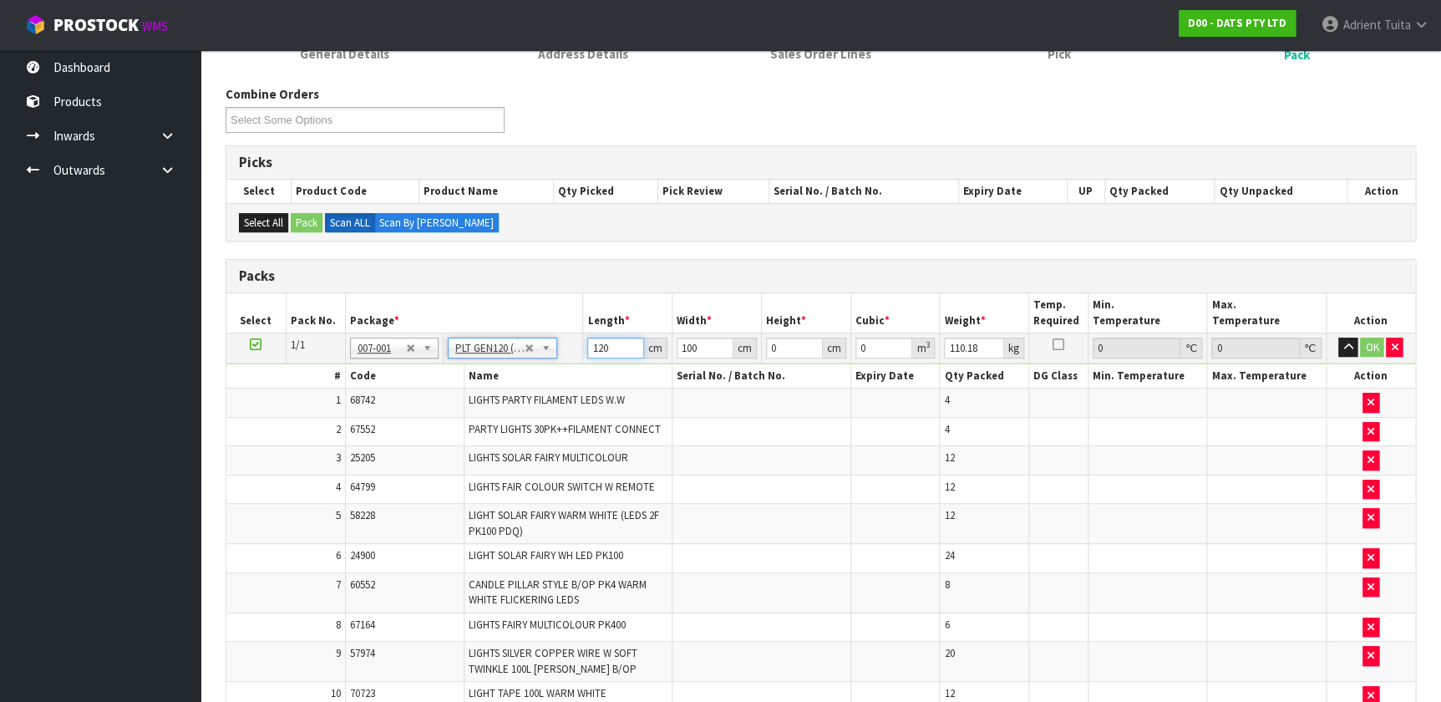
click at [590, 350] on input "120" at bounding box center [615, 348] width 57 height 21
click at [759, 338] on button "OK" at bounding box center [1371, 348] width 23 height 20
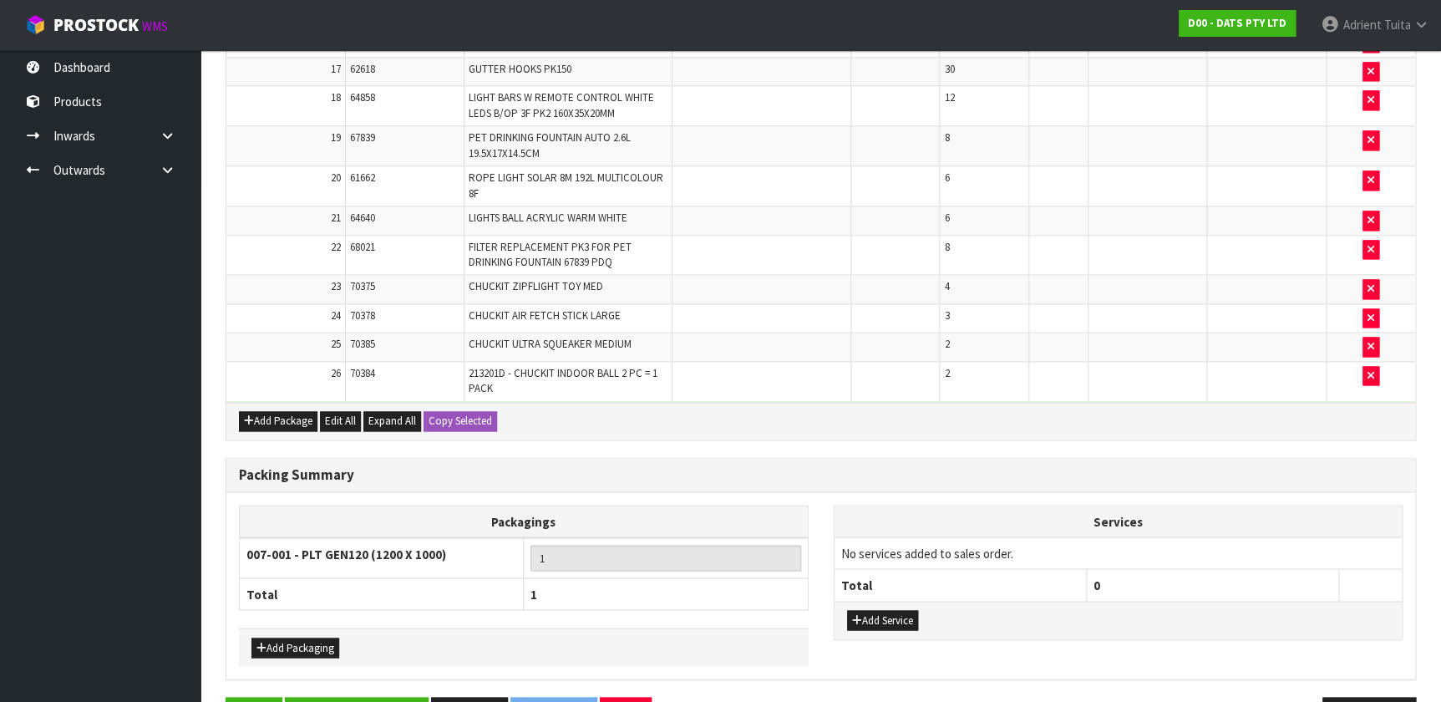
scroll to position [1109, 0]
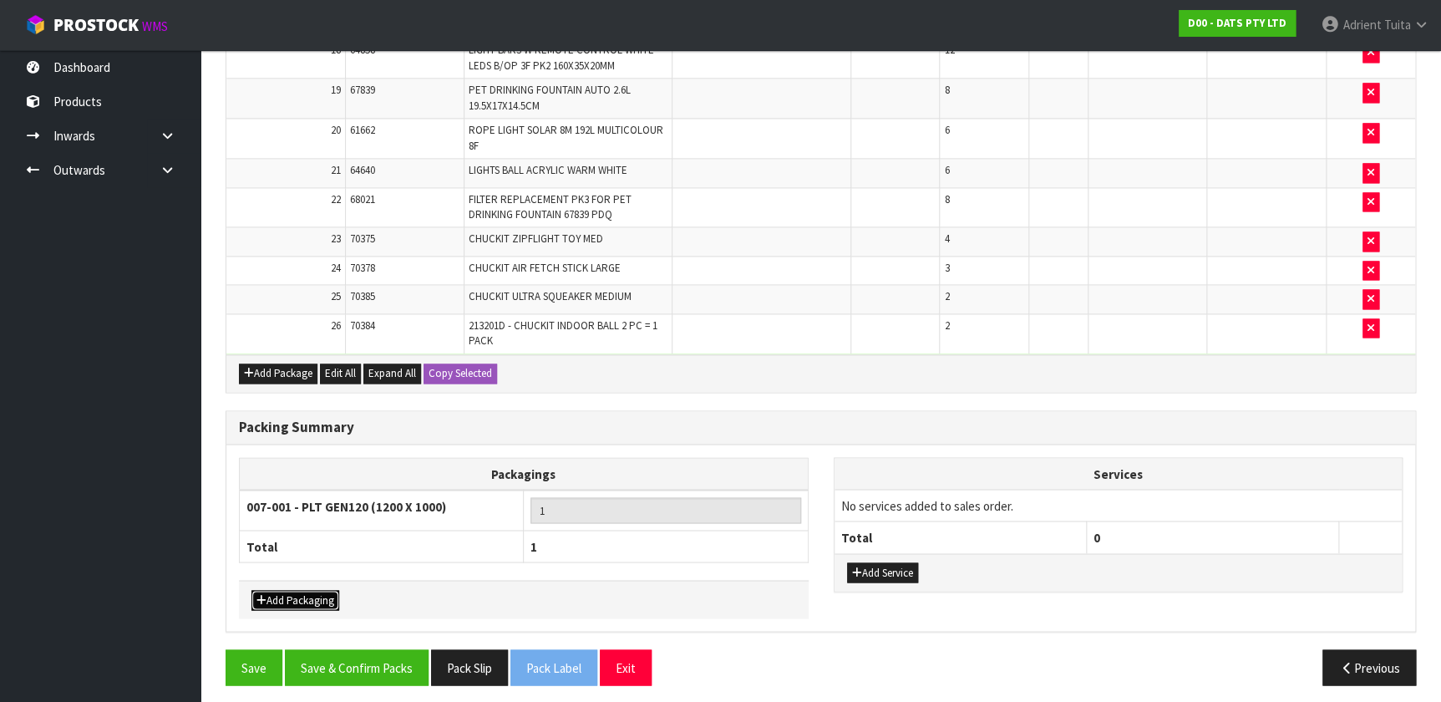
click at [302, 464] on button "Add Packaging" at bounding box center [295, 600] width 88 height 20
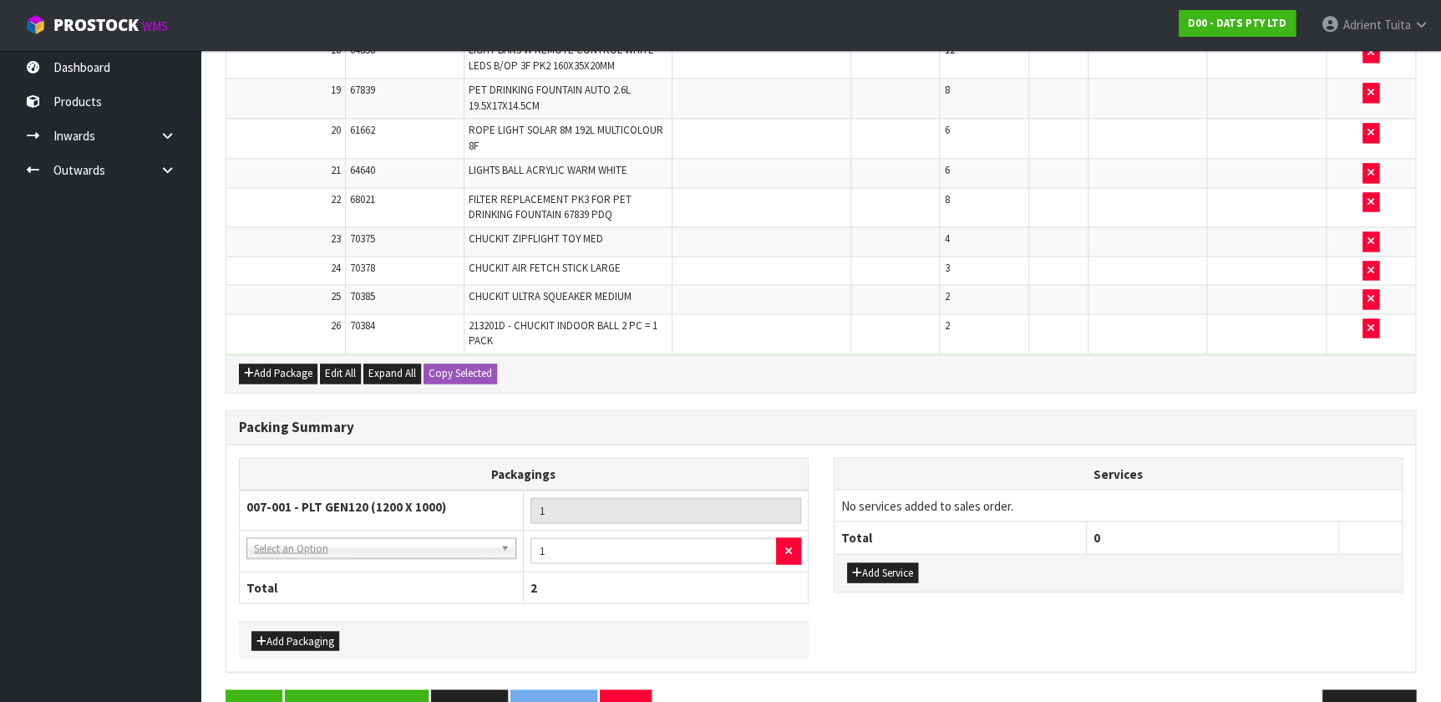
click at [319, 464] on td "NONE - No Packaging Cartons 007-001 - PLT GEN120 (1200 X 1000) 007-002 - PLT ON…" at bounding box center [382, 550] width 284 height 41
drag, startPoint x: 326, startPoint y: 555, endPoint x: 332, endPoint y: 547, distance: 9.5
click at [327, 464] on td "NONE - No Packaging Cartons 007-001 - PLT GEN120 (1200 X 1000) 007-002 - PLT ON…" at bounding box center [382, 550] width 284 height 41
drag, startPoint x: 332, startPoint y: 544, endPoint x: 332, endPoint y: 556, distance: 12.5
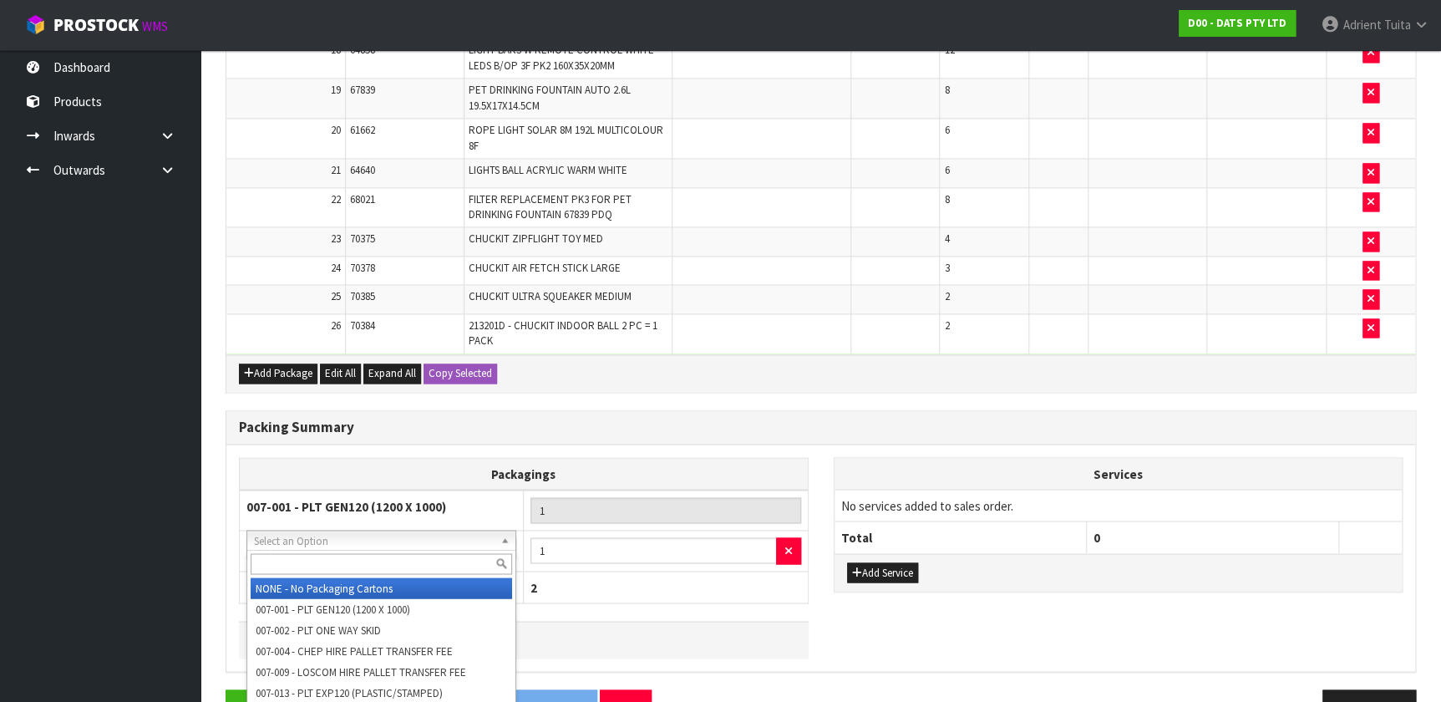
click at [334, 464] on input "text" at bounding box center [381, 563] width 261 height 21
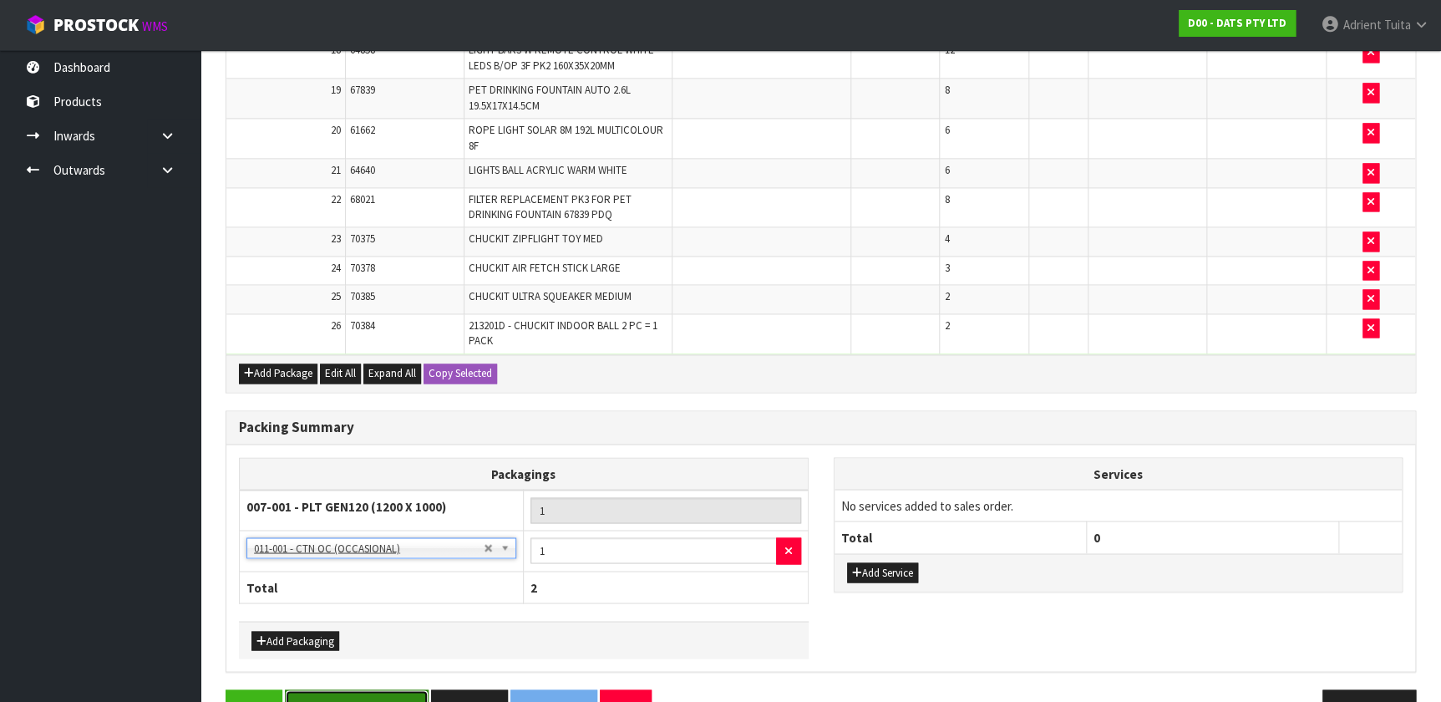
click at [312, 464] on button "Save & Confirm Packs" at bounding box center [357, 707] width 144 height 36
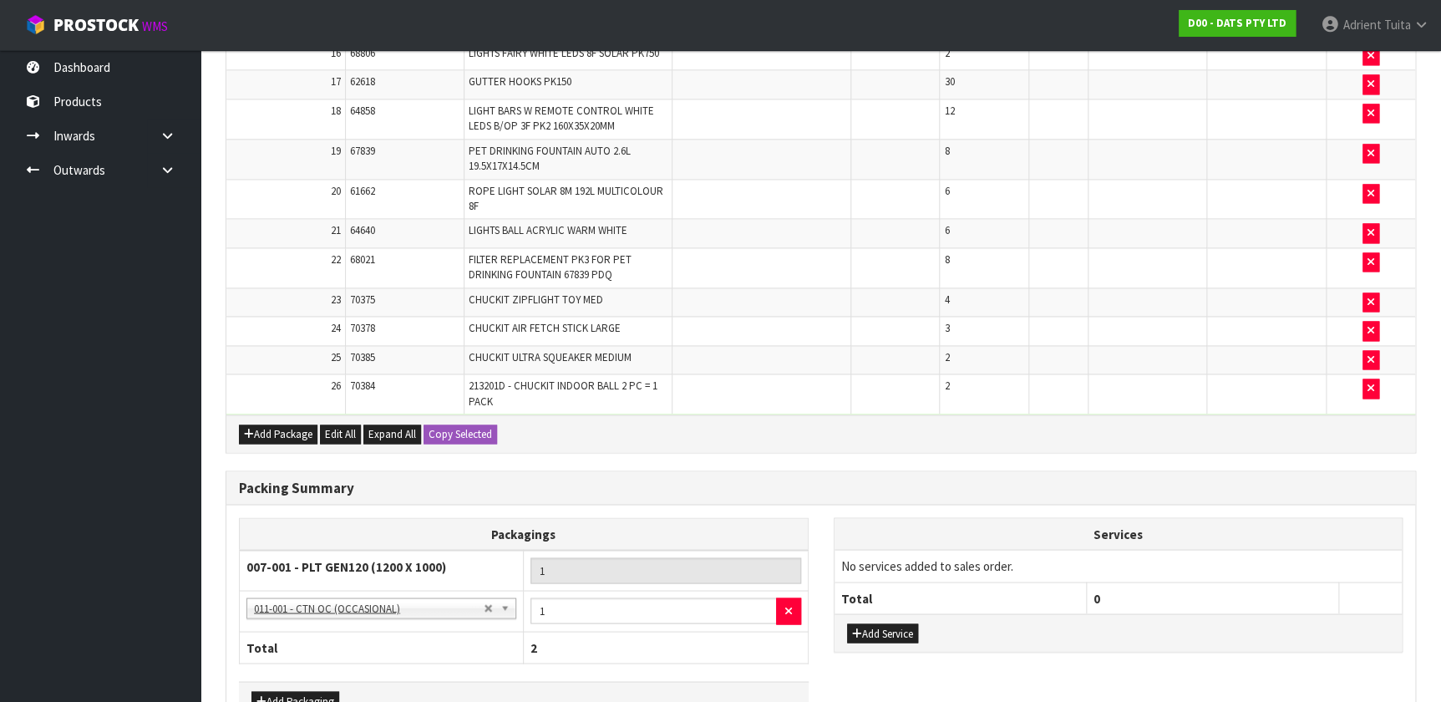
scroll to position [0, 0]
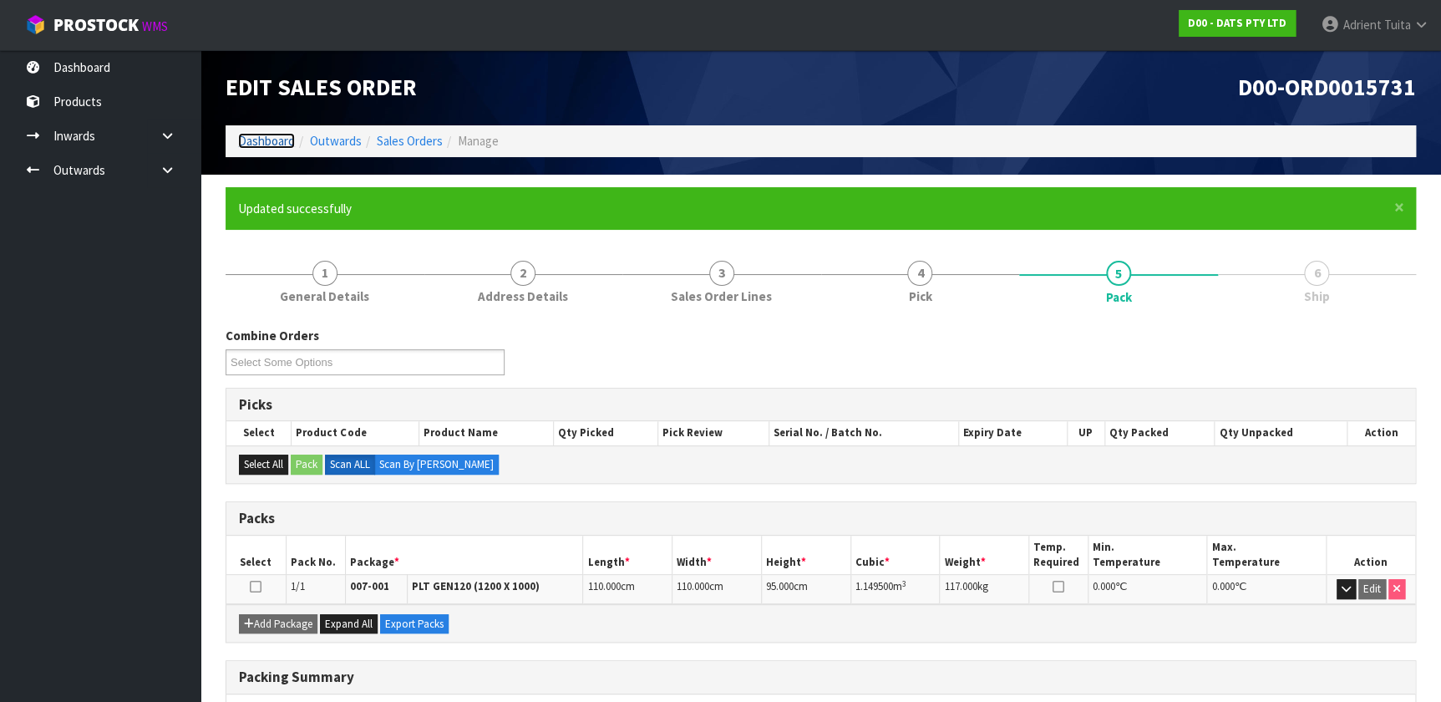
click at [282, 139] on link "Dashboard" at bounding box center [266, 141] width 57 height 16
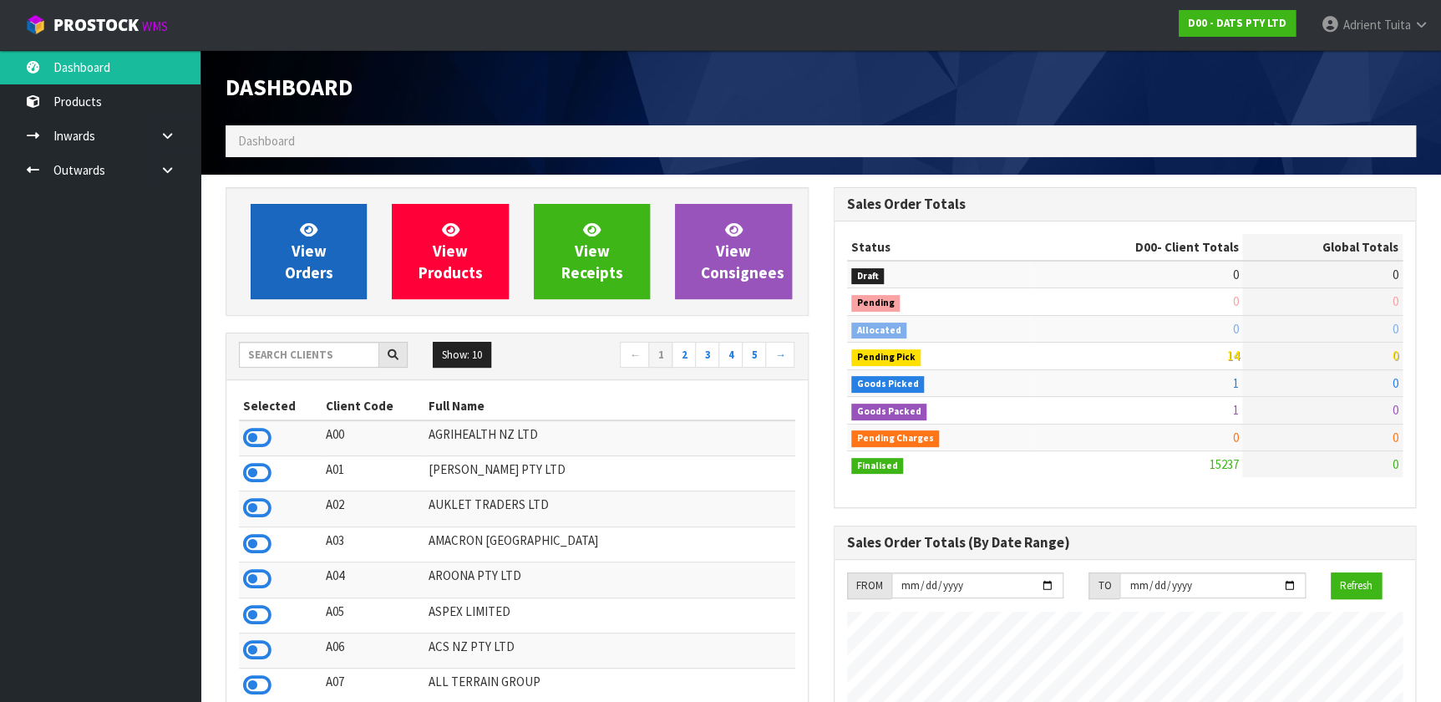
scroll to position [1263, 607]
click at [313, 258] on span "View Orders" at bounding box center [309, 251] width 48 height 63
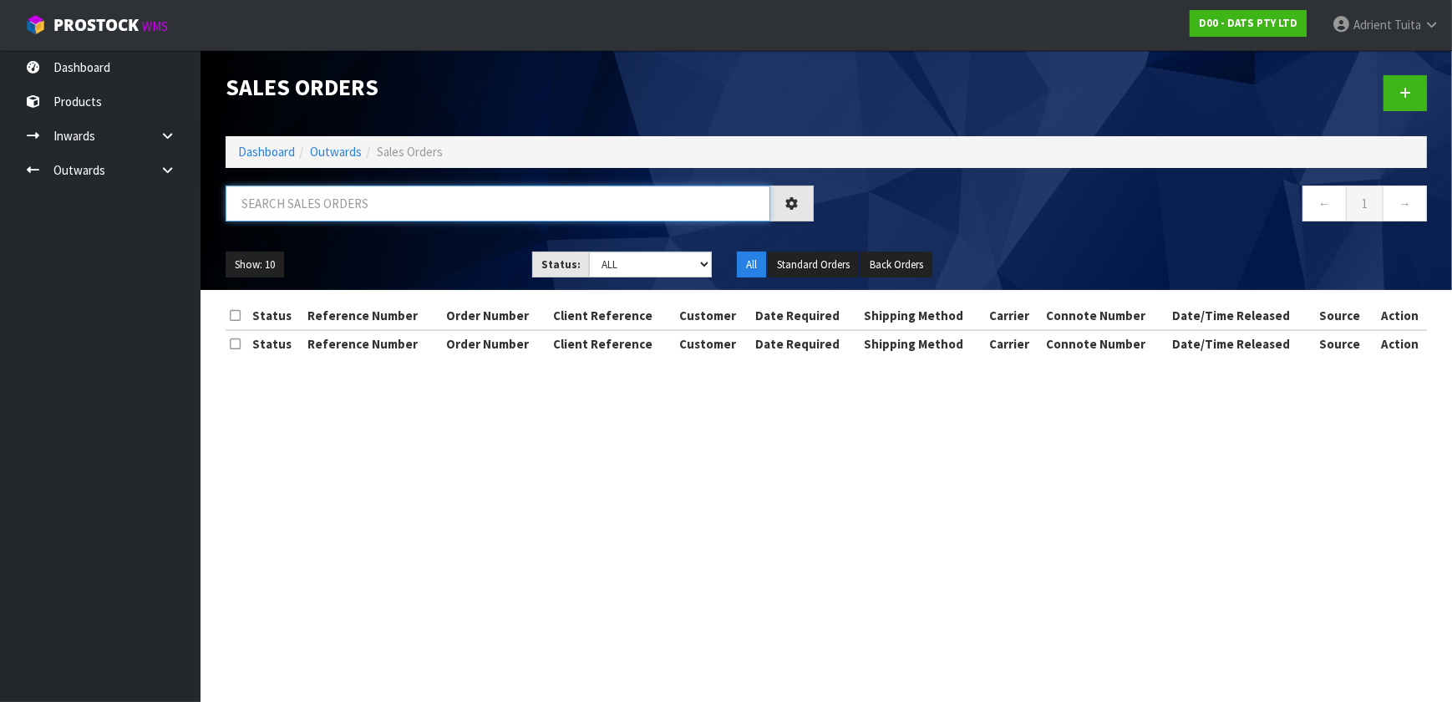
click at [348, 192] on input "text" at bounding box center [498, 203] width 545 height 36
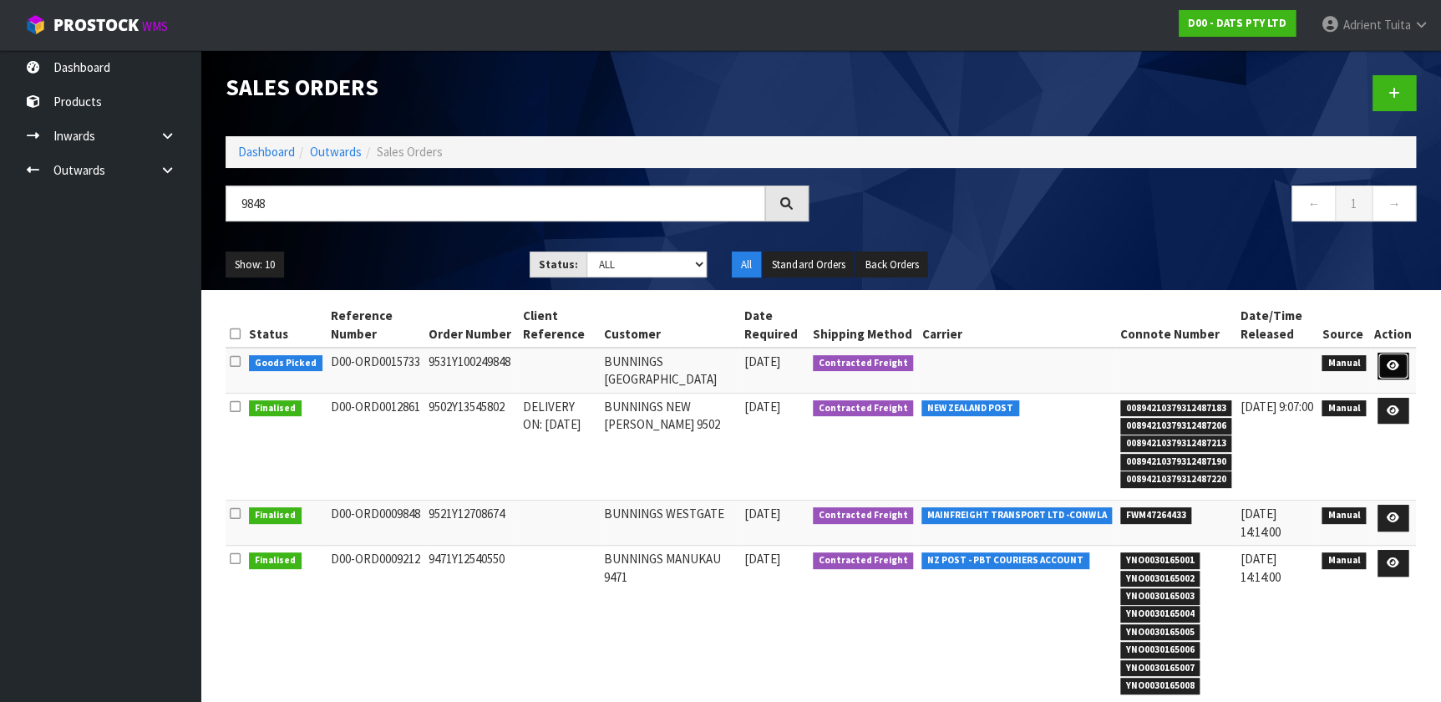
click at [759, 361] on icon at bounding box center [1393, 365] width 13 height 11
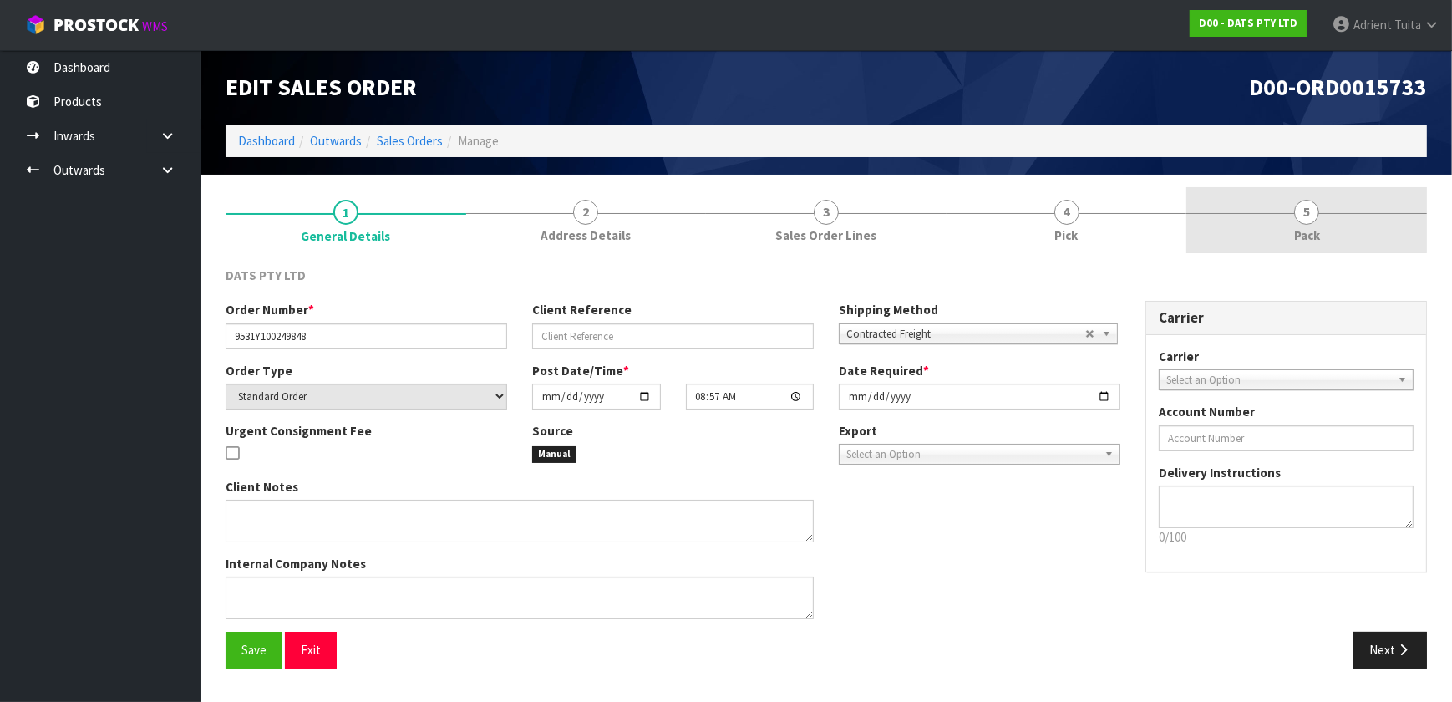
drag, startPoint x: 1292, startPoint y: 245, endPoint x: 1279, endPoint y: 245, distance: 13.4
click at [759, 245] on link "5 Pack" at bounding box center [1306, 220] width 241 height 66
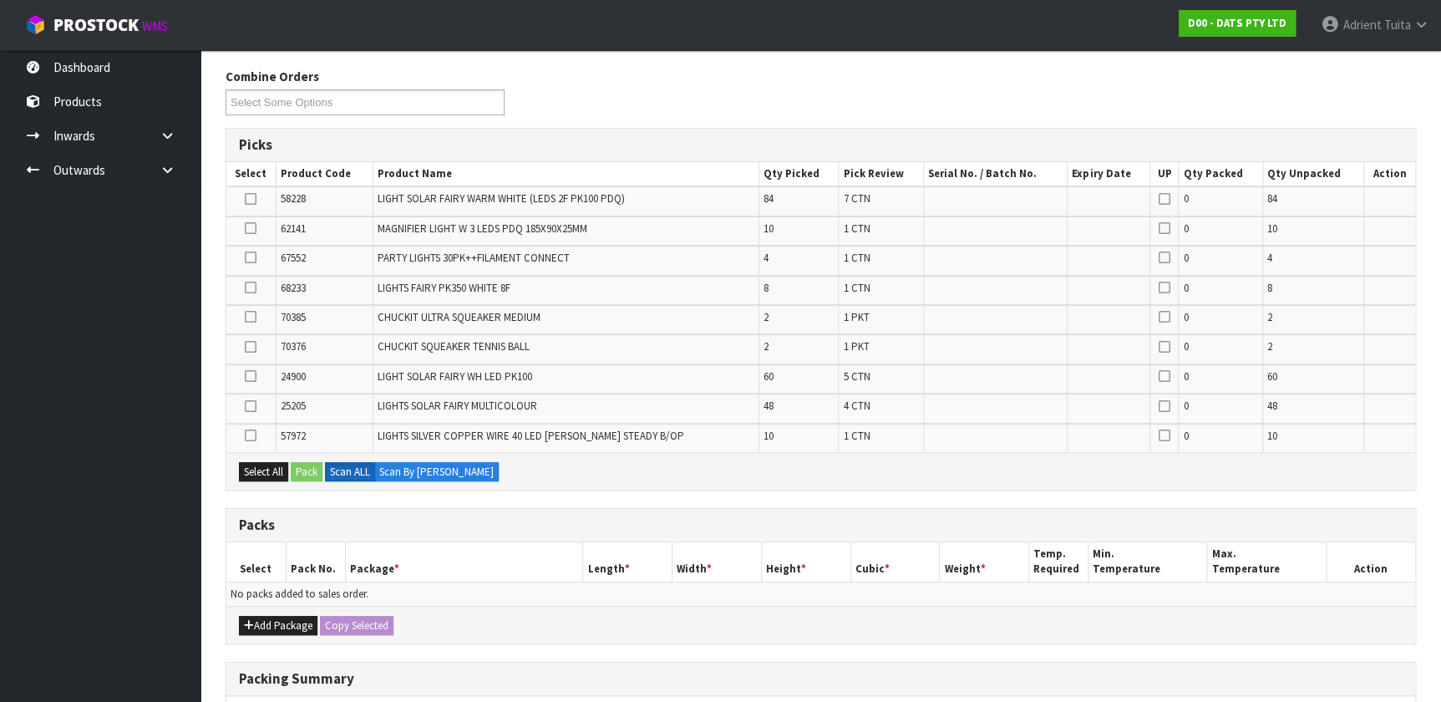
scroll to position [445, 0]
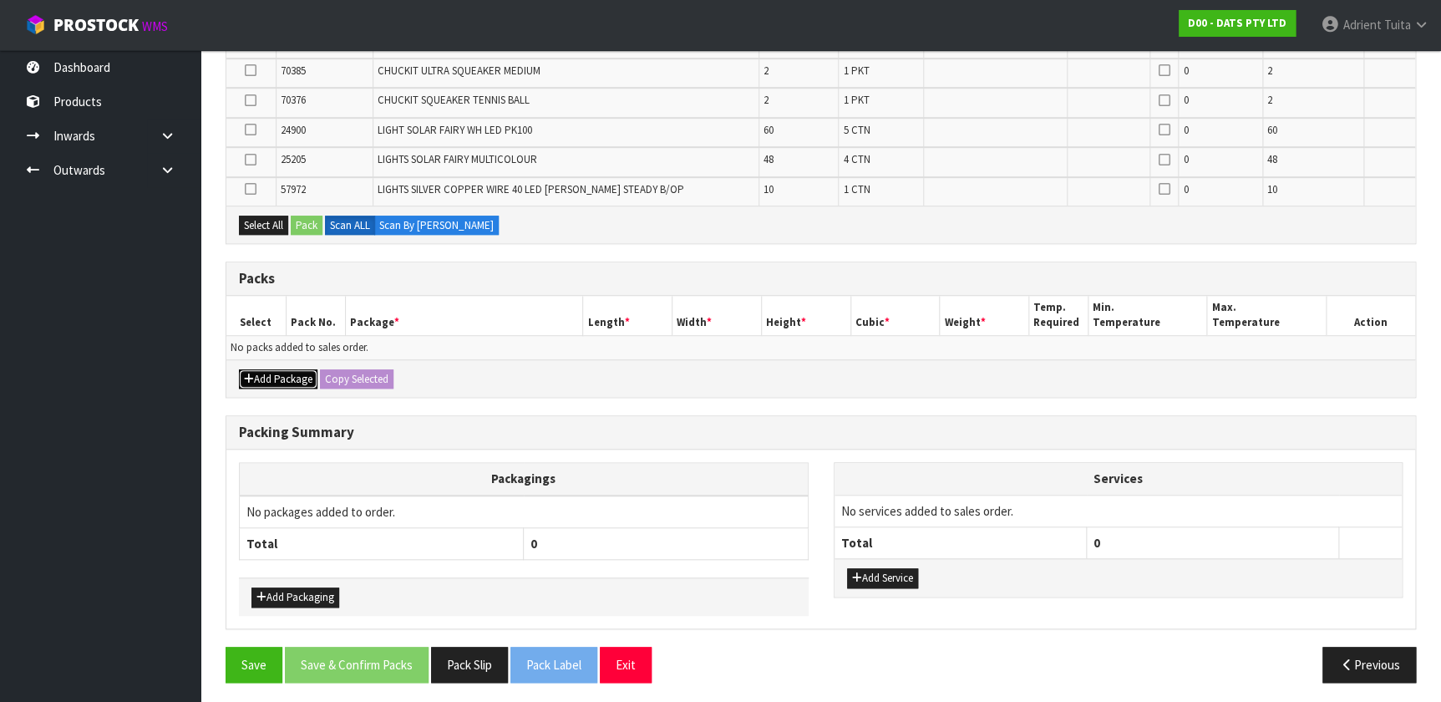
click at [252, 369] on button "Add Package" at bounding box center [278, 379] width 79 height 20
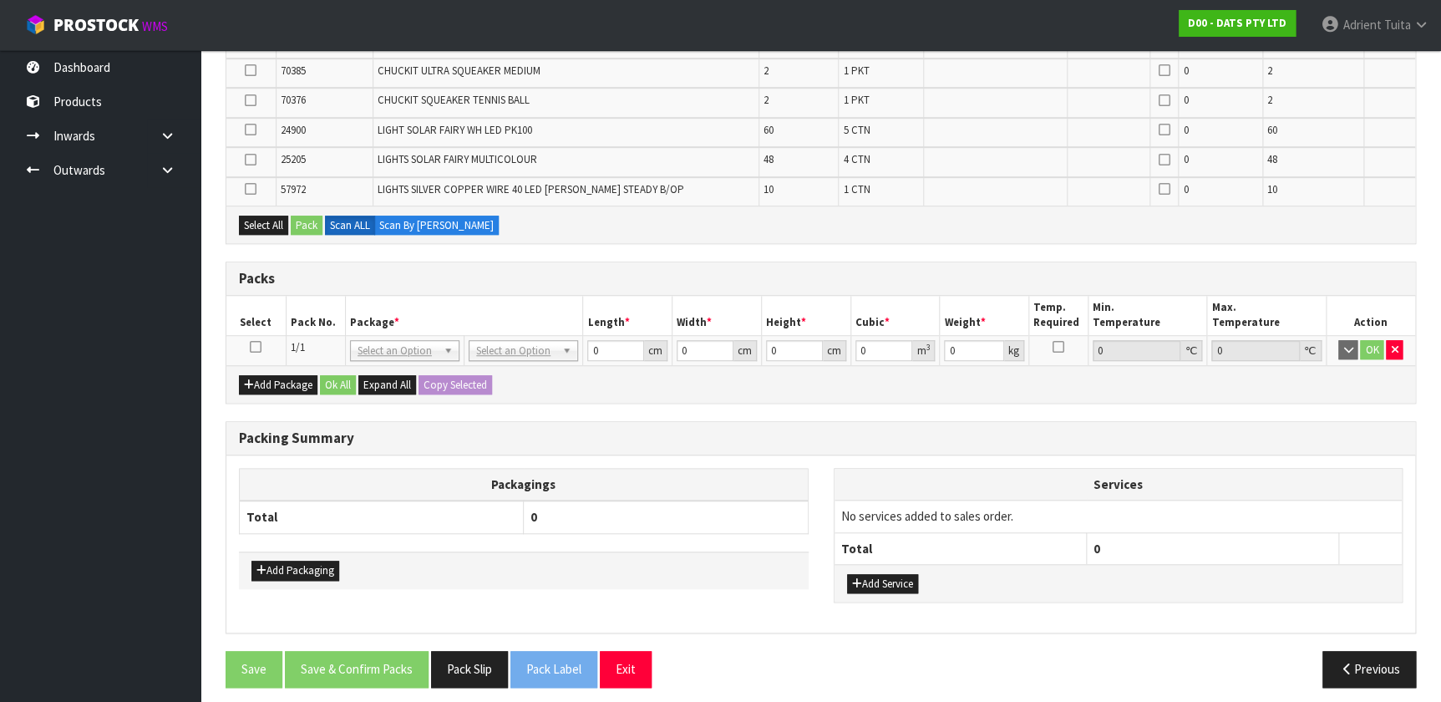
click at [253, 348] on icon at bounding box center [256, 347] width 12 height 1
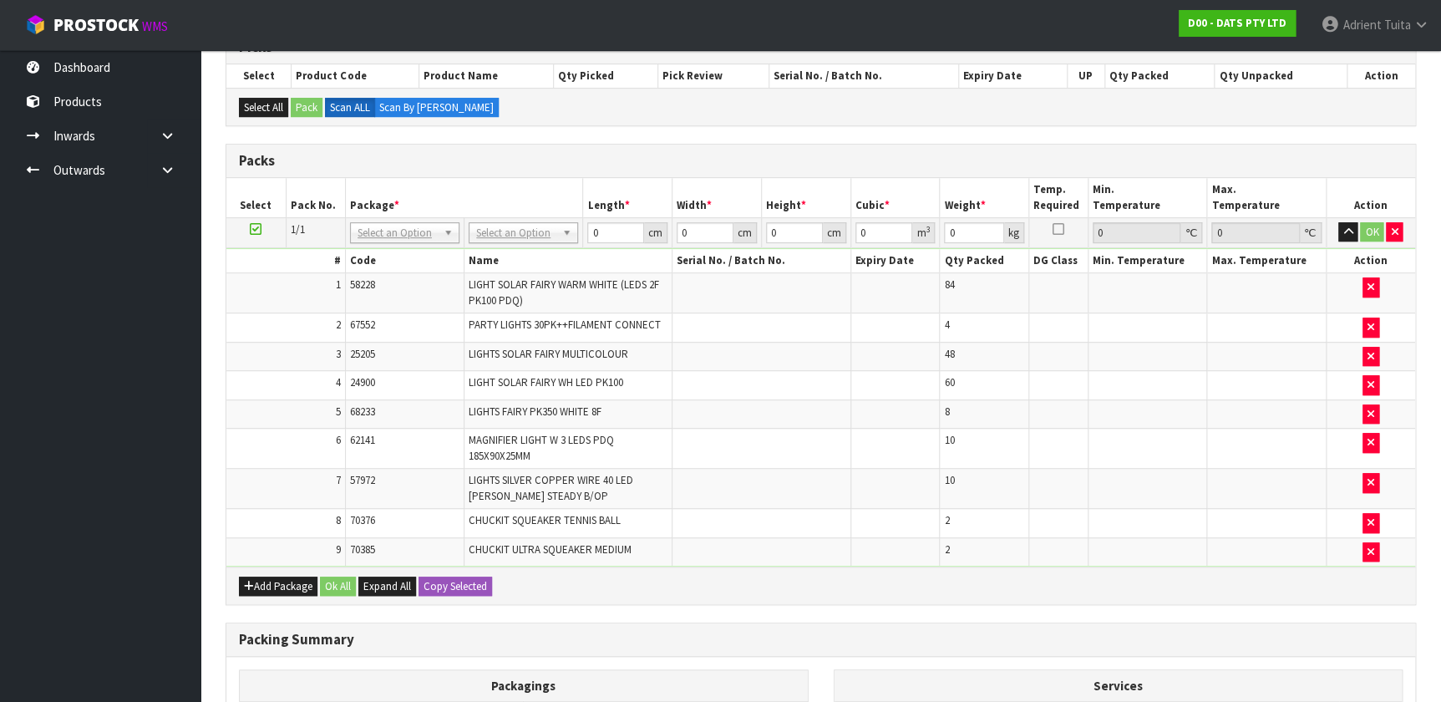
scroll to position [275, 0]
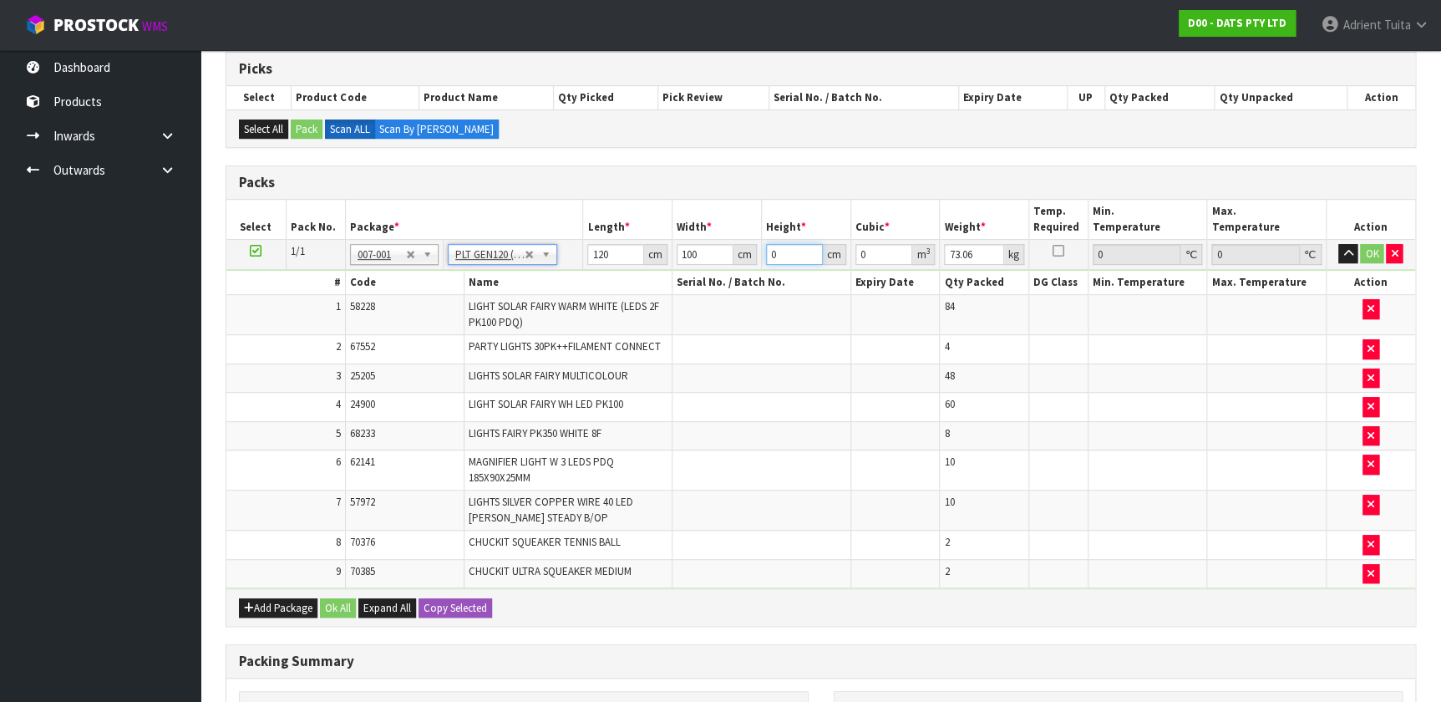
drag, startPoint x: 784, startPoint y: 261, endPoint x: 702, endPoint y: 292, distance: 88.0
click at [759, 272] on tbody "1/1 NONE 007-001 007-002 007-004 007-009 007-013 007-014 007-015 007-017 007-01…" at bounding box center [820, 413] width 1189 height 349
click at [759, 250] on button "OK" at bounding box center [1371, 254] width 23 height 20
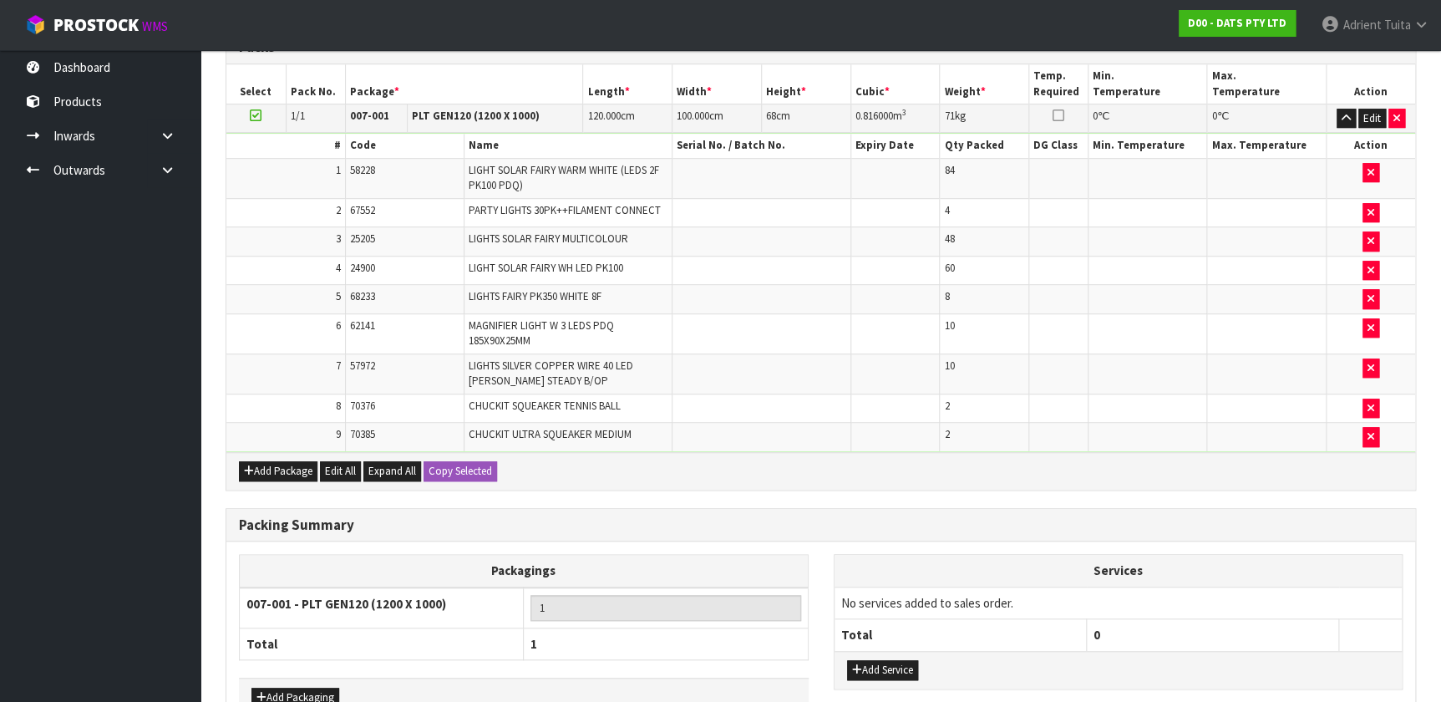
scroll to position [510, 0]
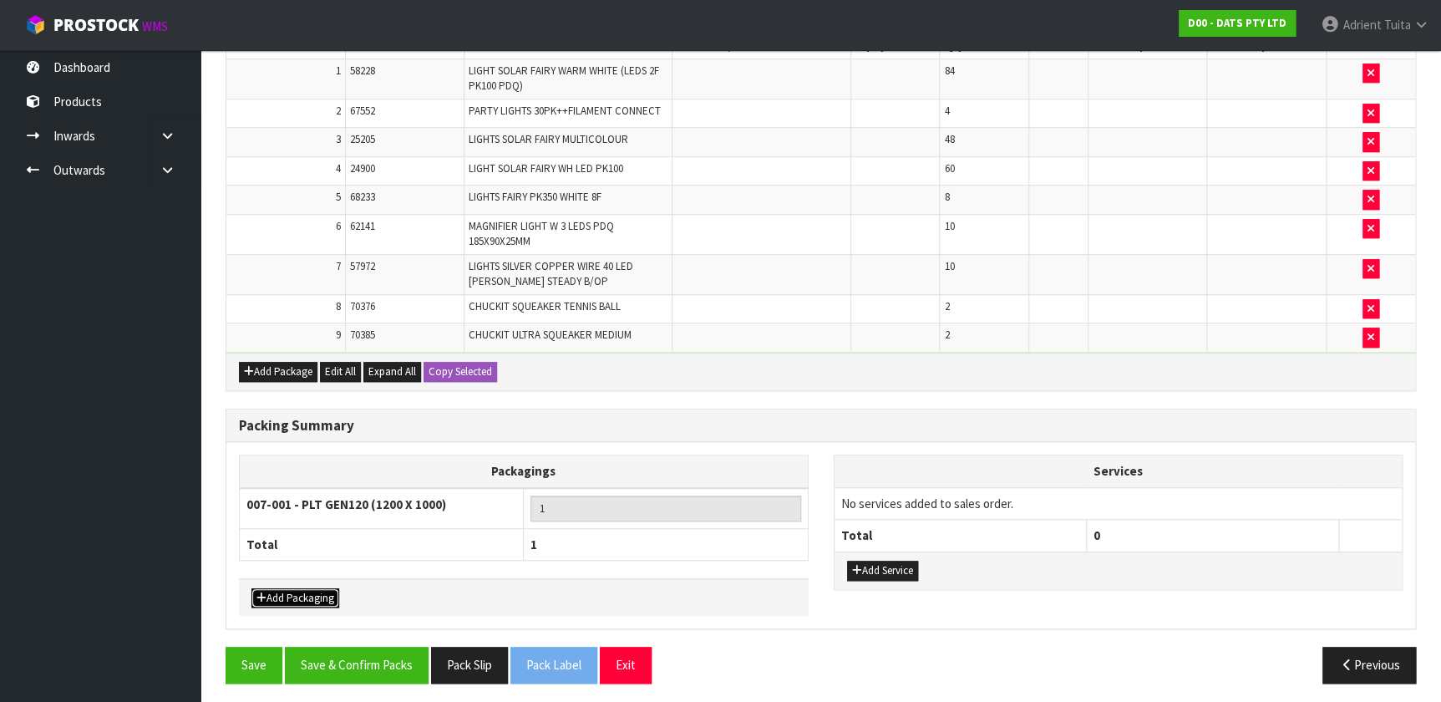
drag, startPoint x: 277, startPoint y: 592, endPoint x: 286, endPoint y: 576, distance: 18.3
click at [277, 464] on button "Add Packaging" at bounding box center [295, 598] width 88 height 20
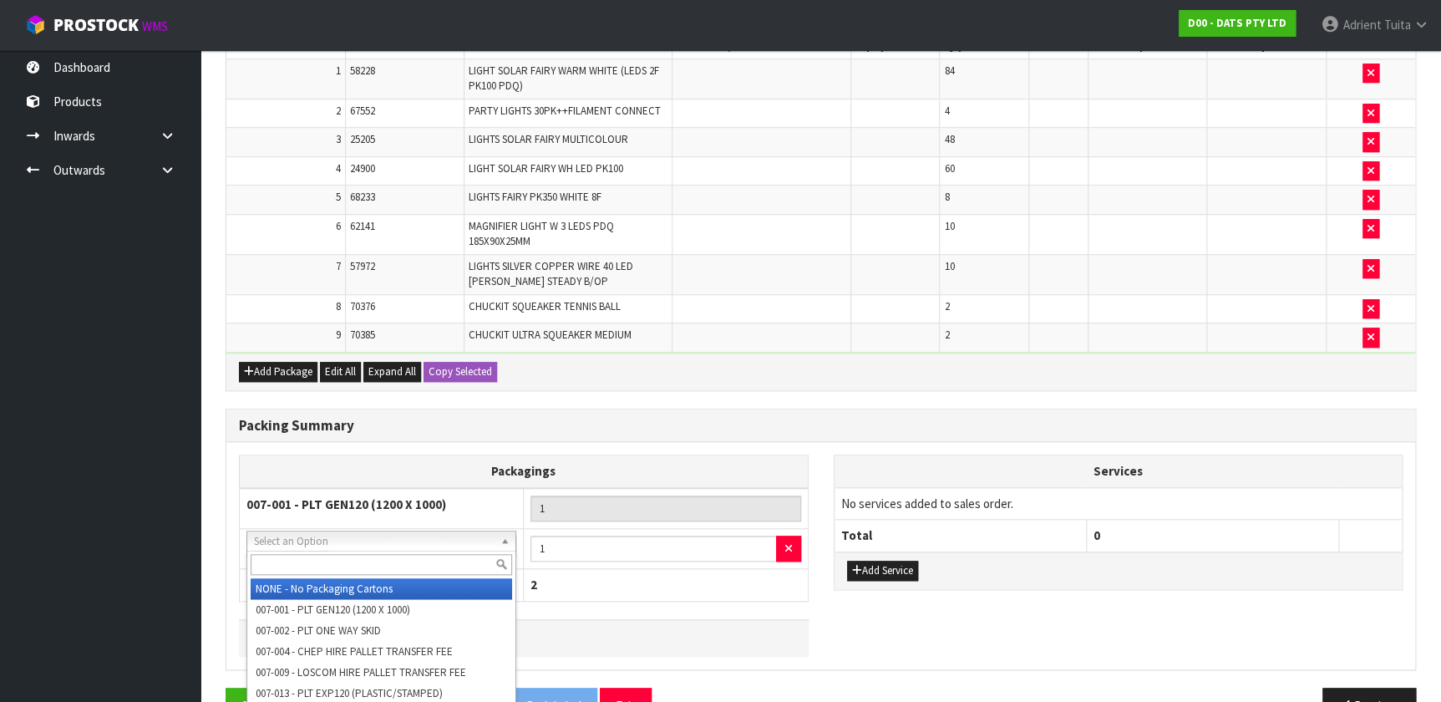
drag, startPoint x: 317, startPoint y: 530, endPoint x: 317, endPoint y: 541, distance: 10.1
click at [312, 464] on input "text" at bounding box center [381, 564] width 261 height 21
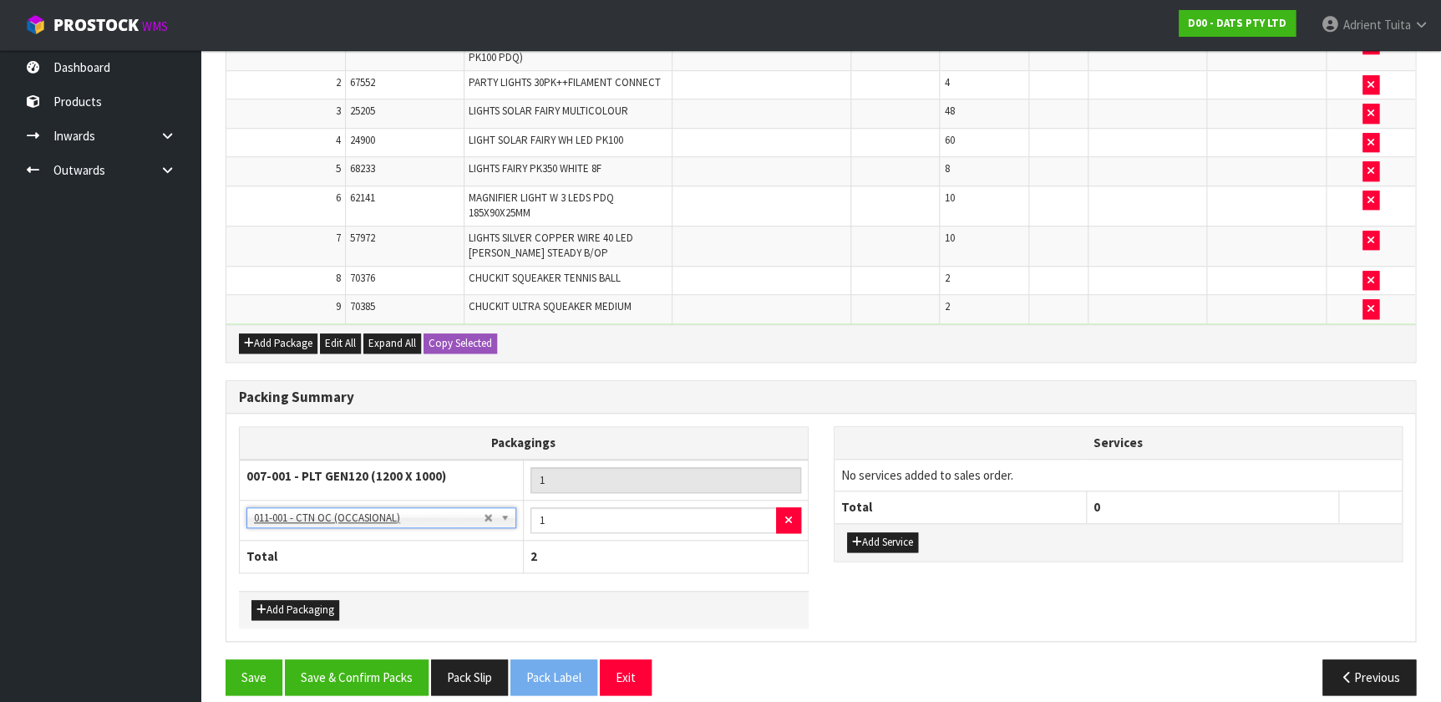
scroll to position [551, 0]
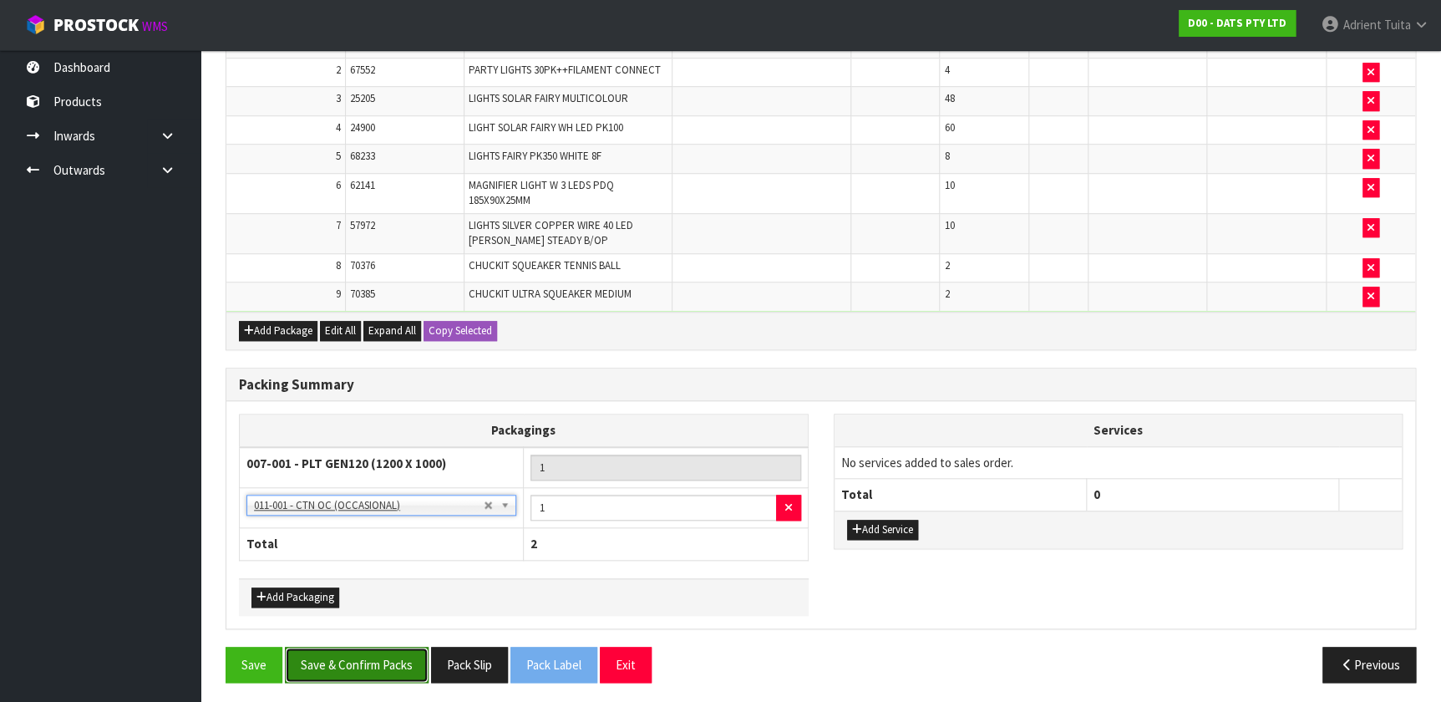
click at [311, 464] on button "Save & Confirm Packs" at bounding box center [357, 665] width 144 height 36
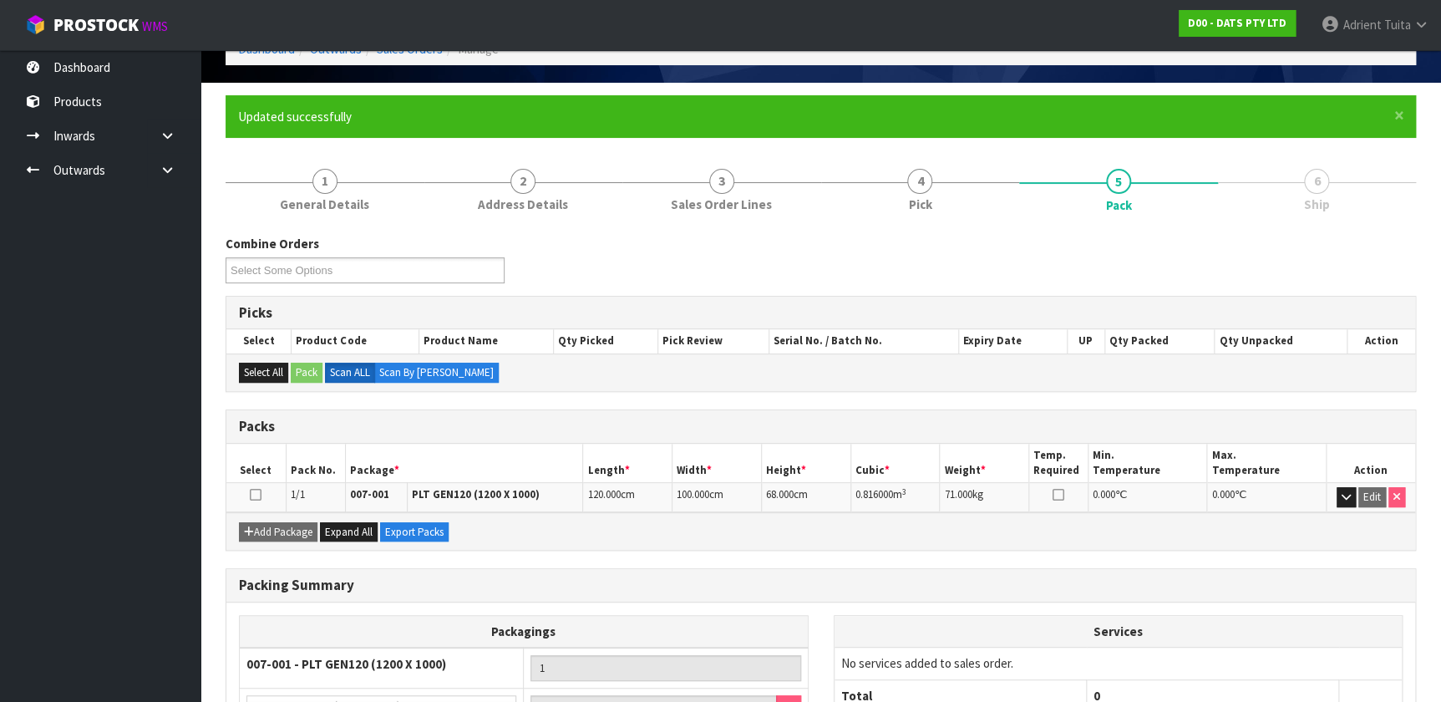
scroll to position [0, 0]
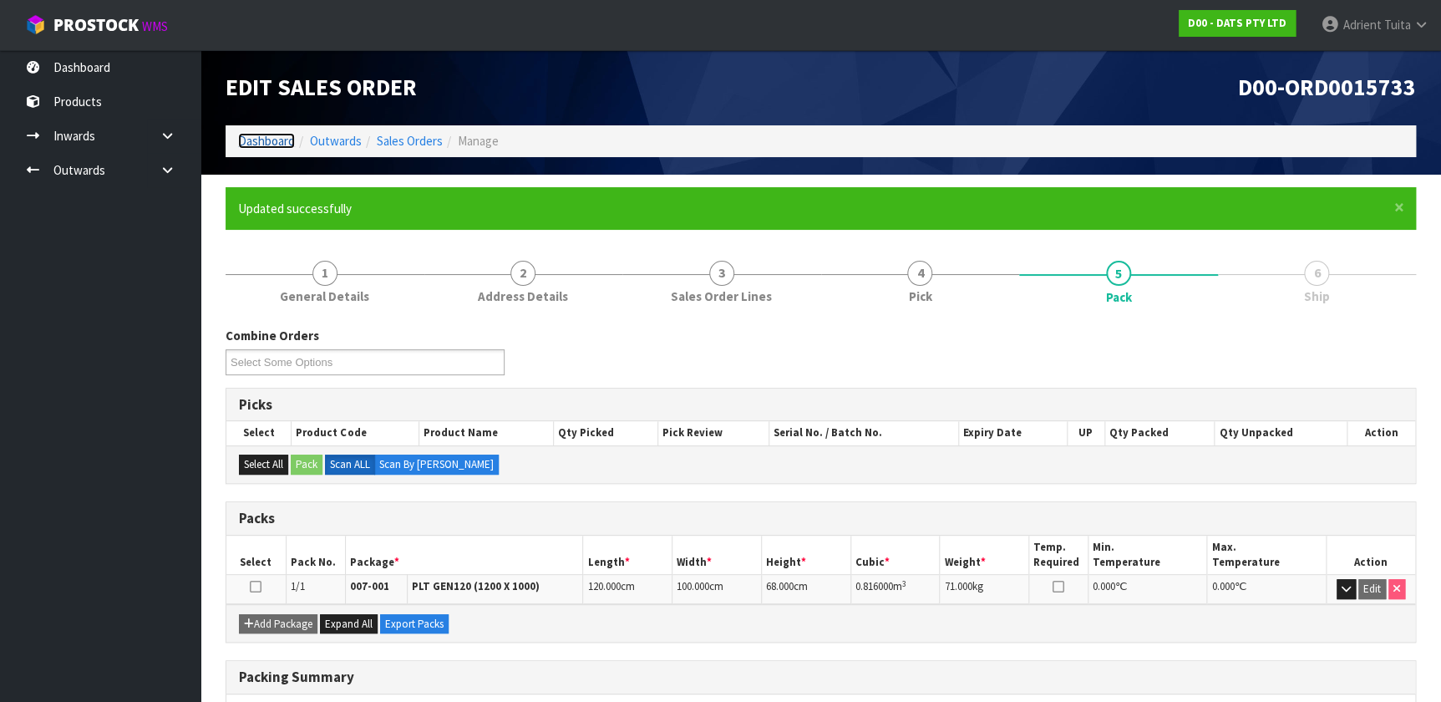
click at [278, 134] on link "Dashboard" at bounding box center [266, 141] width 57 height 16
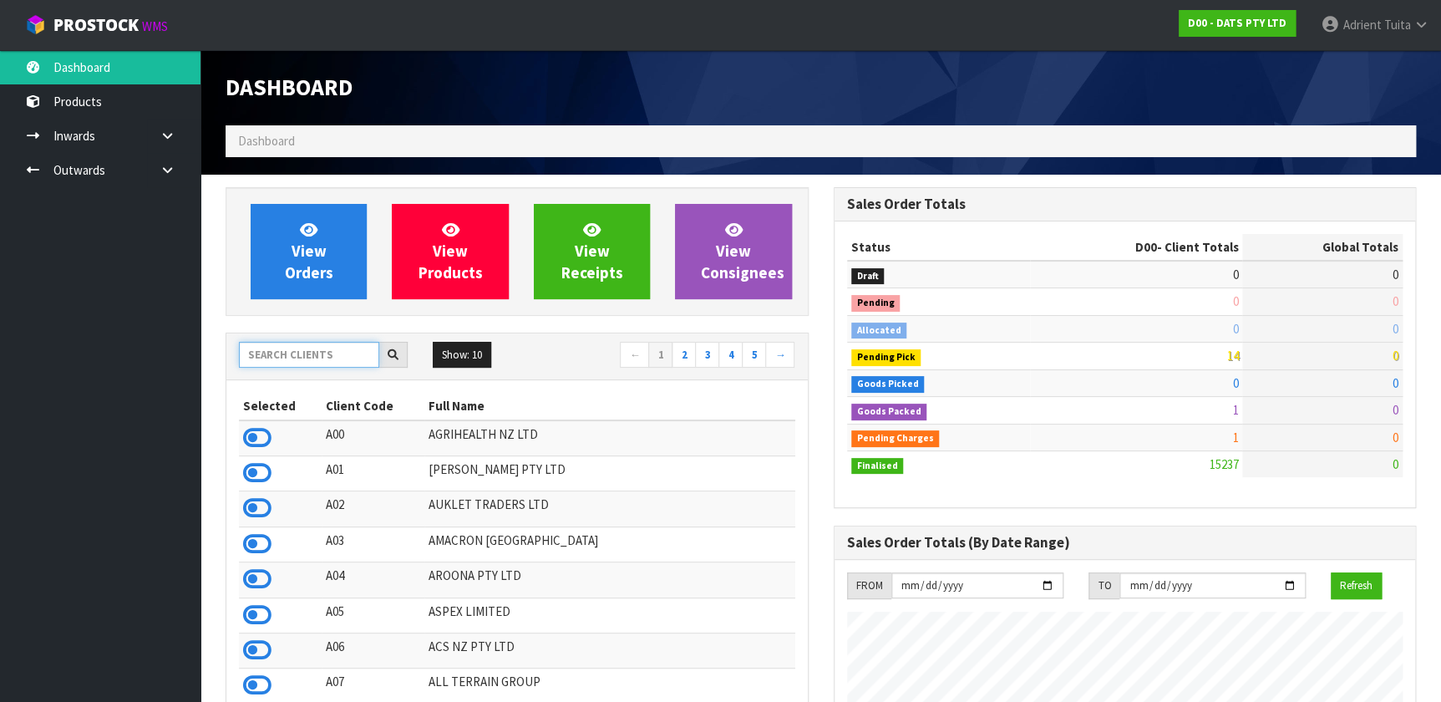
click at [341, 366] on input "text" at bounding box center [309, 355] width 140 height 26
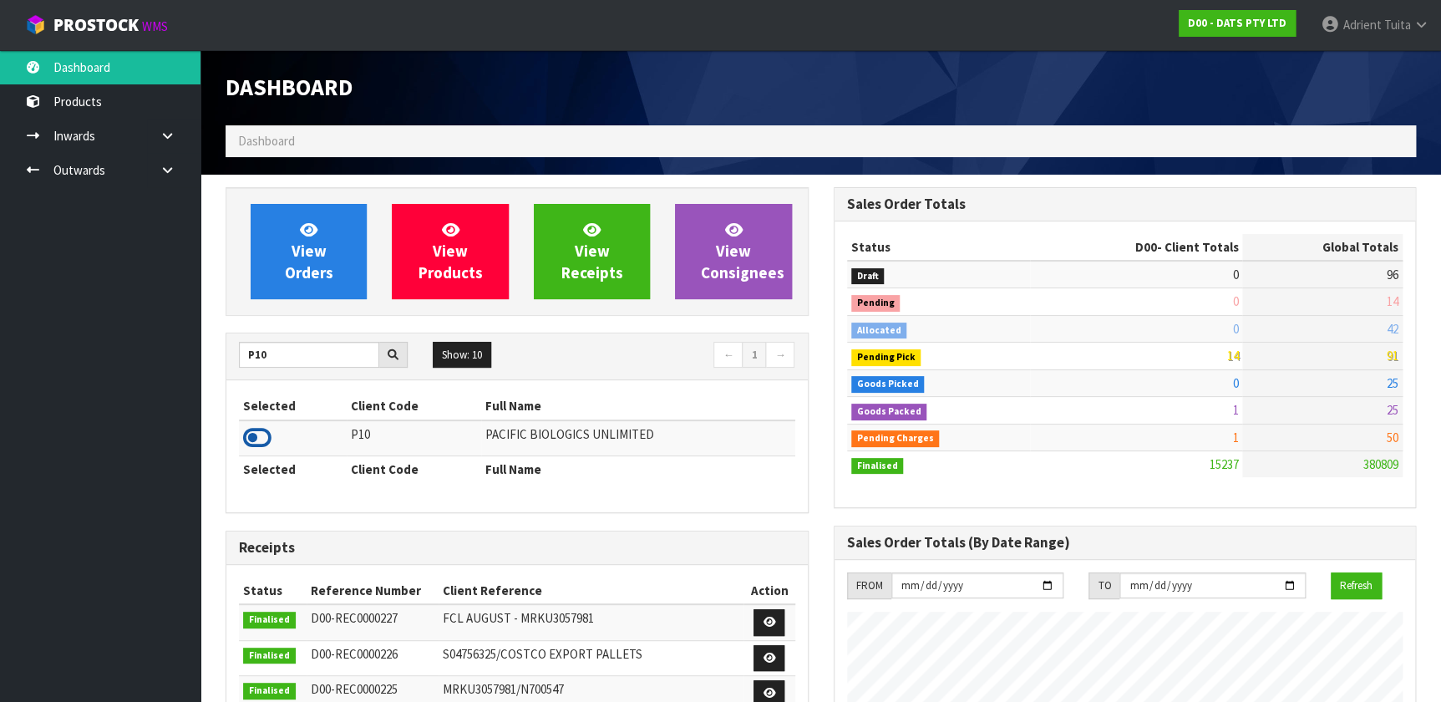
click at [268, 429] on icon at bounding box center [257, 437] width 28 height 25
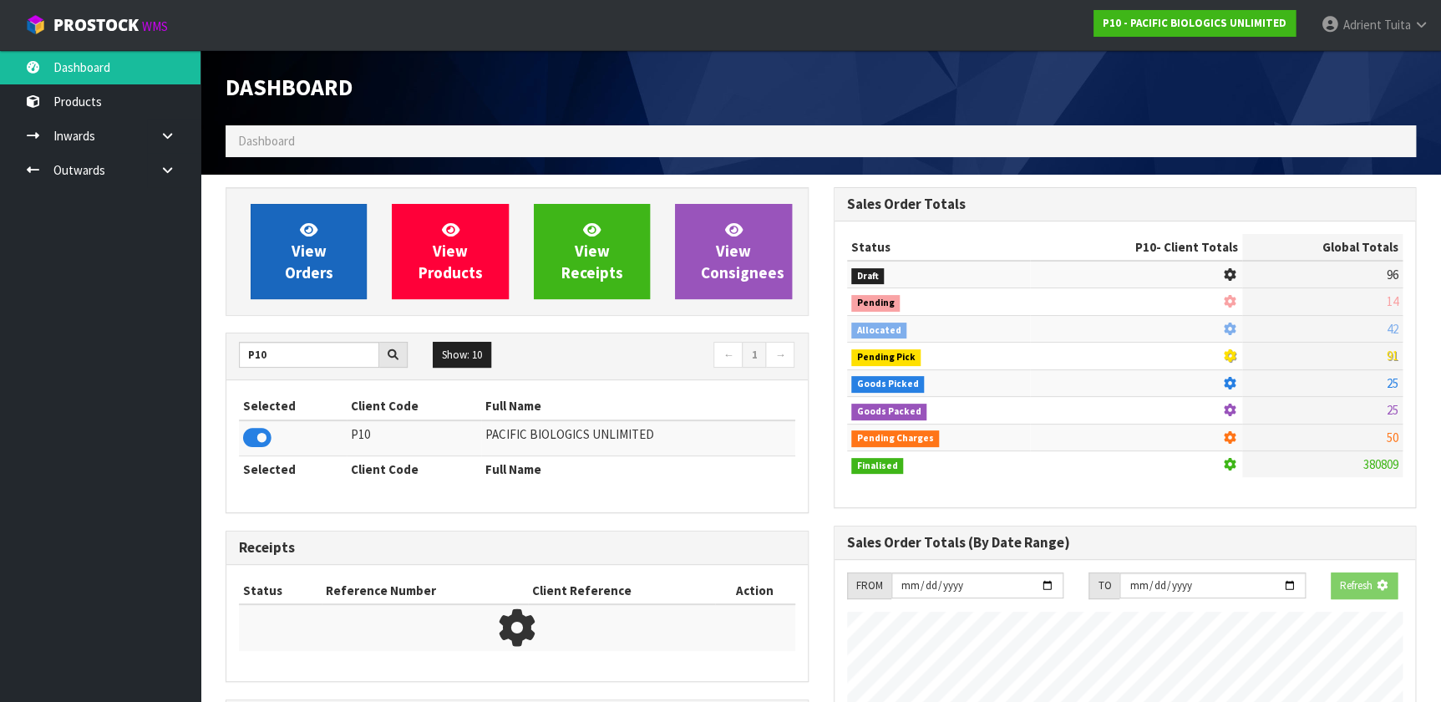
scroll to position [1040, 607]
click at [278, 267] on link "View Orders" at bounding box center [309, 251] width 116 height 95
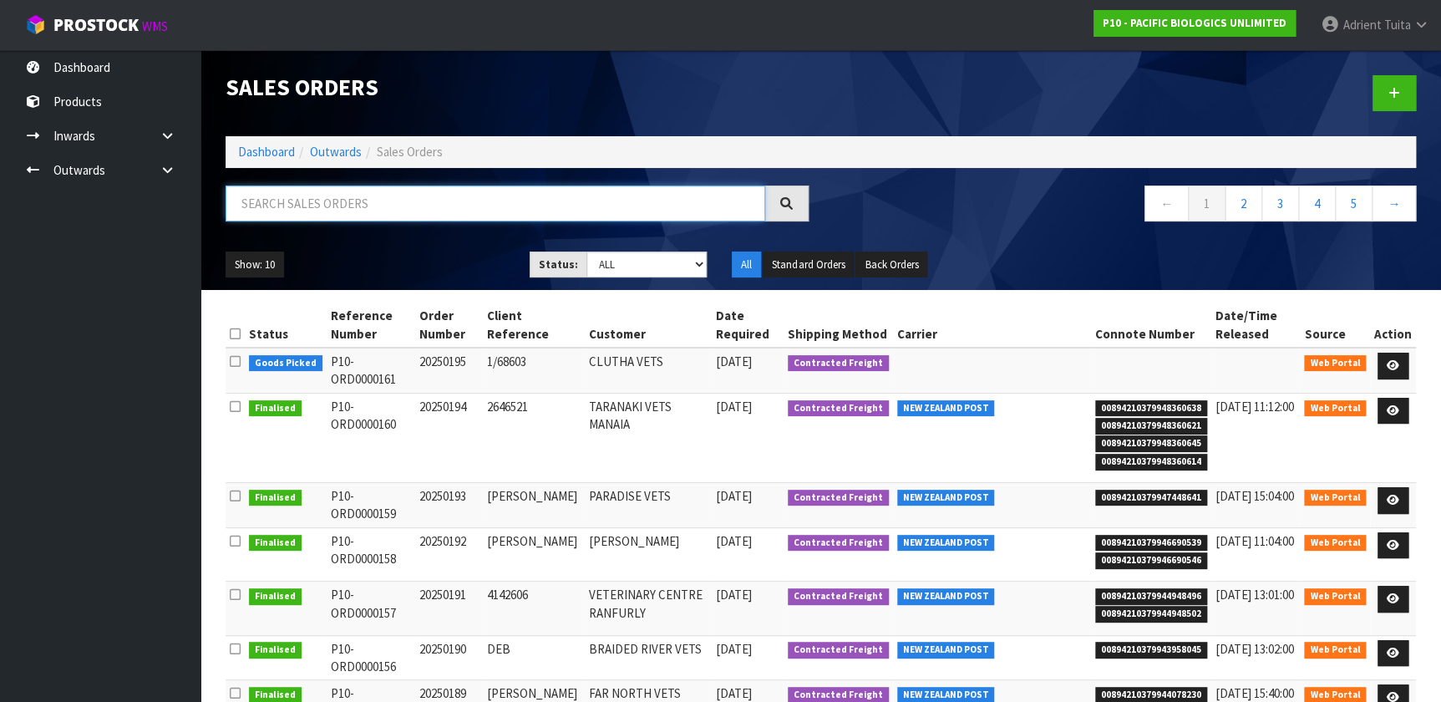
click at [327, 185] on input "text" at bounding box center [496, 203] width 540 height 36
click at [759, 381] on div "Status Reference Number Order Number Client Reference Customer Date Required Sh…" at bounding box center [821, 629] width 1216 height 655
click at [759, 369] on link at bounding box center [1393, 366] width 31 height 27
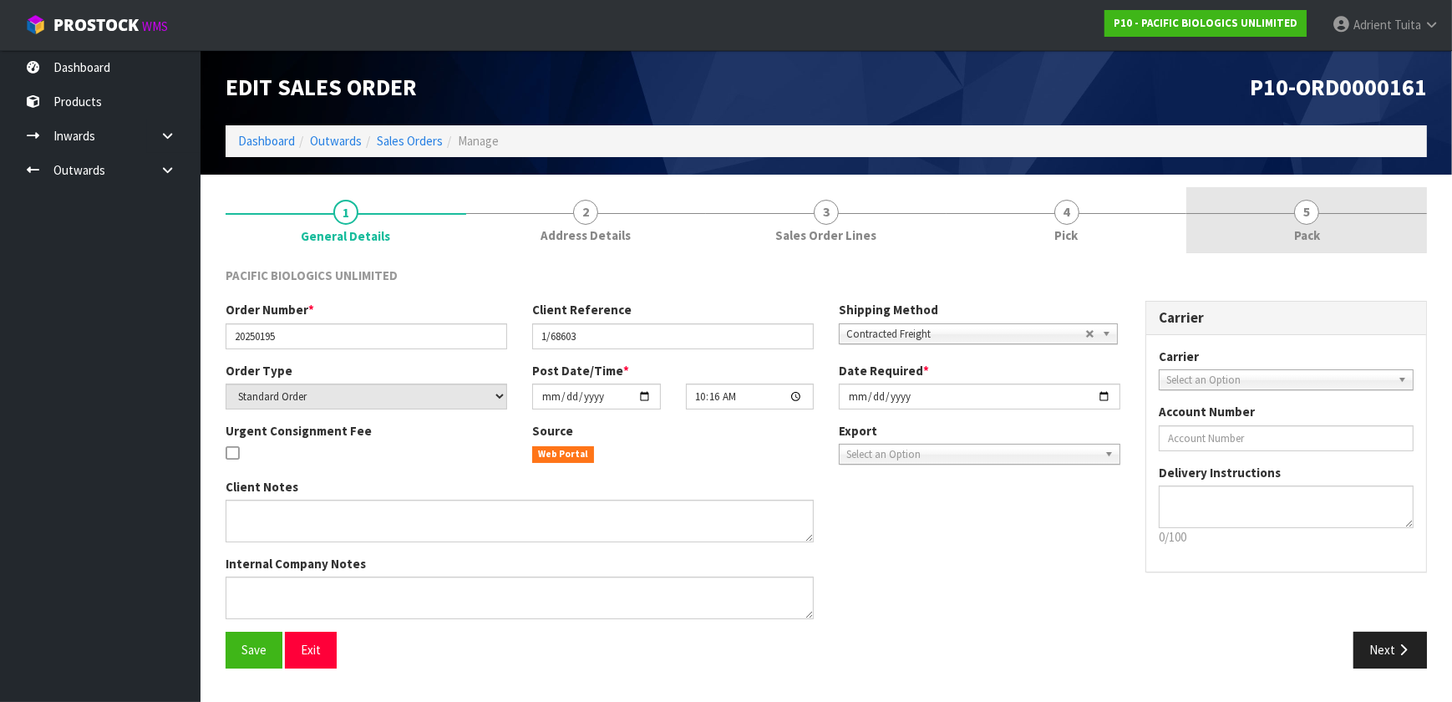
click at [759, 220] on link "5 Pack" at bounding box center [1306, 220] width 241 height 66
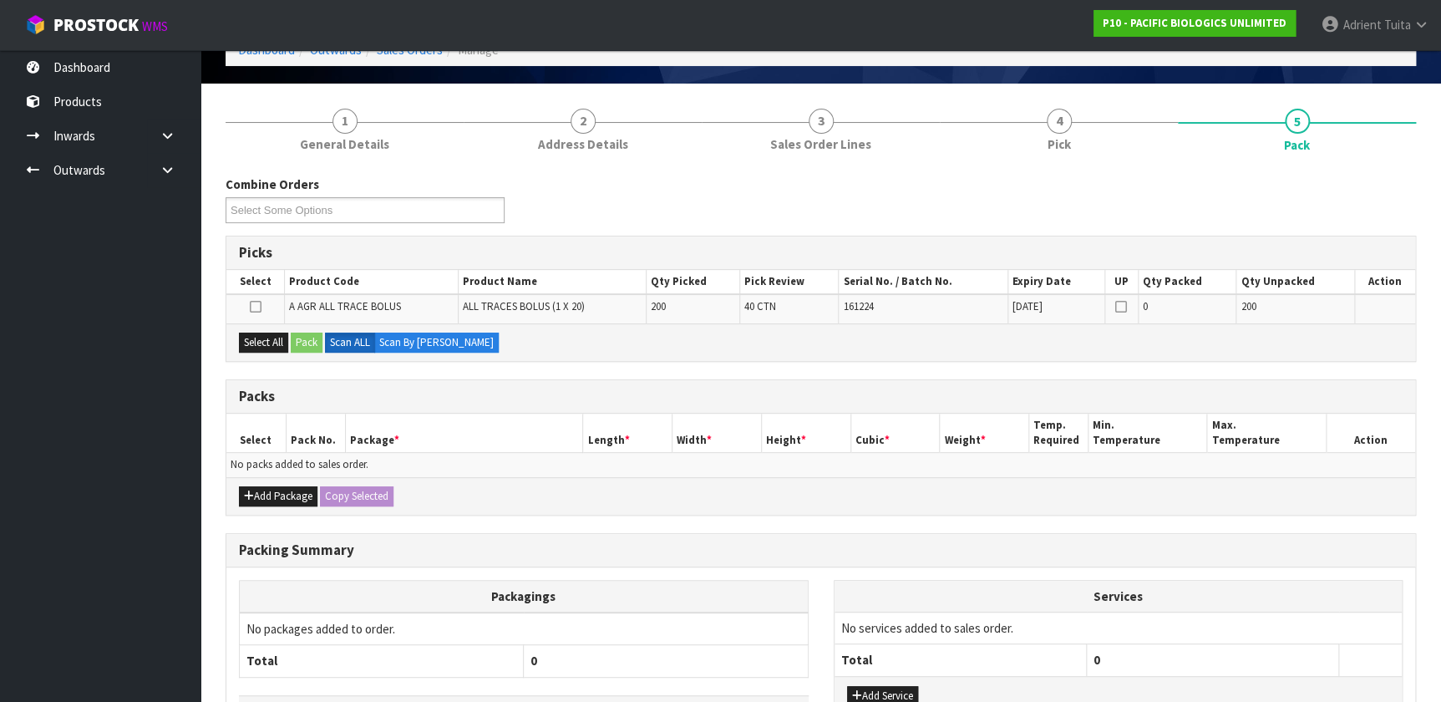
scroll to position [210, 0]
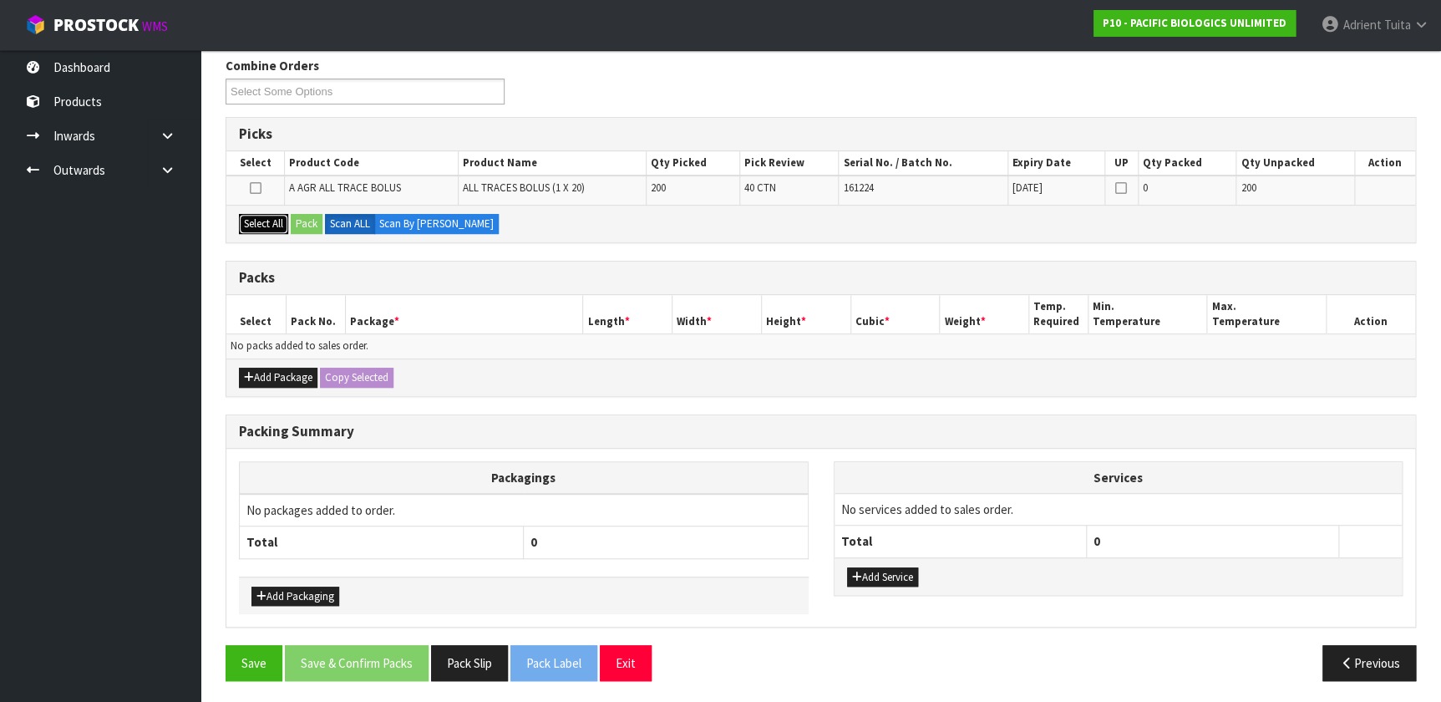
click at [286, 226] on button "Select All" at bounding box center [263, 224] width 49 height 20
click at [302, 228] on button "Pack" at bounding box center [307, 224] width 32 height 20
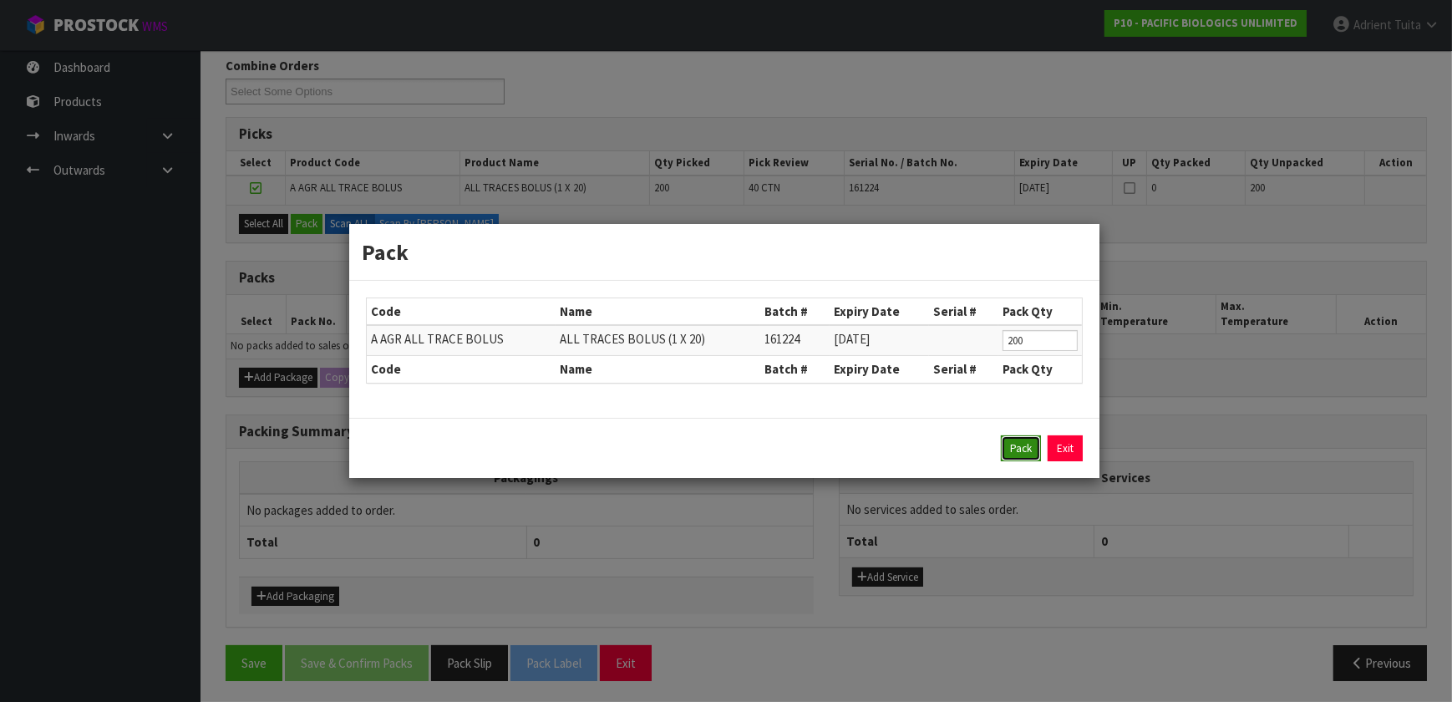
click at [759, 453] on button "Pack" at bounding box center [1021, 448] width 40 height 27
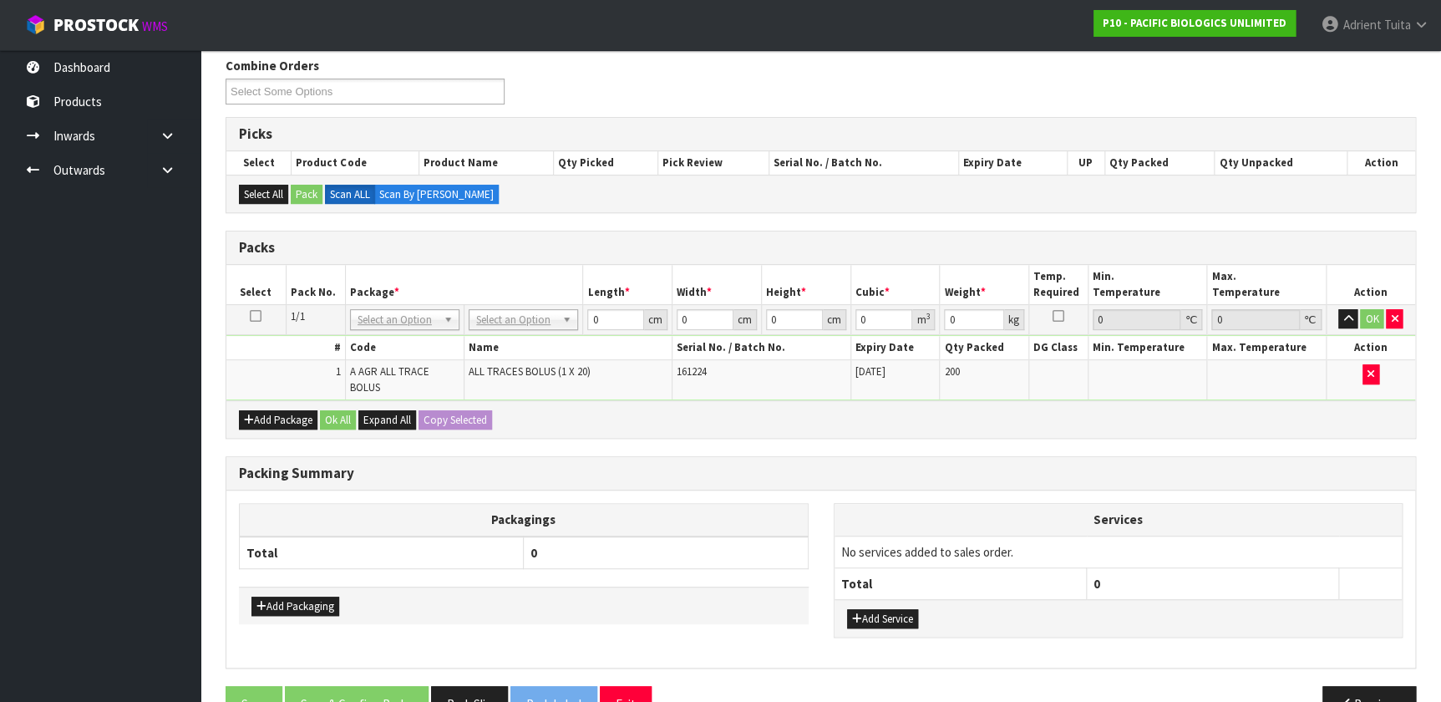
click at [127, 319] on ul "Dashboard Products Categories Serial Numbers Kitsets Packagings Inwards Purchas…" at bounding box center [100, 376] width 200 height 652
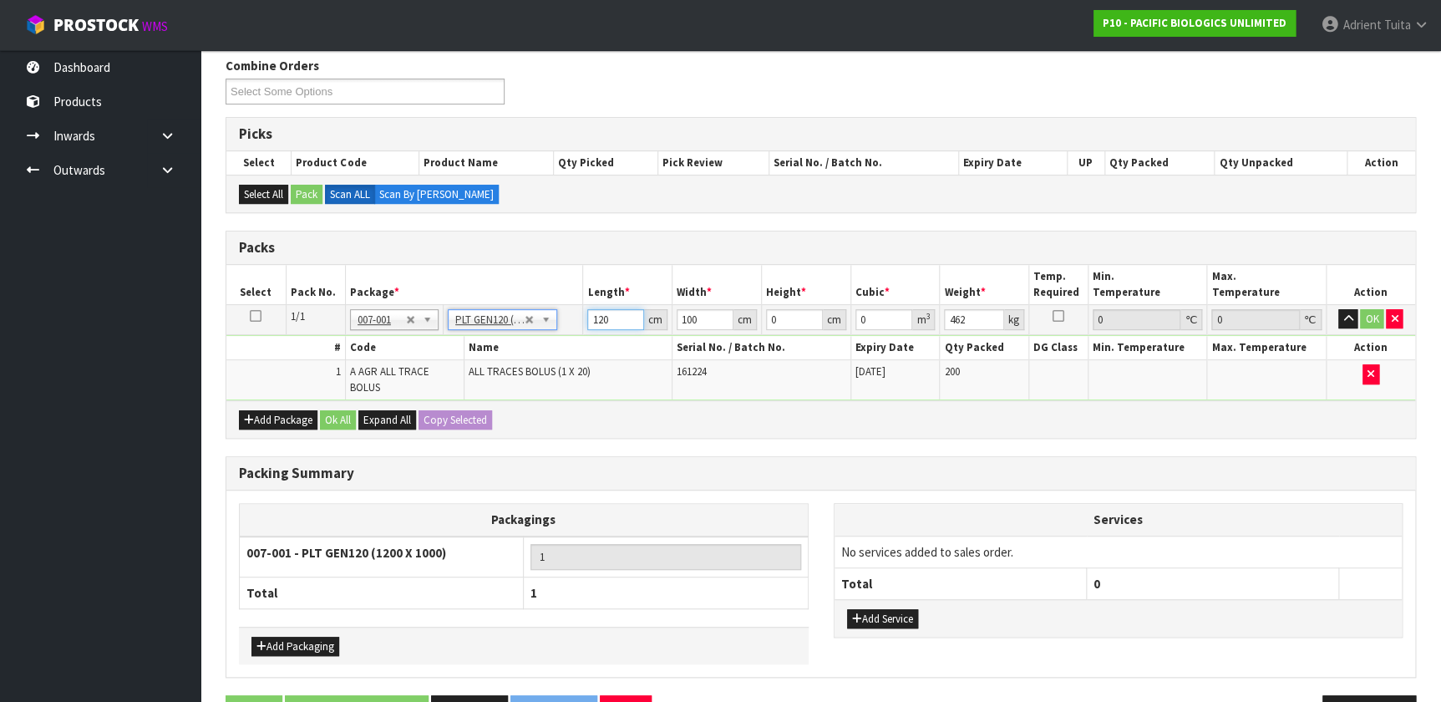
click at [596, 326] on input "120" at bounding box center [615, 319] width 57 height 21
click at [759, 320] on input "0" at bounding box center [794, 319] width 57 height 21
click at [759, 313] on button "OK" at bounding box center [1371, 319] width 23 height 20
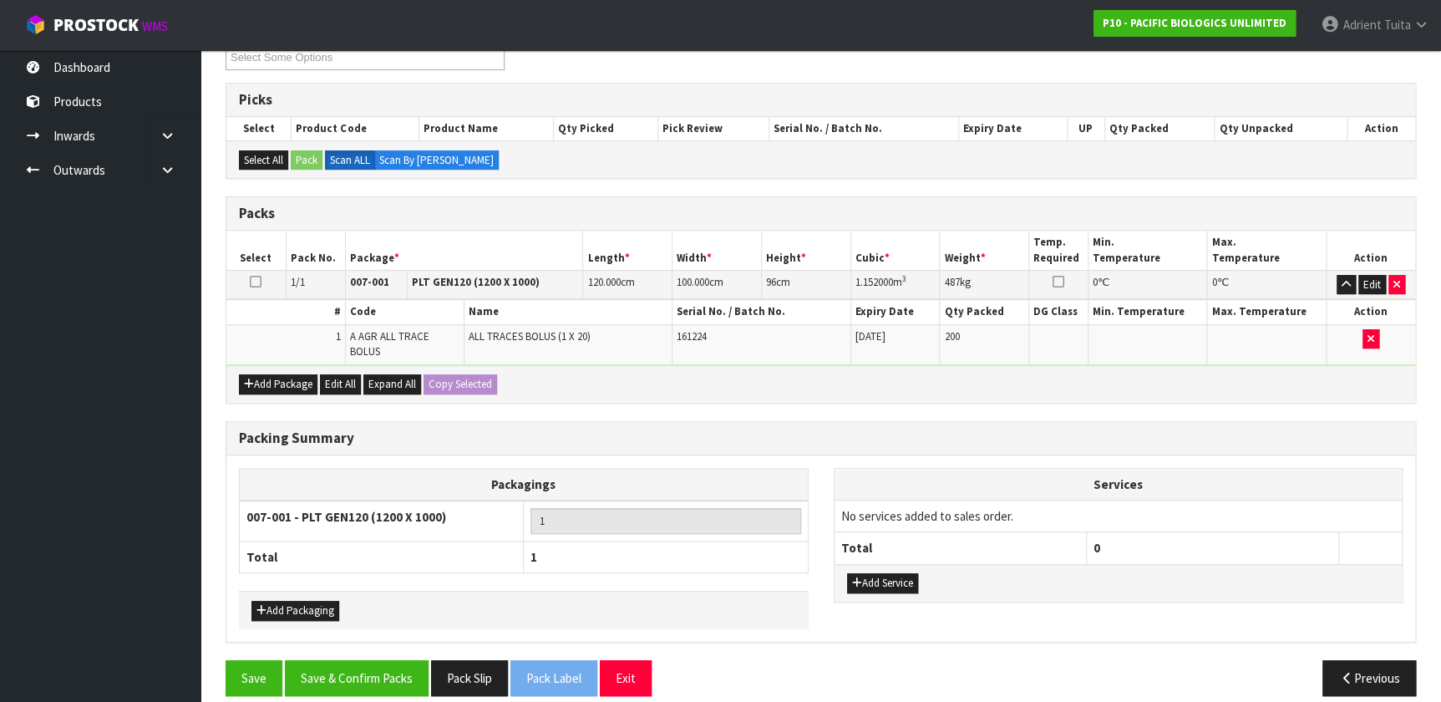
scroll to position [259, 0]
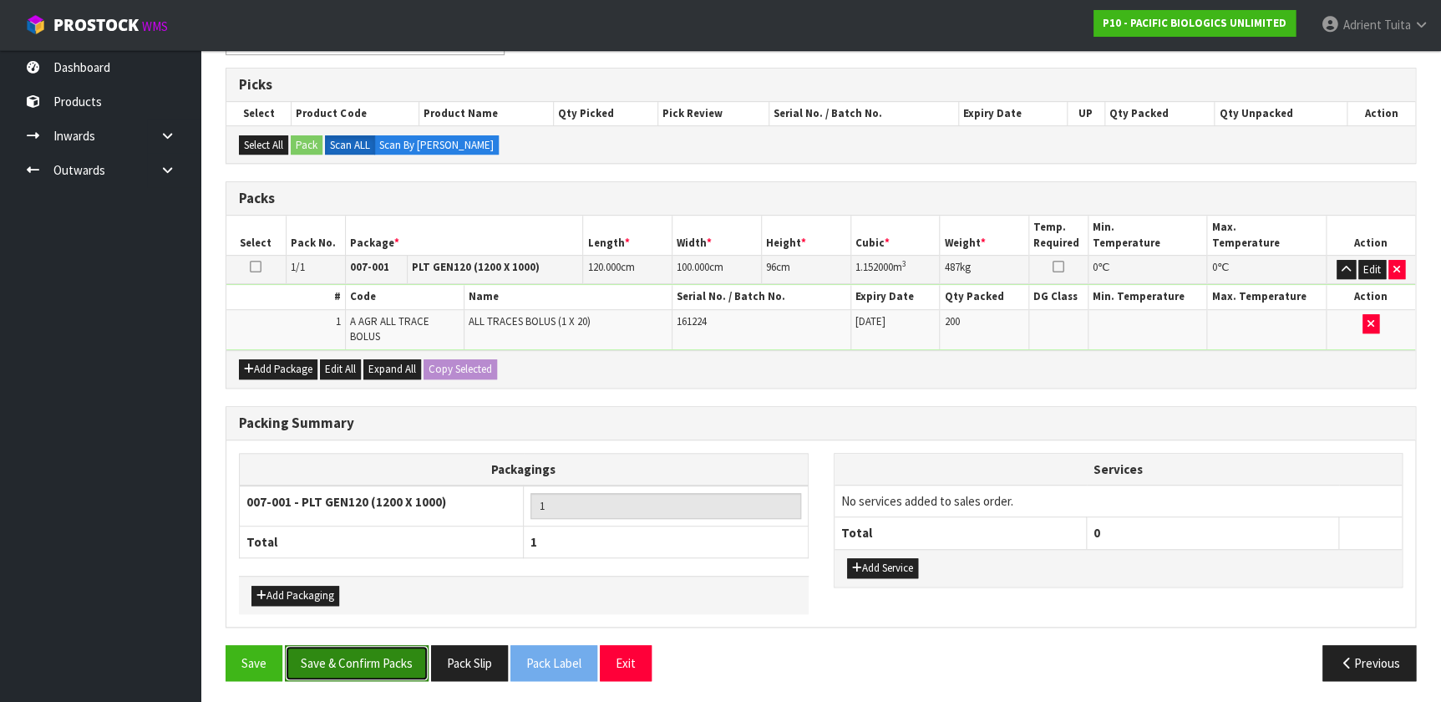
click at [375, 464] on button "Save & Confirm Packs" at bounding box center [357, 663] width 144 height 36
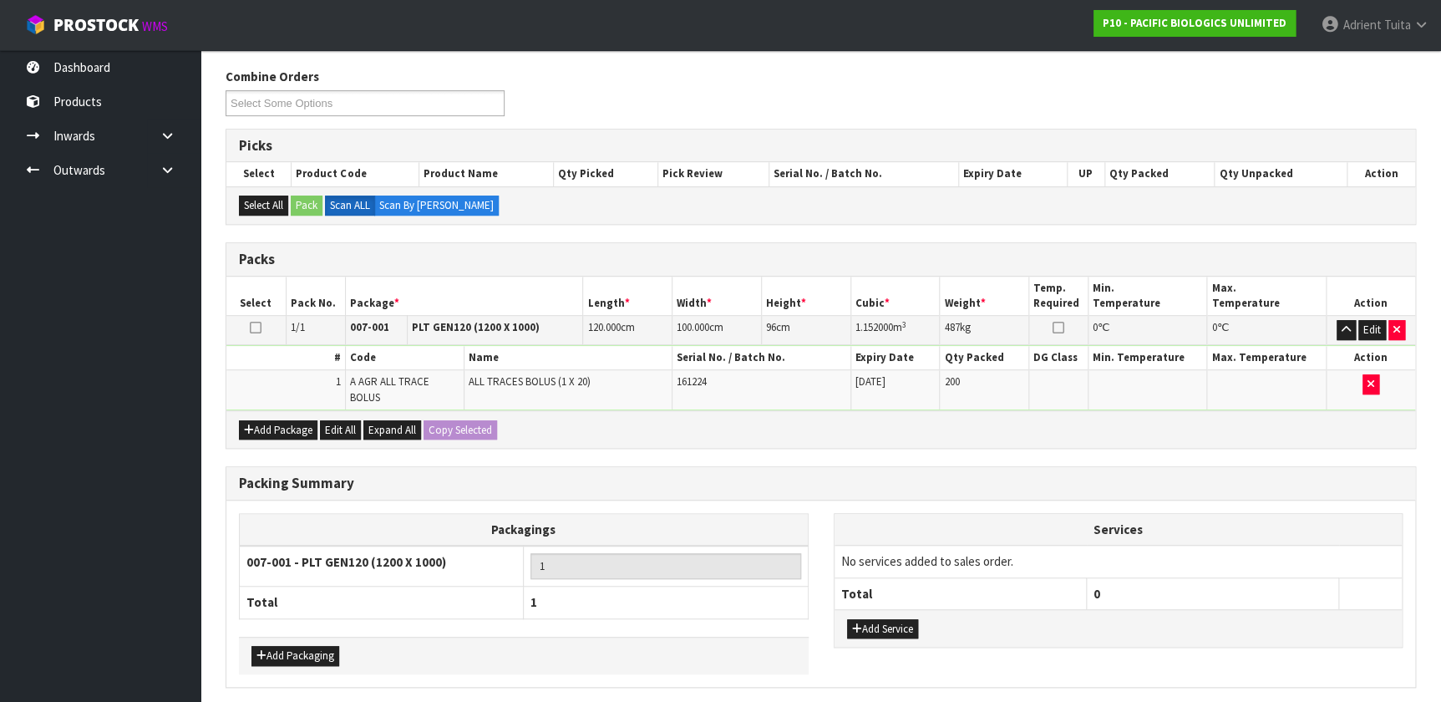
scroll to position [0, 0]
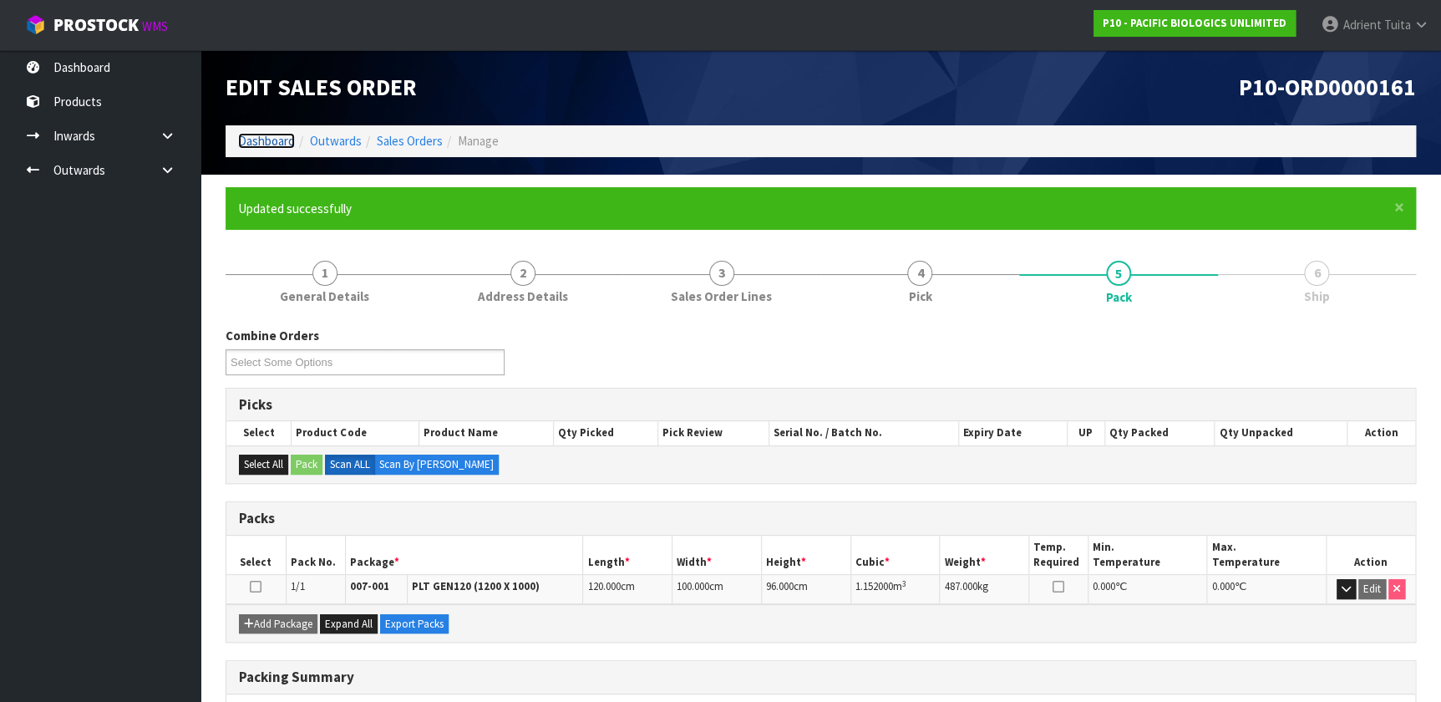
click at [283, 134] on link "Dashboard" at bounding box center [266, 141] width 57 height 16
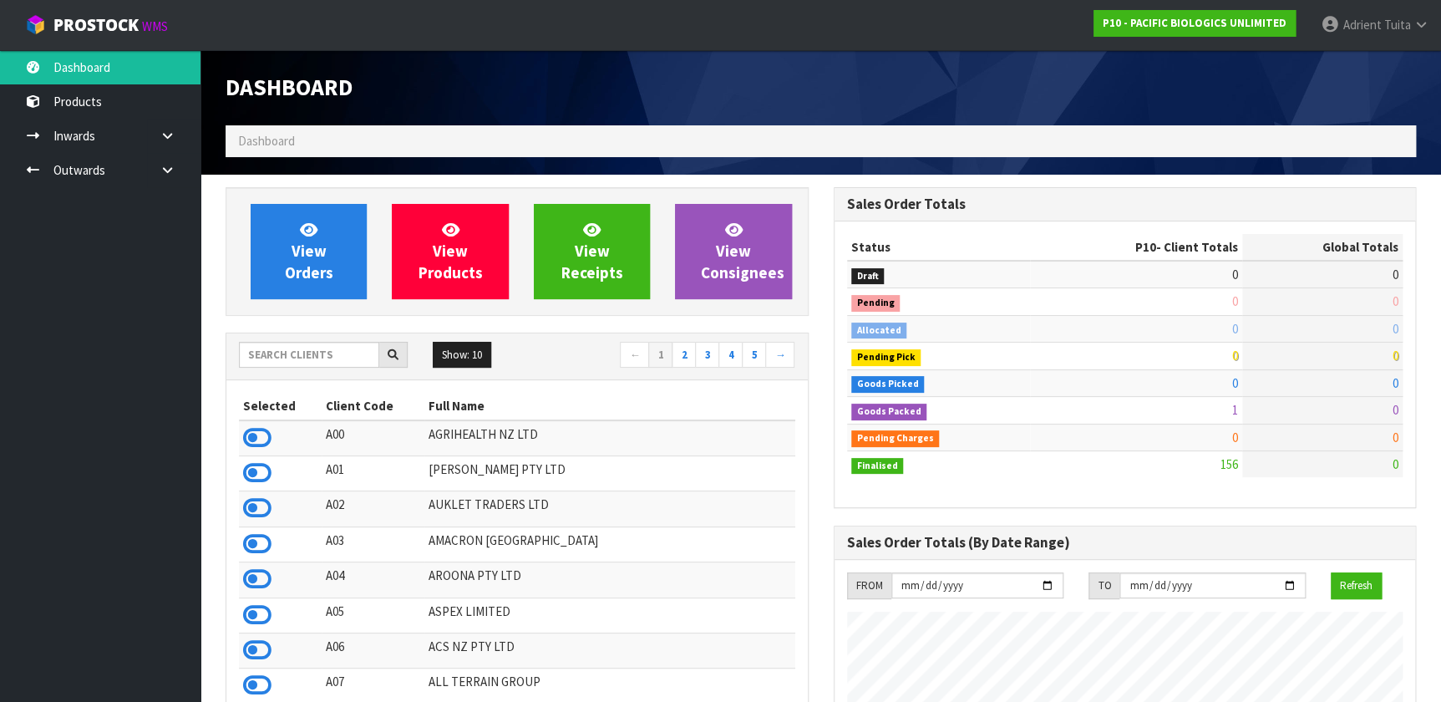
scroll to position [1209, 607]
